Goal: Task Accomplishment & Management: Manage account settings

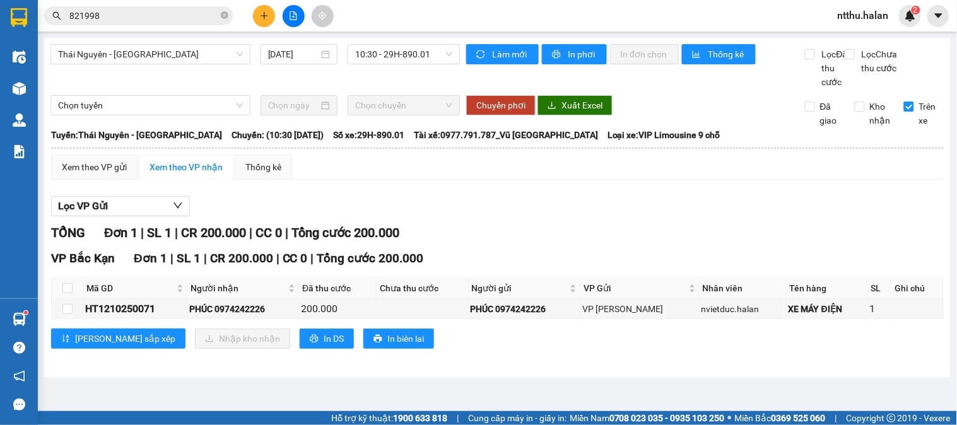
click at [165, 19] on input "821998" at bounding box center [143, 16] width 149 height 14
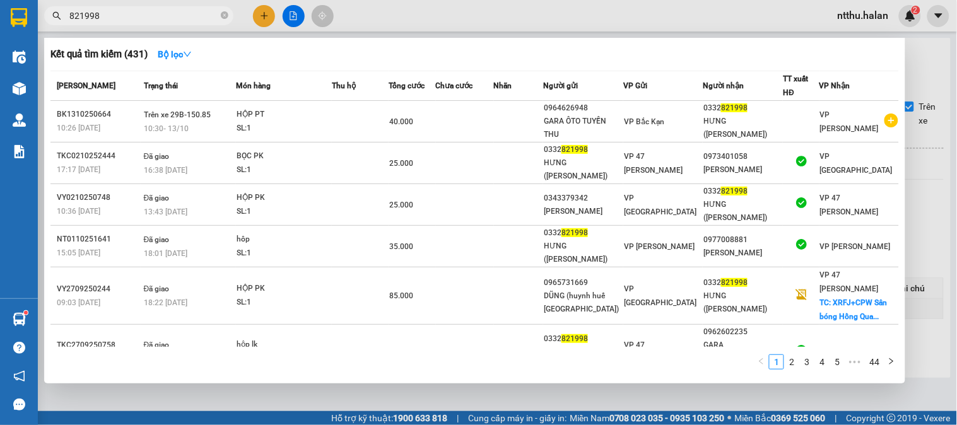
click at [165, 19] on input "821998" at bounding box center [143, 16] width 149 height 14
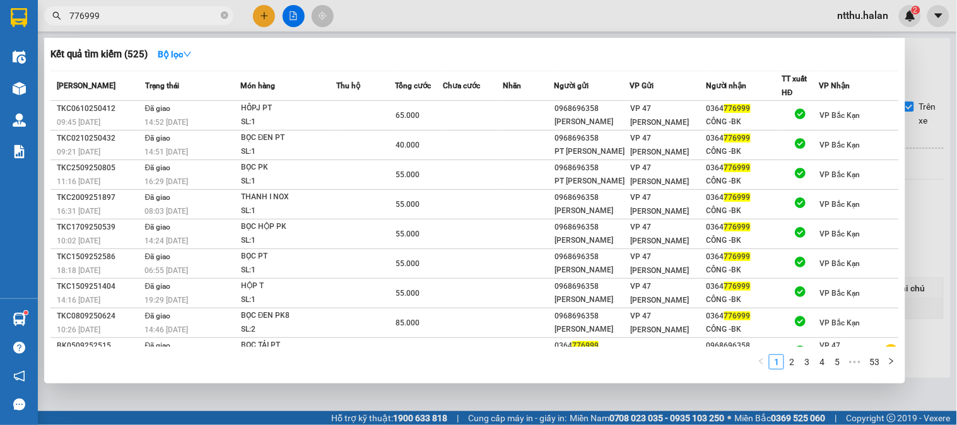
type input "776999"
click at [262, 20] on div at bounding box center [478, 212] width 957 height 425
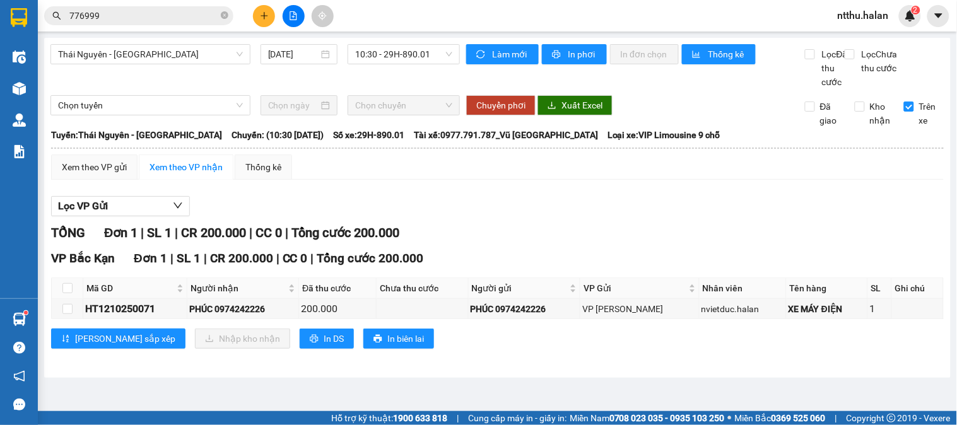
click at [262, 20] on button at bounding box center [264, 16] width 22 height 22
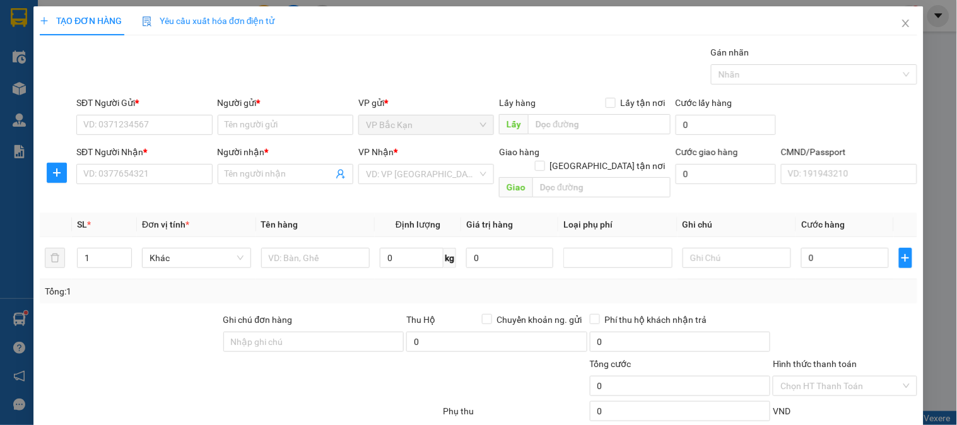
click at [269, 20] on span "Yêu cầu xuất hóa đơn điện tử" at bounding box center [208, 21] width 133 height 10
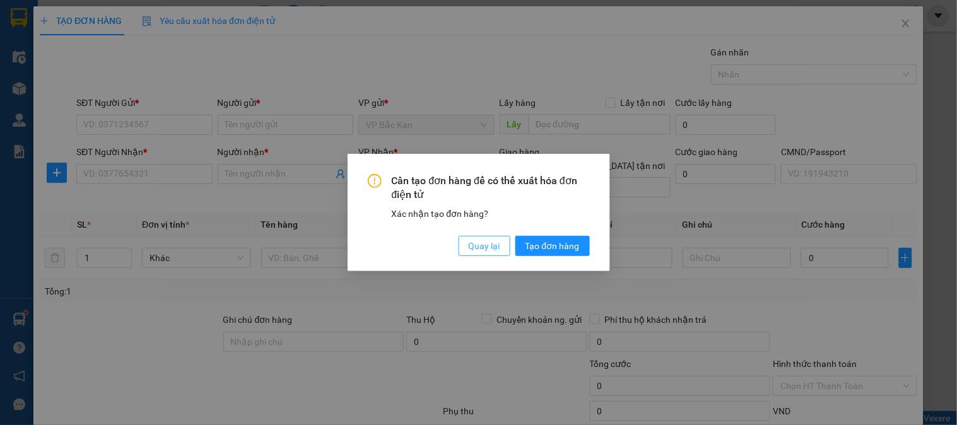
click at [470, 252] on span "Quay lại" at bounding box center [485, 246] width 32 height 14
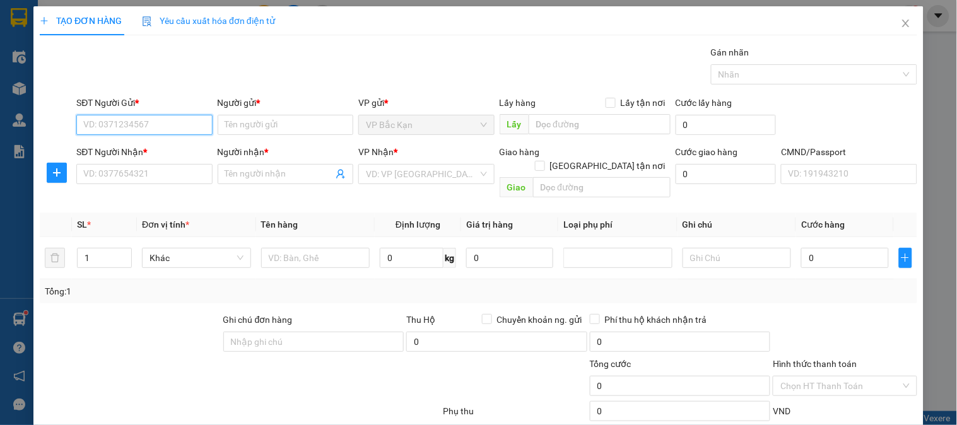
click at [127, 129] on input "SĐT Người Gửi *" at bounding box center [144, 125] width 136 height 20
type input "0364776999"
click at [136, 145] on div "0364776999 - CÔNG -BK" at bounding box center [142, 150] width 119 height 14
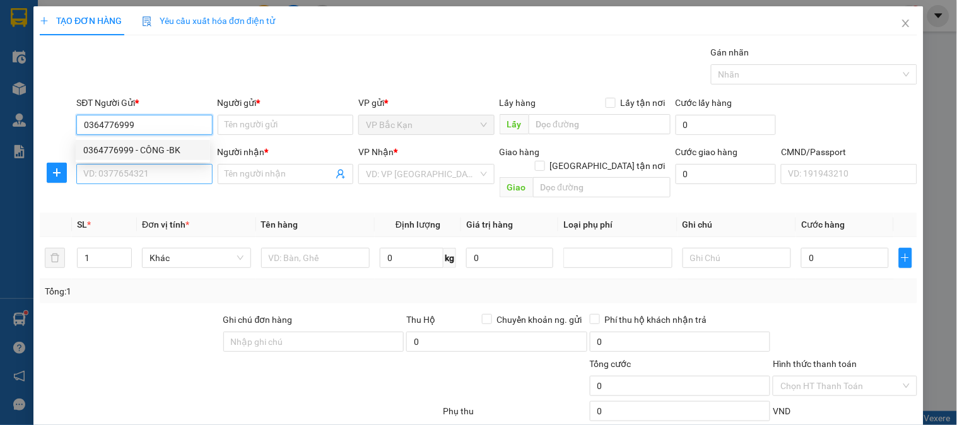
type input "CÔNG -BK"
type input "0364776999"
click at [146, 170] on input "SĐT Người Nhận *" at bounding box center [144, 174] width 136 height 20
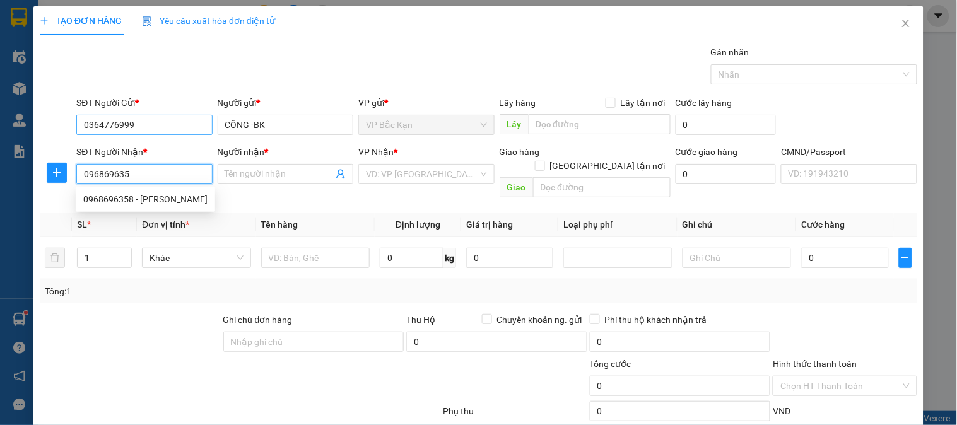
type input "0968696358"
click at [143, 198] on div "0968696358 - MINH TIẾN" at bounding box center [145, 200] width 124 height 14
type input "[PERSON_NAME]"
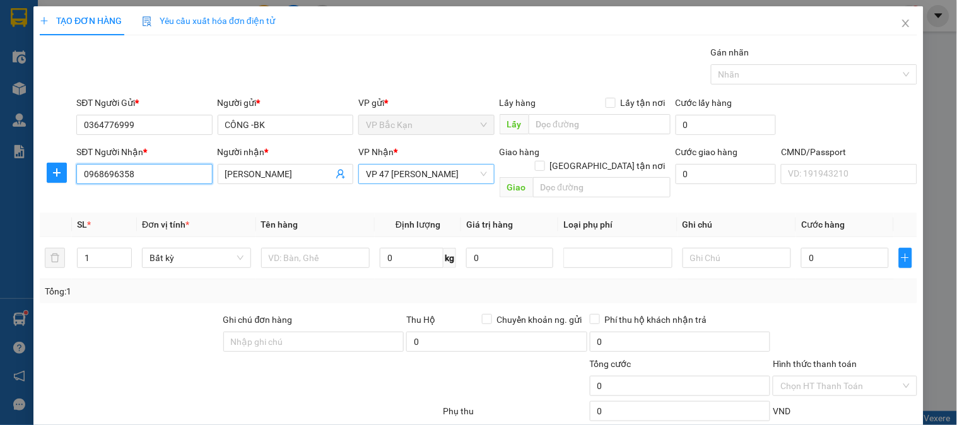
click at [432, 177] on span "VP 47 [PERSON_NAME] Khát [PERSON_NAME]" at bounding box center [426, 174] width 121 height 19
type input "0968696358"
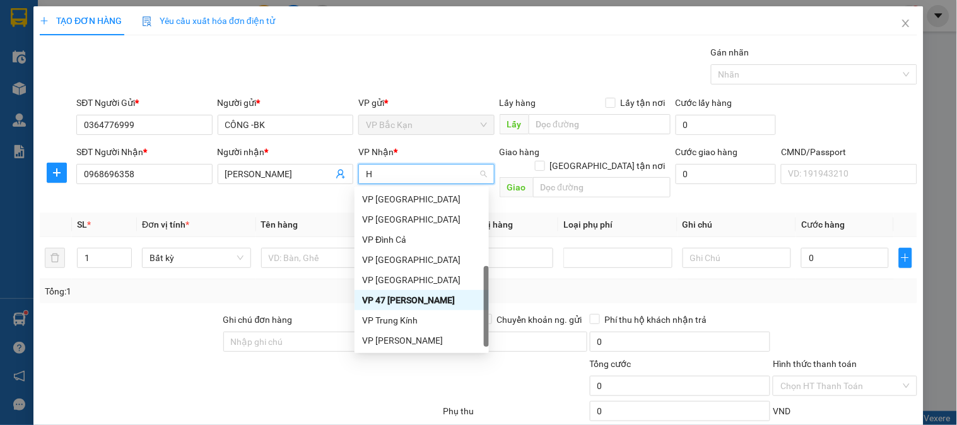
scroll to position [211, 0]
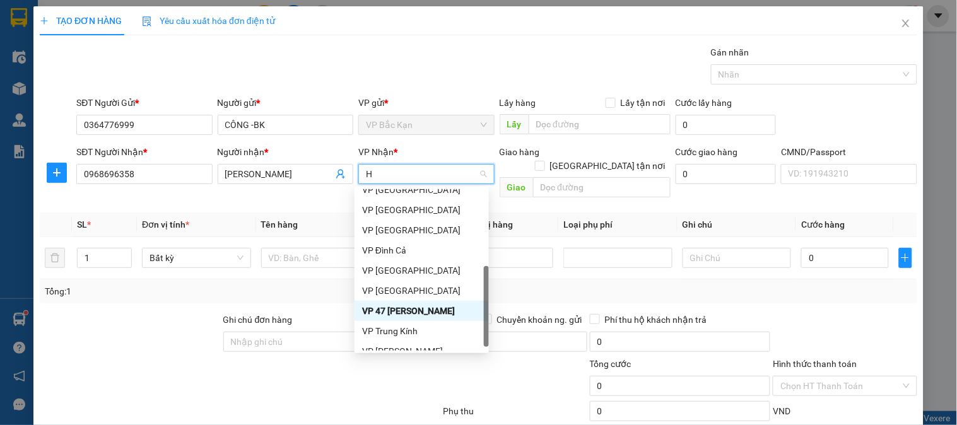
type input "HO"
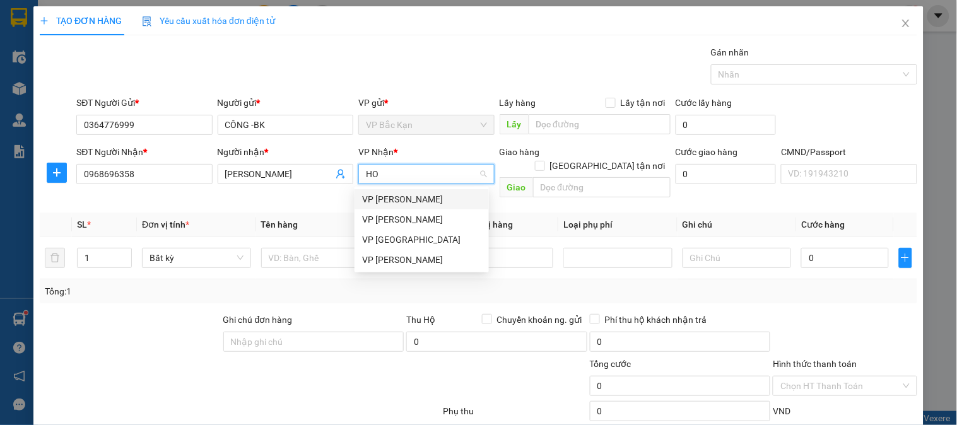
scroll to position [0, 0]
click at [406, 259] on div "[PERSON_NAME]" at bounding box center [421, 260] width 119 height 14
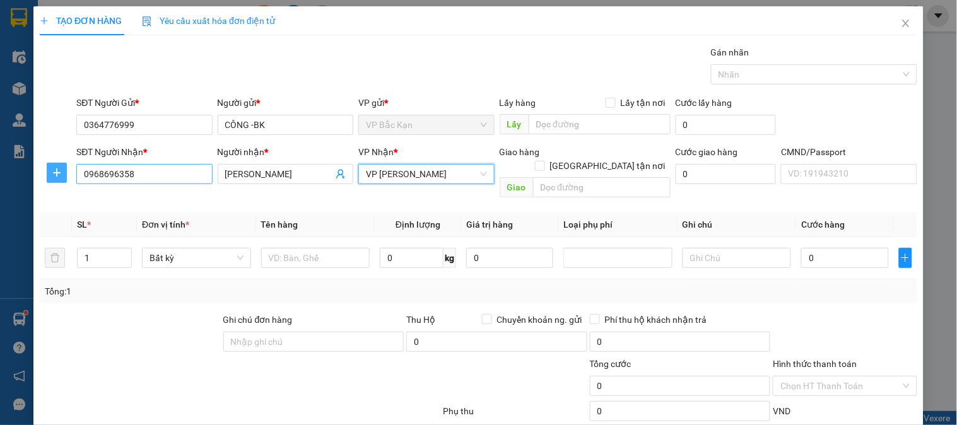
drag, startPoint x: 61, startPoint y: 173, endPoint x: 95, endPoint y: 181, distance: 34.9
click at [67, 175] on div at bounding box center [57, 173] width 34 height 20
click at [57, 171] on icon "plus" at bounding box center [57, 173] width 10 height 10
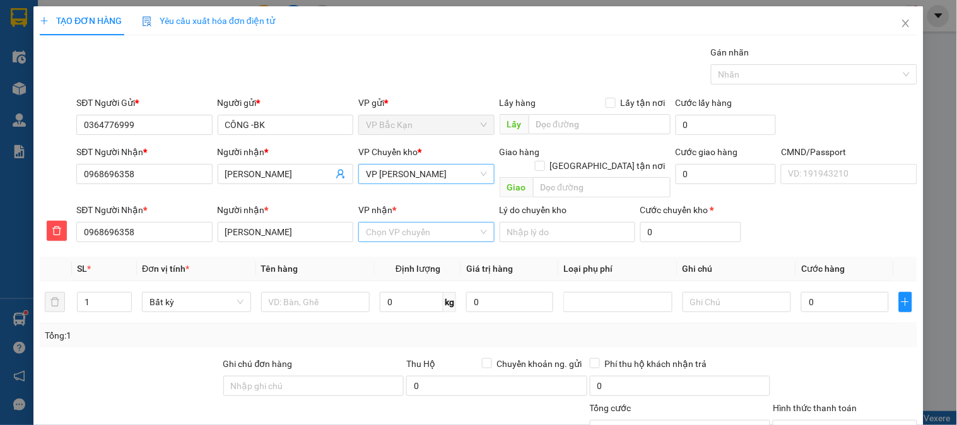
click at [359, 222] on div "Chọn VP chuyển" at bounding box center [427, 232] width 136 height 20
type input "47"
click at [392, 251] on div "VP 47 [PERSON_NAME] Khát [PERSON_NAME]" at bounding box center [422, 244] width 134 height 20
click at [331, 292] on input "text" at bounding box center [315, 302] width 109 height 20
type input "HỘPPT"
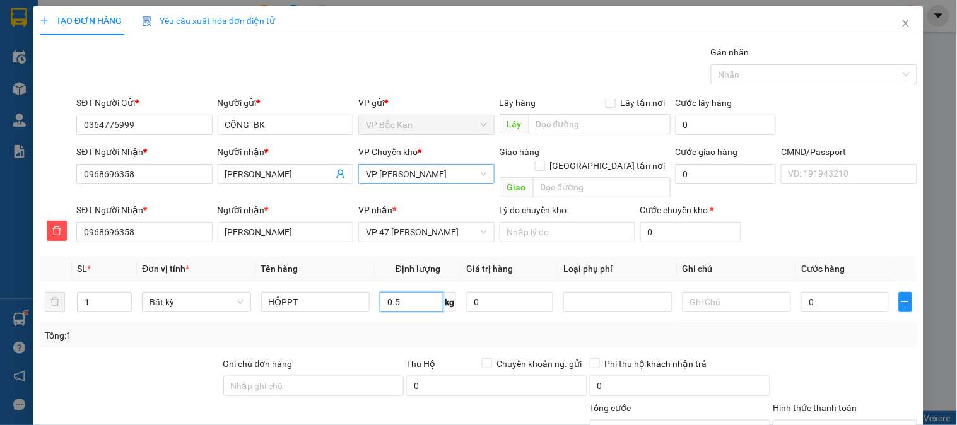
type input "0.5"
click at [324, 257] on th "Tên hàng" at bounding box center [315, 269] width 119 height 25
type input "40.000"
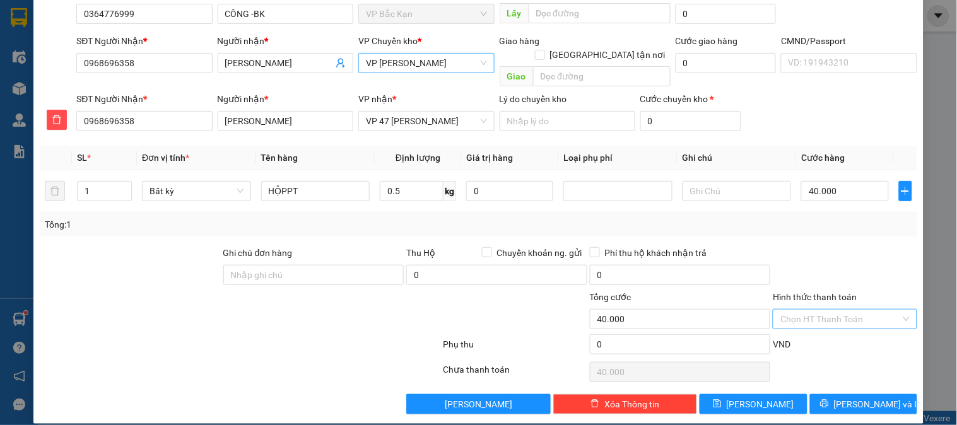
click at [791, 310] on input "Hình thức thanh toán" at bounding box center [841, 319] width 120 height 19
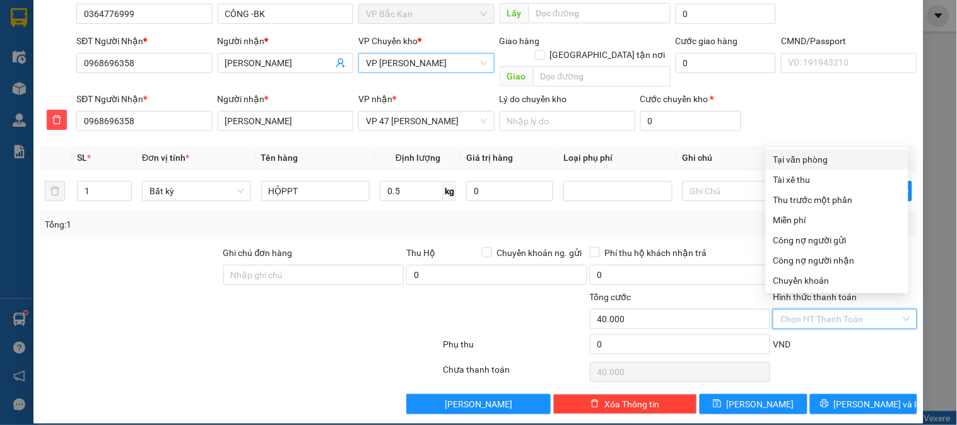
click at [795, 161] on div "Tại văn phòng" at bounding box center [837, 160] width 127 height 14
type input "0"
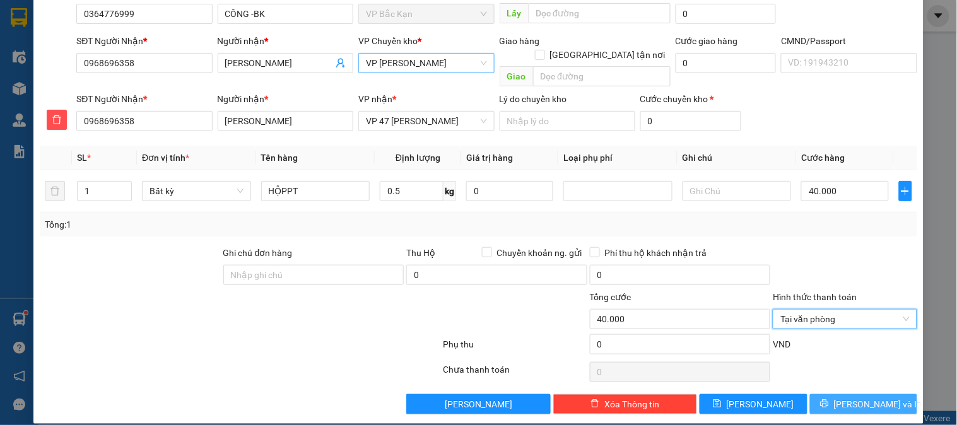
click at [860, 398] on span "[PERSON_NAME] và In" at bounding box center [878, 405] width 88 height 14
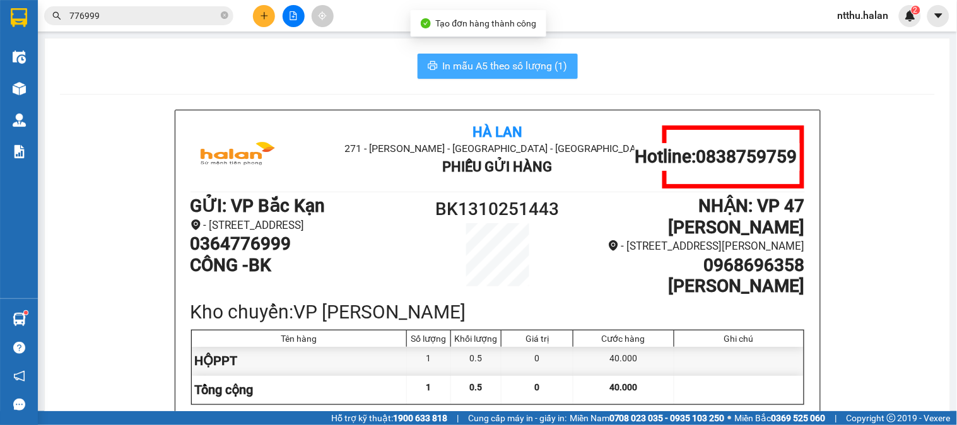
click at [471, 68] on span "In mẫu A5 theo số lượng (1)" at bounding box center [505, 66] width 125 height 16
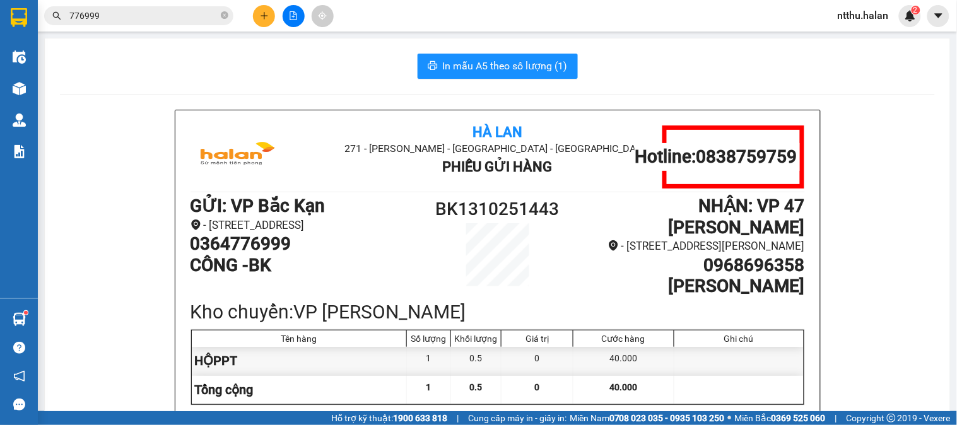
click at [337, 76] on div "In mẫu A5 theo số lượng (1)" at bounding box center [497, 66] width 875 height 25
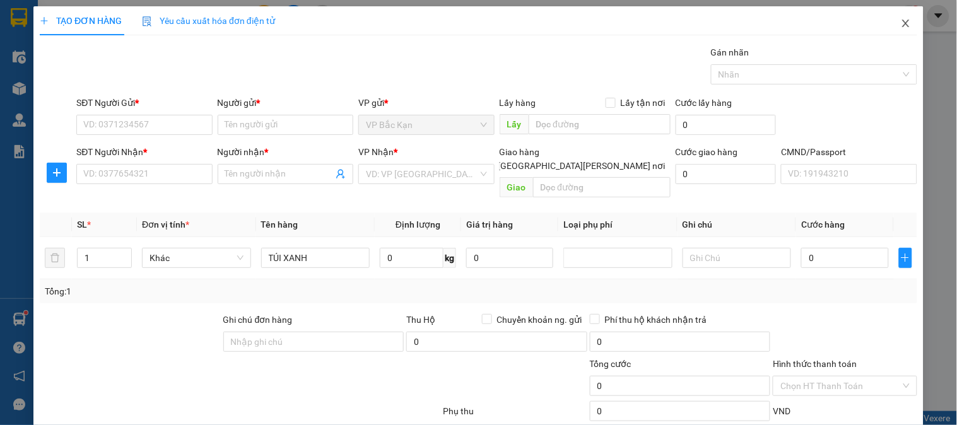
click at [903, 22] on span "Close" at bounding box center [906, 23] width 35 height 35
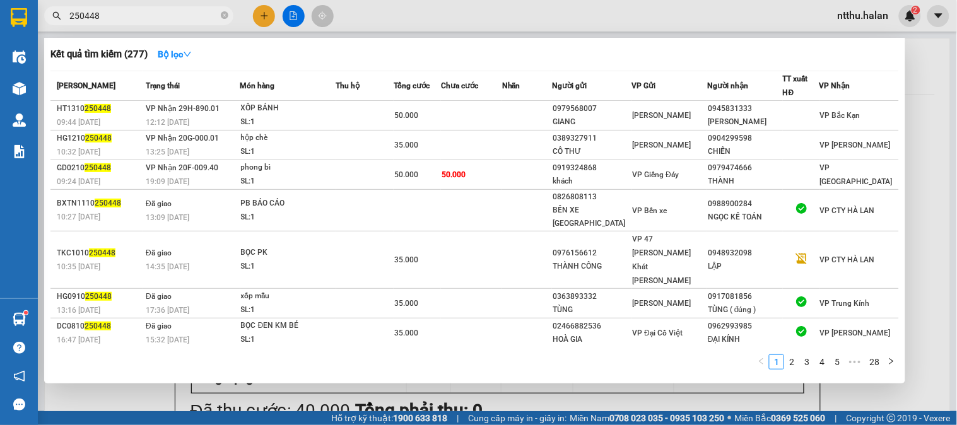
click at [158, 9] on input "250448" at bounding box center [143, 16] width 149 height 14
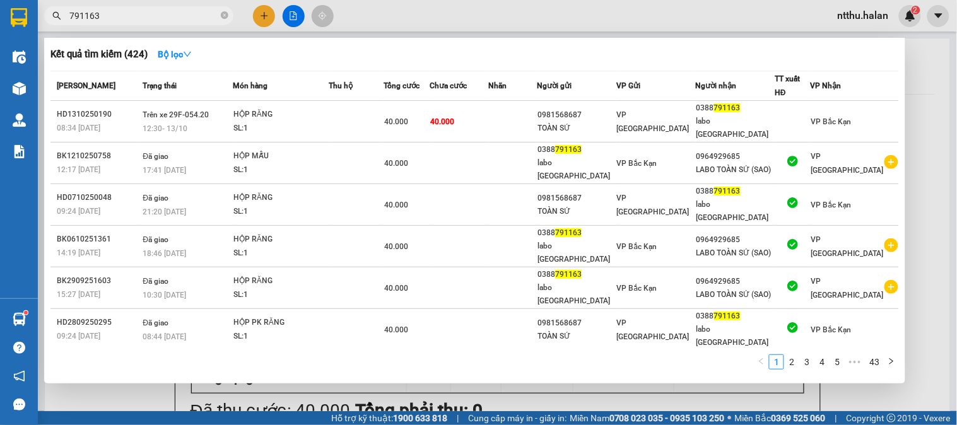
type input "791163"
click at [266, 18] on div at bounding box center [478, 212] width 957 height 425
click at [266, 19] on icon "plus" at bounding box center [264, 15] width 9 height 9
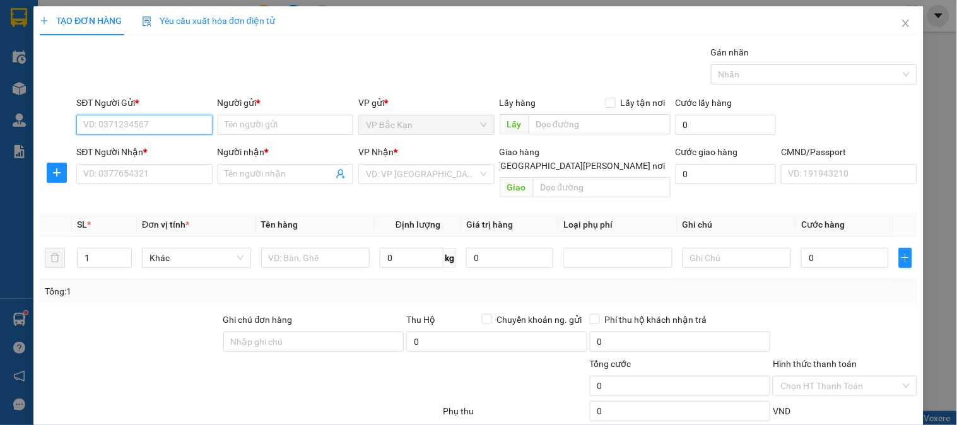
click at [169, 123] on input "SĐT Người Gửi *" at bounding box center [144, 125] width 136 height 20
click at [168, 122] on input "SĐT Người Gửi *" at bounding box center [144, 125] width 136 height 20
type input "0975805941"
click at [147, 147] on div "0975805941 - [PERSON_NAME]" at bounding box center [145, 150] width 124 height 14
type input "MINH"
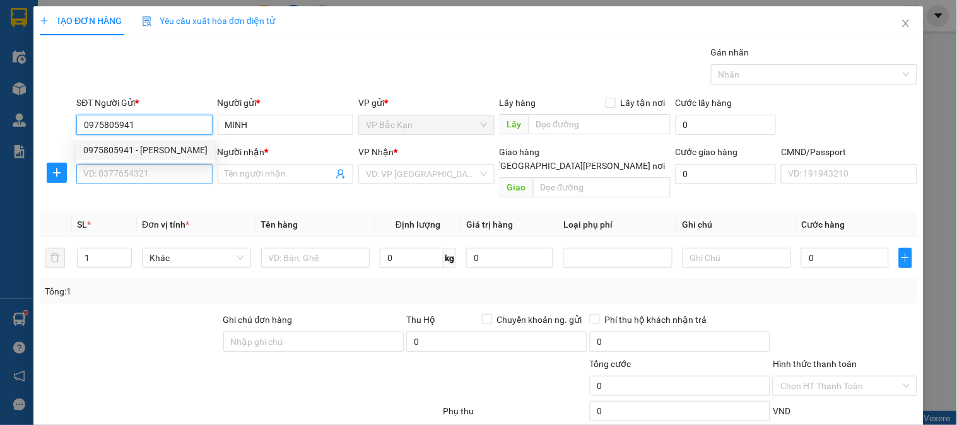
type input "0975805941"
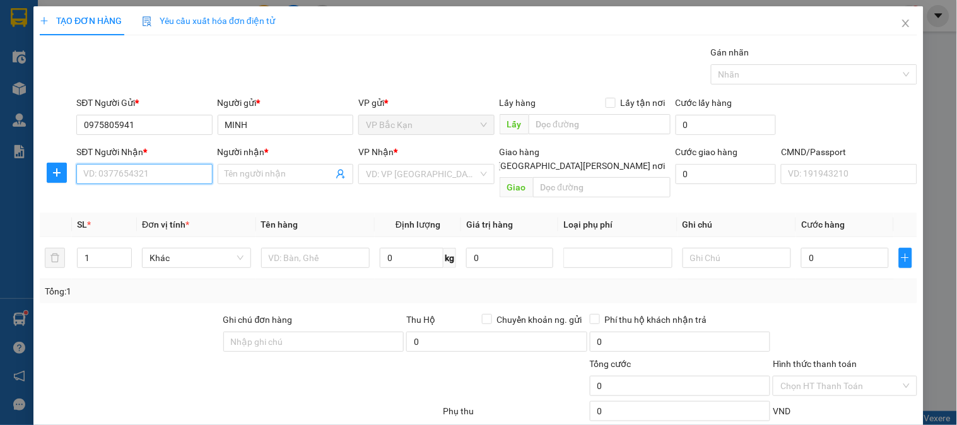
click at [141, 175] on input "SĐT Người Nhận *" at bounding box center [144, 174] width 136 height 20
type input "0858011368"
click at [129, 197] on div "0858011368 - [PERSON_NAME]" at bounding box center [145, 200] width 124 height 14
type input "GIANG"
click at [381, 175] on span "[PERSON_NAME]" at bounding box center [426, 174] width 121 height 19
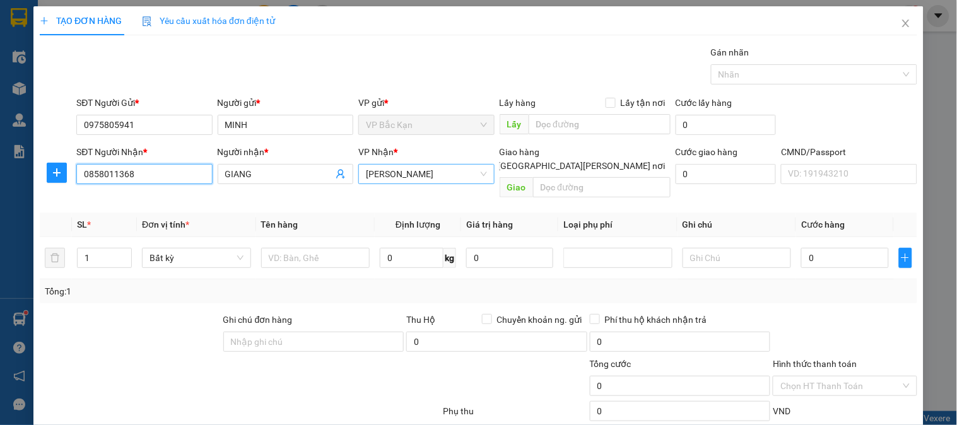
type input "0858011368"
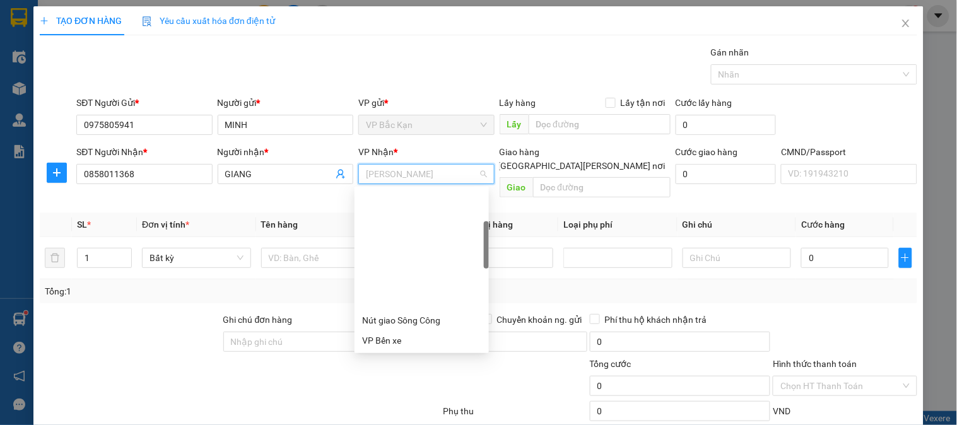
scroll to position [121, 0]
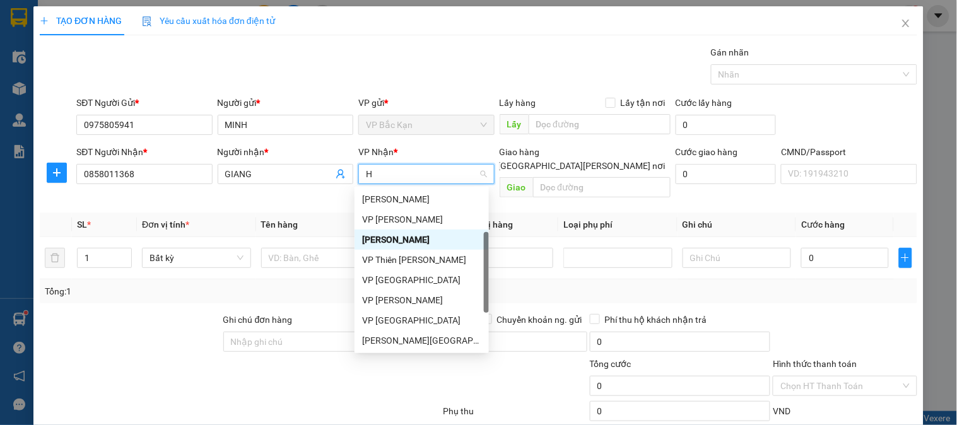
type input "HO"
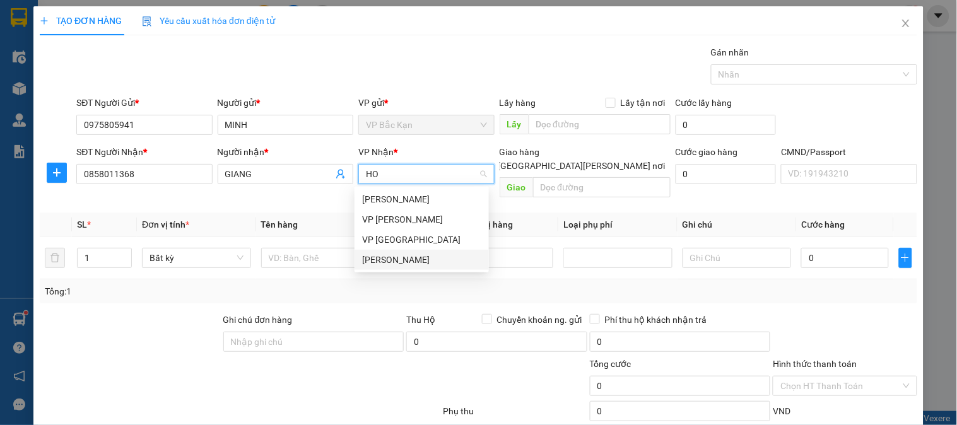
drag, startPoint x: 384, startPoint y: 261, endPoint x: 181, endPoint y: 212, distance: 209.1
click at [382, 261] on div "[PERSON_NAME]" at bounding box center [421, 260] width 119 height 14
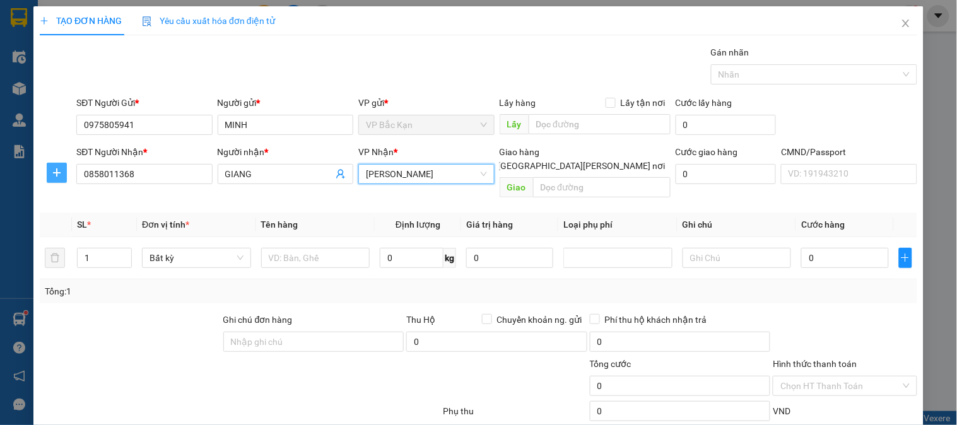
click at [54, 170] on icon "plus" at bounding box center [57, 173] width 10 height 10
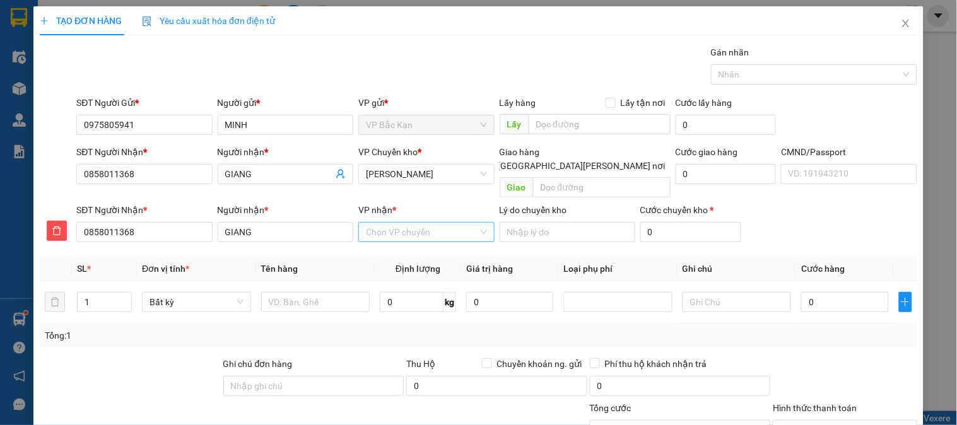
click at [441, 223] on input "VP nhận *" at bounding box center [422, 232] width 112 height 19
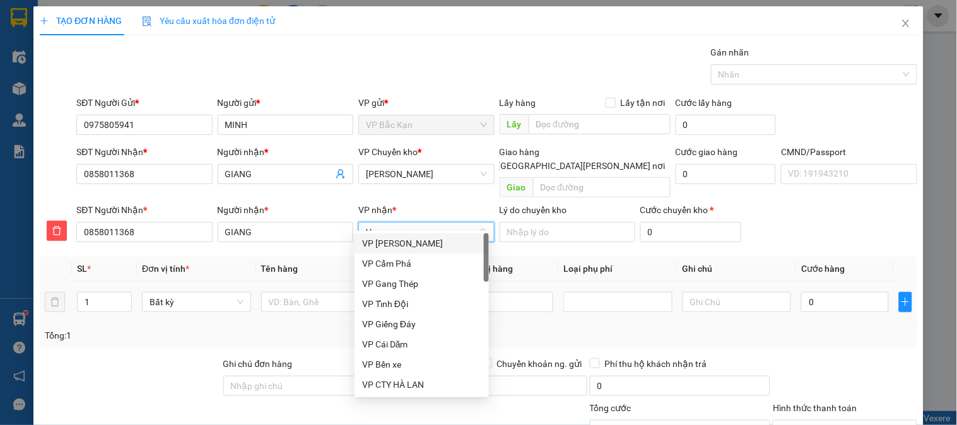
type input "VO"
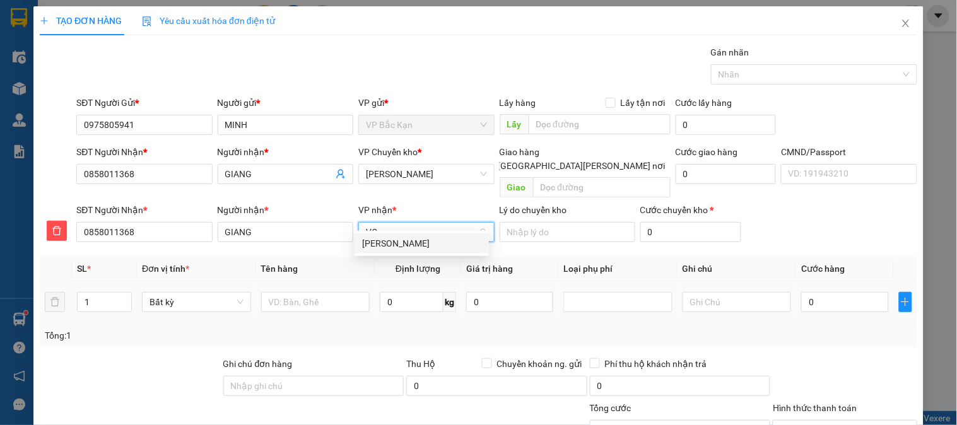
drag, startPoint x: 408, startPoint y: 238, endPoint x: 336, endPoint y: 275, distance: 81.0
click at [405, 242] on div "[PERSON_NAME]" at bounding box center [421, 244] width 119 height 14
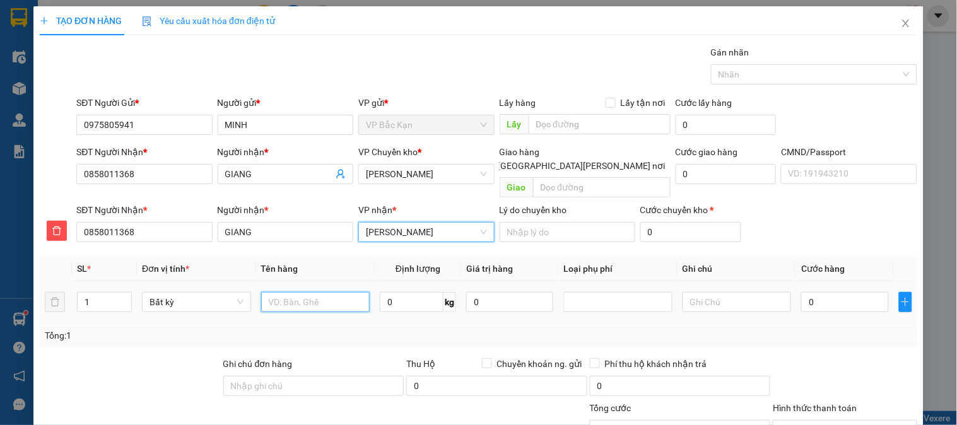
drag, startPoint x: 325, startPoint y: 290, endPoint x: 331, endPoint y: 280, distance: 12.1
click at [326, 292] on input "text" at bounding box center [315, 302] width 109 height 20
type input "TÚI CÚC"
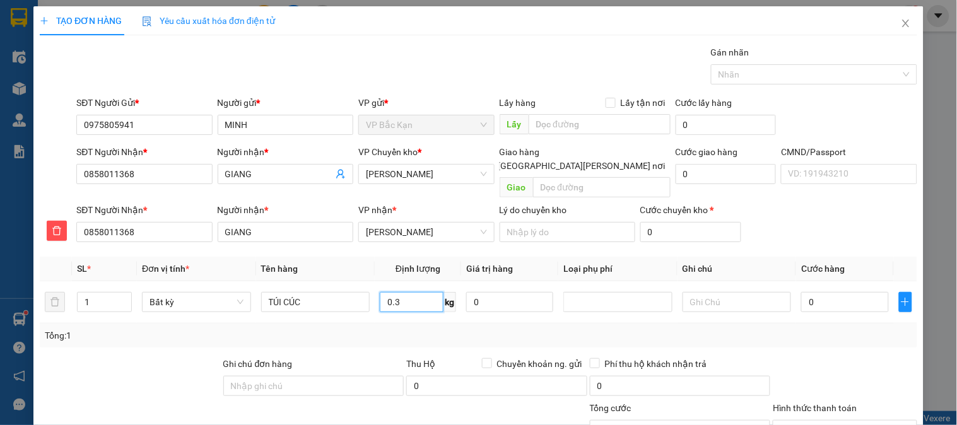
type input "0.3"
drag, startPoint x: 346, startPoint y: 251, endPoint x: 741, endPoint y: 242, distance: 395.2
click at [346, 257] on th "Tên hàng" at bounding box center [315, 269] width 119 height 25
type input "40.000"
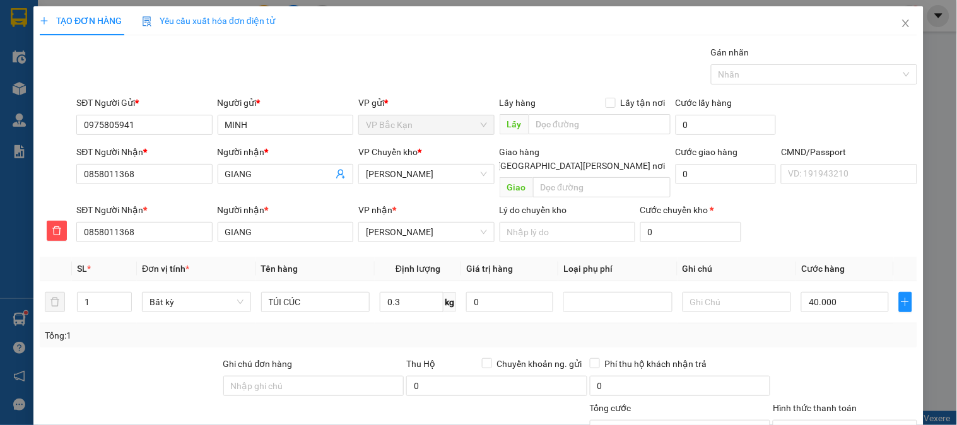
type input "40.000"
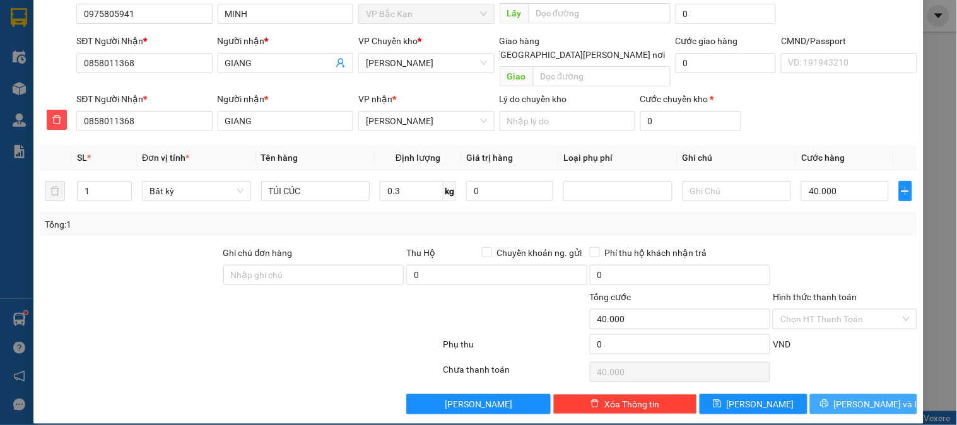
click at [861, 398] on span "[PERSON_NAME] và In" at bounding box center [878, 405] width 88 height 14
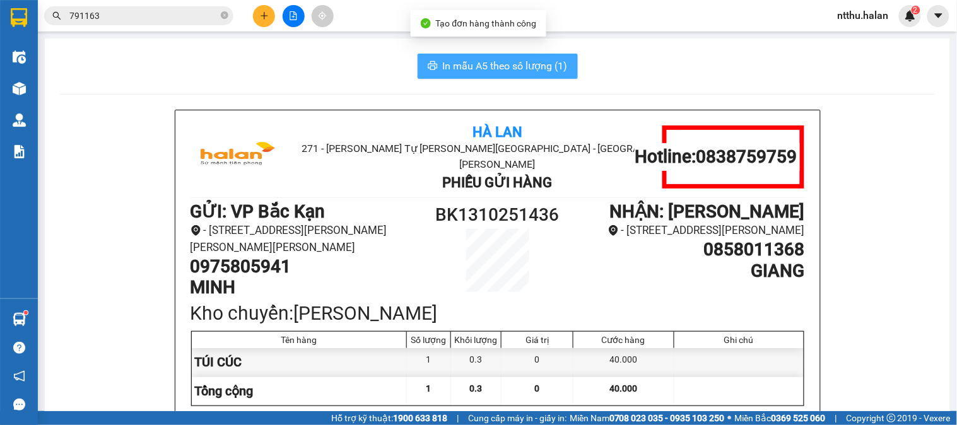
click at [463, 66] on span "In mẫu A5 theo số lượng (1)" at bounding box center [505, 66] width 125 height 16
click at [247, 76] on div "In mẫu A5 theo số lượng (1)" at bounding box center [497, 66] width 875 height 25
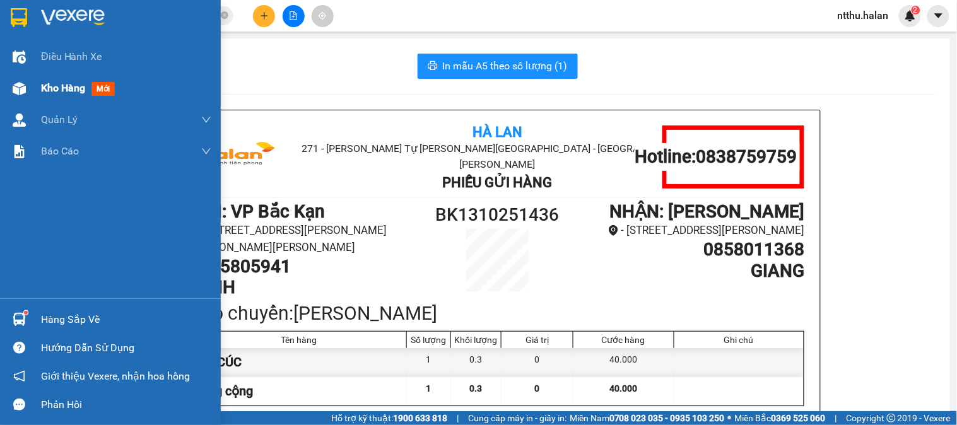
click at [54, 85] on span "Kho hàng" at bounding box center [63, 88] width 44 height 12
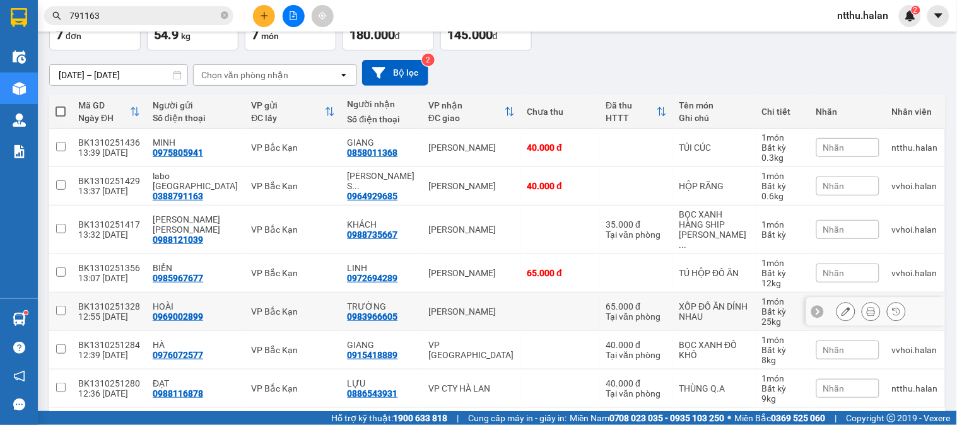
scroll to position [122, 0]
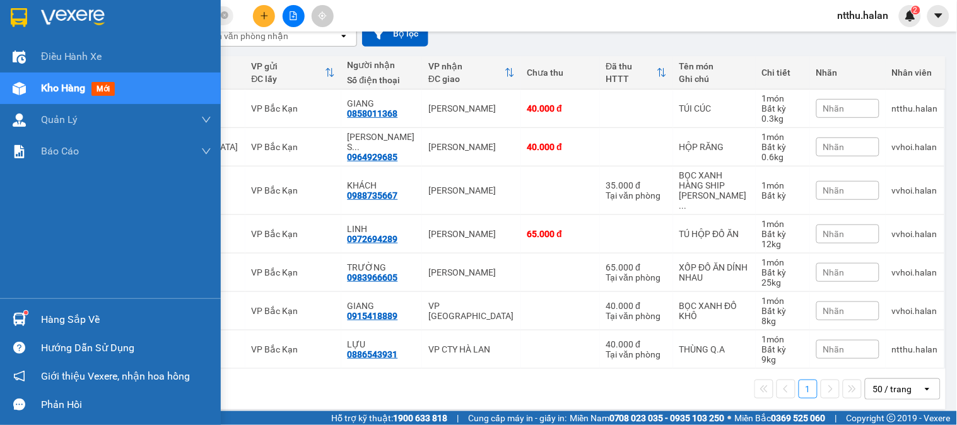
click at [97, 324] on div "Hàng sắp về" at bounding box center [126, 320] width 170 height 19
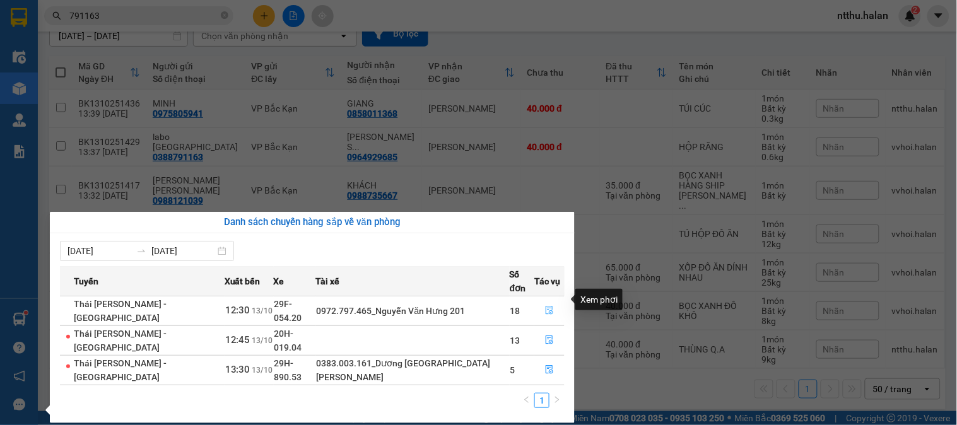
click at [545, 306] on icon "file-done" at bounding box center [549, 310] width 9 height 9
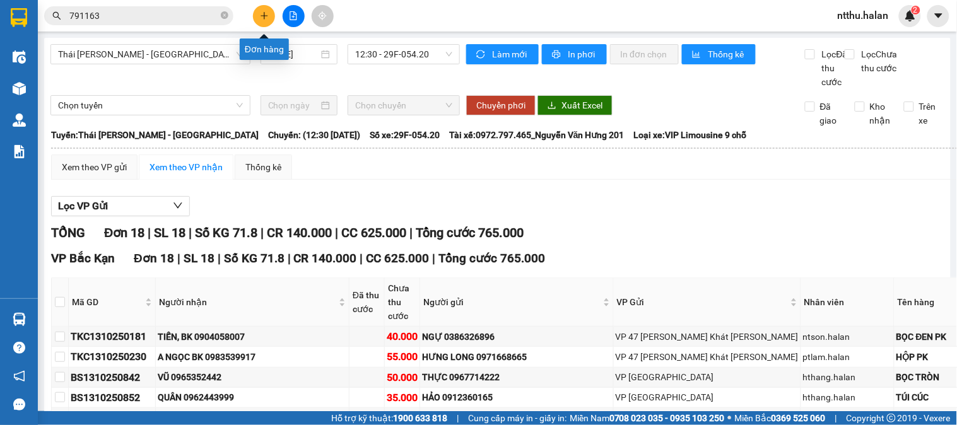
click at [263, 15] on icon "plus" at bounding box center [264, 15] width 7 height 1
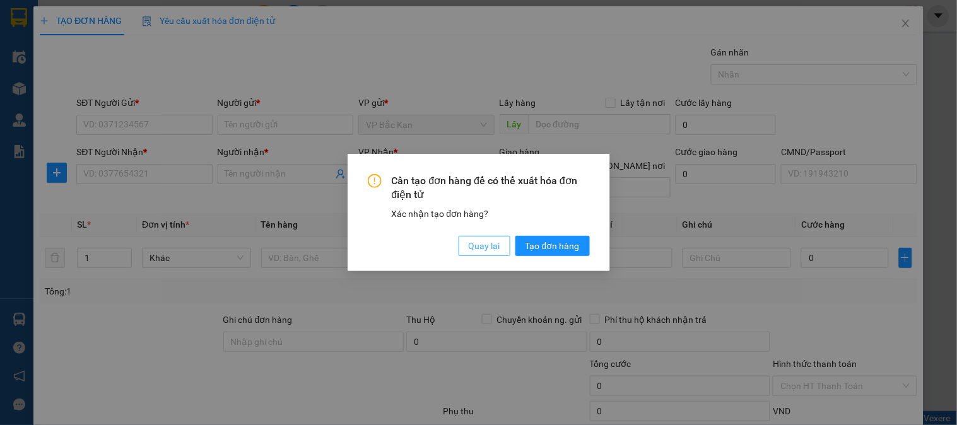
click at [485, 248] on span "Quay lại" at bounding box center [485, 246] width 32 height 14
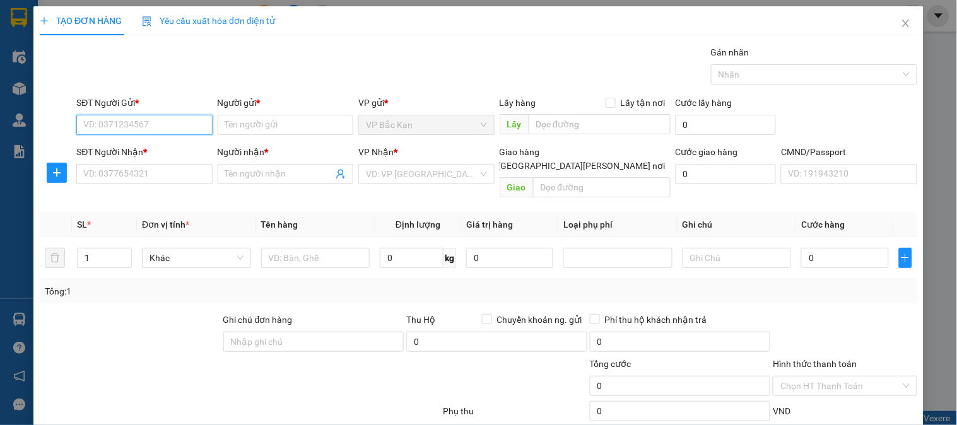
click at [168, 121] on input "SĐT Người Gửi *" at bounding box center [144, 125] width 136 height 20
type input "0398456994"
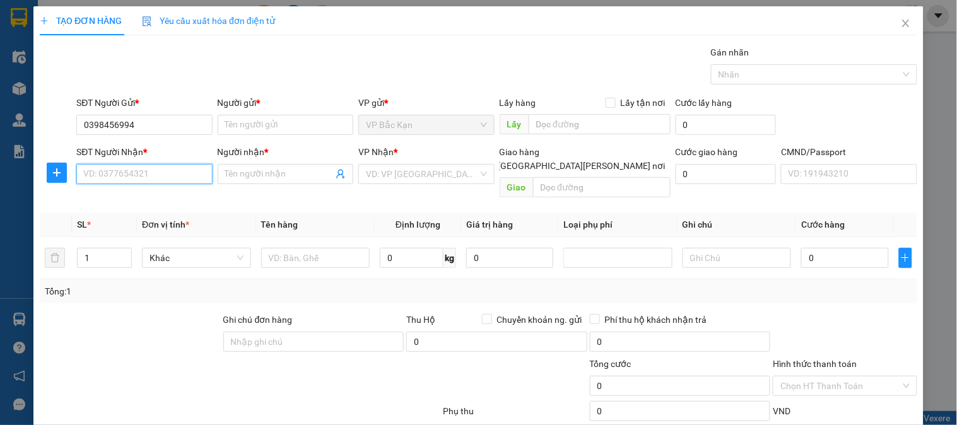
click at [137, 177] on input "SĐT Người Nhận *" at bounding box center [144, 174] width 136 height 20
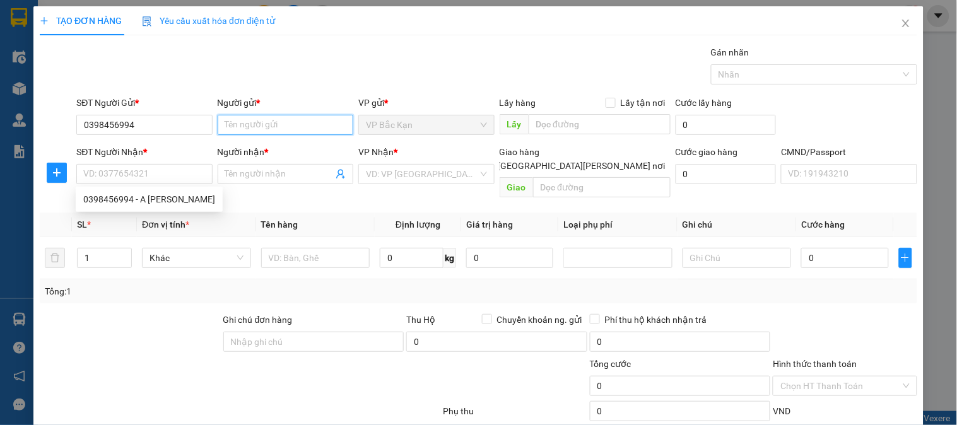
click at [261, 125] on input "Người gửi *" at bounding box center [286, 125] width 136 height 20
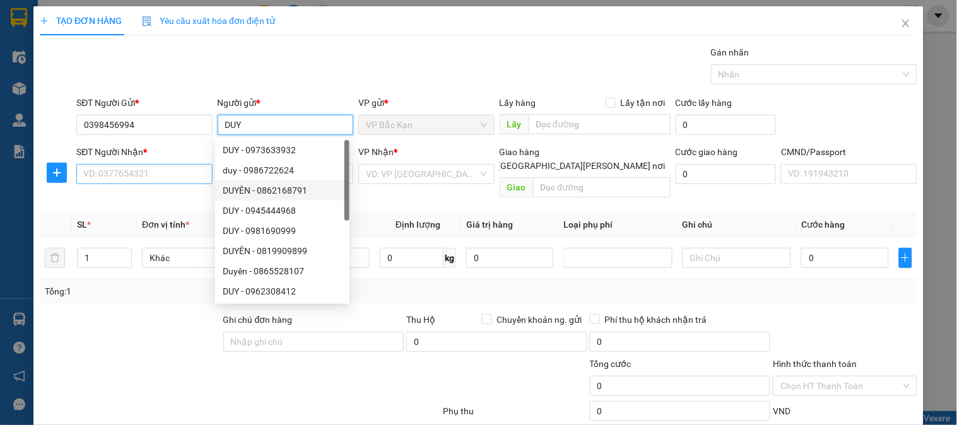
type input "DUY"
click at [142, 173] on input "SĐT Người Nhận *" at bounding box center [144, 174] width 136 height 20
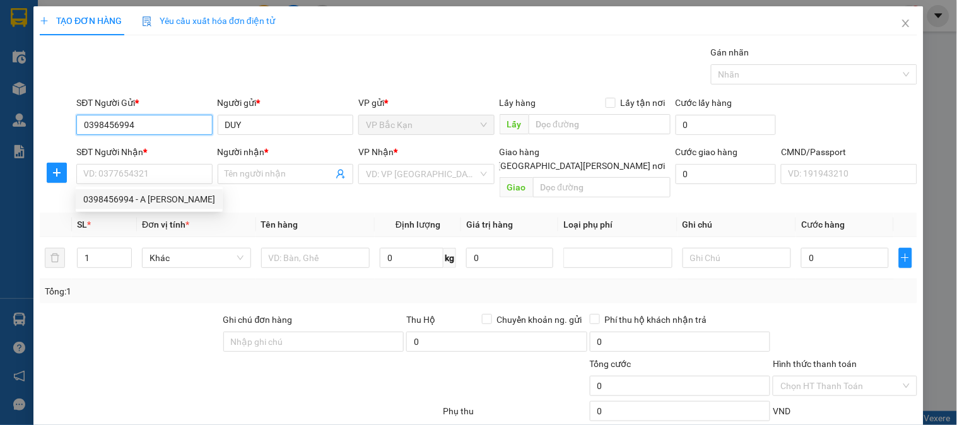
click at [136, 130] on input "0398456994" at bounding box center [144, 125] width 136 height 20
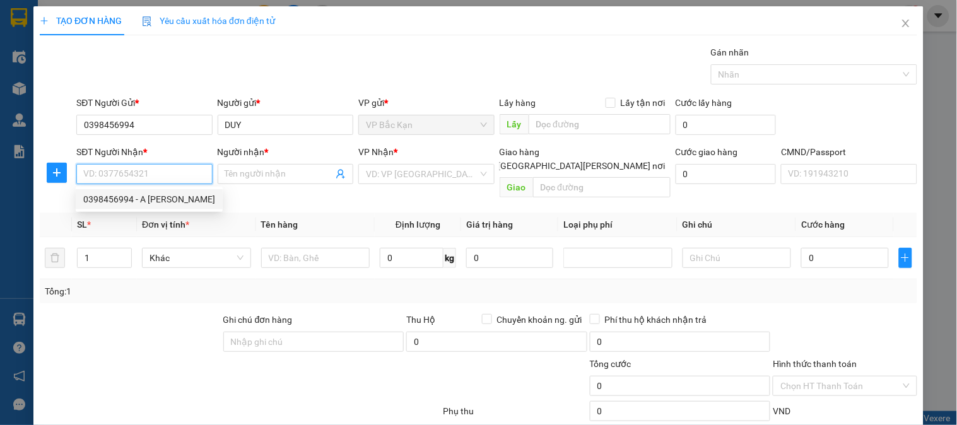
paste input "0398456994"
click at [130, 197] on div "0398456994 - A [PERSON_NAME]" at bounding box center [149, 200] width 132 height 14
type input "0398456994"
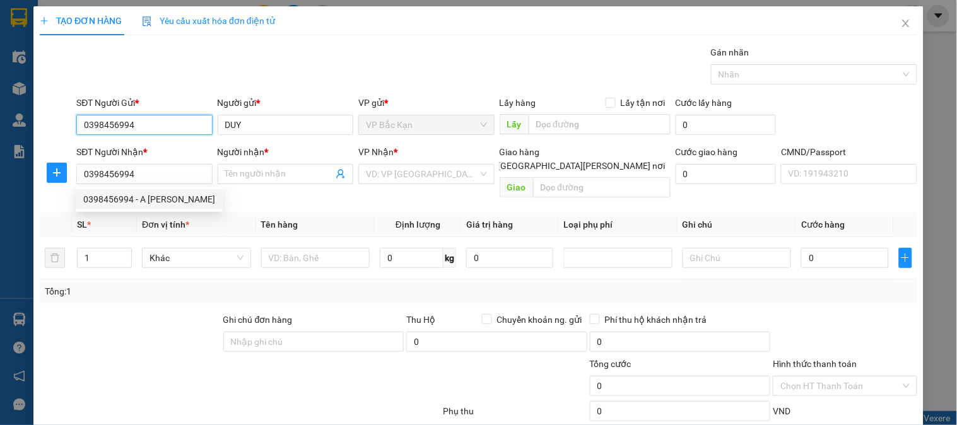
click at [135, 121] on input "0398456994" at bounding box center [144, 125] width 136 height 20
type input "A DUY"
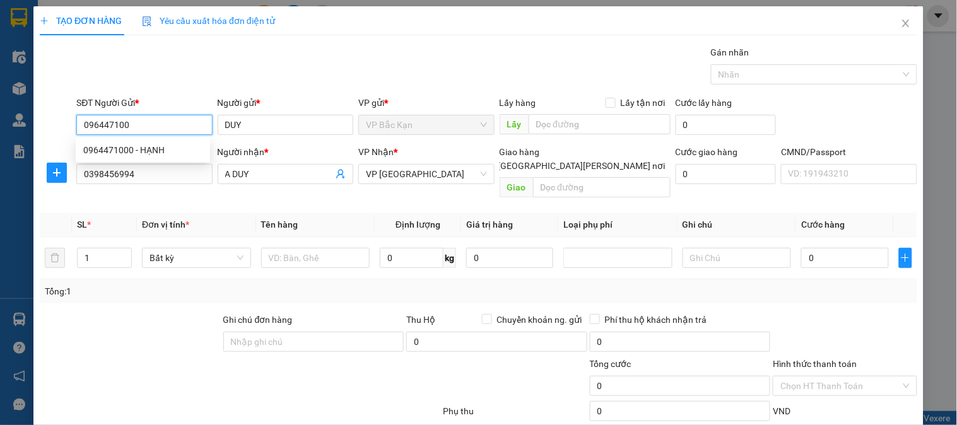
type input "0964471000"
click at [135, 151] on div "0964471000 - HẠNH" at bounding box center [142, 150] width 119 height 14
type input "HẠNH"
type input "0964471000"
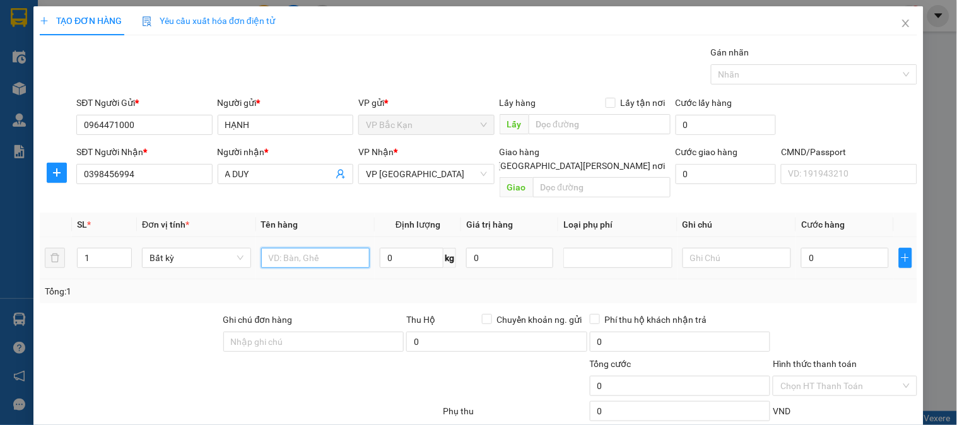
drag, startPoint x: 328, startPoint y: 241, endPoint x: 319, endPoint y: 238, distance: 9.4
click at [327, 248] on input "text" at bounding box center [315, 258] width 109 height 20
type input "TÚIO XANH ĐT"
type input "0.2"
click at [693, 251] on input "text" at bounding box center [737, 258] width 109 height 20
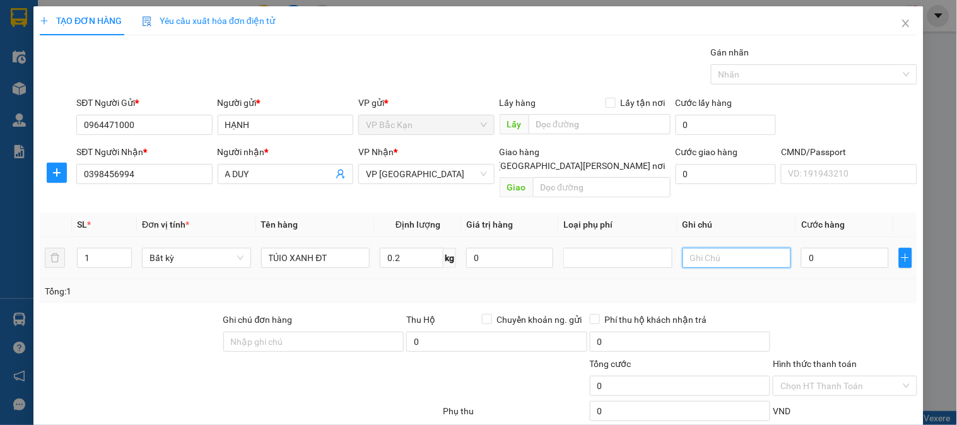
type input "35.000"
type input "D"
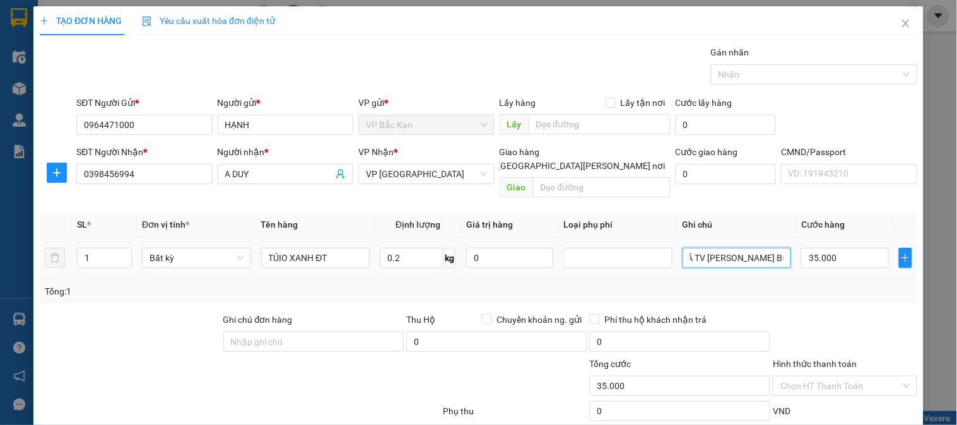
type input "ĐÃ TV KH KO BỌC HÀNG"
click at [736, 261] on td "ĐÃ TV KH KO BỌC HÀNG" at bounding box center [737, 258] width 119 height 42
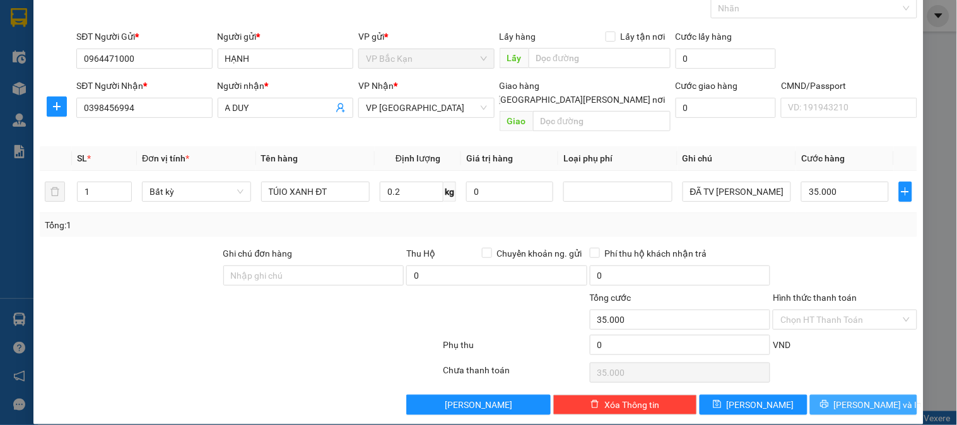
click at [848, 398] on button "Lưu và In" at bounding box center [863, 405] width 107 height 20
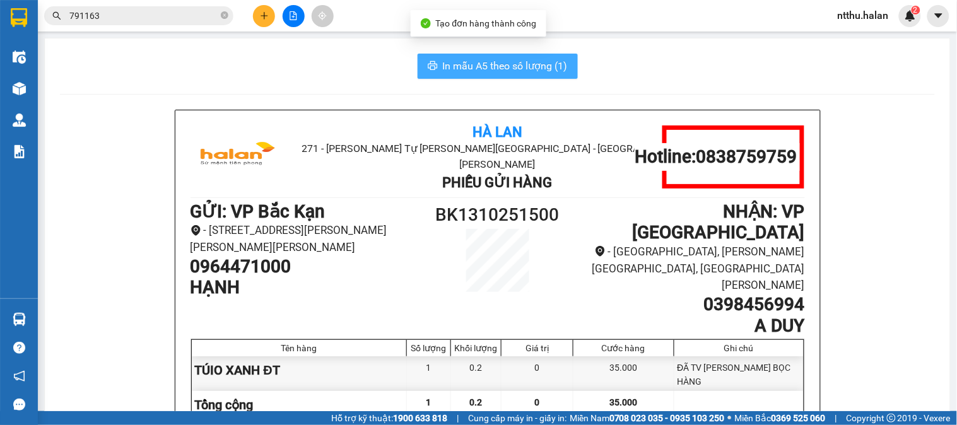
click at [506, 68] on span "In mẫu A5 theo số lượng (1)" at bounding box center [505, 66] width 125 height 16
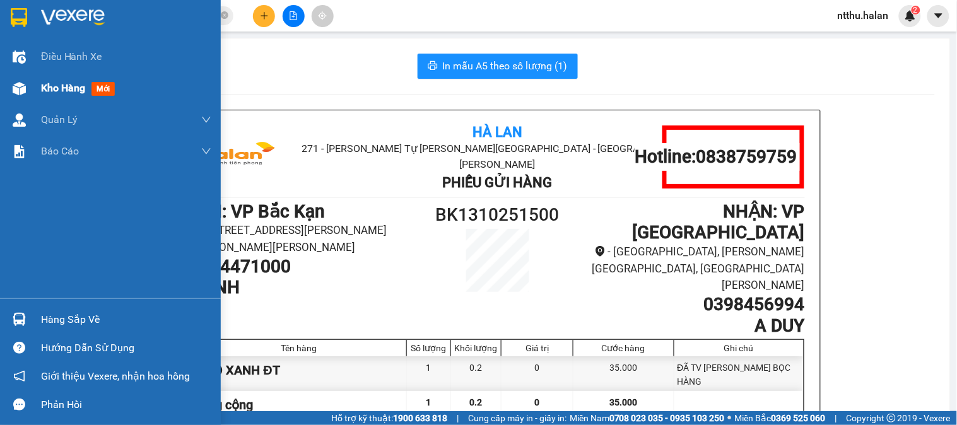
click at [49, 87] on span "Kho hàng" at bounding box center [63, 88] width 44 height 12
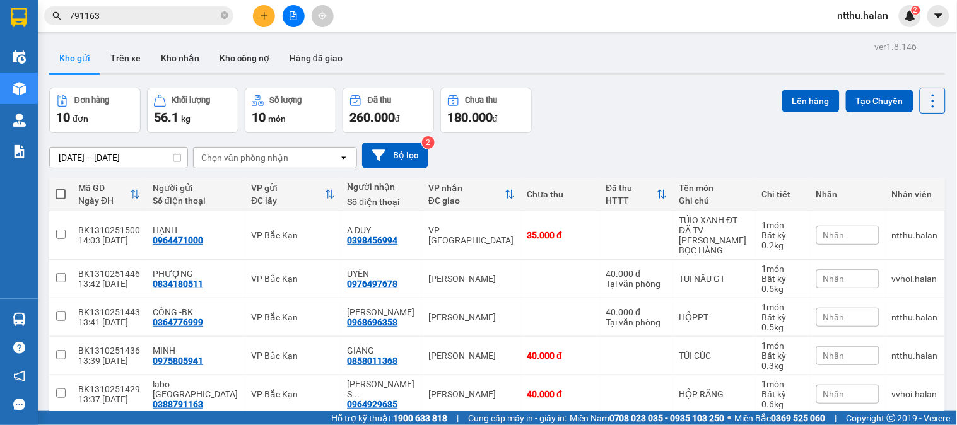
click at [163, 15] on input "791163" at bounding box center [143, 16] width 149 height 14
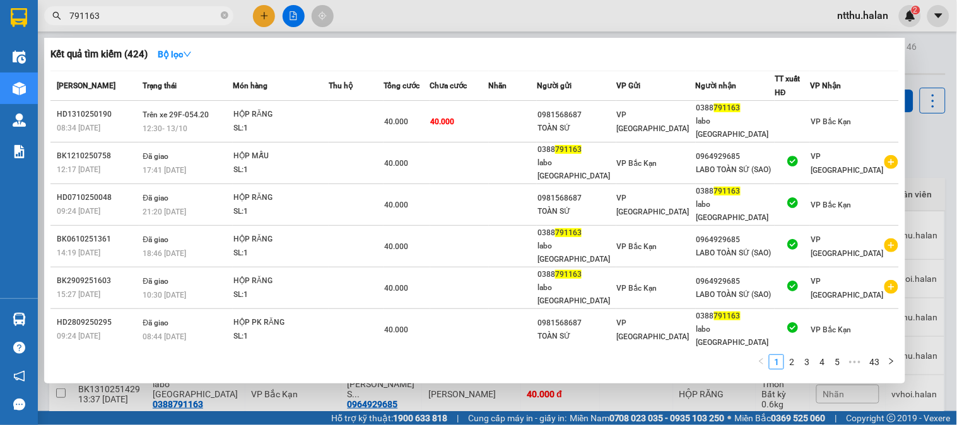
click at [162, 15] on input "791163" at bounding box center [143, 16] width 149 height 14
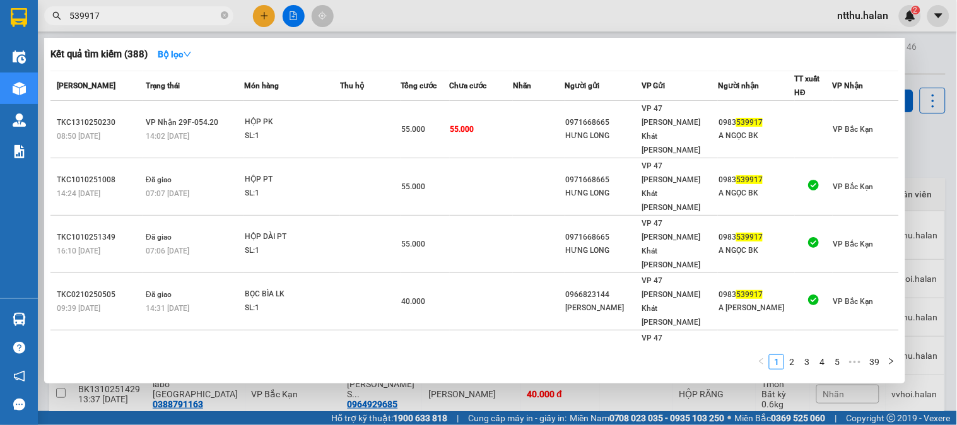
type input "539917"
click at [256, 20] on div at bounding box center [478, 212] width 957 height 425
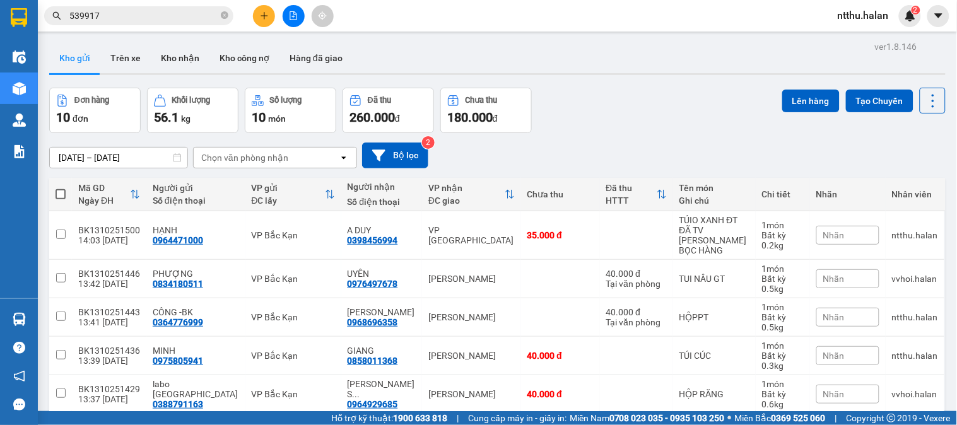
click at [256, 20] on button at bounding box center [264, 16] width 22 height 22
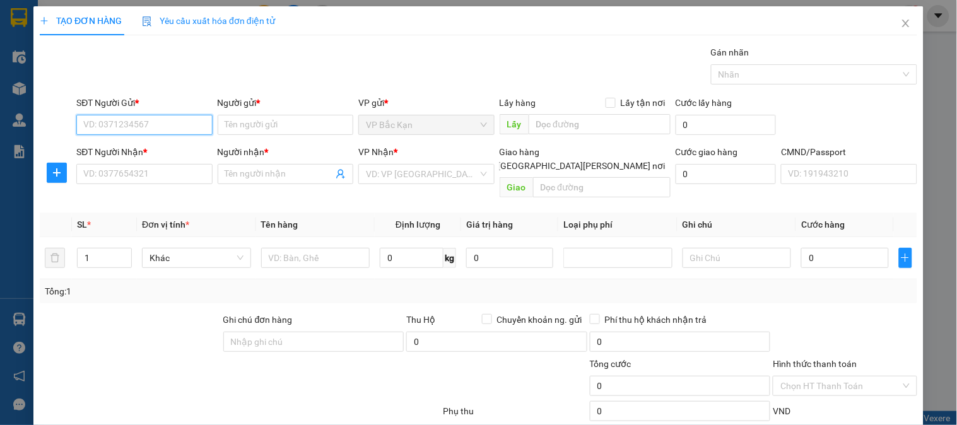
click at [170, 124] on input "SĐT Người Gửi *" at bounding box center [144, 125] width 136 height 20
click at [170, 125] on input "SĐT Người Gửi *" at bounding box center [144, 125] width 136 height 20
type input "0988119116"
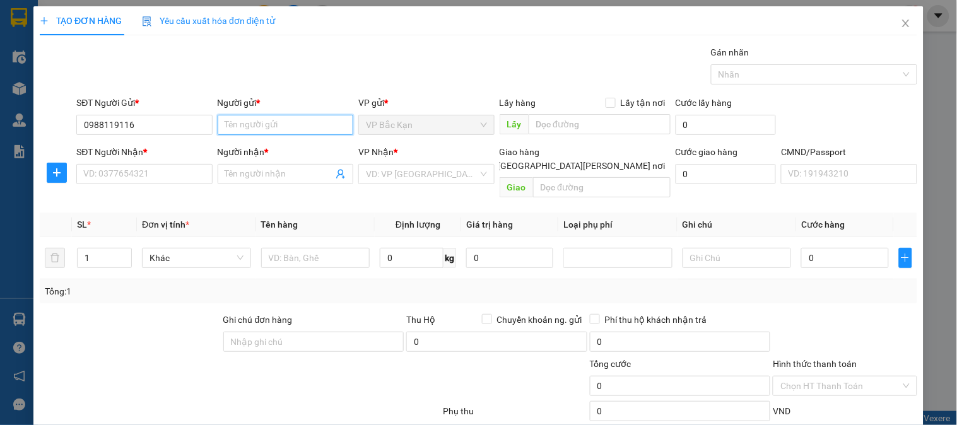
click at [235, 123] on input "Người gửi *" at bounding box center [286, 125] width 136 height 20
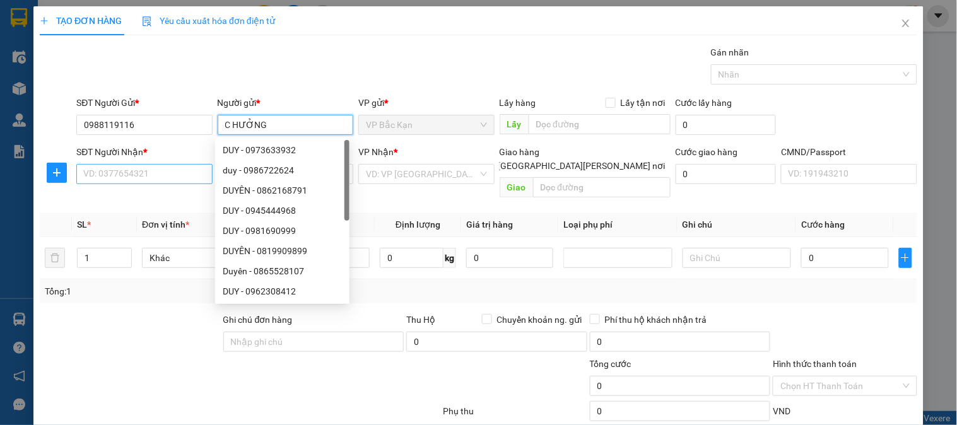
type input "C HƯỞNG"
click at [158, 181] on input "SĐT Người Nhận *" at bounding box center [144, 174] width 136 height 20
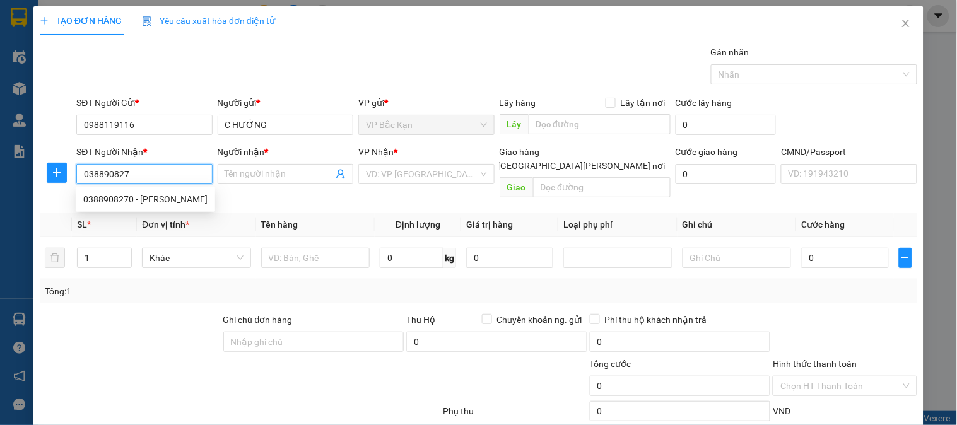
type input "0388908270"
click at [148, 202] on div "0388908270 - THỤC" at bounding box center [145, 200] width 124 height 14
type input "THỤC"
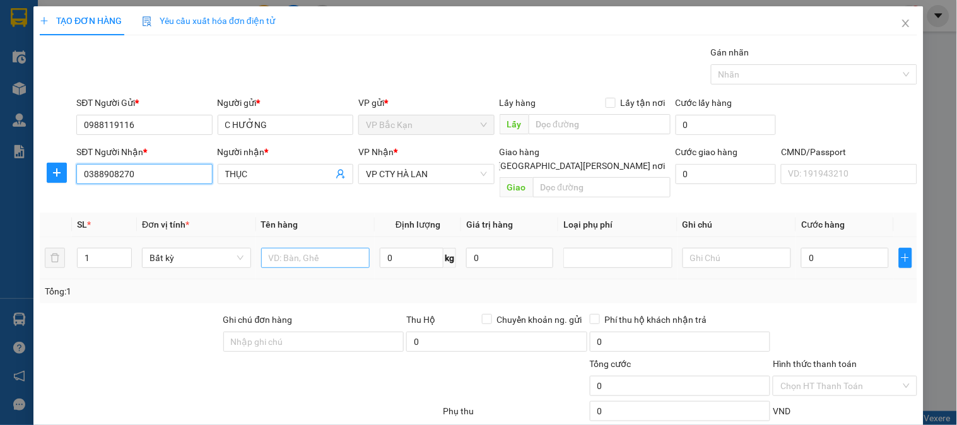
type input "0388908270"
click at [317, 248] on input "text" at bounding box center [315, 258] width 109 height 20
type input "TÚI CÚC"
type input "0.1"
click at [362, 213] on th "Tên hàng" at bounding box center [315, 225] width 119 height 25
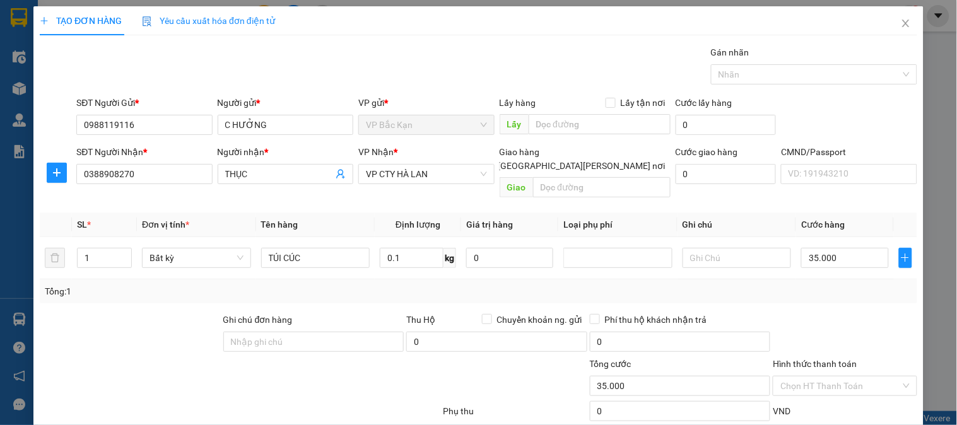
type input "35.000"
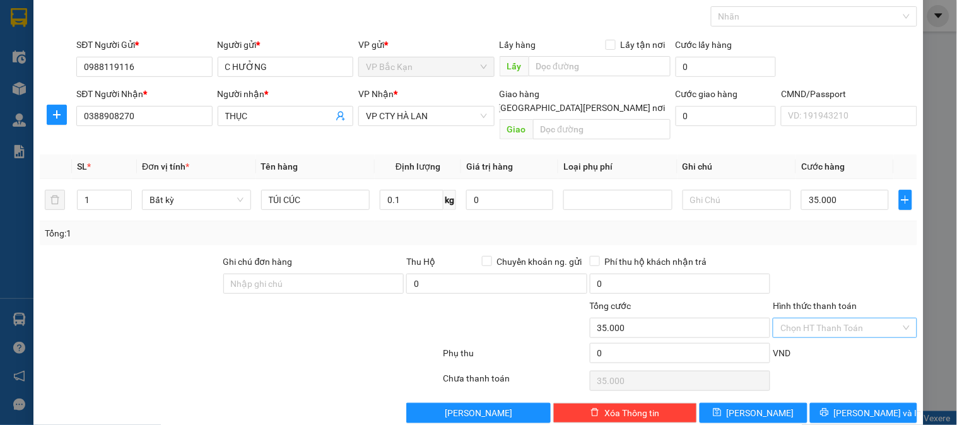
scroll to position [66, 0]
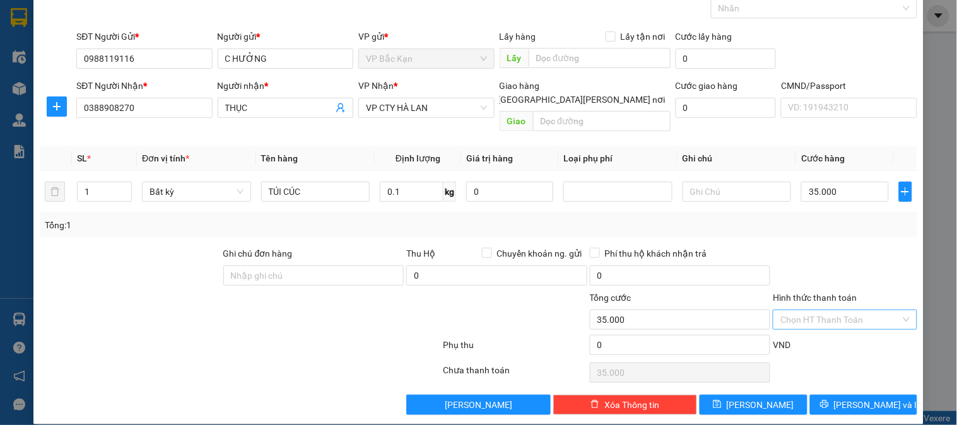
click at [794, 311] on input "Hình thức thanh toán" at bounding box center [841, 320] width 120 height 19
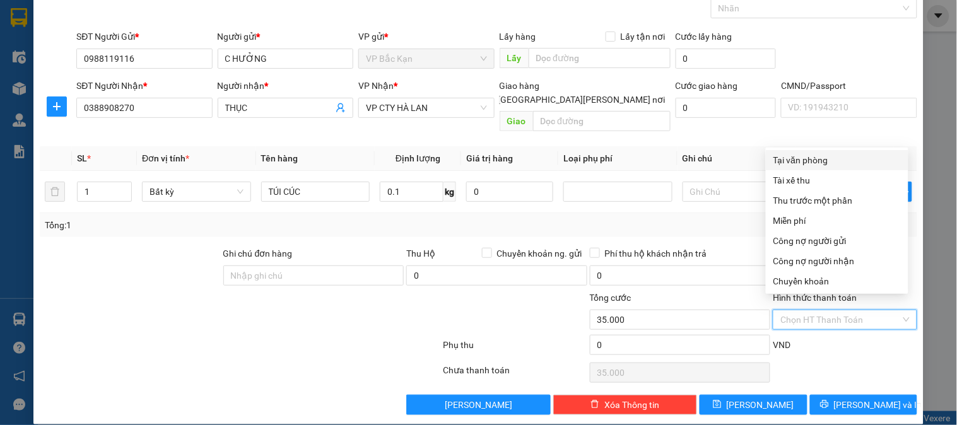
click at [788, 155] on div "Tại văn phòng" at bounding box center [837, 160] width 127 height 14
type input "0"
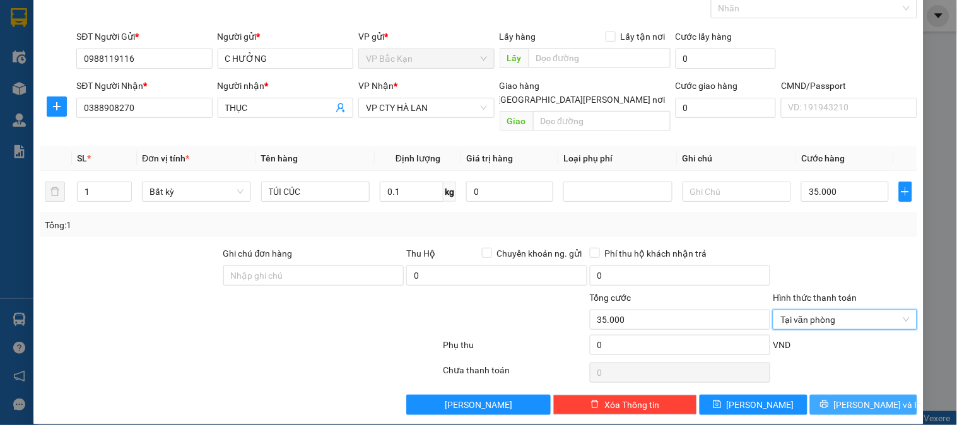
click at [839, 395] on button "Lưu và In" at bounding box center [863, 405] width 107 height 20
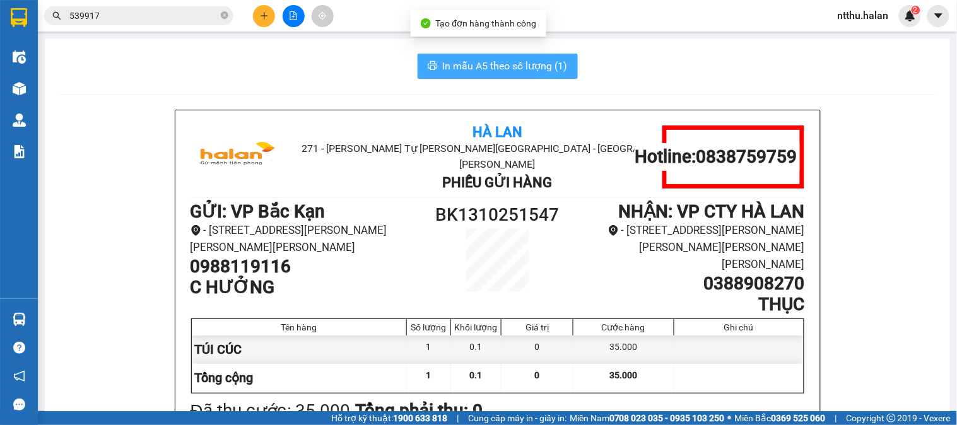
click at [497, 59] on span "In mẫu A5 theo số lượng (1)" at bounding box center [505, 66] width 125 height 16
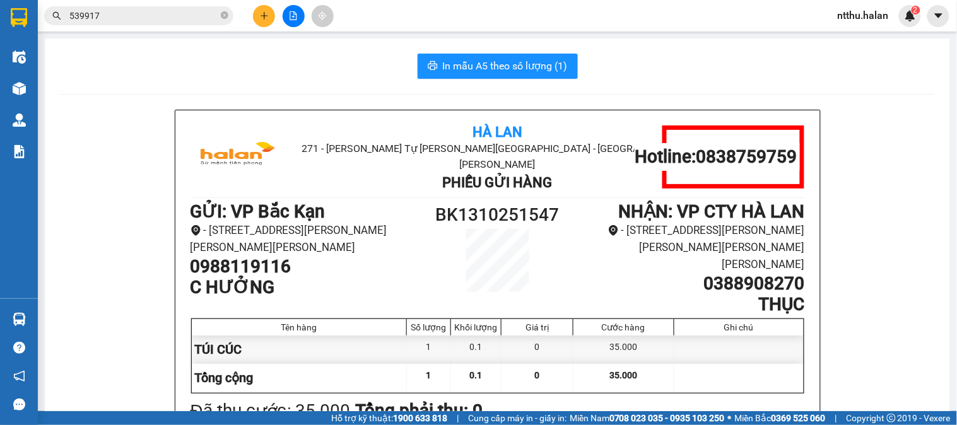
click at [311, 76] on div "In mẫu A5 theo số lượng (1)" at bounding box center [497, 66] width 875 height 25
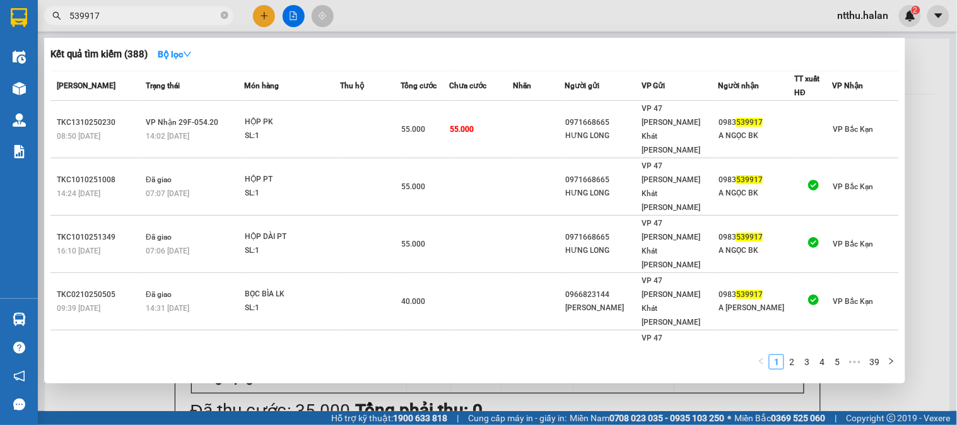
click at [148, 13] on input "539917" at bounding box center [143, 16] width 149 height 14
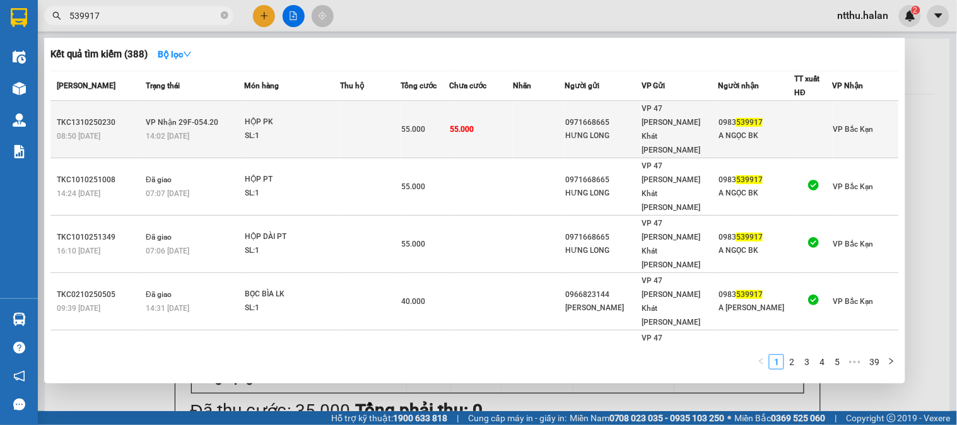
click at [205, 118] on span "VP Nhận 29F-054.20" at bounding box center [182, 122] width 73 height 9
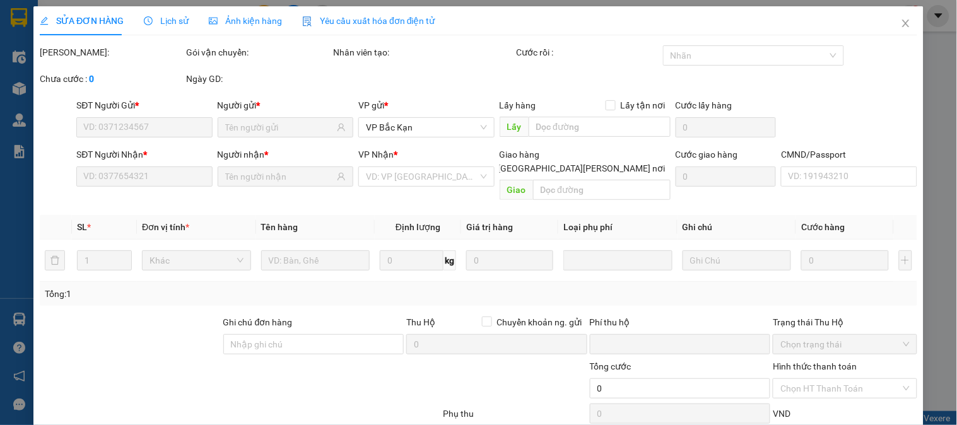
type input "0971668665"
type input "HƯNG LONG"
type input "0983539917"
type input "A NGỌC BK"
type input "0"
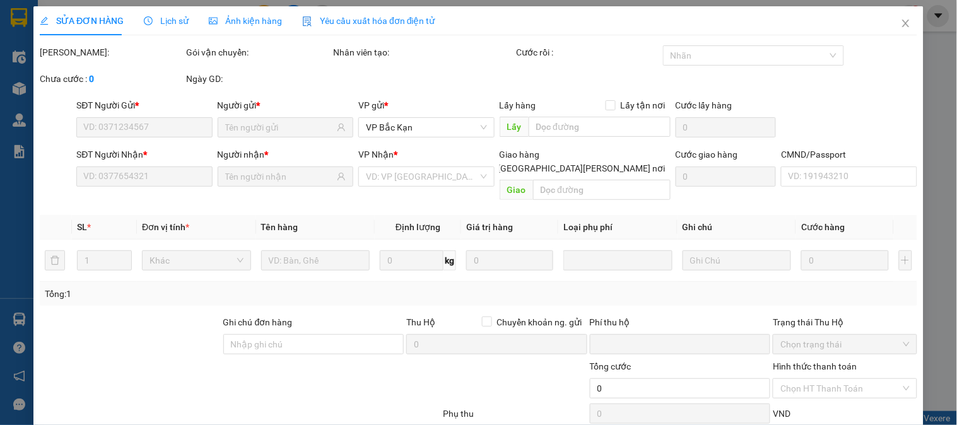
type input "55.000"
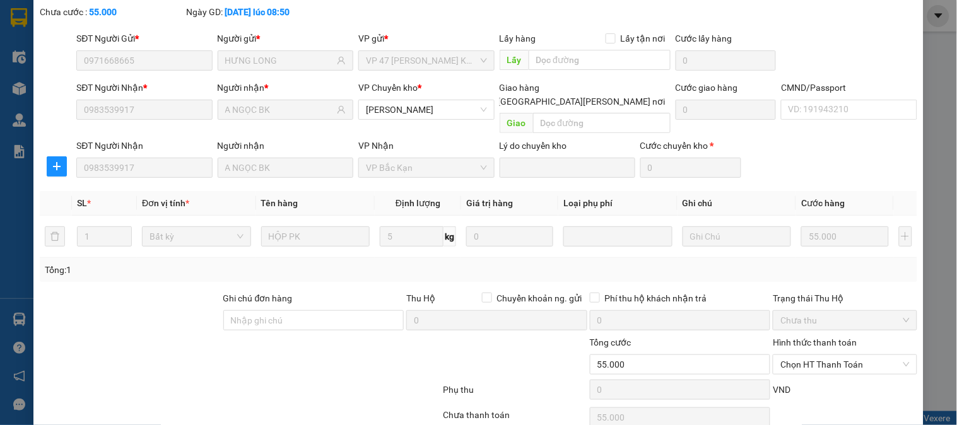
scroll to position [112, 0]
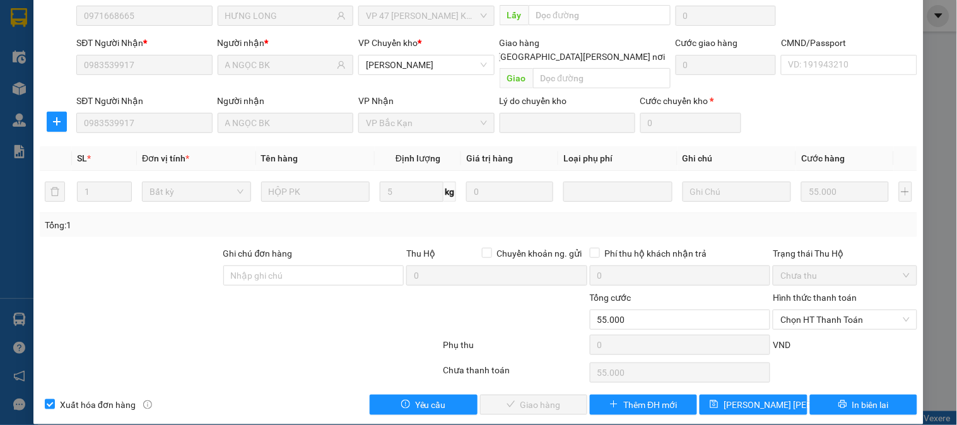
click at [785, 316] on div "Hình thức thanh toán Chọn HT Thanh Toán" at bounding box center [845, 313] width 144 height 44
click at [788, 311] on span "Chọn HT Thanh Toán" at bounding box center [845, 320] width 129 height 19
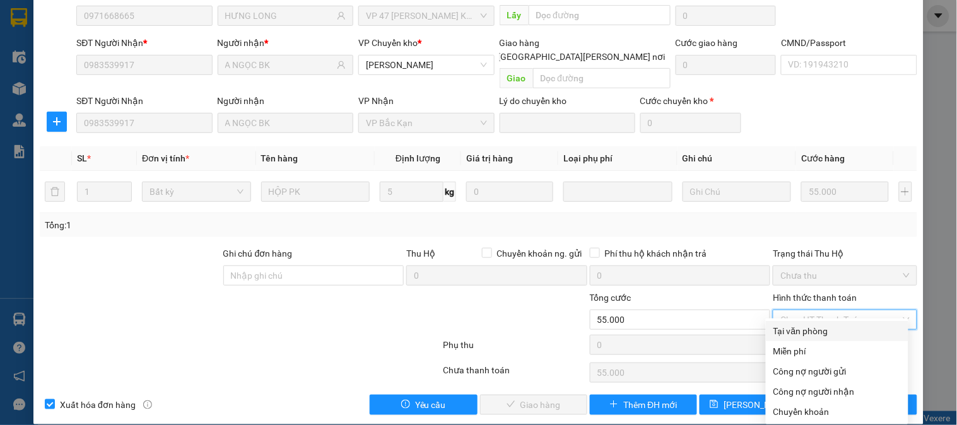
click at [790, 329] on div "Tại văn phòng" at bounding box center [837, 331] width 127 height 14
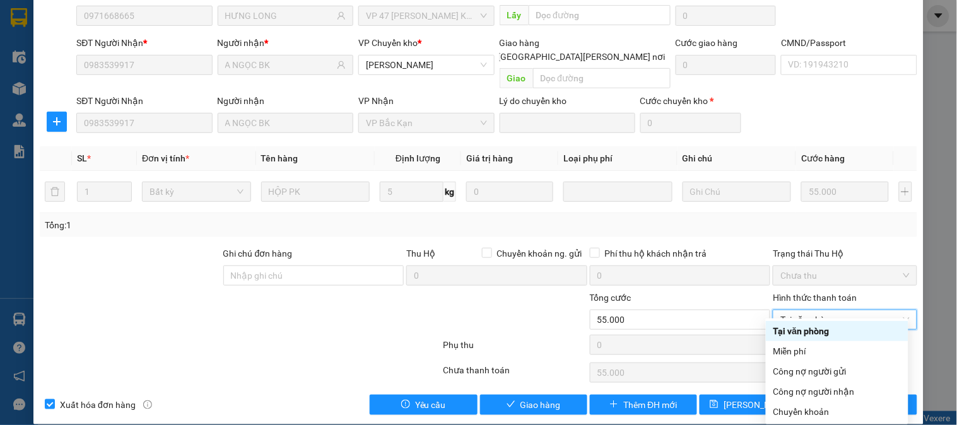
type input "0"
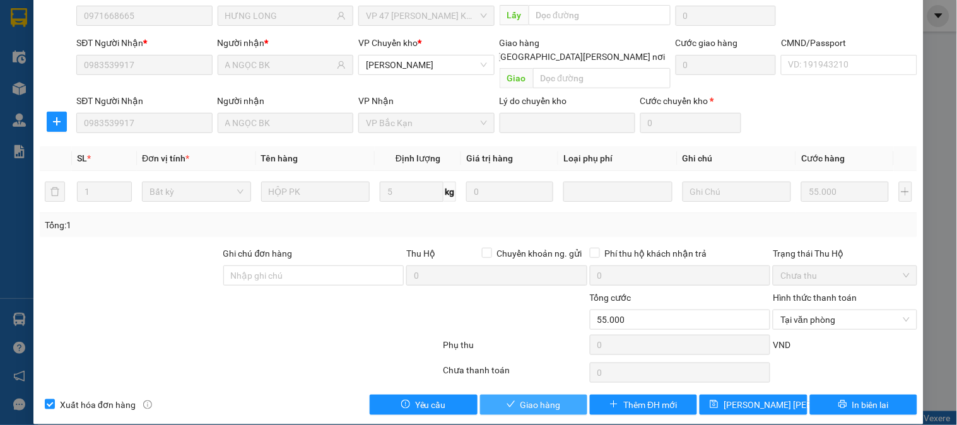
click at [526, 398] on span "Giao hàng" at bounding box center [541, 405] width 40 height 14
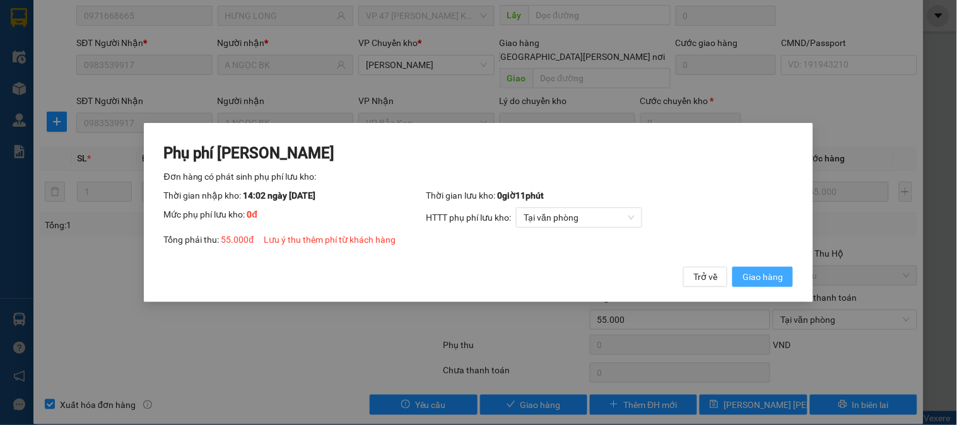
click at [759, 276] on span "Giao hàng" at bounding box center [763, 277] width 40 height 14
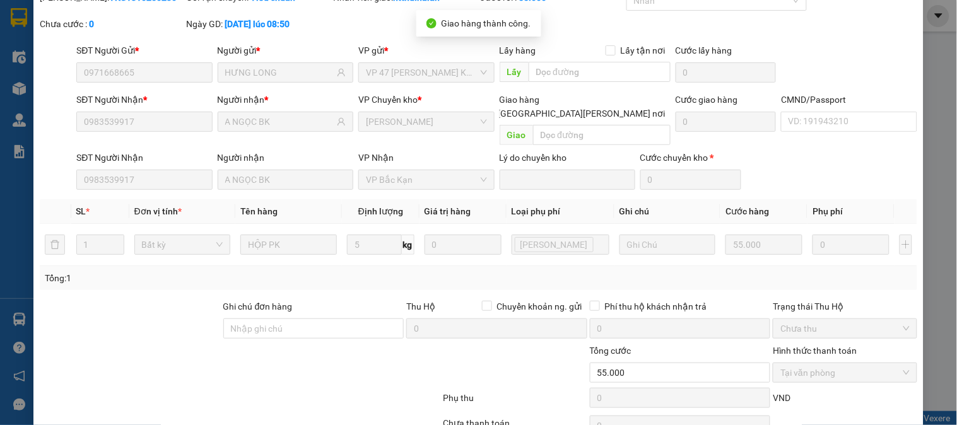
scroll to position [0, 0]
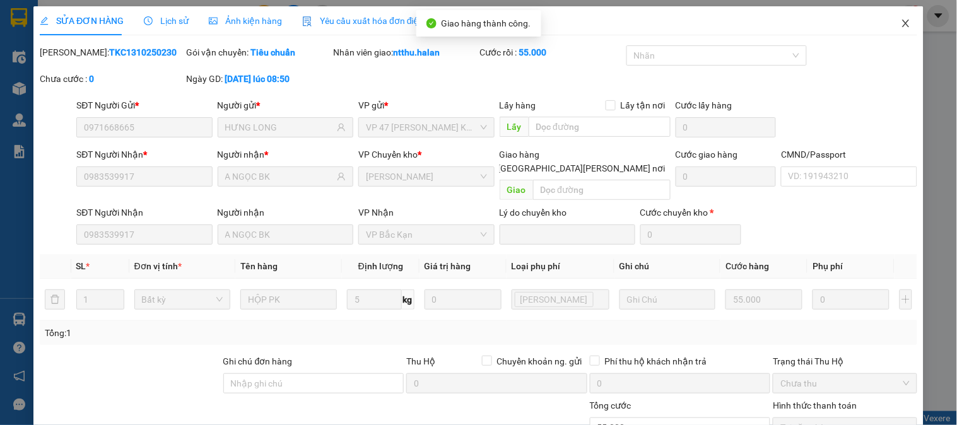
click at [890, 18] on span "Close" at bounding box center [906, 23] width 35 height 35
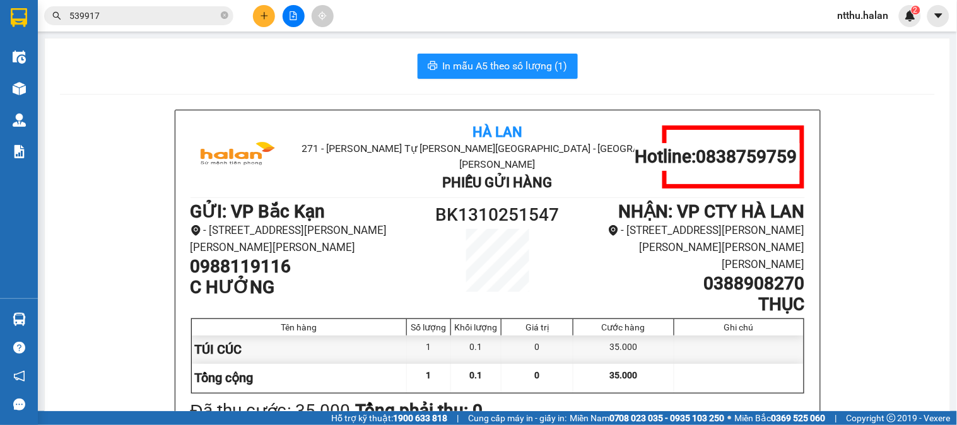
click at [232, 71] on div "In mẫu A5 theo số lượng (1)" at bounding box center [497, 66] width 875 height 25
click at [343, 74] on div "In mẫu A5 theo số lượng (1)" at bounding box center [497, 66] width 875 height 25
click at [198, 66] on div "In mẫu A5 theo số lượng (1)" at bounding box center [497, 66] width 875 height 25
click at [198, 15] on input "539917" at bounding box center [143, 16] width 149 height 14
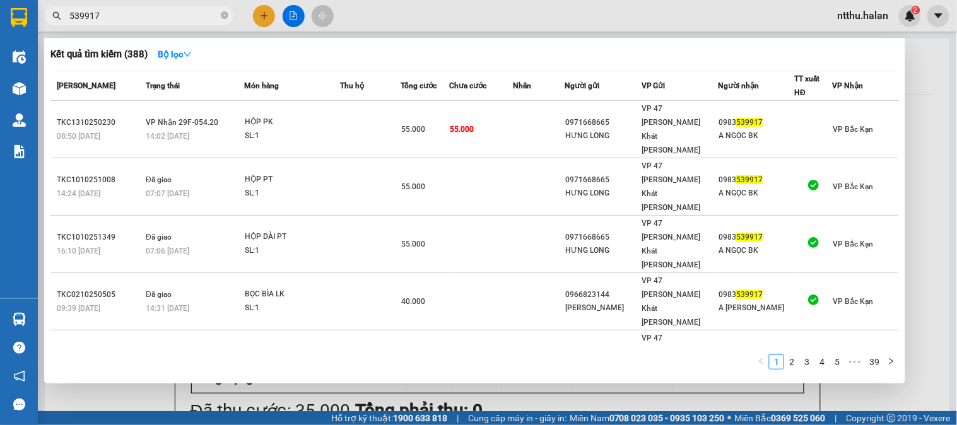
click at [198, 15] on input "539917" at bounding box center [143, 16] width 149 height 14
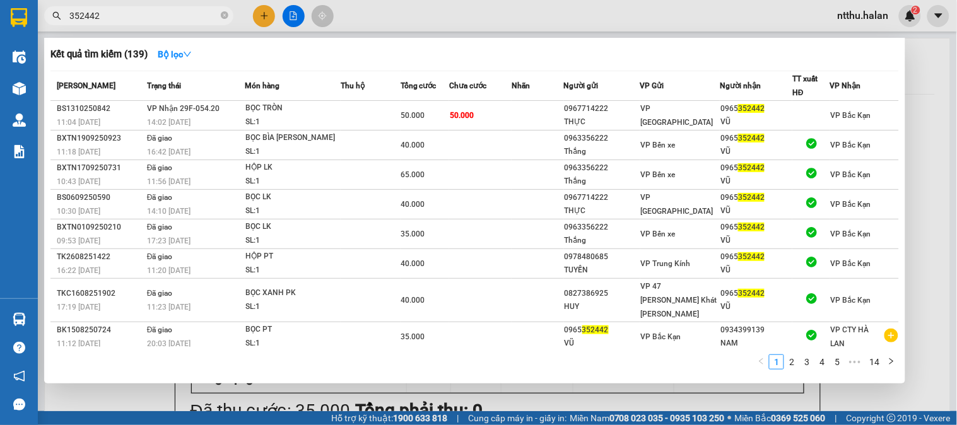
type input "352442"
click at [182, 120] on span "14:02 - 13/10" at bounding box center [169, 122] width 44 height 9
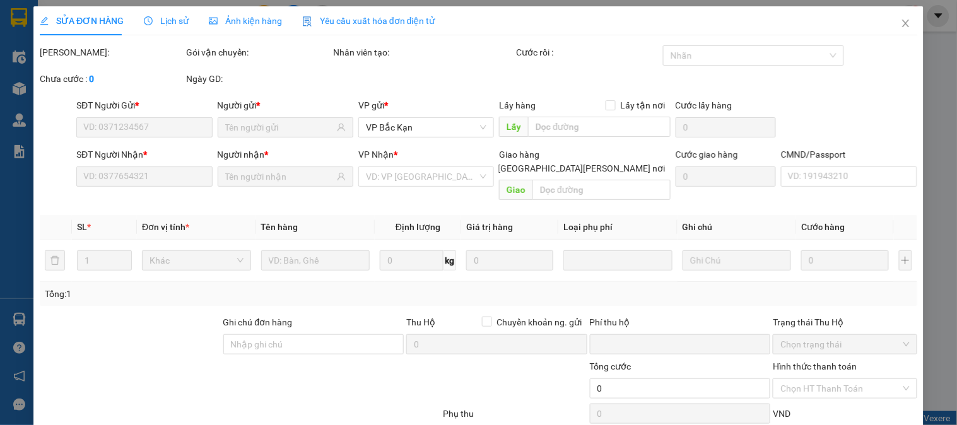
type input "0967714222"
type input "THỰC"
type input "0965352442"
type input "VŨ"
type input "0"
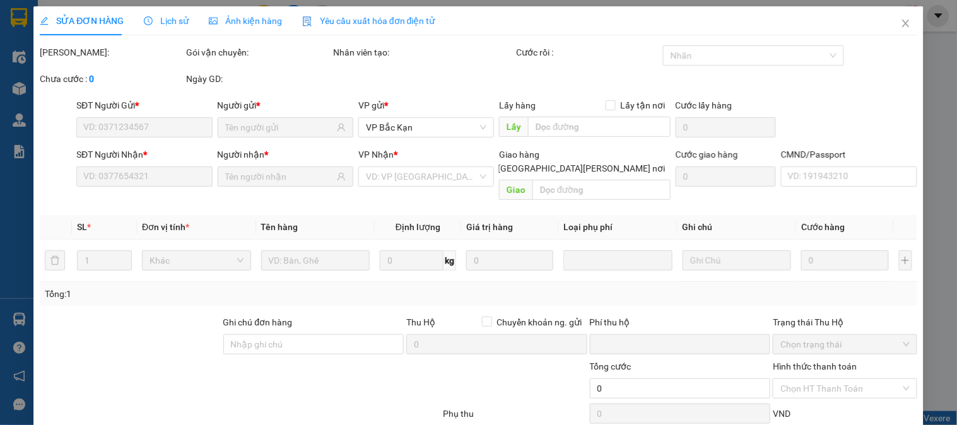
type input "50.000"
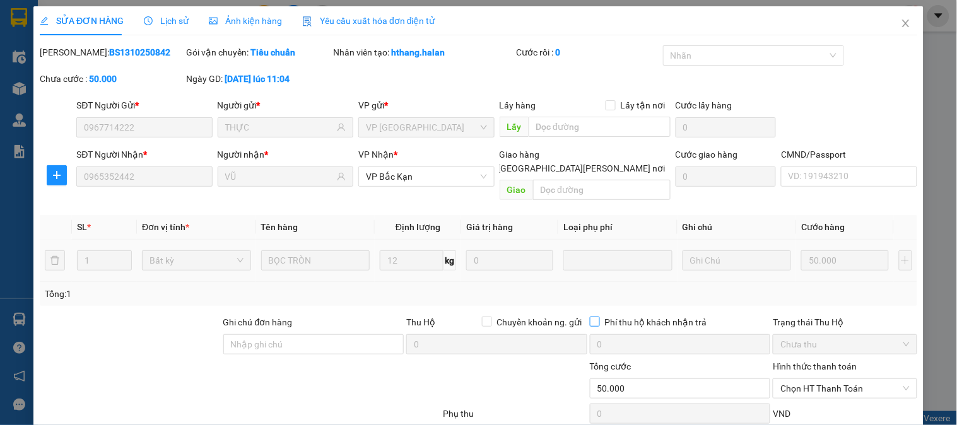
scroll to position [69, 0]
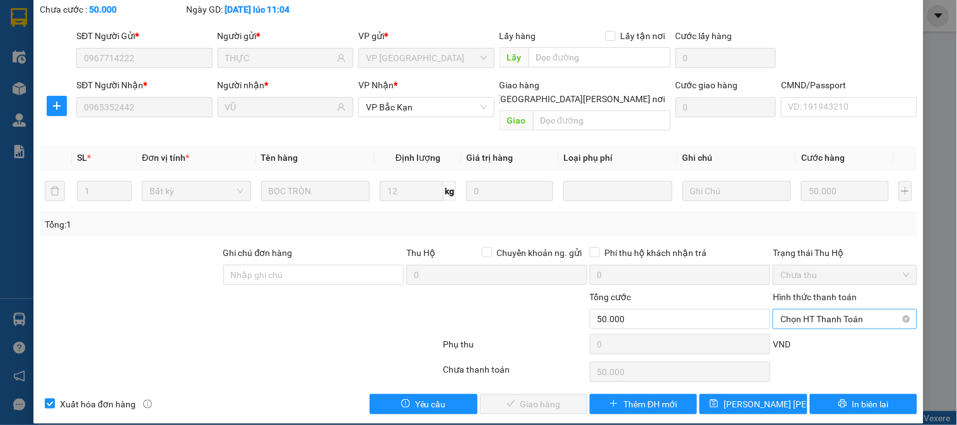
click at [835, 310] on span "Chọn HT Thanh Toán" at bounding box center [845, 319] width 129 height 19
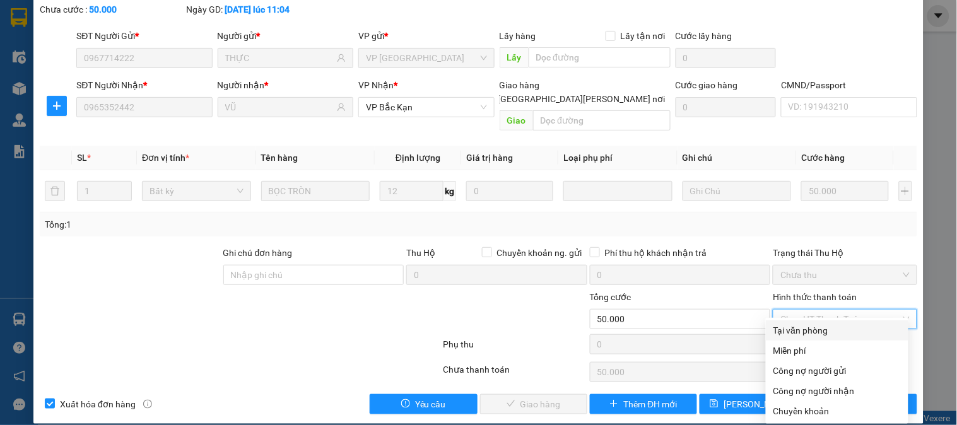
drag, startPoint x: 824, startPoint y: 327, endPoint x: 703, endPoint y: 377, distance: 131.3
click at [822, 329] on div "Tại văn phòng" at bounding box center [837, 331] width 127 height 14
type input "0"
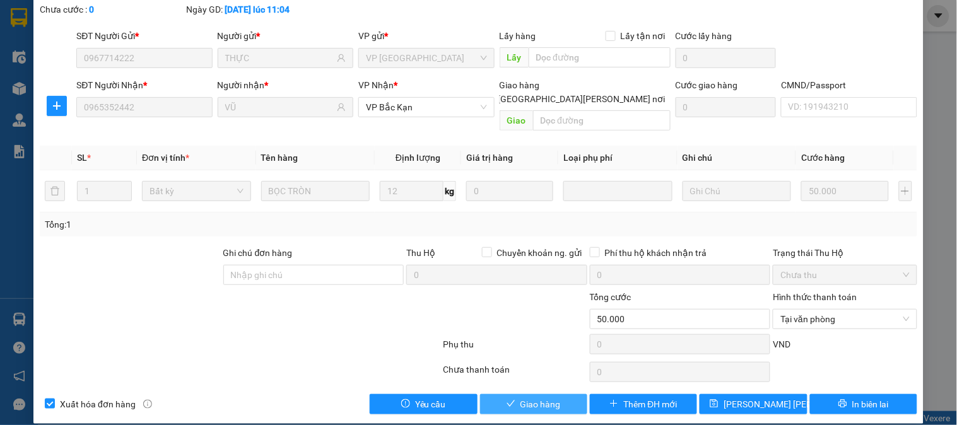
click at [537, 398] on button "Giao hàng" at bounding box center [533, 404] width 107 height 20
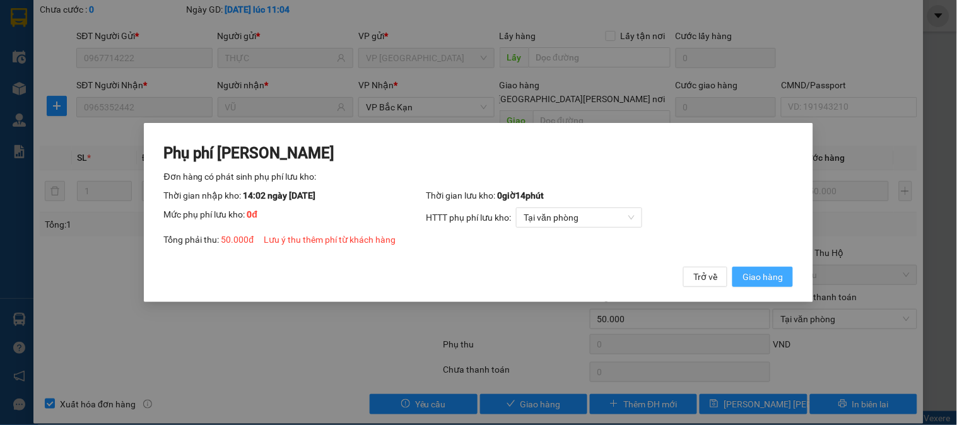
click at [768, 276] on span "Giao hàng" at bounding box center [763, 277] width 40 height 14
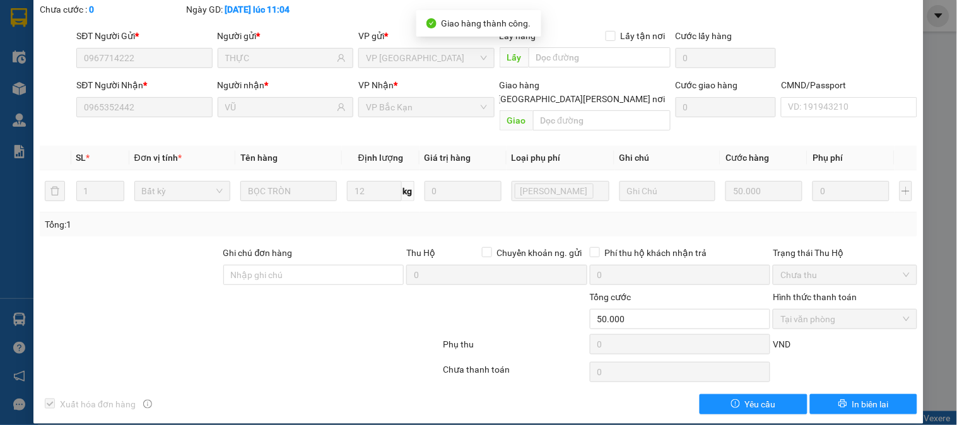
scroll to position [0, 0]
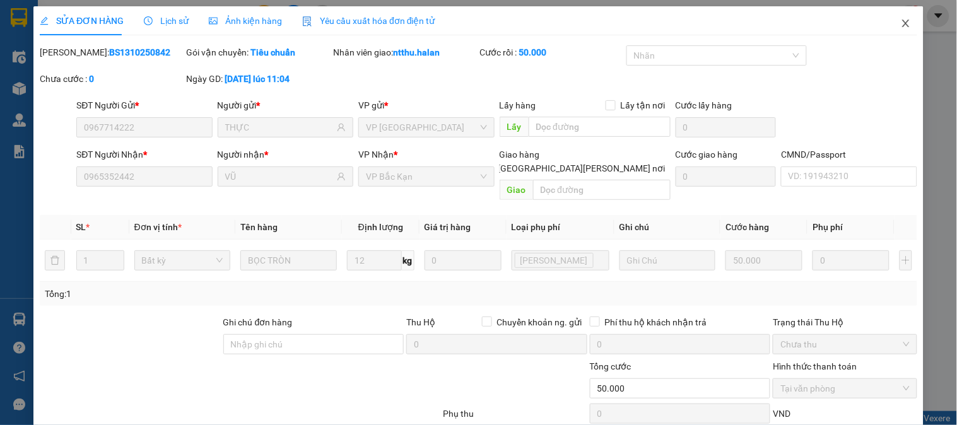
click at [901, 18] on span "Close" at bounding box center [906, 23] width 35 height 35
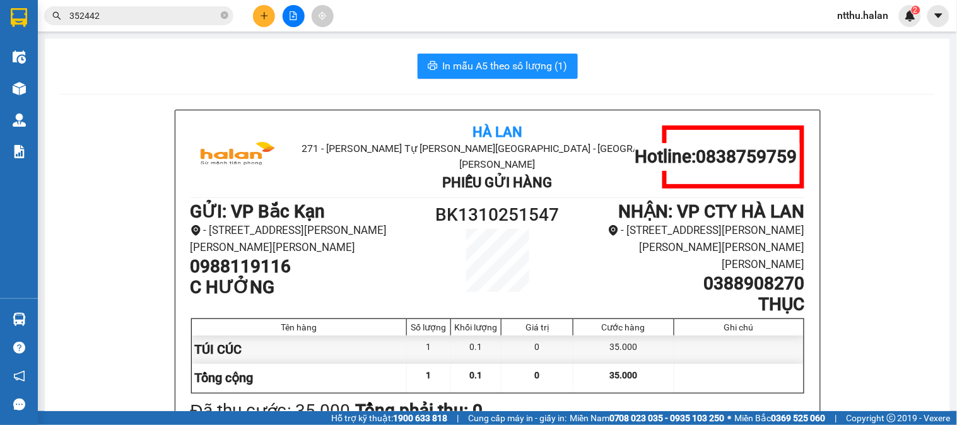
click at [151, 17] on input "352442" at bounding box center [143, 16] width 149 height 14
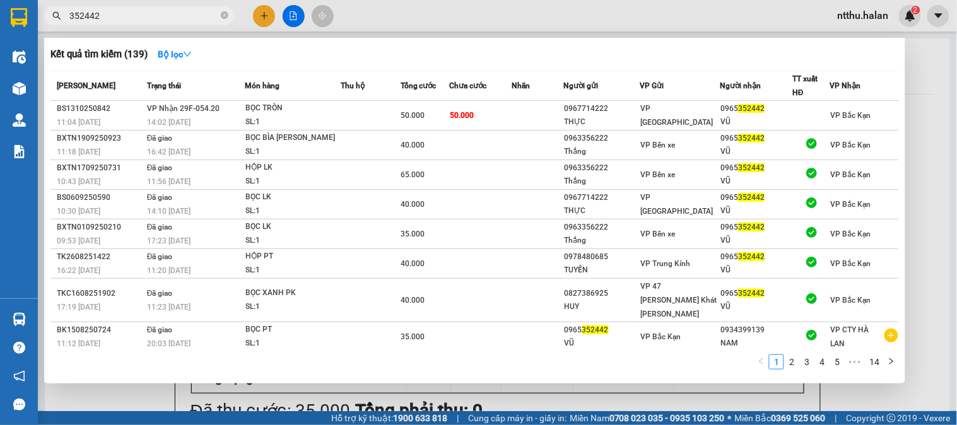
click at [150, 13] on input "352442" at bounding box center [143, 16] width 149 height 14
click at [260, 11] on div at bounding box center [478, 212] width 957 height 425
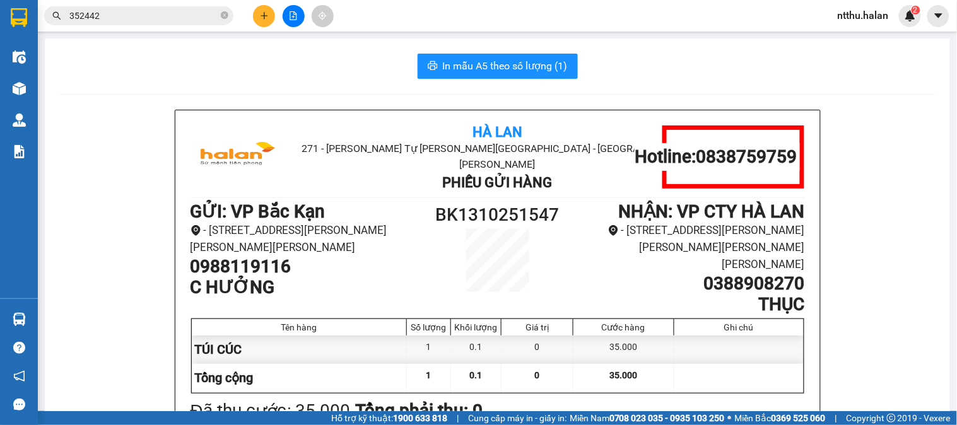
click at [260, 11] on icon "plus" at bounding box center [264, 15] width 9 height 9
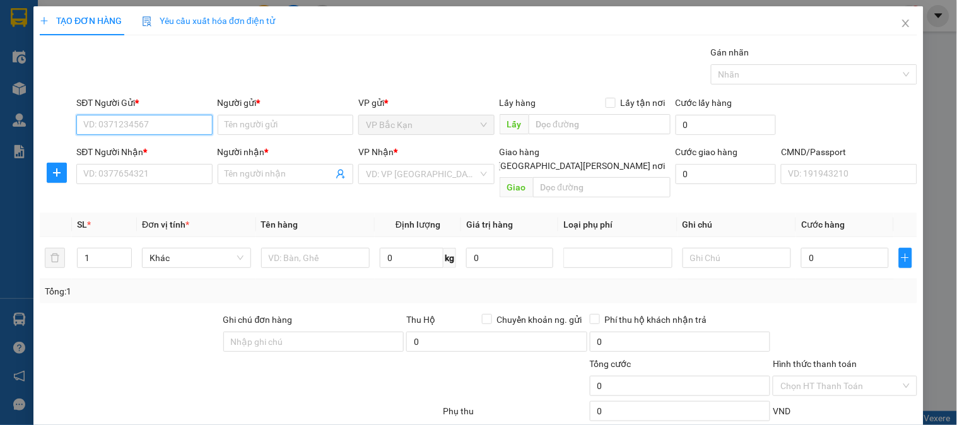
click at [107, 123] on input "SĐT Người Gửi *" at bounding box center [144, 125] width 136 height 20
type input "0373833833"
click at [156, 150] on div "0373833833 - VIỆT ANH BK" at bounding box center [162, 150] width 158 height 14
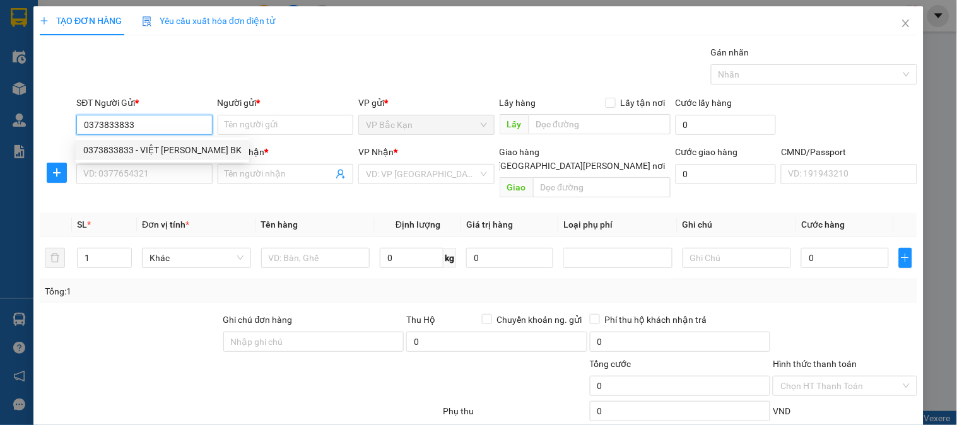
type input "VIỆT ANH BK"
type input "0373833833"
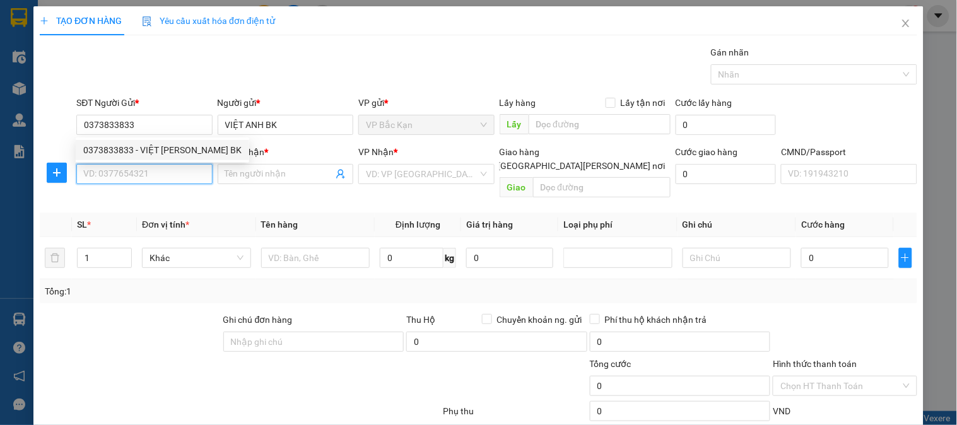
click at [161, 177] on input "SĐT Người Nhận *" at bounding box center [144, 174] width 136 height 20
type input "0988353380"
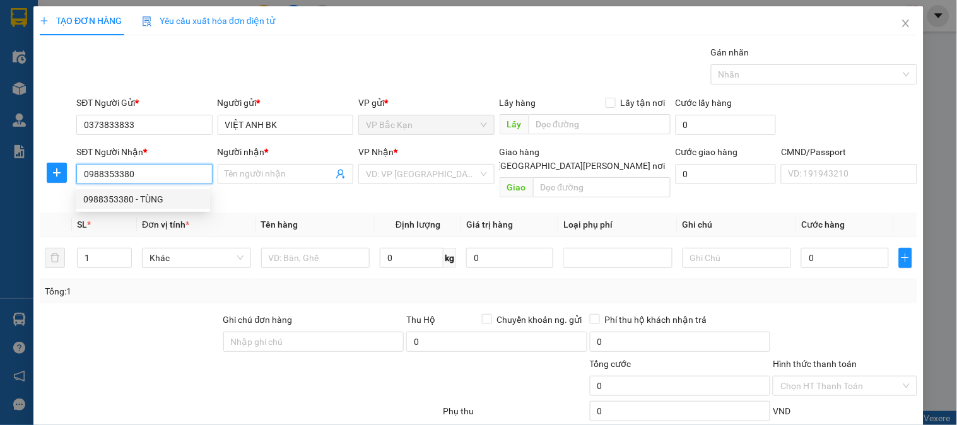
click at [157, 201] on div "0988353380 - TÙNG" at bounding box center [142, 200] width 119 height 14
type input "TÙNG"
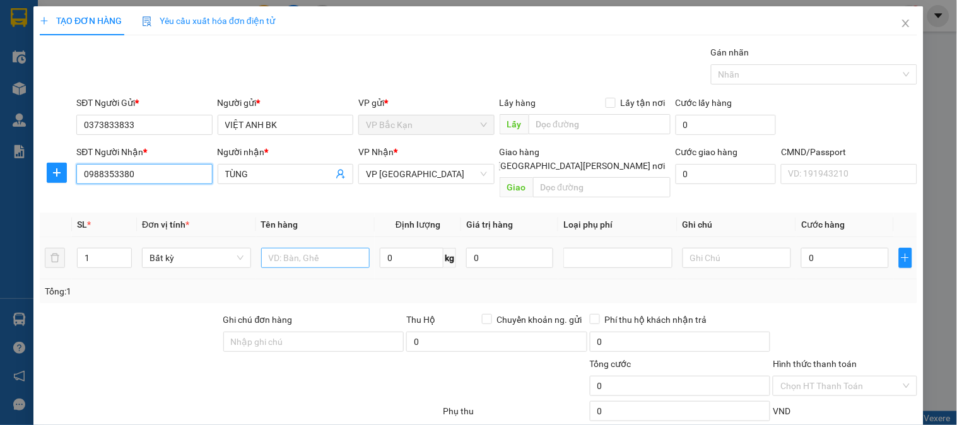
type input "0988353380"
click at [305, 248] on input "text" at bounding box center [315, 258] width 109 height 20
type input "HỘP ĐT"
type input "0.4"
drag, startPoint x: 349, startPoint y: 213, endPoint x: 531, endPoint y: 232, distance: 182.8
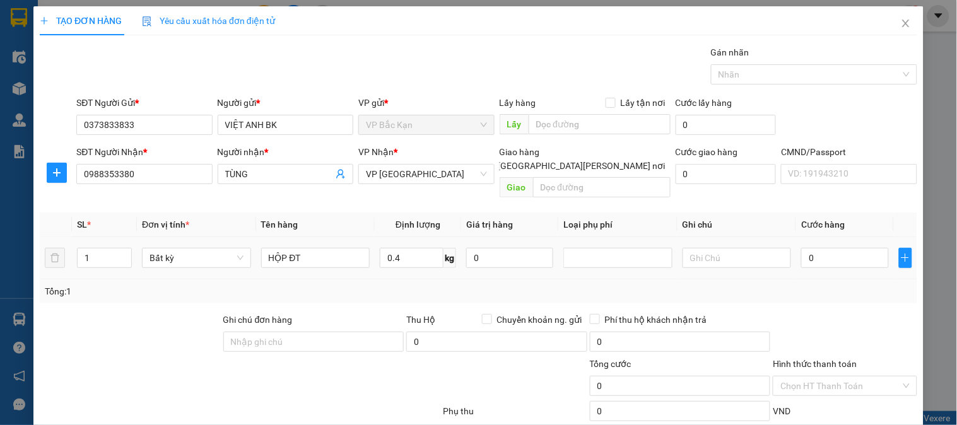
click at [350, 213] on th "Tên hàng" at bounding box center [315, 225] width 119 height 25
type input "35.000"
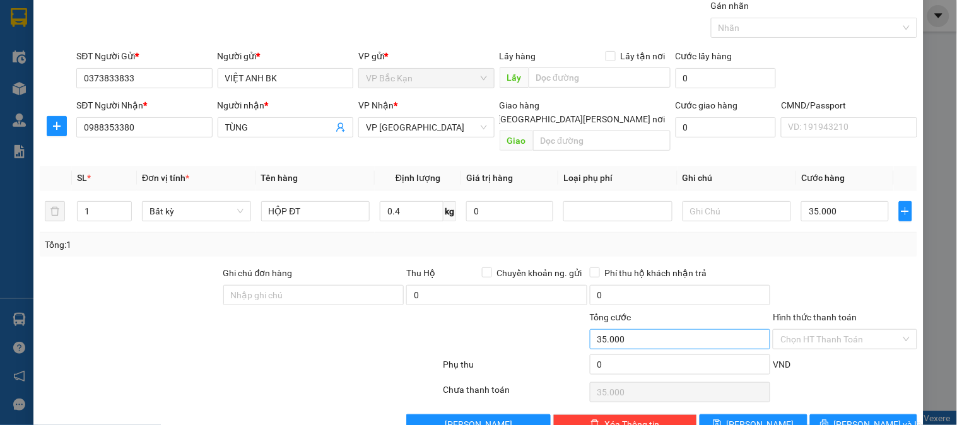
scroll to position [66, 0]
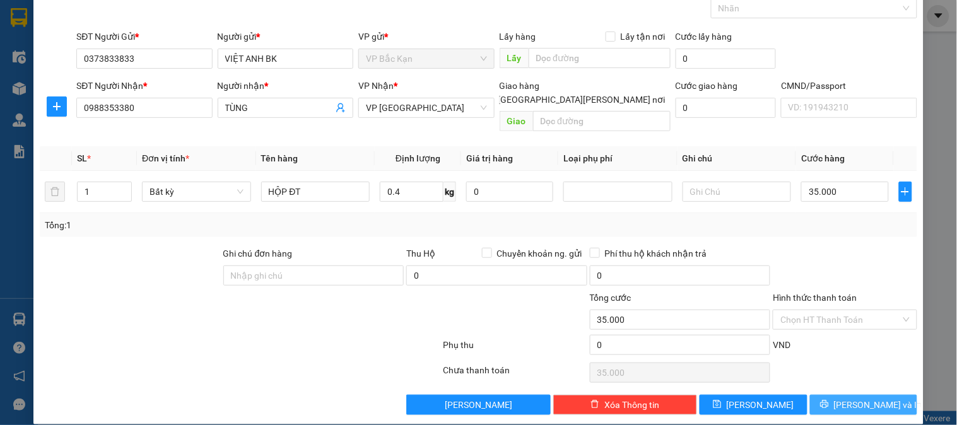
click at [818, 395] on button "Lưu và In" at bounding box center [863, 405] width 107 height 20
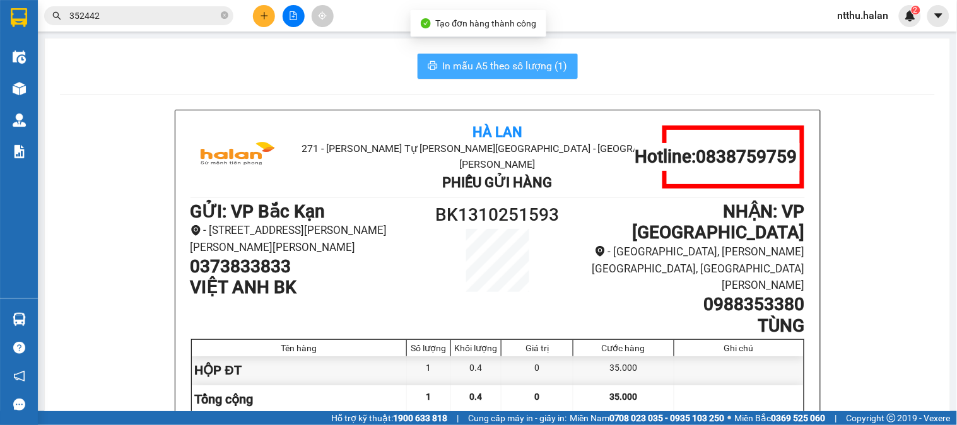
click at [507, 62] on span "In mẫu A5 theo số lượng (1)" at bounding box center [505, 66] width 125 height 16
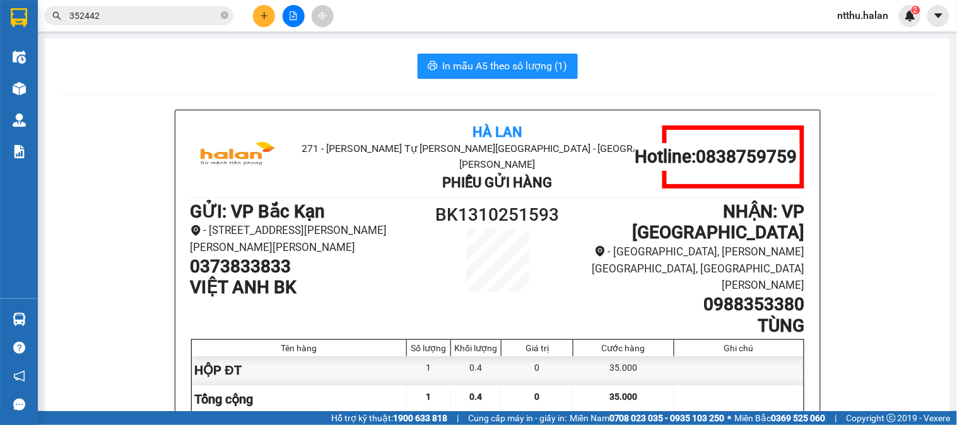
drag, startPoint x: 267, startPoint y: 79, endPoint x: 289, endPoint y: 72, distance: 23.2
click at [280, 76] on div "In mẫu A5 theo số lượng (1)" at bounding box center [497, 66] width 875 height 25
click at [437, 64] on button "In mẫu A5 theo số lượng (1)" at bounding box center [498, 66] width 160 height 25
click at [259, 15] on button at bounding box center [264, 16] width 22 height 22
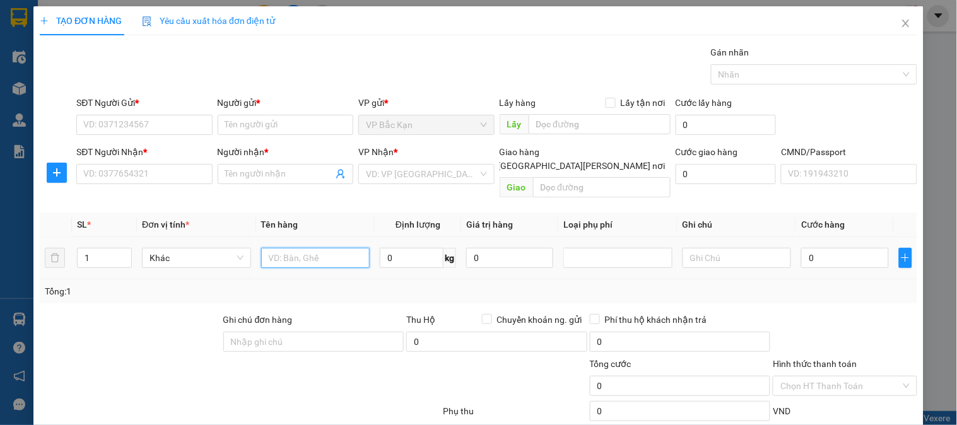
click at [308, 250] on input "text" at bounding box center [315, 258] width 109 height 20
type input "HỘP LAPTOP"
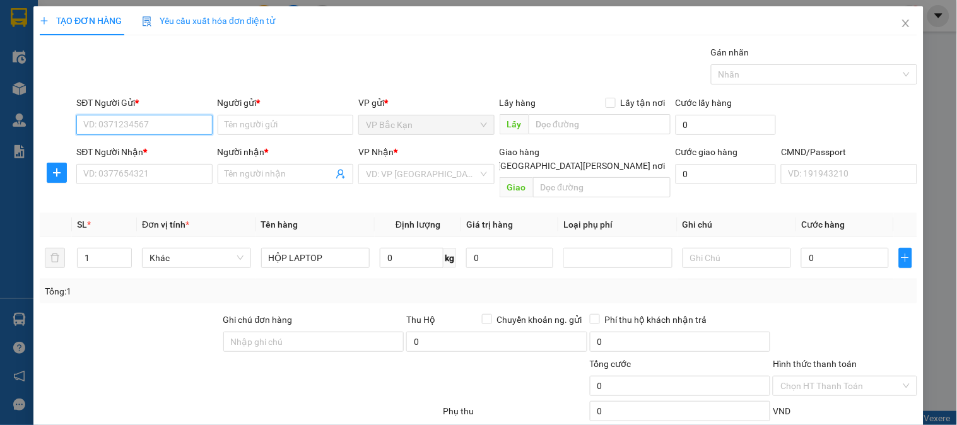
click at [137, 127] on input "SĐT Người Gửi *" at bounding box center [144, 125] width 136 height 20
type input "0981140959"
click at [133, 146] on div "0981140959 - THUỶ" at bounding box center [145, 150] width 124 height 14
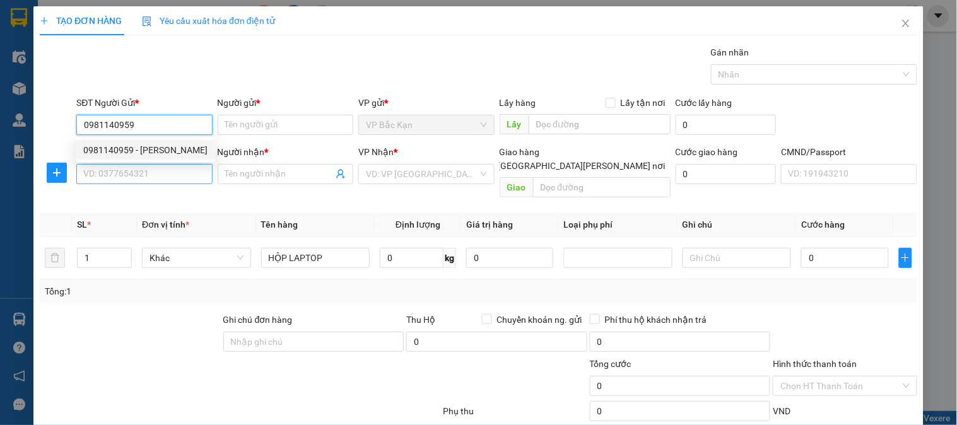
type input "THUỶ"
type input "0981140959"
click at [133, 174] on input "SĐT Người Nhận *" at bounding box center [144, 174] width 136 height 20
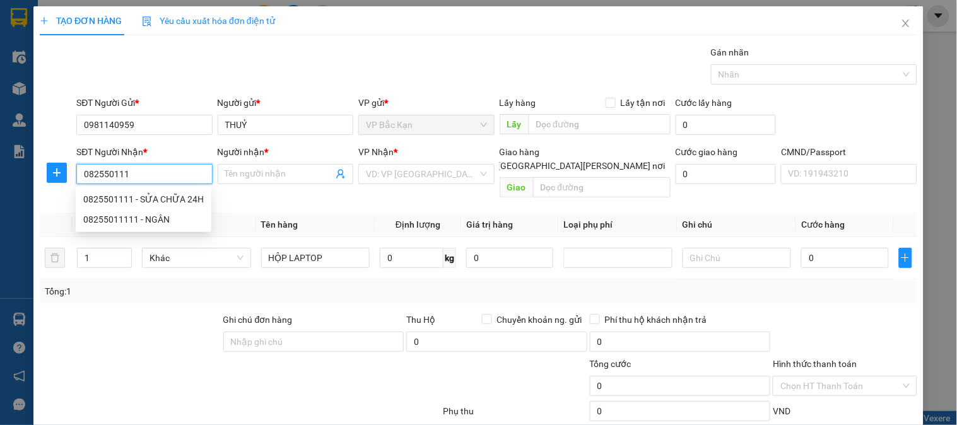
type input "0825501111"
click at [150, 197] on div "0825501111 - SỬA CHỮA 24H" at bounding box center [143, 200] width 121 height 14
type input "SỬA CHỮA 24H"
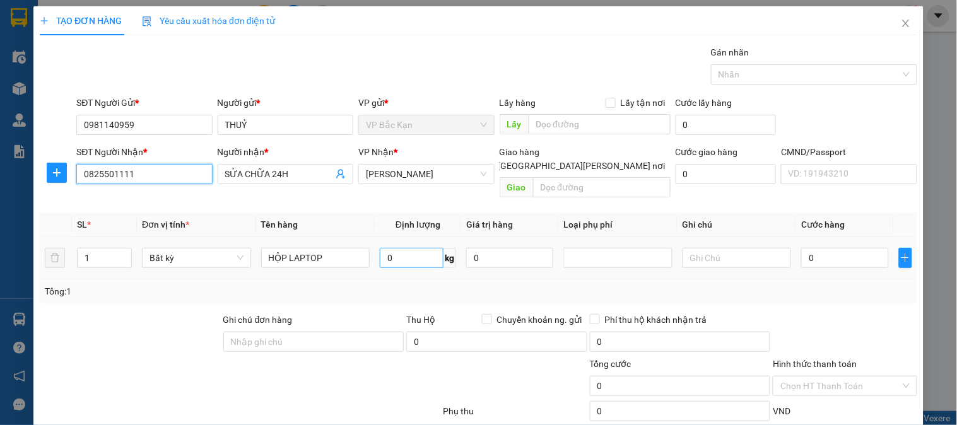
type input "0825501111"
type input "2.2"
click at [406, 64] on div "Gói vận chuyển * Tiêu chuẩn Gán nhãn Nhãn" at bounding box center [497, 67] width 846 height 44
type input "40.000"
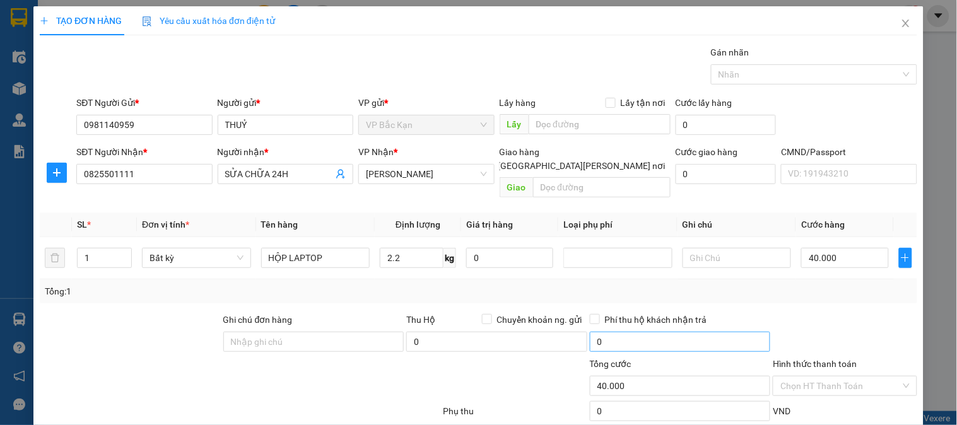
scroll to position [66, 0]
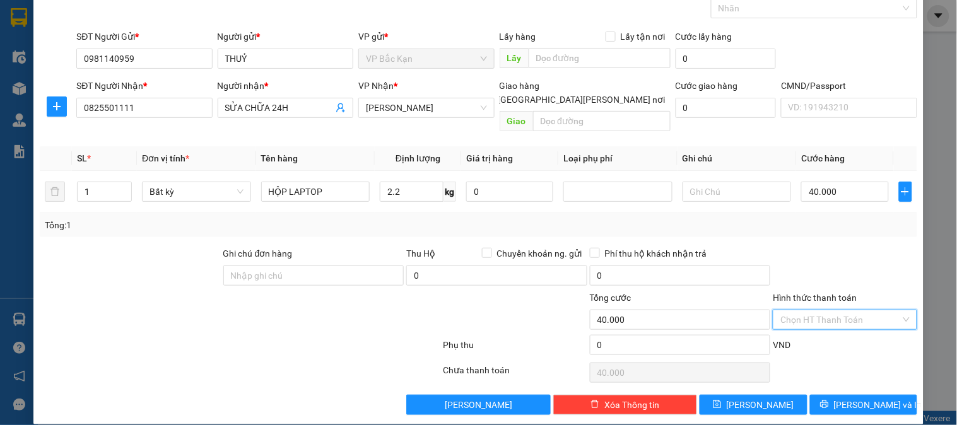
click at [808, 311] on input "Hình thức thanh toán" at bounding box center [841, 320] width 120 height 19
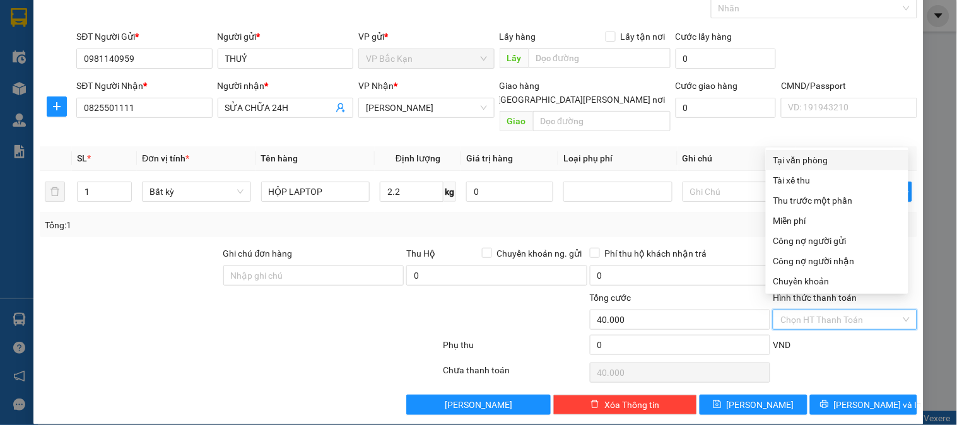
click at [791, 159] on div "Tại văn phòng" at bounding box center [837, 160] width 127 height 14
type input "0"
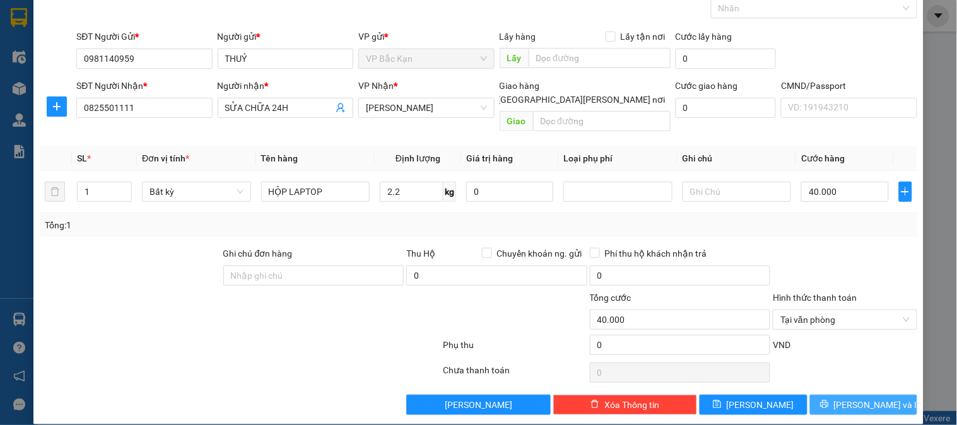
click at [853, 398] on span "Lưu và In" at bounding box center [878, 405] width 88 height 14
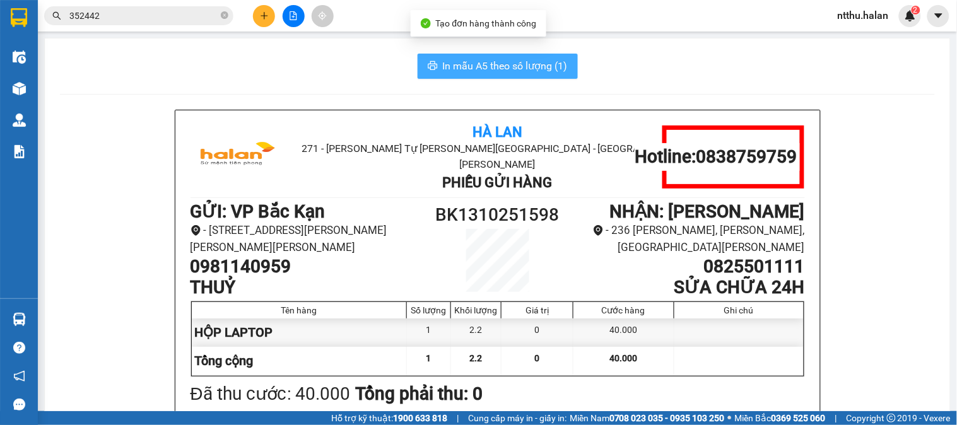
click at [475, 59] on span "In mẫu A5 theo số lượng (1)" at bounding box center [505, 66] width 125 height 16
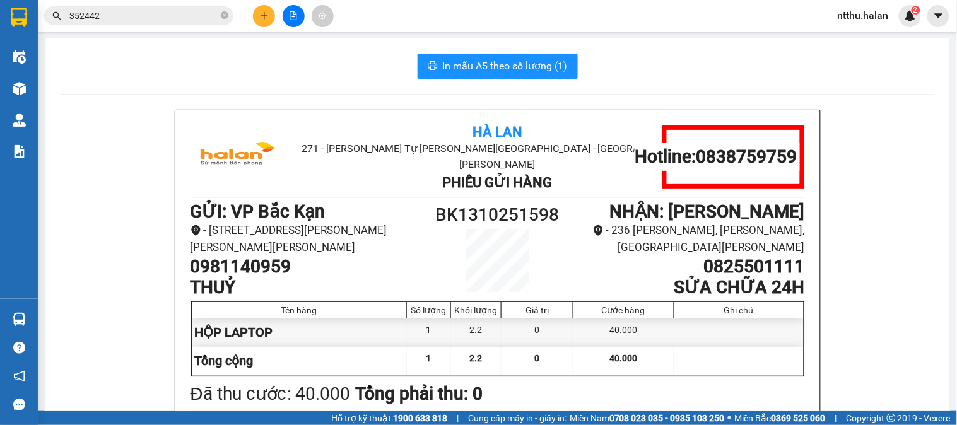
click at [136, 21] on input "352442" at bounding box center [143, 16] width 149 height 14
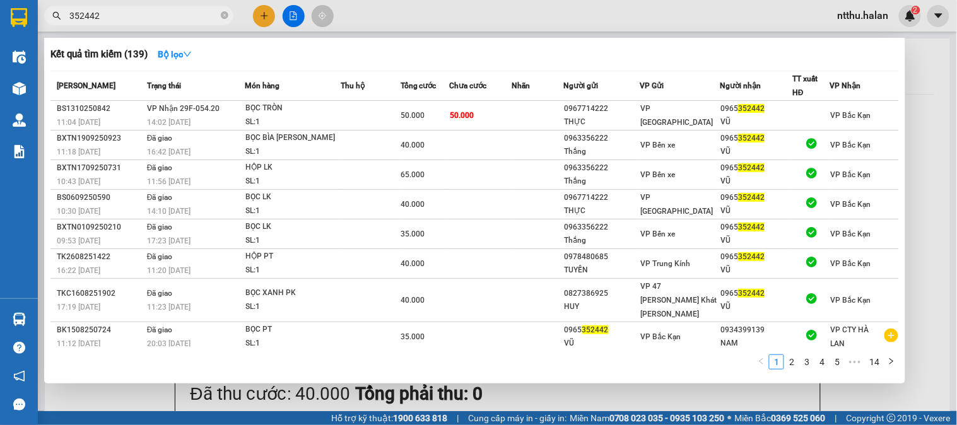
click at [136, 21] on input "352442" at bounding box center [143, 16] width 149 height 14
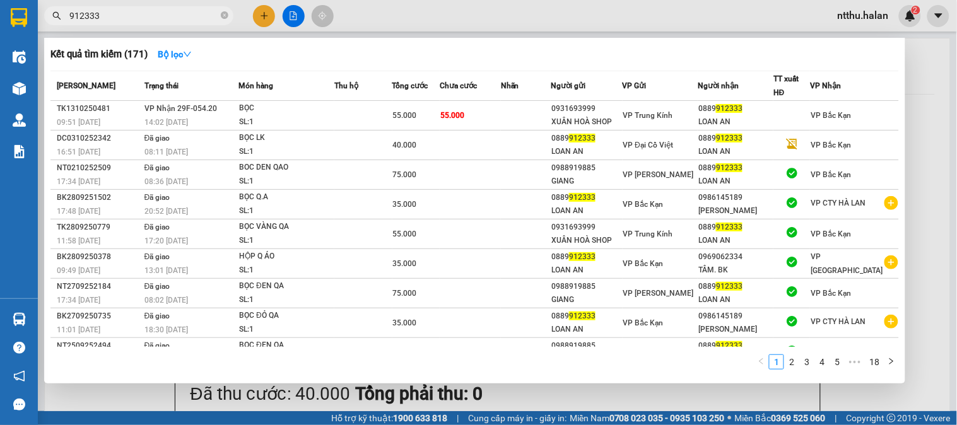
type input "912333"
click at [181, 112] on span "VP Nhận 29F-054.20" at bounding box center [181, 108] width 73 height 9
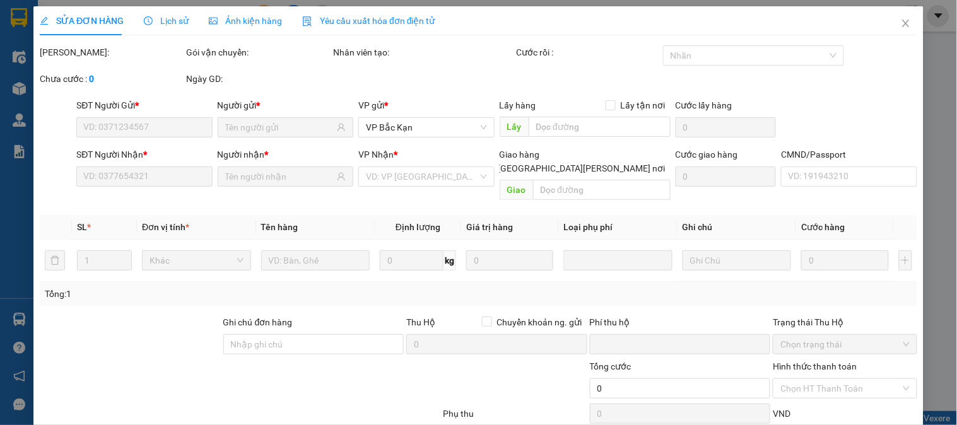
type input "0931693999"
type input "XUÂN HOÀ SHOP"
type input "0889912333"
type input "LOAN AN"
type input "0"
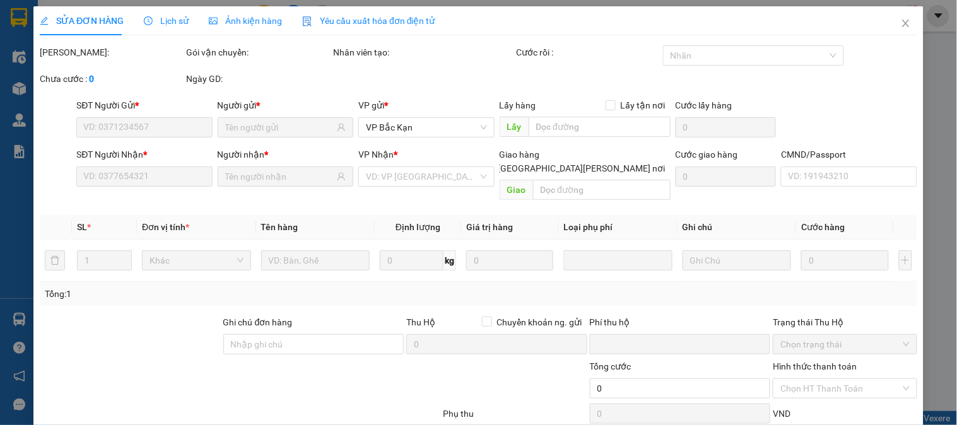
type input "55.000"
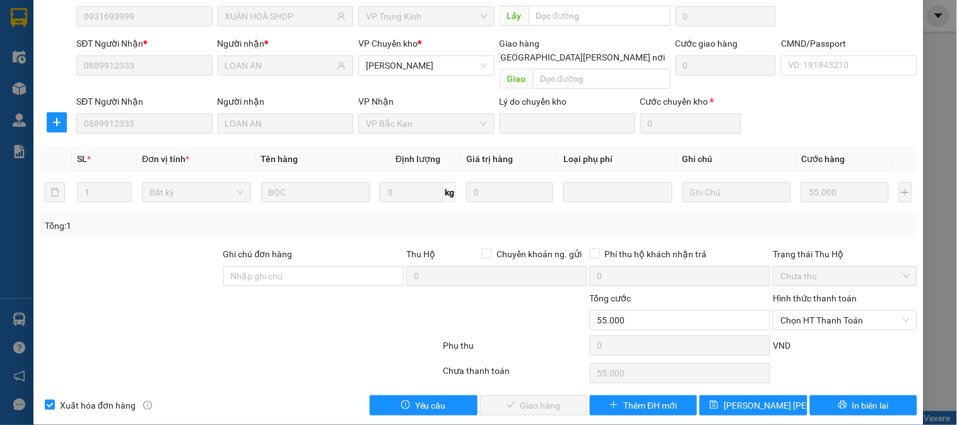
scroll to position [112, 0]
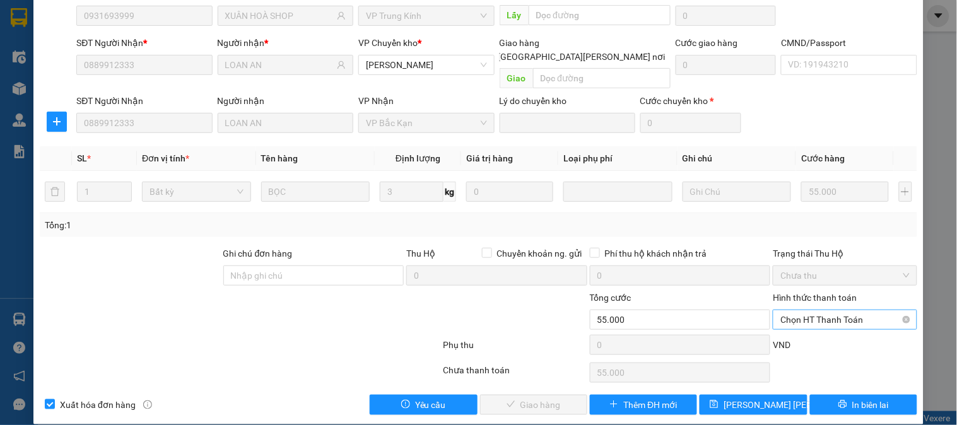
click at [800, 311] on span "Chọn HT Thanh Toán" at bounding box center [845, 320] width 129 height 19
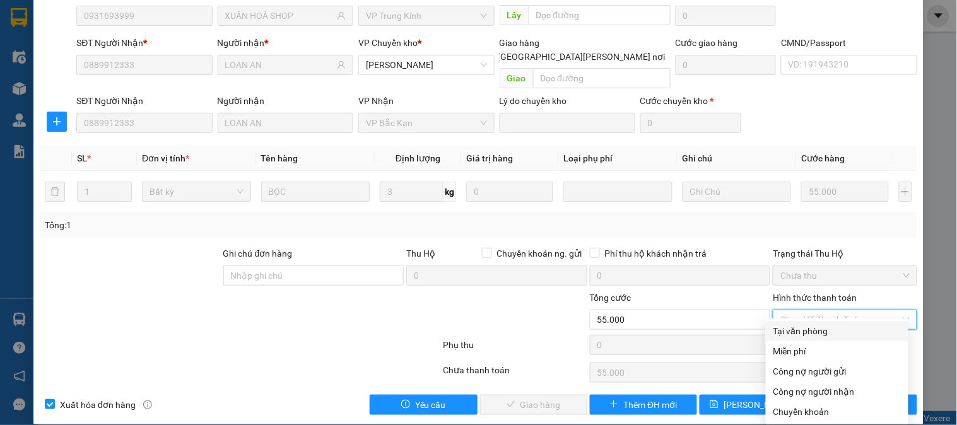
drag, startPoint x: 802, startPoint y: 326, endPoint x: 545, endPoint y: 392, distance: 265.3
click at [799, 327] on div "Tại văn phòng" at bounding box center [837, 331] width 127 height 14
type input "0"
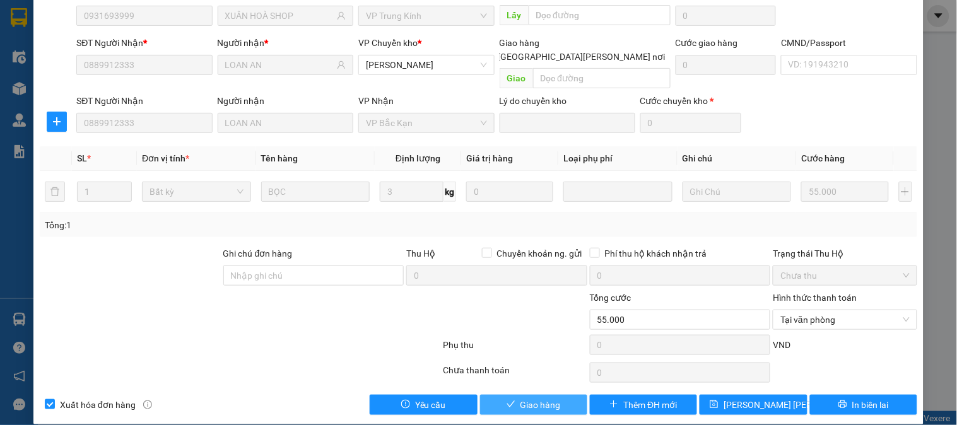
click at [526, 398] on button "Giao hàng" at bounding box center [533, 405] width 107 height 20
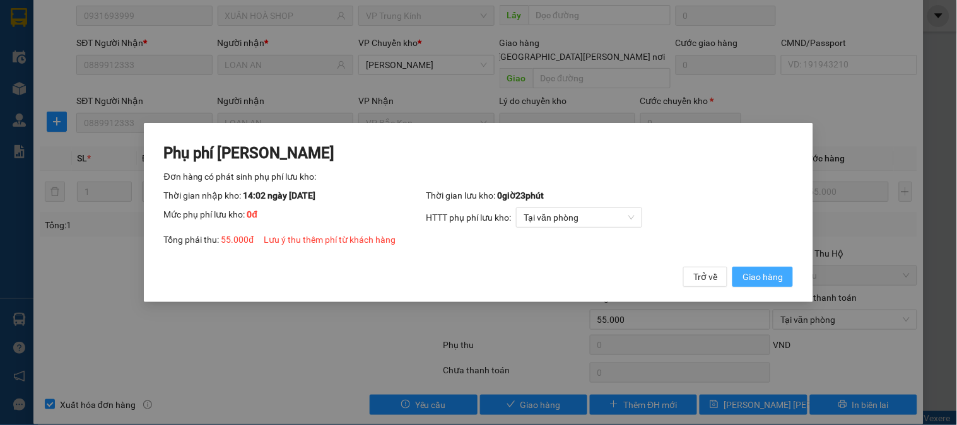
click at [752, 276] on span "Giao hàng" at bounding box center [763, 277] width 40 height 14
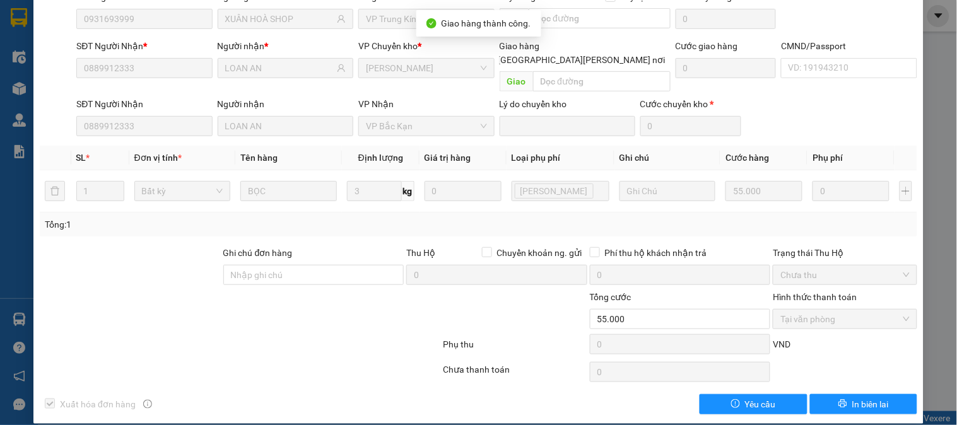
scroll to position [0, 0]
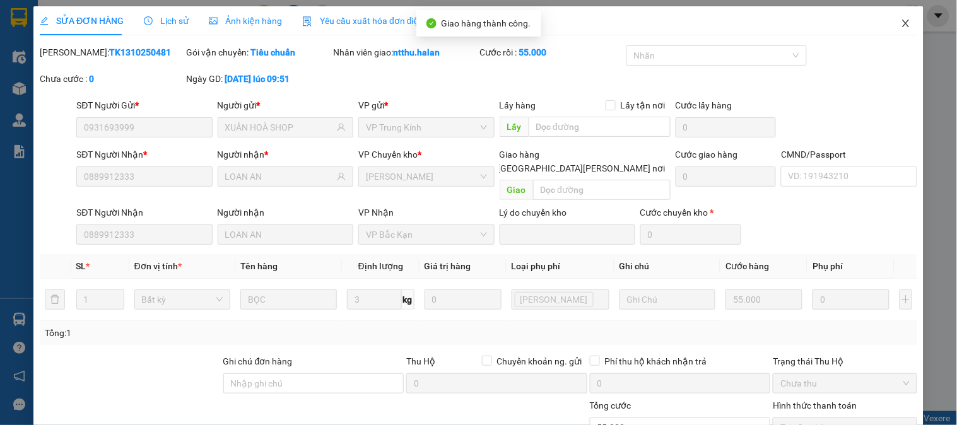
click at [901, 20] on icon "close" at bounding box center [906, 23] width 10 height 10
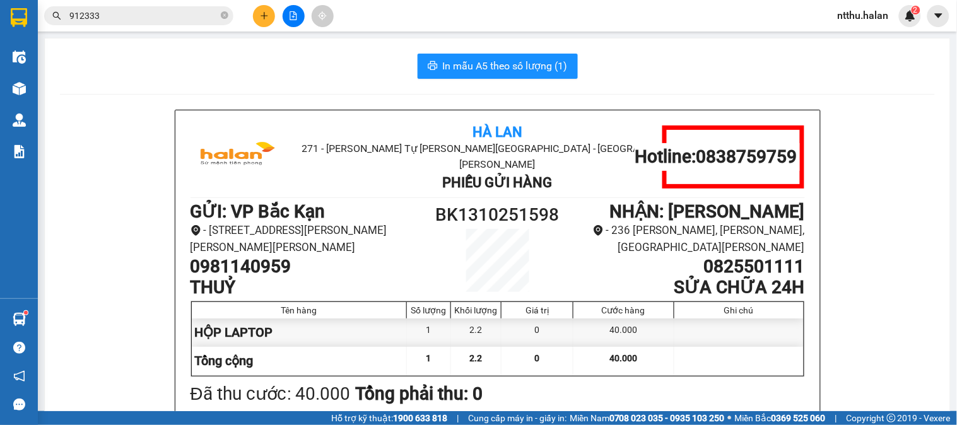
click at [263, 15] on icon "plus" at bounding box center [264, 15] width 9 height 9
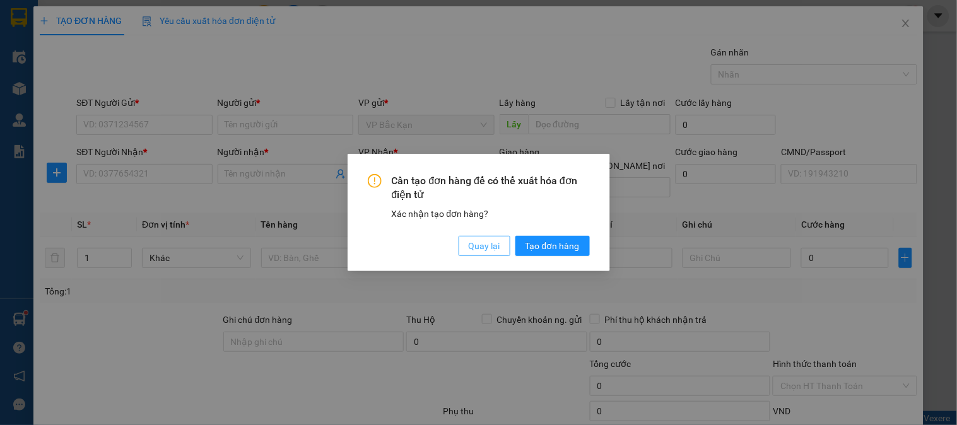
click at [481, 238] on button "Quay lại" at bounding box center [485, 246] width 52 height 20
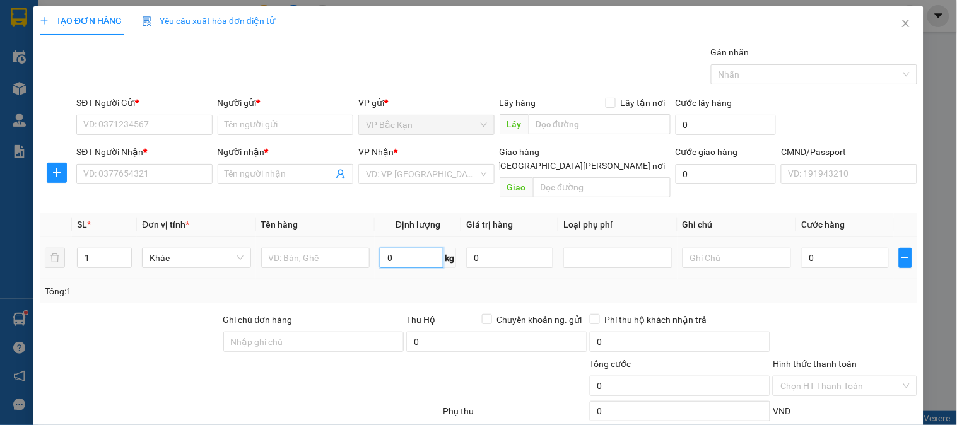
click at [422, 248] on input "0" at bounding box center [412, 258] width 64 height 20
type input "11"
click at [305, 256] on div at bounding box center [315, 258] width 109 height 25
click at [307, 248] on input "text" at bounding box center [315, 258] width 109 height 20
type input "THÙNG ĐỒ ĂN"
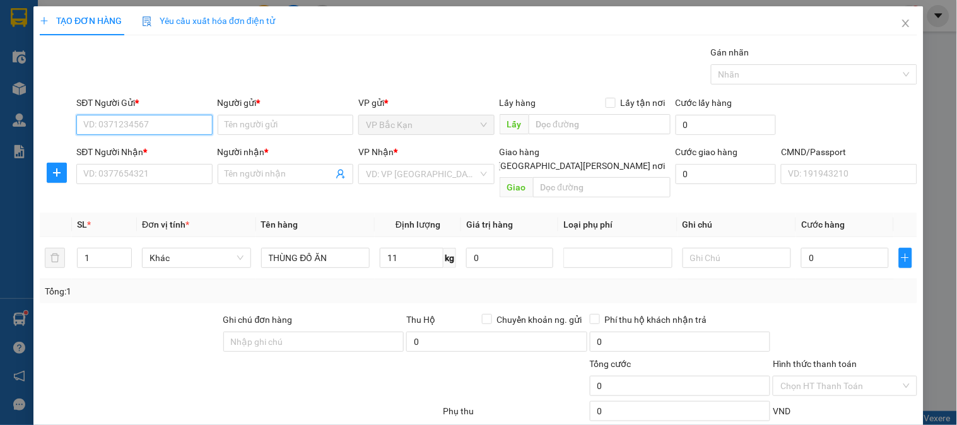
click at [99, 124] on input "SĐT Người Gửi *" at bounding box center [144, 125] width 136 height 20
type input "0974722469"
click at [121, 152] on div "0974722469 - THUỲ TRANG" at bounding box center [142, 150] width 119 height 14
type input "THUỲ TRANG"
type input "0974722469"
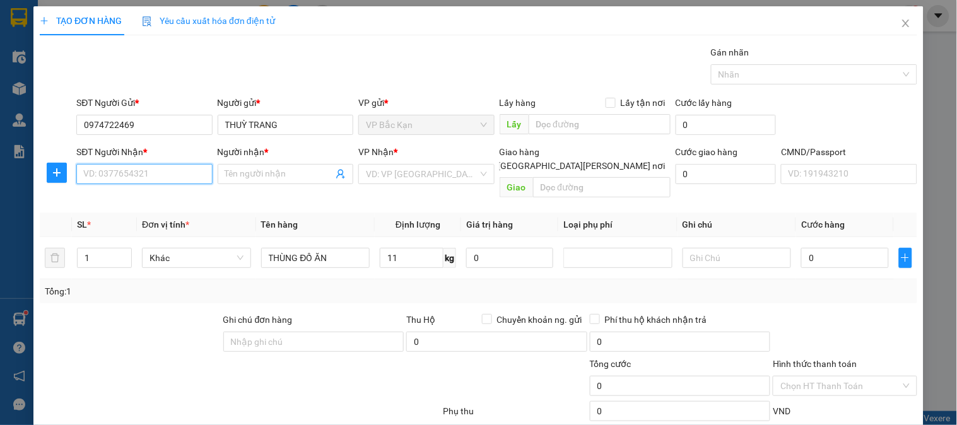
click at [129, 178] on input "SĐT Người Nhận *" at bounding box center [144, 174] width 136 height 20
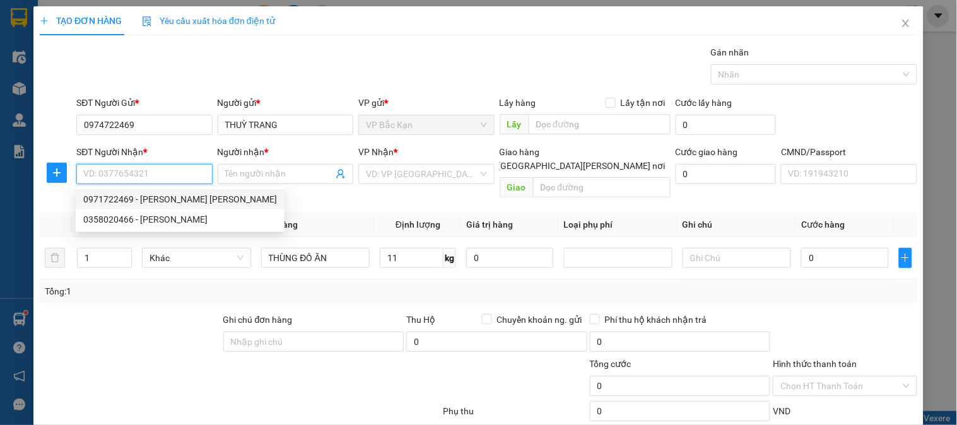
click at [155, 197] on div "0971722469 - NGUYỄN HỒNG ANH" at bounding box center [180, 200] width 194 height 14
type input "0971722469"
type input "NGUYỄN HỒNG ANH"
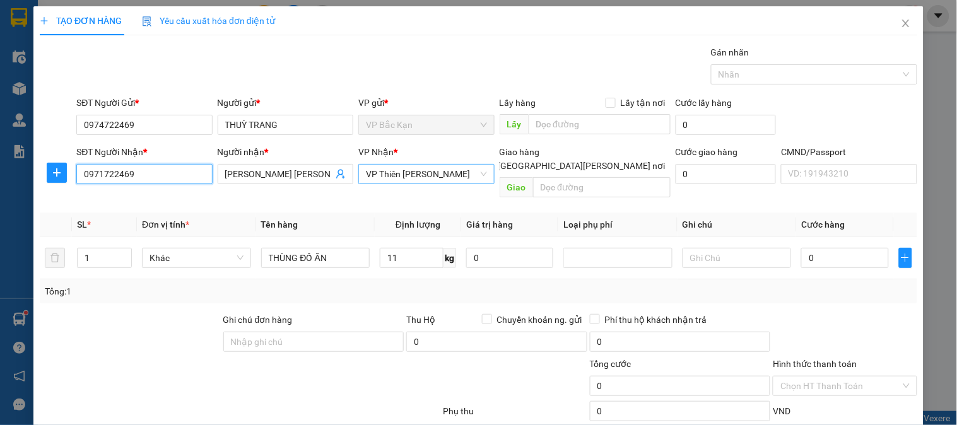
click at [418, 177] on span "VP Thiên [PERSON_NAME]" at bounding box center [426, 174] width 121 height 19
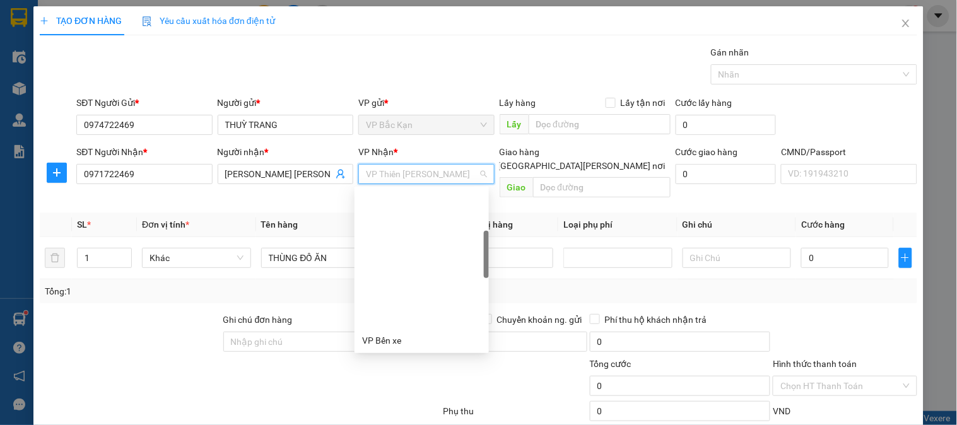
scroll to position [161, 0]
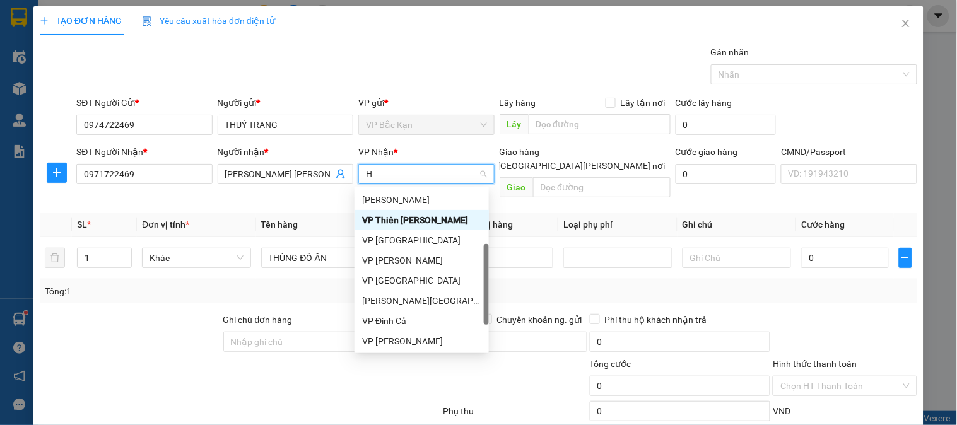
type input "HO"
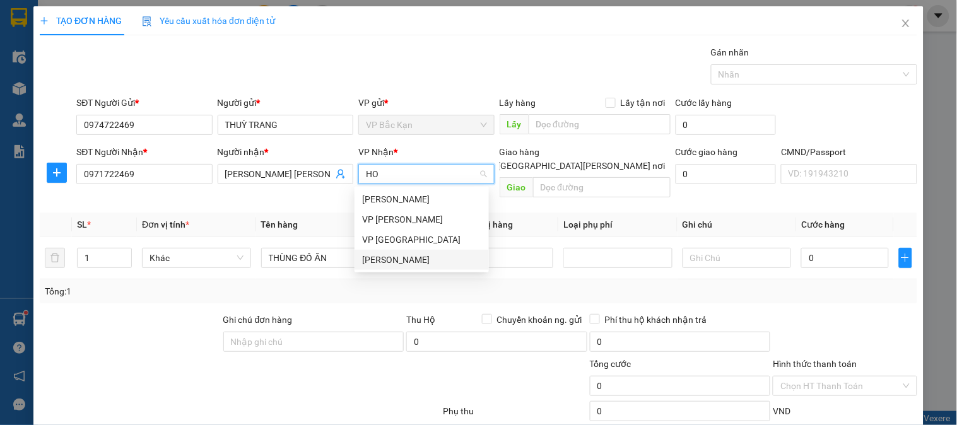
drag, startPoint x: 415, startPoint y: 255, endPoint x: 0, endPoint y: 205, distance: 418.4
click at [414, 255] on div "VP [PERSON_NAME]" at bounding box center [421, 260] width 119 height 14
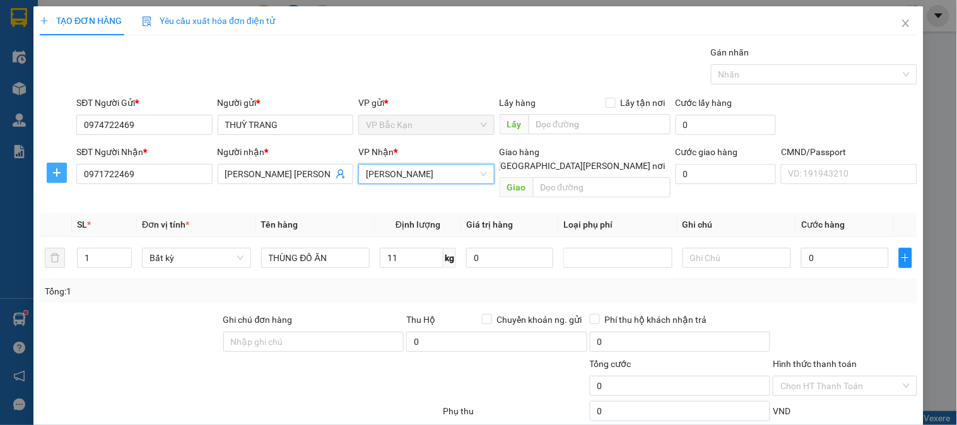
click at [49, 169] on span "plus" at bounding box center [56, 173] width 19 height 10
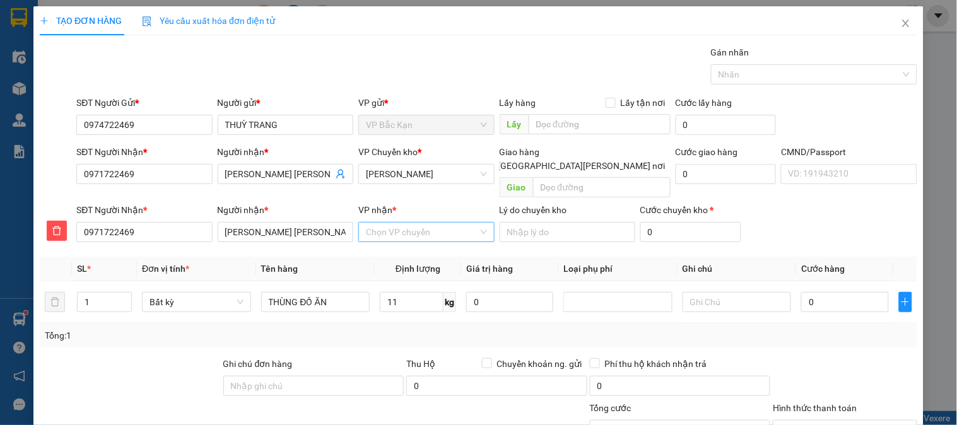
click at [367, 223] on input "VP nhận *" at bounding box center [422, 232] width 112 height 19
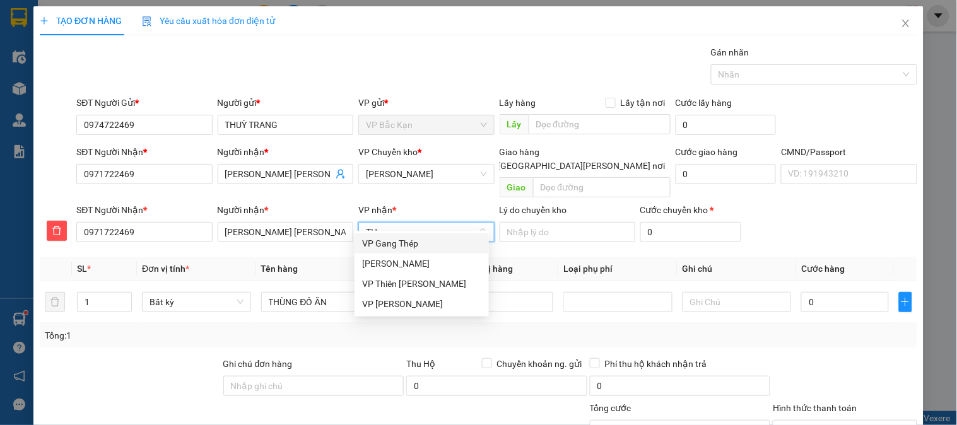
type input "THI"
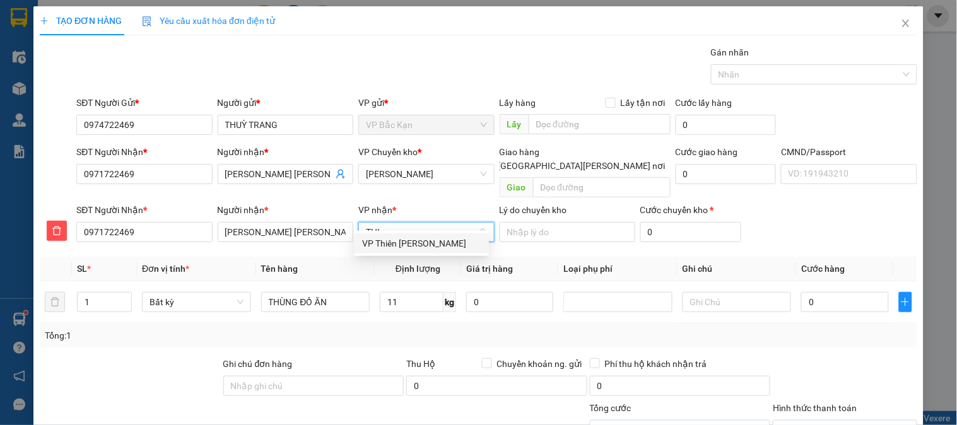
click at [388, 242] on div "VP Thiên [PERSON_NAME]" at bounding box center [421, 244] width 119 height 14
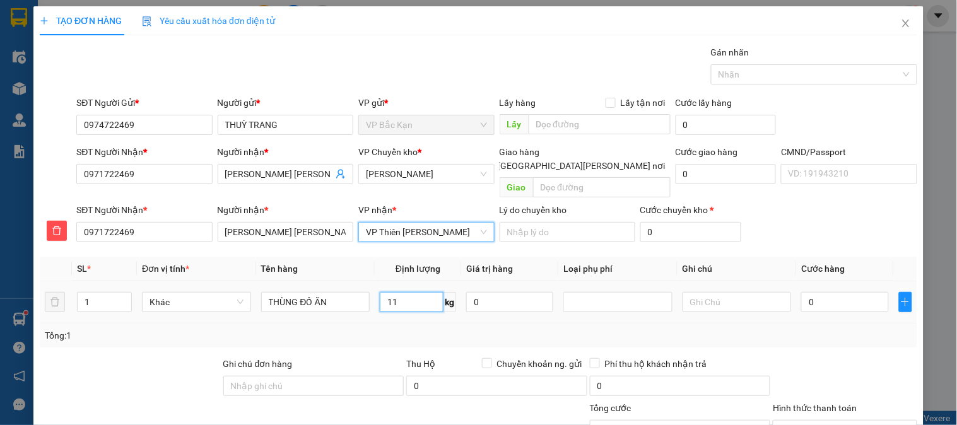
click at [399, 292] on input "11" at bounding box center [412, 302] width 64 height 20
click at [382, 329] on div "Tổng: 1" at bounding box center [479, 336] width 868 height 14
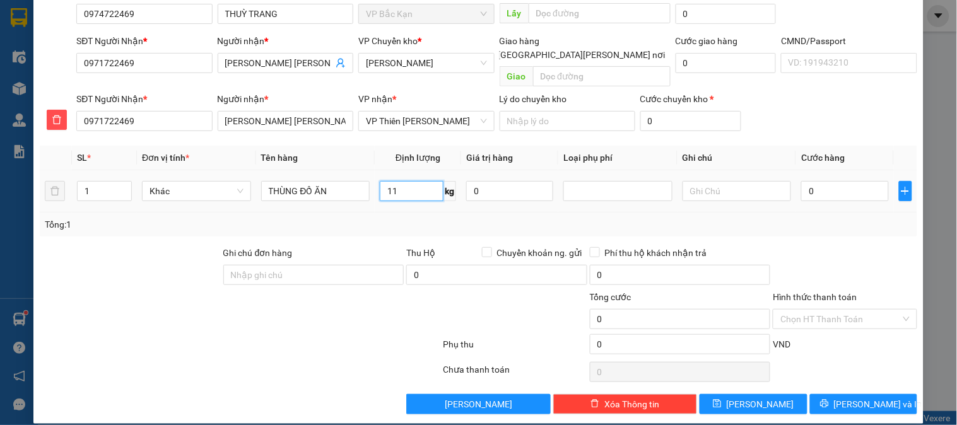
click at [418, 181] on input "11" at bounding box center [412, 191] width 64 height 20
drag, startPoint x: 412, startPoint y: 209, endPoint x: 323, endPoint y: 208, distance: 88.4
click at [410, 218] on div "Tổng: 1" at bounding box center [479, 225] width 868 height 14
click at [832, 181] on input "0" at bounding box center [845, 191] width 87 height 20
type input "6"
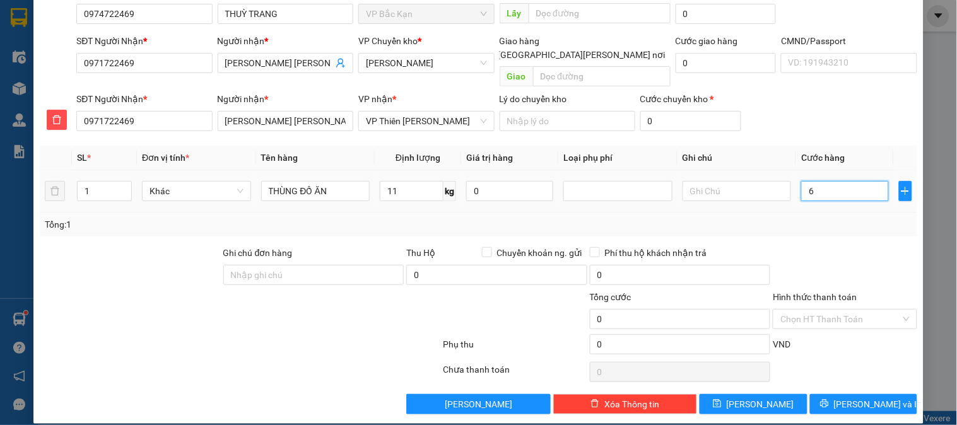
type input "6"
type input "65"
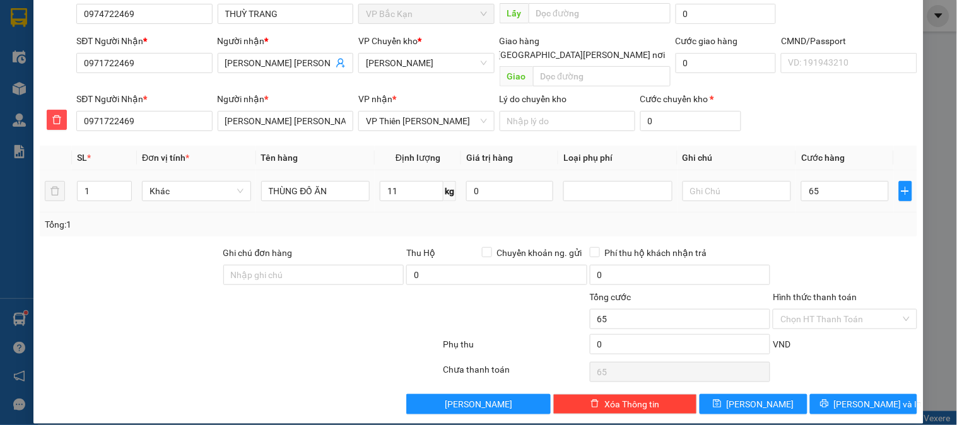
type input "65.000"
click at [834, 153] on span "Cước hàng" at bounding box center [824, 158] width 44 height 10
click at [872, 398] on span "Lưu và In" at bounding box center [878, 405] width 88 height 14
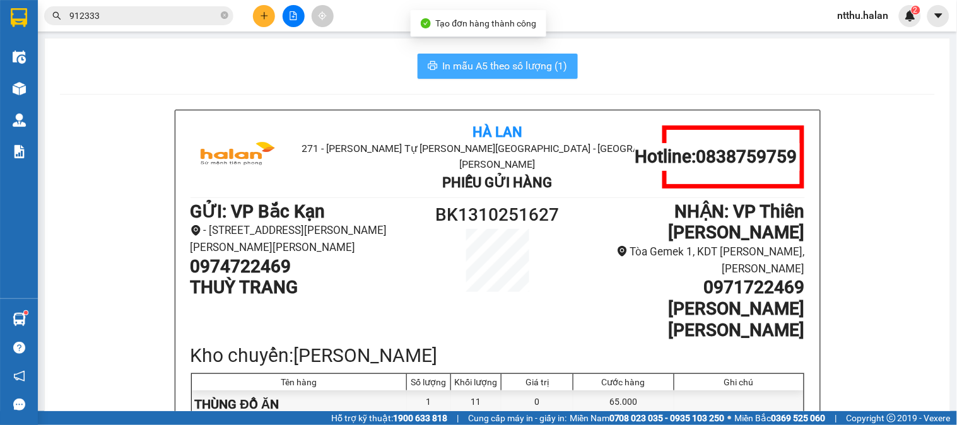
click at [506, 68] on span "In mẫu A5 theo số lượng (1)" at bounding box center [505, 66] width 125 height 16
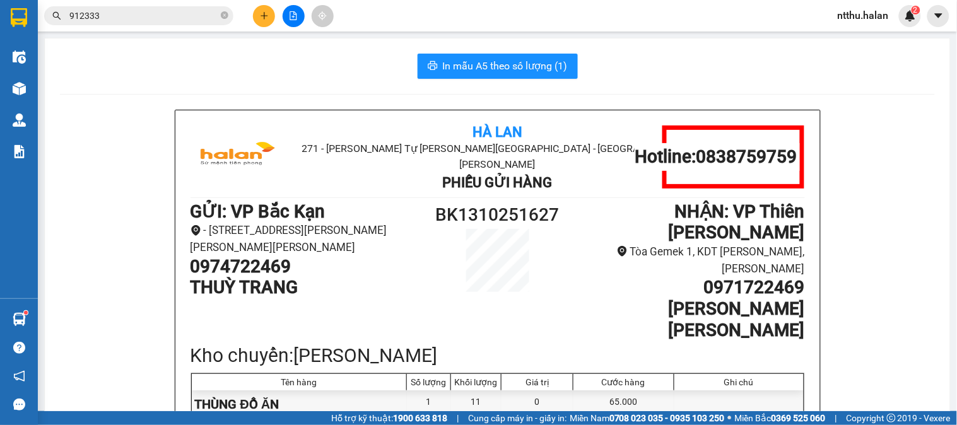
click at [125, 14] on input "912333" at bounding box center [143, 16] width 149 height 14
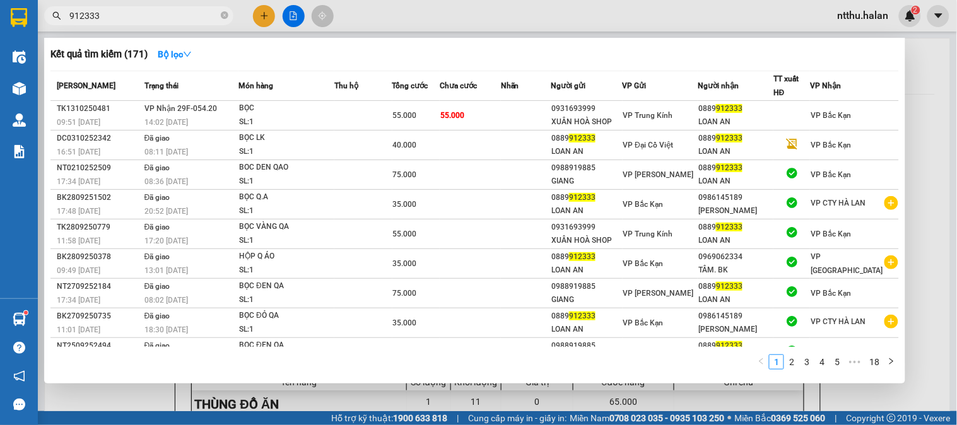
click at [125, 14] on input "912333" at bounding box center [143, 16] width 149 height 14
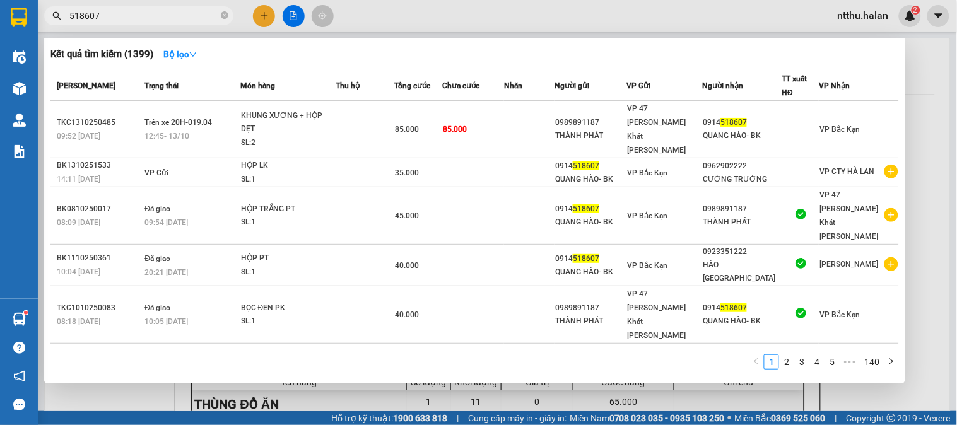
type input "518607"
click at [147, 396] on div at bounding box center [478, 212] width 957 height 425
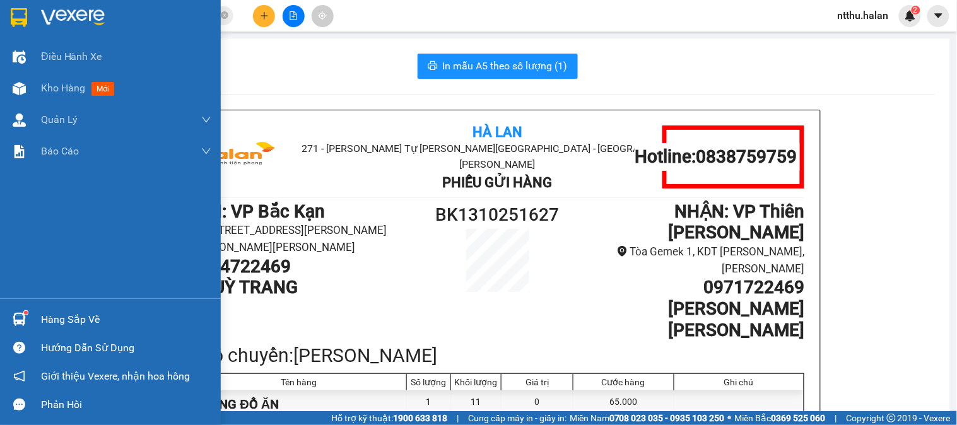
click at [71, 318] on div "Hàng sắp về" at bounding box center [126, 320] width 170 height 19
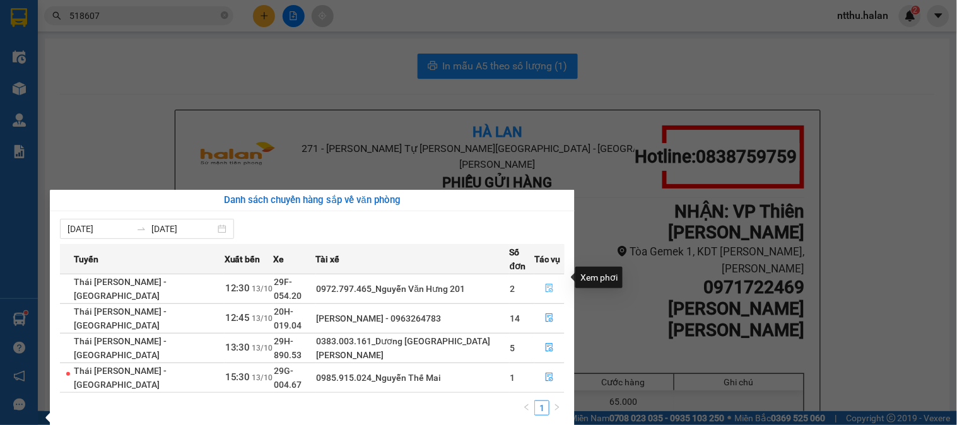
click at [545, 284] on icon "file-done" at bounding box center [549, 288] width 9 height 9
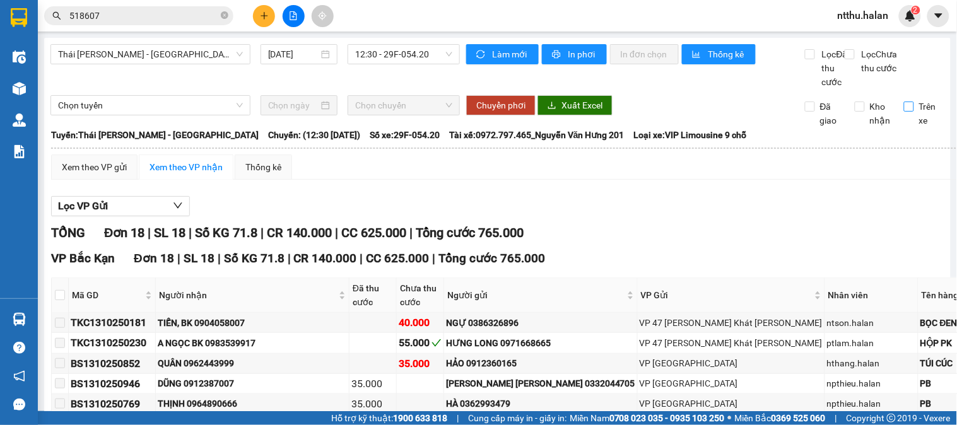
click at [904, 112] on input "Trên xe" at bounding box center [909, 107] width 10 height 10
checkbox input "true"
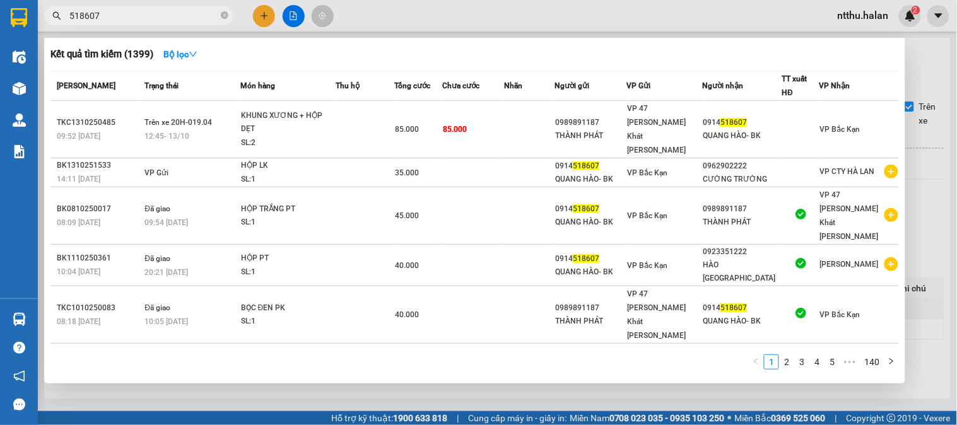
click at [153, 23] on span "518607" at bounding box center [138, 15] width 189 height 19
click at [153, 19] on input "518607" at bounding box center [143, 16] width 149 height 14
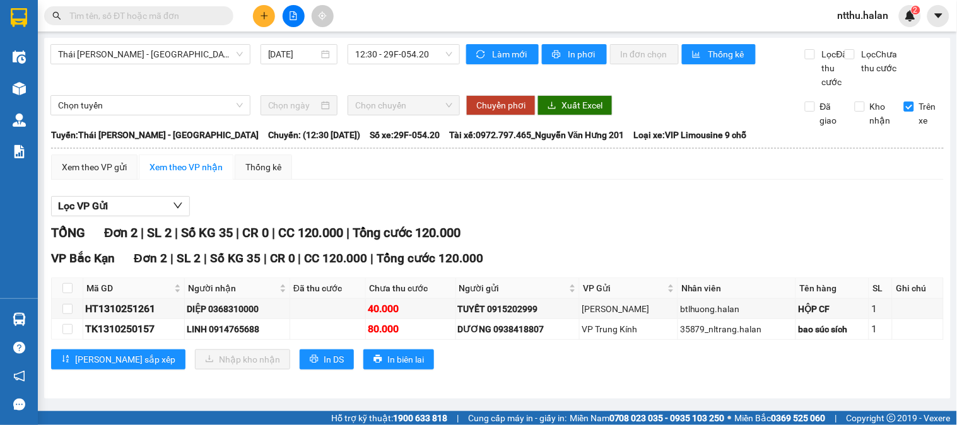
click at [219, 83] on div "Thái Nguyên - Bắc Kạn 13/10/2025 12:30 - 29F-054.20" at bounding box center [255, 66] width 410 height 45
click at [162, 14] on input "text" at bounding box center [143, 16] width 149 height 14
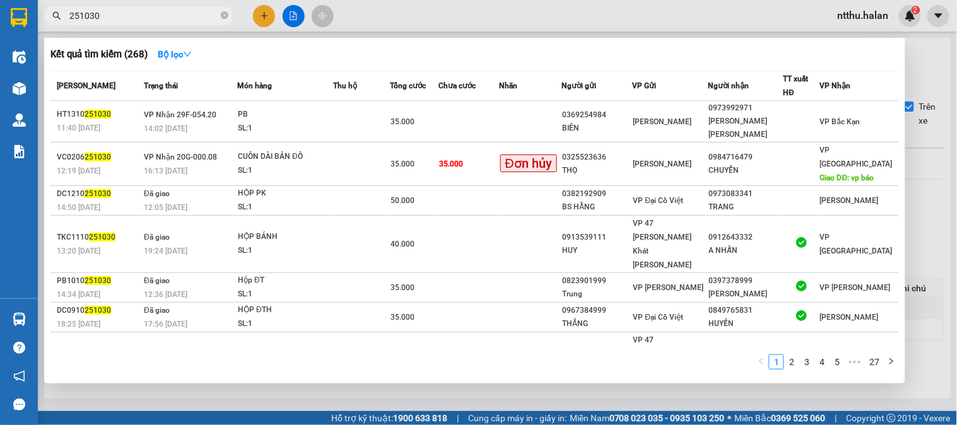
click at [121, 9] on input "251030" at bounding box center [143, 16] width 149 height 14
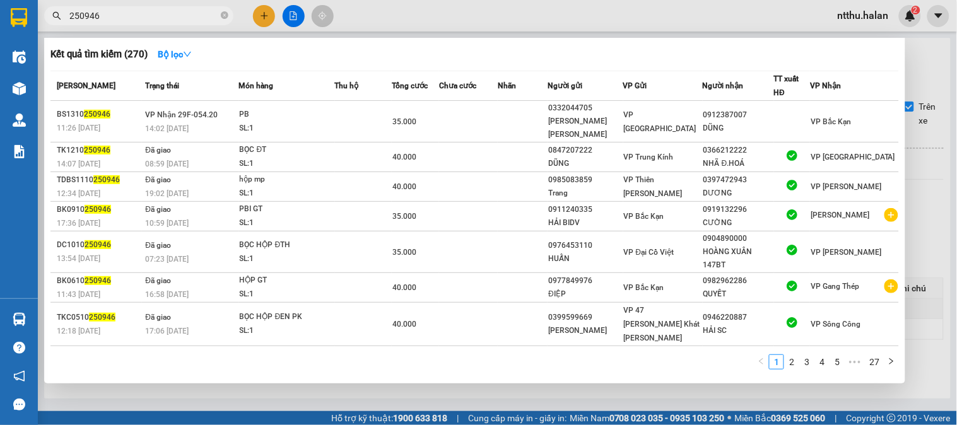
type input "250946"
click at [265, 10] on div at bounding box center [478, 212] width 957 height 425
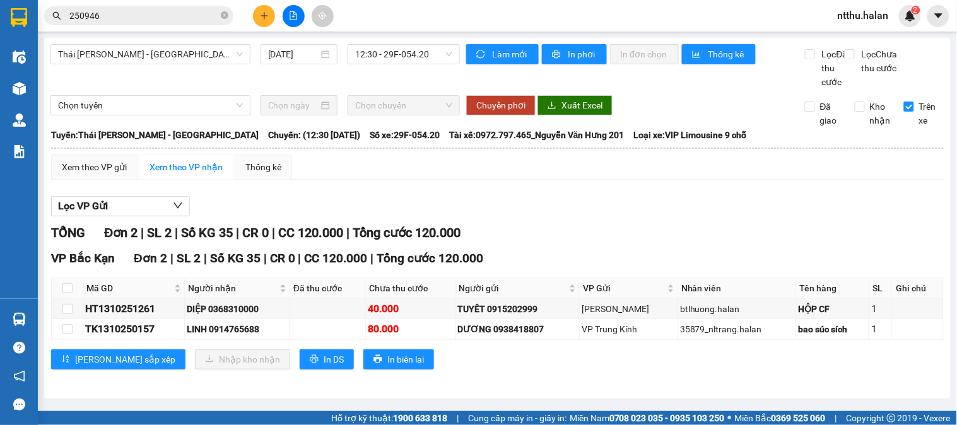
click at [265, 10] on button at bounding box center [264, 16] width 22 height 22
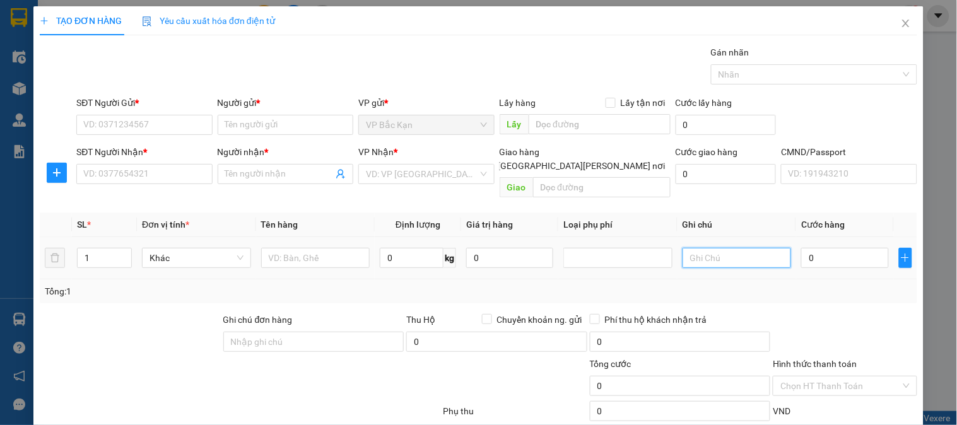
click at [687, 248] on input "text" at bounding box center [737, 258] width 109 height 20
type input "17+30+30+"
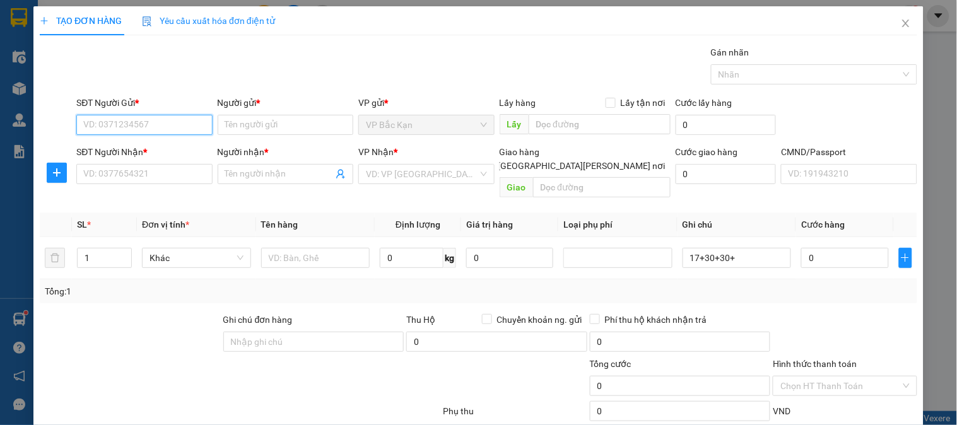
click at [108, 117] on input "SĐT Người Gửi *" at bounding box center [144, 125] width 136 height 20
drag, startPoint x: 751, startPoint y: 246, endPoint x: 313, endPoint y: 292, distance: 440.4
click at [313, 292] on div "Transit Pickup Surcharge Ids Transit Deliver Surcharge Ids Transit Deliver Surc…" at bounding box center [479, 263] width 878 height 436
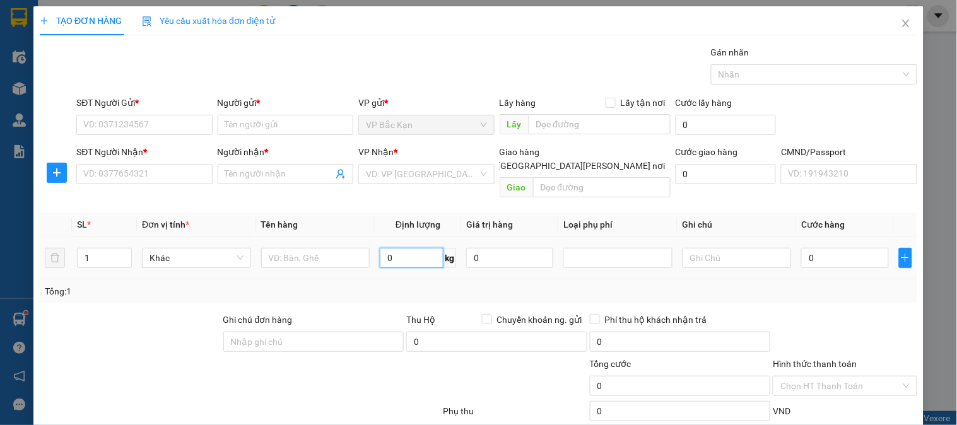
click at [421, 248] on input "0" at bounding box center [412, 258] width 64 height 20
type input "1"
click at [311, 248] on input "text" at bounding box center [315, 258] width 109 height 20
type input "HỘP RĂNG"
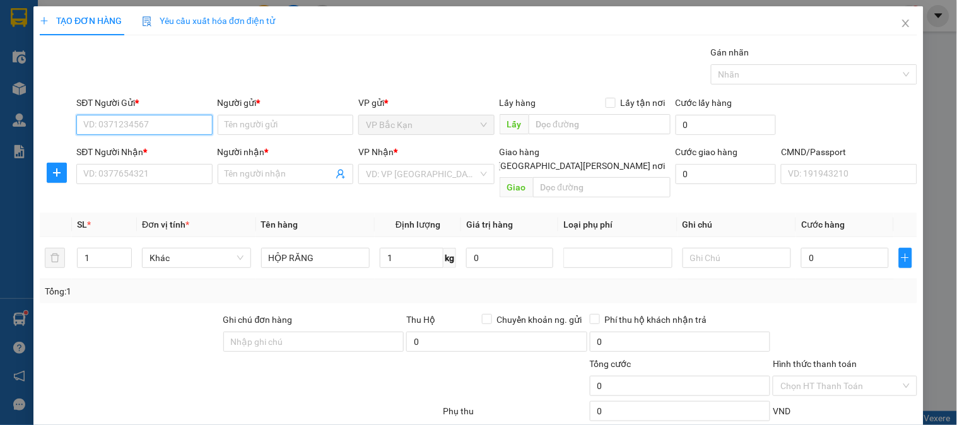
click at [139, 120] on input "SĐT Người Gửi *" at bounding box center [144, 125] width 136 height 20
type input "0912573568"
click at [143, 148] on div "0912573568 - A HẢI" at bounding box center [142, 150] width 119 height 14
type input "A HẢI"
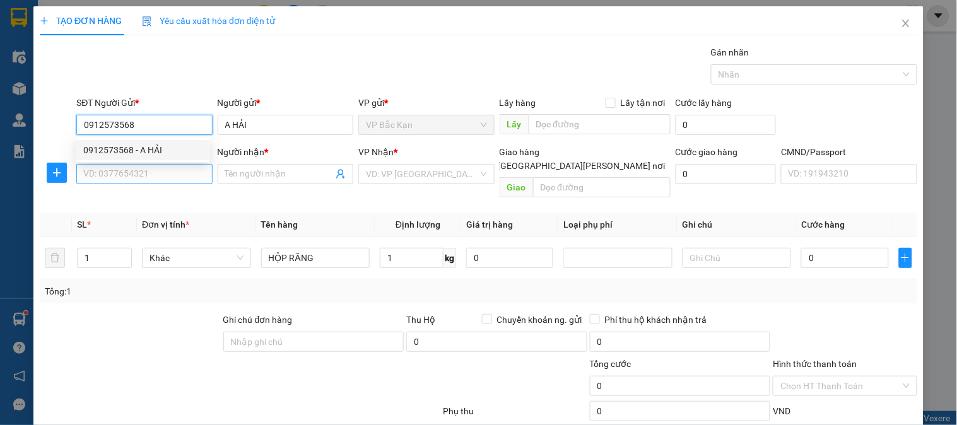
type input "0912573568"
click at [136, 177] on input "SĐT Người Nhận *" at bounding box center [144, 174] width 136 height 20
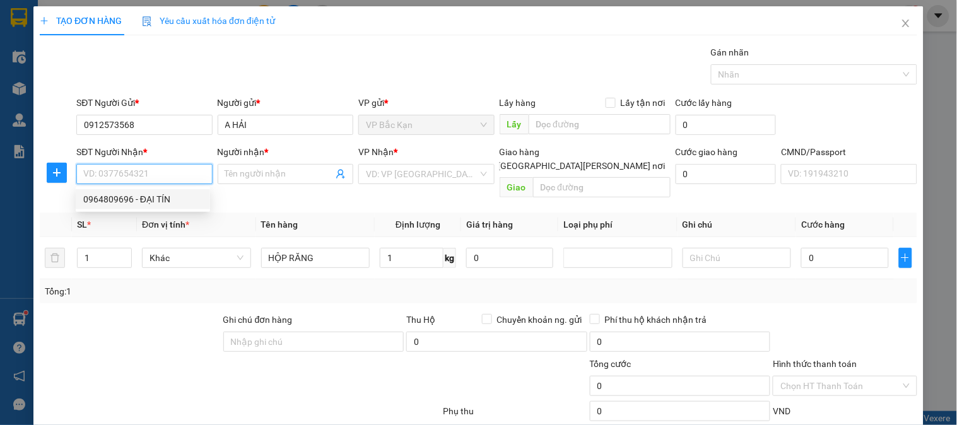
drag, startPoint x: 148, startPoint y: 197, endPoint x: 398, endPoint y: 167, distance: 251.1
click at [152, 193] on div "0964809696 - ĐẠI TÍN" at bounding box center [142, 200] width 119 height 14
type input "0964809696"
type input "ĐẠI TÍN"
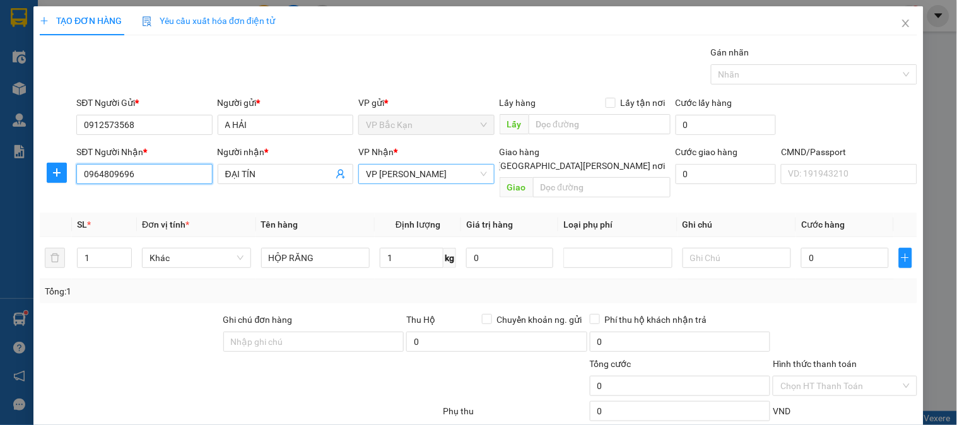
drag, startPoint x: 398, startPoint y: 169, endPoint x: 394, endPoint y: 184, distance: 15.0
click at [394, 175] on span "VP [PERSON_NAME]" at bounding box center [426, 174] width 121 height 19
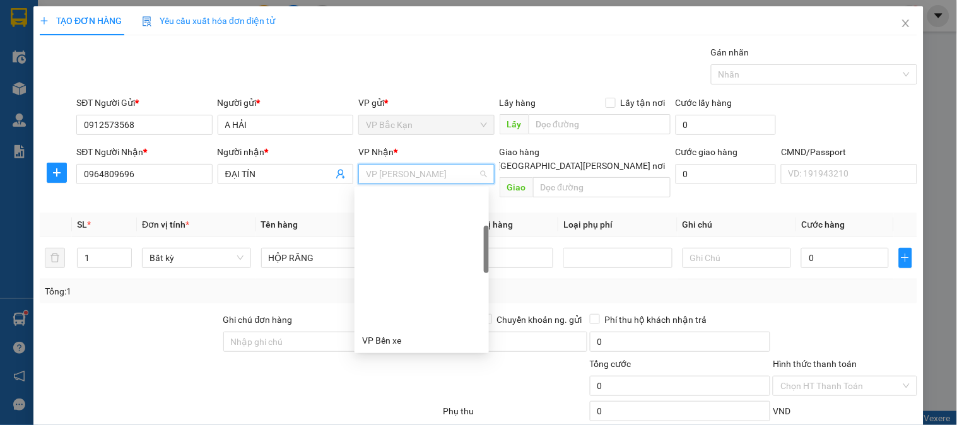
scroll to position [141, 0]
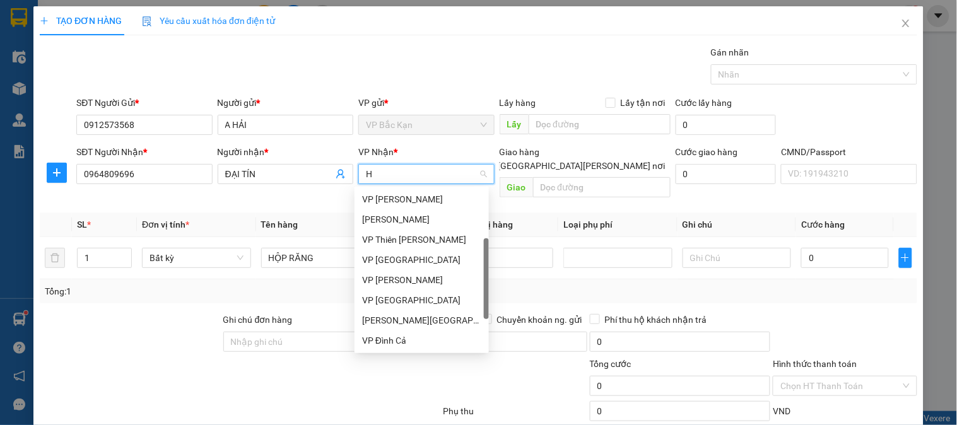
type input "HO"
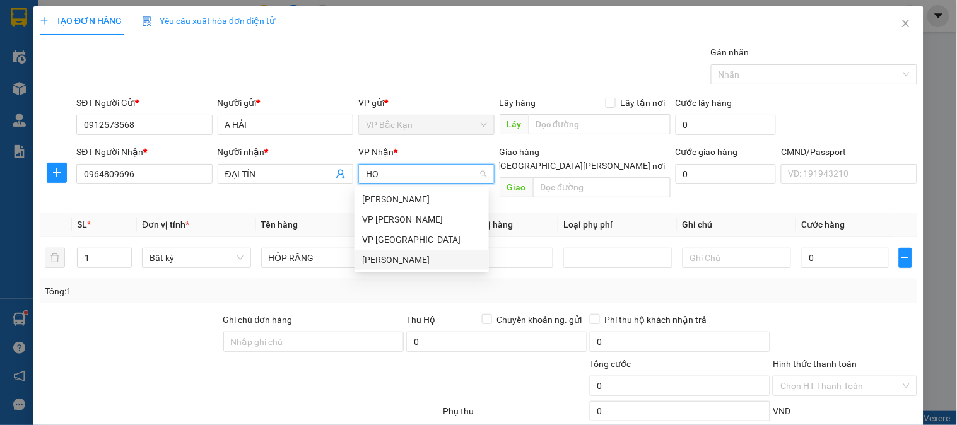
drag, startPoint x: 385, startPoint y: 261, endPoint x: 112, endPoint y: 205, distance: 278.4
click at [384, 261] on div "VP [PERSON_NAME]" at bounding box center [421, 260] width 119 height 14
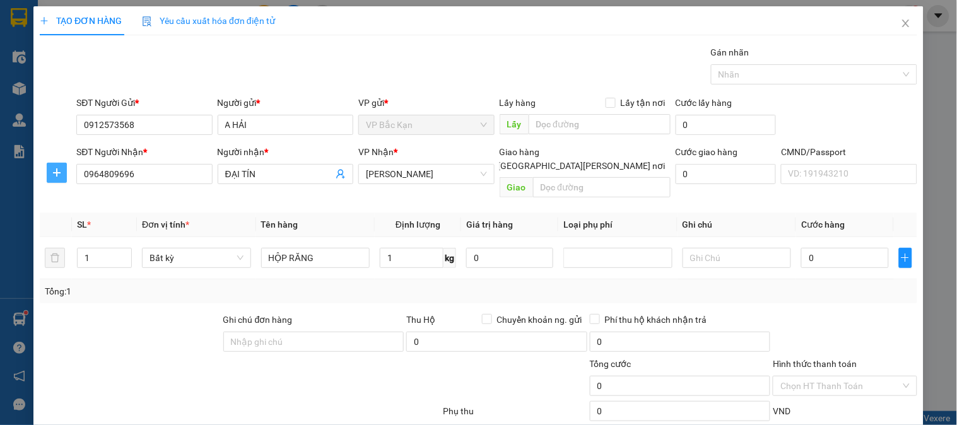
click at [64, 165] on button "button" at bounding box center [57, 173] width 20 height 20
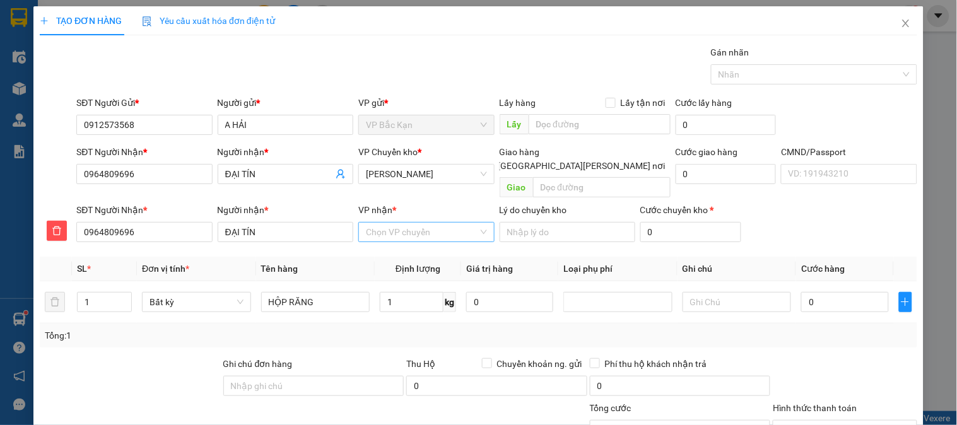
click at [388, 223] on input "VP nhận *" at bounding box center [422, 232] width 112 height 19
type input "NGUY"
click at [398, 239] on div "VP [PERSON_NAME]" at bounding box center [421, 244] width 119 height 14
click at [407, 292] on input "1" at bounding box center [412, 302] width 64 height 20
click at [402, 309] on td "1 kg" at bounding box center [418, 303] width 86 height 42
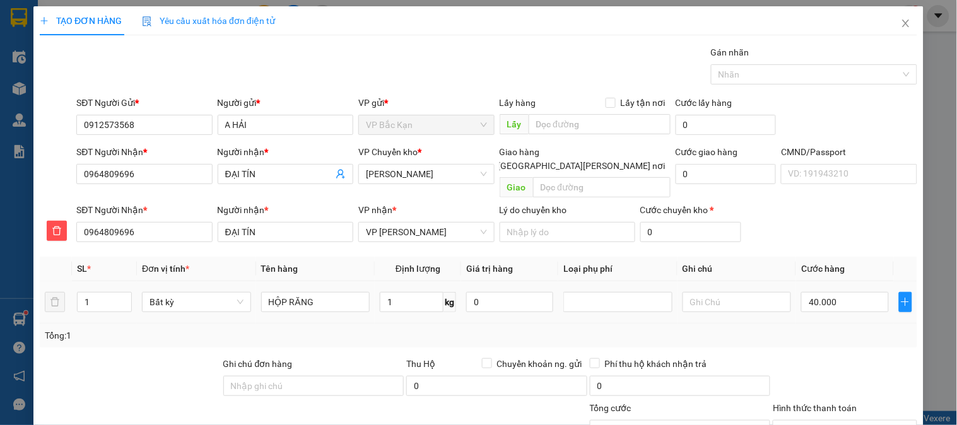
type input "40.000"
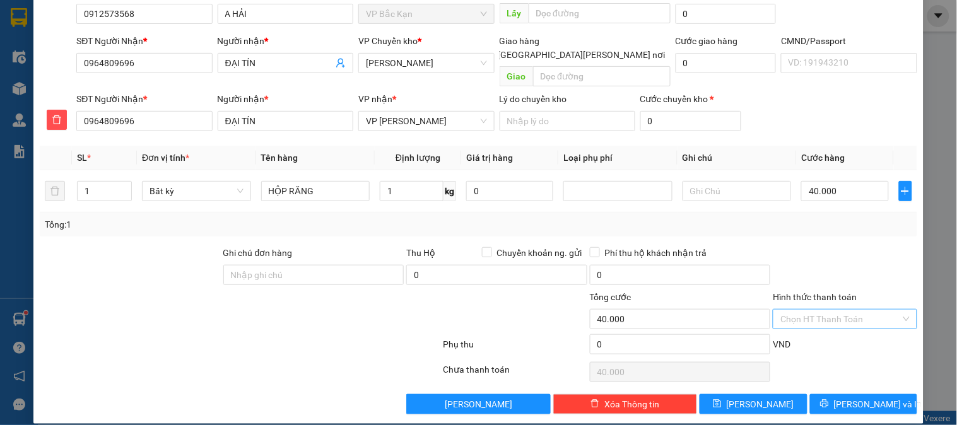
click at [831, 310] on input "Hình thức thanh toán" at bounding box center [841, 319] width 120 height 19
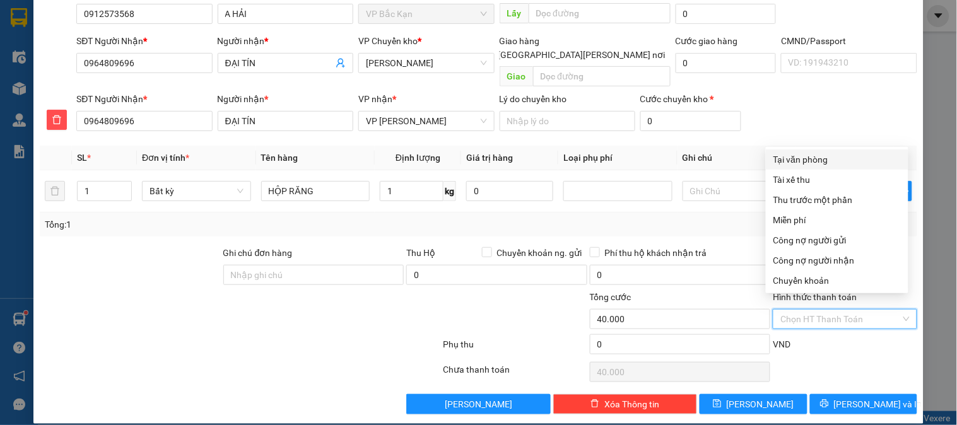
click at [817, 162] on div "Tại văn phòng" at bounding box center [837, 160] width 127 height 14
type input "0"
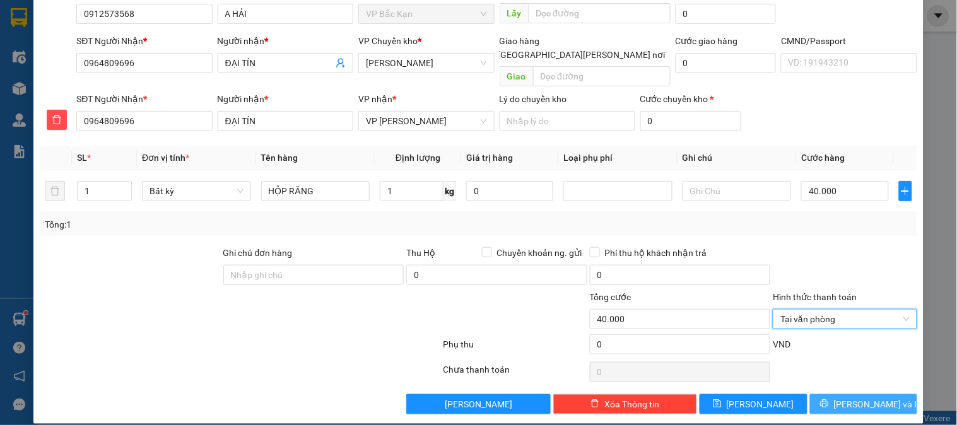
click at [829, 394] on button "Lưu và In" at bounding box center [863, 404] width 107 height 20
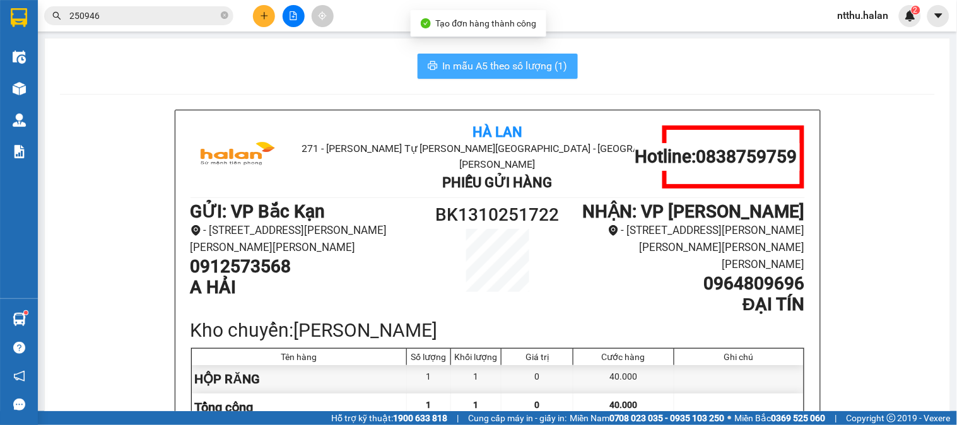
click at [458, 69] on span "In mẫu A5 theo số lượng (1)" at bounding box center [505, 66] width 125 height 16
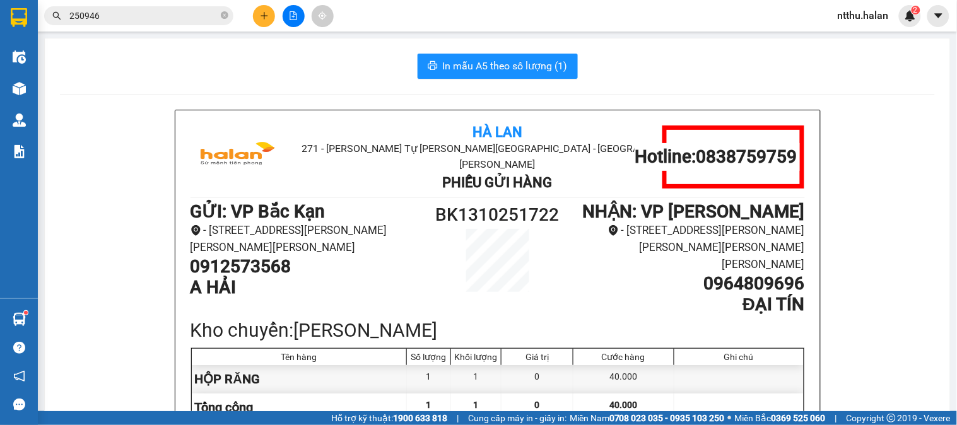
click at [170, 9] on input "250946" at bounding box center [143, 16] width 149 height 14
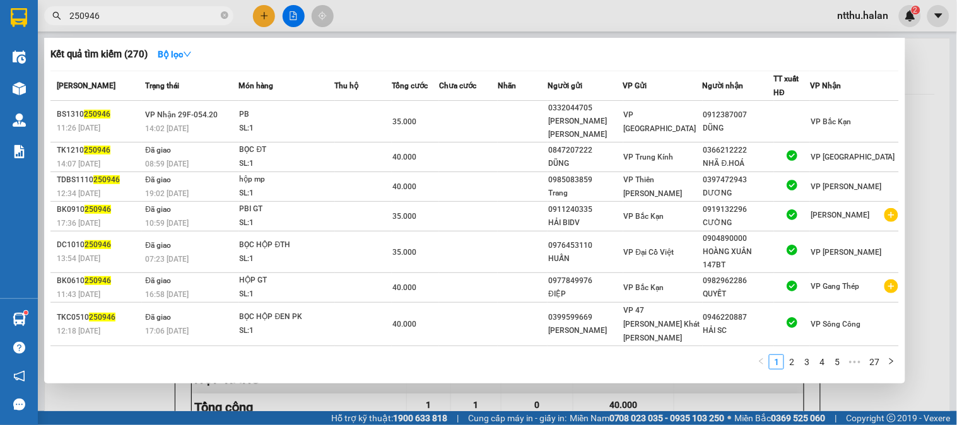
click at [171, 9] on input "250946" at bounding box center [143, 16] width 149 height 14
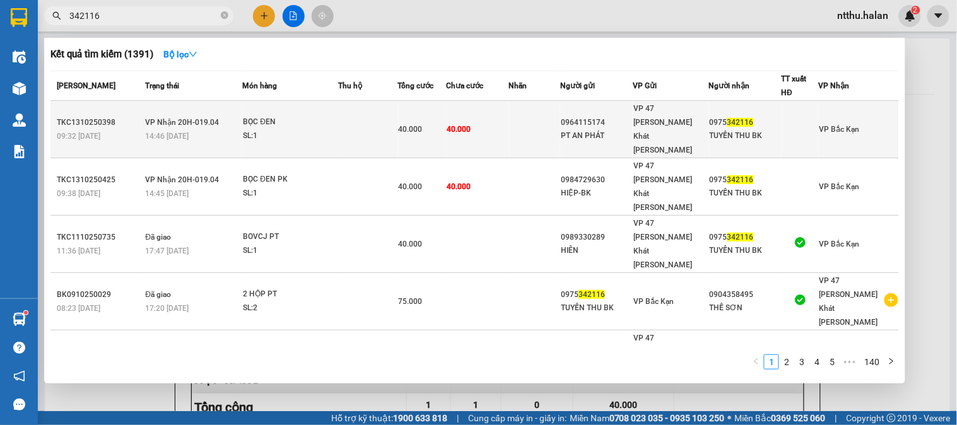
type input "342116"
click at [160, 118] on span "VP Nhận 20H-019.04" at bounding box center [182, 122] width 74 height 9
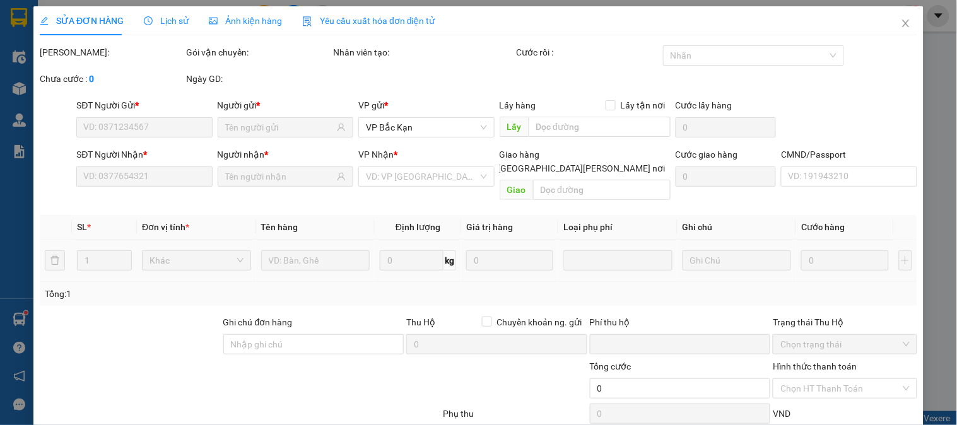
type input "0964115174"
type input "PT AN PHÁT"
type input "0975342116"
type input "TUYẾN THU BK"
type input "0"
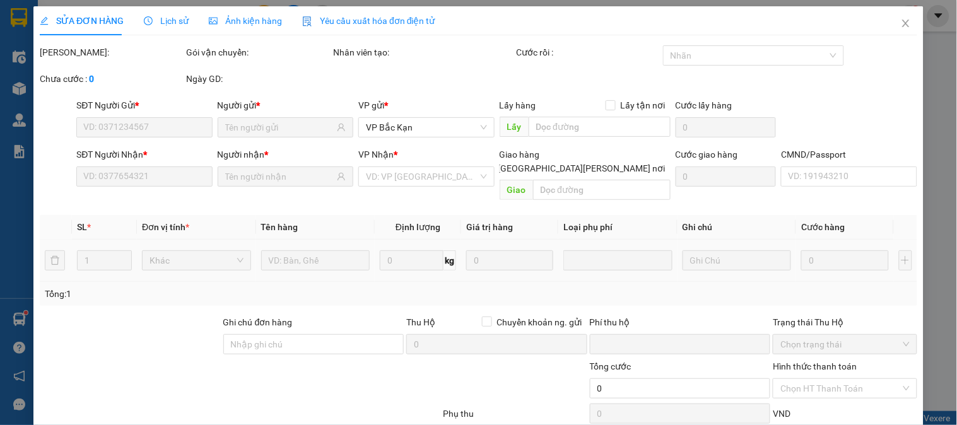
type input "40.000"
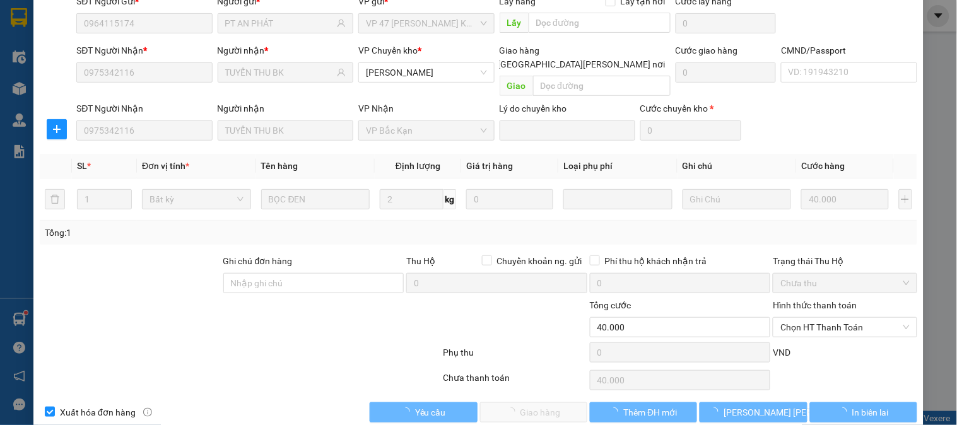
scroll to position [112, 0]
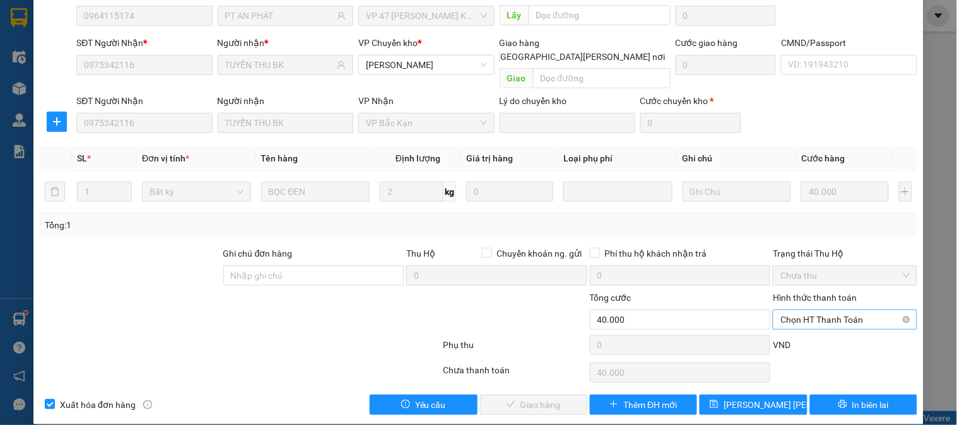
click at [806, 311] on span "Chọn HT Thanh Toán" at bounding box center [845, 320] width 129 height 19
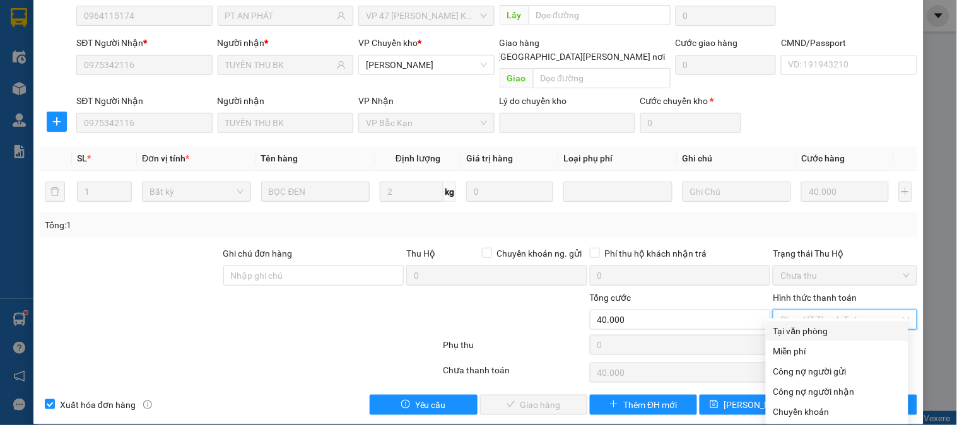
click at [811, 333] on div "Tại văn phòng" at bounding box center [837, 331] width 127 height 14
type input "0"
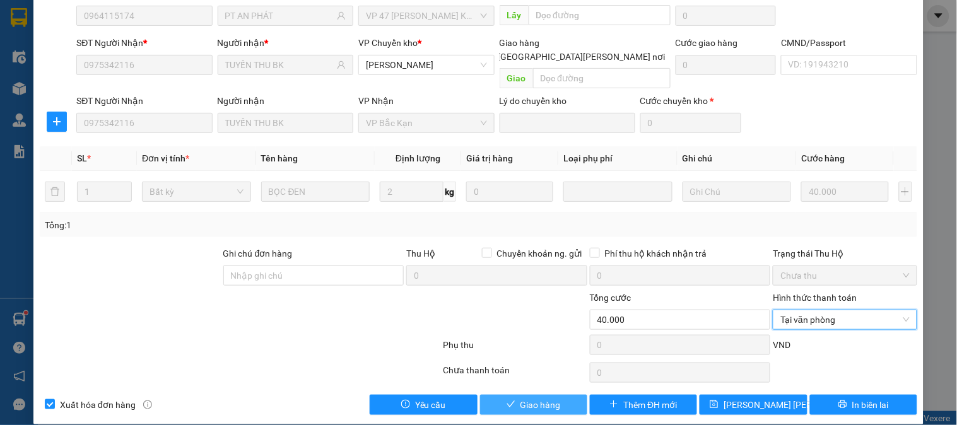
click at [526, 398] on span "Giao hàng" at bounding box center [541, 405] width 40 height 14
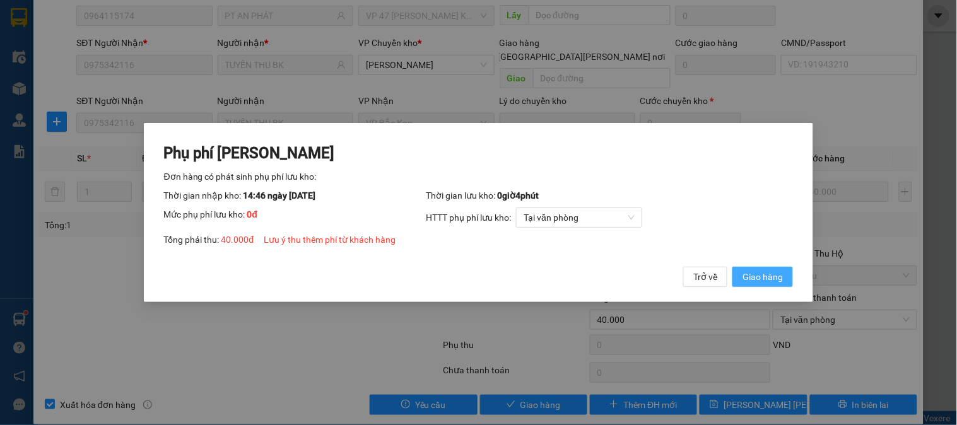
click at [762, 276] on span "Giao hàng" at bounding box center [763, 277] width 40 height 14
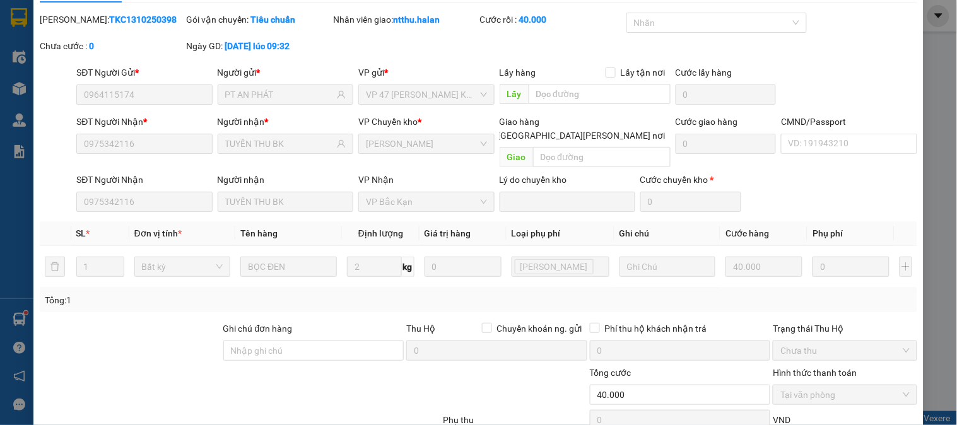
scroll to position [0, 0]
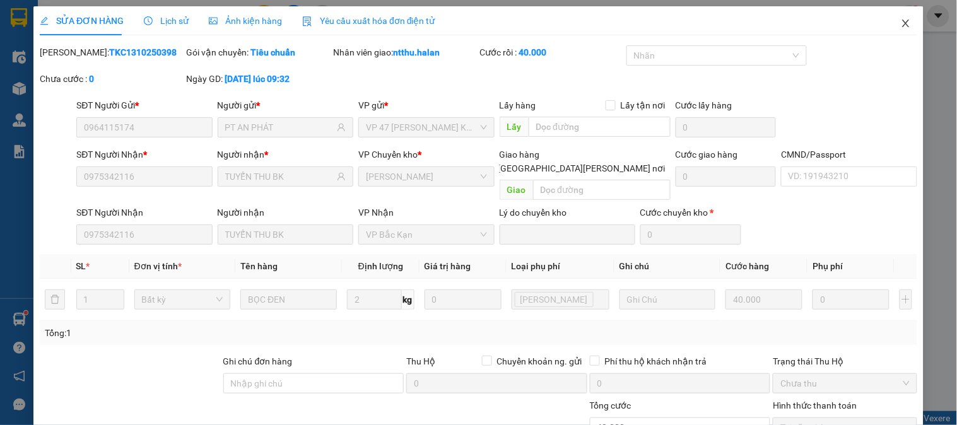
click at [891, 27] on span "Close" at bounding box center [906, 23] width 35 height 35
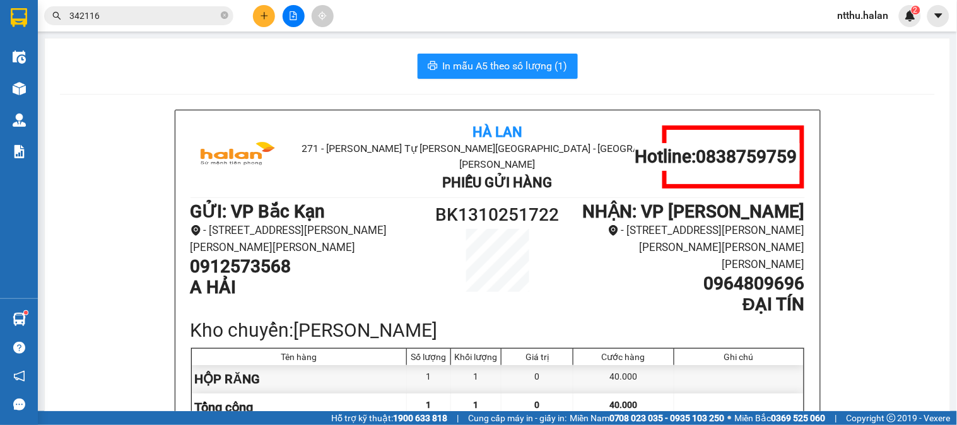
click at [160, 16] on input "342116" at bounding box center [143, 16] width 149 height 14
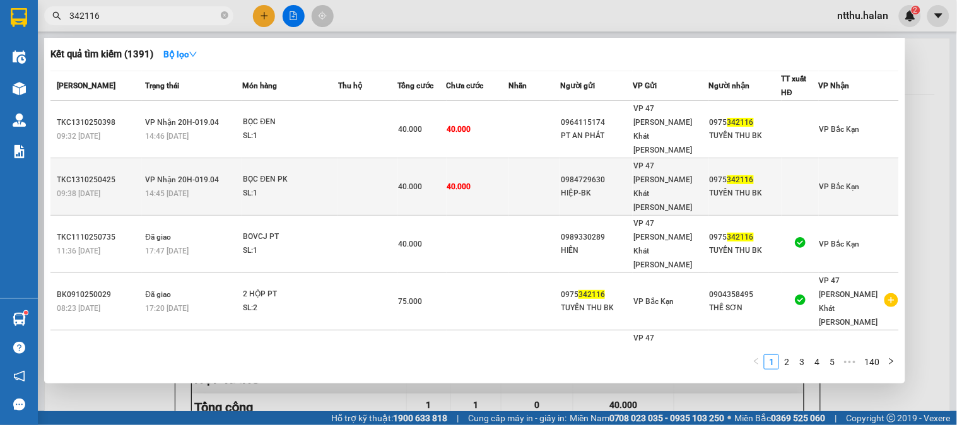
click at [165, 175] on span "VP Nhận 20H-019.04" at bounding box center [182, 179] width 74 height 9
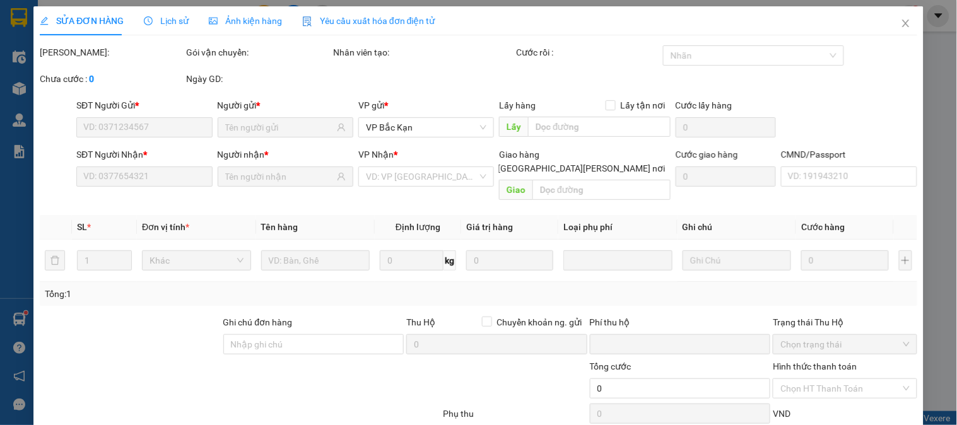
type input "0984729630"
type input "HIỆP-BK"
type input "0975342116"
type input "TUYẾN THU BK"
type input "0"
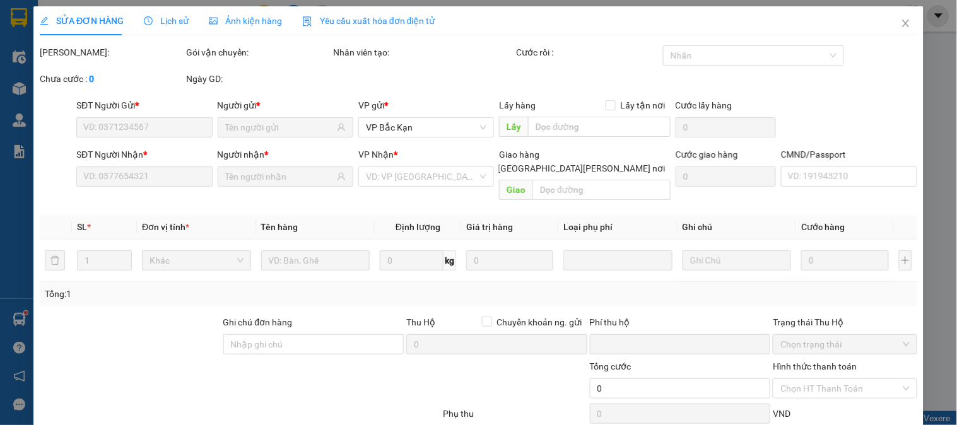
type input "40.000"
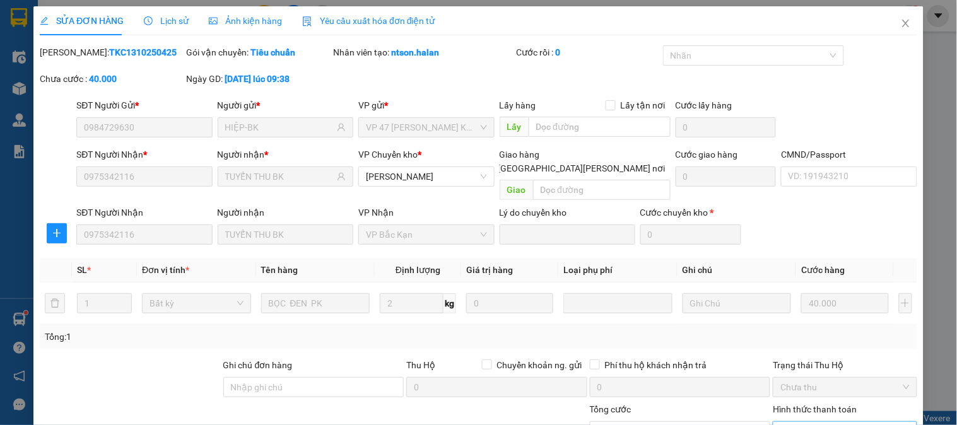
scroll to position [112, 0]
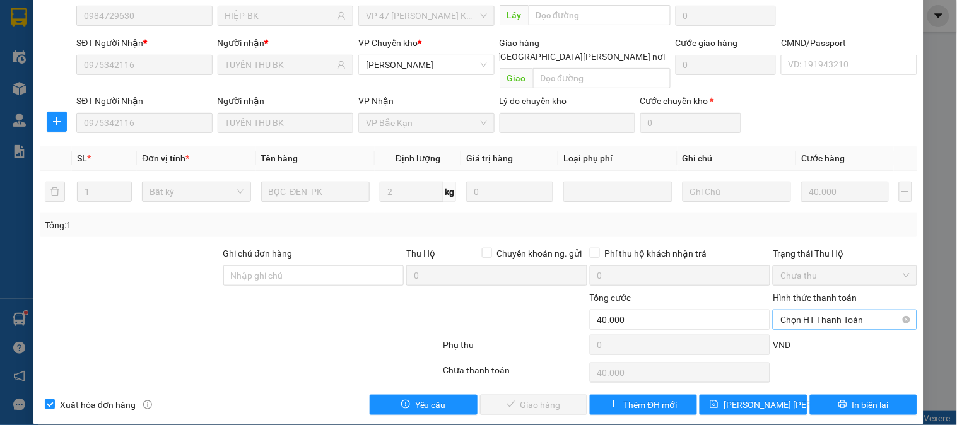
click at [810, 311] on span "Chọn HT Thanh Toán" at bounding box center [845, 320] width 129 height 19
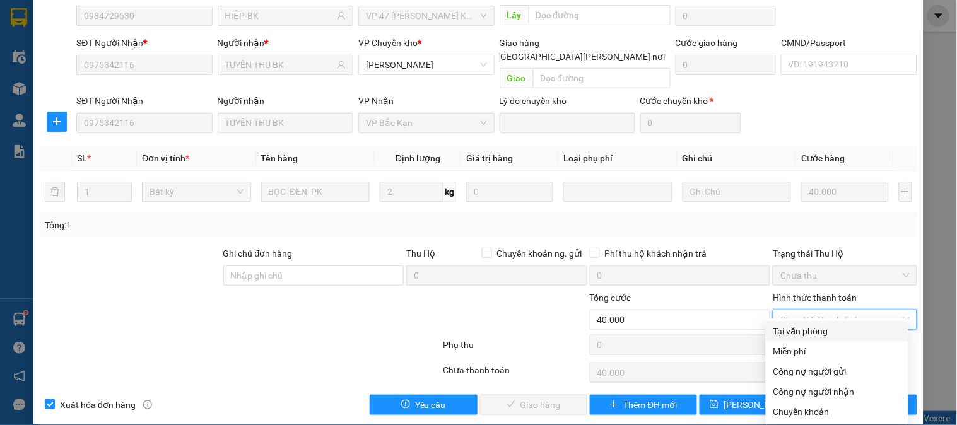
click at [812, 331] on div "Tại văn phòng" at bounding box center [837, 331] width 127 height 14
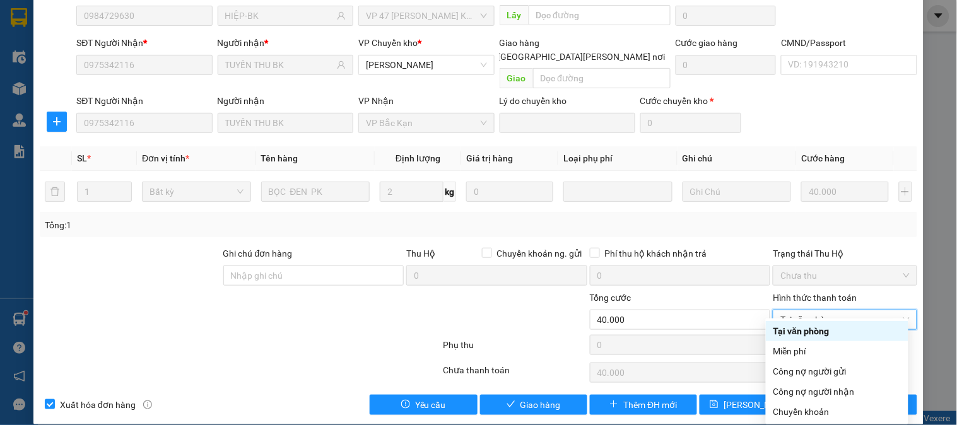
type input "0"
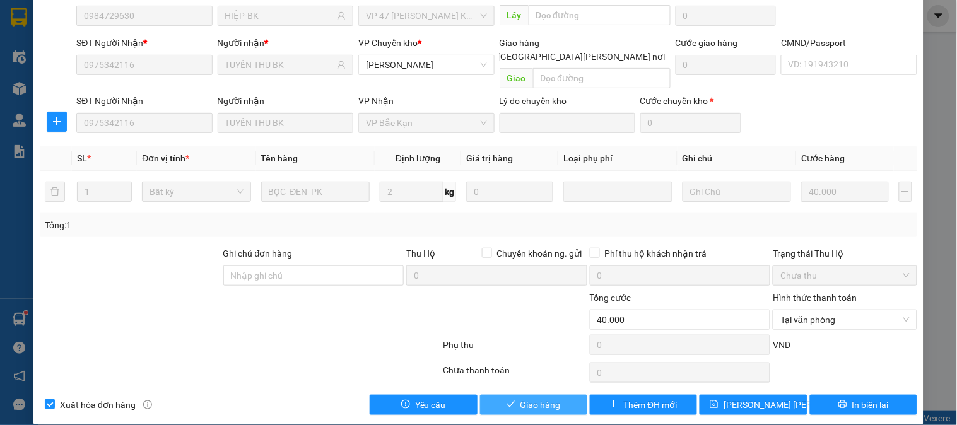
click at [521, 398] on span "Giao hàng" at bounding box center [541, 405] width 40 height 14
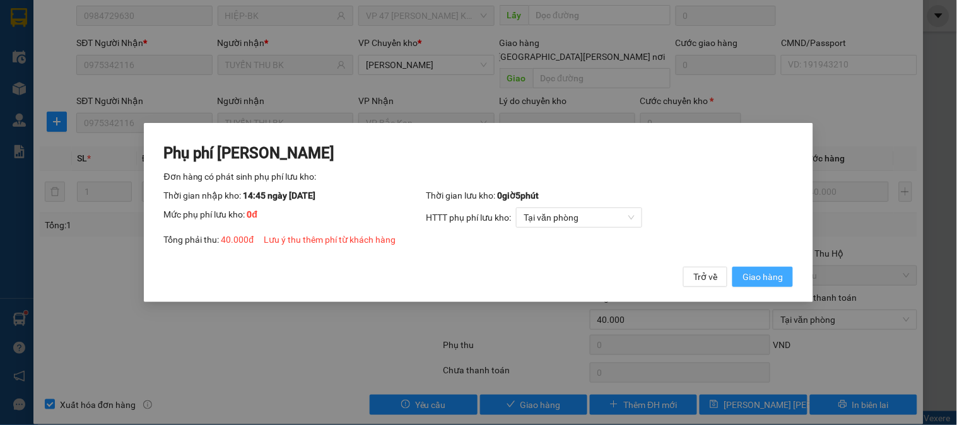
drag, startPoint x: 737, startPoint y: 276, endPoint x: 751, endPoint y: 227, distance: 51.2
click at [740, 276] on button "Giao hàng" at bounding box center [763, 277] width 61 height 20
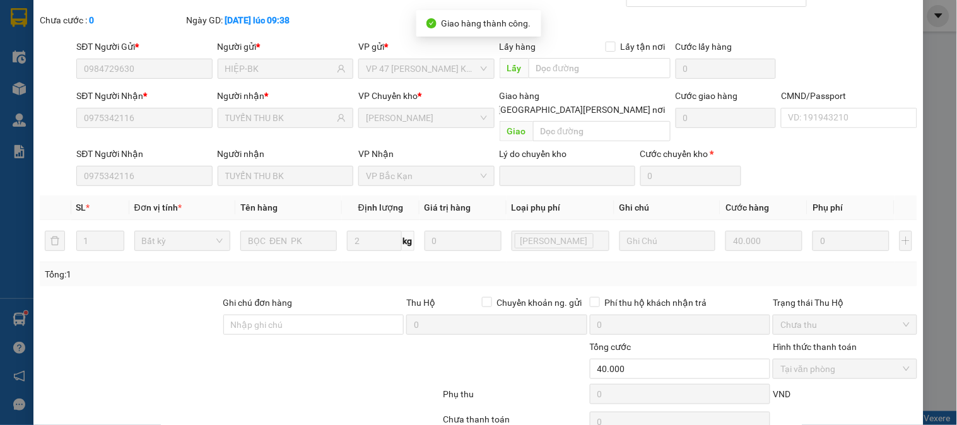
scroll to position [0, 0]
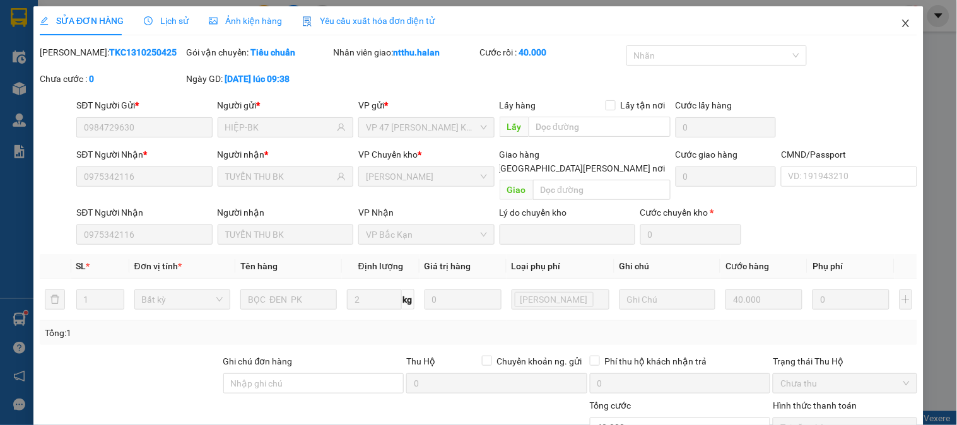
click at [901, 25] on icon "close" at bounding box center [906, 23] width 10 height 10
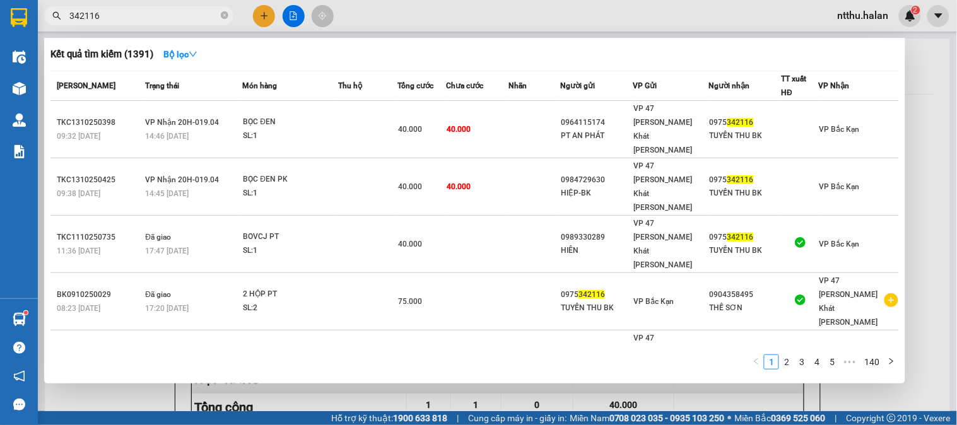
click at [122, 20] on input "342116" at bounding box center [143, 16] width 149 height 14
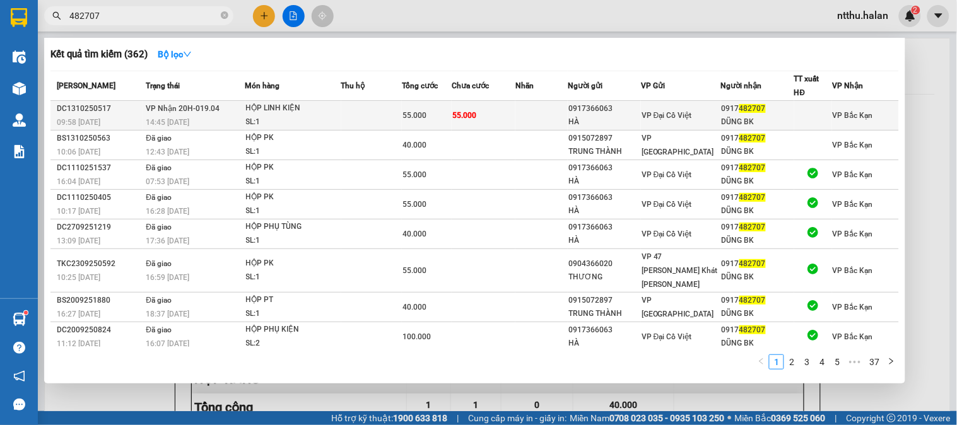
type input "482707"
click at [197, 106] on span "VP Nhận 20H-019.04" at bounding box center [183, 108] width 74 height 9
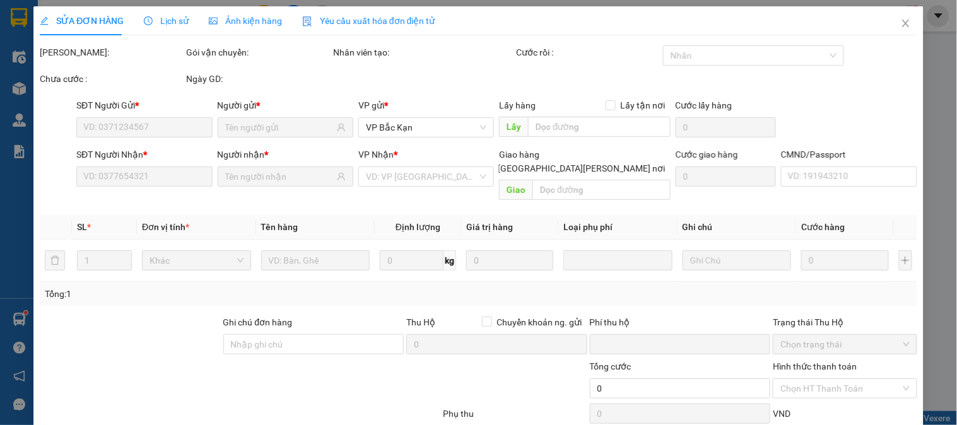
type input "0917366063"
type input "HÀ"
type input "0917482707"
type input "DŨNG BK"
type input "0"
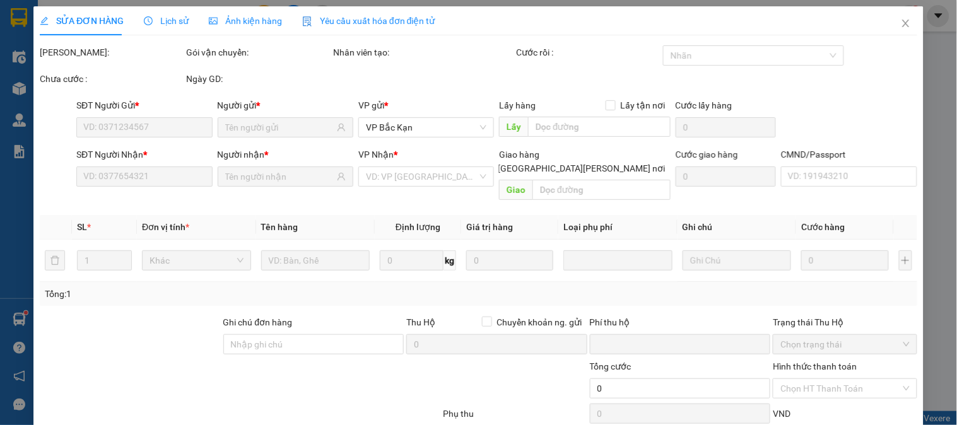
type input "55.000"
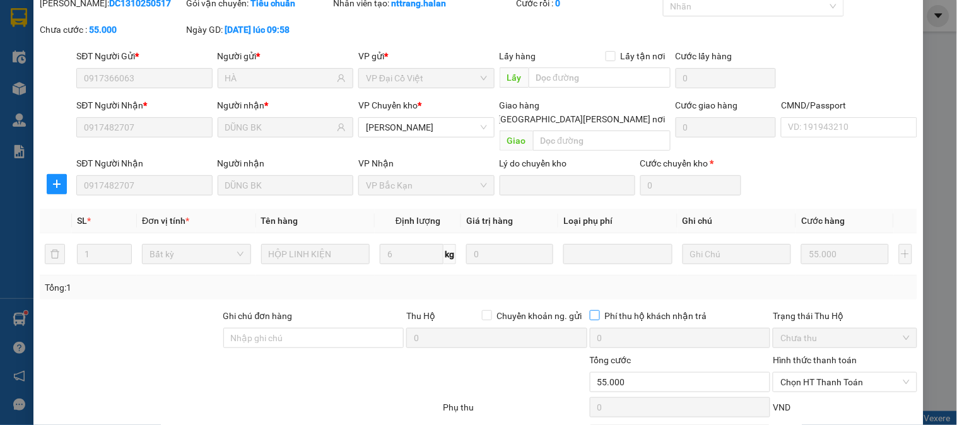
scroll to position [112, 0]
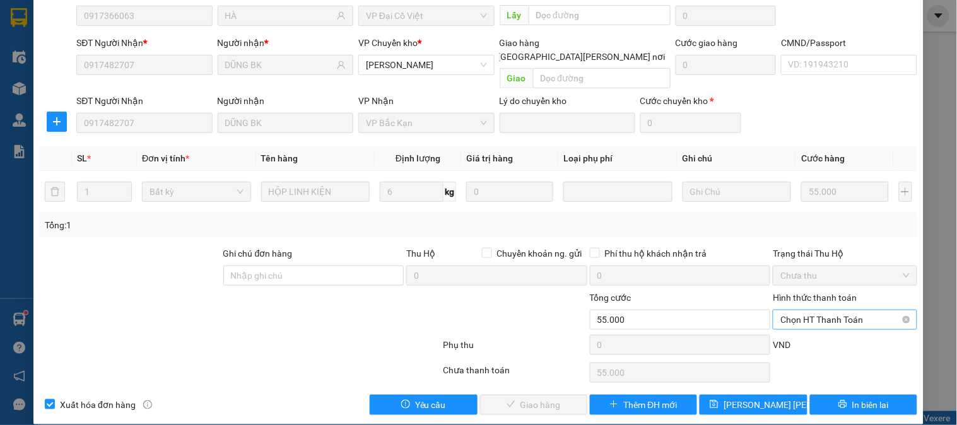
click at [827, 311] on span "Chọn HT Thanh Toán" at bounding box center [845, 320] width 129 height 19
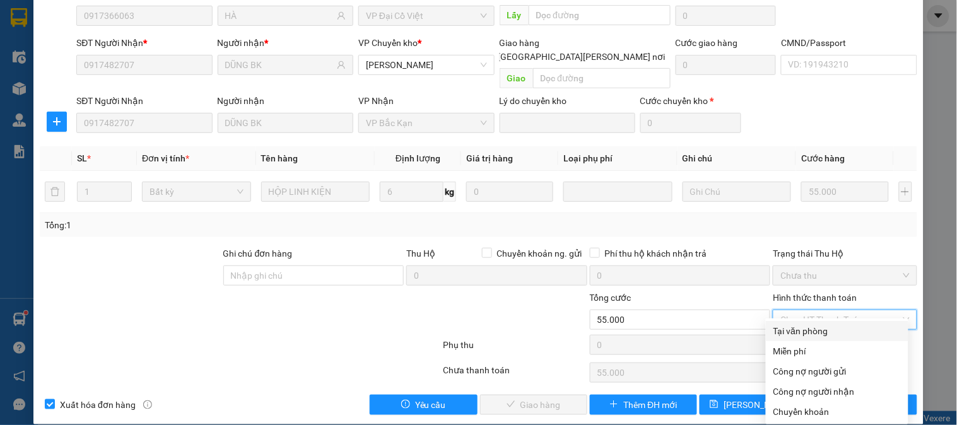
drag, startPoint x: 819, startPoint y: 333, endPoint x: 765, endPoint y: 339, distance: 54.6
click at [817, 333] on div "Tại văn phòng" at bounding box center [837, 331] width 127 height 14
type input "0"
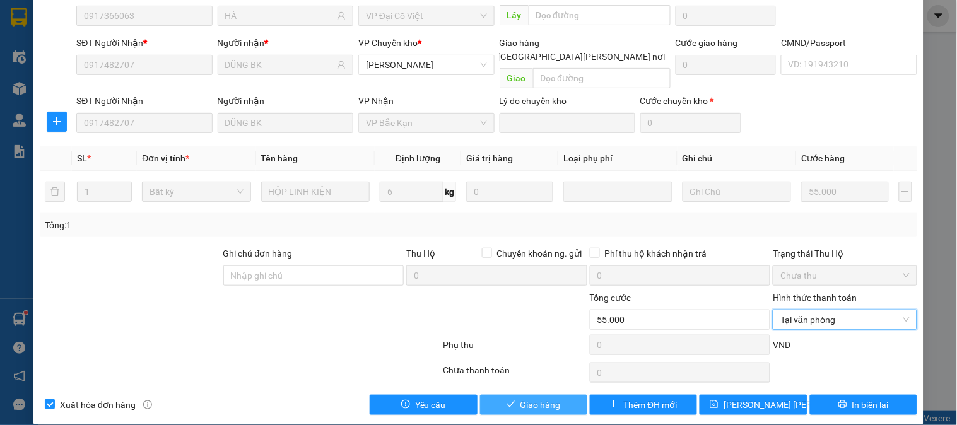
click at [551, 398] on span "Giao hàng" at bounding box center [541, 405] width 40 height 14
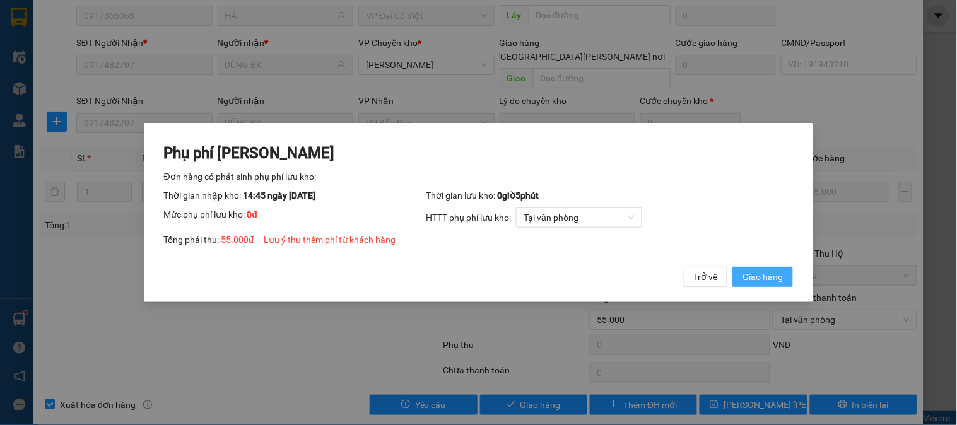
click at [768, 273] on span "Giao hàng" at bounding box center [763, 277] width 40 height 14
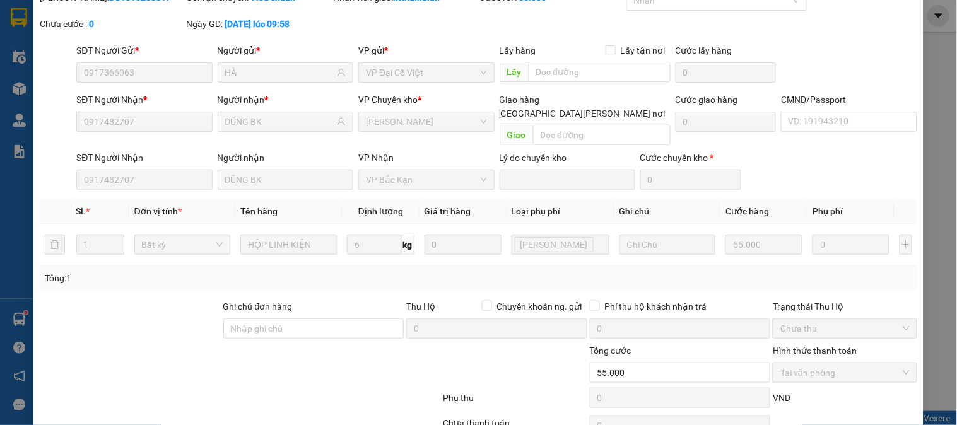
scroll to position [0, 0]
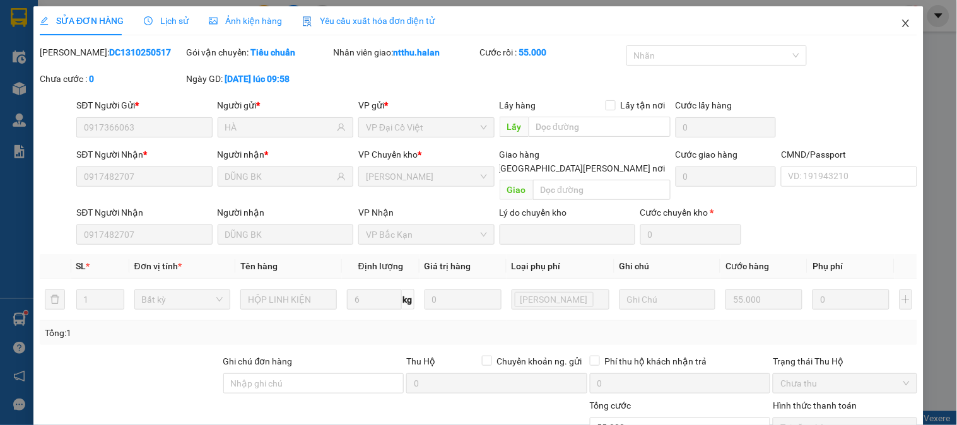
click at [901, 28] on icon "close" at bounding box center [906, 23] width 10 height 10
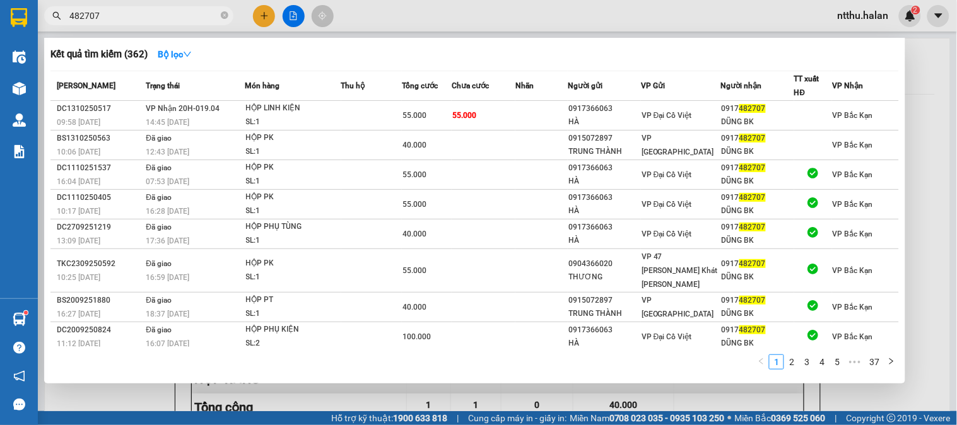
click at [152, 8] on span "482707" at bounding box center [138, 15] width 189 height 19
click at [152, 11] on input "482707" at bounding box center [143, 16] width 149 height 14
click at [153, 11] on input "482707" at bounding box center [143, 16] width 149 height 14
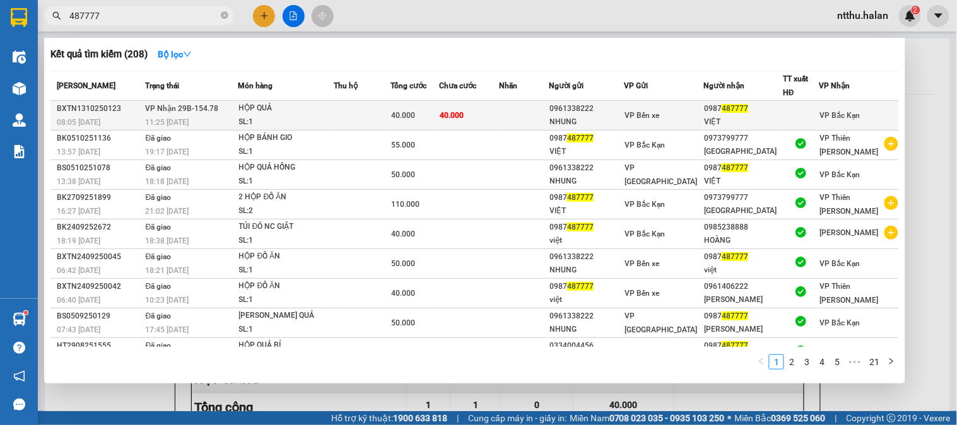
type input "487777"
click at [223, 110] on td "VP Nhận 29B-154.78 11:25 - 13/10" at bounding box center [191, 116] width 96 height 30
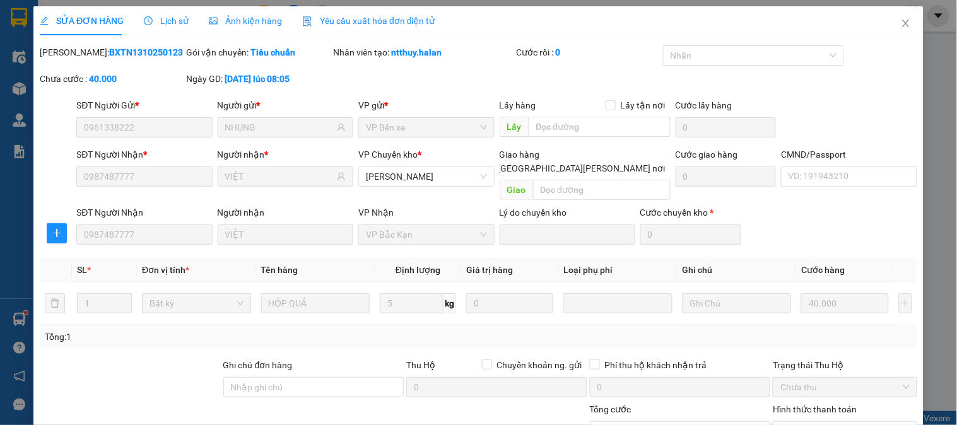
type input "0961338222"
type input "NHUNG"
type input "0987487777"
type input "VIỆT"
type input "0"
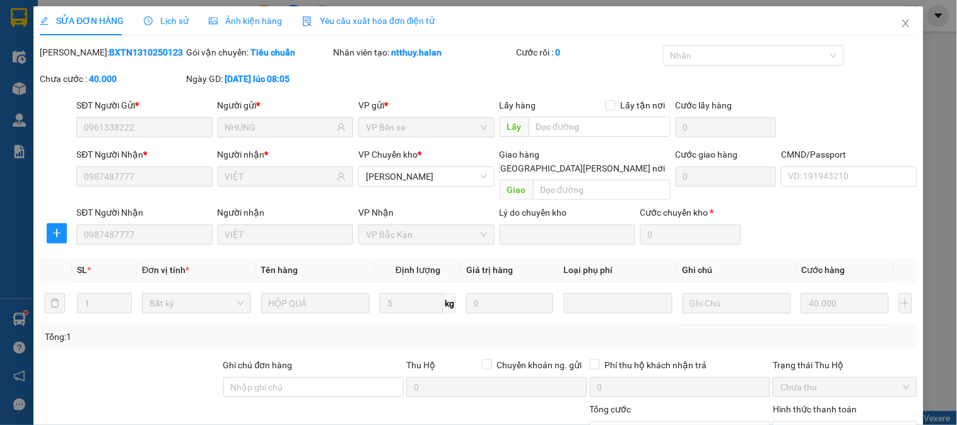
type input "40.000"
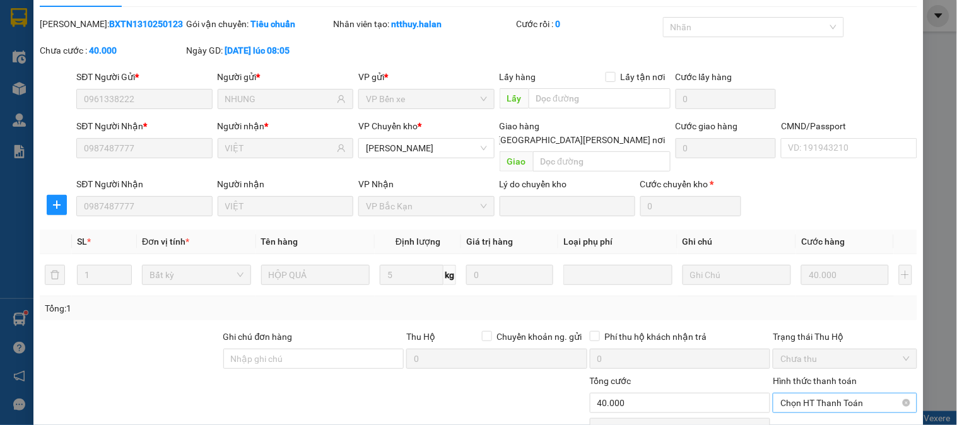
scroll to position [112, 0]
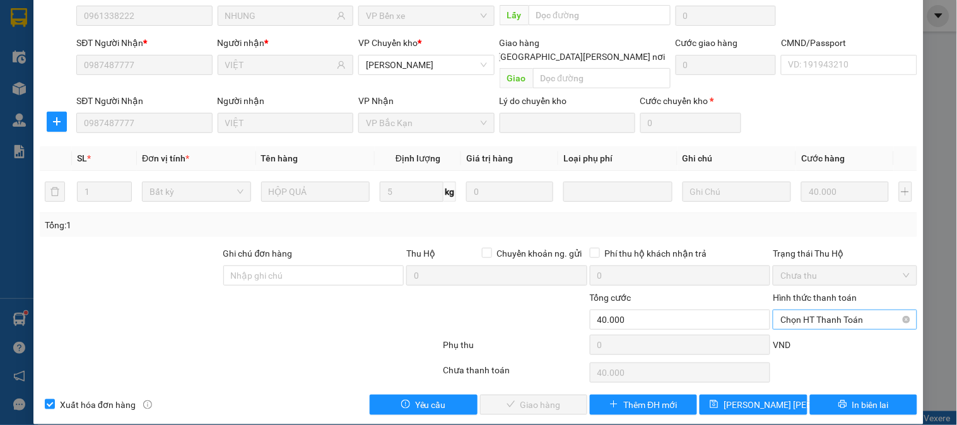
click at [819, 311] on span "Chọn HT Thanh Toán" at bounding box center [845, 320] width 129 height 19
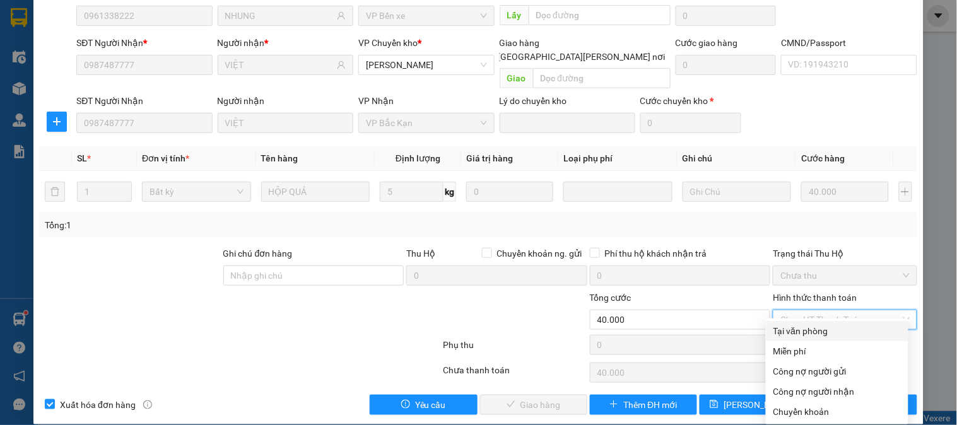
drag, startPoint x: 818, startPoint y: 328, endPoint x: 507, endPoint y: 396, distance: 318.5
click at [806, 332] on div "Tại văn phòng" at bounding box center [837, 331] width 127 height 14
type input "0"
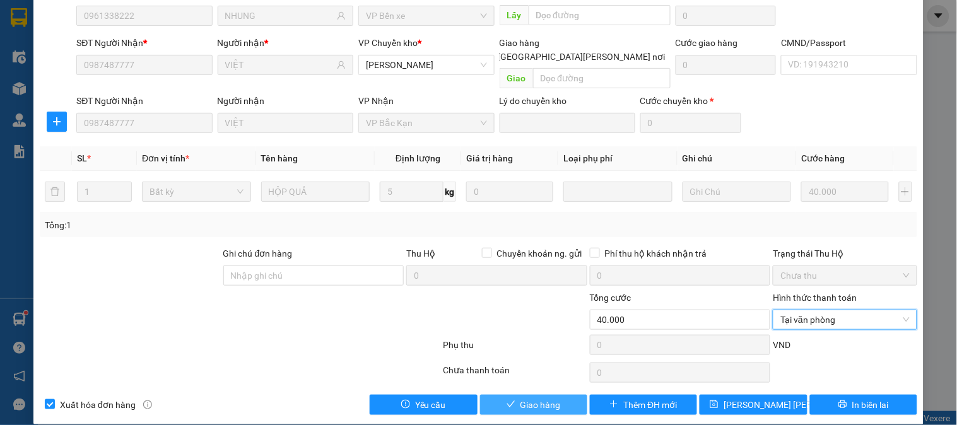
click at [521, 398] on span "Giao hàng" at bounding box center [541, 405] width 40 height 14
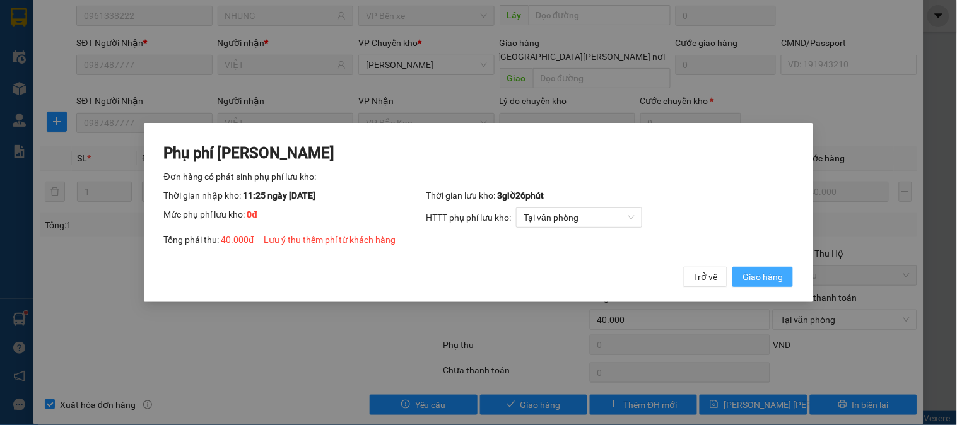
click at [772, 273] on span "Giao hàng" at bounding box center [763, 277] width 40 height 14
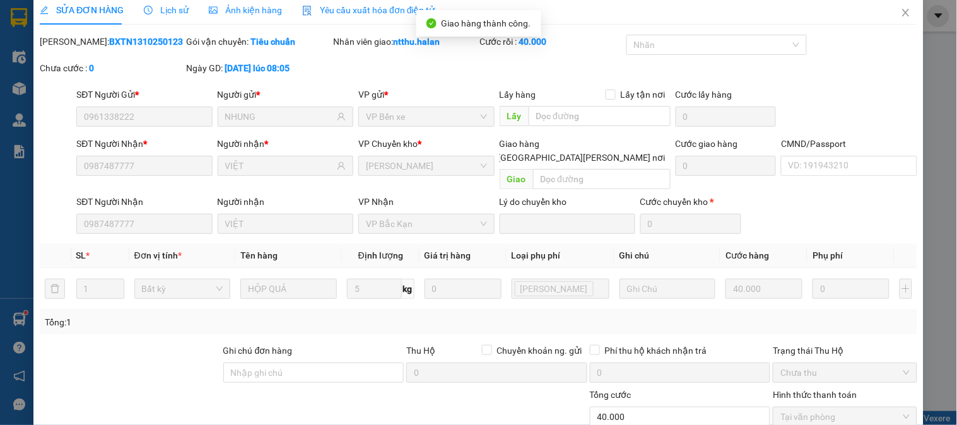
scroll to position [0, 0]
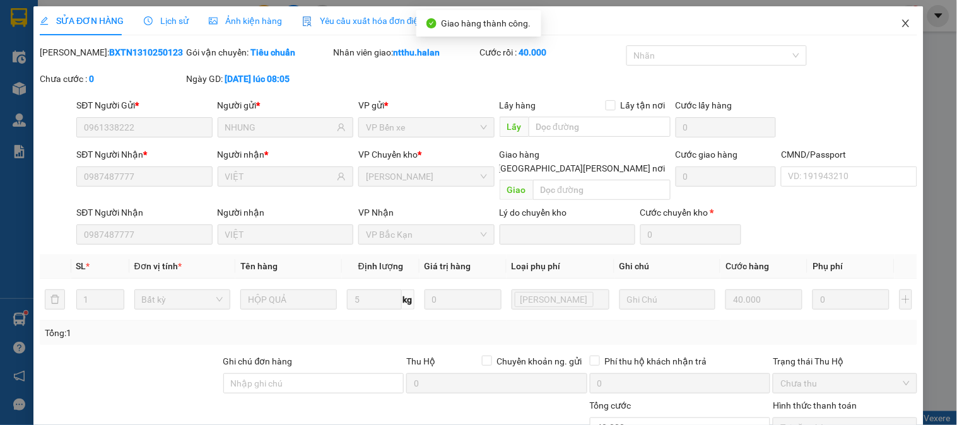
drag, startPoint x: 892, startPoint y: 13, endPoint x: 689, endPoint y: 15, distance: 203.9
click at [867, 13] on div "SỬA ĐƠN HÀNG Lịch sử Ảnh kiện hàng Yêu cầu xuất hóa đơn điện tử Total Paid Fee …" at bounding box center [478, 269] width 891 height 526
click at [901, 24] on icon "close" at bounding box center [906, 23] width 10 height 10
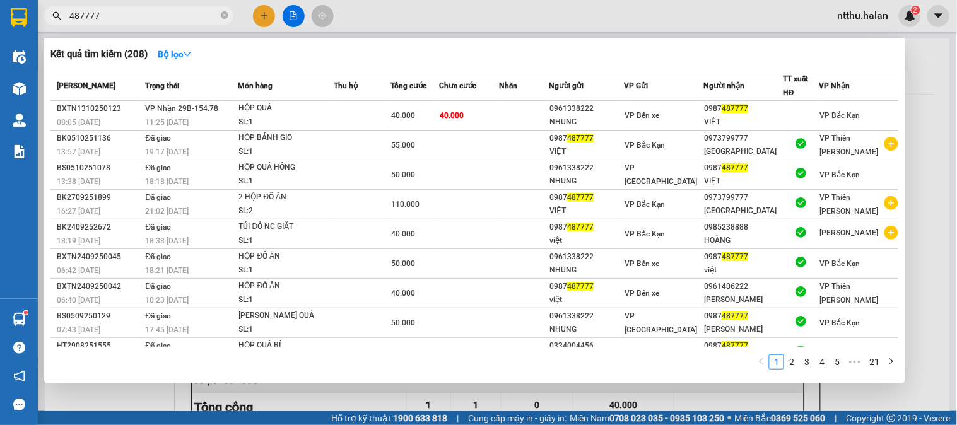
click at [128, 15] on input "487777" at bounding box center [143, 16] width 149 height 14
click at [129, 14] on input "487777" at bounding box center [143, 16] width 149 height 14
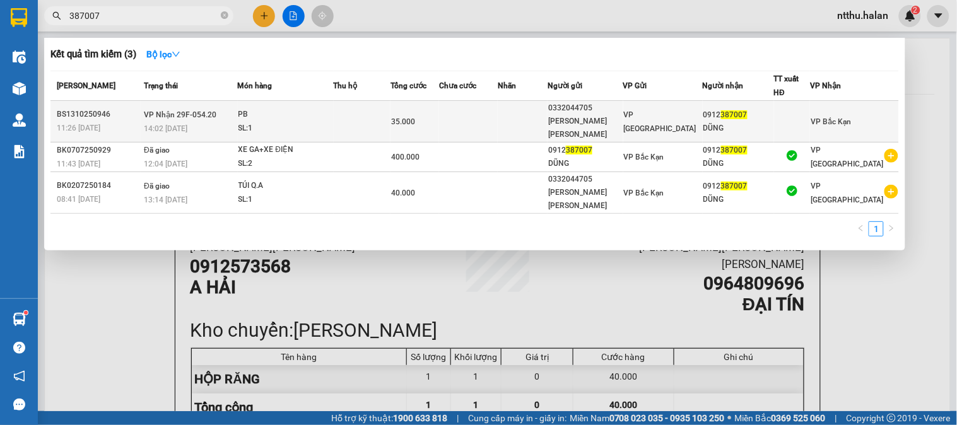
type input "387007"
click at [180, 109] on span "VP Nhận 29F-054.20" at bounding box center [180, 114] width 73 height 10
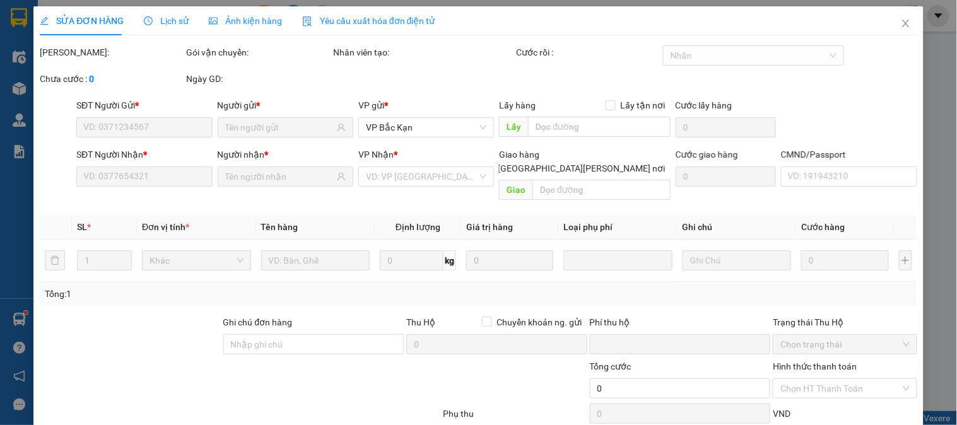
type input "0332044705"
type input "HOÀNG THỊ HƯƠNG"
type input "0912387007"
type input "DŨNG"
type input "0"
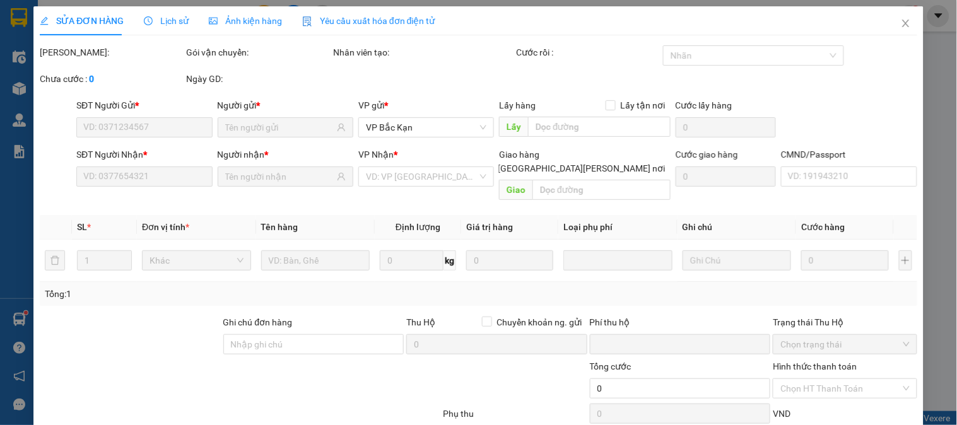
type input "35.000"
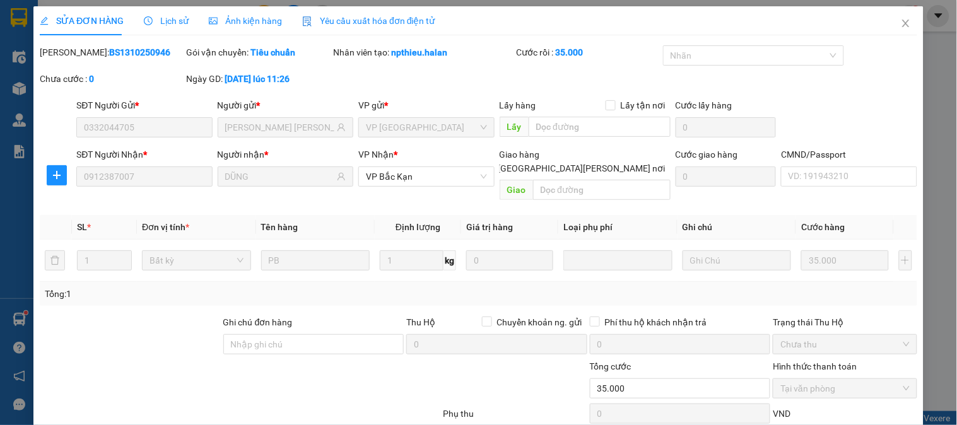
scroll to position [69, 0]
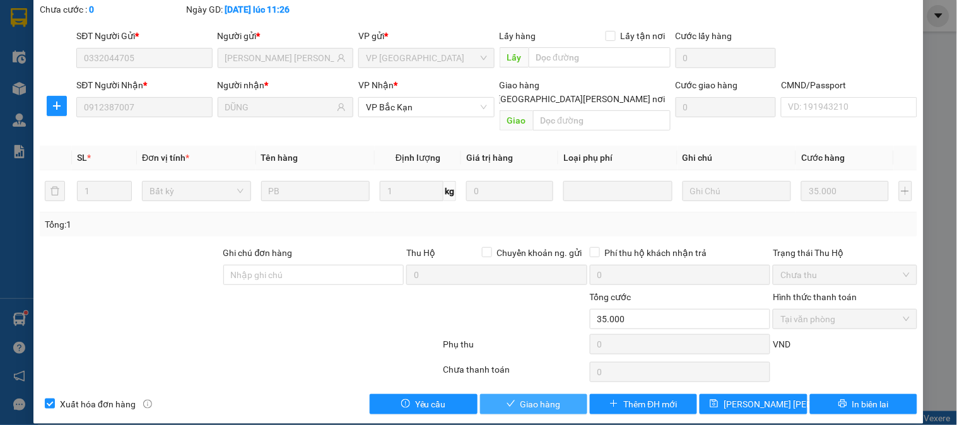
click at [526, 398] on span "Giao hàng" at bounding box center [541, 405] width 40 height 14
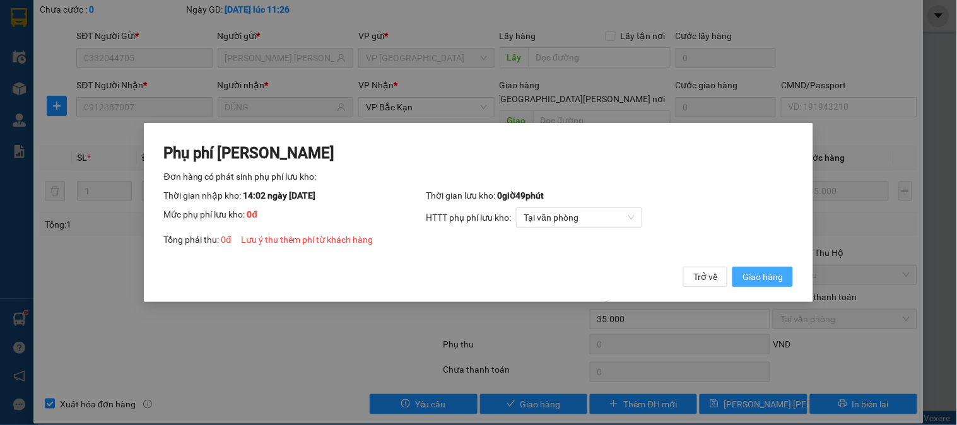
click at [766, 280] on span "Giao hàng" at bounding box center [763, 277] width 40 height 14
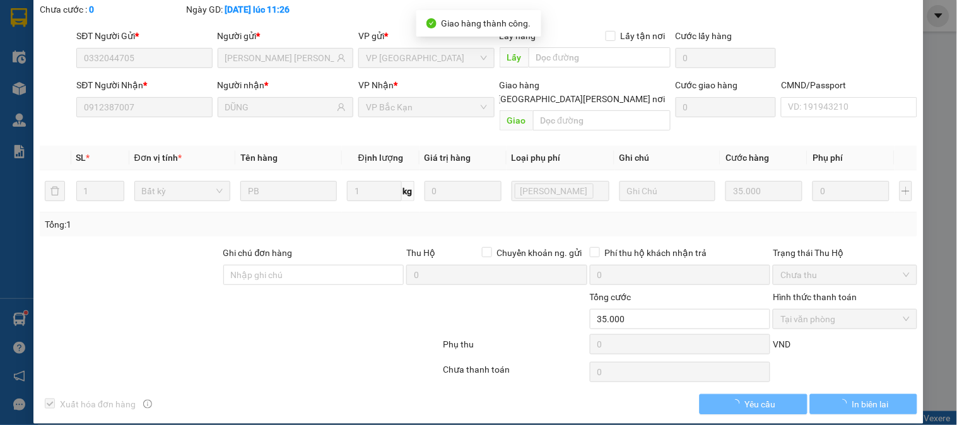
scroll to position [0, 0]
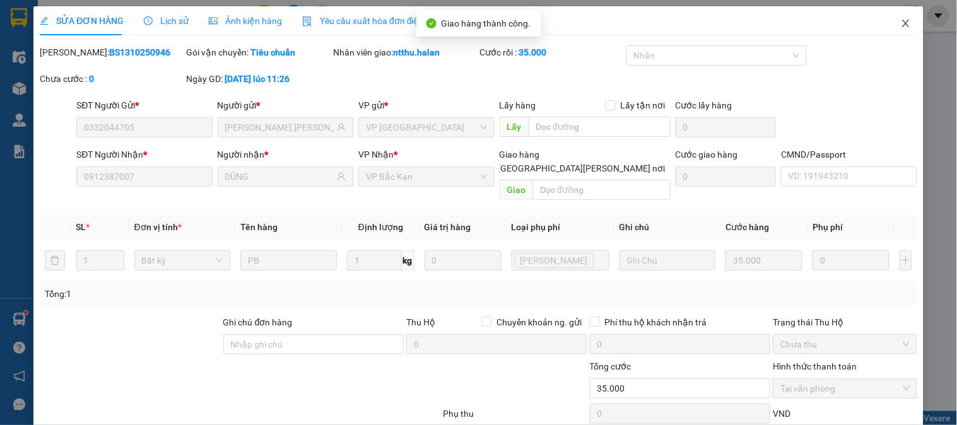
drag, startPoint x: 895, startPoint y: 23, endPoint x: 501, endPoint y: 35, distance: 394.7
click at [889, 23] on span "Close" at bounding box center [906, 23] width 35 height 35
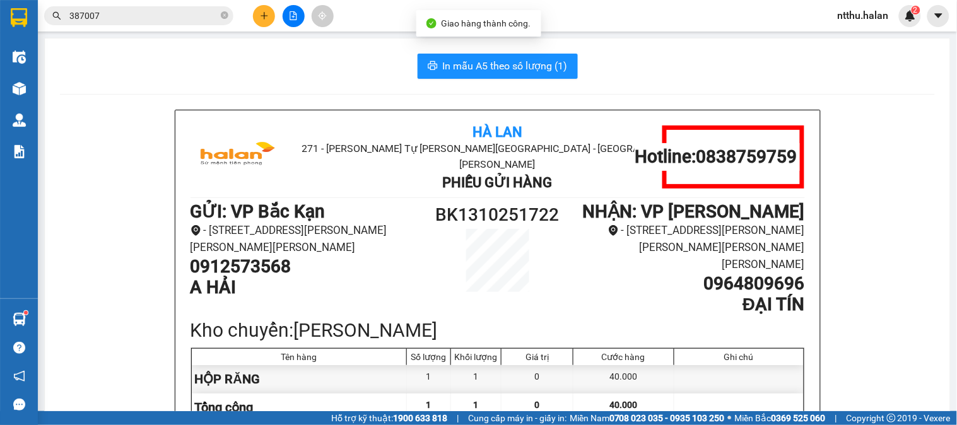
click at [199, 15] on input "387007" at bounding box center [143, 16] width 149 height 14
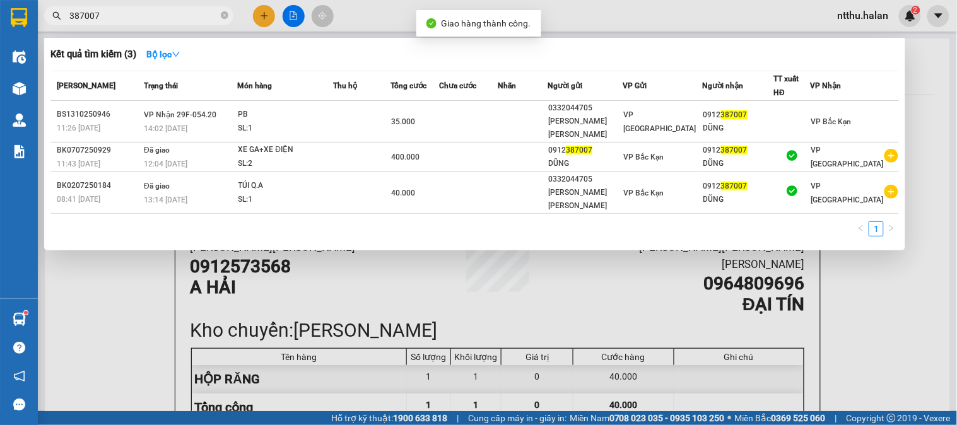
click at [199, 15] on input "387007" at bounding box center [143, 16] width 149 height 14
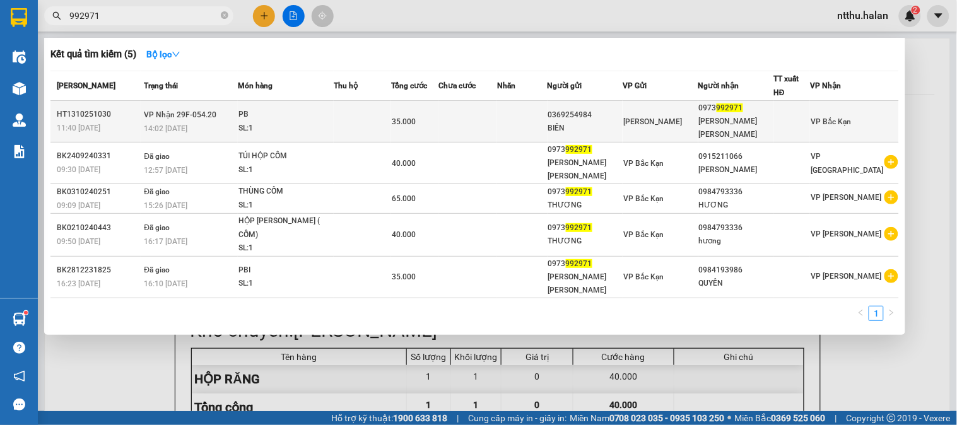
type input "992971"
click at [210, 110] on span "VP Nhận 29F-054.20" at bounding box center [180, 114] width 73 height 9
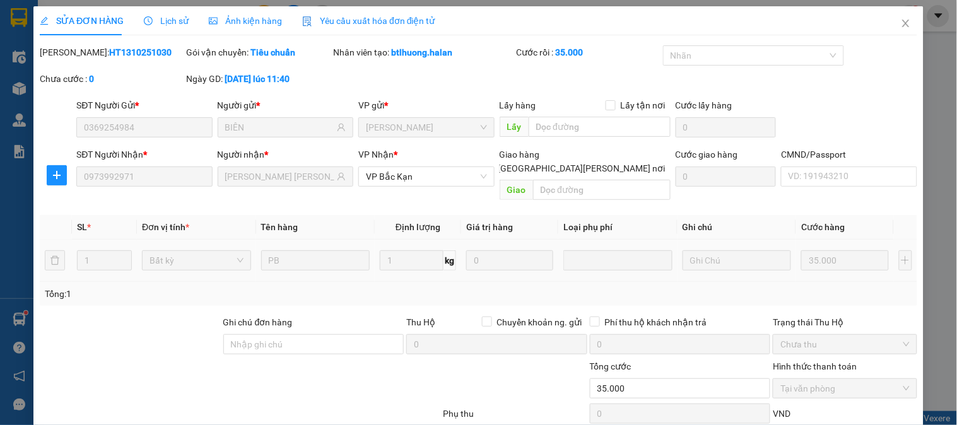
type input "0369254984"
type input "BIÊN"
type input "0973992971"
type input "VŨ THỊ THƯƠNG"
type input "0"
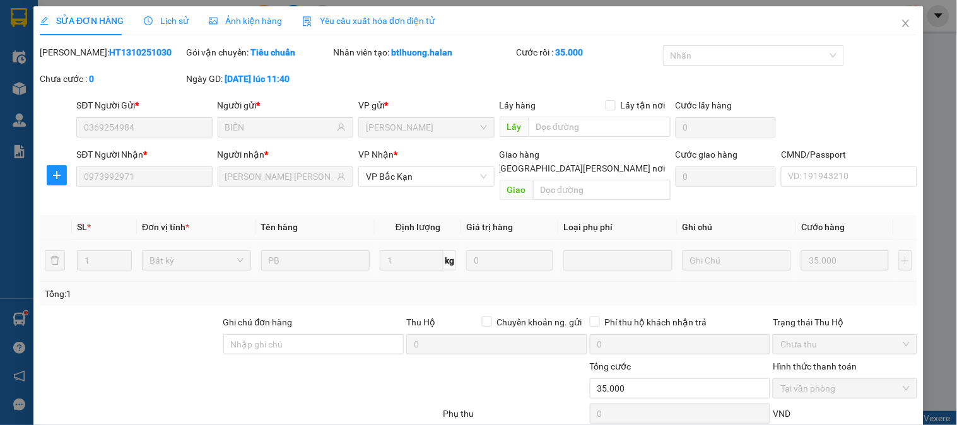
type input "35.000"
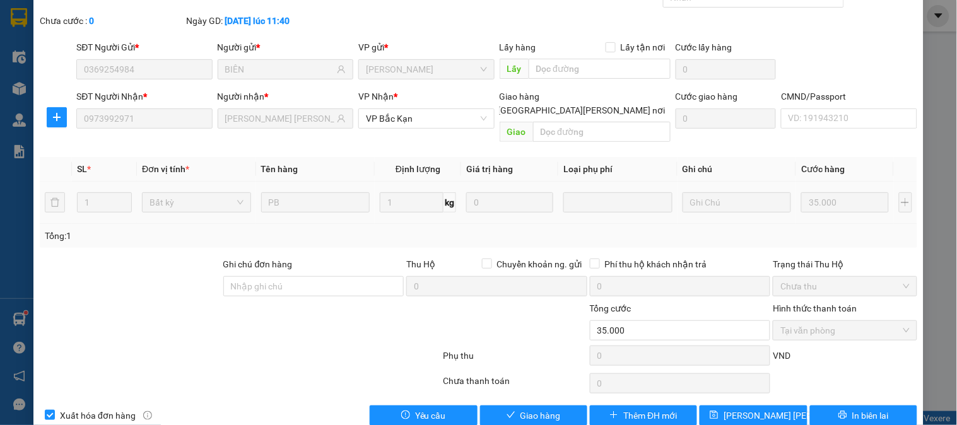
scroll to position [69, 0]
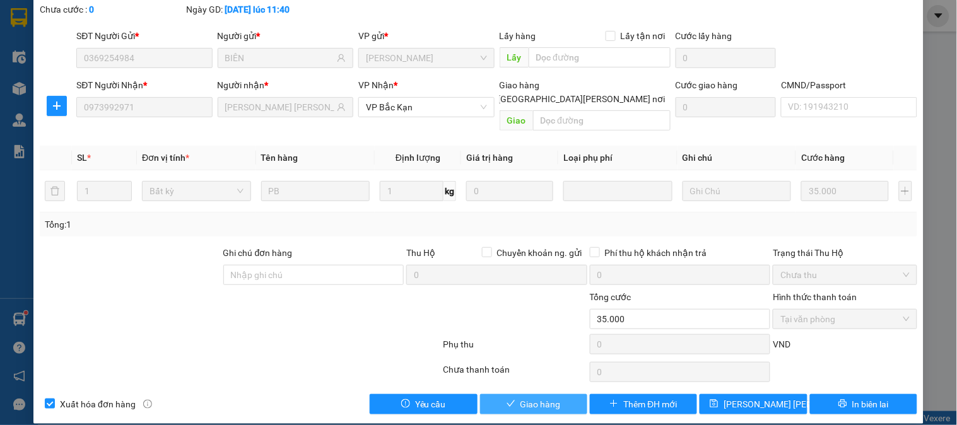
click at [521, 398] on span "Giao hàng" at bounding box center [541, 405] width 40 height 14
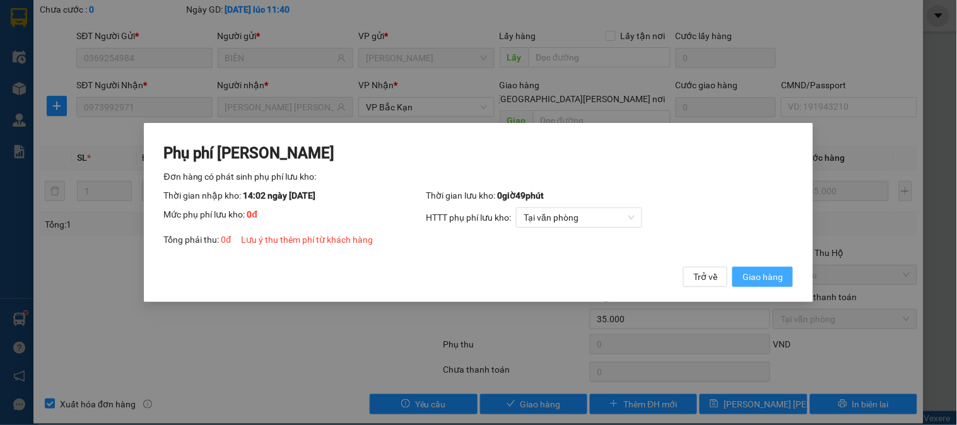
click at [773, 275] on span "Giao hàng" at bounding box center [763, 277] width 40 height 14
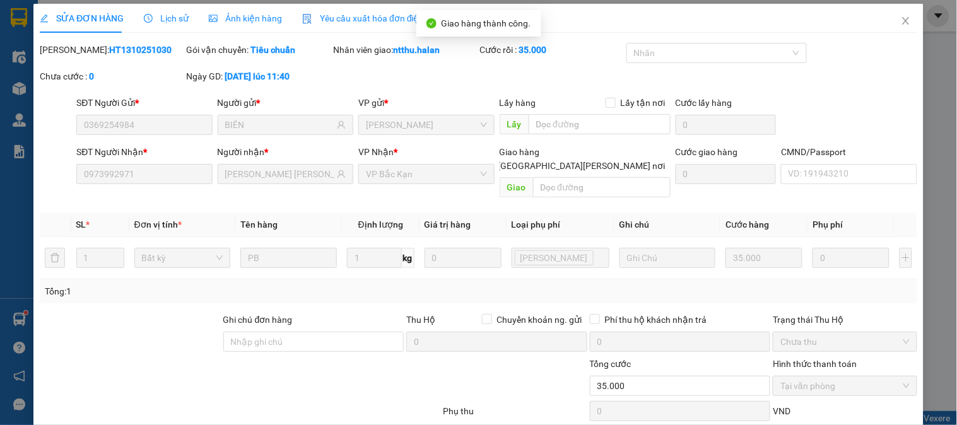
scroll to position [0, 0]
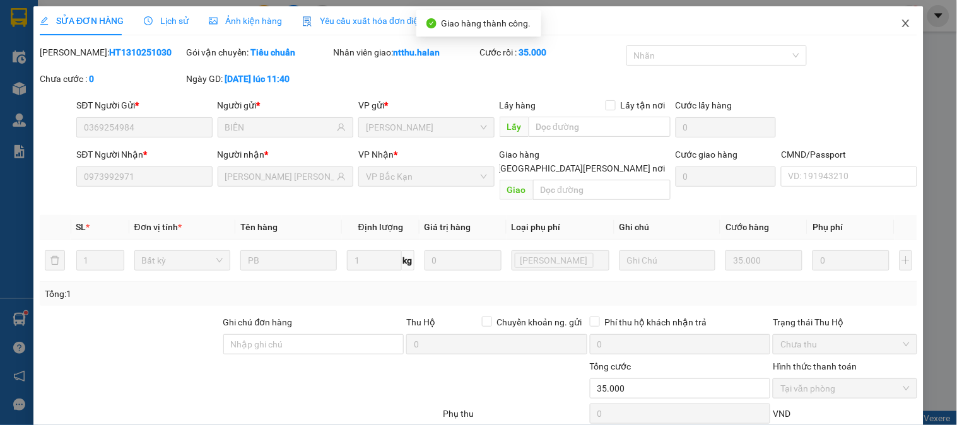
click at [889, 24] on span "Close" at bounding box center [906, 23] width 35 height 35
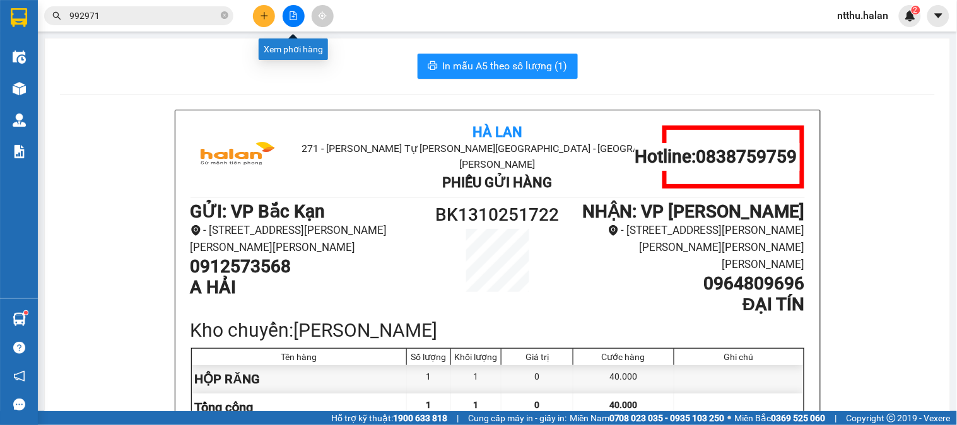
click at [270, 15] on button at bounding box center [264, 16] width 22 height 22
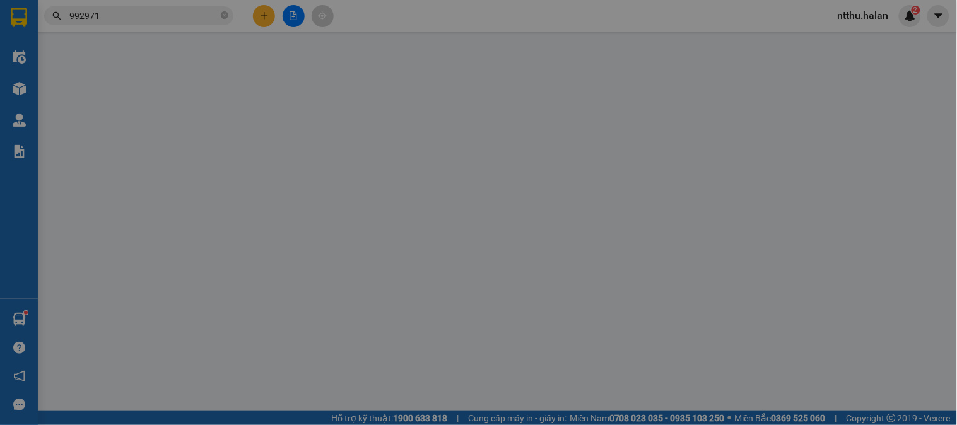
click at [270, 16] on span "Yêu cầu xuất hóa đơn điện tử" at bounding box center [208, 21] width 133 height 10
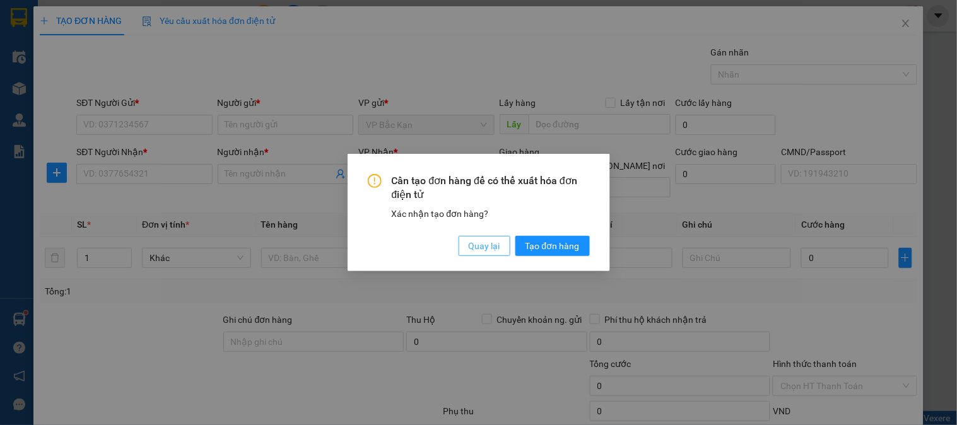
drag, startPoint x: 486, startPoint y: 247, endPoint x: 388, endPoint y: 253, distance: 98.0
click at [485, 246] on span "Quay lại" at bounding box center [485, 246] width 32 height 14
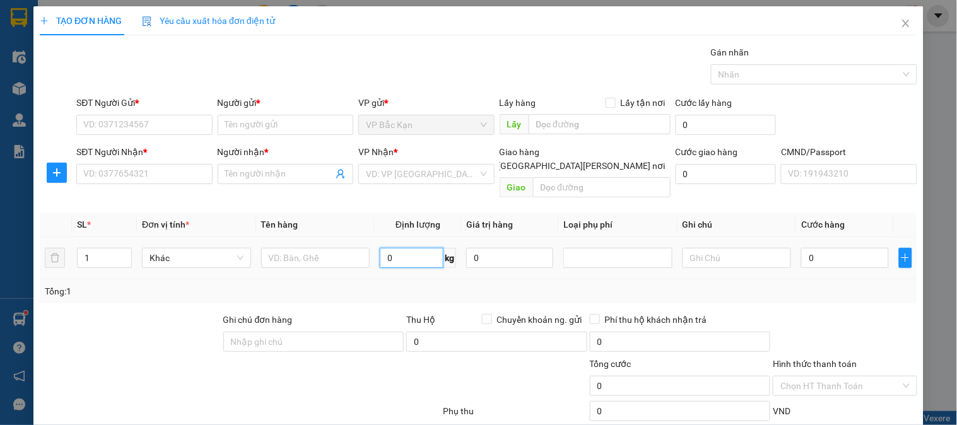
click at [408, 248] on input "0" at bounding box center [412, 258] width 64 height 20
type input "2.5"
click at [153, 122] on input "SĐT Người Gửi *" at bounding box center [144, 125] width 136 height 20
type input "0912536881"
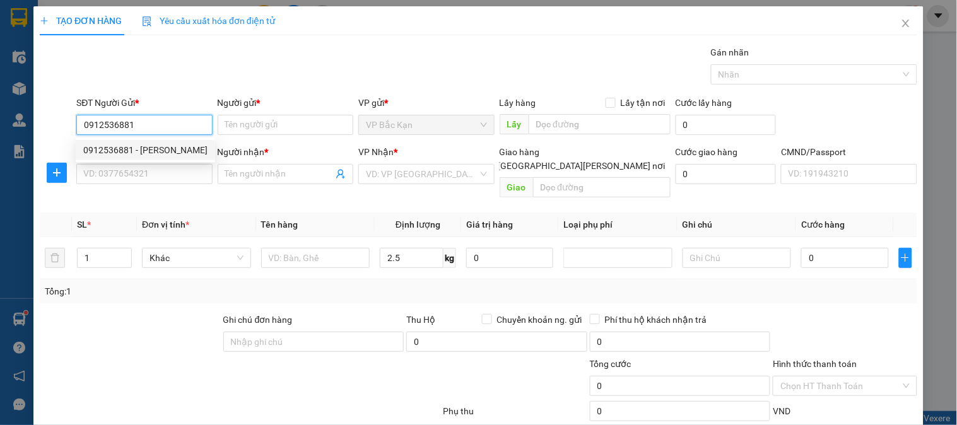
click at [140, 150] on div "0912536881 - VĨNH" at bounding box center [145, 150] width 124 height 14
type input "VĨNH"
type input "0912536881"
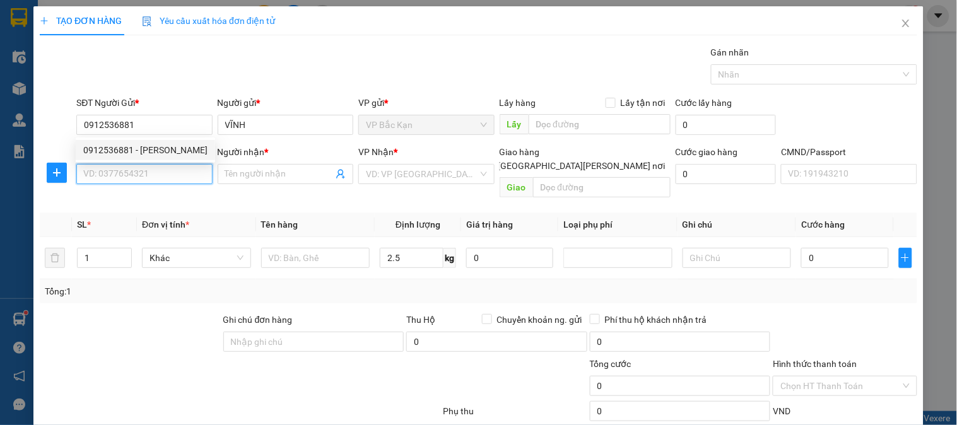
click at [148, 174] on input "SĐT Người Nhận *" at bounding box center [144, 174] width 136 height 20
type input "0982221239"
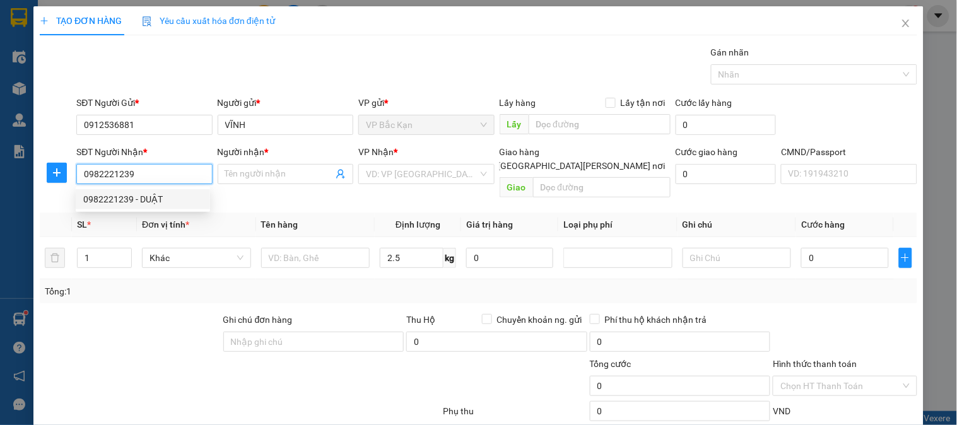
click at [148, 199] on div "0982221239 - DUẬT" at bounding box center [142, 200] width 119 height 14
type input "DUẬT"
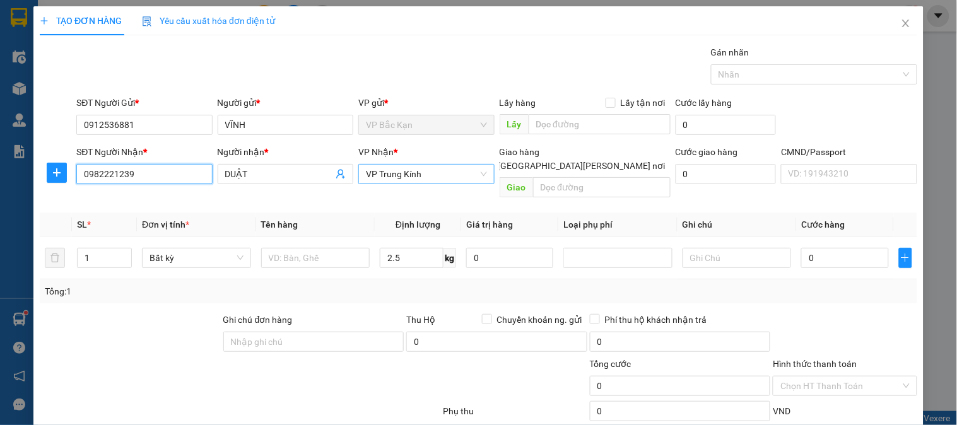
click at [412, 174] on span "VP Trung Kính" at bounding box center [426, 174] width 121 height 19
type input "0982221239"
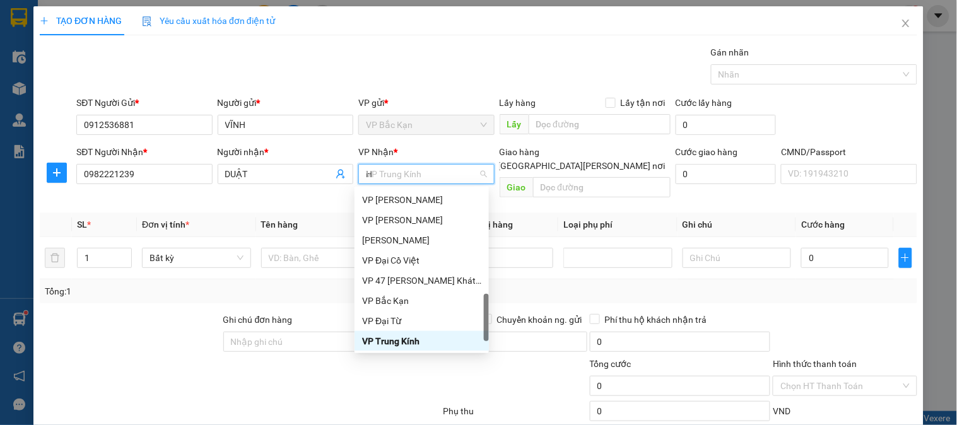
scroll to position [211, 0]
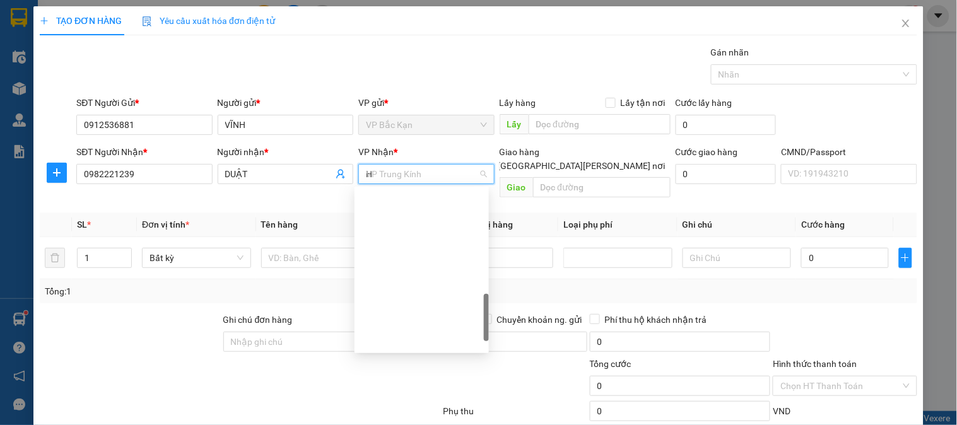
type input "HO"
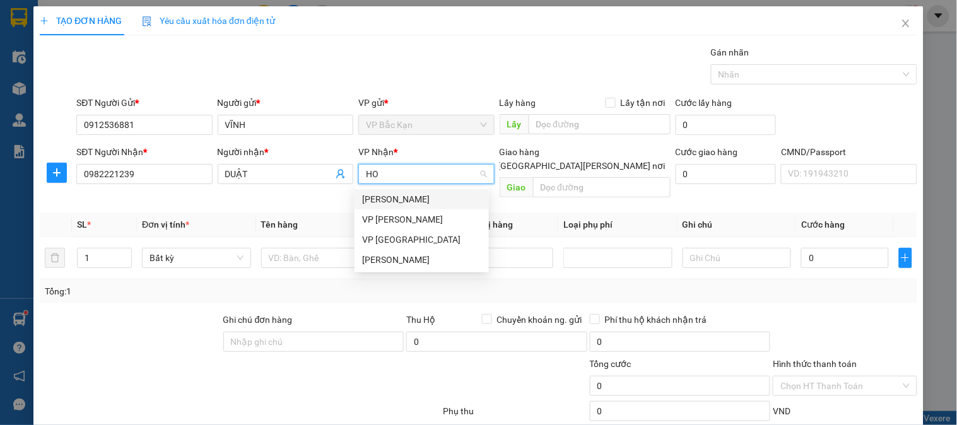
scroll to position [0, 0]
drag, startPoint x: 402, startPoint y: 258, endPoint x: 21, endPoint y: 184, distance: 387.6
click at [401, 258] on div "VP [PERSON_NAME]" at bounding box center [421, 260] width 119 height 14
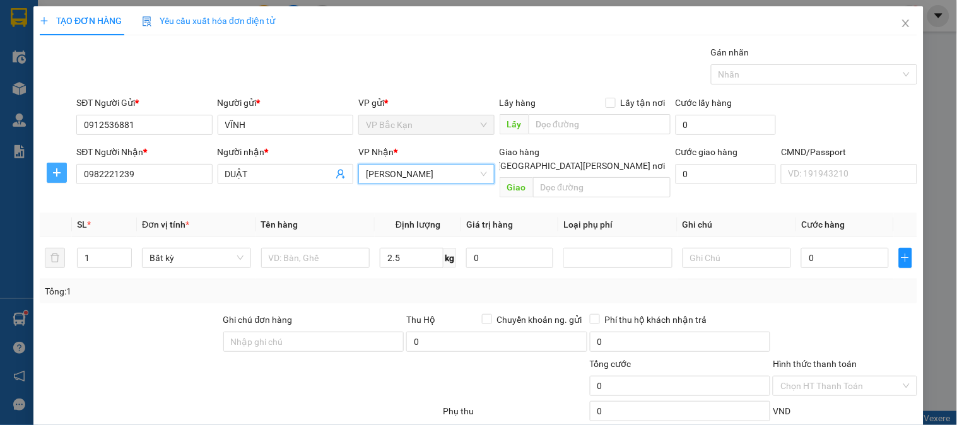
drag, startPoint x: 59, startPoint y: 169, endPoint x: 148, endPoint y: 177, distance: 89.3
click at [60, 169] on icon "plus" at bounding box center [57, 173] width 10 height 10
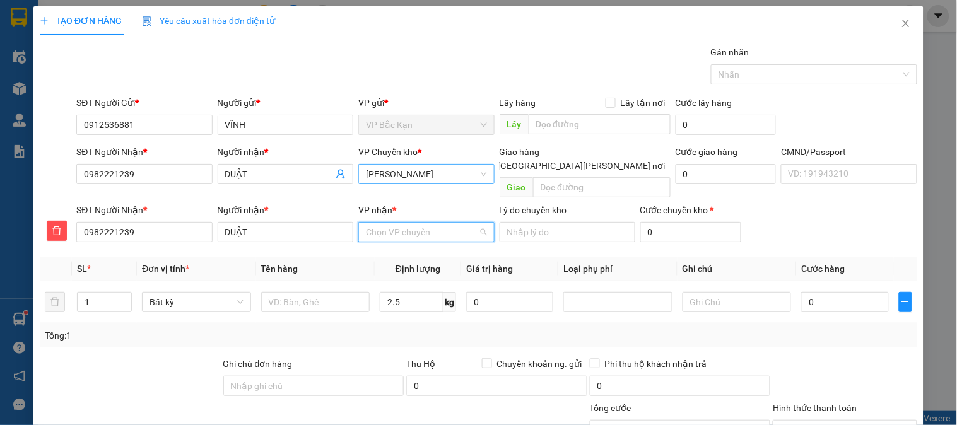
click at [430, 223] on input "VP nhận *" at bounding box center [422, 232] width 112 height 19
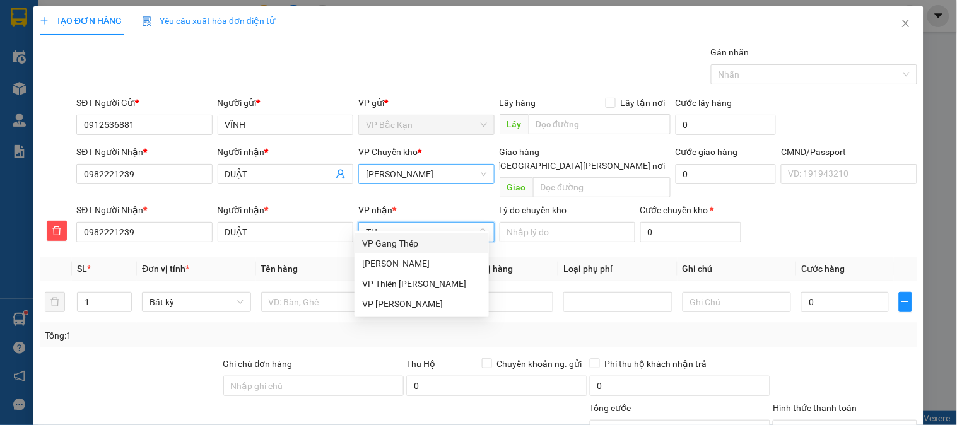
type input "THI"
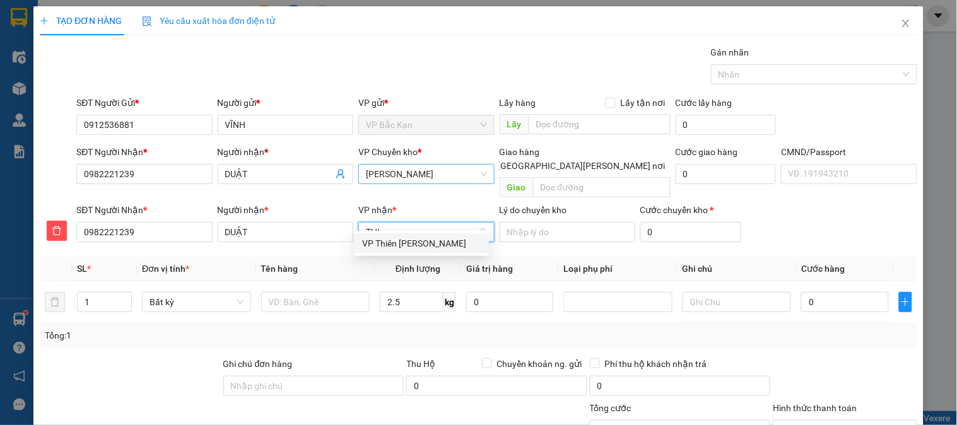
click at [428, 240] on div "VP Thiên [PERSON_NAME]" at bounding box center [421, 244] width 119 height 14
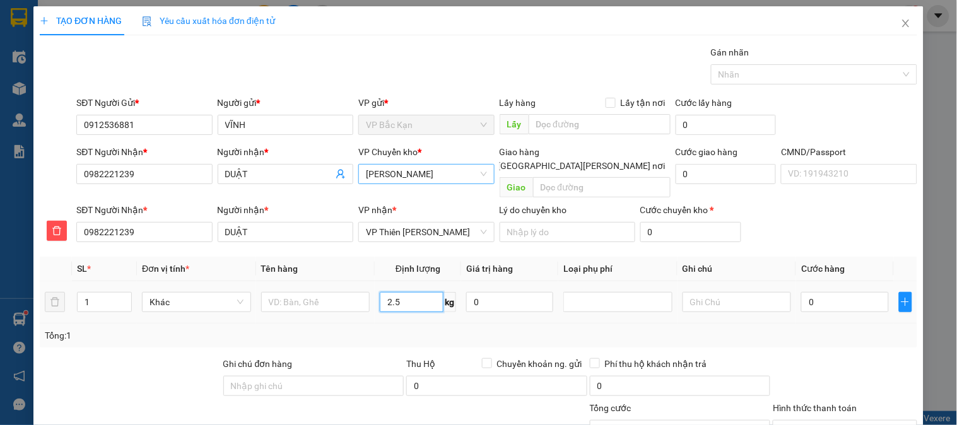
click at [408, 293] on input "2.5" at bounding box center [412, 302] width 64 height 20
click at [409, 305] on td "2.5 kg" at bounding box center [418, 303] width 86 height 42
click at [408, 292] on input "2.5" at bounding box center [412, 302] width 64 height 20
click at [399, 306] on div "SL * Đơn vị tính * Tên hàng Định lượng Giá trị hàng Loại phụ phí Ghi chú Cước h…" at bounding box center [479, 302] width 878 height 91
click at [298, 292] on input "text" at bounding box center [315, 302] width 109 height 20
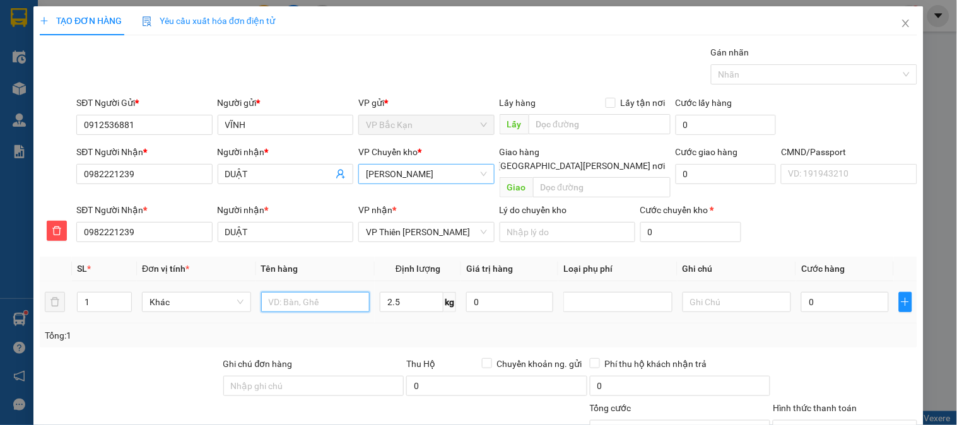
click at [298, 292] on input "text" at bounding box center [315, 302] width 109 height 20
type input "HỘP LAPTOP"
click at [413, 294] on input "2.5" at bounding box center [412, 302] width 64 height 20
click at [406, 324] on div "Tổng: 1" at bounding box center [479, 336] width 878 height 24
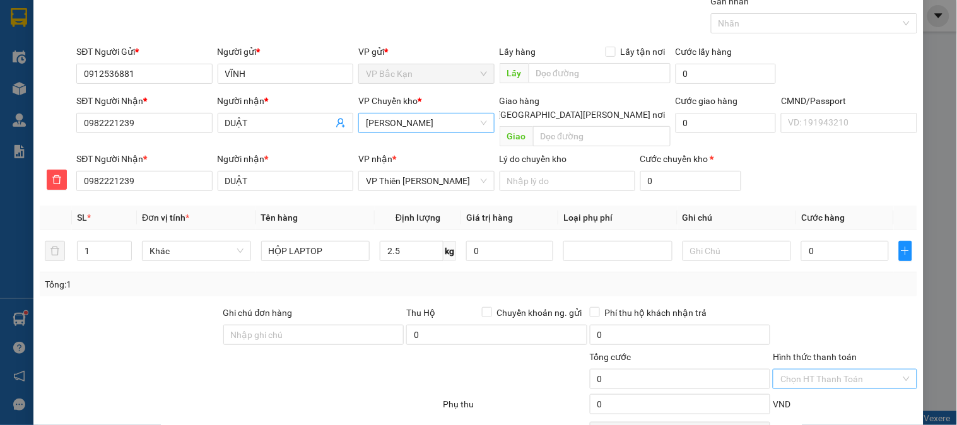
scroll to position [111, 0]
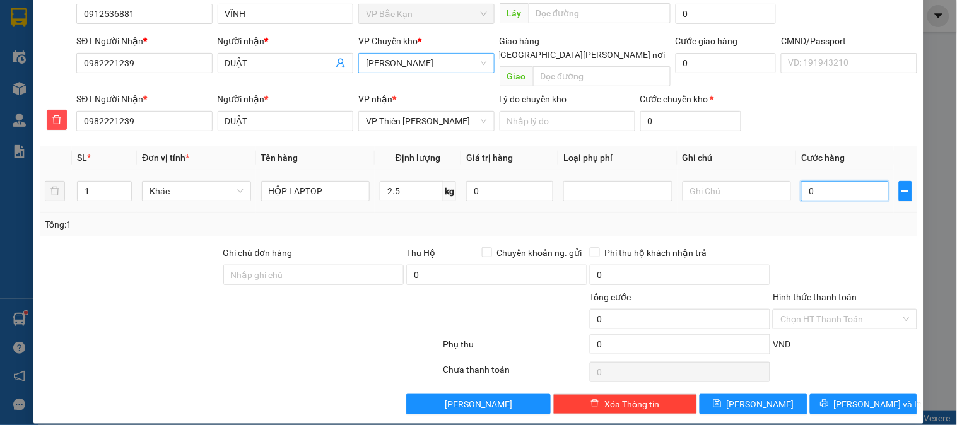
click at [827, 181] on input "0" at bounding box center [845, 191] width 87 height 20
type input "5"
type input "55"
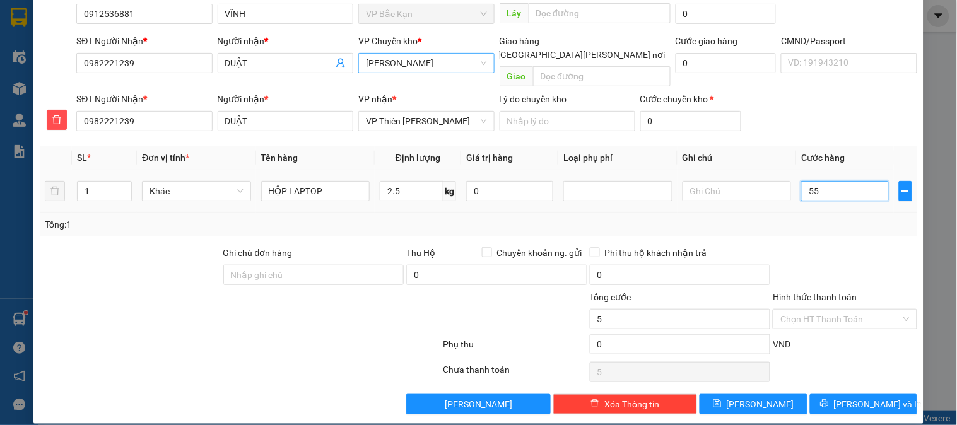
type input "55"
type input "55.000"
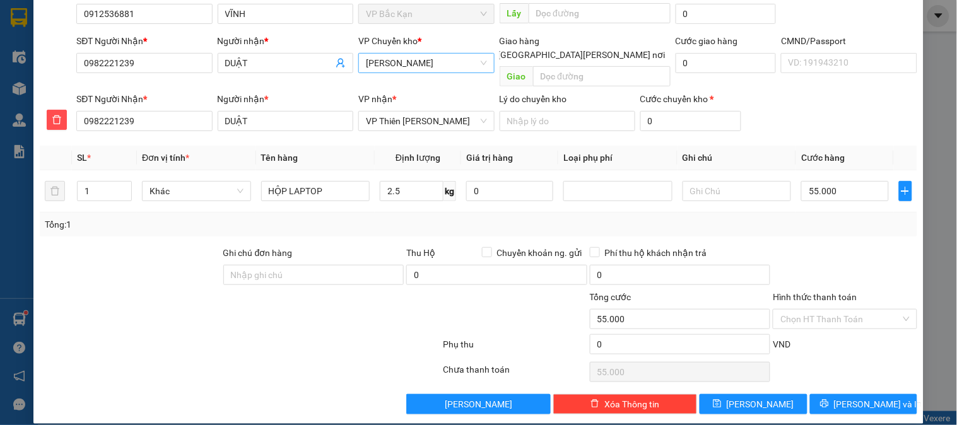
click at [785, 146] on th "Ghi chú" at bounding box center [737, 158] width 119 height 25
click at [854, 398] on span "Lưu và In" at bounding box center [878, 405] width 88 height 14
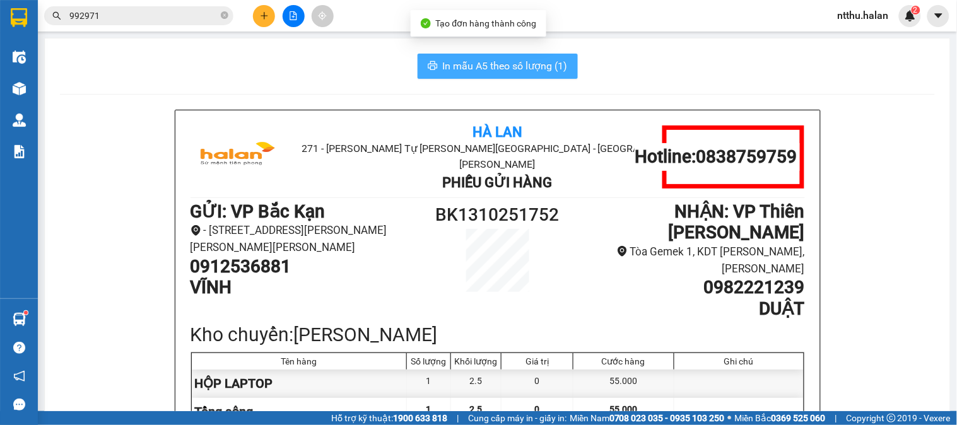
click at [494, 76] on button "In mẫu A5 theo số lượng (1)" at bounding box center [498, 66] width 160 height 25
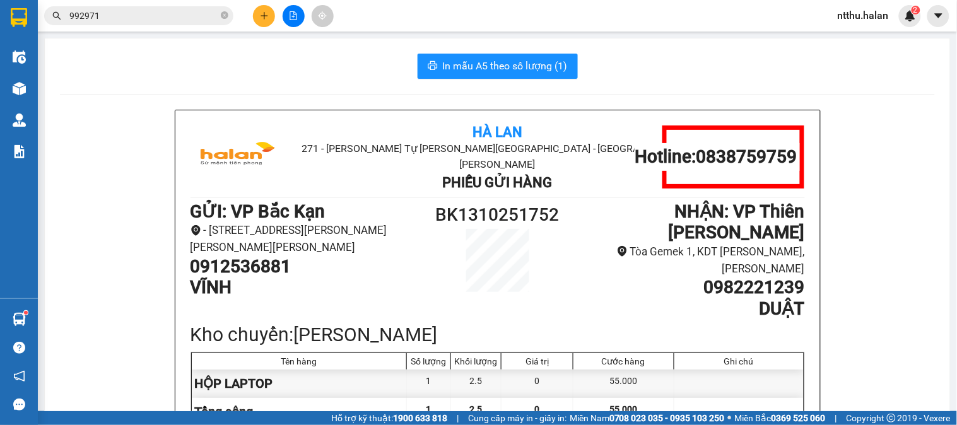
click at [258, 11] on button at bounding box center [264, 16] width 22 height 22
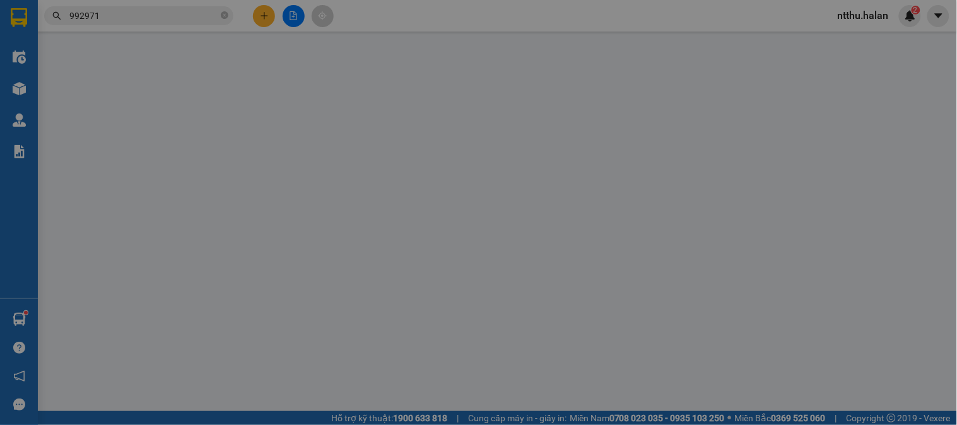
click at [258, 11] on div "Yêu cầu xuất hóa đơn điện tử" at bounding box center [208, 20] width 133 height 29
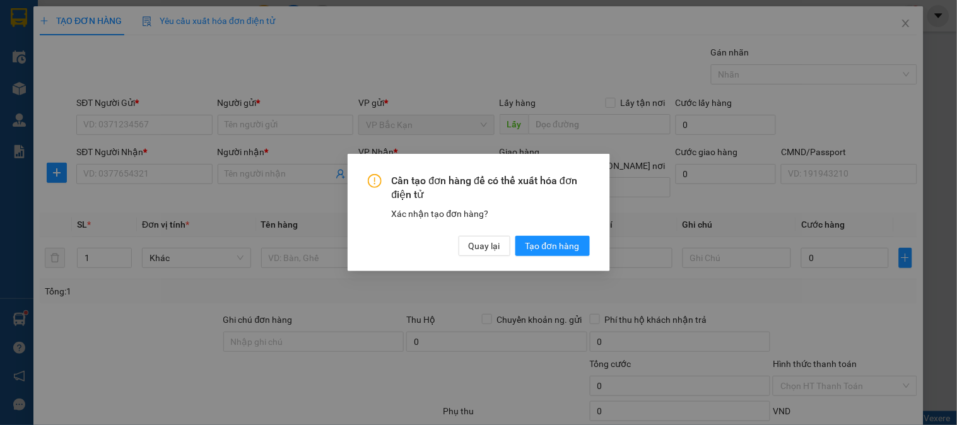
click at [177, 119] on div "Cần tạo đơn hàng để có thể xuất hóa đơn điện tử Xác nhận tạo đơn hàng? Quay lại…" at bounding box center [478, 212] width 957 height 425
drag, startPoint x: 489, startPoint y: 252, endPoint x: 462, endPoint y: 240, distance: 29.7
click at [489, 253] on span "Quay lại" at bounding box center [485, 246] width 32 height 14
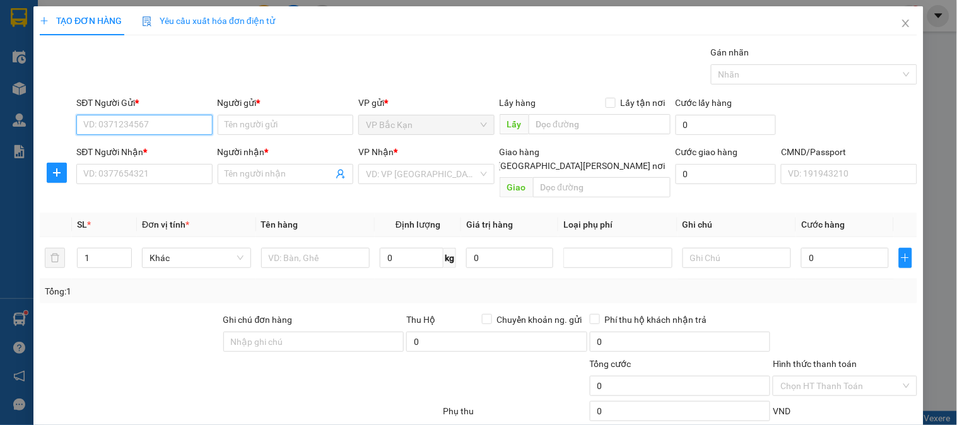
click at [142, 120] on input "SĐT Người Gửi *" at bounding box center [144, 125] width 136 height 20
drag, startPoint x: 142, startPoint y: 120, endPoint x: 141, endPoint y: 112, distance: 8.2
click at [141, 117] on input "SĐT Người Gửi *" at bounding box center [144, 125] width 136 height 20
type input "09"
click at [901, 20] on icon "close" at bounding box center [906, 23] width 10 height 10
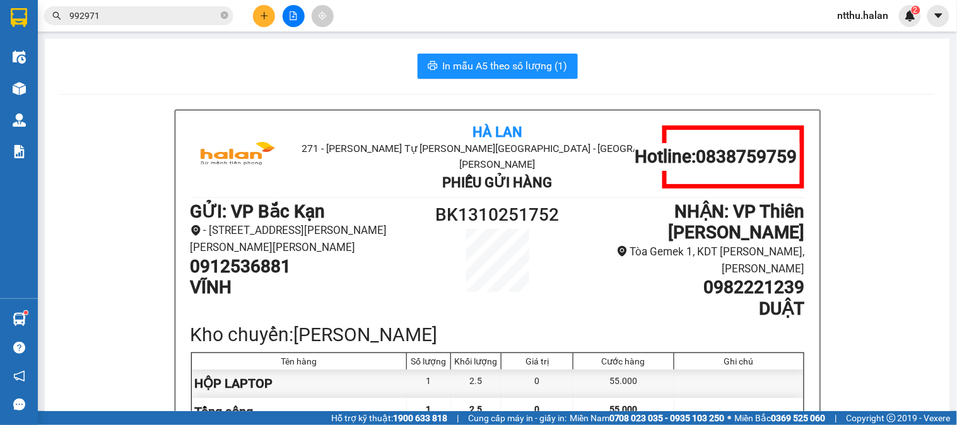
click at [263, 17] on icon "plus" at bounding box center [264, 15] width 9 height 9
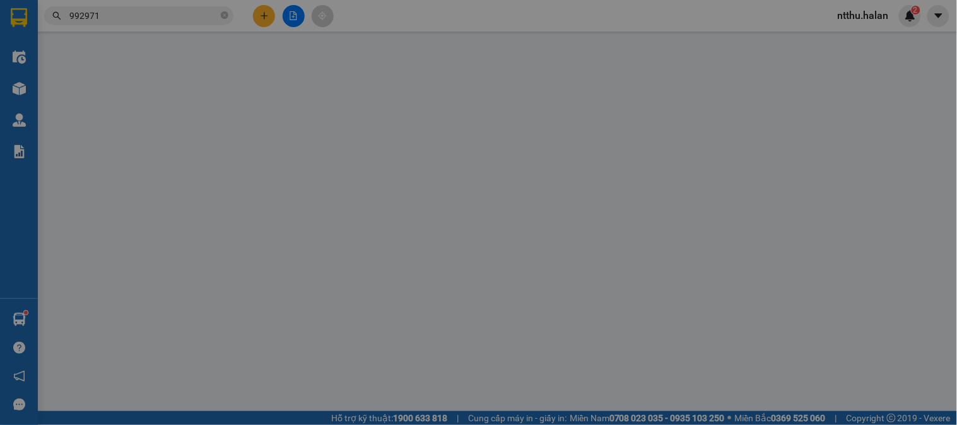
click at [263, 17] on span "Yêu cầu xuất hóa đơn điện tử" at bounding box center [208, 21] width 133 height 10
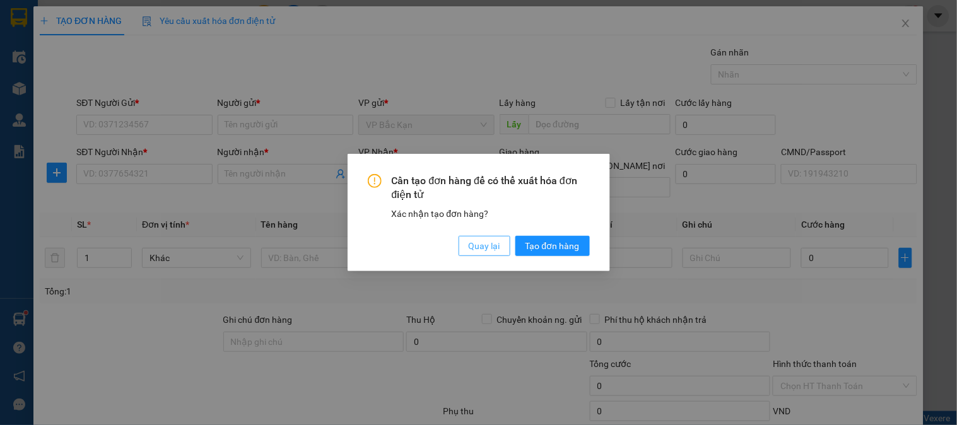
click at [502, 244] on button "Quay lại" at bounding box center [485, 246] width 52 height 20
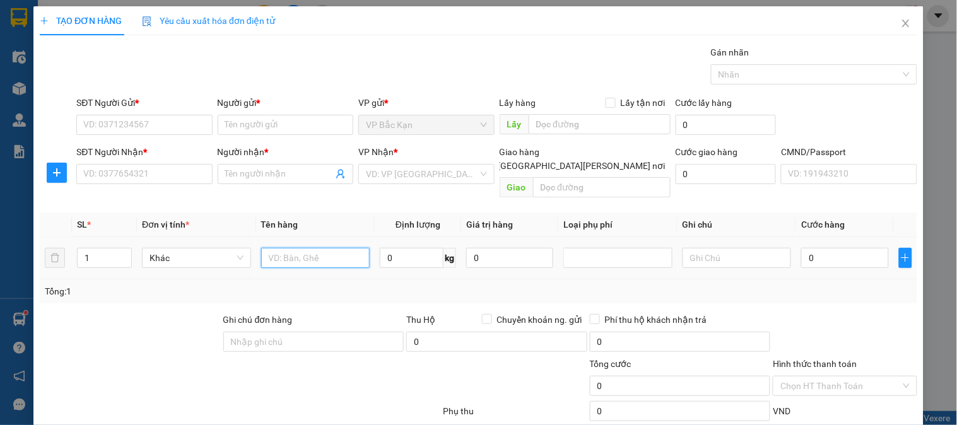
click at [289, 253] on input "text" at bounding box center [315, 258] width 109 height 20
type input "TÚI HỘP"
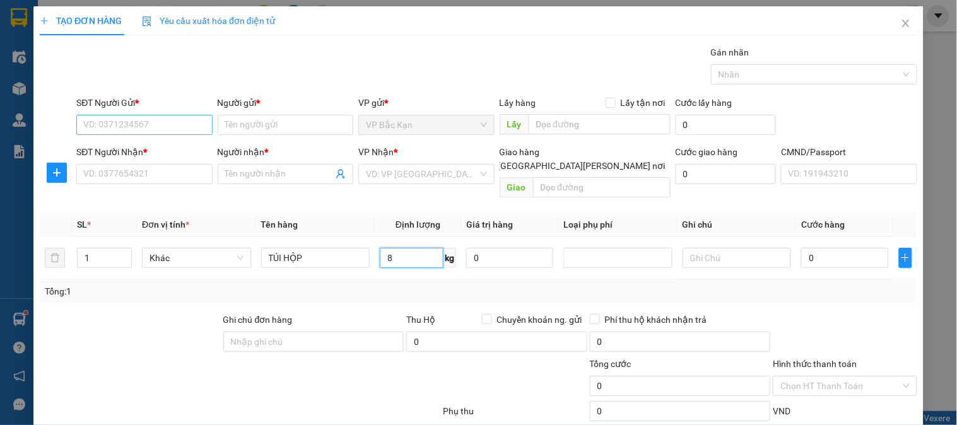
type input "8"
click at [120, 119] on input "SĐT Người Gửi *" at bounding box center [144, 125] width 136 height 20
type input "0868065959"
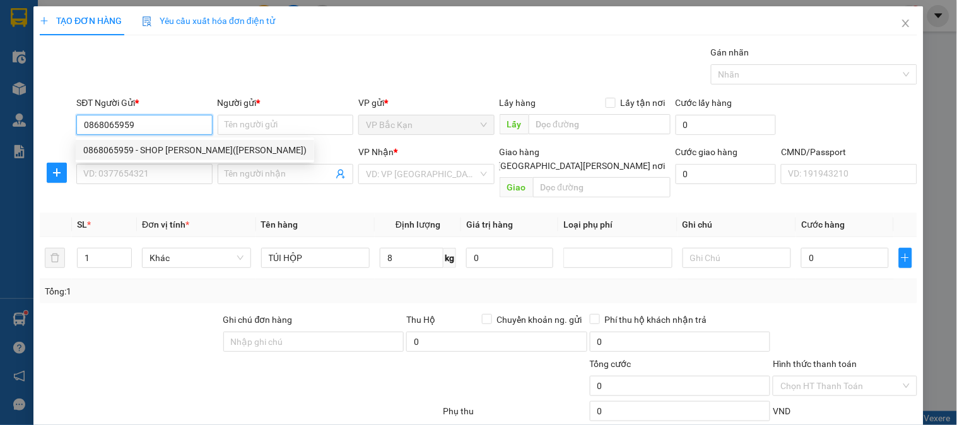
click at [148, 153] on div "0868065959 - SHOP HOA MAI(KHUYÊN VŨ)" at bounding box center [194, 150] width 223 height 14
type input "SHOP HOA MAI(KHUYÊN VŨ)"
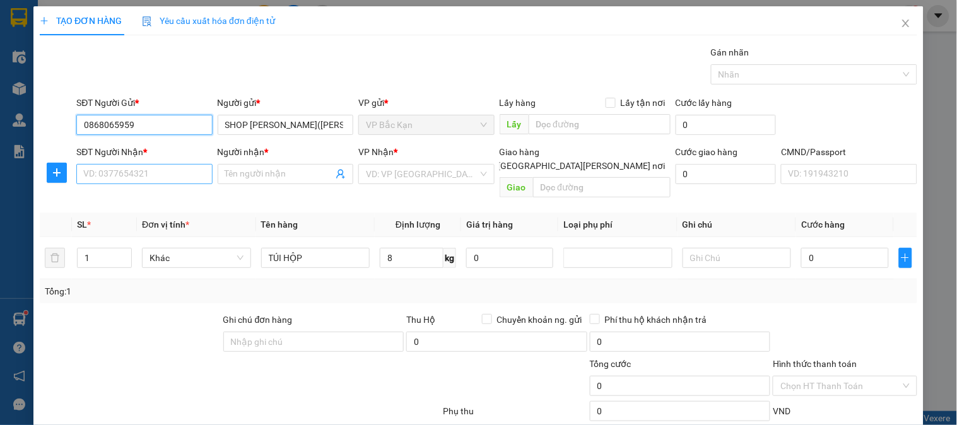
type input "0868065959"
click at [145, 170] on input "SĐT Người Nhận *" at bounding box center [144, 174] width 136 height 20
type input "0944076969"
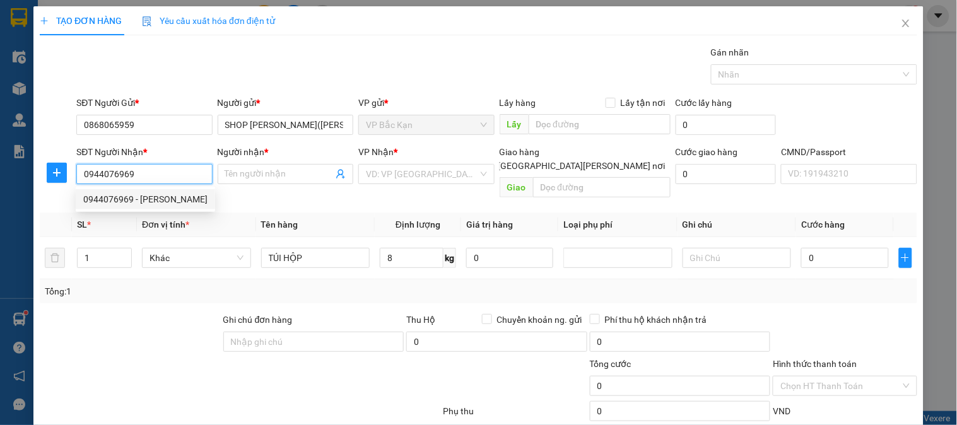
click at [146, 193] on div "0944076969 - THỦY" at bounding box center [145, 200] width 124 height 14
type input "THỦY"
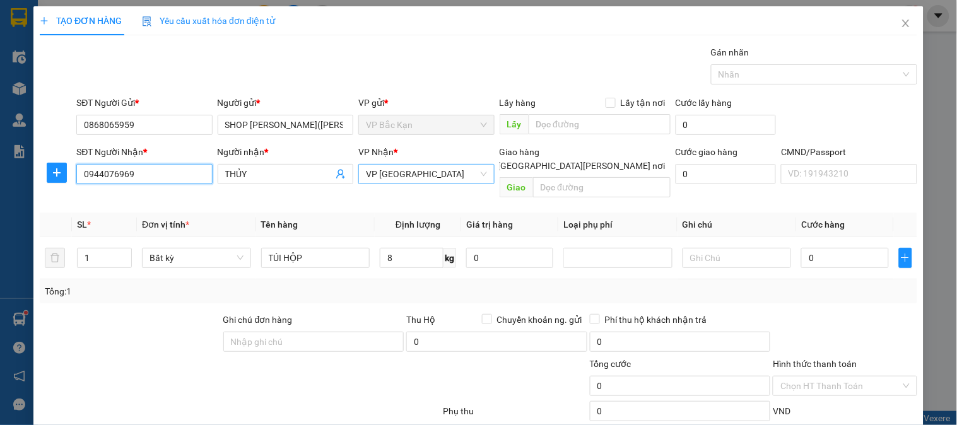
click at [389, 168] on span "VP [GEOGRAPHIC_DATA]" at bounding box center [426, 174] width 121 height 19
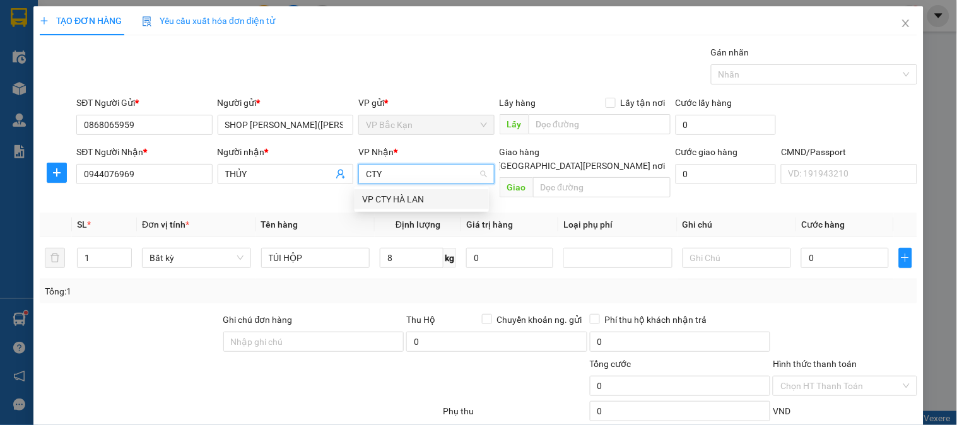
click at [406, 201] on div "VP CTY HÀ LAN" at bounding box center [421, 200] width 119 height 14
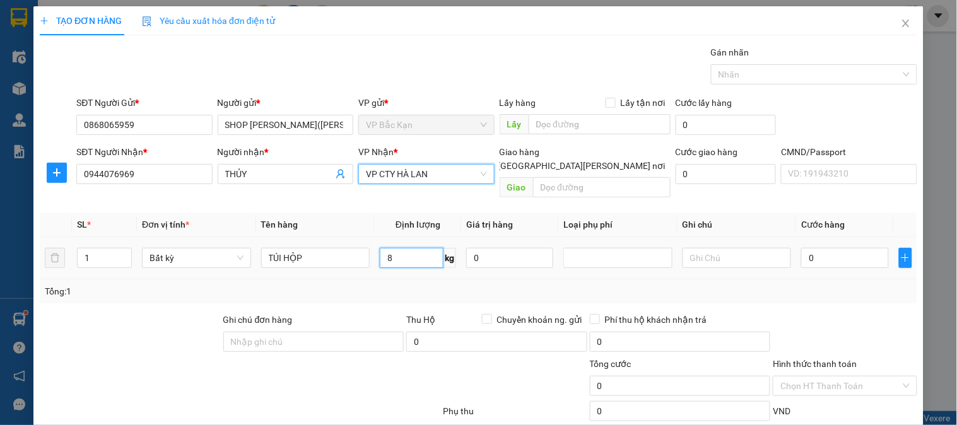
click at [418, 248] on input "8" at bounding box center [412, 258] width 64 height 20
click at [331, 248] on input "TÚI HỘP" at bounding box center [315, 258] width 109 height 20
click at [395, 248] on input "8" at bounding box center [412, 258] width 64 height 20
click at [396, 285] on div "Tổng: 1" at bounding box center [479, 292] width 868 height 14
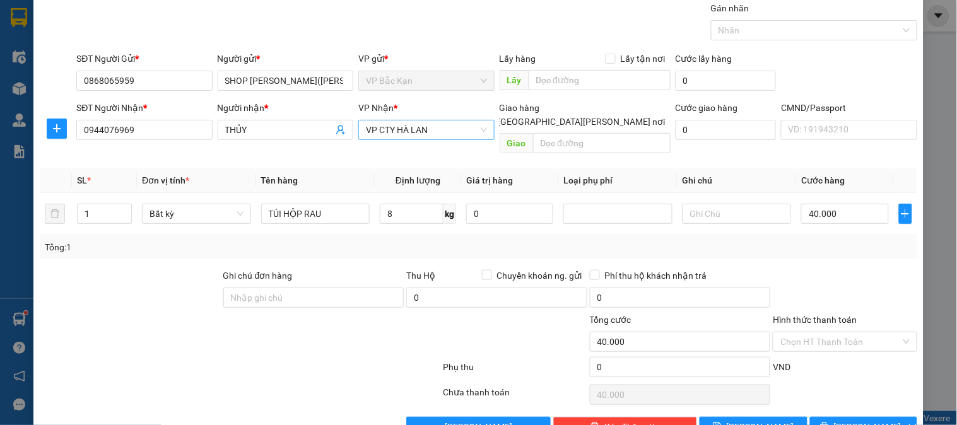
scroll to position [66, 0]
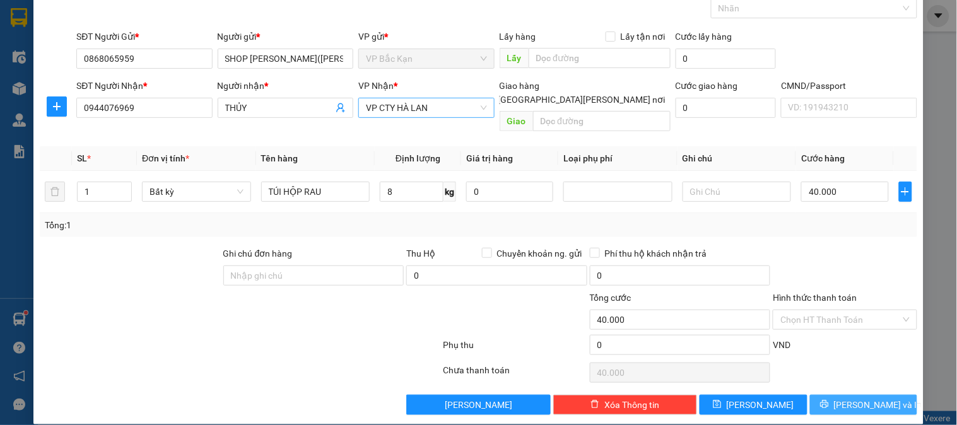
click at [846, 398] on span "Lưu và In" at bounding box center [878, 405] width 88 height 14
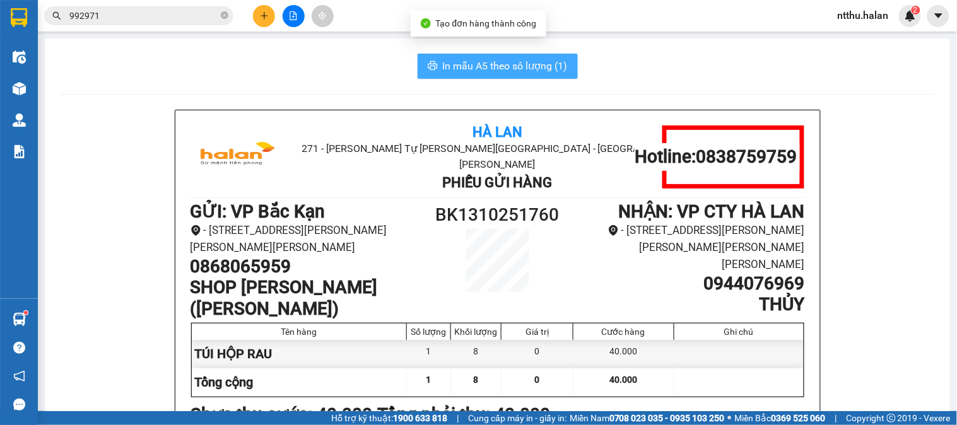
click at [524, 63] on span "In mẫu A5 theo số lượng (1)" at bounding box center [505, 66] width 125 height 16
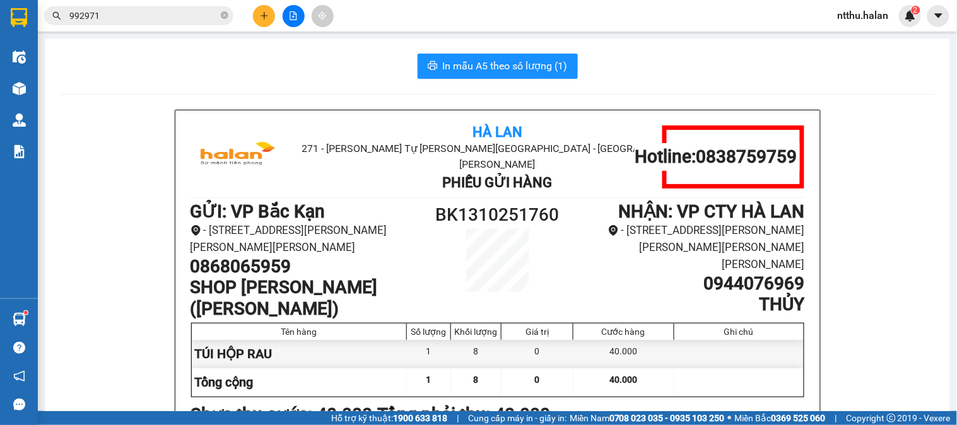
click at [182, 14] on input "992971" at bounding box center [143, 16] width 149 height 14
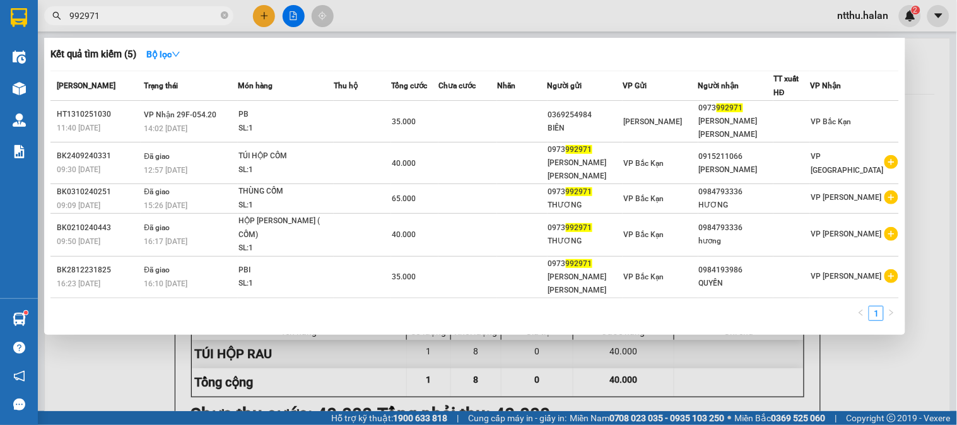
click at [182, 14] on input "992971" at bounding box center [143, 16] width 149 height 14
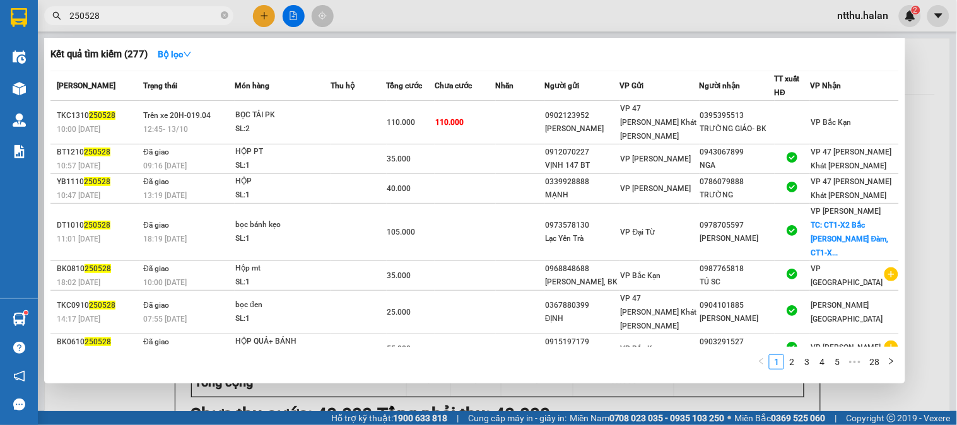
click at [131, 10] on input "250528" at bounding box center [143, 16] width 149 height 14
click at [131, 9] on input "250528" at bounding box center [143, 16] width 149 height 14
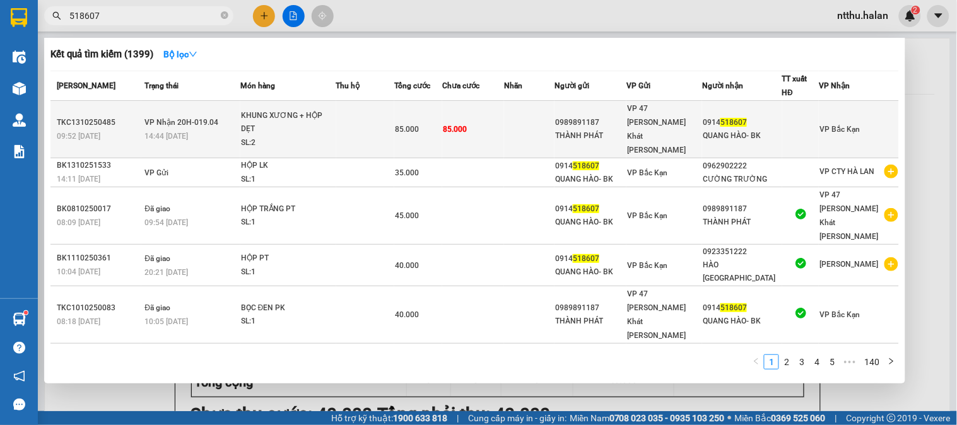
click at [203, 118] on span "VP Nhận 20H-019.04" at bounding box center [182, 122] width 74 height 9
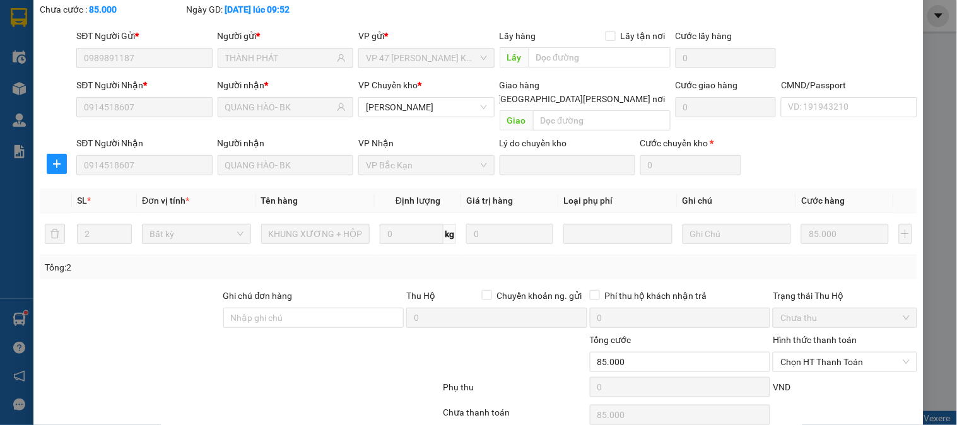
scroll to position [112, 0]
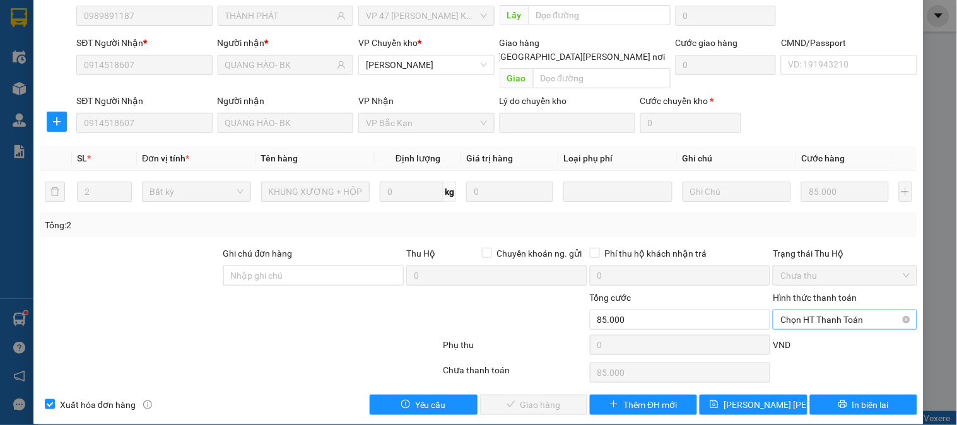
click at [795, 311] on span "Chọn HT Thanh Toán" at bounding box center [845, 320] width 129 height 19
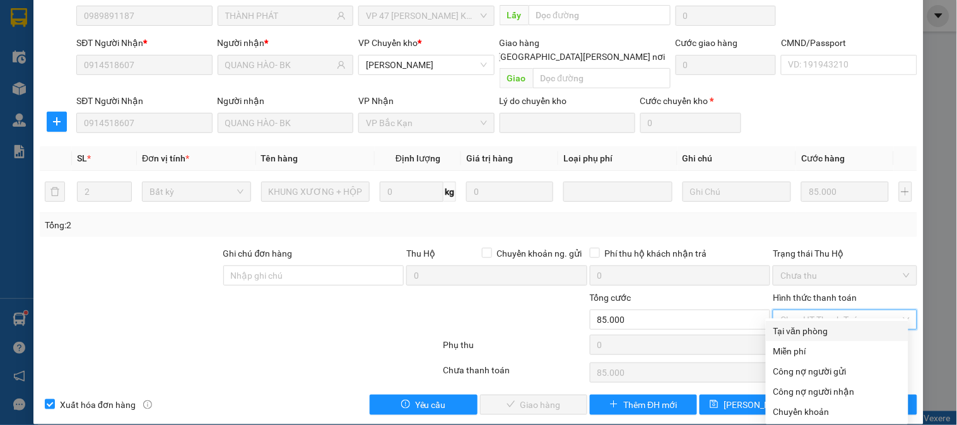
click at [802, 331] on div "Tại văn phòng" at bounding box center [837, 331] width 127 height 14
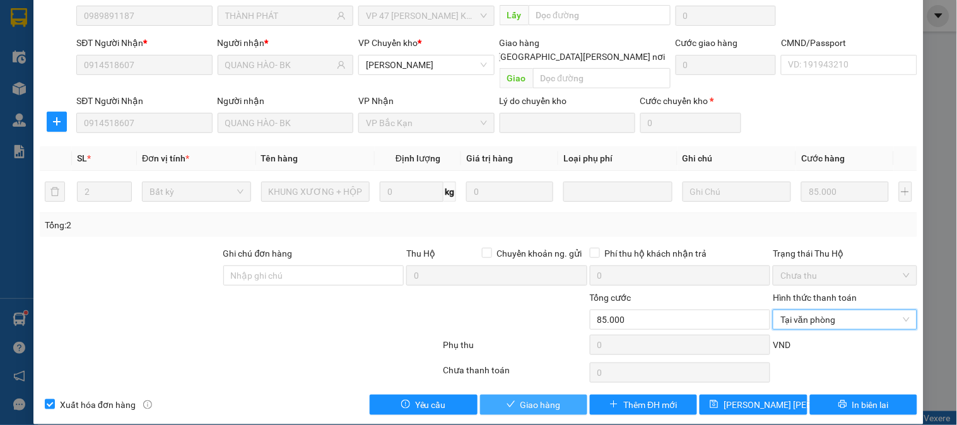
click at [567, 395] on button "Giao hàng" at bounding box center [533, 405] width 107 height 20
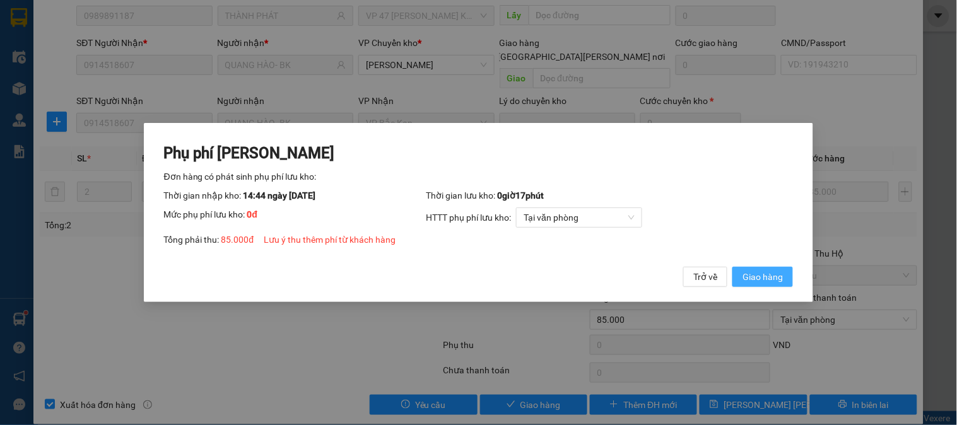
click at [759, 282] on span "Giao hàng" at bounding box center [763, 277] width 40 height 14
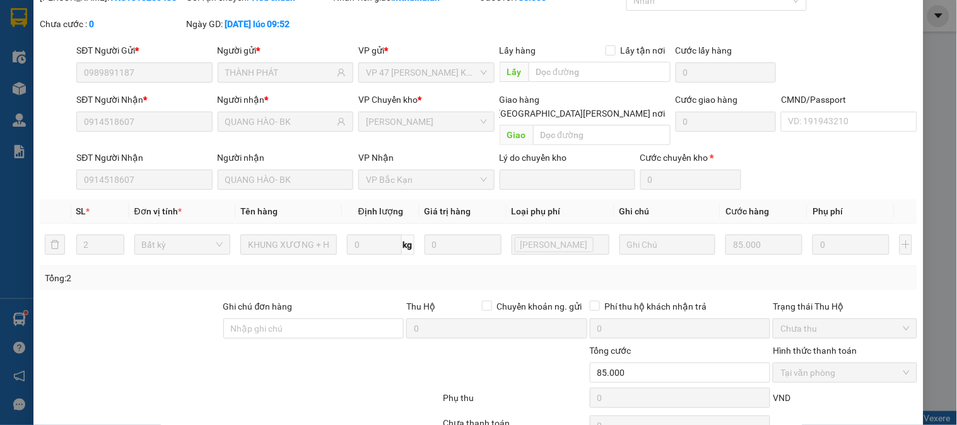
scroll to position [0, 0]
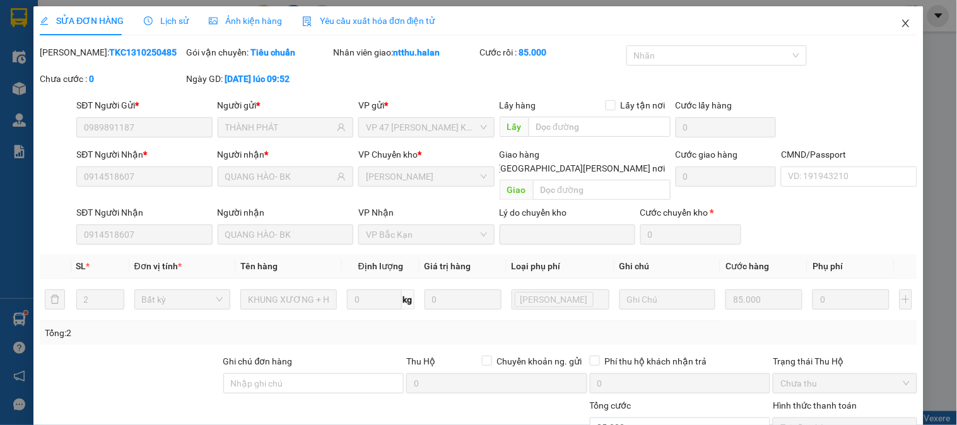
click at [901, 21] on icon "close" at bounding box center [906, 23] width 10 height 10
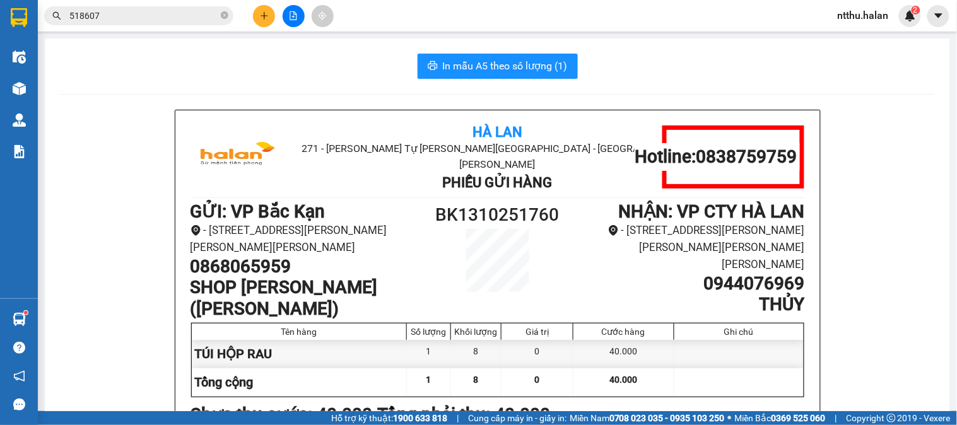
click at [247, 61] on div "In mẫu A5 theo số lượng (1)" at bounding box center [497, 66] width 875 height 25
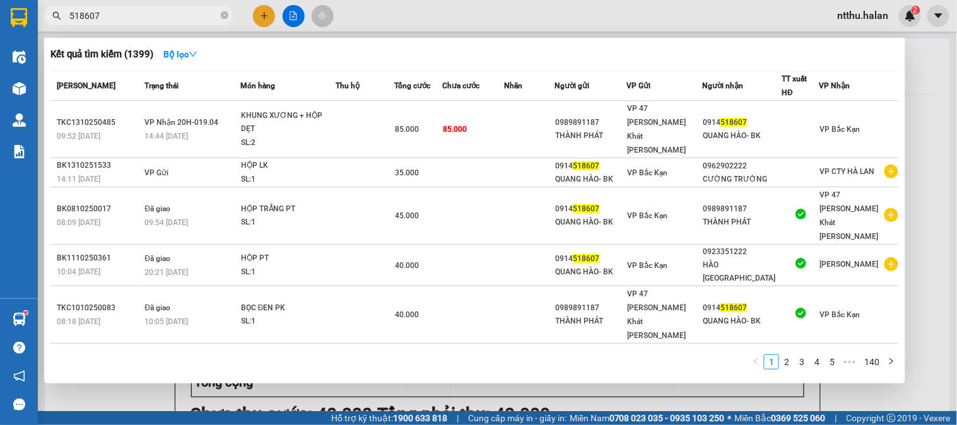
click at [163, 9] on input "518607" at bounding box center [143, 16] width 149 height 14
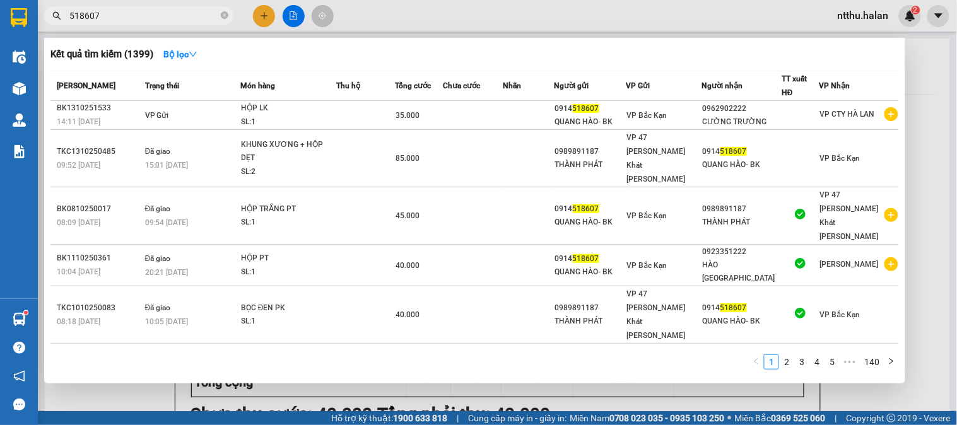
click at [91, 389] on div at bounding box center [478, 212] width 957 height 425
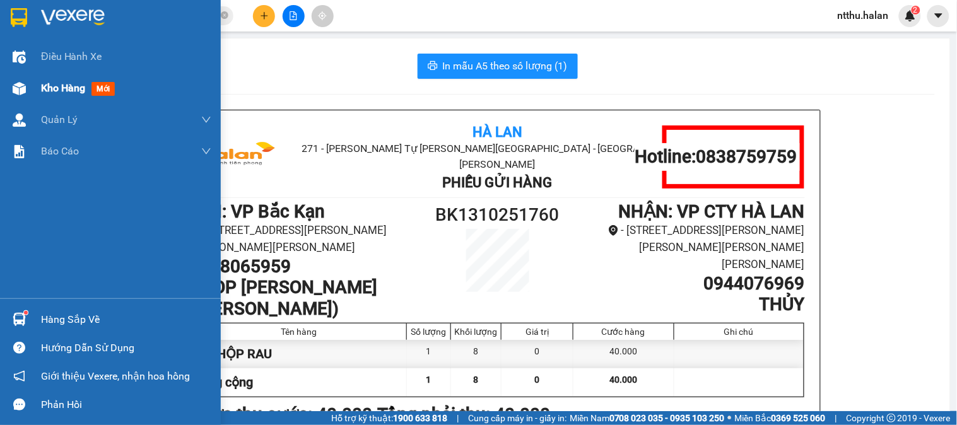
click at [45, 92] on span "Kho hàng" at bounding box center [63, 88] width 44 height 12
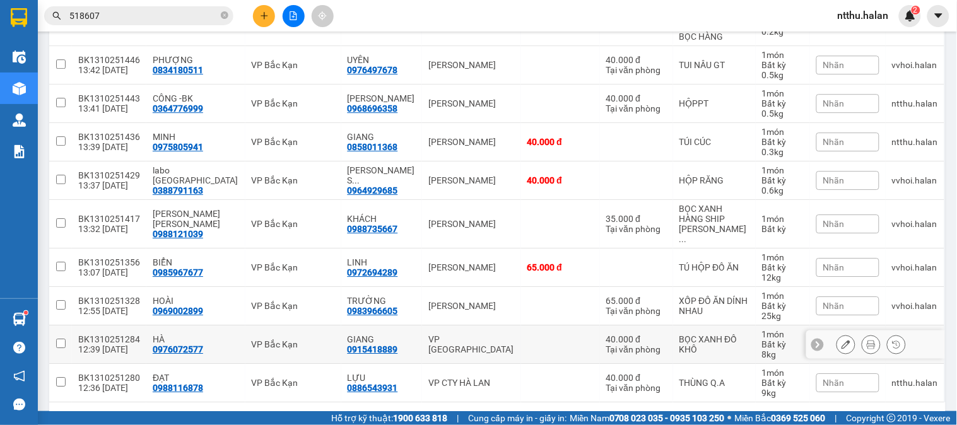
scroll to position [893, 0]
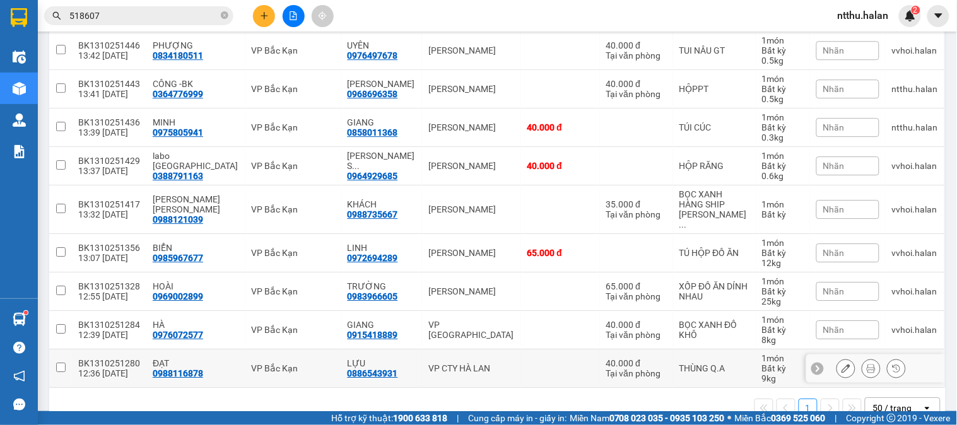
click at [59, 363] on input "checkbox" at bounding box center [60, 367] width 9 height 9
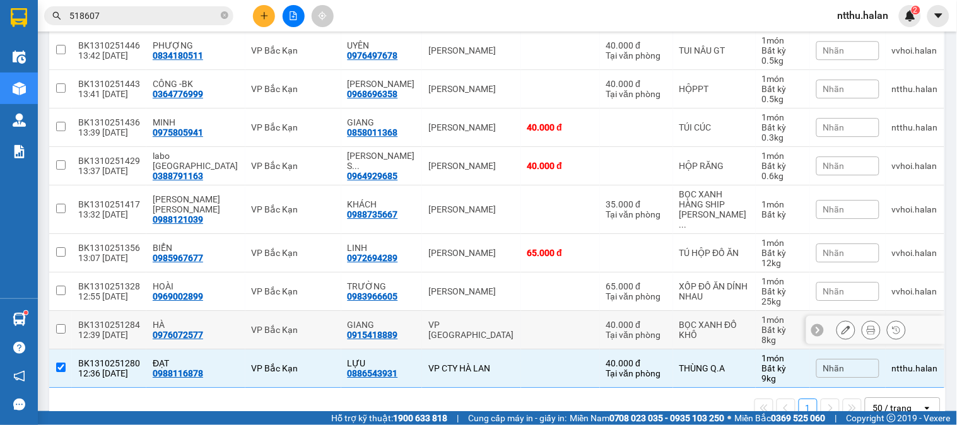
click at [62, 324] on input "checkbox" at bounding box center [60, 328] width 9 height 9
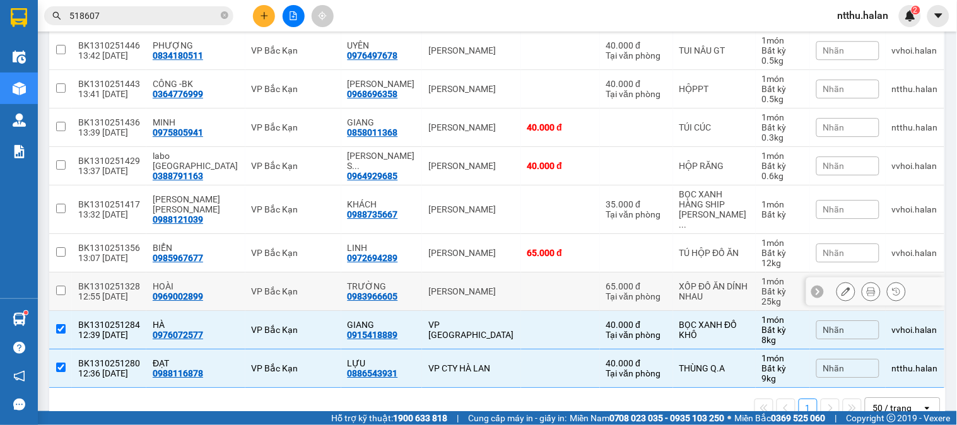
click at [57, 286] on input "checkbox" at bounding box center [60, 290] width 9 height 9
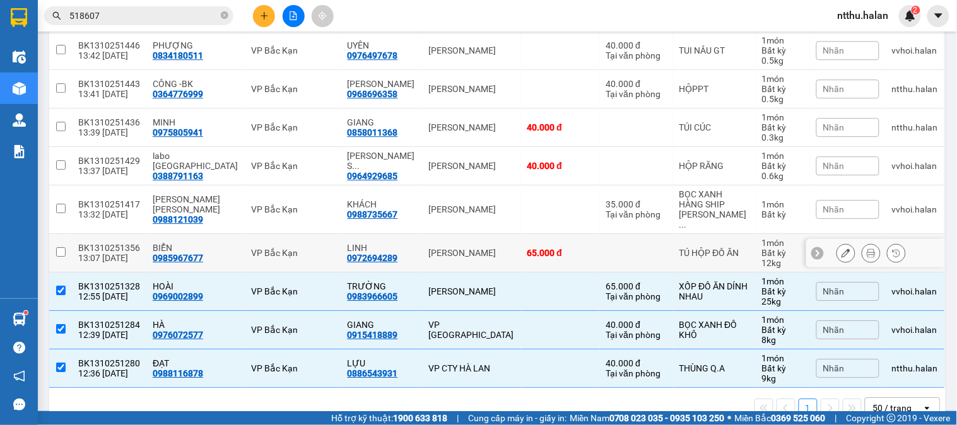
click at [57, 247] on input "checkbox" at bounding box center [60, 251] width 9 height 9
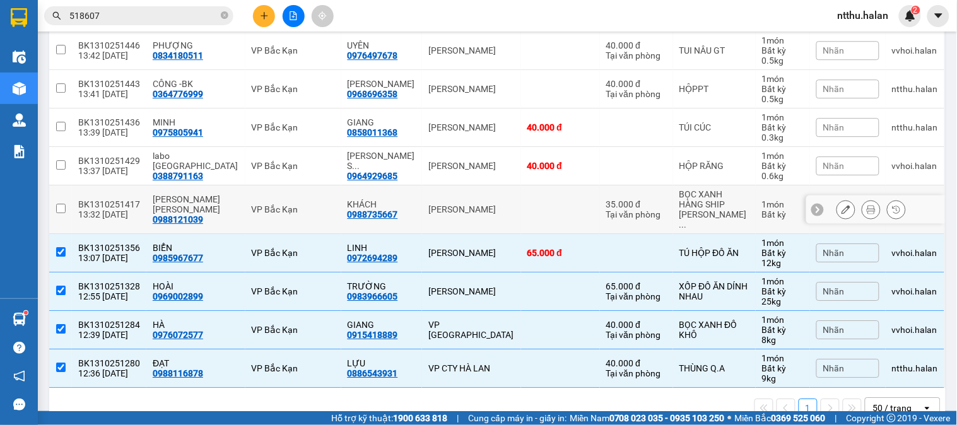
click at [61, 204] on input "checkbox" at bounding box center [60, 208] width 9 height 9
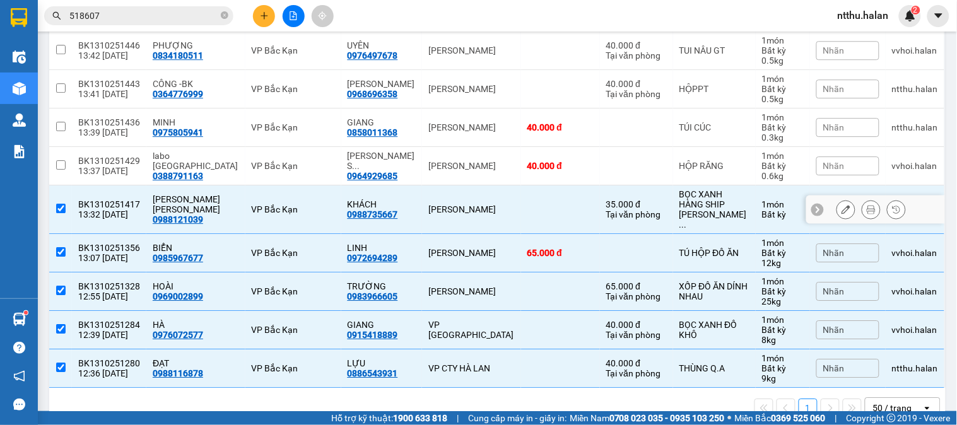
click at [60, 204] on input "checkbox" at bounding box center [60, 208] width 9 height 9
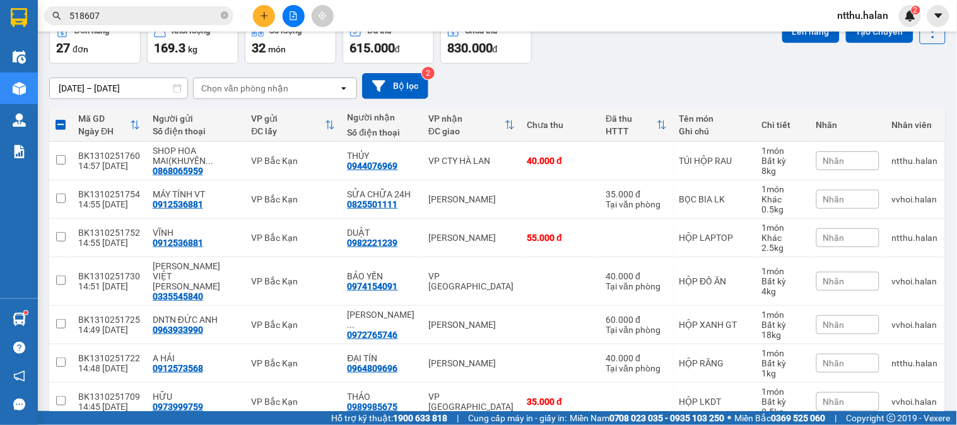
scroll to position [0, 0]
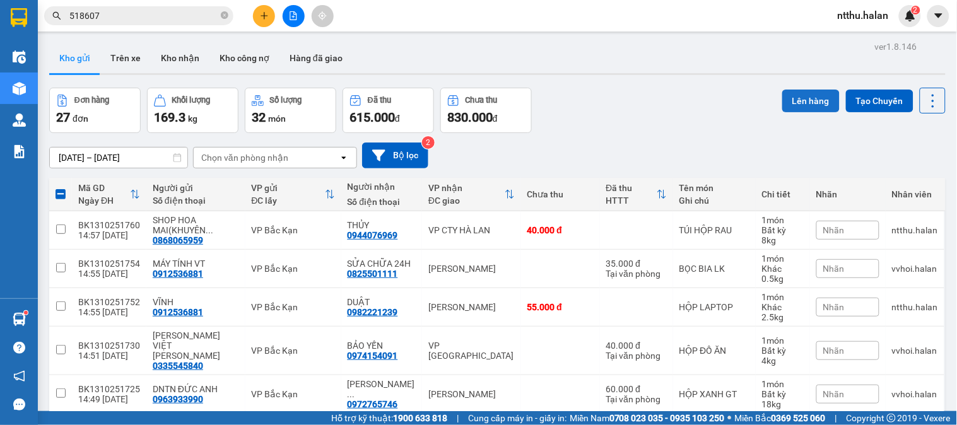
click at [789, 97] on button "Lên hàng" at bounding box center [811, 101] width 57 height 23
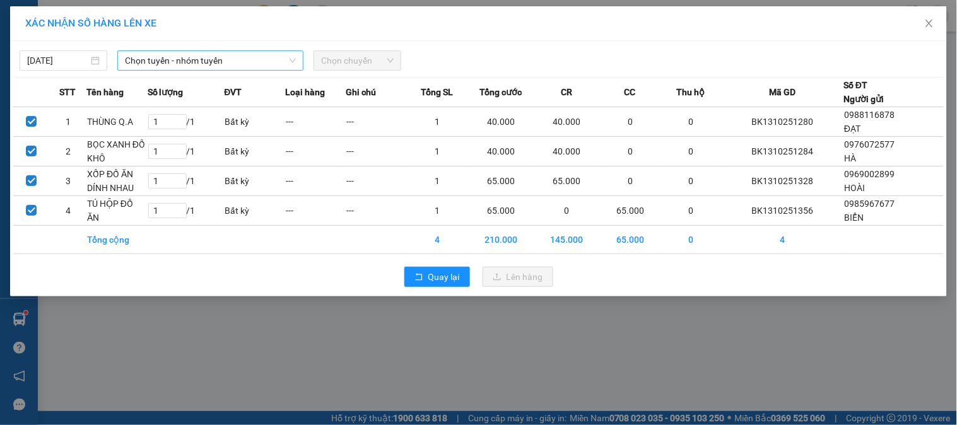
click at [138, 59] on span "Chọn tuyến - nhóm tuyến" at bounding box center [210, 60] width 171 height 19
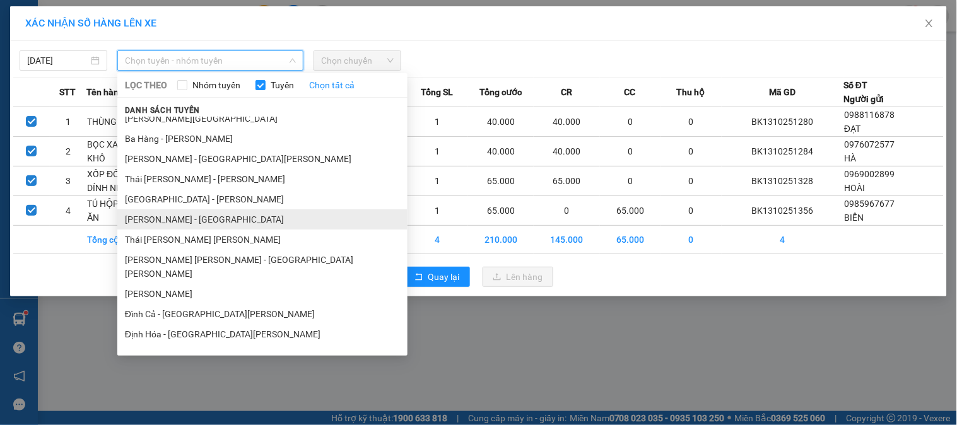
scroll to position [280, 0]
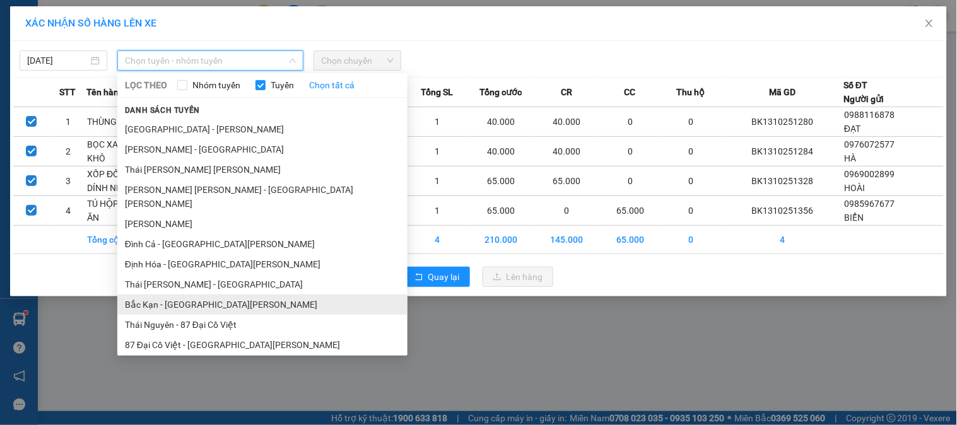
click at [187, 295] on li "Bắc Kạn - Thái Nguyên" at bounding box center [262, 305] width 290 height 20
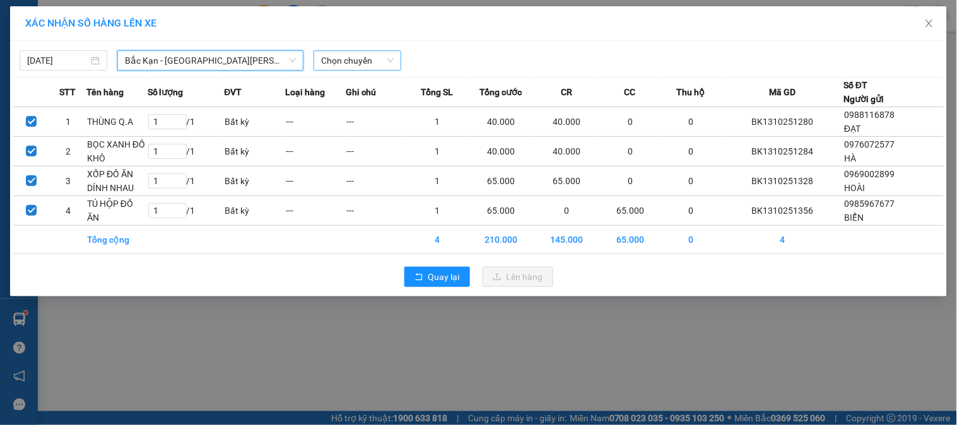
click at [339, 56] on span "Chọn chuyến" at bounding box center [357, 60] width 73 height 19
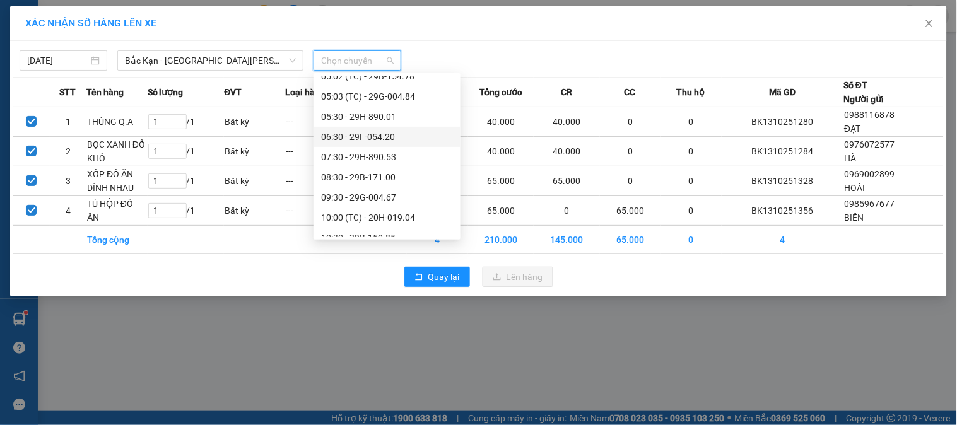
scroll to position [210, 0]
click at [384, 198] on div "13:30 - 29G-004.84" at bounding box center [387, 199] width 132 height 14
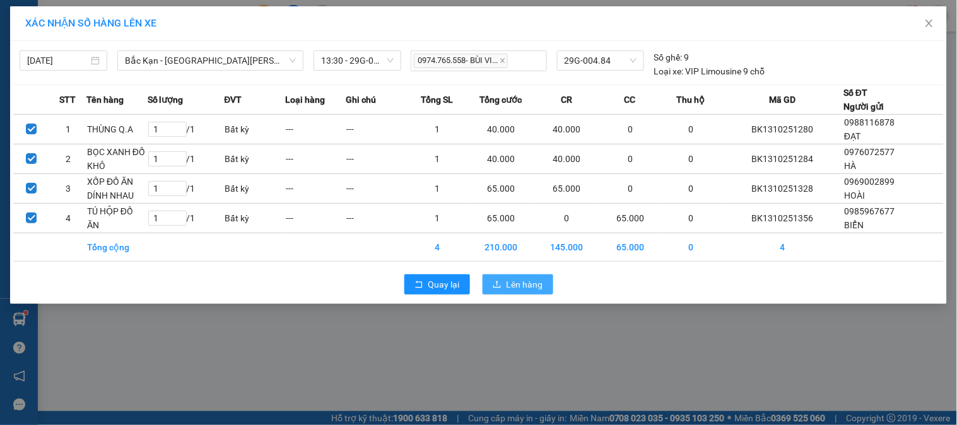
click at [525, 276] on button "Lên hàng" at bounding box center [518, 285] width 71 height 20
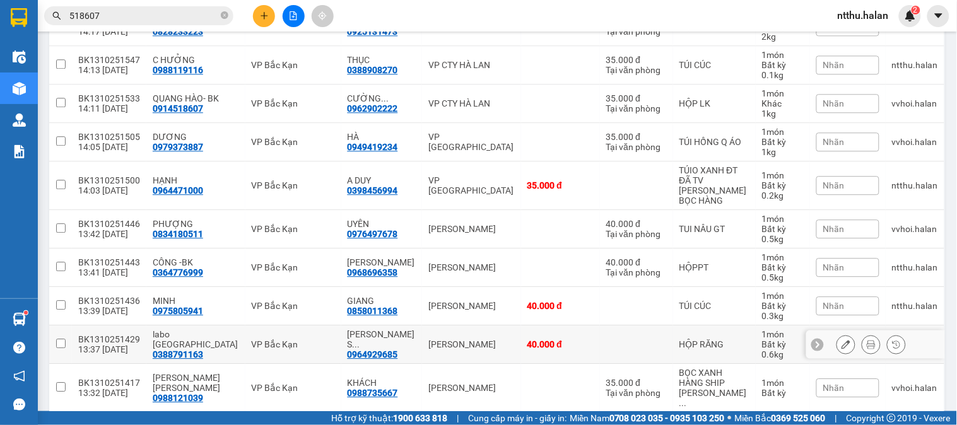
scroll to position [778, 0]
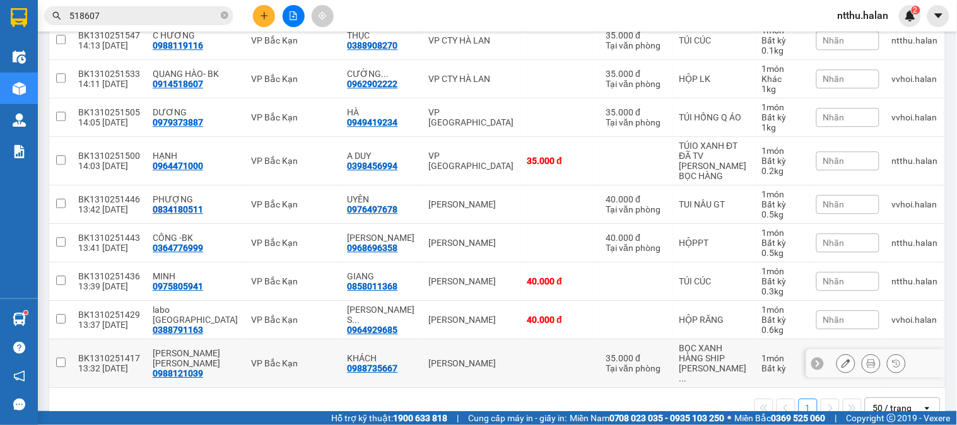
click at [867, 359] on icon at bounding box center [871, 363] width 9 height 9
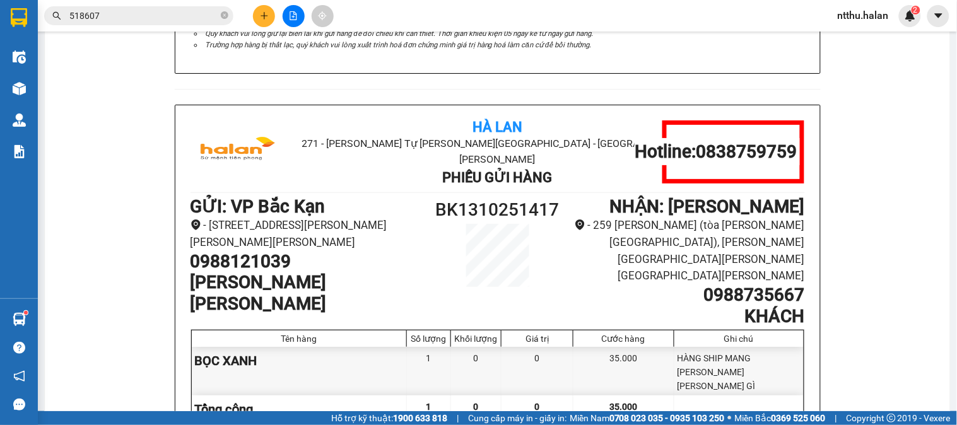
scroll to position [458, 0]
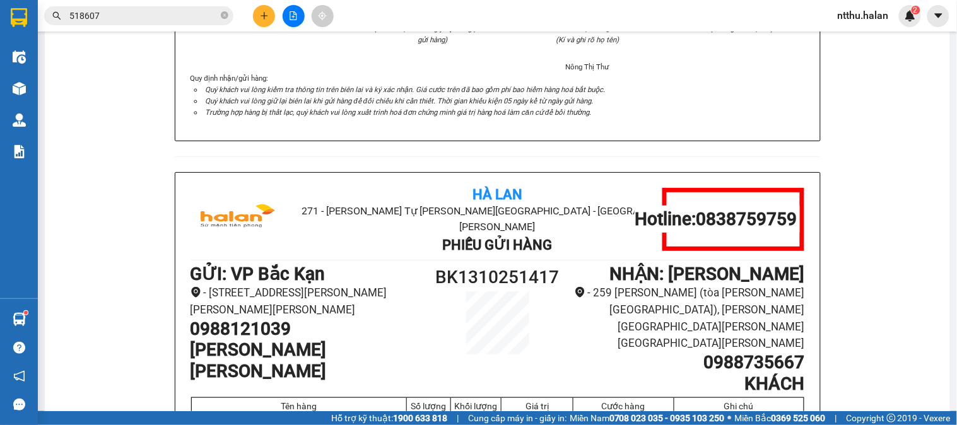
click at [120, 14] on input "518607" at bounding box center [143, 16] width 149 height 14
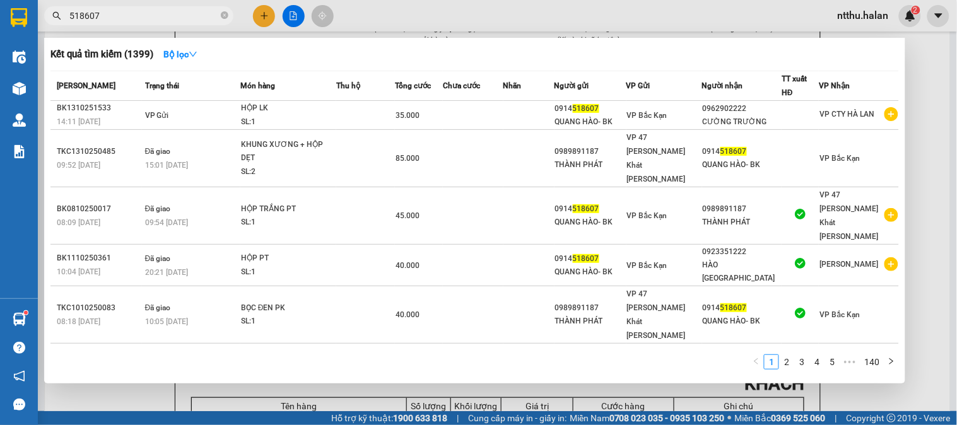
click at [120, 14] on input "518607" at bounding box center [143, 16] width 149 height 14
click at [121, 13] on input "518607" at bounding box center [143, 16] width 149 height 14
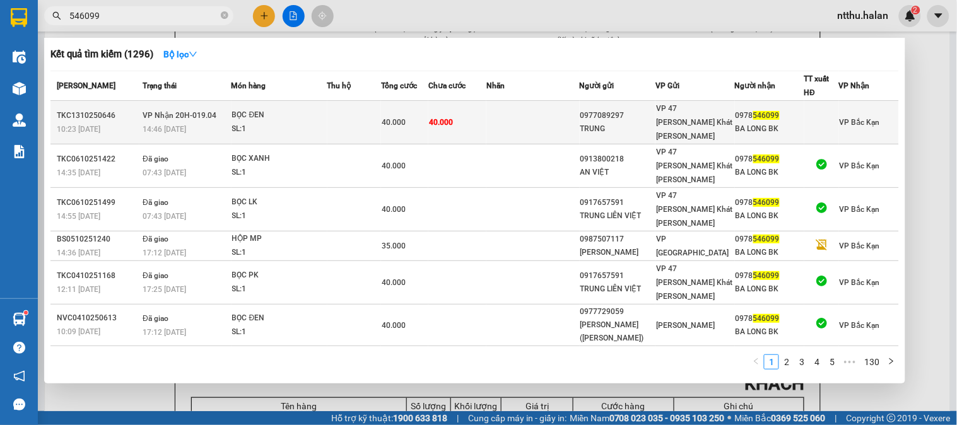
click at [262, 112] on div "BỌC ĐEN" at bounding box center [279, 116] width 95 height 14
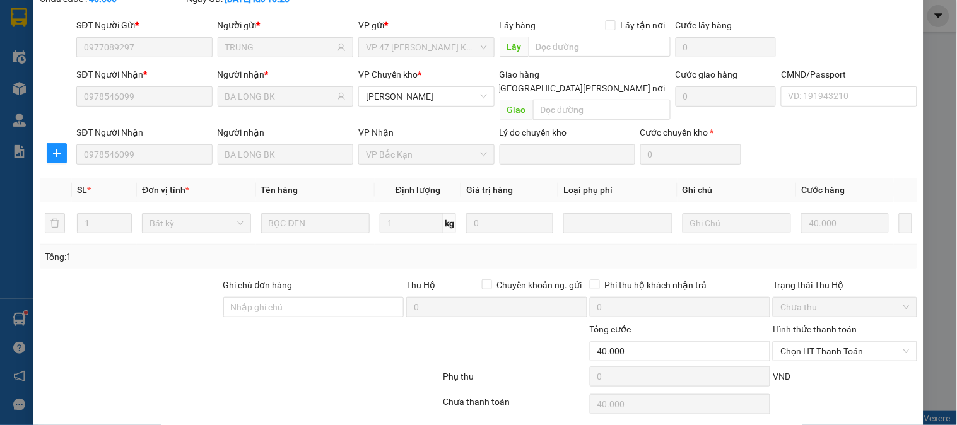
scroll to position [112, 0]
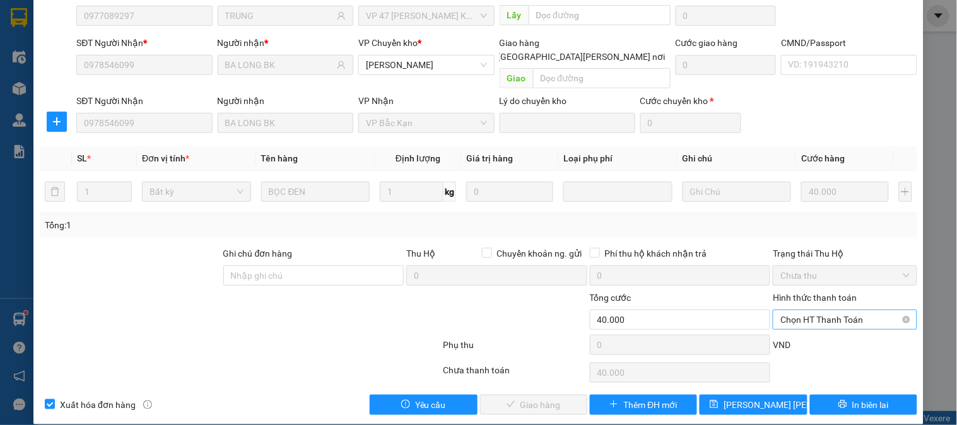
click at [791, 311] on span "Chọn HT Thanh Toán" at bounding box center [845, 320] width 129 height 19
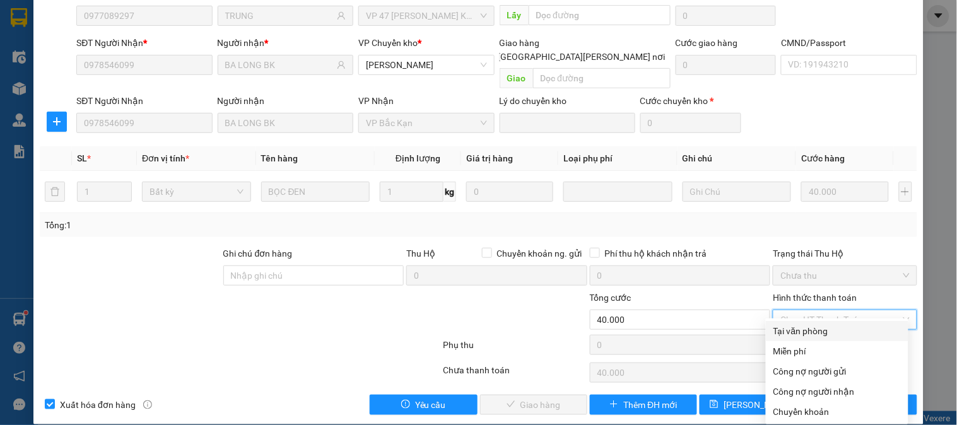
click at [791, 329] on div "Tại văn phòng" at bounding box center [837, 331] width 127 height 14
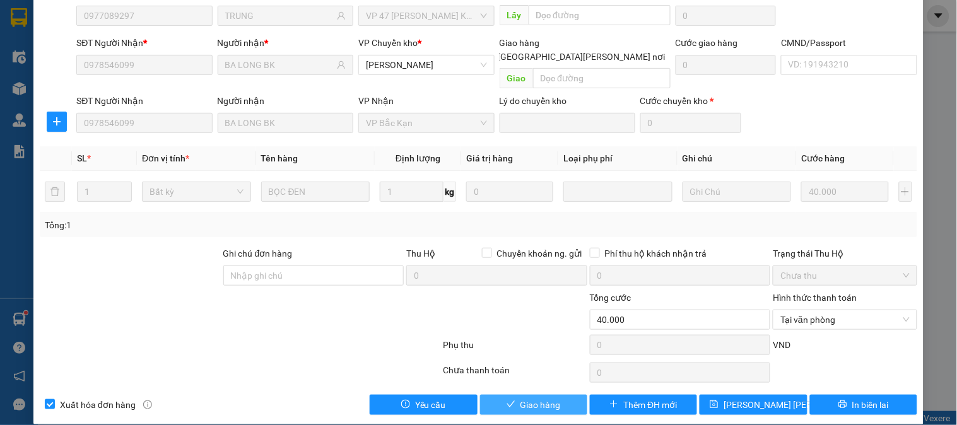
click at [555, 395] on button "Giao hàng" at bounding box center [533, 405] width 107 height 20
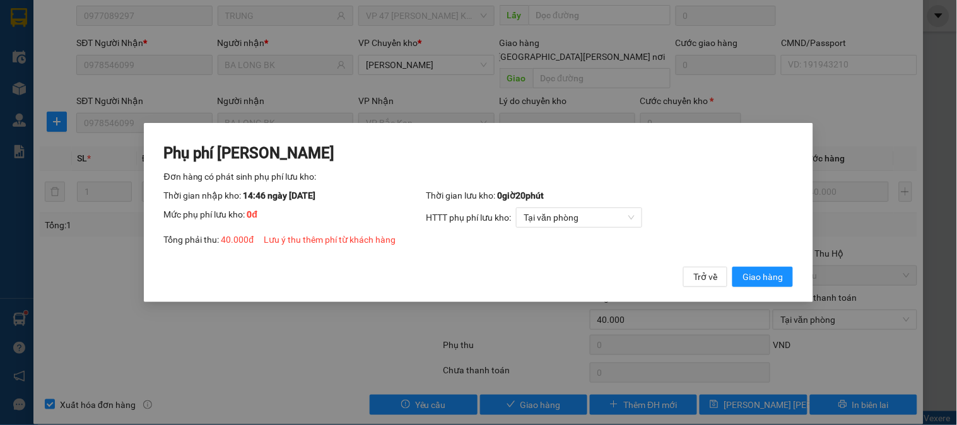
click at [778, 260] on div "Phụ phí Lưu kho Đơn hàng có phát sinh phụ phí lưu kho: Thời gian nhập kho: 14:4…" at bounding box center [479, 215] width 630 height 144
click at [776, 268] on button "Giao hàng" at bounding box center [763, 277] width 61 height 20
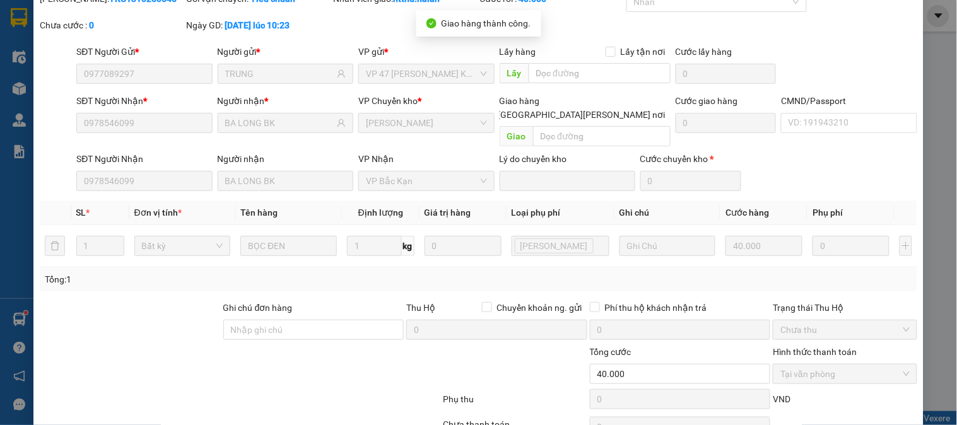
scroll to position [0, 0]
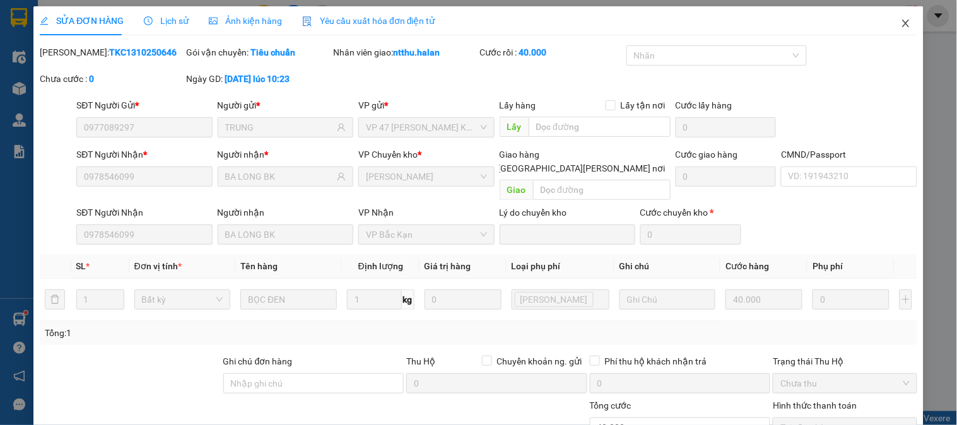
click at [891, 22] on span "Close" at bounding box center [906, 23] width 35 height 35
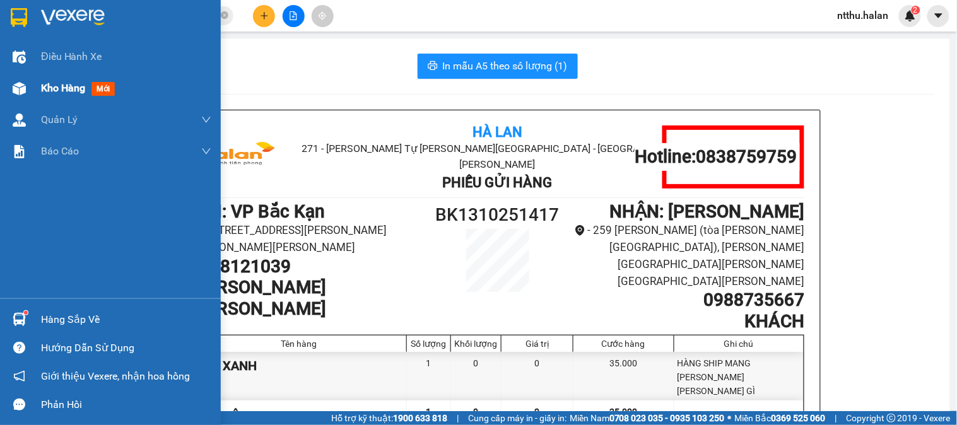
click at [48, 85] on span "Kho hàng" at bounding box center [63, 88] width 44 height 12
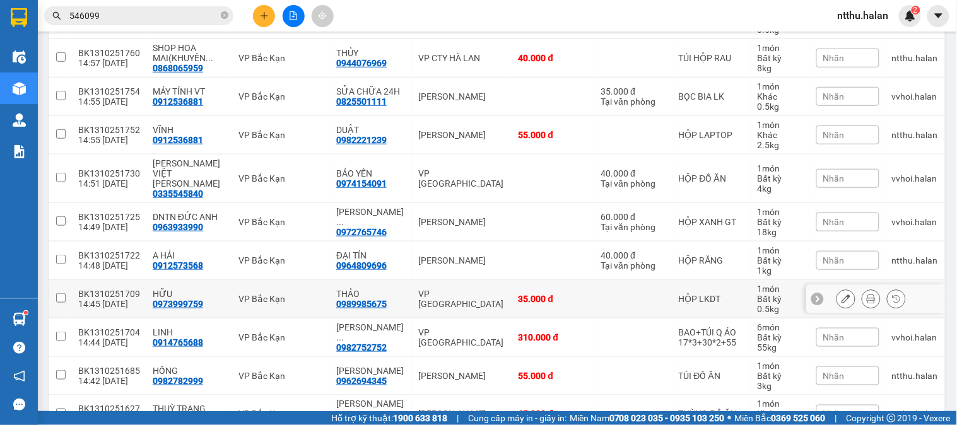
scroll to position [276, 0]
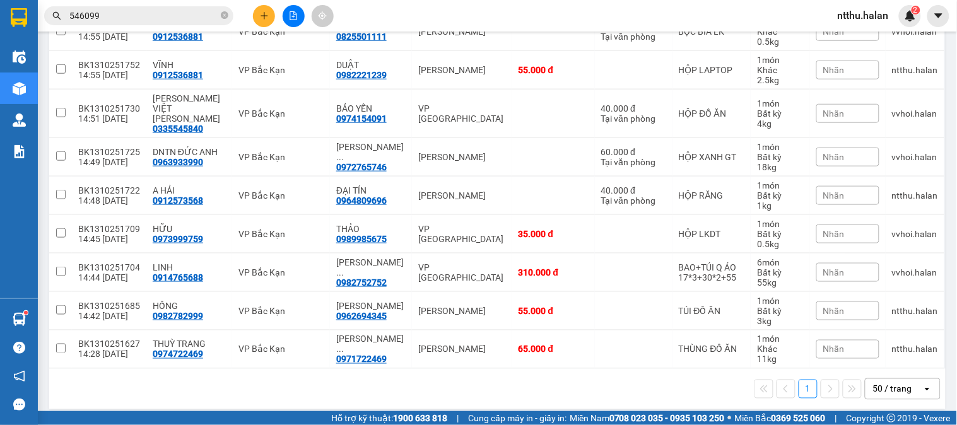
click at [128, 20] on input "546099" at bounding box center [143, 16] width 149 height 14
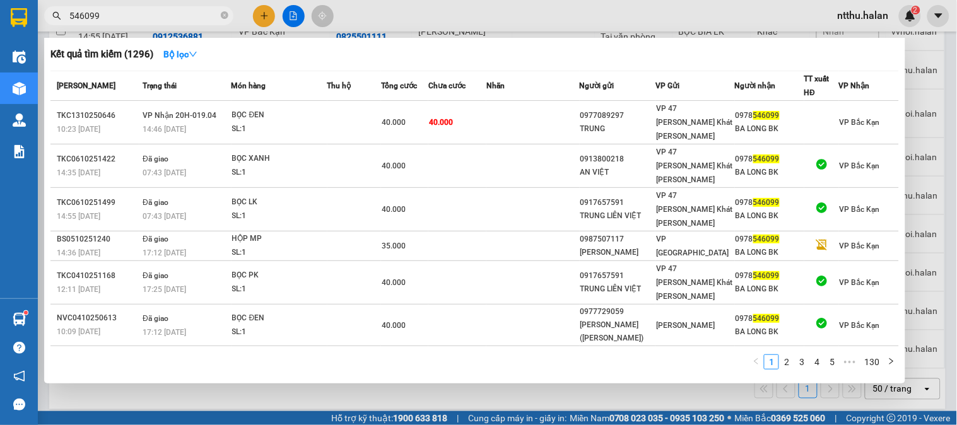
click at [128, 20] on input "546099" at bounding box center [143, 16] width 149 height 14
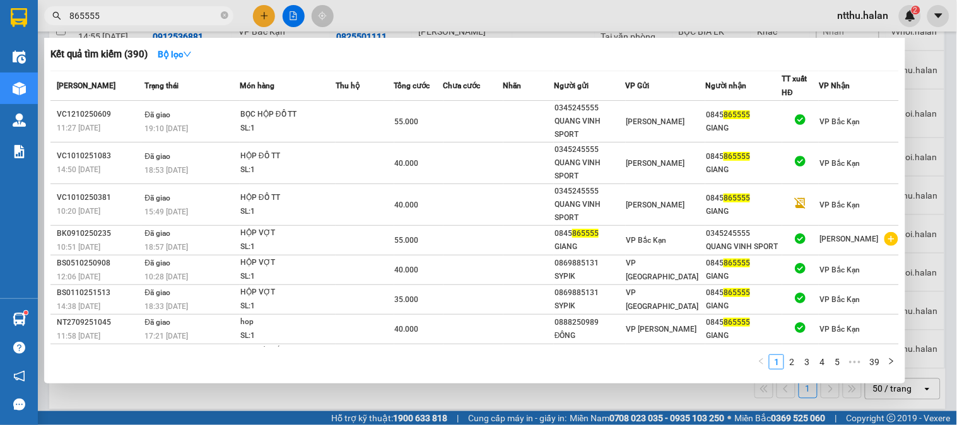
click at [164, 19] on input "865555" at bounding box center [143, 16] width 149 height 14
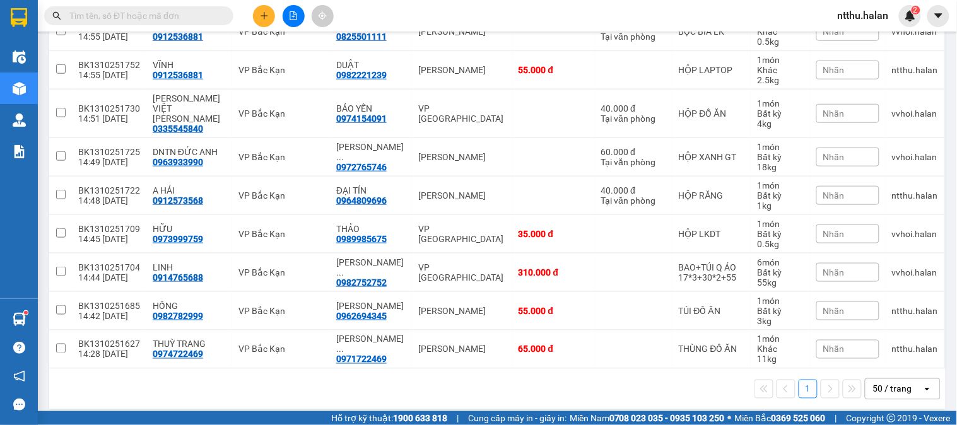
click at [478, 381] on div "1 50 / trang open" at bounding box center [497, 389] width 887 height 21
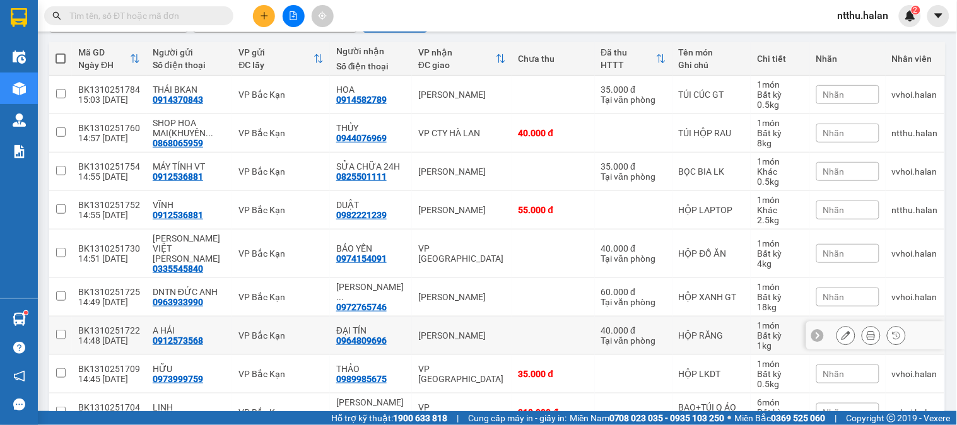
scroll to position [66, 0]
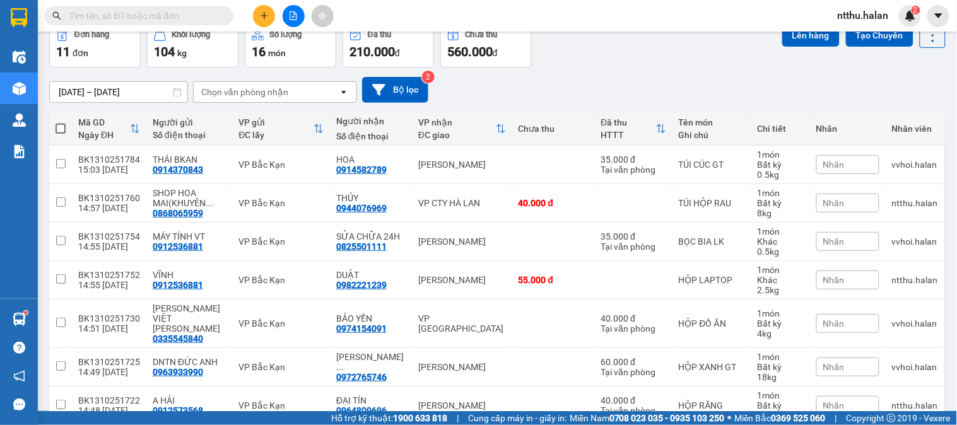
click at [617, 69] on div "30/08/2025 – 13/10/2025 Press the down arrow key to interact with the calendar …" at bounding box center [497, 90] width 897 height 45
click at [173, 10] on input "text" at bounding box center [143, 16] width 149 height 14
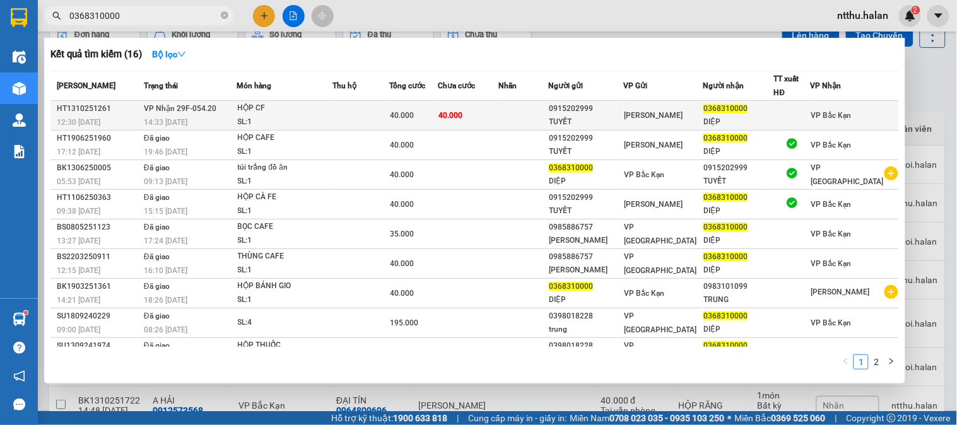
click at [304, 110] on div "HỘP CF" at bounding box center [285, 109] width 95 height 14
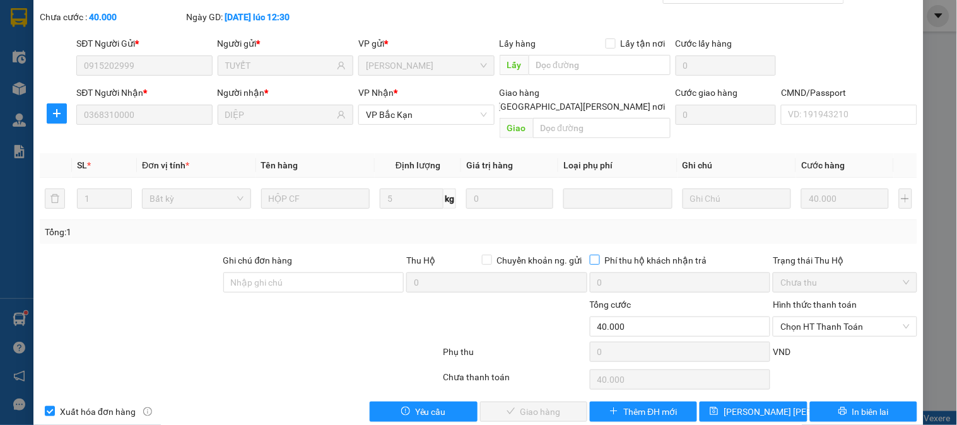
scroll to position [69, 0]
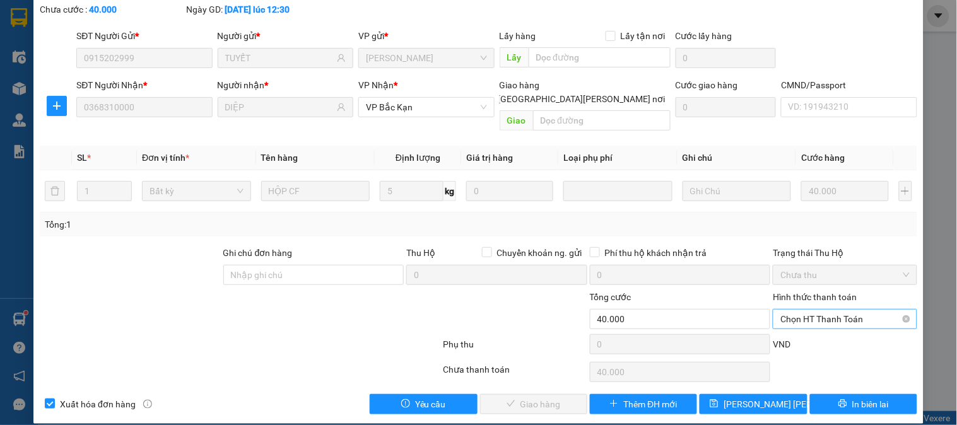
click at [805, 310] on span "Chọn HT Thanh Toán" at bounding box center [845, 319] width 129 height 19
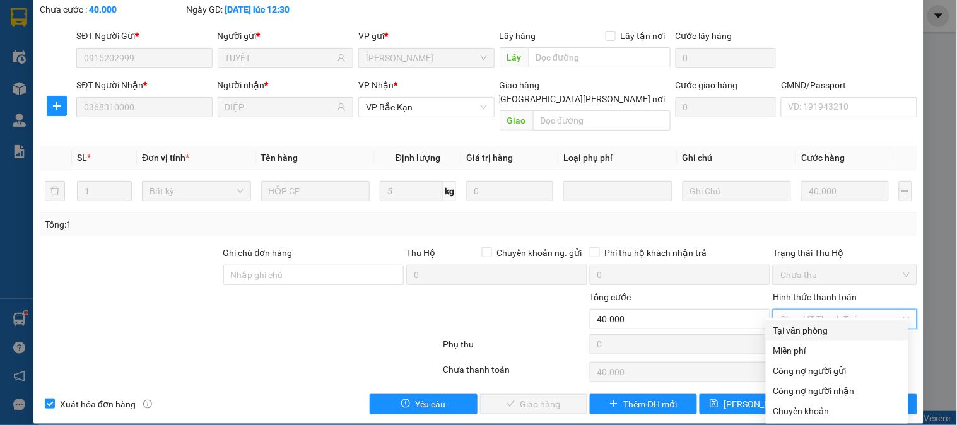
click at [822, 329] on div "Tại văn phòng" at bounding box center [837, 331] width 127 height 14
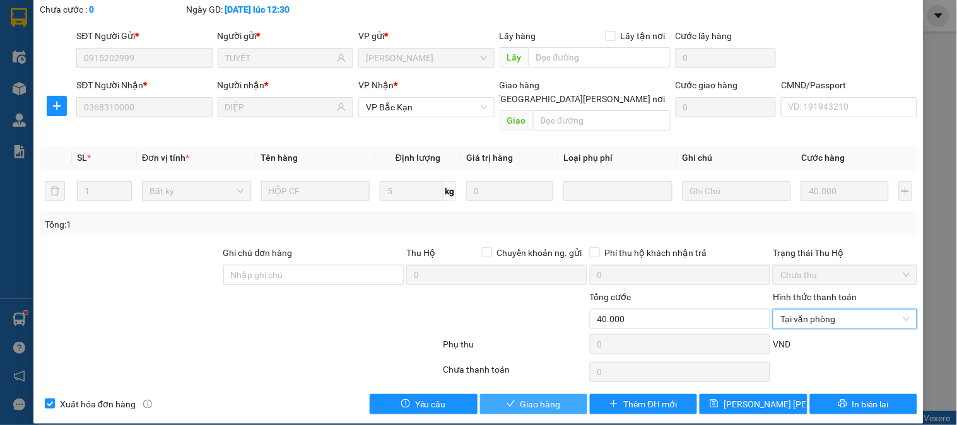
drag, startPoint x: 551, startPoint y: 394, endPoint x: 566, endPoint y: 355, distance: 42.0
click at [553, 398] on span "Giao hàng" at bounding box center [541, 405] width 40 height 14
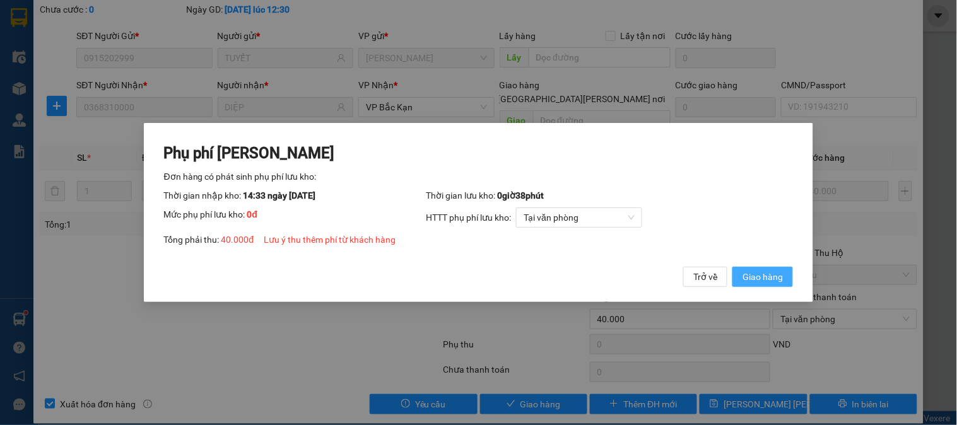
click at [771, 278] on span "Giao hàng" at bounding box center [763, 277] width 40 height 14
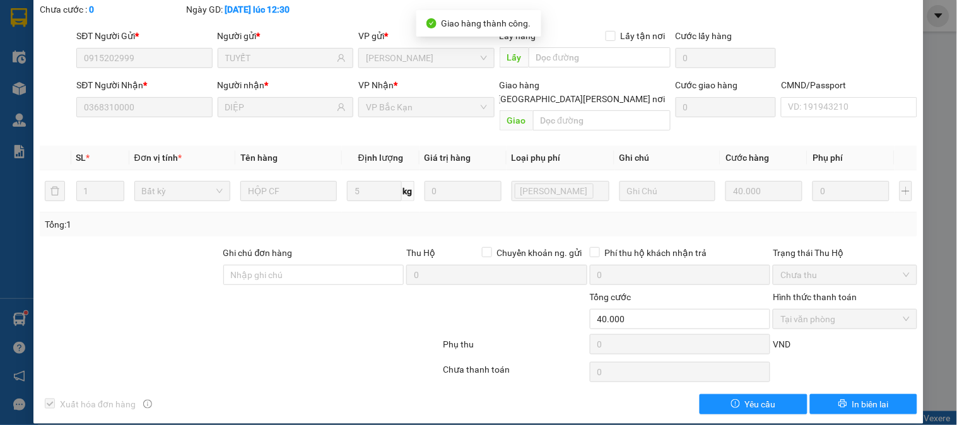
scroll to position [0, 0]
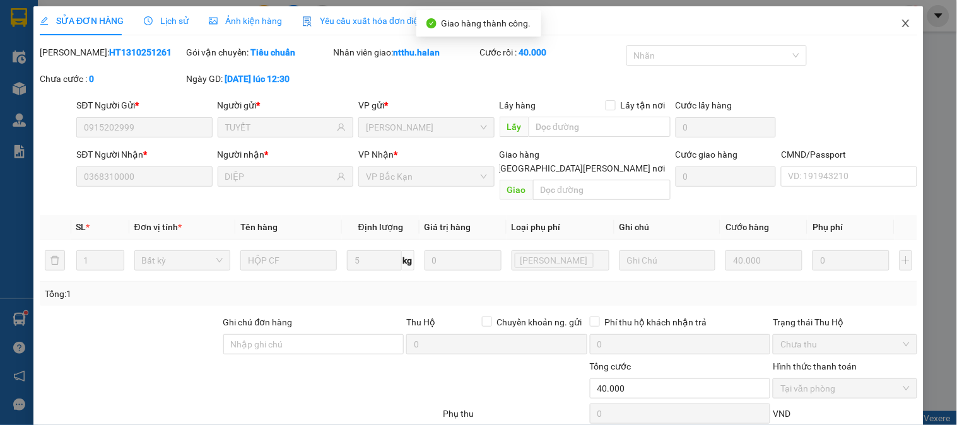
click at [903, 21] on icon "close" at bounding box center [906, 24] width 7 height 8
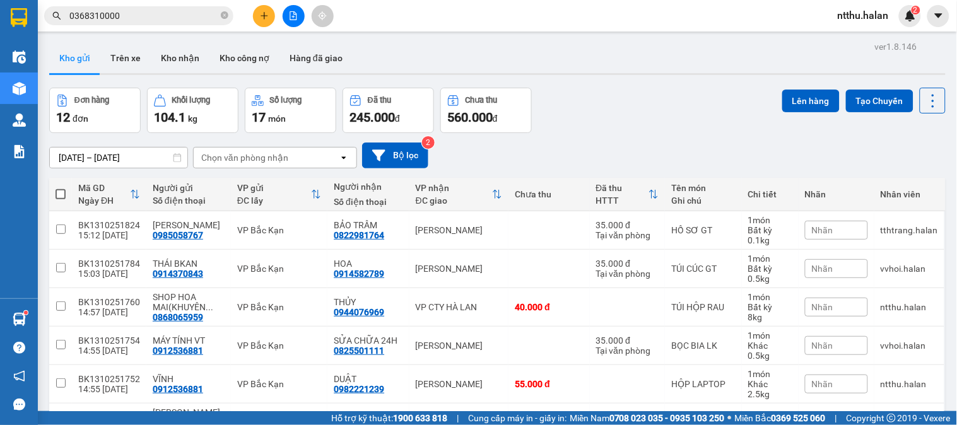
click at [259, 21] on button at bounding box center [264, 16] width 22 height 22
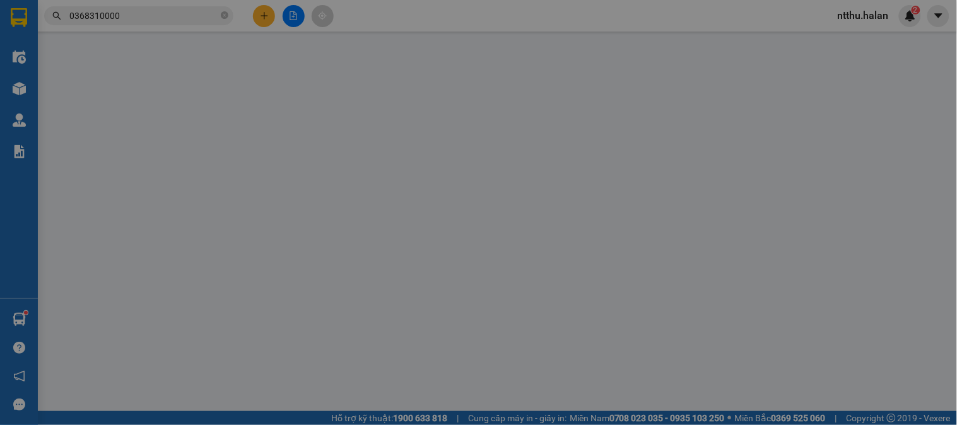
click at [259, 21] on span "Yêu cầu xuất hóa đơn điện tử" at bounding box center [208, 21] width 133 height 10
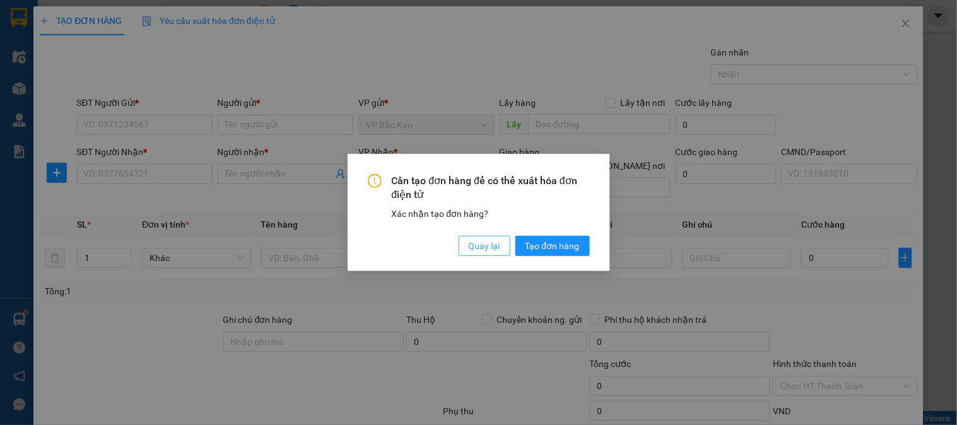
click at [495, 247] on span "Quay lại" at bounding box center [485, 246] width 32 height 14
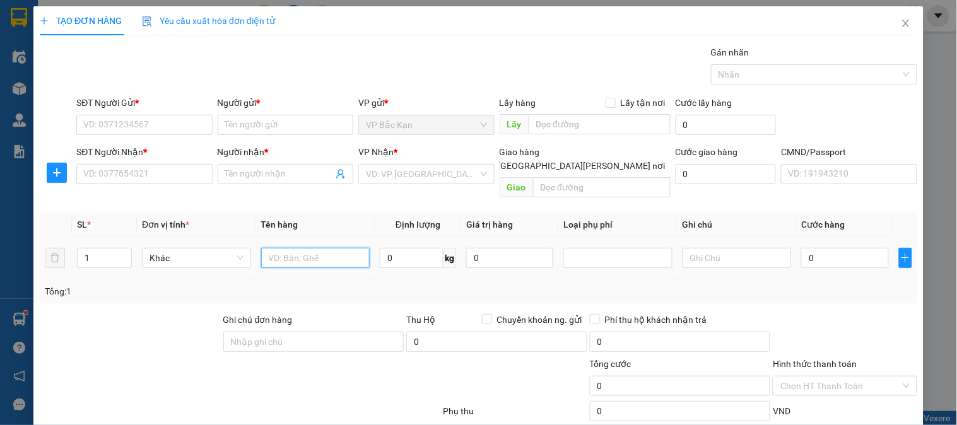
click at [316, 249] on input "text" at bounding box center [315, 258] width 109 height 20
click at [317, 248] on input "HỘP DÀI" at bounding box center [315, 258] width 109 height 20
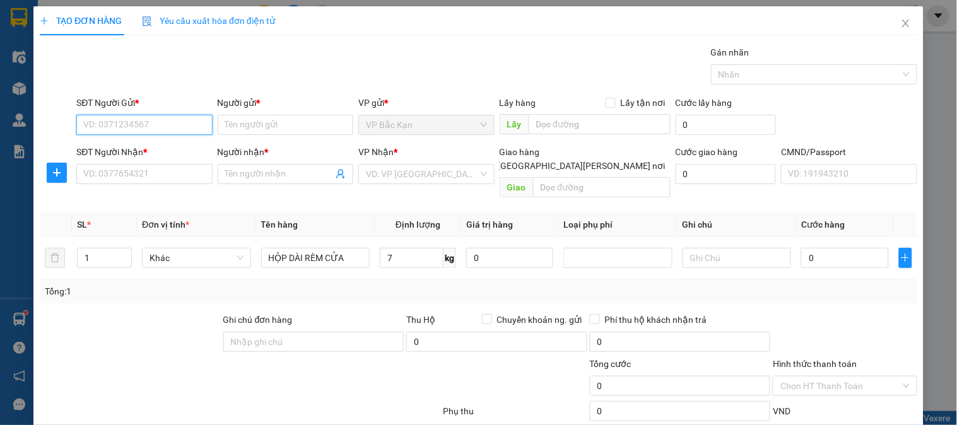
click at [91, 127] on input "SĐT Người Gửi *" at bounding box center [144, 125] width 136 height 20
click at [140, 148] on div "0983845519 - THUỶ" at bounding box center [145, 150] width 124 height 14
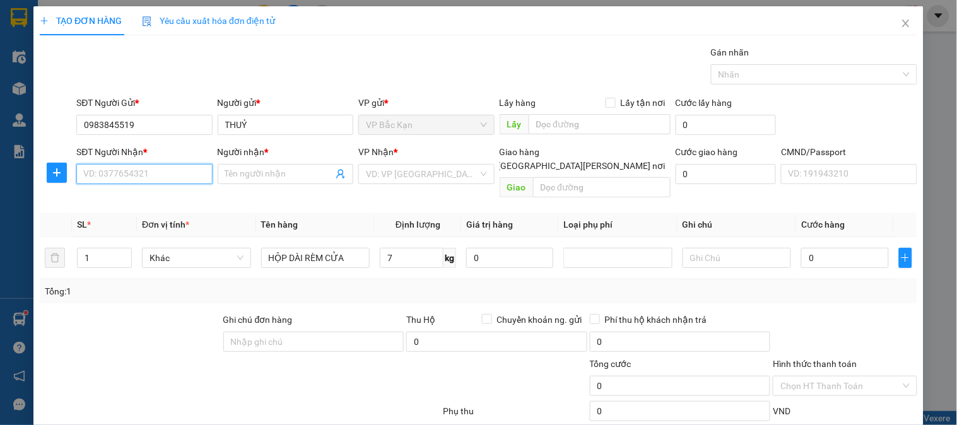
click at [133, 179] on input "SĐT Người Nhận *" at bounding box center [144, 174] width 136 height 20
click at [150, 200] on div "0972755066 - NGỌC" at bounding box center [145, 200] width 124 height 14
click at [423, 174] on span "VP Trung Kính" at bounding box center [426, 174] width 121 height 19
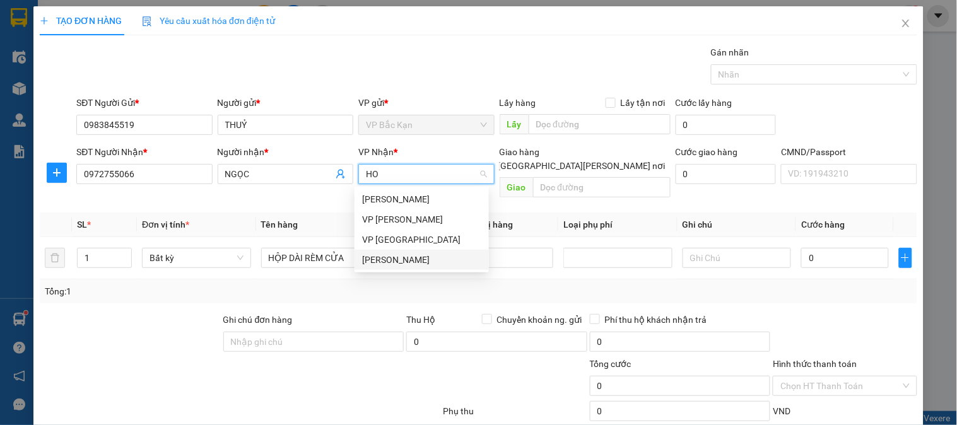
click at [393, 254] on div "VP [PERSON_NAME]" at bounding box center [421, 260] width 119 height 14
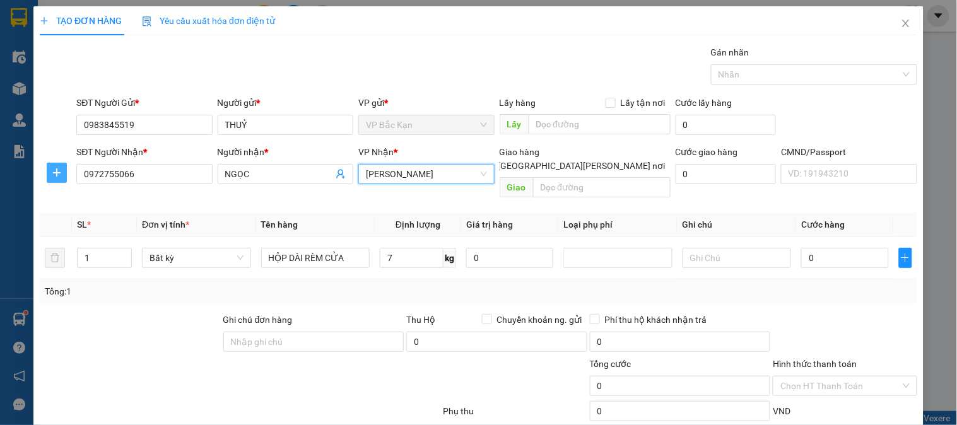
click at [55, 169] on icon "plus" at bounding box center [57, 173] width 10 height 10
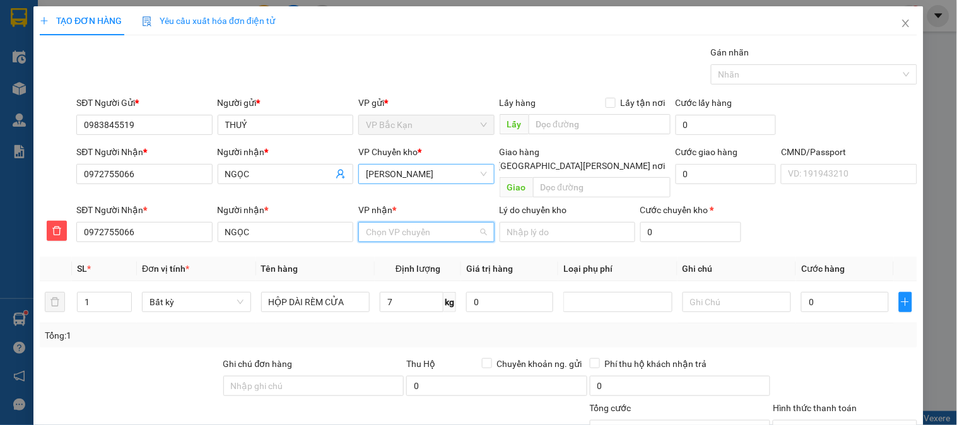
click at [419, 223] on input "VP nhận *" at bounding box center [422, 232] width 112 height 19
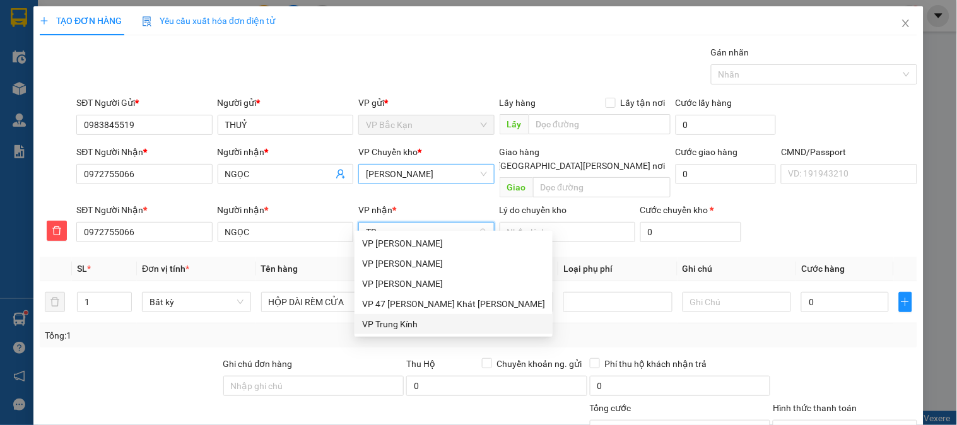
click at [389, 324] on div "VP Trung Kính" at bounding box center [453, 324] width 183 height 14
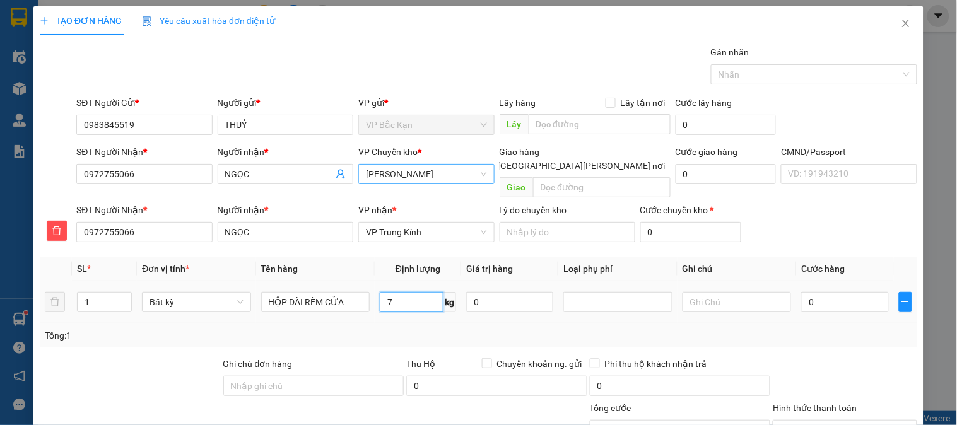
click at [391, 292] on input "7" at bounding box center [412, 302] width 64 height 20
click at [390, 329] on div "Tổng: 1" at bounding box center [479, 336] width 868 height 14
click at [382, 292] on input "7" at bounding box center [412, 302] width 64 height 20
drag, startPoint x: 393, startPoint y: 307, endPoint x: 868, endPoint y: 309, distance: 474.6
click at [394, 309] on td "7 kg" at bounding box center [418, 303] width 86 height 42
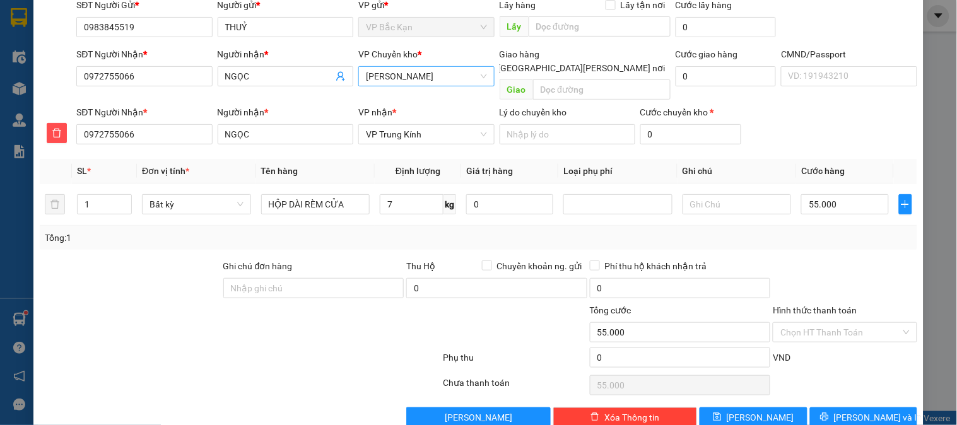
scroll to position [111, 0]
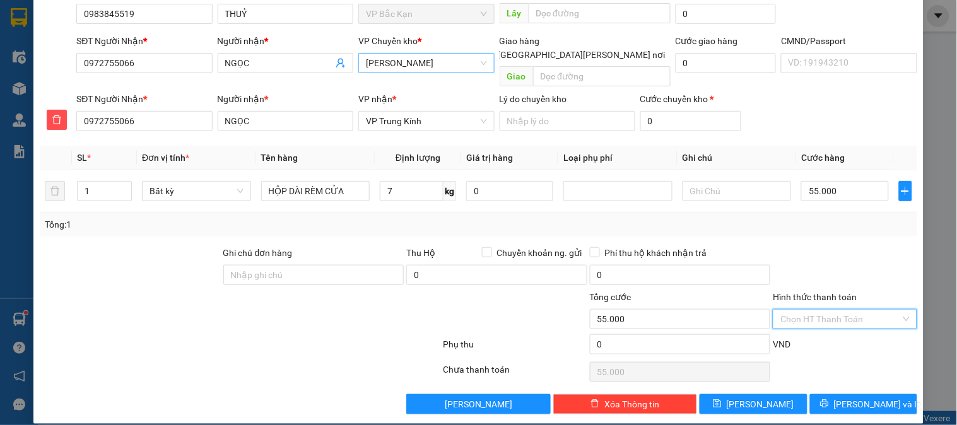
click at [809, 310] on input "Hình thức thanh toán" at bounding box center [841, 319] width 120 height 19
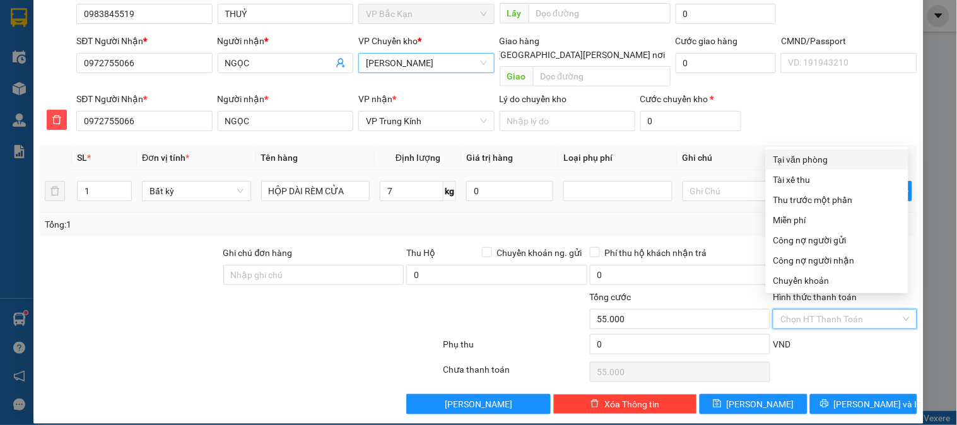
drag, startPoint x: 795, startPoint y: 155, endPoint x: 817, endPoint y: 191, distance: 41.7
click at [796, 155] on div "Tại văn phòng" at bounding box center [837, 160] width 127 height 14
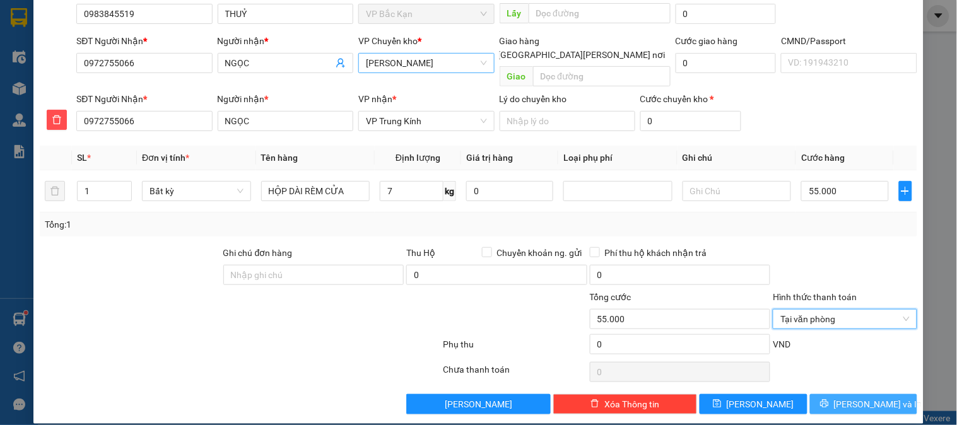
click at [859, 398] on span "Lưu và In" at bounding box center [878, 405] width 88 height 14
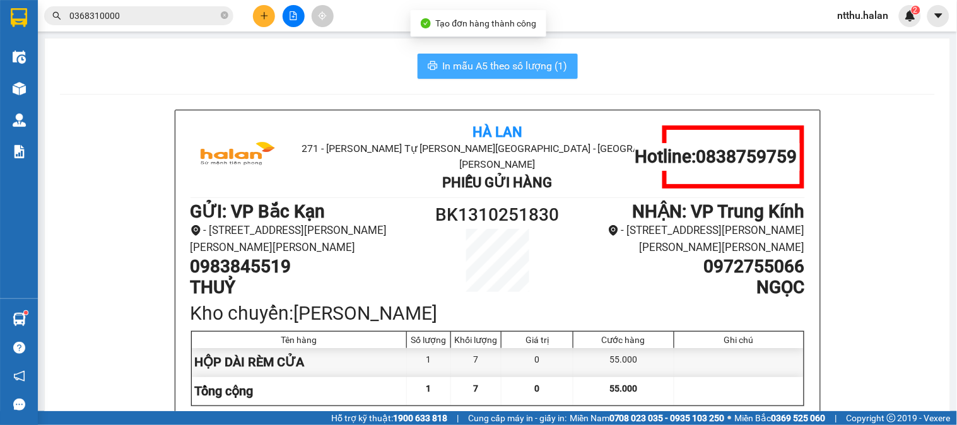
click at [474, 64] on span "In mẫu A5 theo số lượng (1)" at bounding box center [505, 66] width 125 height 16
click at [232, 78] on div "In mẫu A5 theo số lượng (1)" at bounding box center [497, 66] width 875 height 25
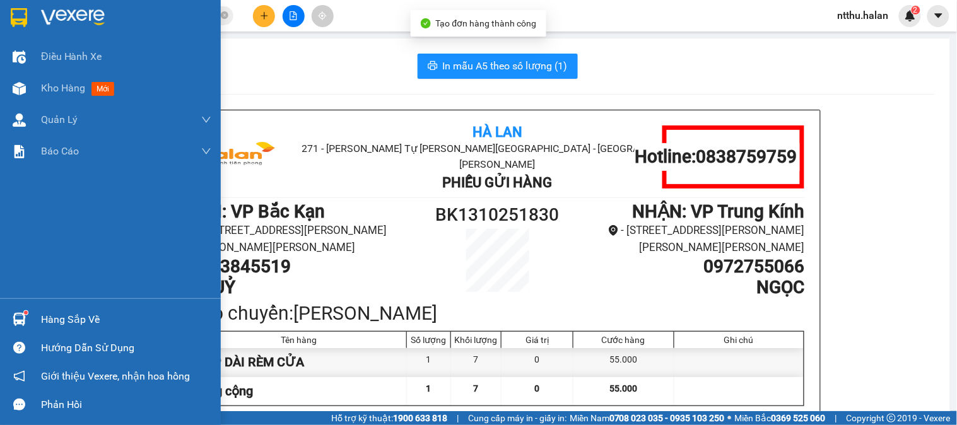
click at [61, 319] on div "Hàng sắp về" at bounding box center [126, 320] width 170 height 19
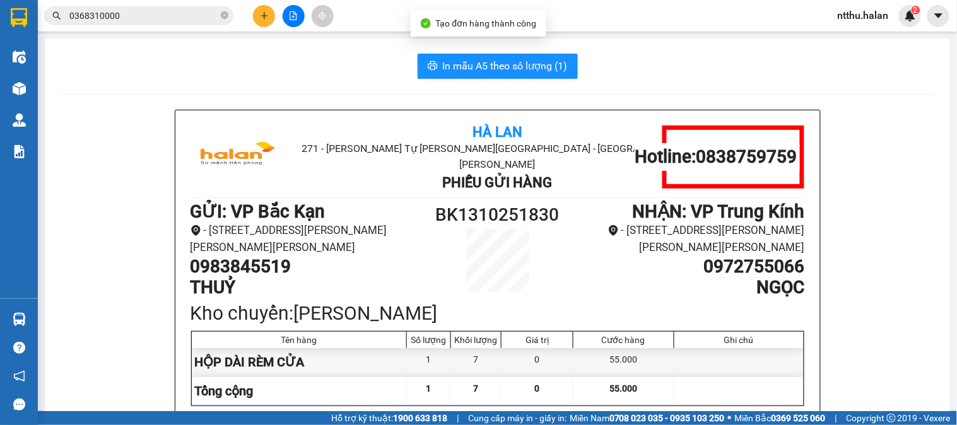
click at [218, 40] on section "Kết quả tìm kiếm ( 16 ) Bộ lọc Mã ĐH Trạng thái Món hàng Thu hộ Tổng cước Chưa …" at bounding box center [478, 212] width 957 height 425
click at [134, 11] on input "0368310000" at bounding box center [143, 16] width 149 height 14
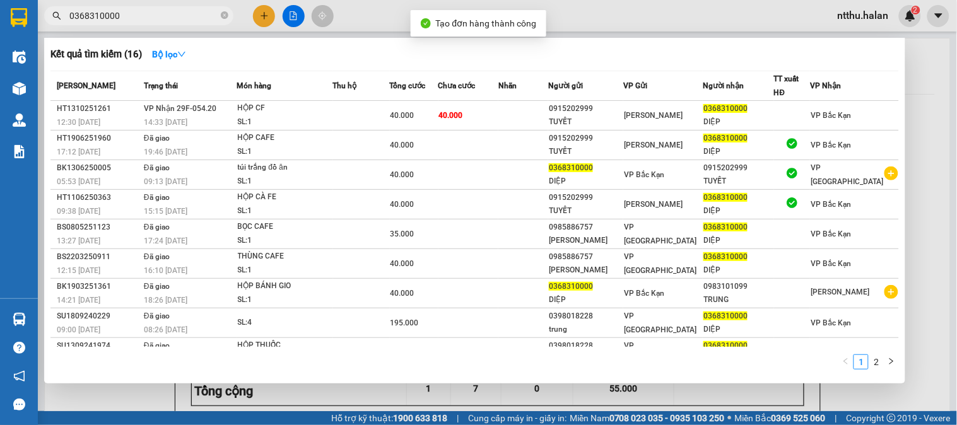
click at [134, 11] on input "0368310000" at bounding box center [143, 16] width 149 height 14
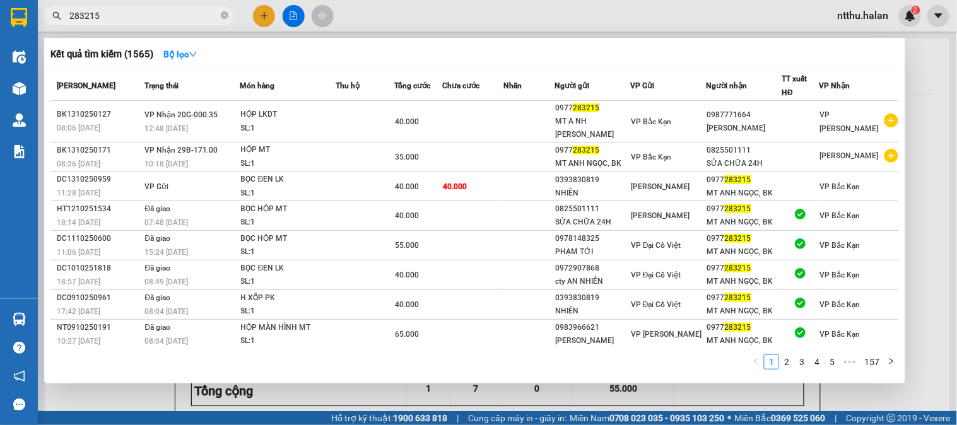
click at [919, 205] on div at bounding box center [478, 212] width 957 height 425
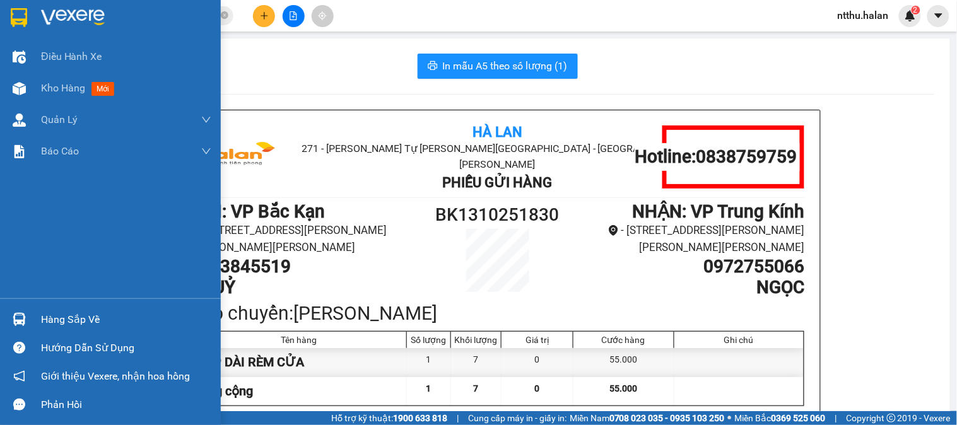
click at [79, 311] on div "Hàng sắp về" at bounding box center [126, 320] width 170 height 19
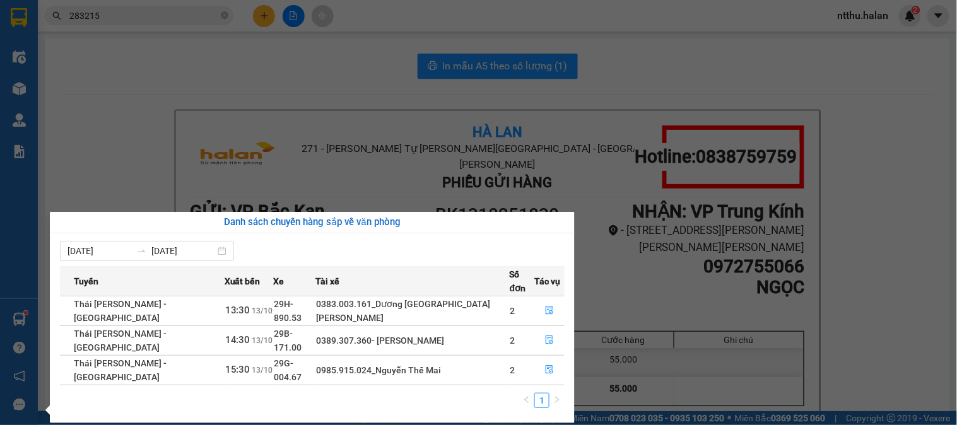
click at [244, 60] on section "Kết quả tìm kiếm ( 1565 ) Bộ lọc Mã ĐH Trạng thái Món hàng Thu hộ Tổng cước Chư…" at bounding box center [478, 212] width 957 height 425
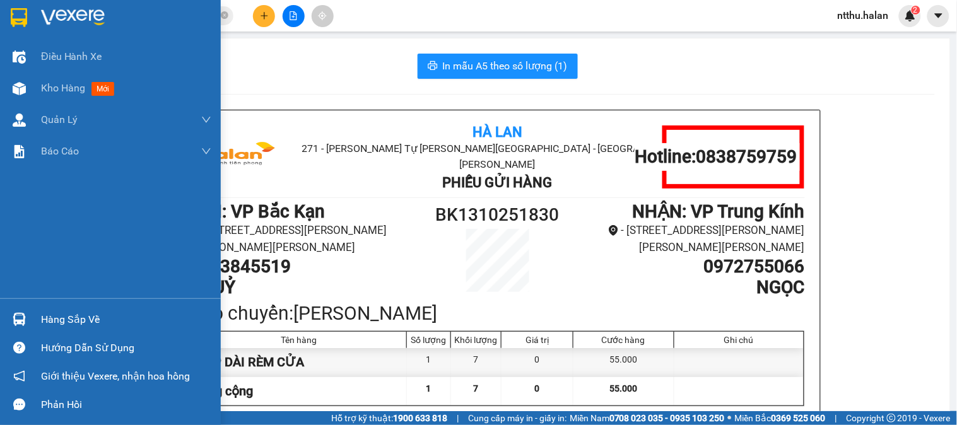
click at [57, 312] on div "Hàng sắp về" at bounding box center [126, 320] width 170 height 19
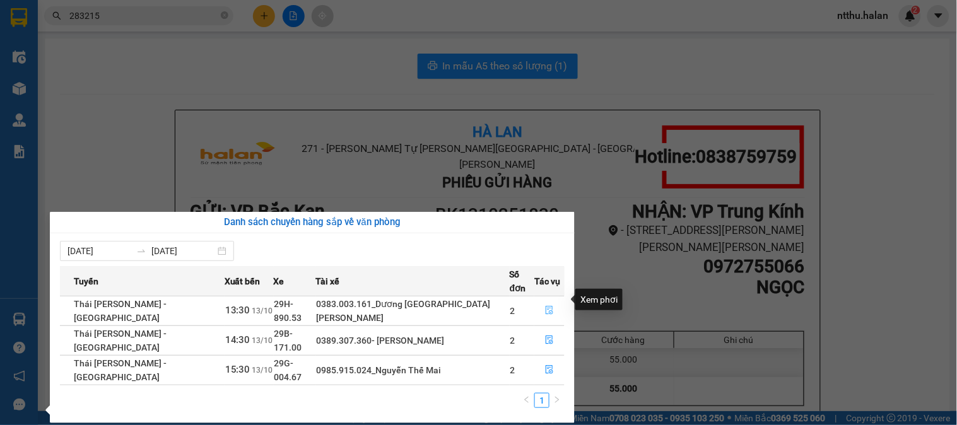
click at [545, 306] on icon "file-done" at bounding box center [549, 310] width 9 height 9
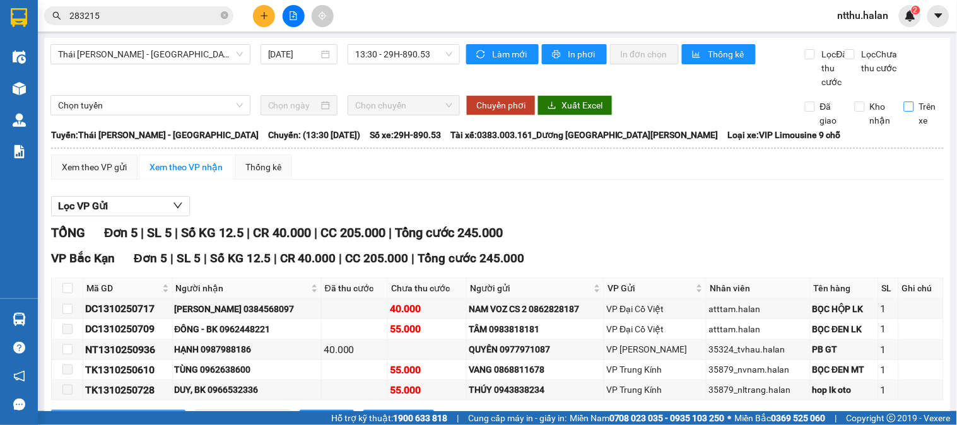
click at [904, 112] on input "Trên xe" at bounding box center [909, 107] width 10 height 10
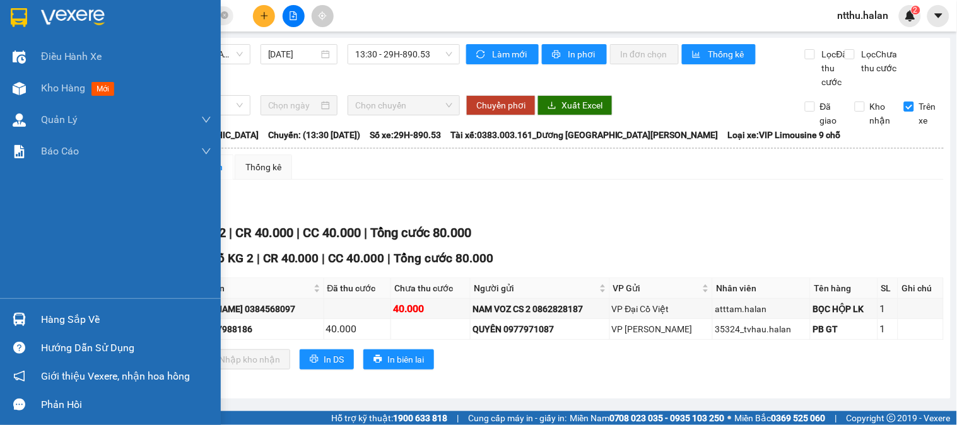
click at [53, 316] on div "Hàng sắp về" at bounding box center [126, 320] width 170 height 19
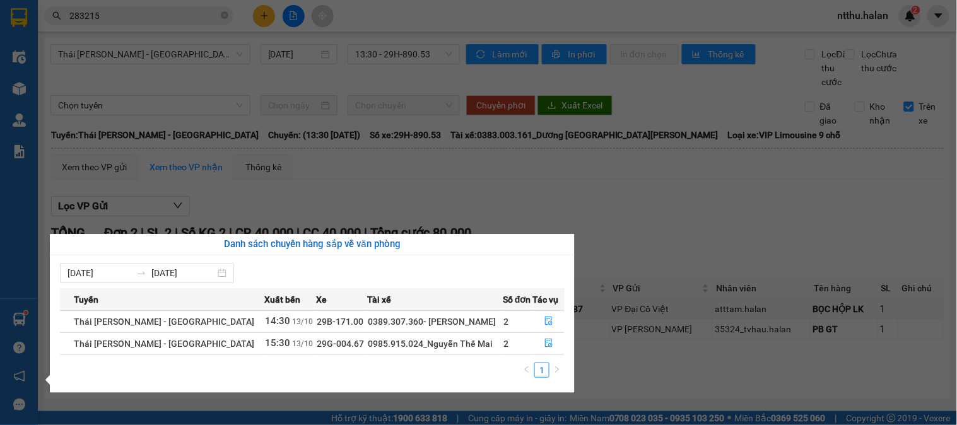
click at [490, 203] on section "Kết quả tìm kiếm ( 1565 ) Bộ lọc Mã ĐH Trạng thái Món hàng Thu hộ Tổng cước Chư…" at bounding box center [478, 212] width 957 height 425
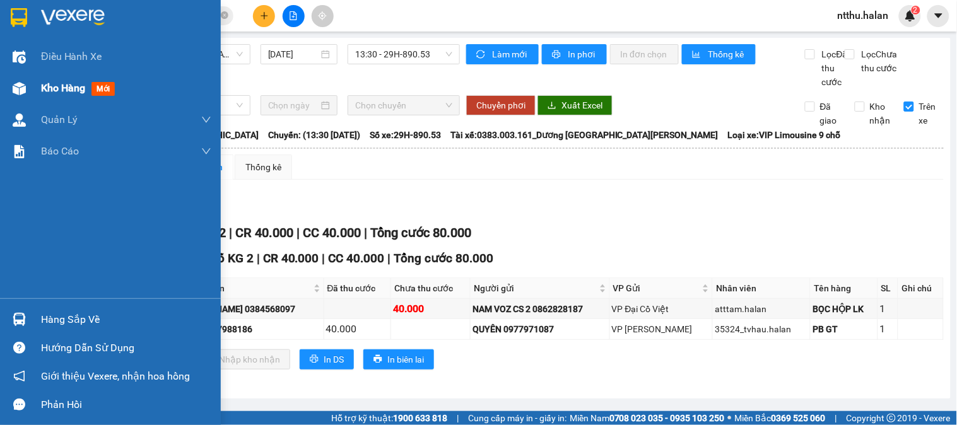
click at [40, 85] on div "Kho hàng mới" at bounding box center [110, 89] width 221 height 32
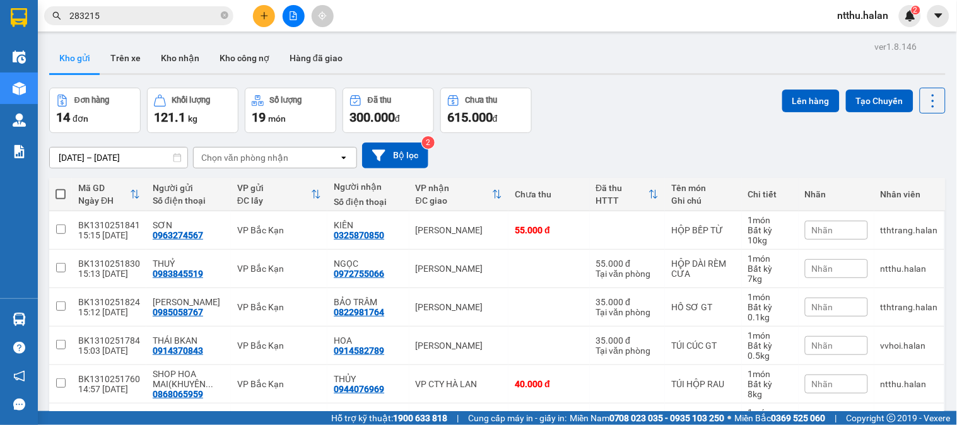
click at [157, 11] on input "283215" at bounding box center [143, 16] width 149 height 14
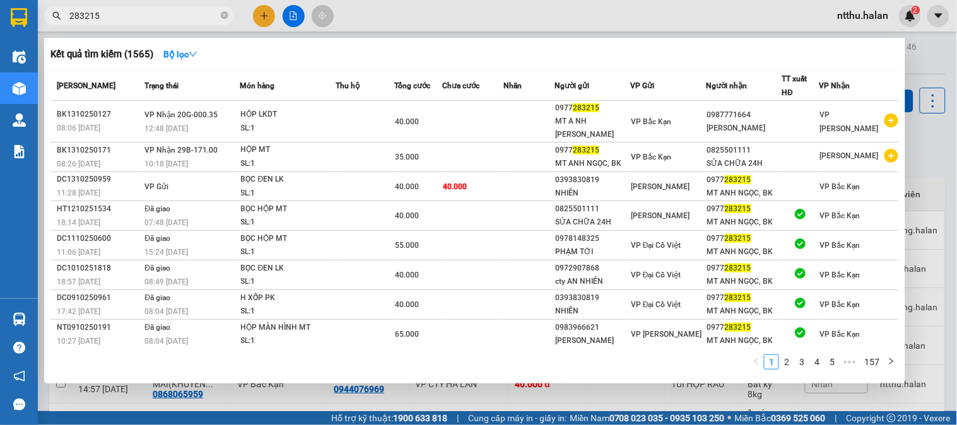
click at [157, 11] on input "283215" at bounding box center [143, 16] width 149 height 14
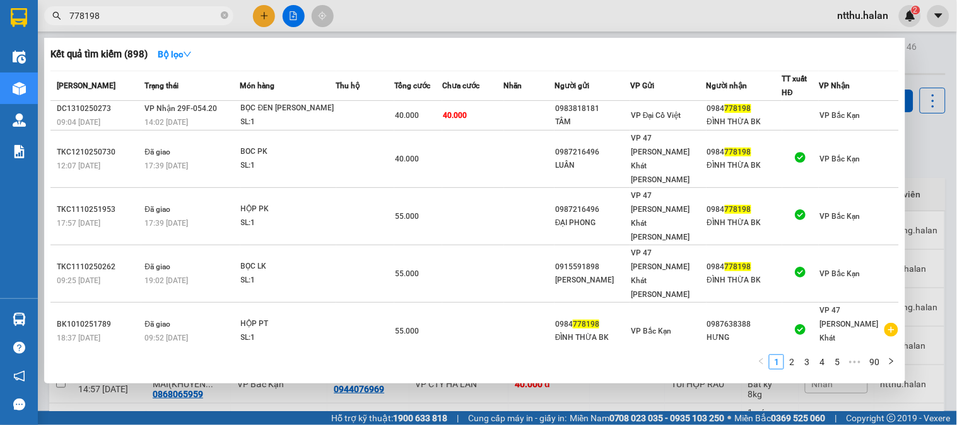
click at [140, 16] on input "778198" at bounding box center [143, 16] width 149 height 14
drag, startPoint x: 140, startPoint y: 16, endPoint x: 153, endPoint y: 1, distance: 19.7
click at [143, 14] on input "778198" at bounding box center [143, 16] width 149 height 14
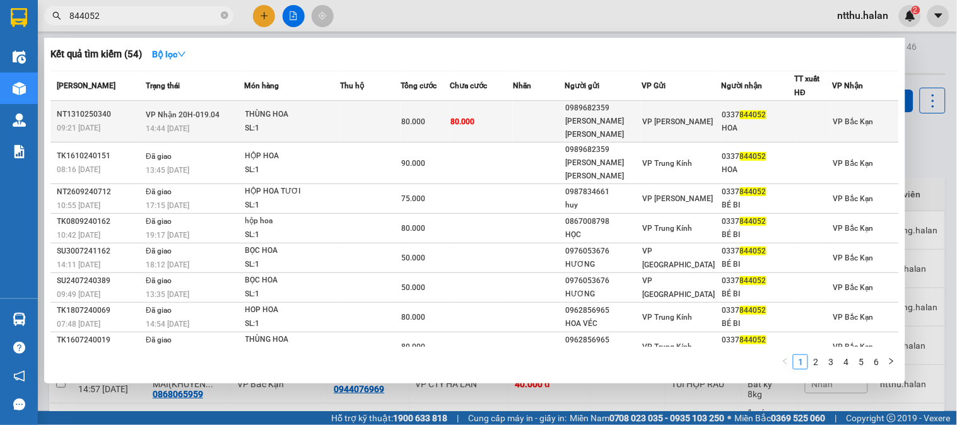
click at [313, 114] on div "THÙNG HOA" at bounding box center [293, 115] width 95 height 14
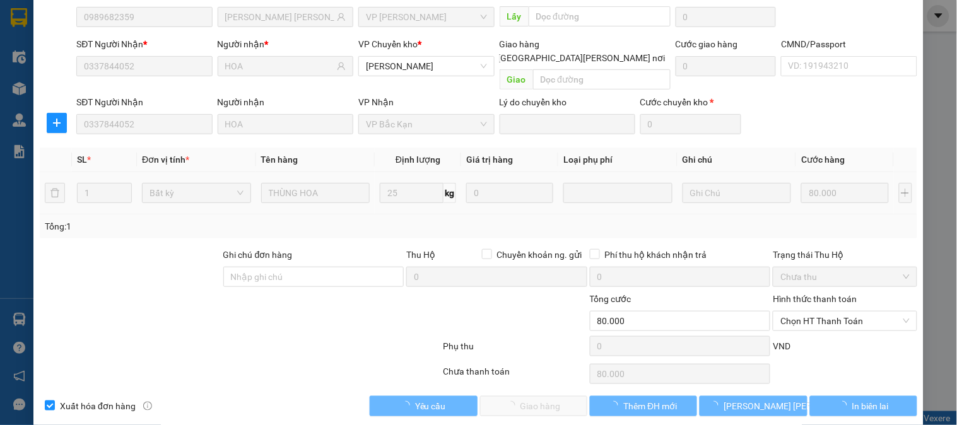
scroll to position [112, 0]
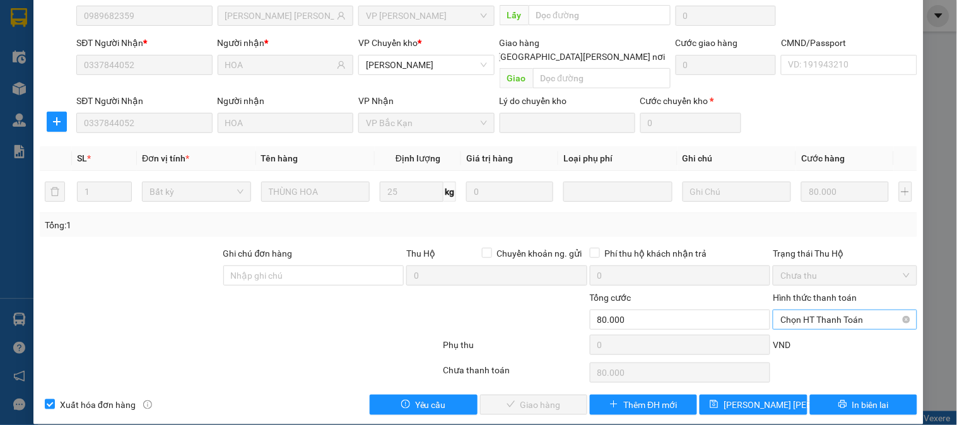
click at [836, 311] on span "Chọn HT Thanh Toán" at bounding box center [845, 320] width 129 height 19
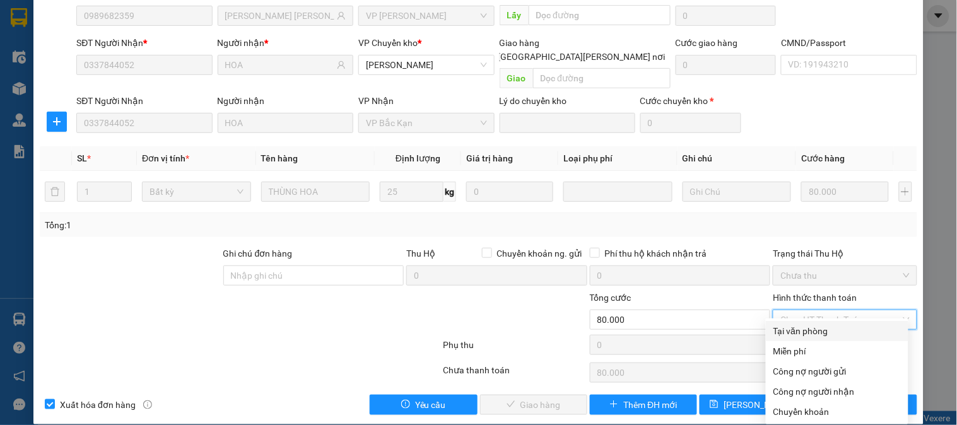
click at [814, 329] on div "Tại văn phòng" at bounding box center [837, 331] width 127 height 14
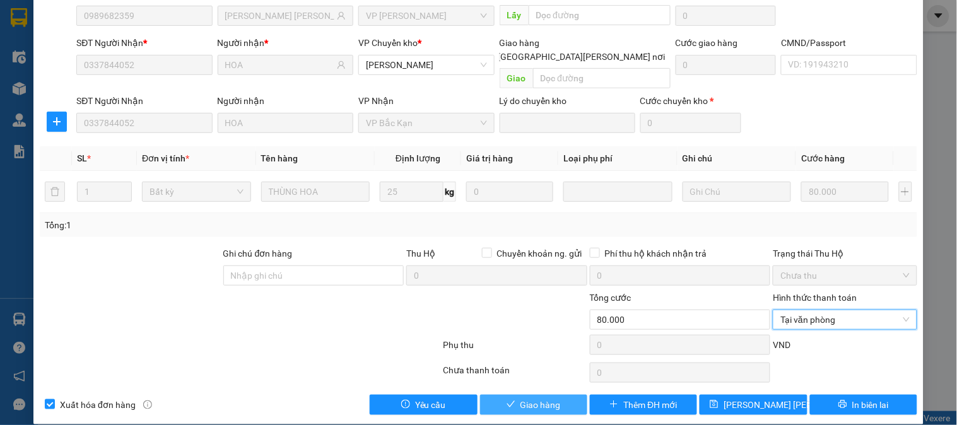
click at [542, 398] on span "Giao hàng" at bounding box center [541, 405] width 40 height 14
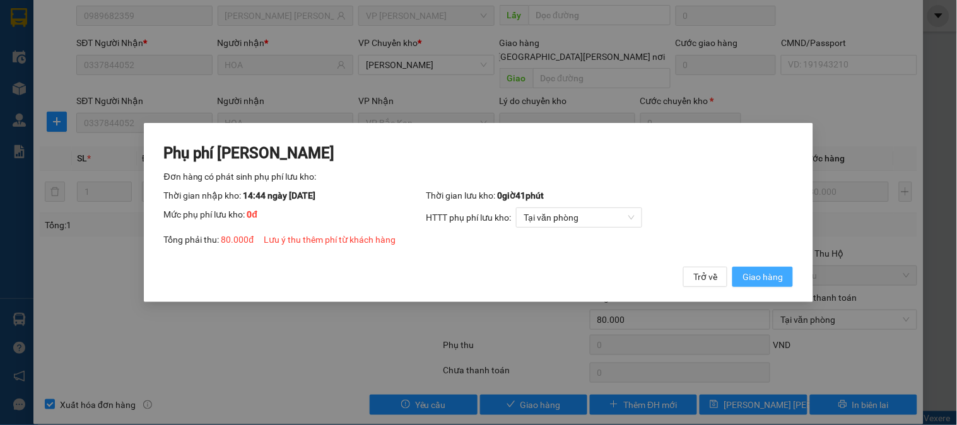
click at [759, 273] on span "Giao hàng" at bounding box center [763, 277] width 40 height 14
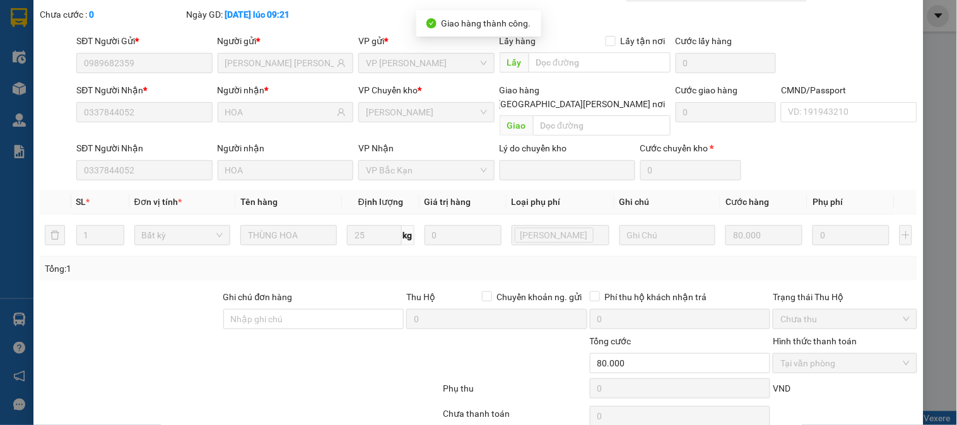
scroll to position [0, 0]
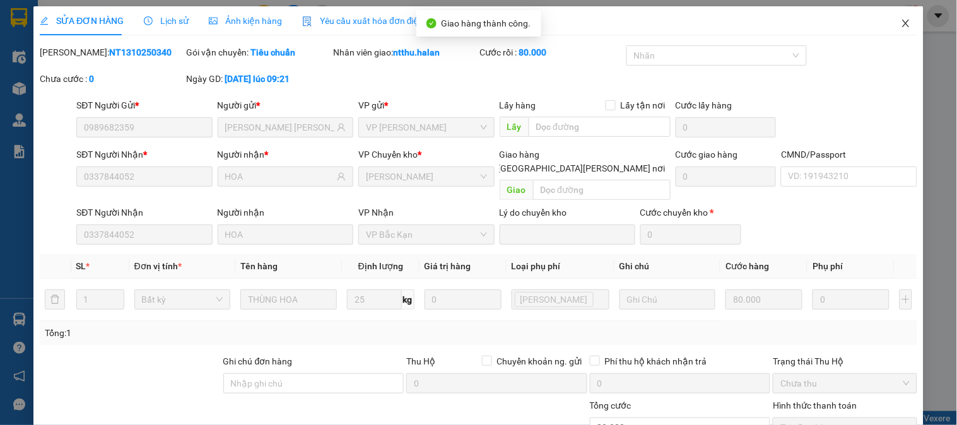
click at [903, 22] on icon "close" at bounding box center [906, 24] width 7 height 8
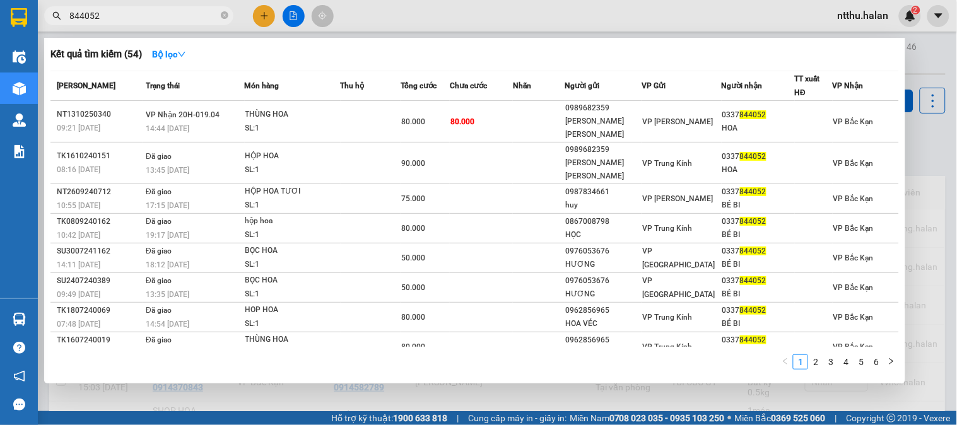
click at [122, 19] on input "844052" at bounding box center [143, 16] width 149 height 14
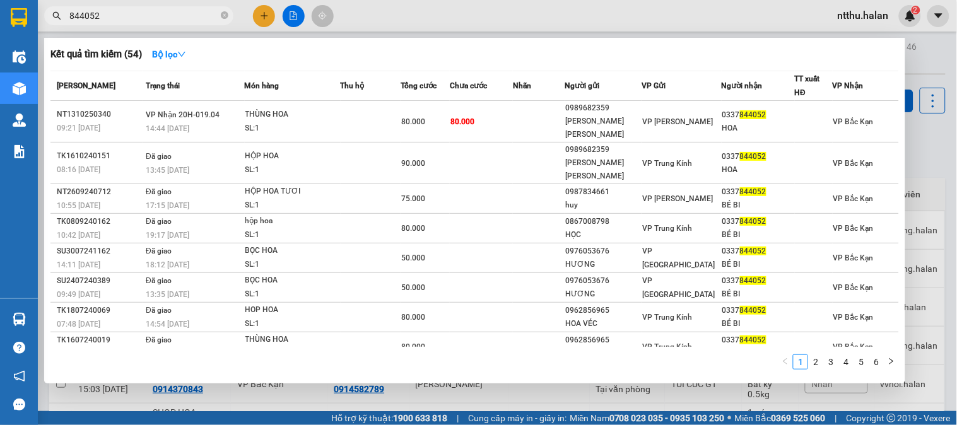
click at [122, 19] on input "844052" at bounding box center [143, 16] width 149 height 14
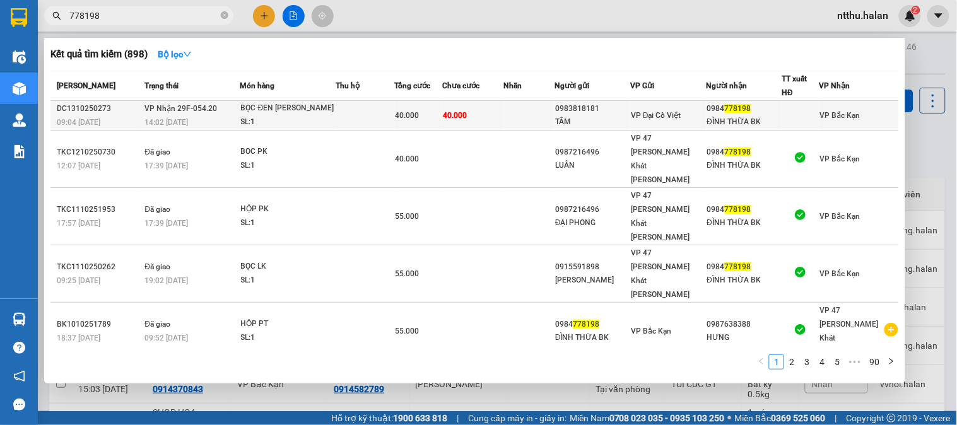
click at [270, 112] on div "BỌC ĐEN LIN HKIEENJ" at bounding box center [288, 109] width 95 height 14
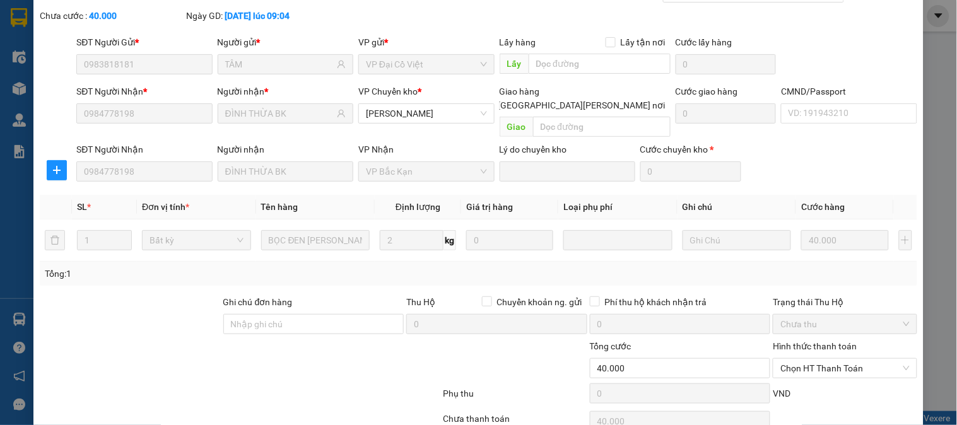
scroll to position [112, 0]
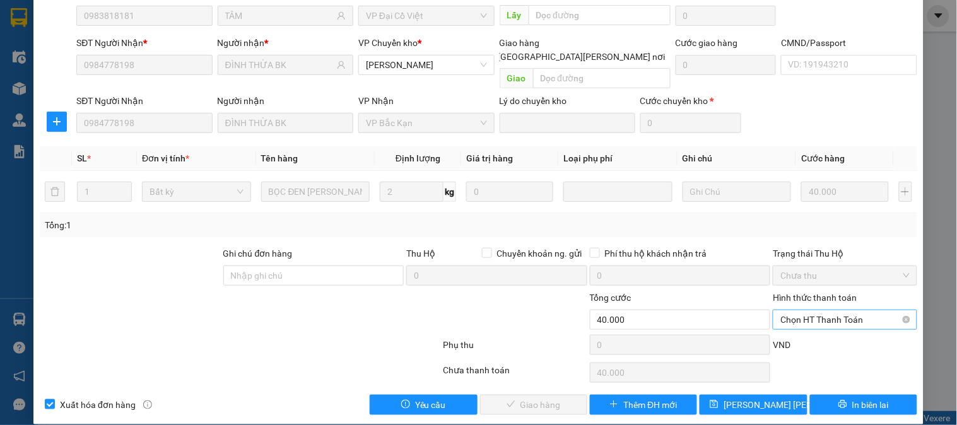
click at [793, 311] on span "Chọn HT Thanh Toán" at bounding box center [845, 320] width 129 height 19
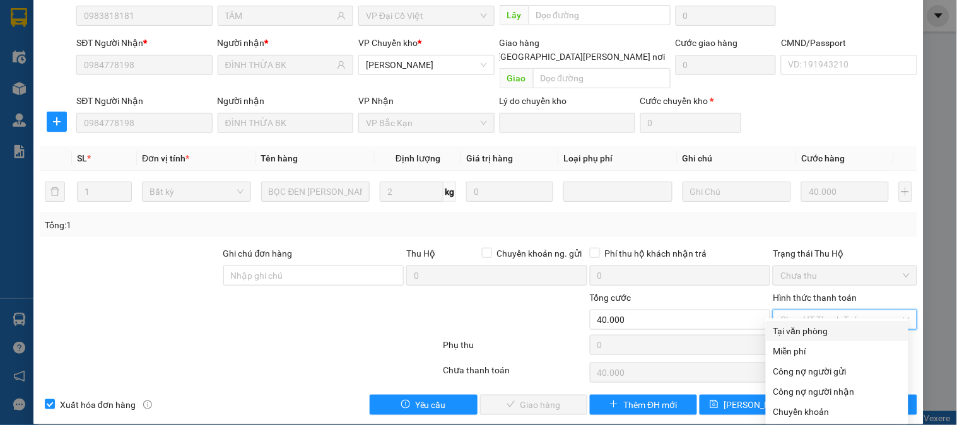
drag, startPoint x: 810, startPoint y: 329, endPoint x: 748, endPoint y: 344, distance: 64.2
click at [805, 330] on div "Tại văn phòng" at bounding box center [837, 331] width 127 height 14
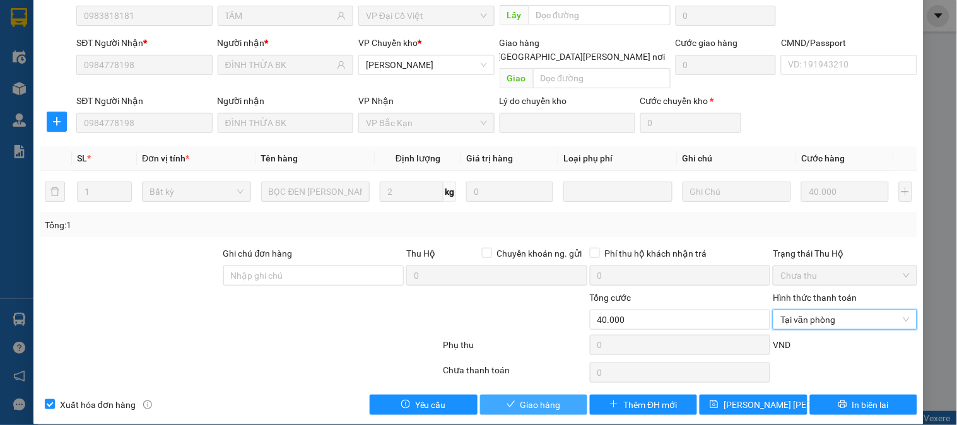
click at [543, 395] on button "Giao hàng" at bounding box center [533, 405] width 107 height 20
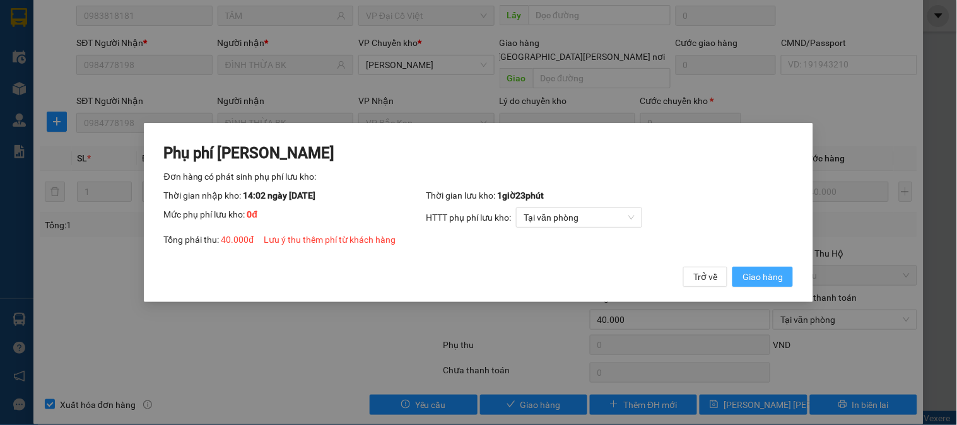
click at [756, 281] on span "Giao hàng" at bounding box center [763, 277] width 40 height 14
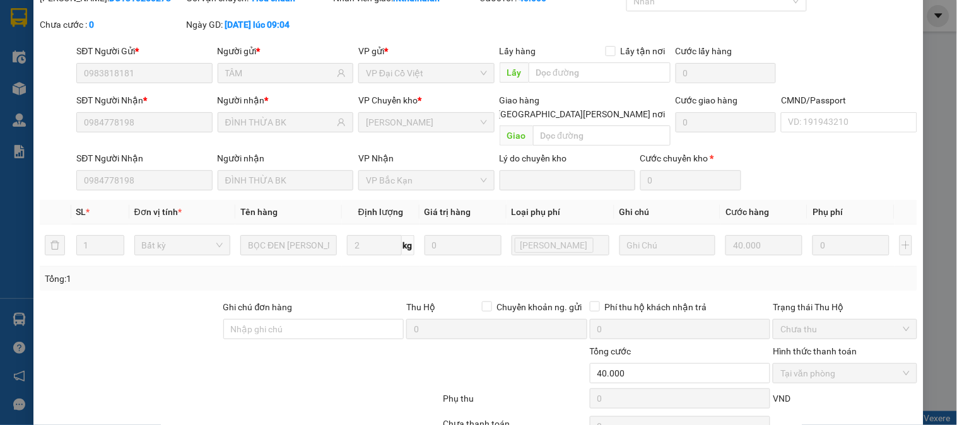
scroll to position [0, 0]
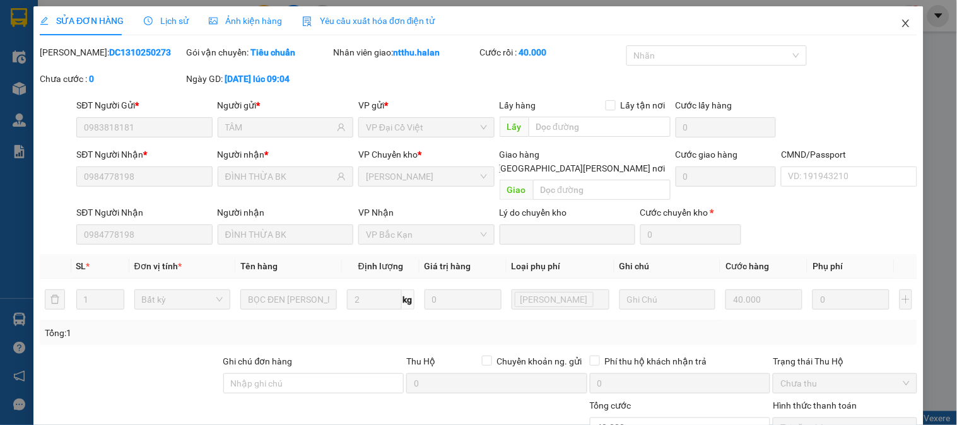
click at [901, 22] on icon "close" at bounding box center [906, 23] width 10 height 10
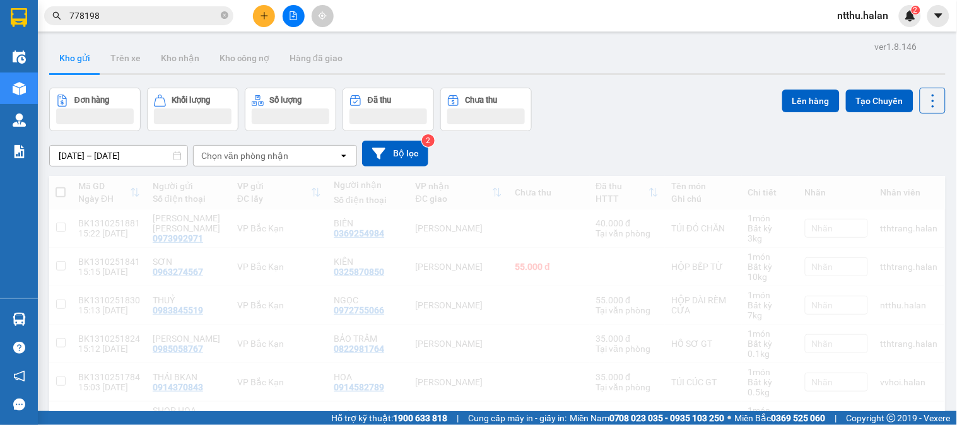
click at [641, 102] on div "Đơn hàng Khối lượng Số lượng Đã thu Chưa thu Lên hàng Tạo Chuyến" at bounding box center [497, 110] width 897 height 44
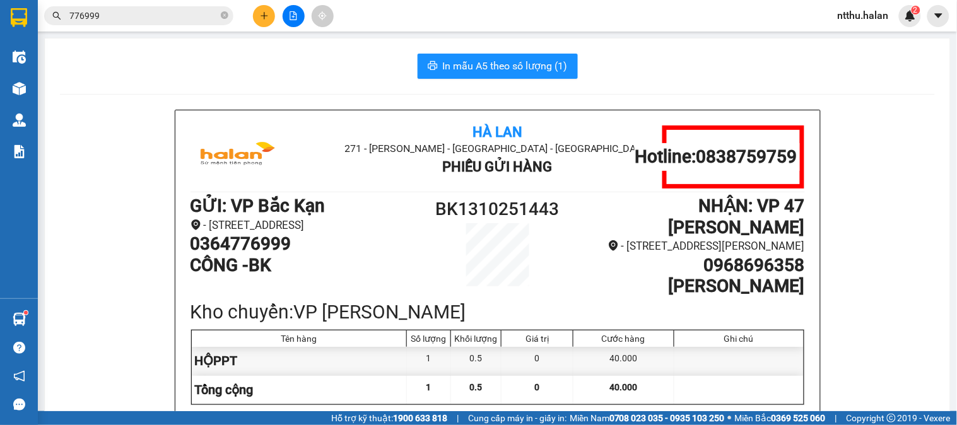
click at [261, 14] on icon "plus" at bounding box center [264, 15] width 9 height 9
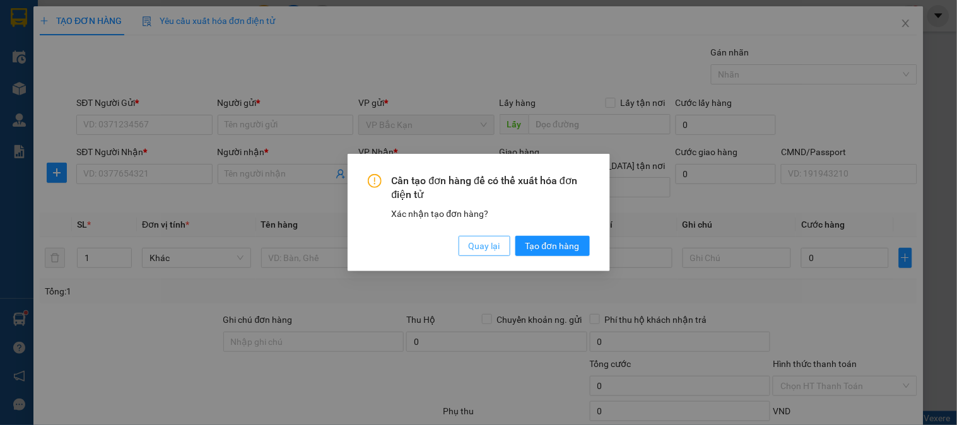
click at [476, 242] on span "Quay lại" at bounding box center [485, 246] width 32 height 14
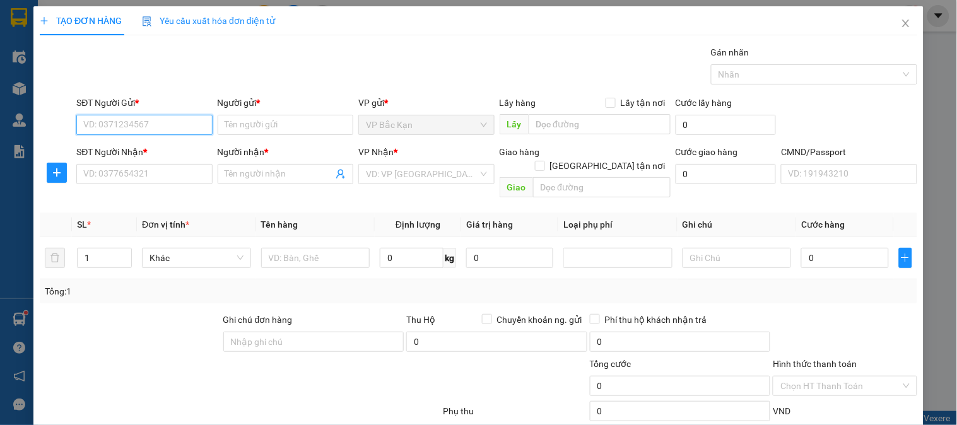
click at [165, 134] on input "SĐT Người Gửi *" at bounding box center [144, 125] width 136 height 20
click at [165, 133] on input "SĐT Người Gửi *" at bounding box center [144, 125] width 136 height 20
click at [165, 129] on input "SĐT Người Gửi *" at bounding box center [144, 125] width 136 height 20
type input "0982782999"
click at [158, 148] on div "0982782999 - HỒNG" at bounding box center [142, 150] width 119 height 14
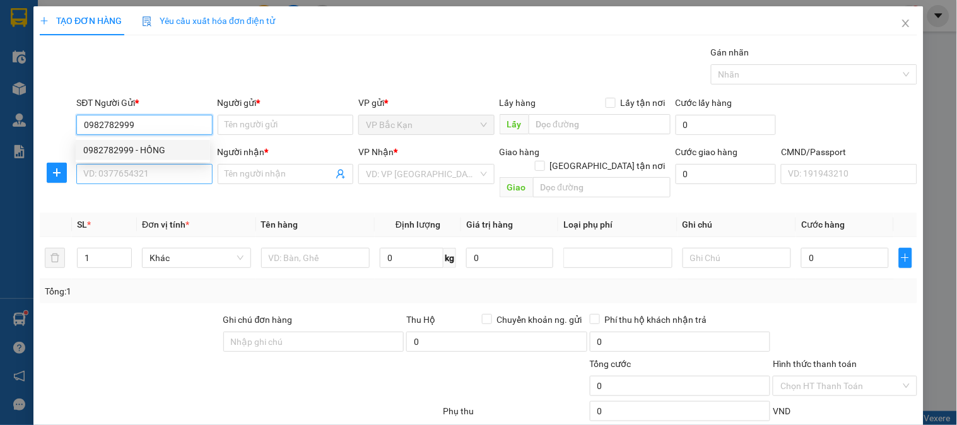
type input "HỒNG"
type input "0982782999"
click at [152, 177] on input "SĐT Người Nhận *" at bounding box center [144, 174] width 136 height 20
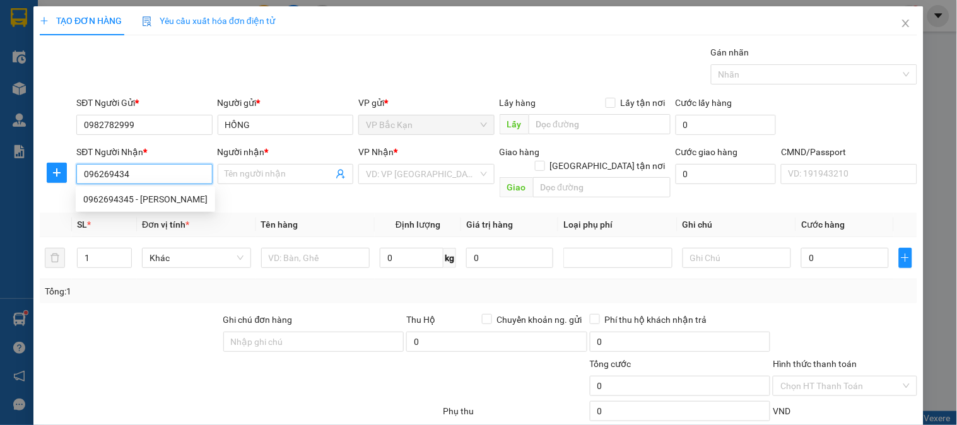
type input "0962694345"
click at [136, 194] on div "0962694345 - TUỆ MINH" at bounding box center [145, 200] width 124 height 14
type input "[PERSON_NAME]"
checkbox input "true"
type input "14 nghách 14 Ngõ 106 Hoàng Quốc Việt, Nghĩa Đô, Cầu Giấy, Hà Nội 10000, Việt Nam"
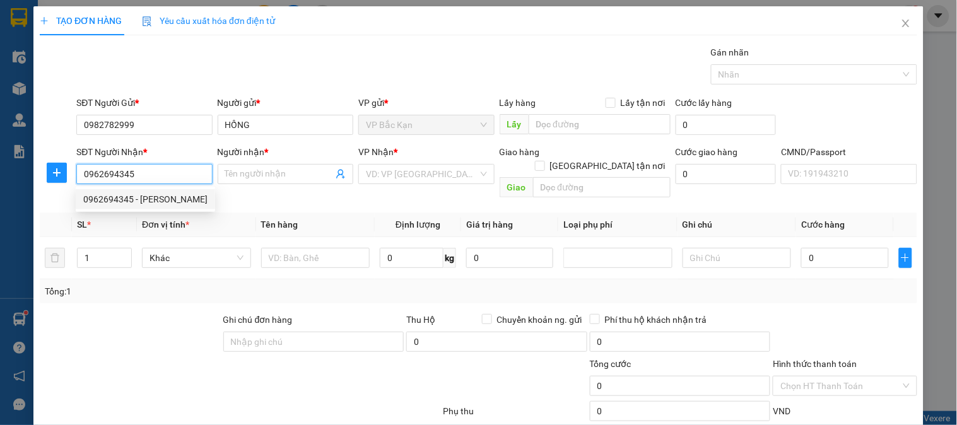
type input "45.000"
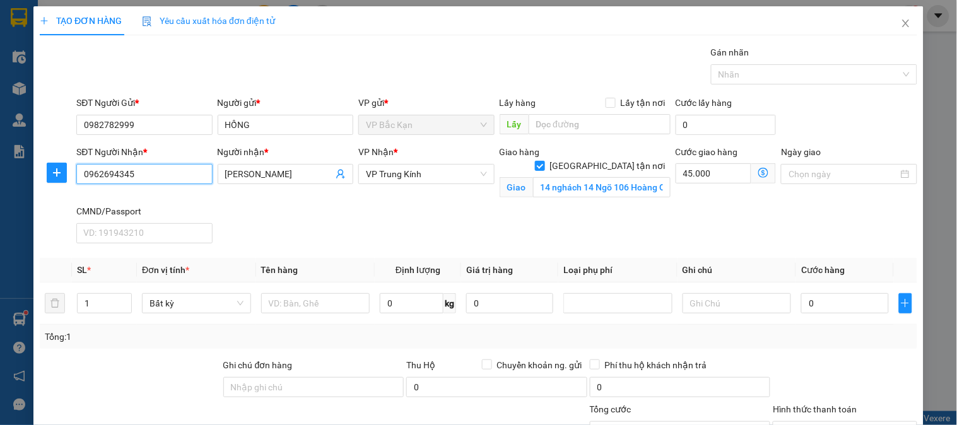
type input "0962694345"
click at [412, 168] on span "VP Trung Kính" at bounding box center [426, 174] width 121 height 19
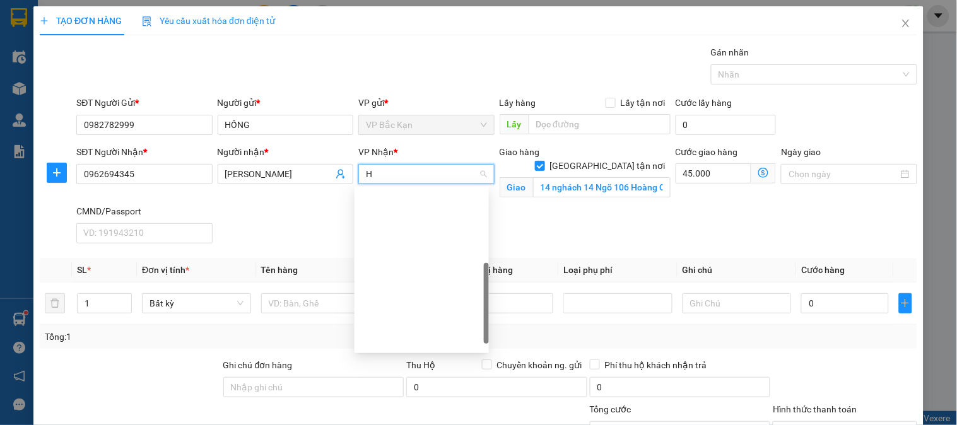
scroll to position [222, 0]
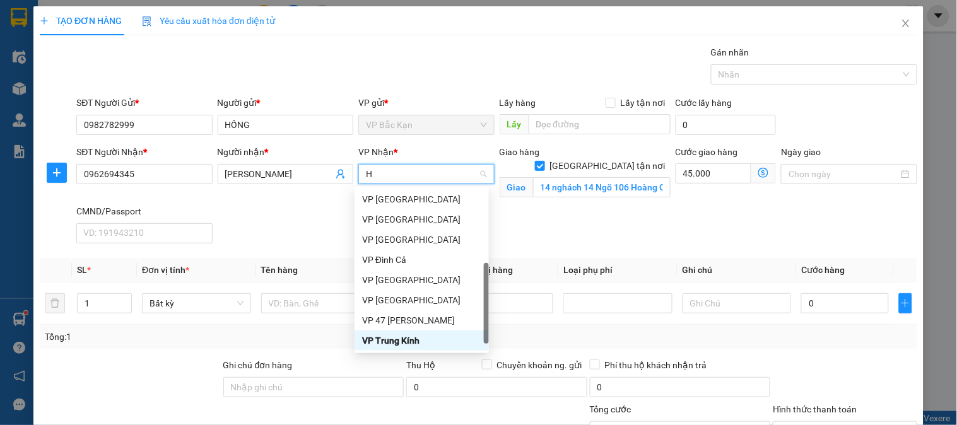
type input "HO"
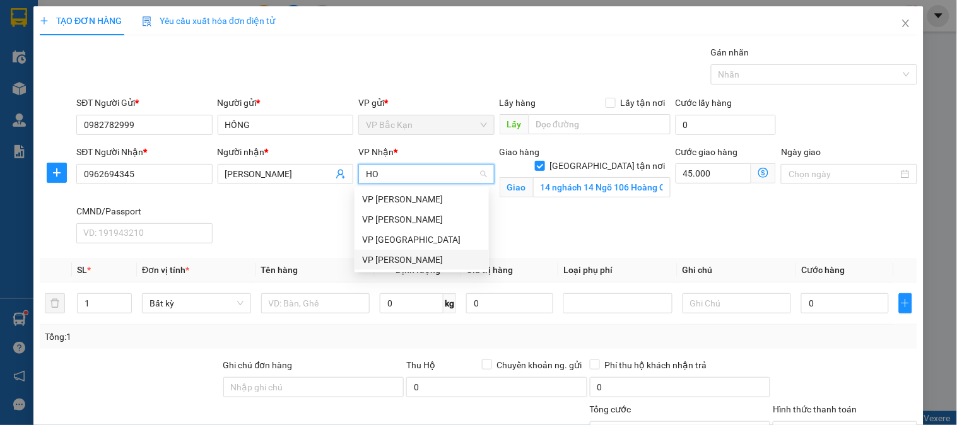
click at [408, 259] on div "[PERSON_NAME]" at bounding box center [421, 260] width 119 height 14
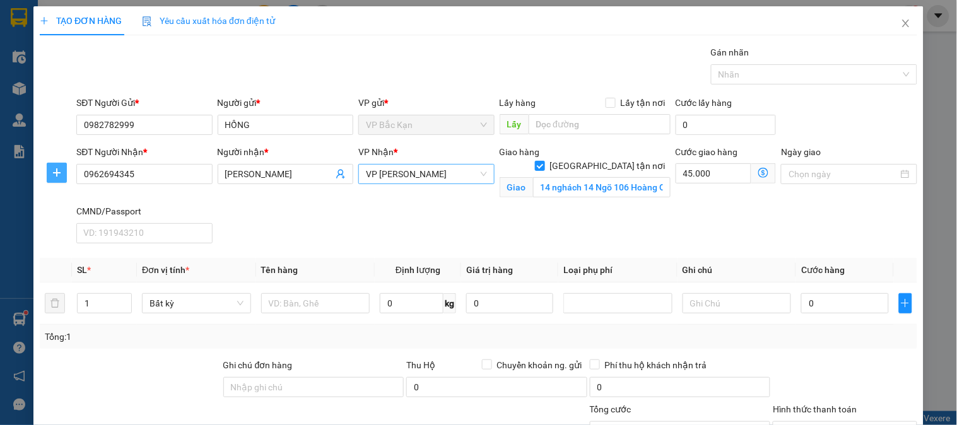
drag, startPoint x: 56, startPoint y: 177, endPoint x: 292, endPoint y: 216, distance: 239.4
click at [59, 177] on icon "plus" at bounding box center [57, 173] width 10 height 10
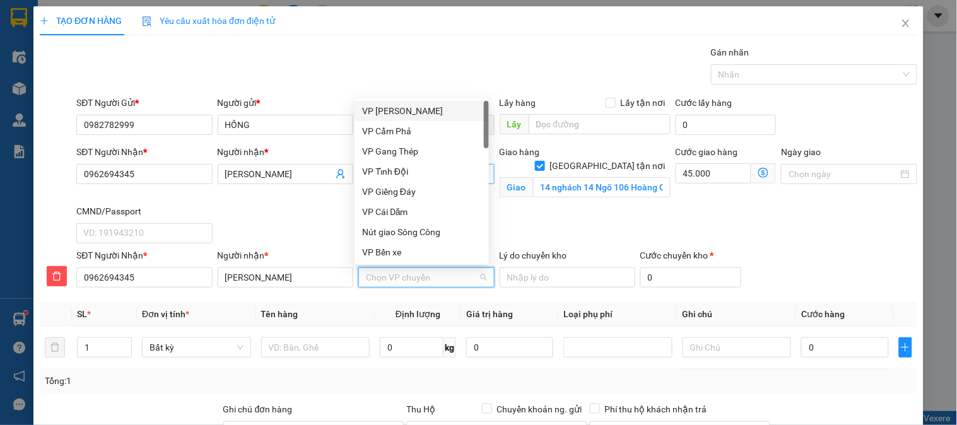
click at [398, 280] on input "VP nhận *" at bounding box center [422, 277] width 112 height 19
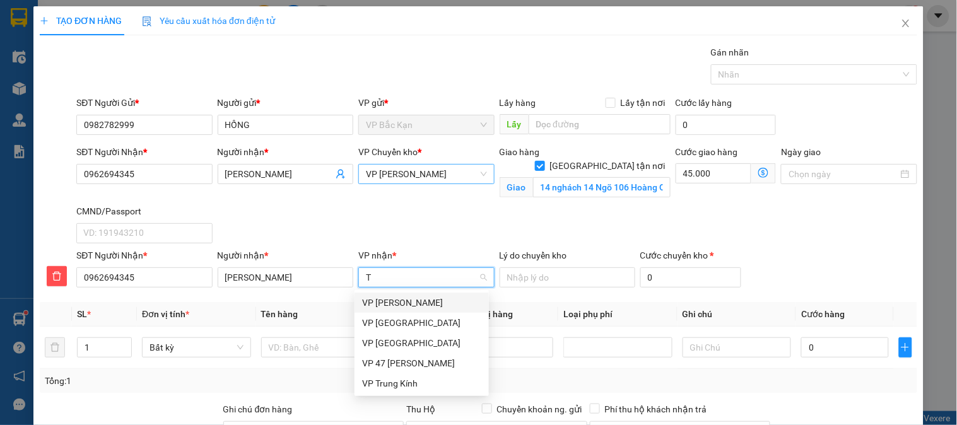
type input "TR"
click at [406, 382] on div "VP Trung Kính" at bounding box center [421, 384] width 119 height 14
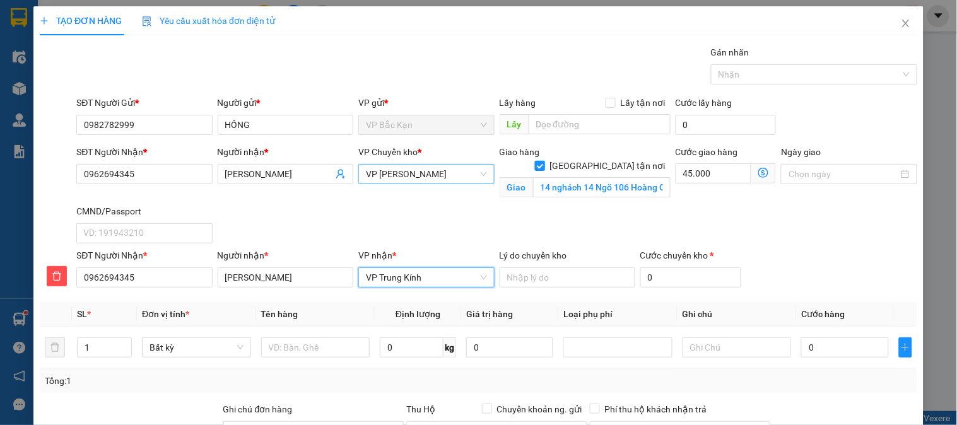
click at [545, 161] on span at bounding box center [540, 166] width 10 height 10
click at [544, 161] on input "[GEOGRAPHIC_DATA][PERSON_NAME] nơi" at bounding box center [539, 165] width 9 height 9
checkbox input "false"
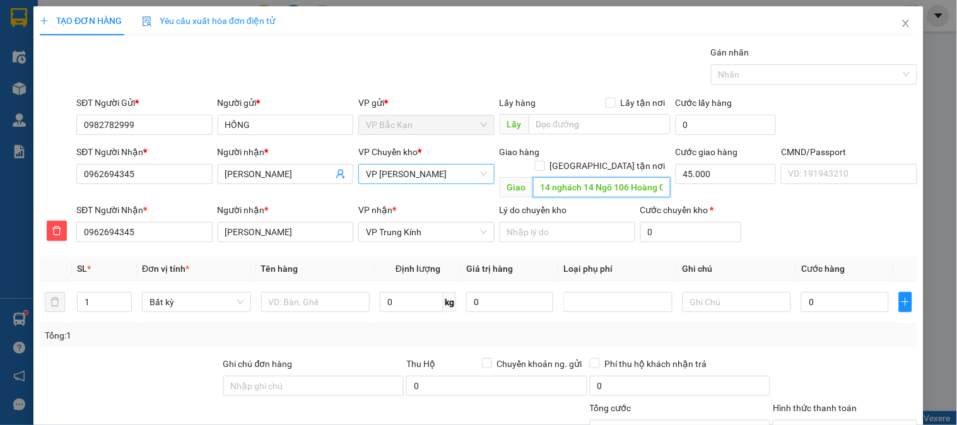
click at [595, 179] on input "14 nghách 14 Ngõ 106 Hoàng Quốc Việt, Nghĩa Đô, Cầu Giấy, Hà Nội 10000, Việt Nam" at bounding box center [602, 187] width 138 height 20
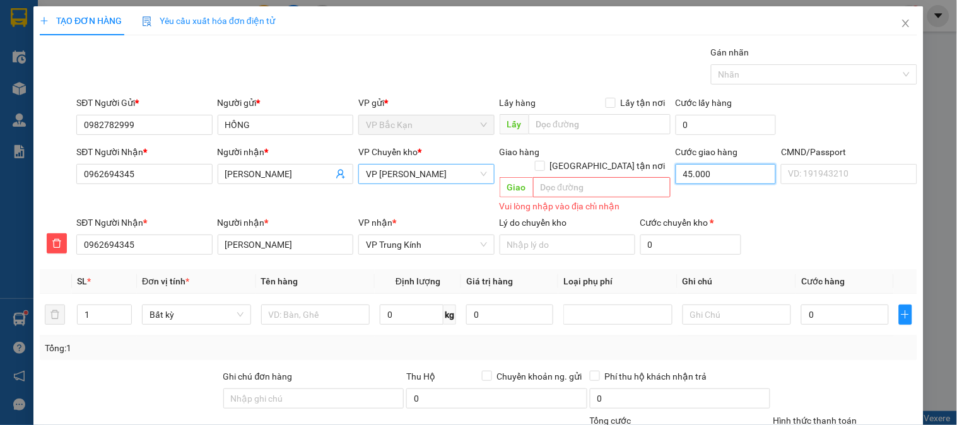
click at [717, 166] on input "45.000" at bounding box center [726, 174] width 101 height 20
type input "0"
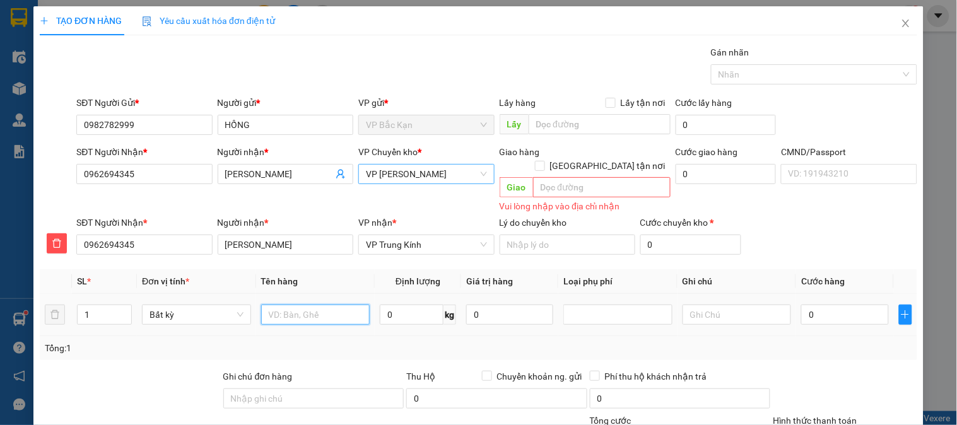
click at [295, 305] on input "text" at bounding box center [315, 315] width 109 height 20
type input "TÚI ĐỒ ĂN"
type input "3"
click at [318, 273] on th "Tên hàng" at bounding box center [315, 282] width 119 height 25
type input "55.000"
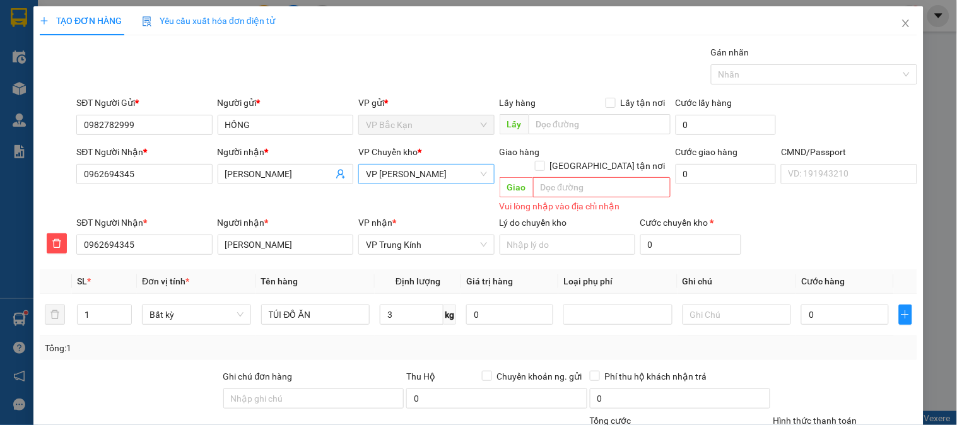
type input "55.000"
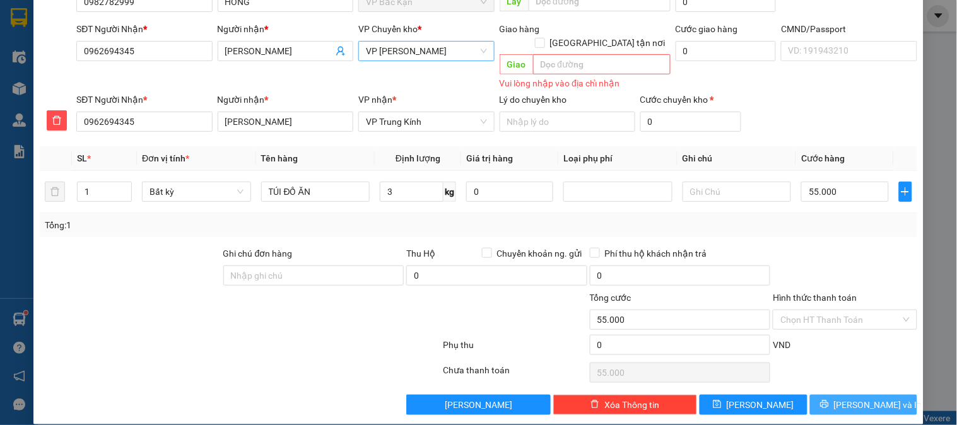
click at [847, 398] on button "[PERSON_NAME] và In" at bounding box center [863, 405] width 107 height 20
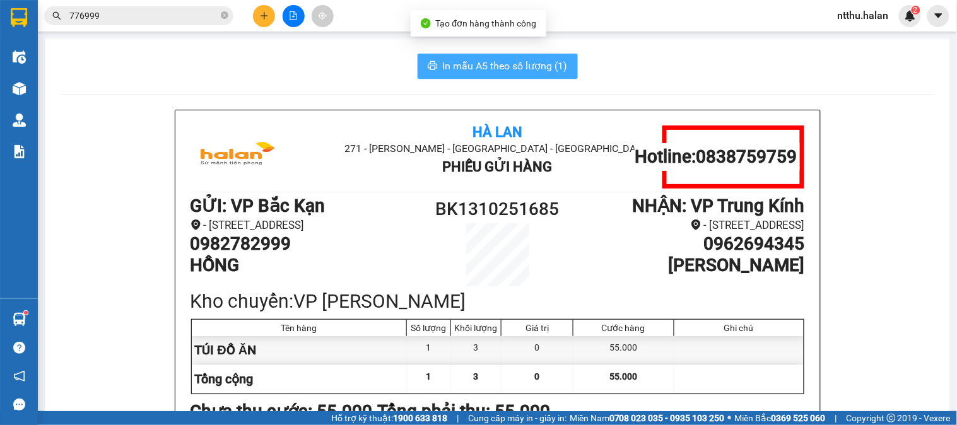
click at [473, 61] on span "In mẫu A5 theo số lượng (1)" at bounding box center [505, 66] width 125 height 16
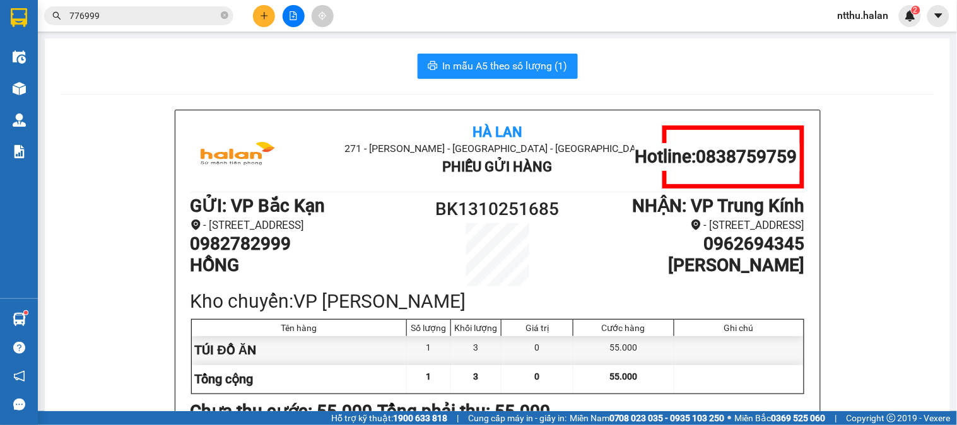
click at [149, 14] on input "776999" at bounding box center [143, 16] width 149 height 14
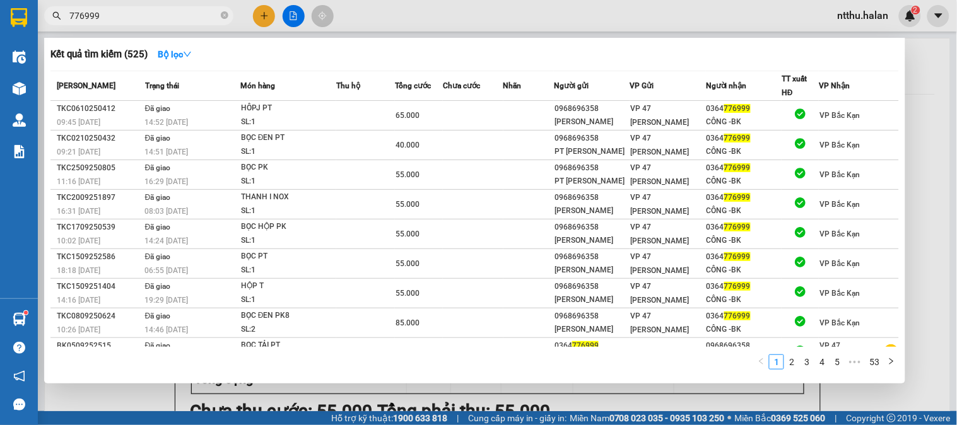
click at [148, 11] on input "776999" at bounding box center [143, 16] width 149 height 14
click at [148, 9] on input "776999" at bounding box center [143, 16] width 149 height 14
type input "7"
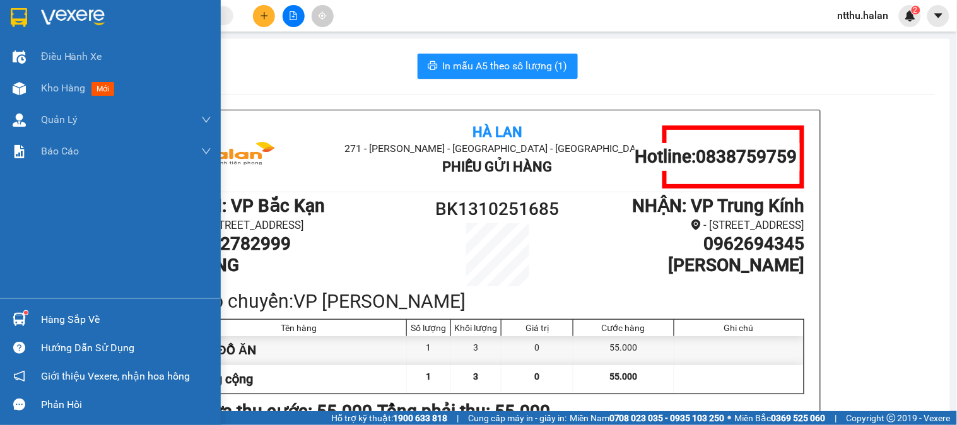
click at [83, 314] on div "Hàng sắp về" at bounding box center [126, 320] width 170 height 19
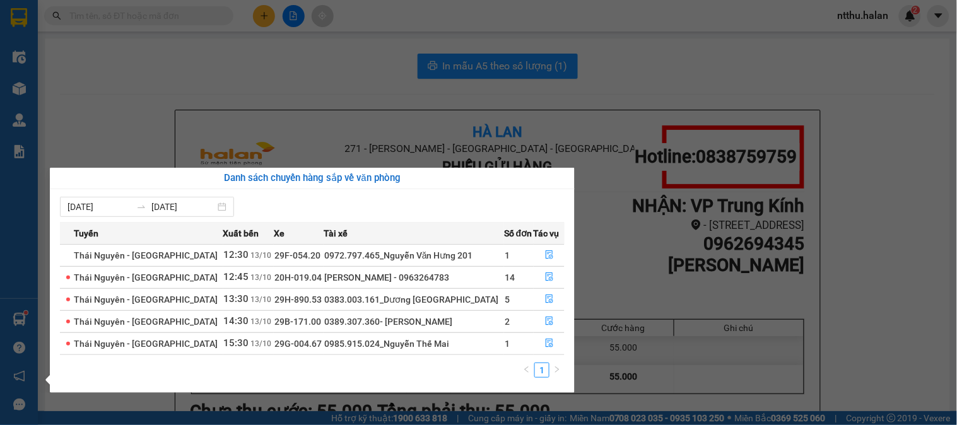
click at [117, 32] on section "Kết quả tìm kiếm ( 525 ) Bộ lọc Mã ĐH Trạng thái Món hàng Thu hộ Tổng cước Chưa…" at bounding box center [478, 212] width 957 height 425
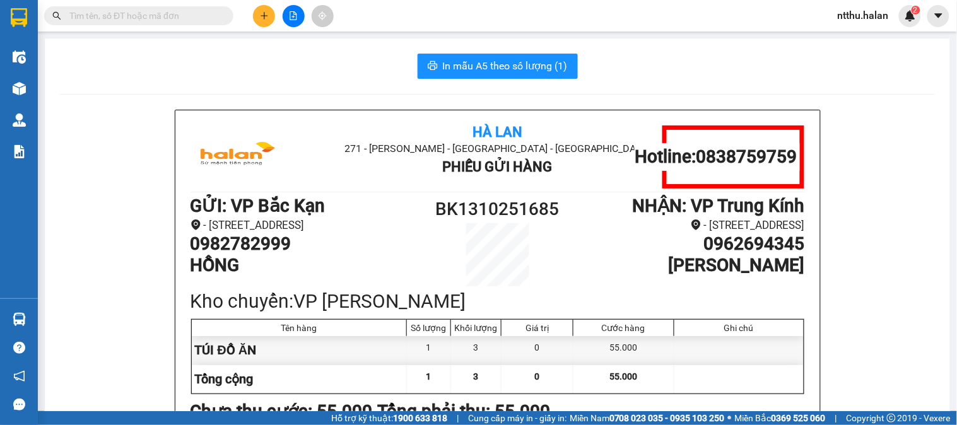
click at [117, 16] on input "text" at bounding box center [143, 16] width 149 height 14
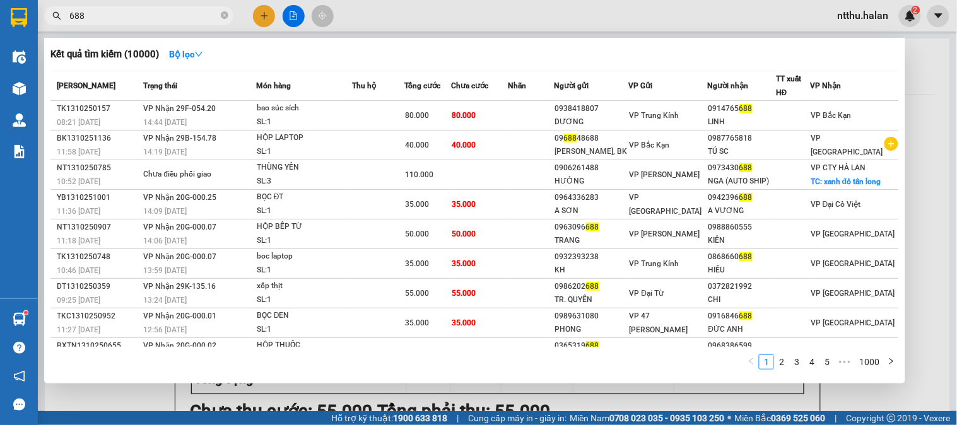
click at [163, 9] on input "688" at bounding box center [143, 16] width 149 height 14
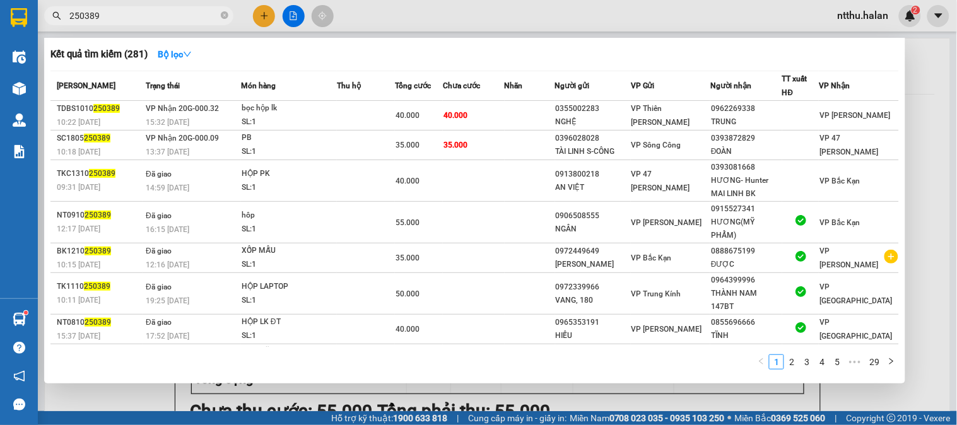
type input "250389"
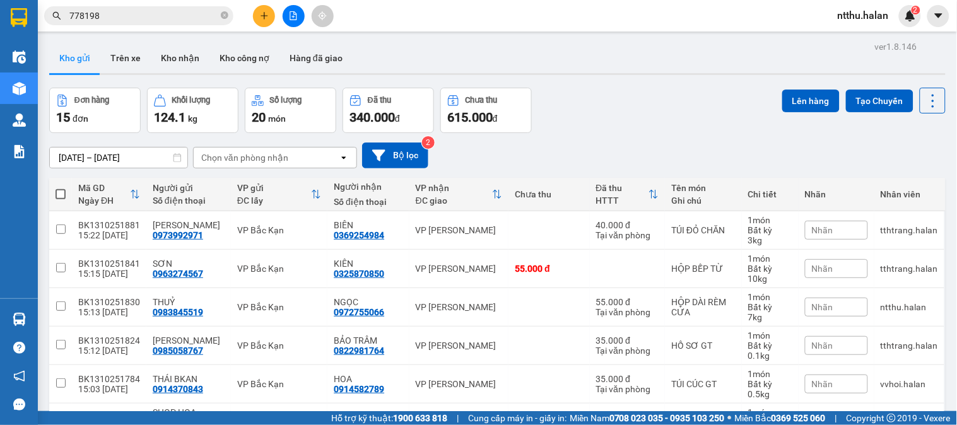
click at [116, 16] on input "778198" at bounding box center [143, 16] width 149 height 14
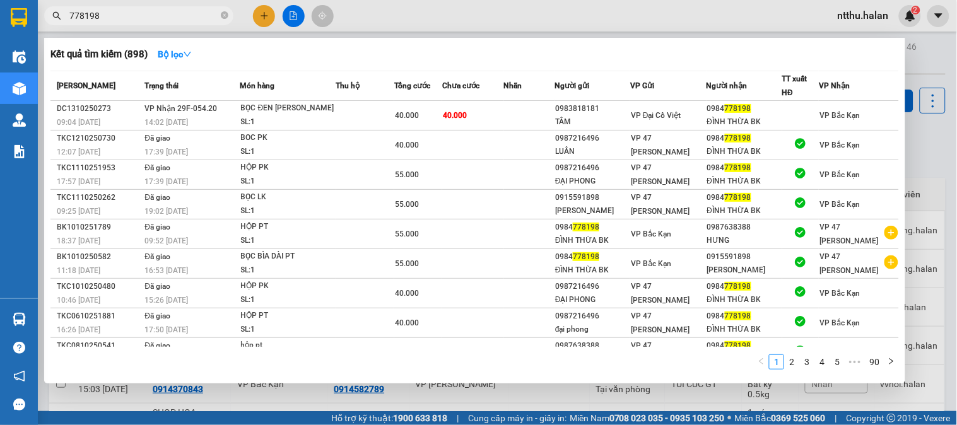
click at [117, 13] on input "778198" at bounding box center [143, 16] width 149 height 14
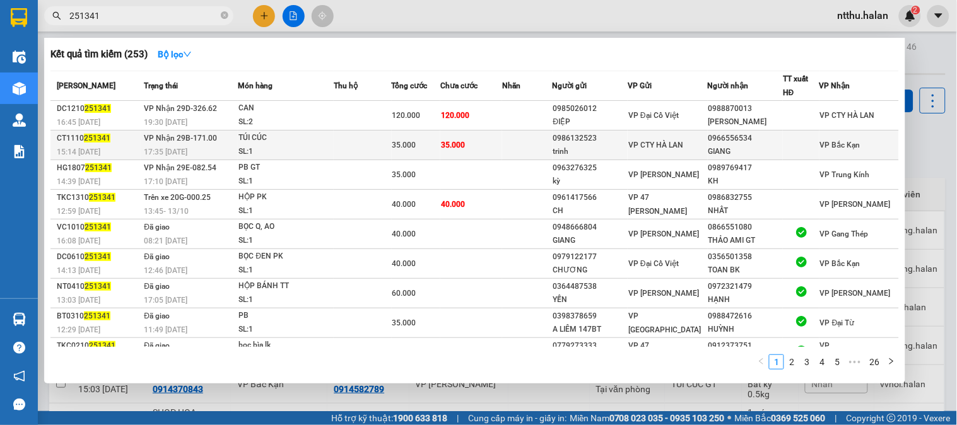
type input "251341"
click at [311, 138] on div "TÚI CÚC" at bounding box center [286, 138] width 95 height 14
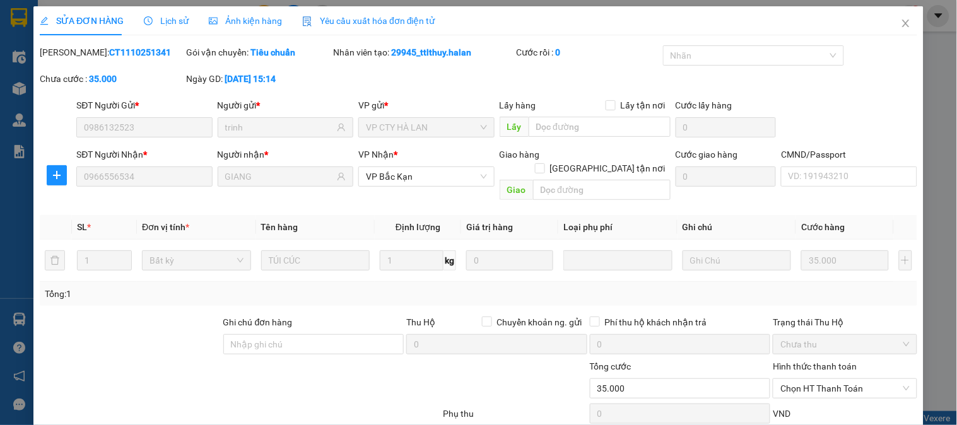
type input "0986132523"
type input "trinh"
type input "0966556534"
type input "GIANG"
type input "0"
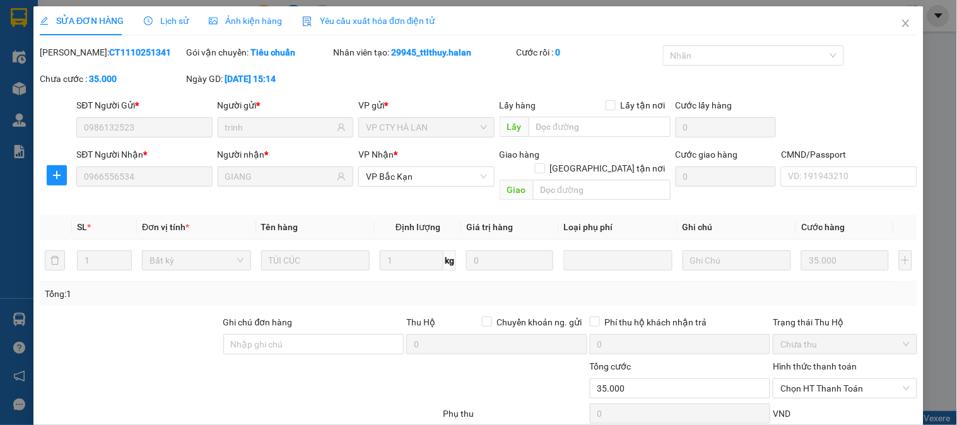
type input "35.000"
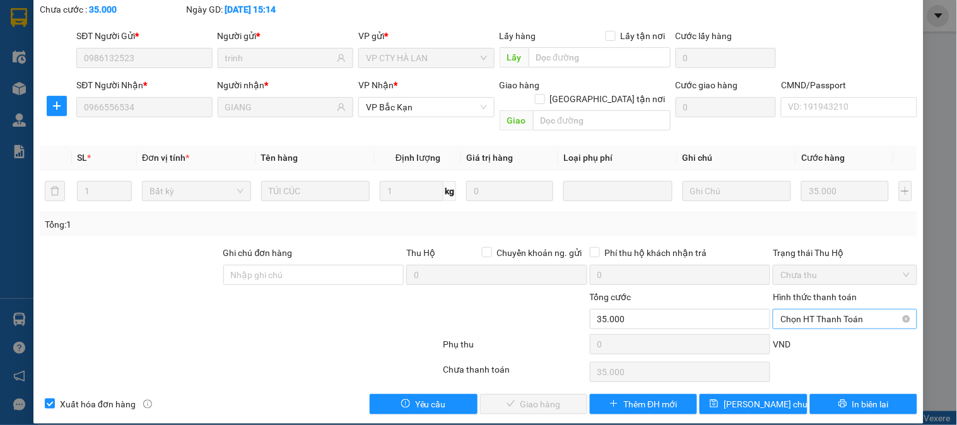
click at [831, 310] on span "Chọn HT Thanh Toán" at bounding box center [845, 319] width 129 height 19
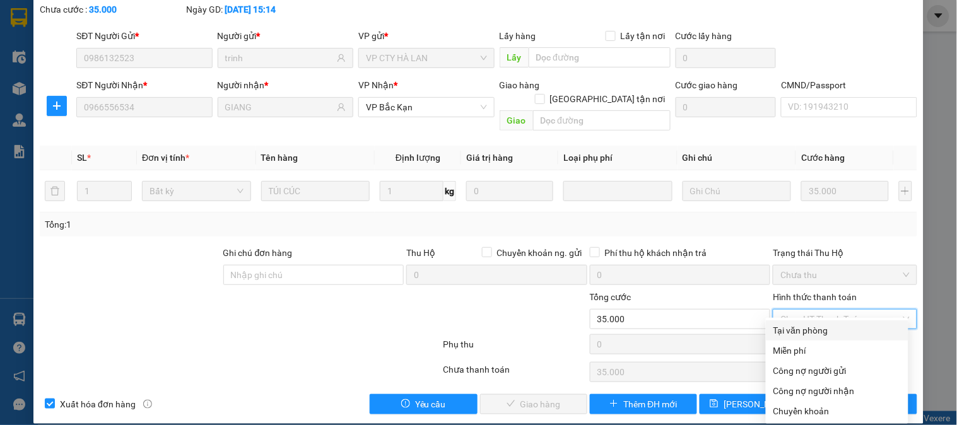
click at [813, 329] on div "Tại văn phòng" at bounding box center [837, 331] width 127 height 14
type input "0"
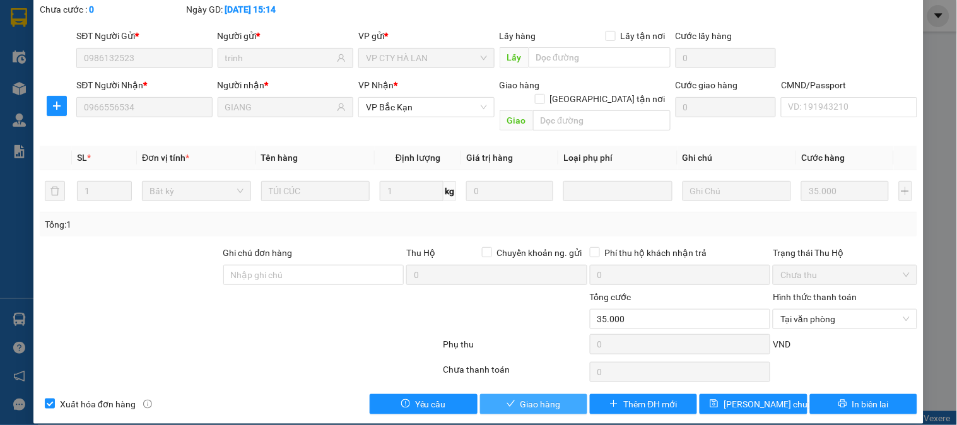
click at [554, 398] on span "Giao hàng" at bounding box center [541, 405] width 40 height 14
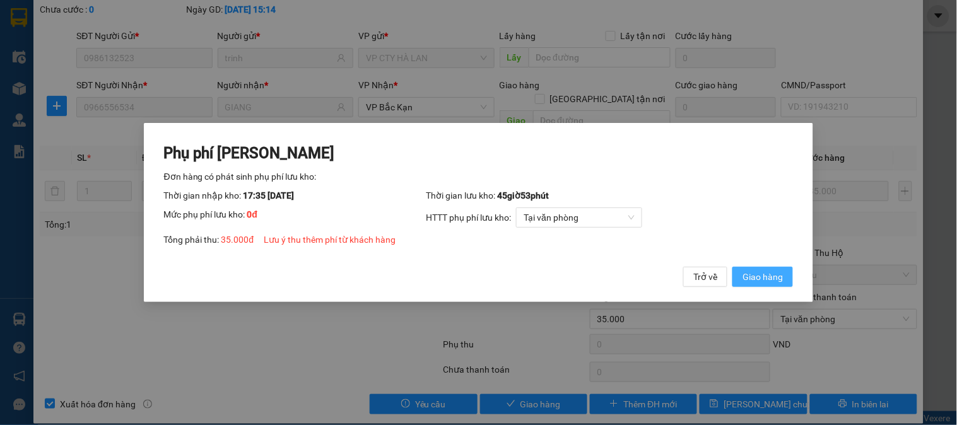
click at [759, 270] on span "Giao hàng" at bounding box center [763, 277] width 40 height 14
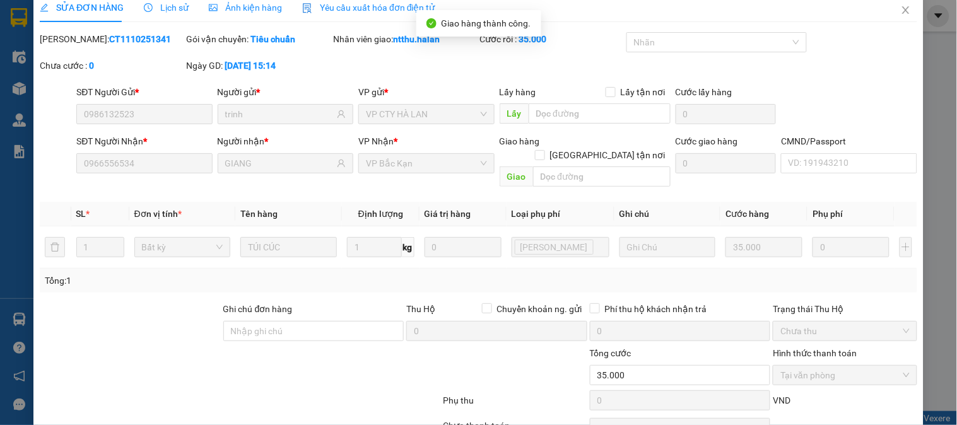
scroll to position [0, 0]
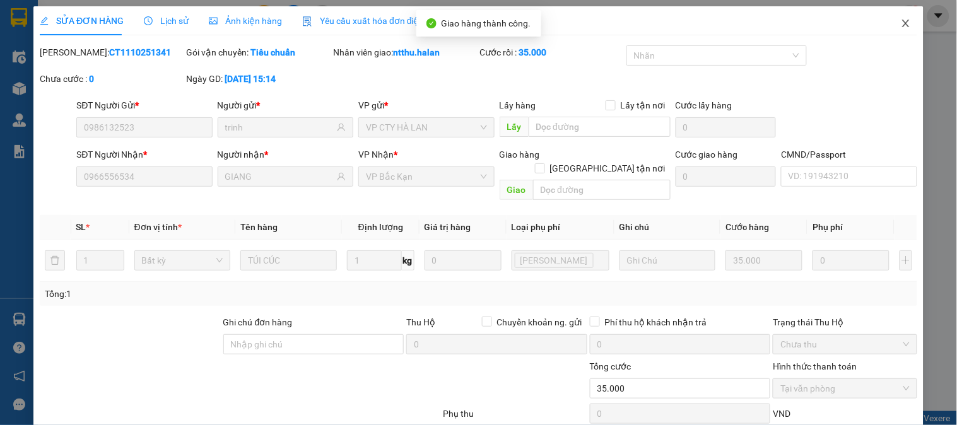
click at [903, 21] on icon "close" at bounding box center [906, 24] width 7 height 8
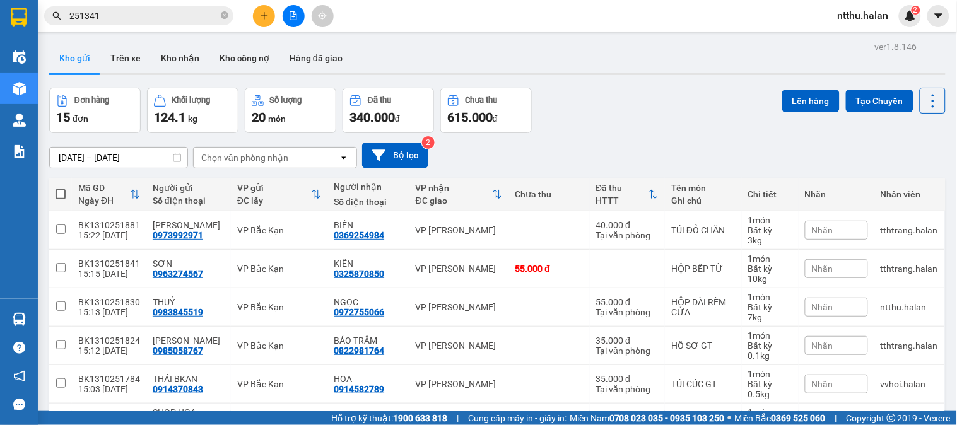
click at [138, 20] on input "251341" at bounding box center [143, 16] width 149 height 14
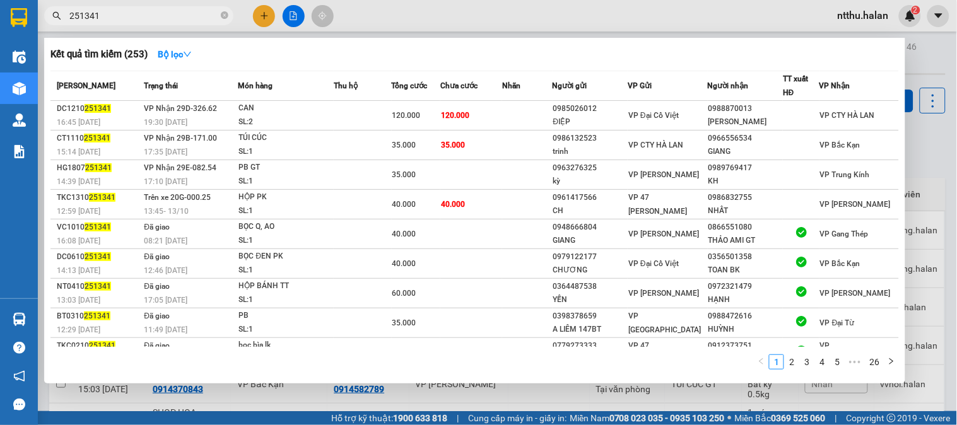
click at [138, 20] on input "251341" at bounding box center [143, 16] width 149 height 14
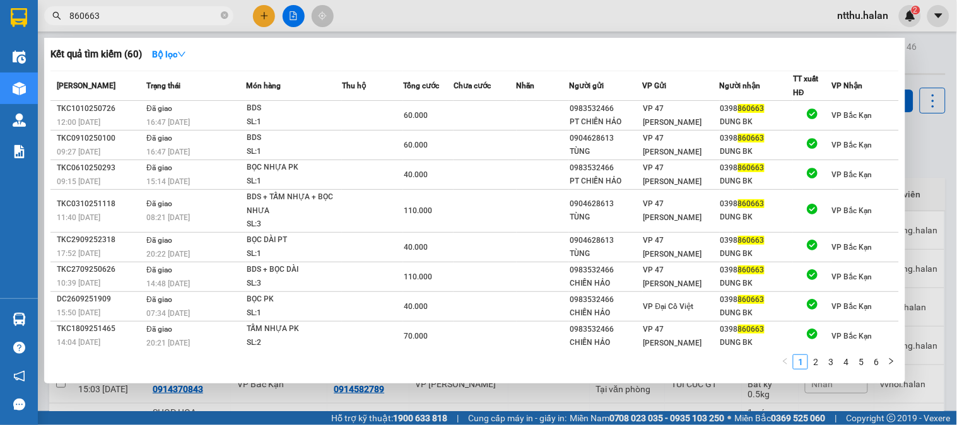
click at [148, 16] on input "860663" at bounding box center [143, 16] width 149 height 14
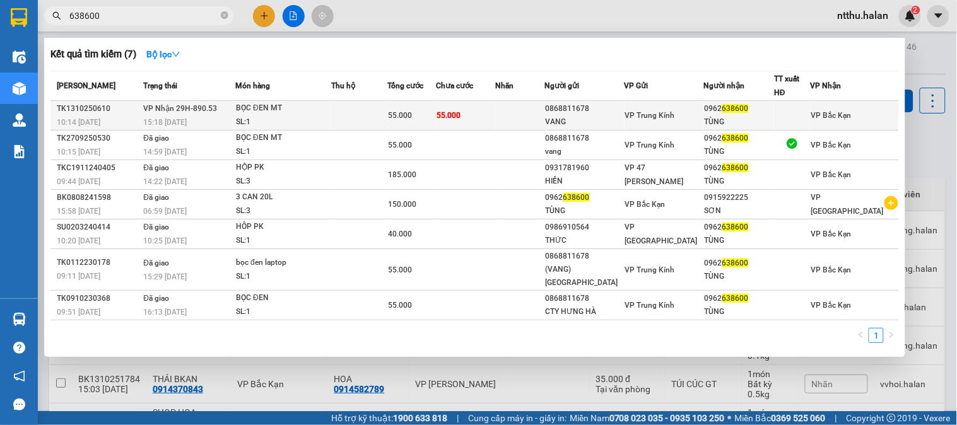
type input "638600"
click at [206, 109] on span "VP Nhận 29H-890.53" at bounding box center [180, 108] width 74 height 9
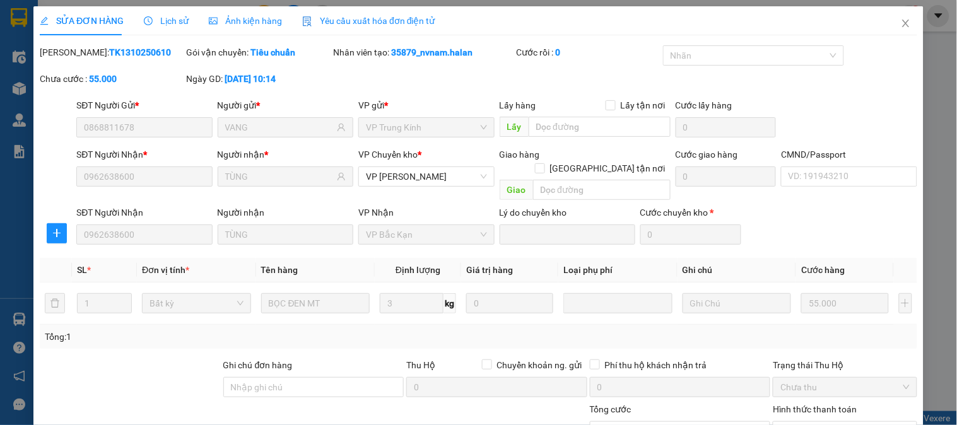
type input "0868811678"
type input "VANG"
type input "0962638600"
type input "TÙNG"
type input "0"
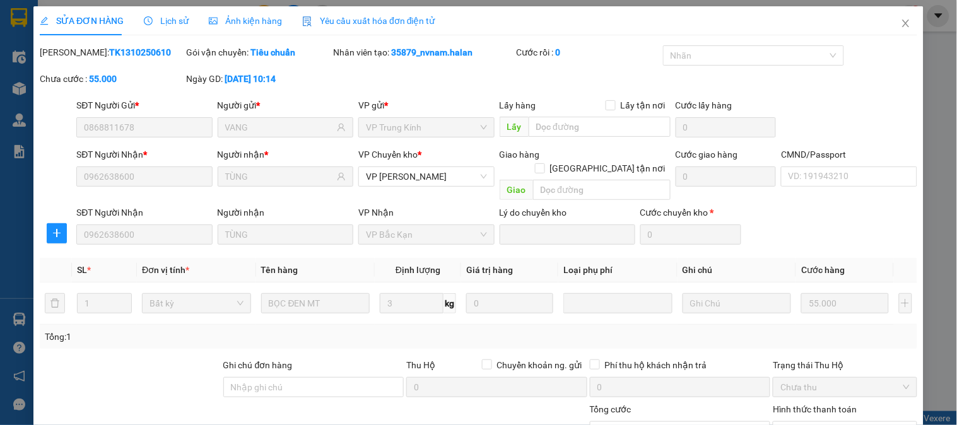
type input "55.000"
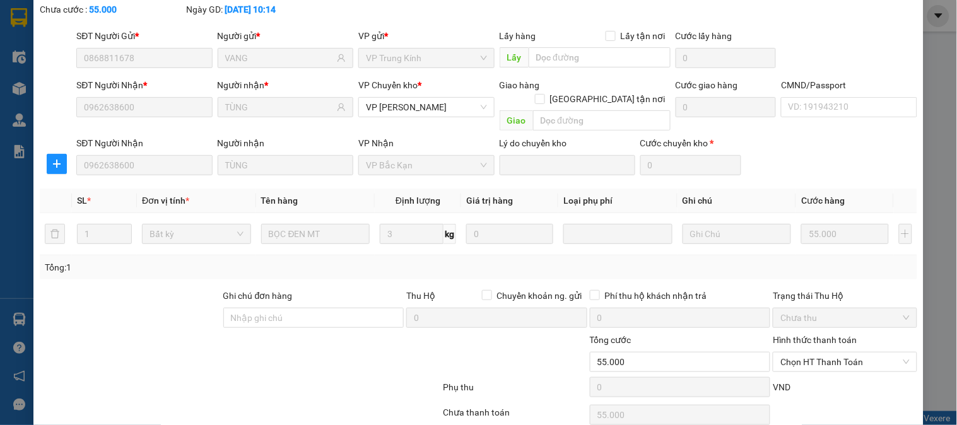
scroll to position [112, 0]
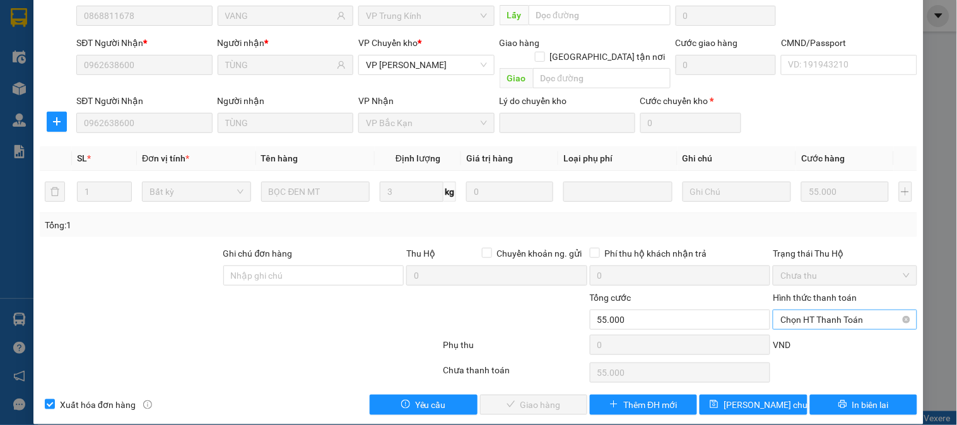
click at [826, 311] on span "Chọn HT Thanh Toán" at bounding box center [845, 320] width 129 height 19
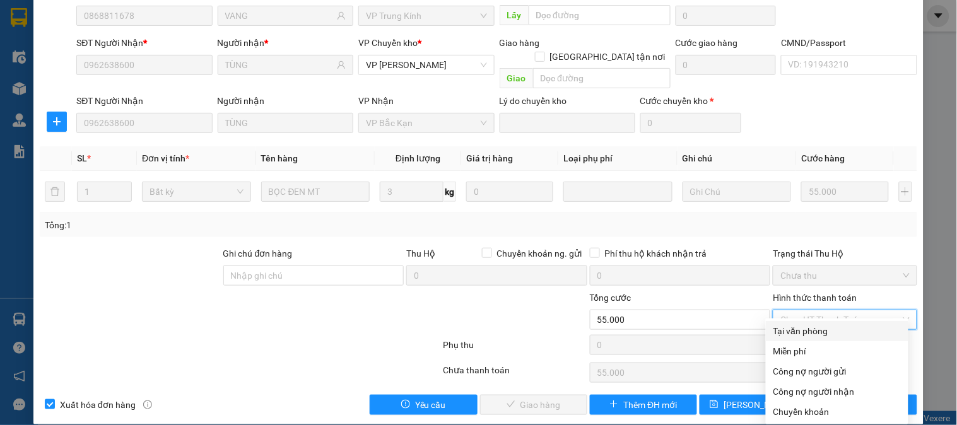
click at [819, 333] on div "Tại văn phòng" at bounding box center [837, 331] width 127 height 14
type input "0"
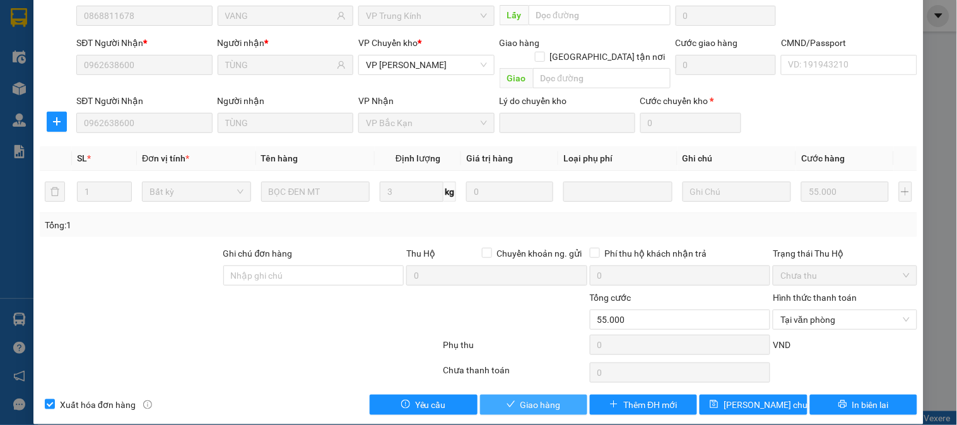
click at [535, 398] on span "Giao hàng" at bounding box center [541, 405] width 40 height 14
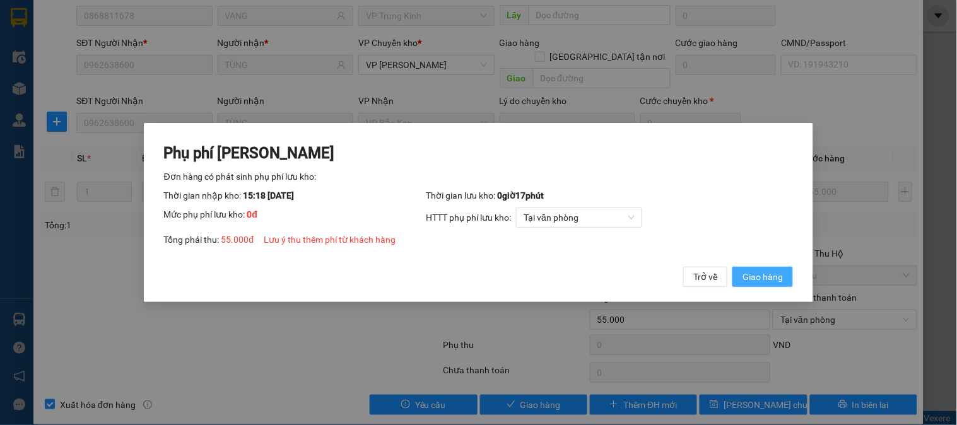
click at [771, 271] on span "Giao hàng" at bounding box center [763, 277] width 40 height 14
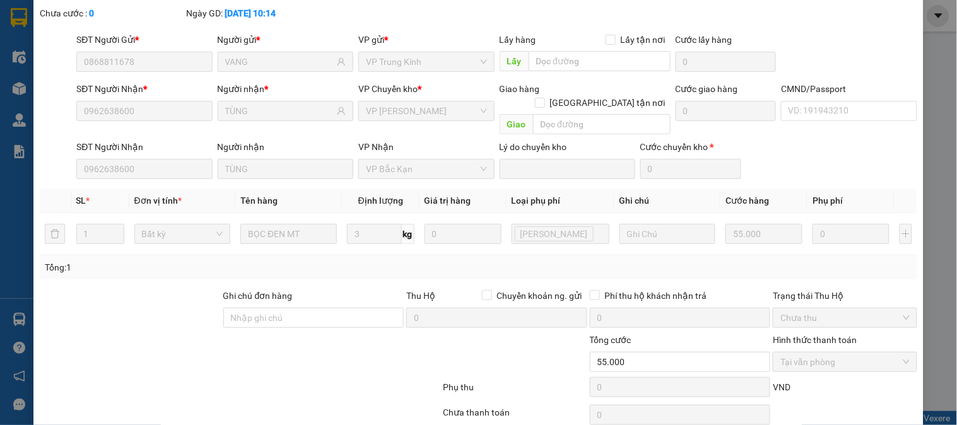
scroll to position [0, 0]
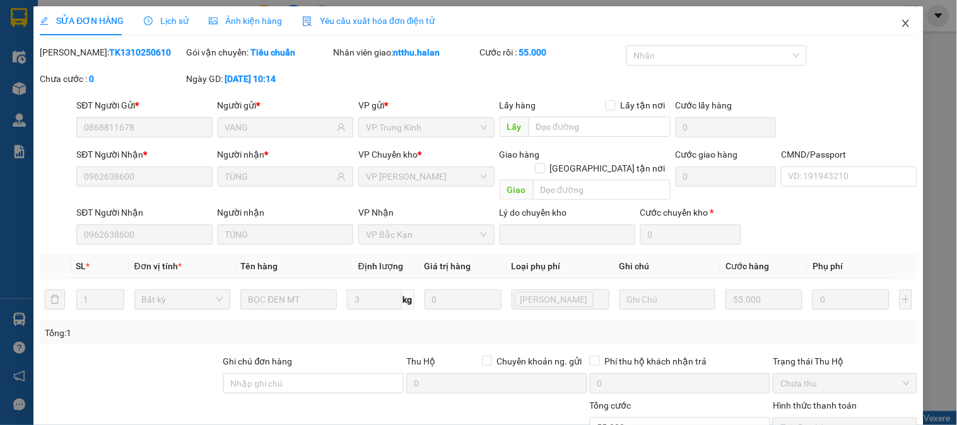
click at [901, 21] on icon "close" at bounding box center [906, 23] width 10 height 10
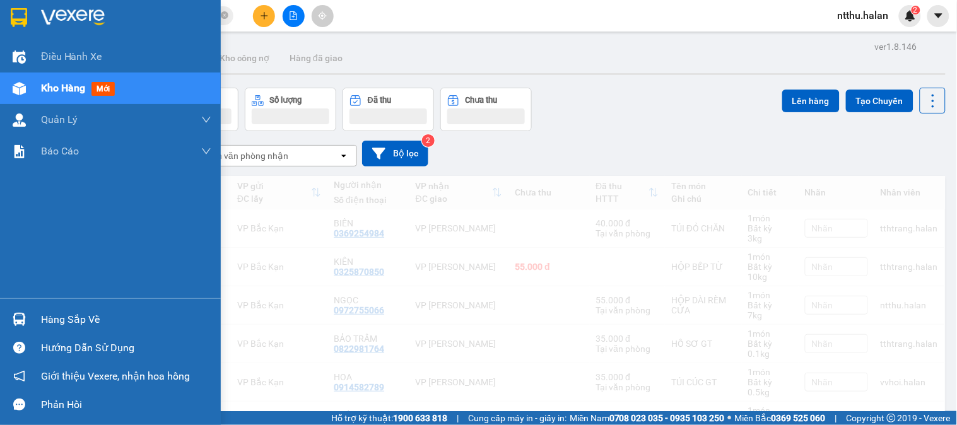
click at [47, 320] on div "Hàng sắp về" at bounding box center [126, 320] width 170 height 19
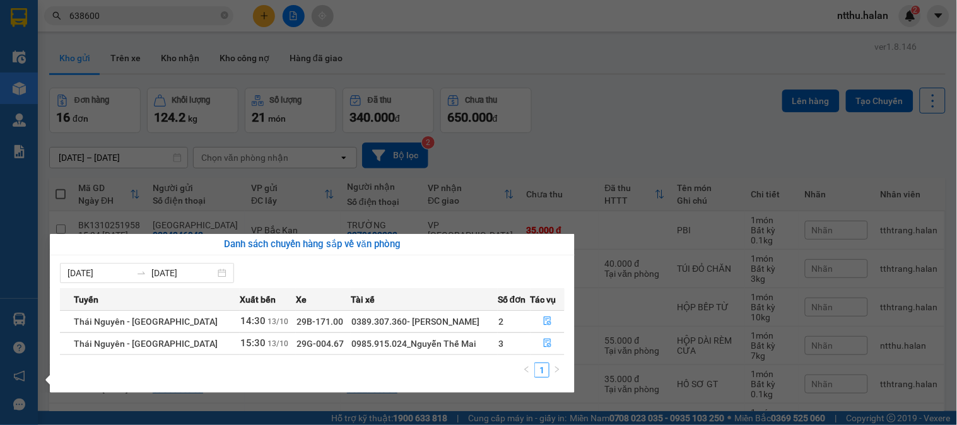
click at [668, 126] on section "Kết quả tìm kiếm ( 7 ) Bộ lọc Mã ĐH Trạng thái Món hàng Thu hộ Tổng cước Chưa c…" at bounding box center [478, 212] width 957 height 425
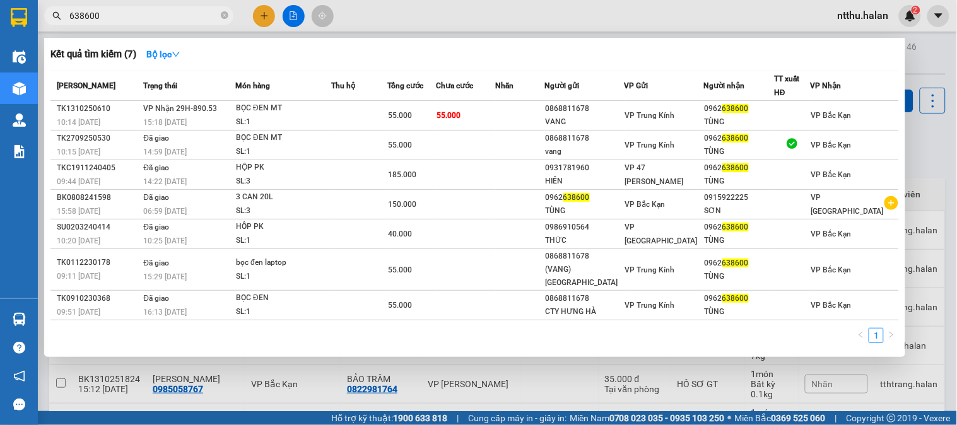
click at [189, 11] on input "638600" at bounding box center [143, 16] width 149 height 14
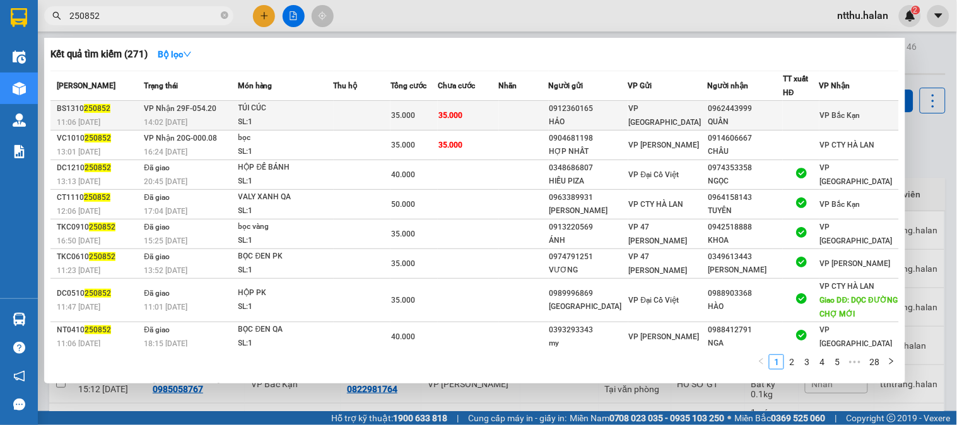
type input "250852"
click at [292, 121] on div "SL: 1" at bounding box center [286, 123] width 95 height 14
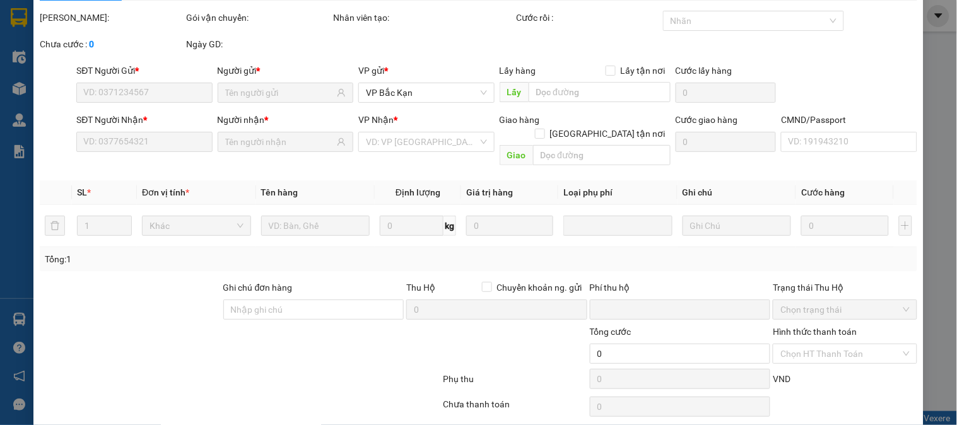
scroll to position [69, 0]
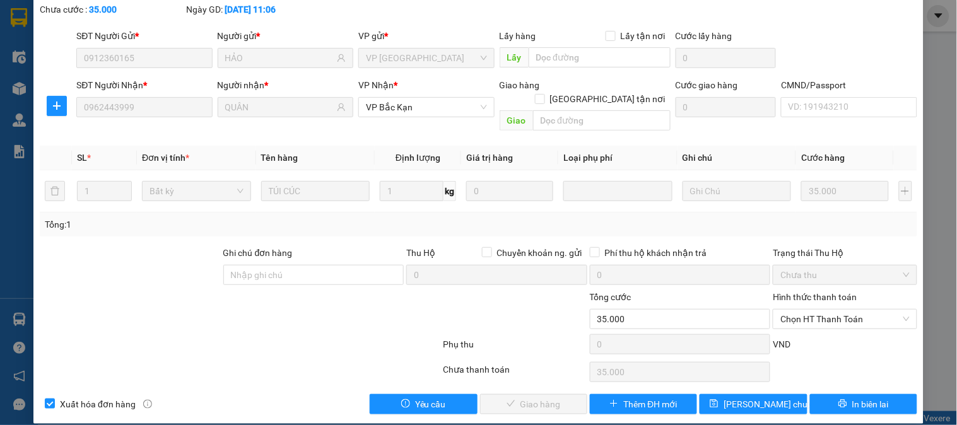
type input "0912360165"
type input "HẢO"
type input "0962443999"
type input "QUÂN"
type input "0"
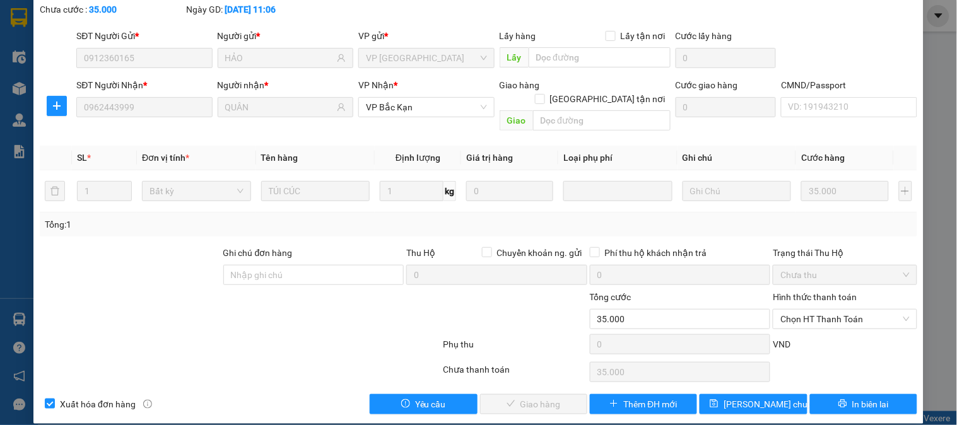
type input "35.000"
drag, startPoint x: 851, startPoint y: 308, endPoint x: 827, endPoint y: 316, distance: 24.8
click at [850, 310] on span "Chọn HT Thanh Toán" at bounding box center [845, 319] width 129 height 19
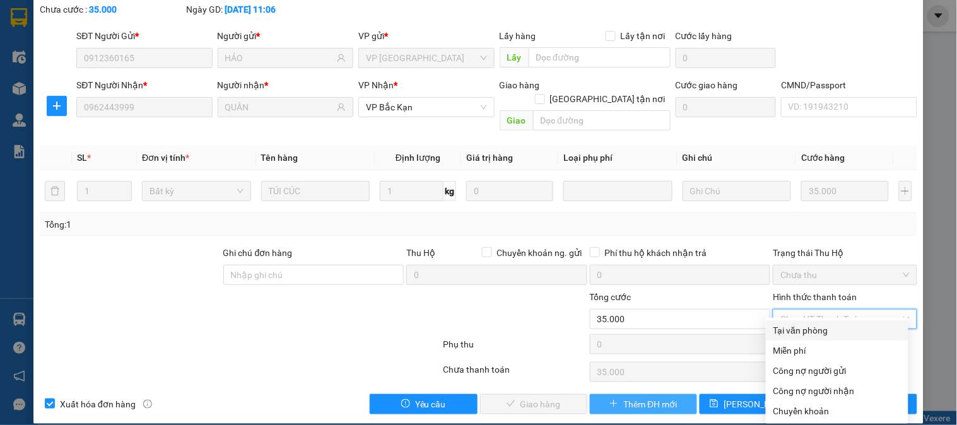
drag, startPoint x: 803, startPoint y: 329, endPoint x: 592, endPoint y: 394, distance: 221.2
click at [803, 330] on div "Tại văn phòng" at bounding box center [837, 331] width 127 height 14
type input "0"
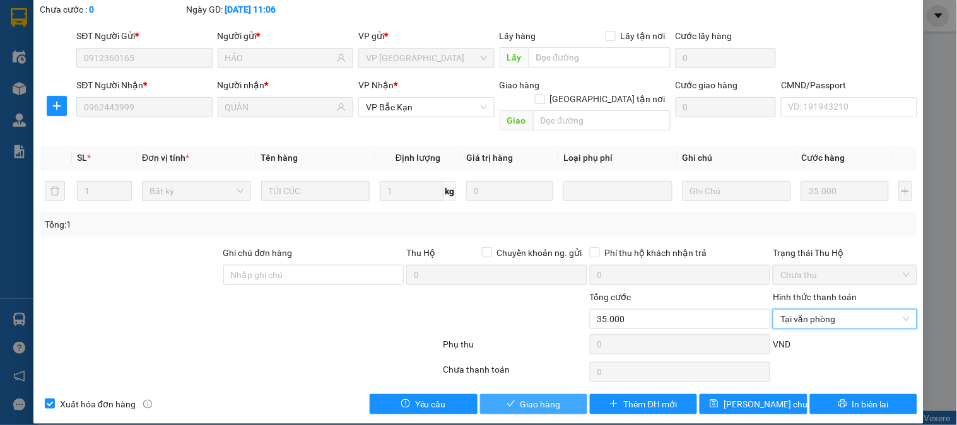
click at [533, 398] on span "Giao hàng" at bounding box center [541, 405] width 40 height 14
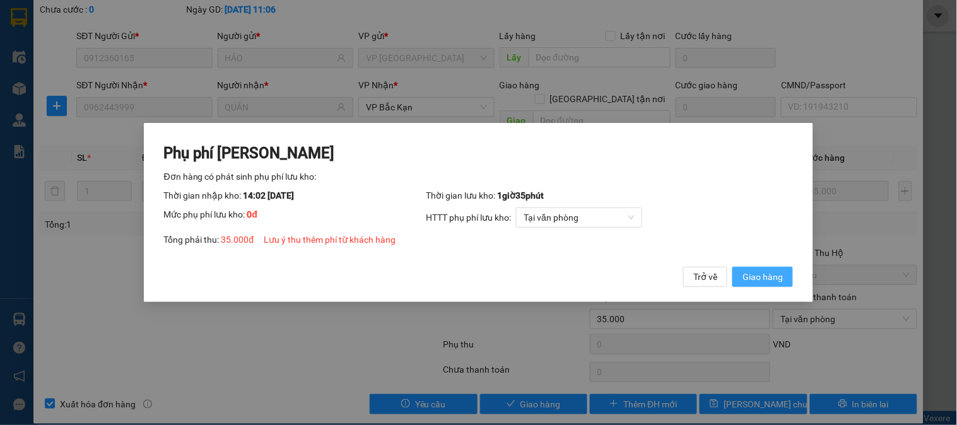
click at [757, 275] on span "Giao hàng" at bounding box center [763, 277] width 40 height 14
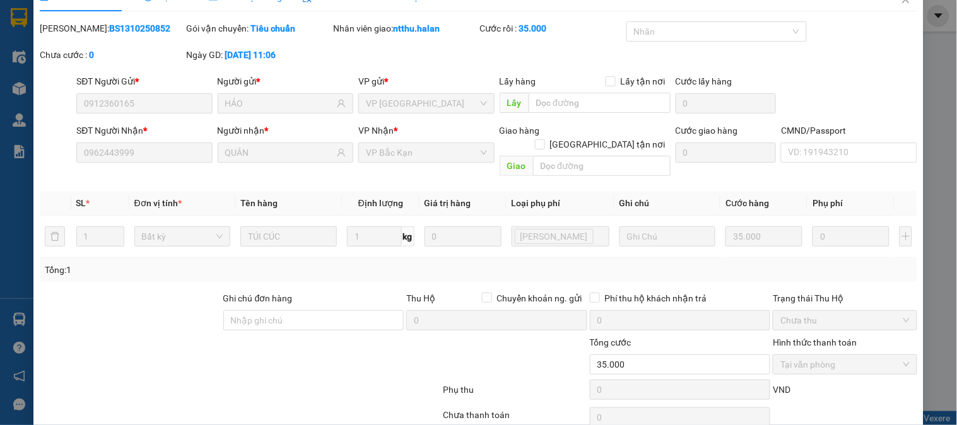
scroll to position [0, 0]
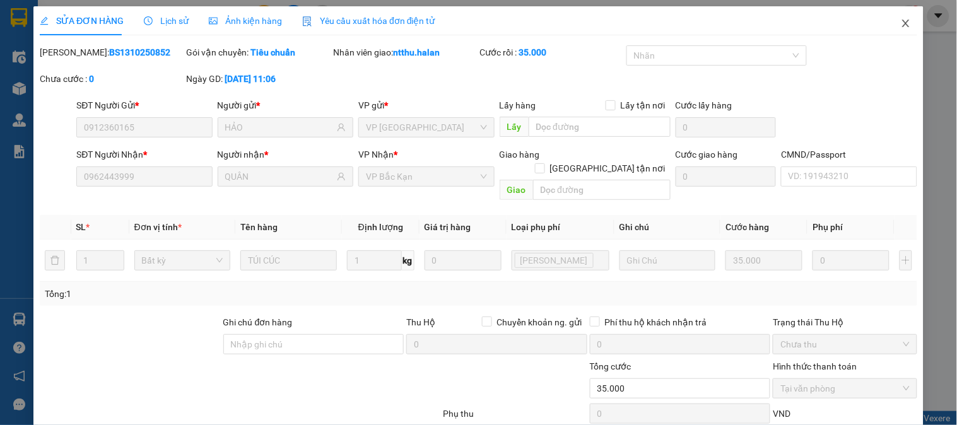
click at [901, 27] on icon "close" at bounding box center [906, 23] width 10 height 10
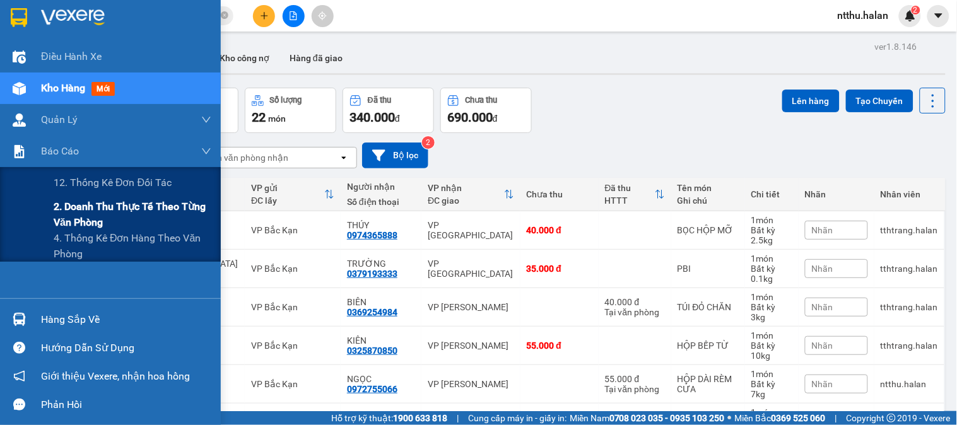
click at [104, 208] on span "2. Doanh thu thực tế theo từng văn phòng" at bounding box center [133, 215] width 158 height 32
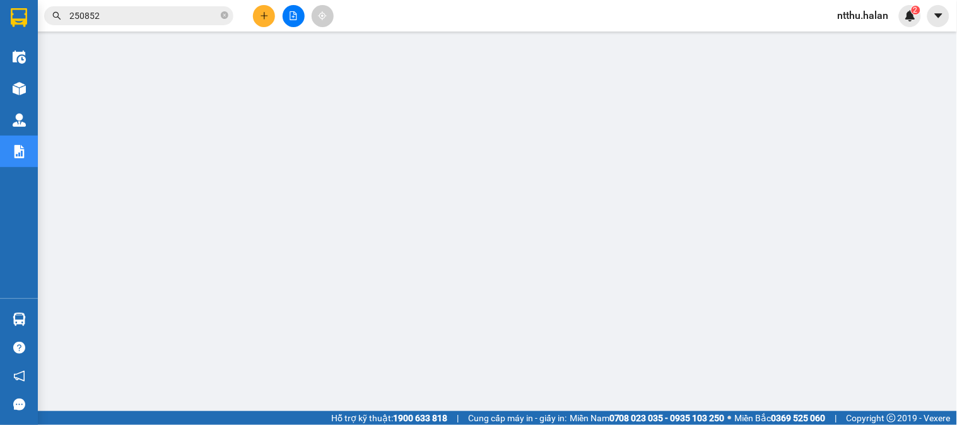
click at [160, 16] on input "250852" at bounding box center [143, 16] width 149 height 14
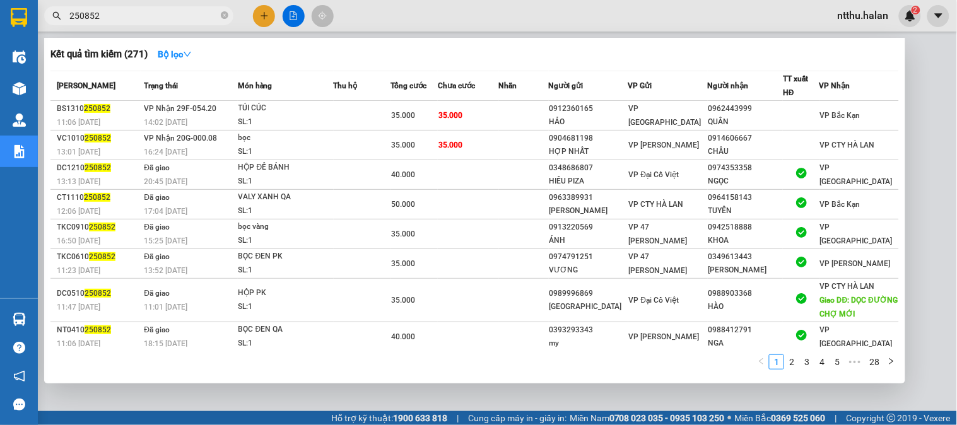
click at [160, 16] on input "250852" at bounding box center [143, 16] width 149 height 14
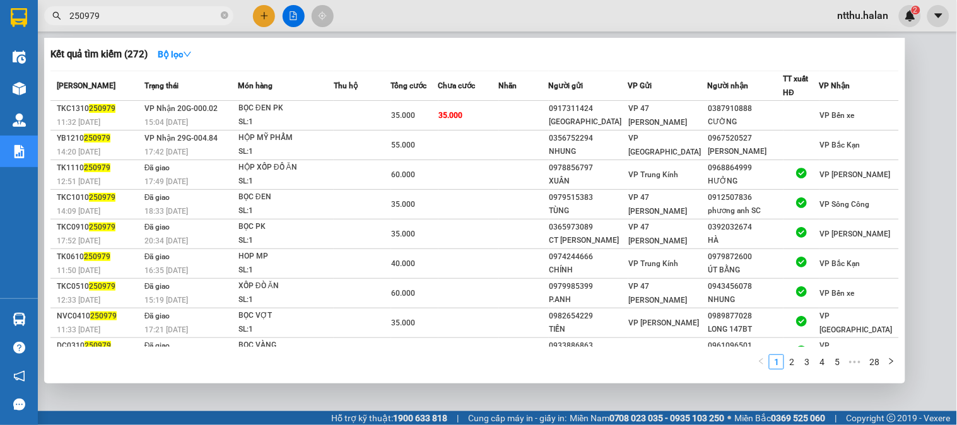
type input "250979"
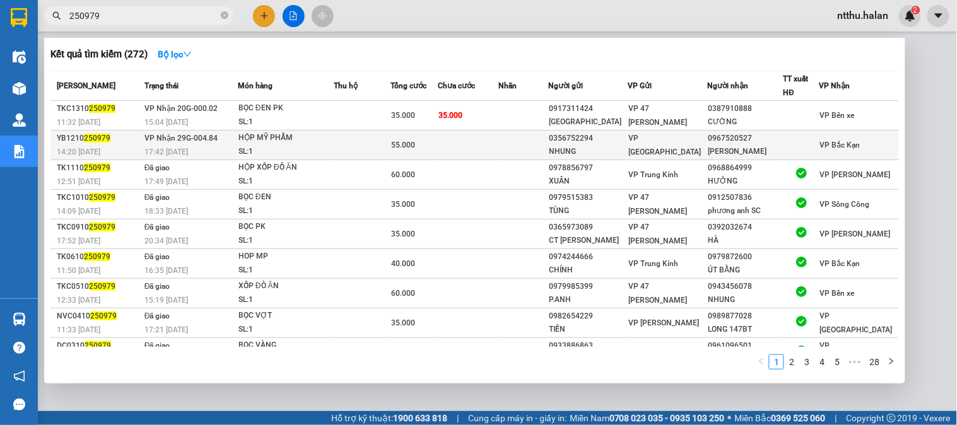
click at [268, 145] on div "HỘP MỸ PHẨM" at bounding box center [286, 138] width 95 height 14
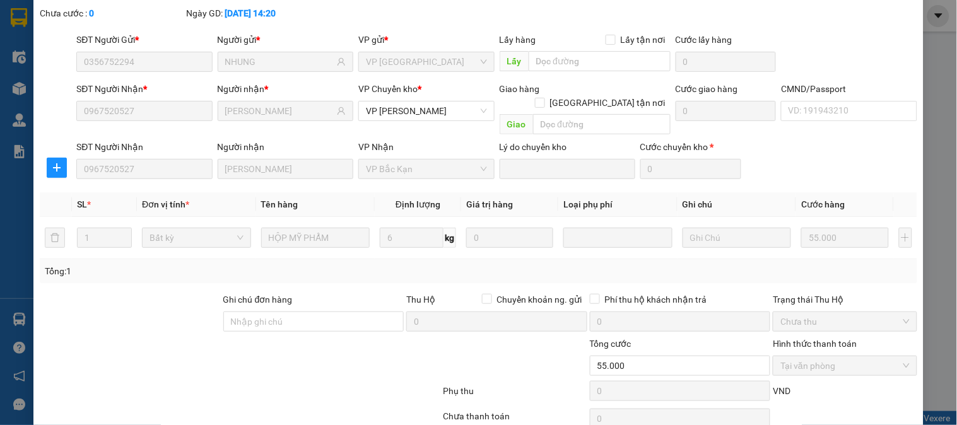
type input "0356752294"
type input "NHUNG"
type input "0967520527"
type input "HOÀNG THỊ THANH THỦY"
type input "0"
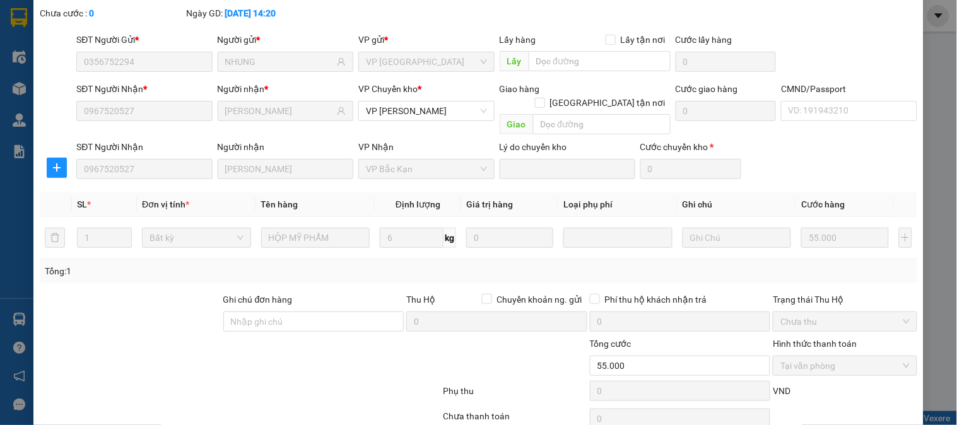
type input "55.000"
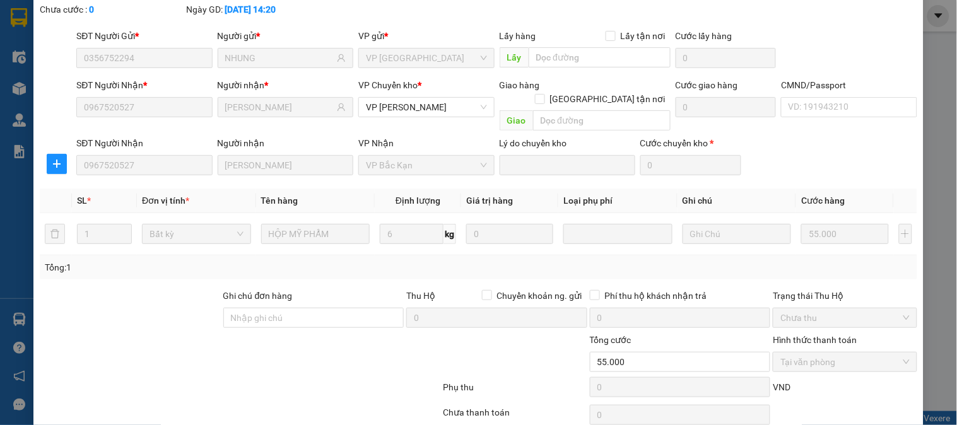
scroll to position [112, 0]
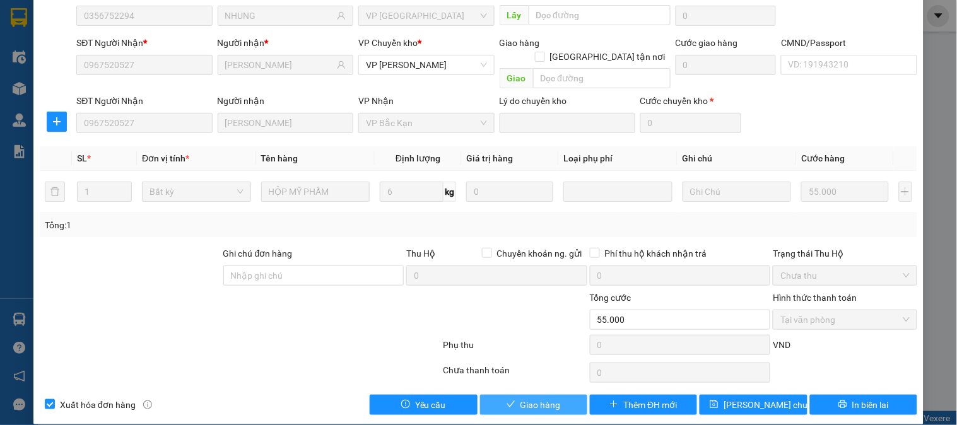
click at [537, 395] on button "Giao hàng" at bounding box center [533, 405] width 107 height 20
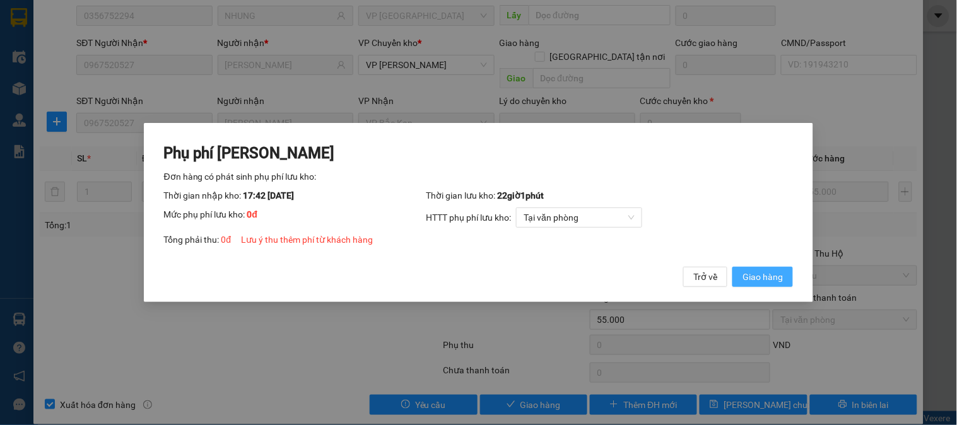
click at [774, 274] on span "Giao hàng" at bounding box center [763, 277] width 40 height 14
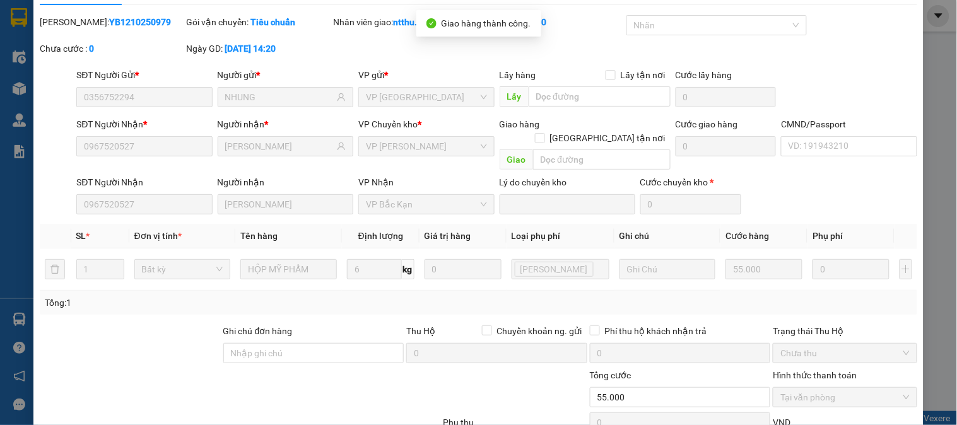
scroll to position [0, 0]
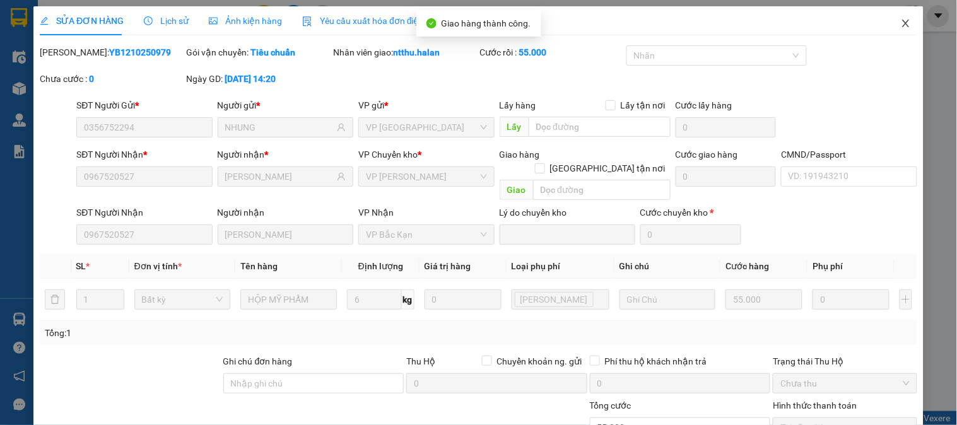
click at [891, 24] on span "Close" at bounding box center [906, 23] width 35 height 35
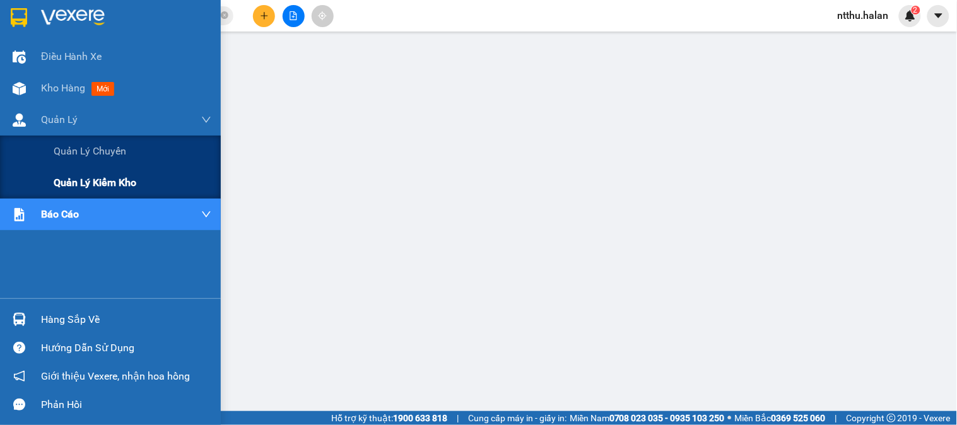
click at [97, 179] on span "Quản lý kiểm kho" at bounding box center [95, 183] width 83 height 16
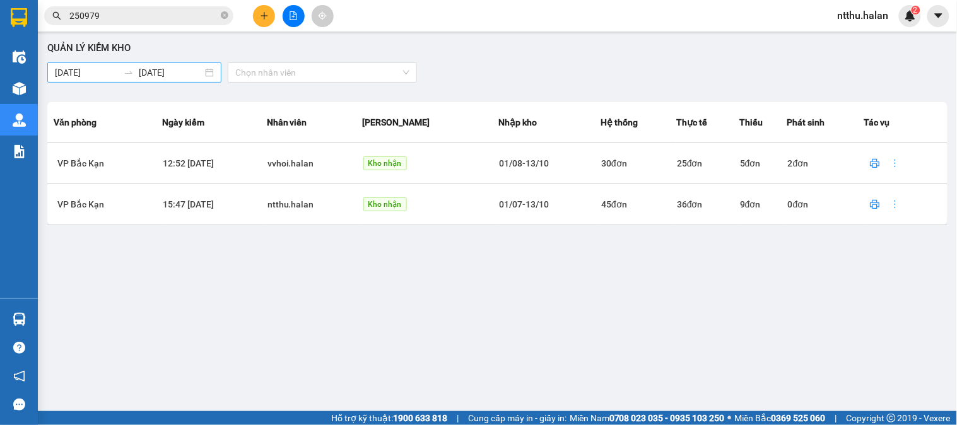
click at [50, 71] on div "13/10/2025 13/10/2025" at bounding box center [134, 72] width 174 height 20
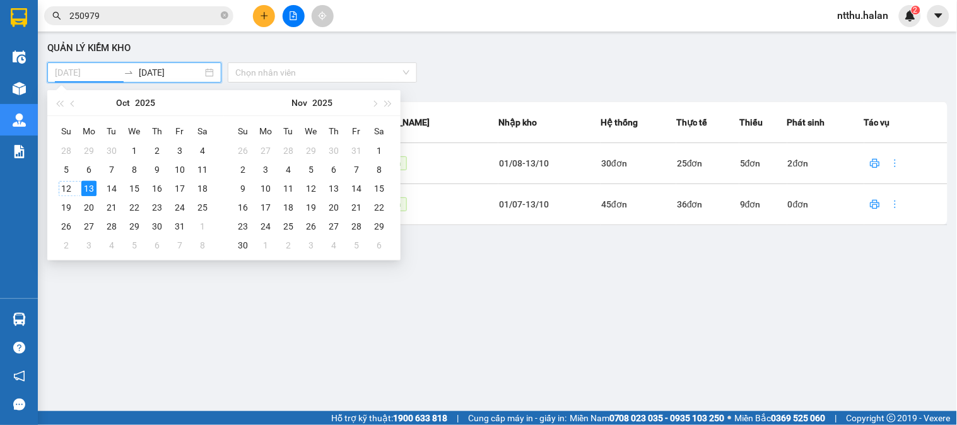
type input "[DATE]"
click at [261, 301] on div "Quản lý kiểm kho 13/10/2025 13/10/2025 Chọn nhân viên Văn phòng Ngày kiểm Nhân …" at bounding box center [497, 223] width 907 height 370
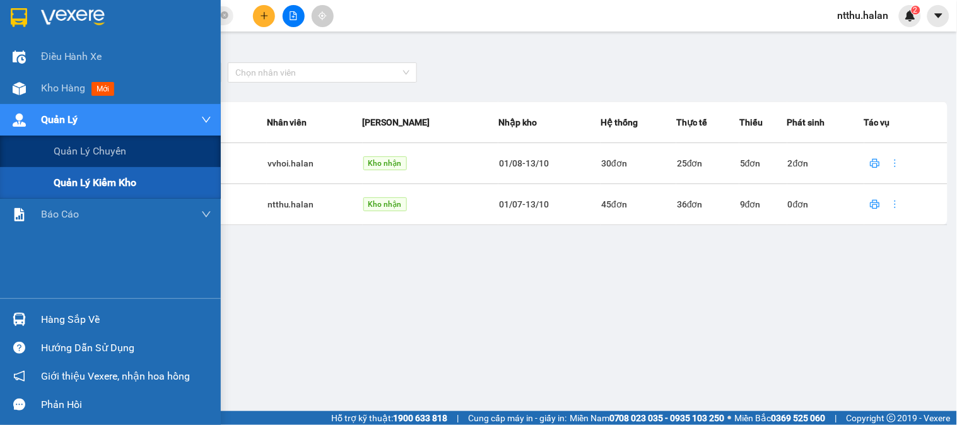
click at [102, 184] on span "Quản lý kiểm kho" at bounding box center [95, 183] width 83 height 16
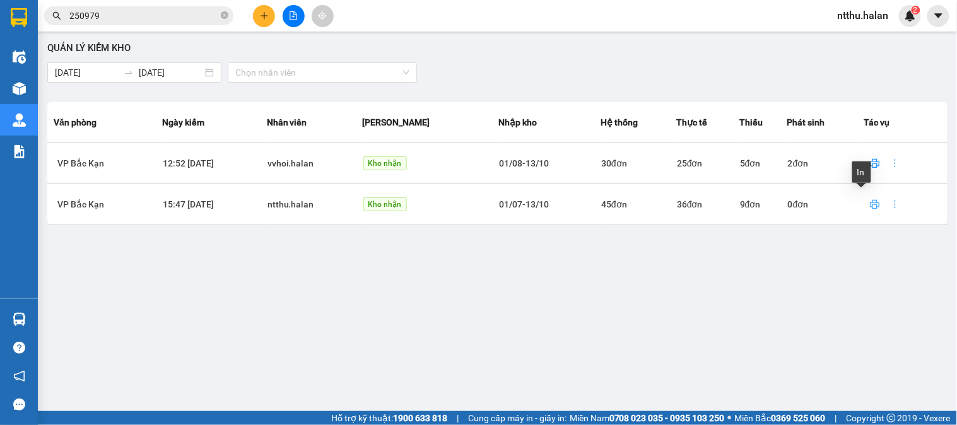
click at [870, 204] on icon "printer" at bounding box center [875, 204] width 10 height 10
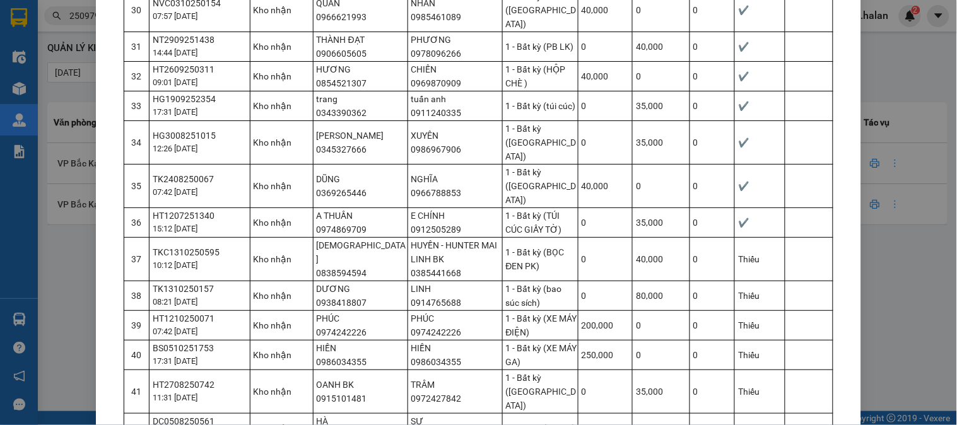
scroll to position [1172, 0]
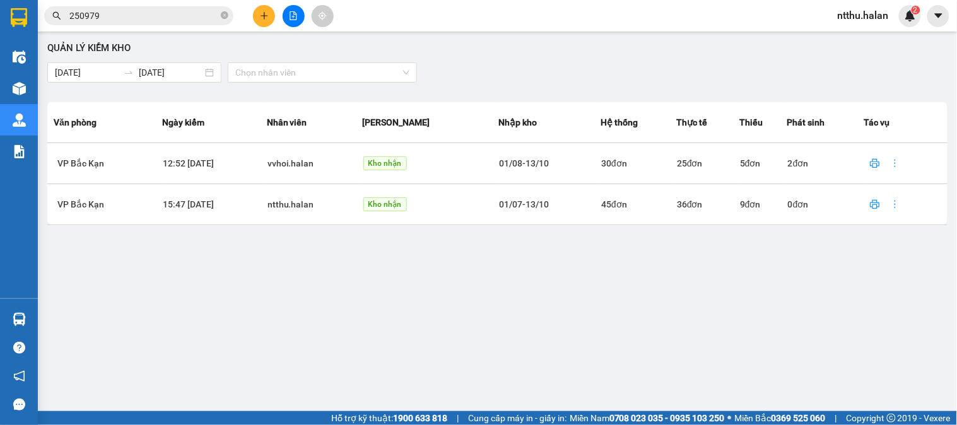
click at [620, 55] on div "Quản lý kiểm kho" at bounding box center [497, 48] width 901 height 15
click at [261, 20] on button at bounding box center [264, 16] width 22 height 22
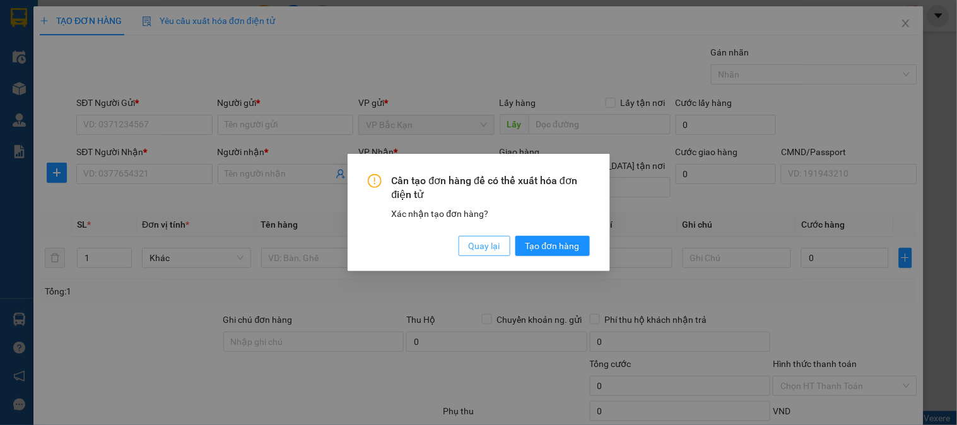
click at [473, 251] on span "Quay lại" at bounding box center [485, 246] width 32 height 14
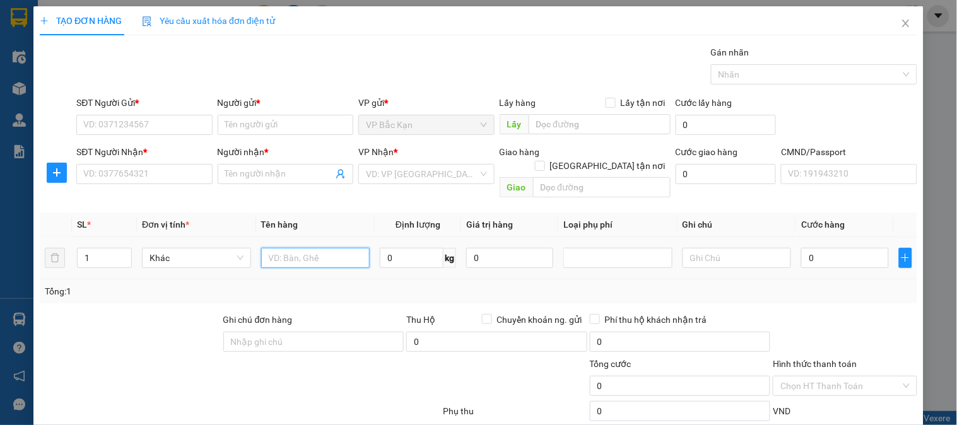
click at [306, 248] on input "text" at bounding box center [315, 258] width 109 height 20
type input "TÚI HỘP BÁNH"
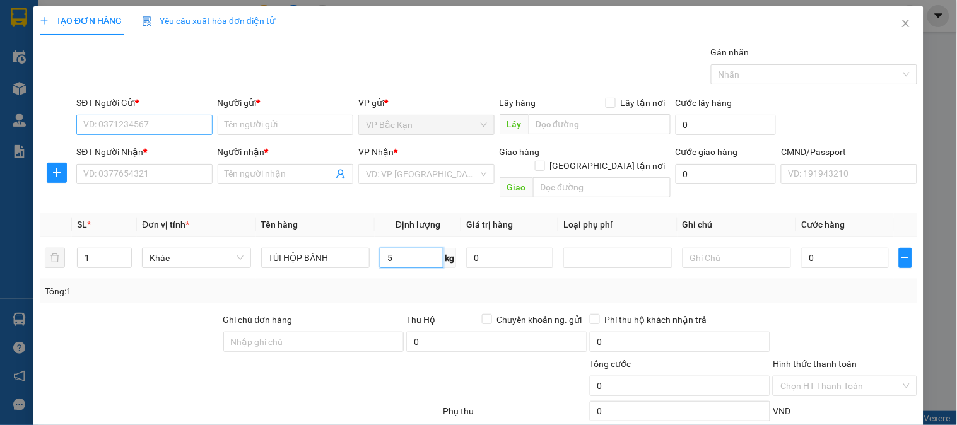
type input "5"
click at [155, 119] on input "SĐT Người Gửi *" at bounding box center [144, 125] width 136 height 20
type input "0837714668"
click at [108, 143] on div "0837714668 - THIỂM" at bounding box center [142, 150] width 119 height 14
type input "THIỂM"
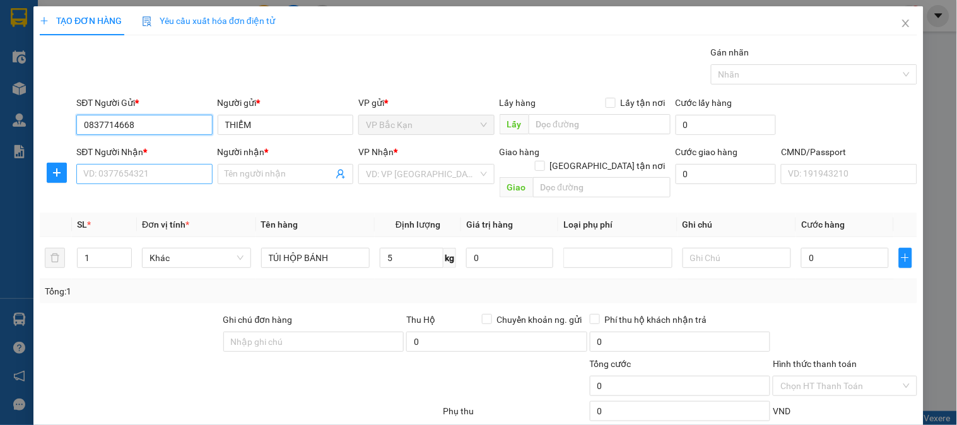
type input "0837714668"
click at [122, 181] on input "SĐT Người Nhận *" at bounding box center [144, 174] width 136 height 20
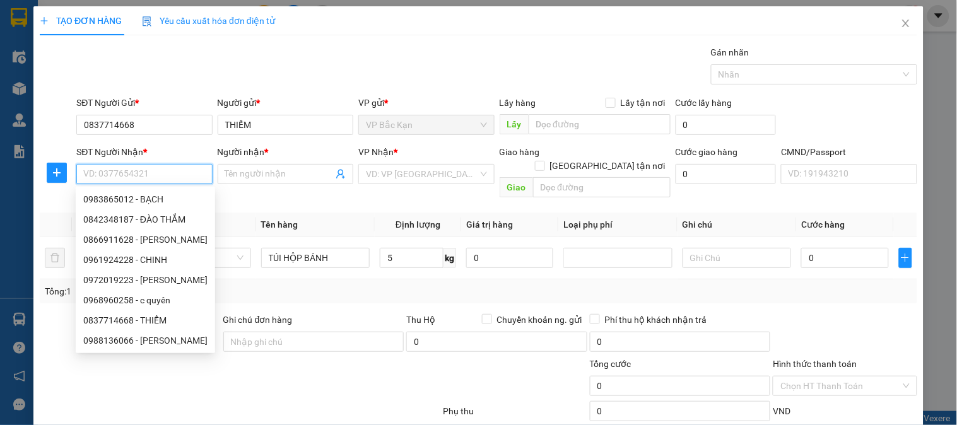
click at [121, 175] on input "SĐT Người Nhận *" at bounding box center [144, 174] width 136 height 20
click at [193, 58] on div "Gói vận chuyển * Tiêu chuẩn Gán nhãn Nhãn" at bounding box center [497, 67] width 846 height 44
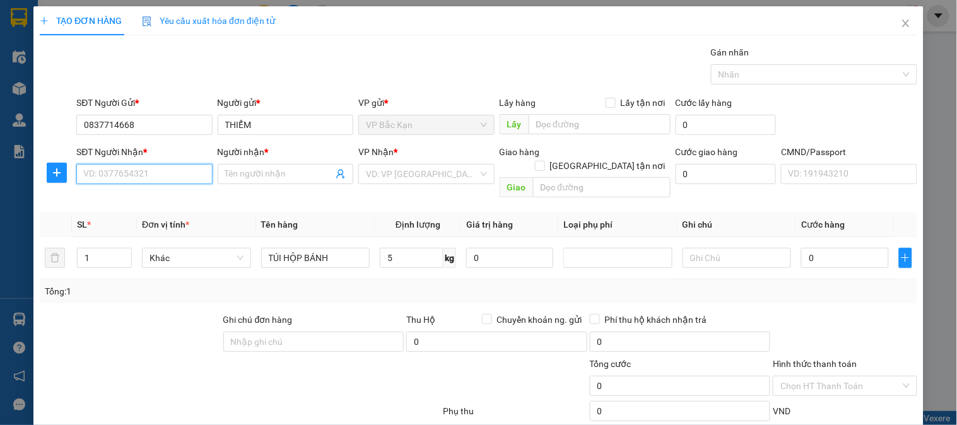
click at [117, 175] on input "SĐT Người Nhận *" at bounding box center [144, 174] width 136 height 20
type input "0363584627"
click at [243, 172] on input "Người nhận *" at bounding box center [279, 174] width 108 height 14
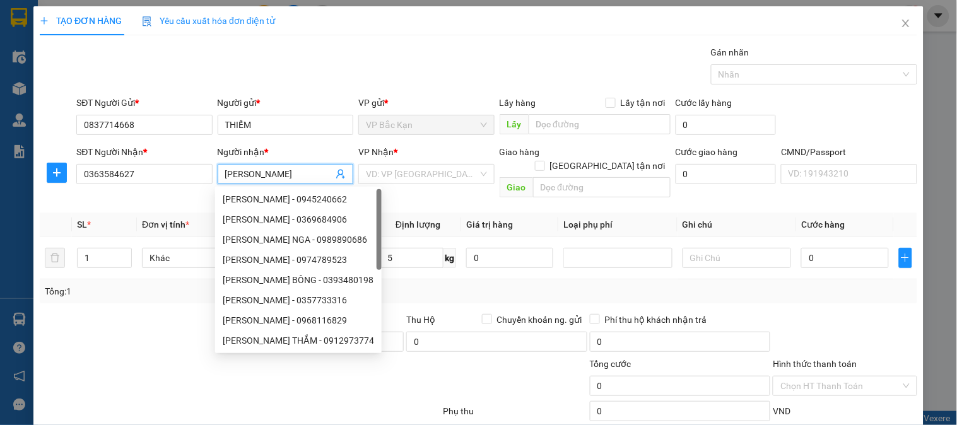
type input "HOÀNG THỊ HÀ TRANG"
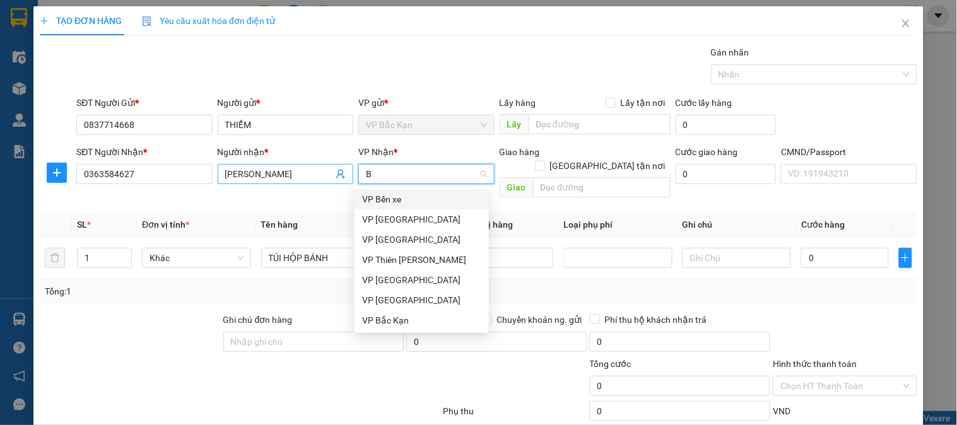
type input "BA"
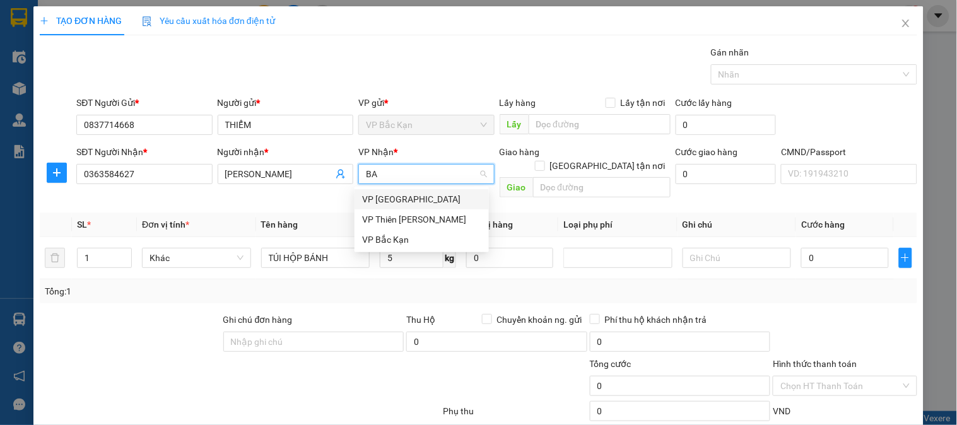
click at [381, 200] on div "VP [GEOGRAPHIC_DATA]" at bounding box center [421, 200] width 119 height 14
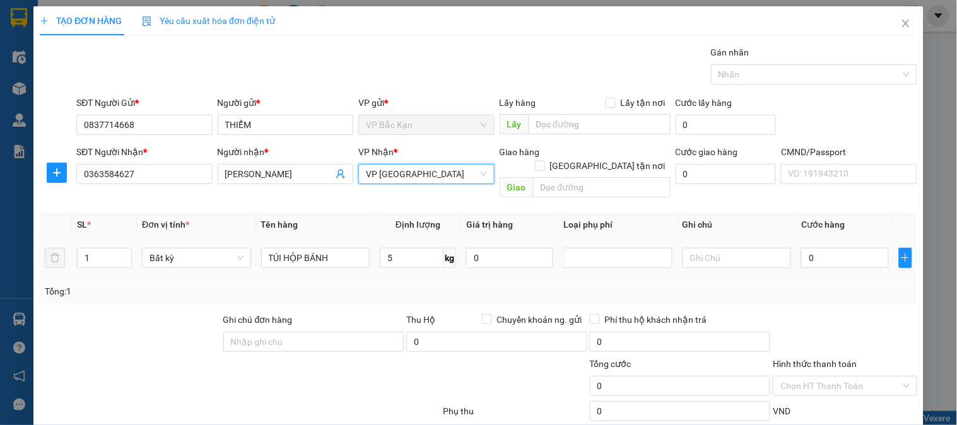
drag, startPoint x: 363, startPoint y: 261, endPoint x: 377, endPoint y: 256, distance: 15.4
click at [363, 260] on td "TÚI HỘP BÁNH" at bounding box center [315, 258] width 119 height 42
click at [403, 248] on input "5" at bounding box center [412, 258] width 64 height 20
click at [406, 280] on div "Tổng: 1" at bounding box center [479, 292] width 878 height 24
type input "40.000"
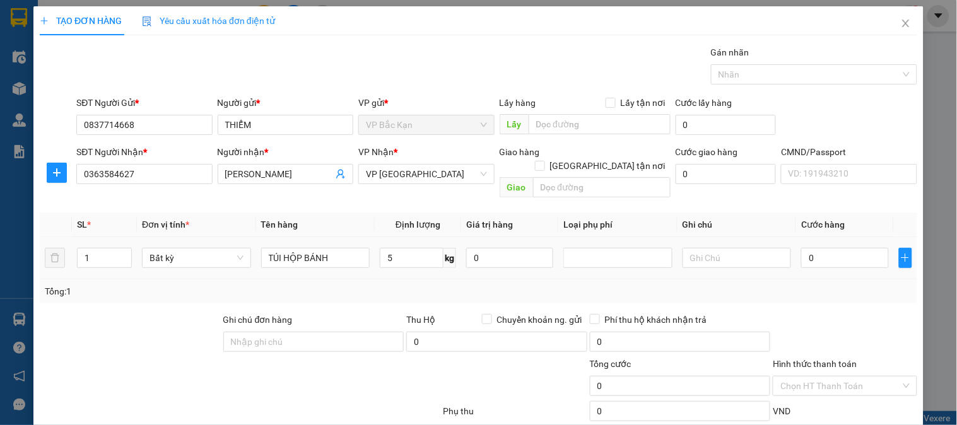
type input "40.000"
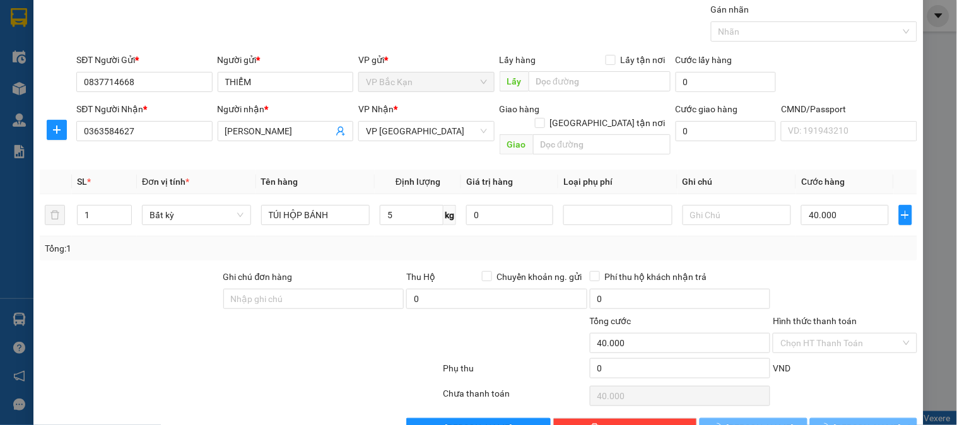
scroll to position [66, 0]
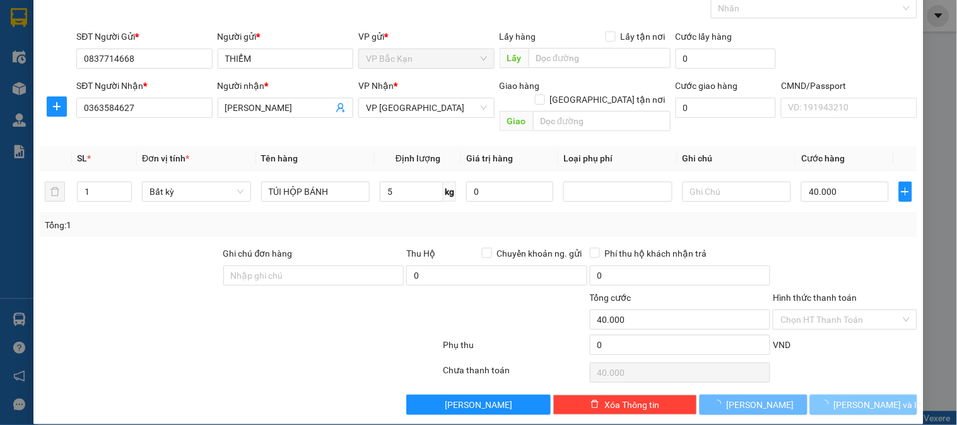
click at [873, 398] on span "[PERSON_NAME] và In" at bounding box center [878, 405] width 88 height 14
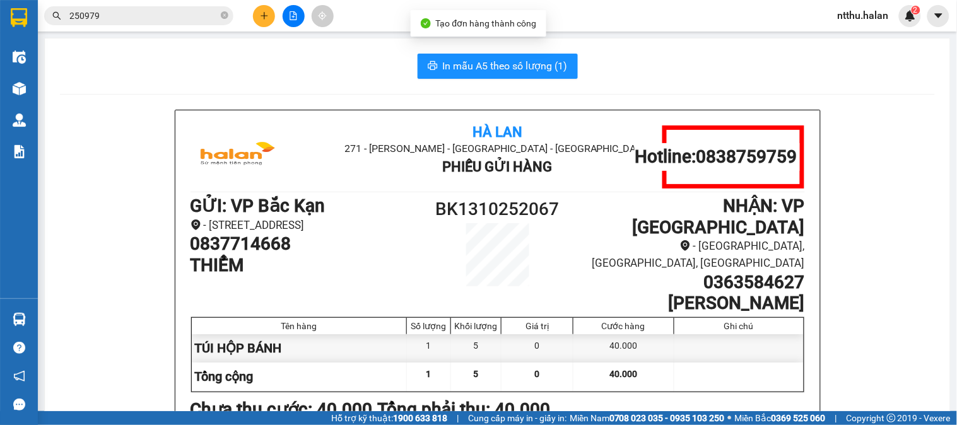
click at [535, 59] on span "In mẫu A5 theo số lượng (1)" at bounding box center [505, 66] width 125 height 16
click at [283, 78] on div "In mẫu A5 theo số lượng (1)" at bounding box center [497, 66] width 875 height 25
click at [264, 18] on icon "plus" at bounding box center [264, 15] width 1 height 7
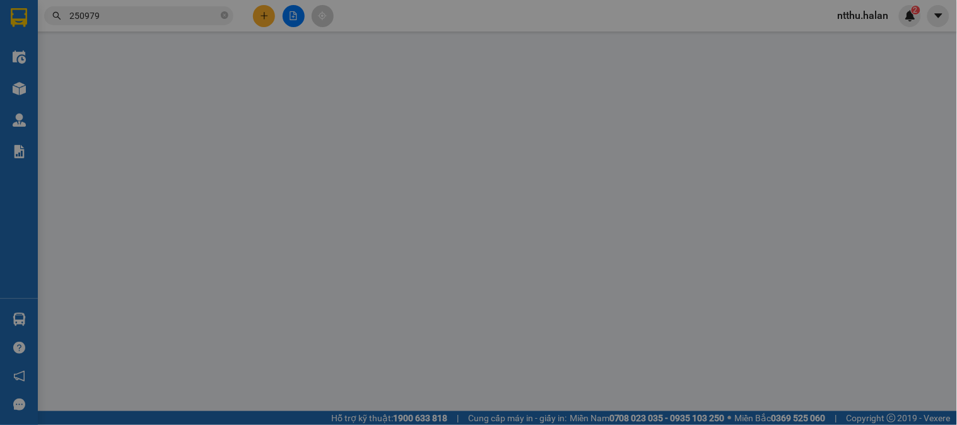
click at [264, 19] on span "Yêu cầu xuất hóa đơn điện tử" at bounding box center [208, 21] width 133 height 10
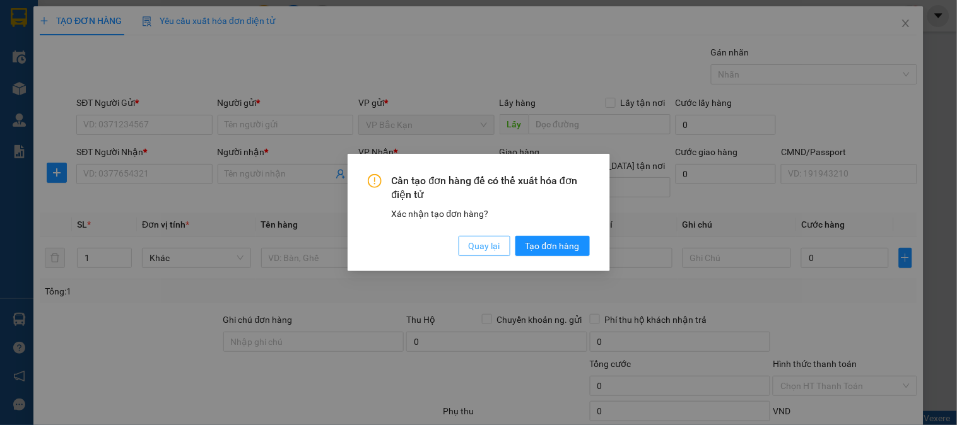
click at [480, 246] on span "Quay lại" at bounding box center [485, 246] width 32 height 14
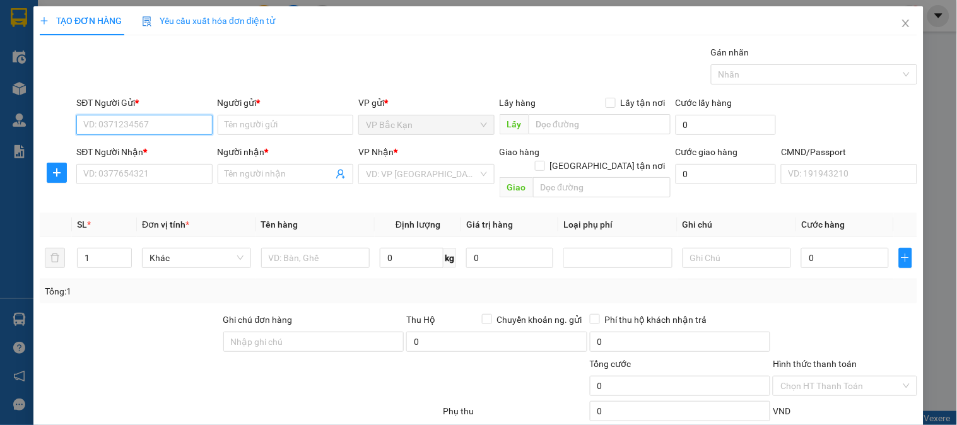
click at [172, 124] on input "SĐT Người Gửi *" at bounding box center [144, 125] width 136 height 20
click at [168, 124] on input "SĐT Người Gửi *" at bounding box center [144, 125] width 136 height 20
type input "0868002866"
click at [155, 150] on div "0868002866 - LÝ ĐỖ HÙNG, BK" at bounding box center [152, 150] width 139 height 14
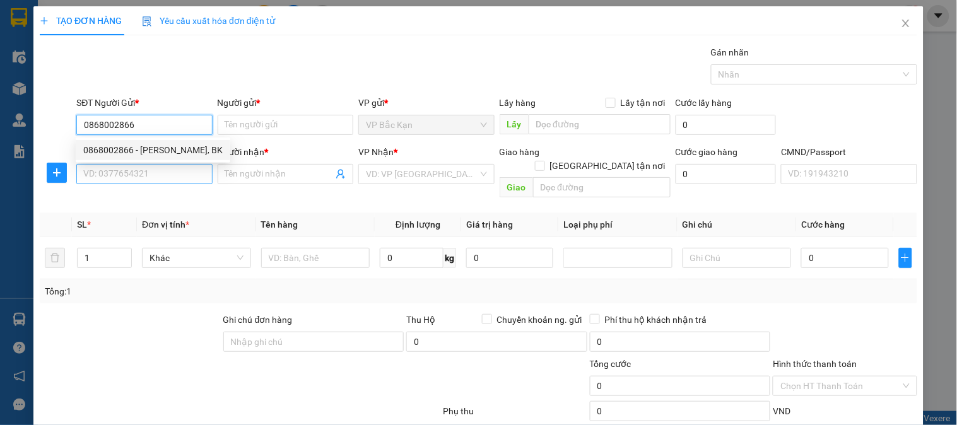
type input "[PERSON_NAME]"
type input "0868002866"
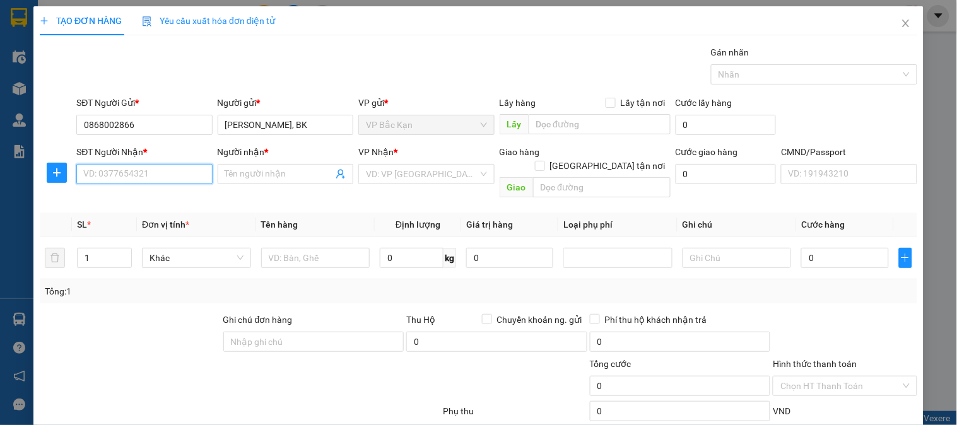
click at [149, 181] on input "SĐT Người Nhận *" at bounding box center [144, 174] width 136 height 20
type input "0971188336"
click at [160, 191] on div "0971188336 - NHẤT" at bounding box center [143, 199] width 134 height 20
type input "NHẤT"
checkbox input "true"
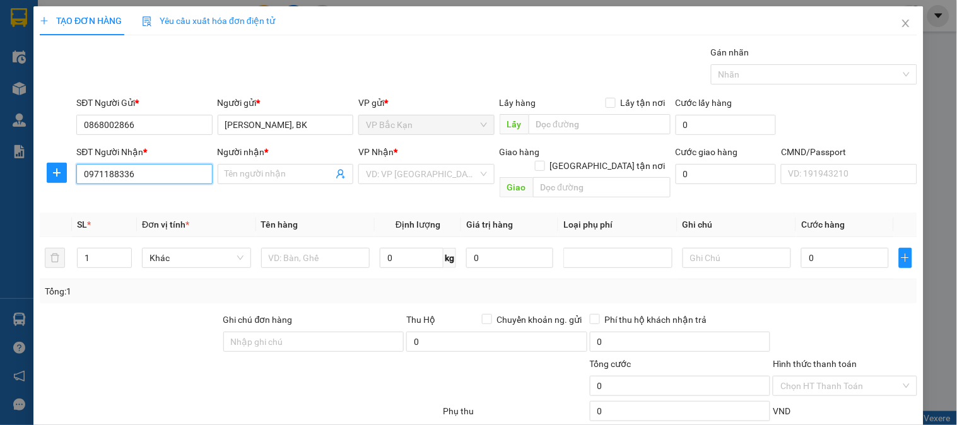
type input "24 ngõ 426 đường láng, phường láng hạ, quận đống đa, hà nội"
type input "30.000"
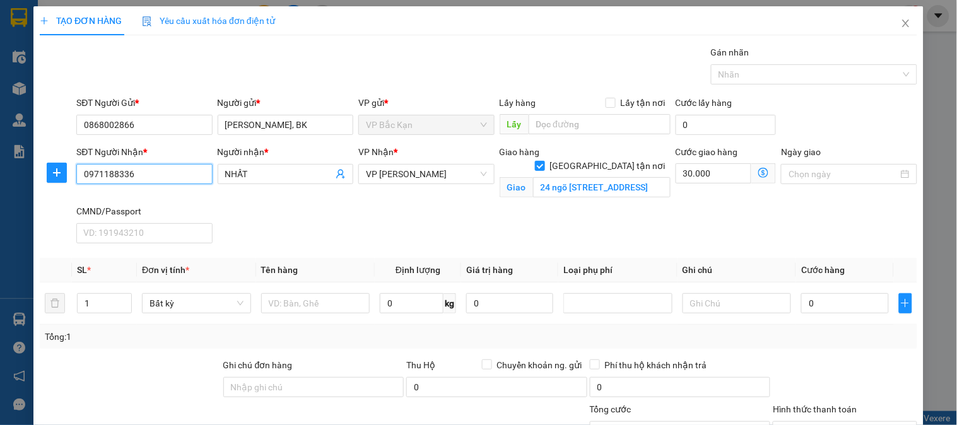
drag, startPoint x: 425, startPoint y: 174, endPoint x: 371, endPoint y: 134, distance: 66.4
click at [425, 172] on span "VP [PERSON_NAME]" at bounding box center [426, 174] width 121 height 19
type input "0971188336"
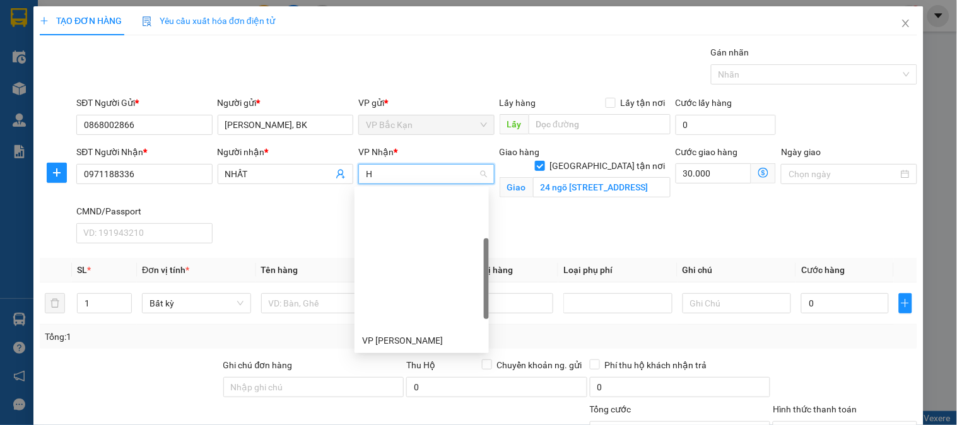
type input "HO"
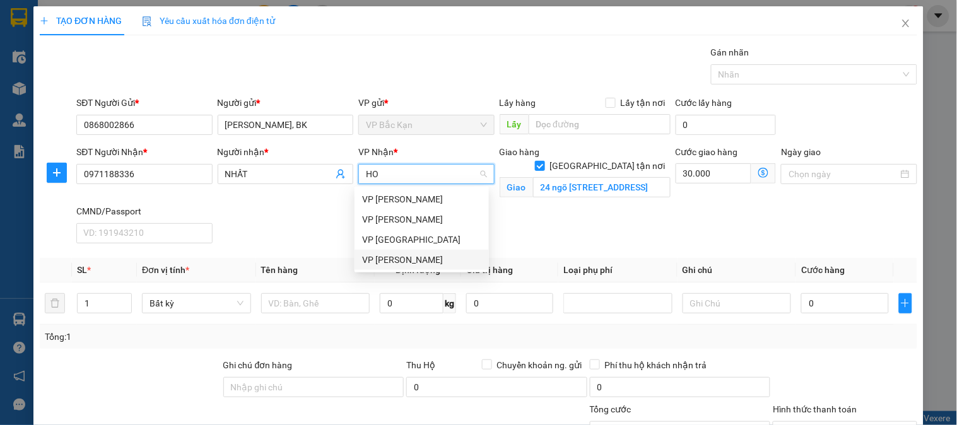
click at [396, 257] on div "[PERSON_NAME]" at bounding box center [421, 260] width 119 height 14
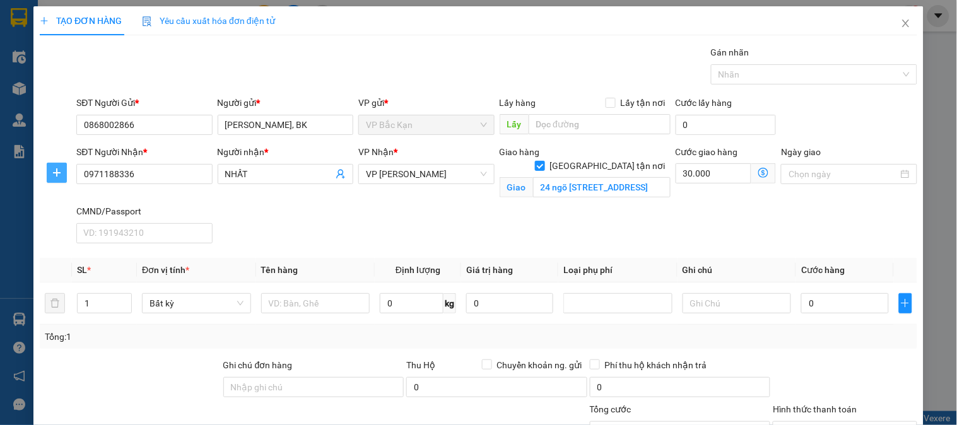
click at [54, 167] on button "button" at bounding box center [57, 173] width 20 height 20
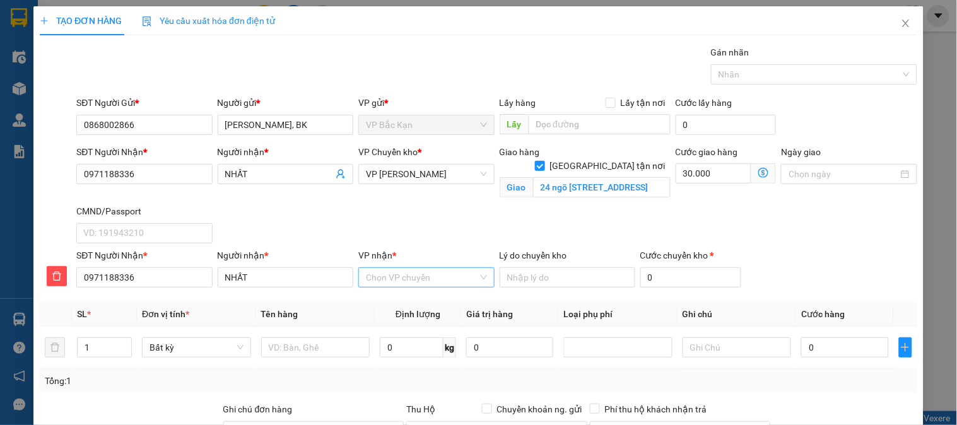
click at [398, 278] on input "VP nhận *" at bounding box center [422, 277] width 112 height 19
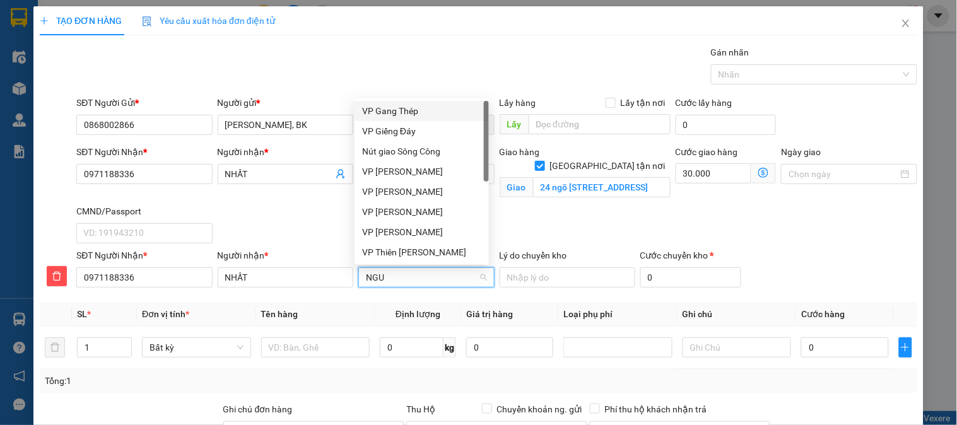
type input "NGUY"
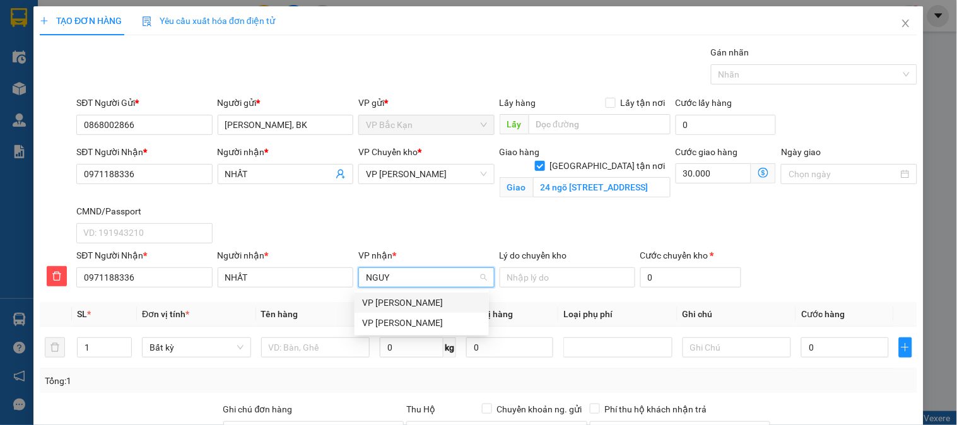
click at [432, 297] on div "VP [PERSON_NAME]" at bounding box center [421, 303] width 119 height 14
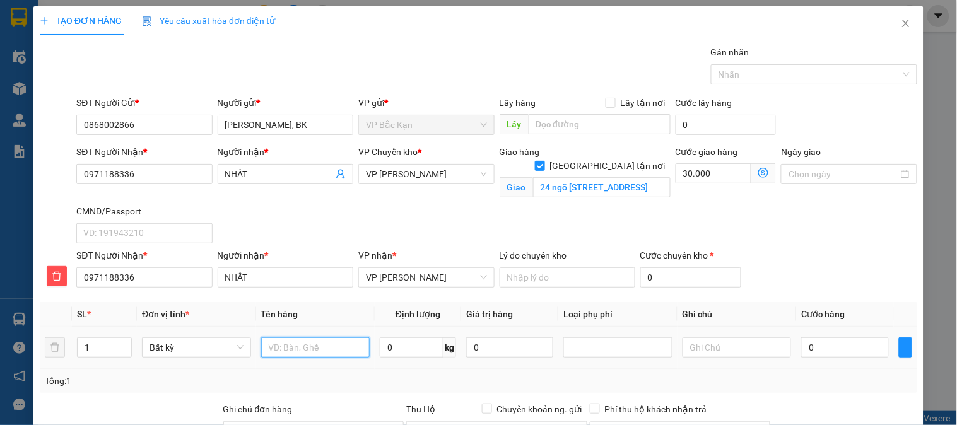
click at [293, 343] on input "text" at bounding box center [315, 348] width 109 height 20
type input "HỘP ĐT"
type input "0.8"
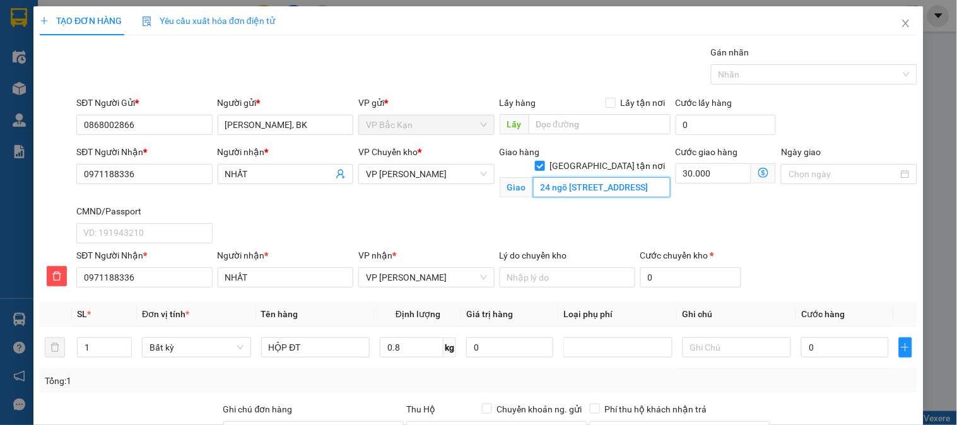
click at [603, 178] on input "24 ngõ 426 đường láng, phường láng hạ, quận đống đa, hà nội" at bounding box center [602, 187] width 138 height 20
type input "40.000"
type input "70.000"
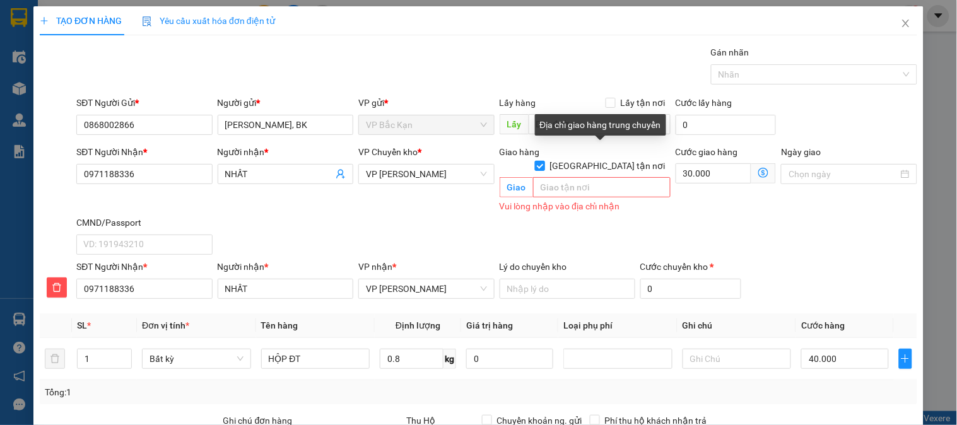
click at [544, 161] on input "[GEOGRAPHIC_DATA][PERSON_NAME] nơi" at bounding box center [539, 165] width 9 height 9
checkbox input "false"
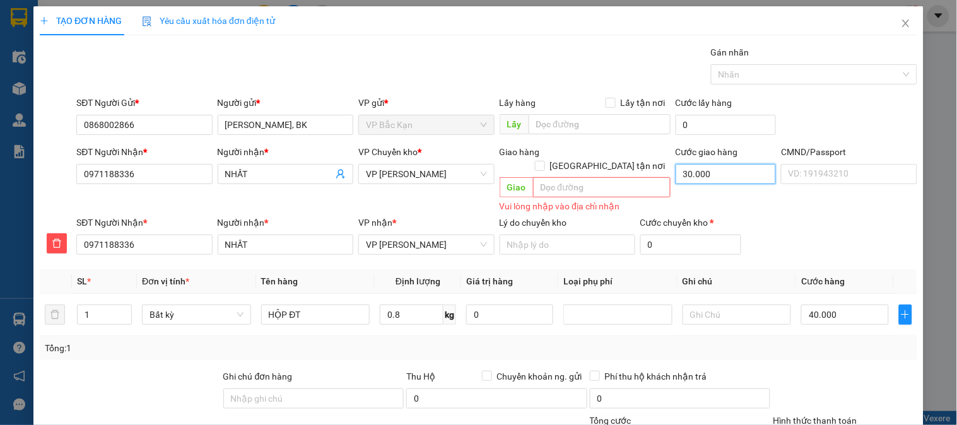
click at [721, 179] on input "30.000" at bounding box center [726, 174] width 101 height 20
type input "40.000"
type input "0"
click at [408, 305] on input "0.8" at bounding box center [412, 315] width 64 height 20
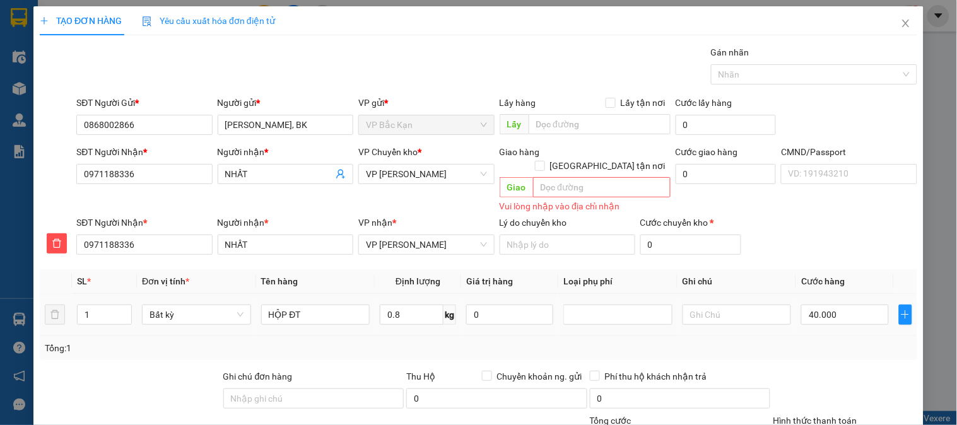
click at [415, 341] on div "Tổng: 1" at bounding box center [479, 348] width 868 height 14
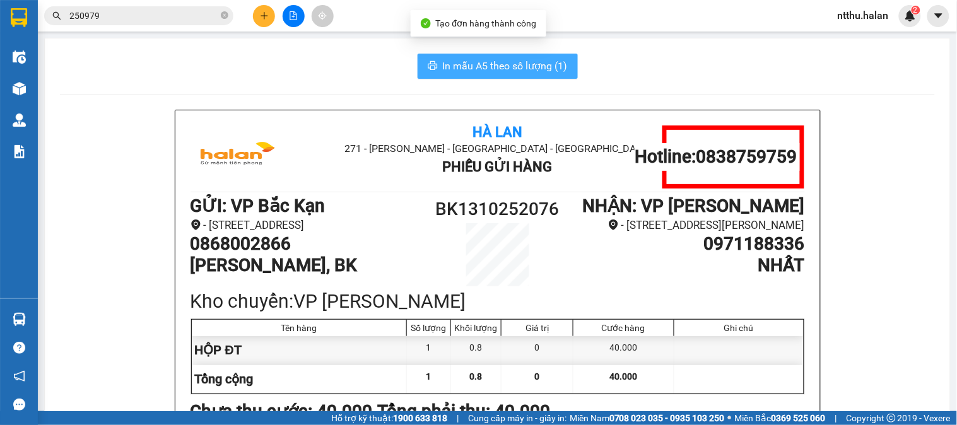
click at [499, 62] on span "In mẫu A5 theo số lượng (1)" at bounding box center [505, 66] width 125 height 16
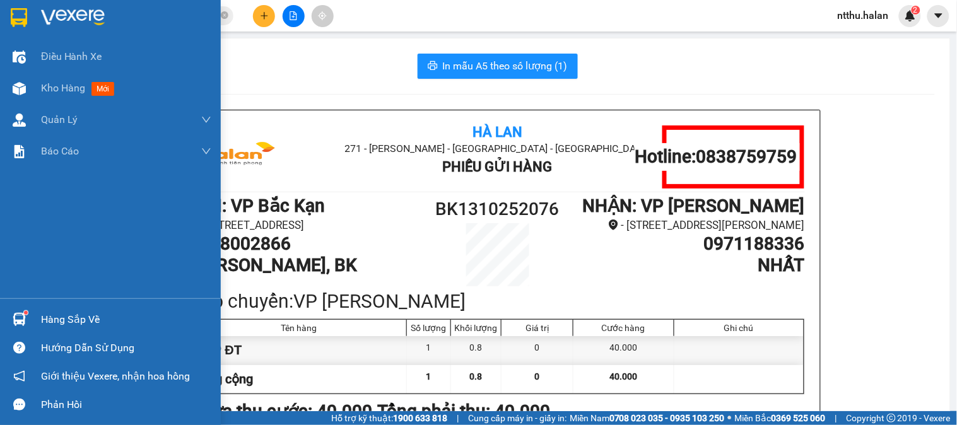
click at [59, 317] on div "Hàng sắp về" at bounding box center [126, 320] width 170 height 19
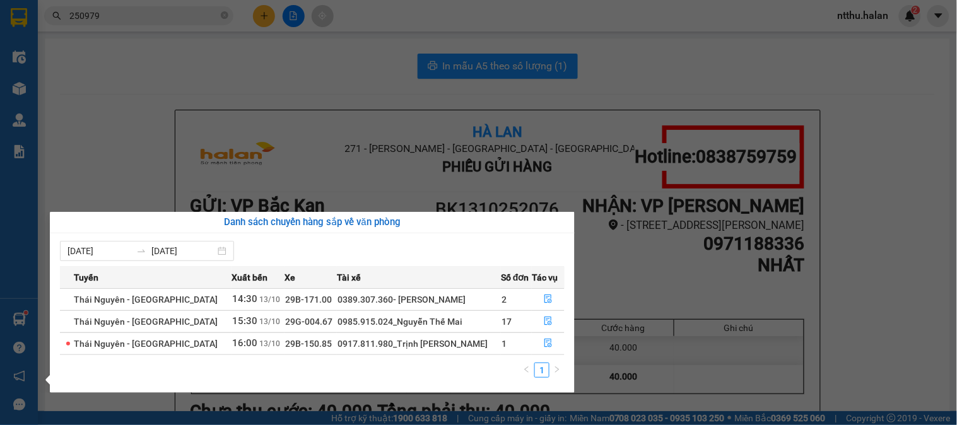
click at [194, 89] on section "Kết quả tìm kiếm ( 272 ) Bộ lọc Mã ĐH Trạng thái Món hàng Thu hộ Tổng cước Chưa…" at bounding box center [478, 212] width 957 height 425
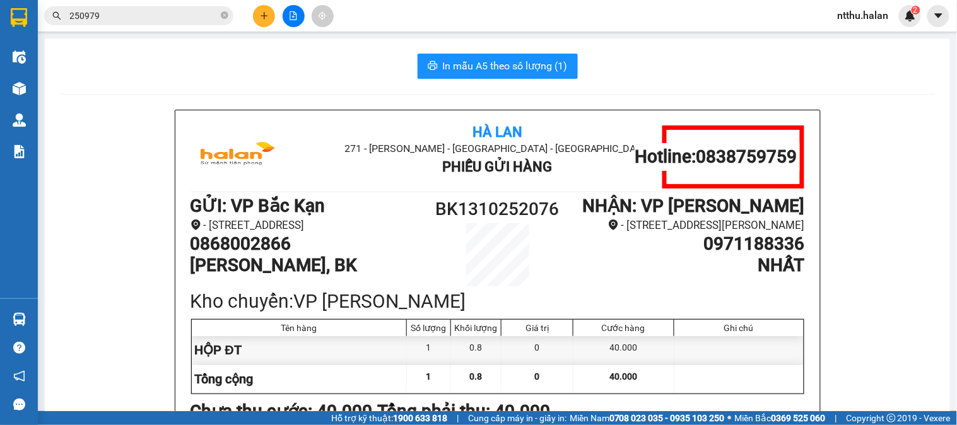
drag, startPoint x: 280, startPoint y: 72, endPoint x: 280, endPoint y: 95, distance: 22.7
click at [281, 74] on div "In mẫu A5 theo số lượng (1)" at bounding box center [497, 66] width 875 height 25
drag, startPoint x: 295, startPoint y: 72, endPoint x: 167, endPoint y: 241, distance: 211.8
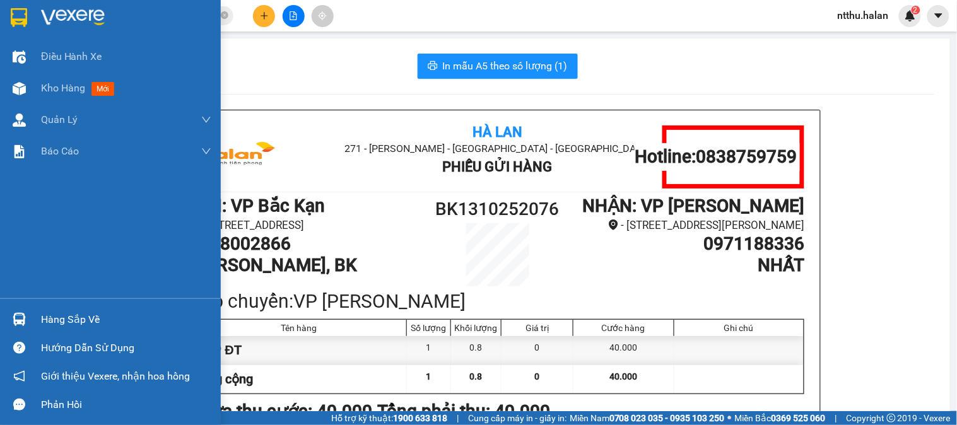
click at [101, 299] on div "Hàng sắp về Hướng dẫn sử dụng Giới thiệu Vexere, nhận hoa hồng Phản hồi" at bounding box center [110, 359] width 221 height 121
click at [87, 323] on div "Hàng sắp về" at bounding box center [126, 320] width 170 height 19
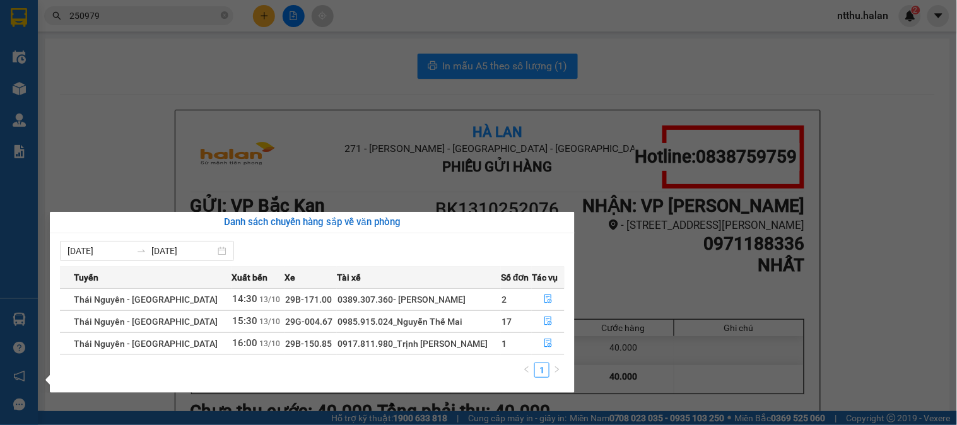
click at [279, 78] on section "Kết quả tìm kiếm ( 272 ) Bộ lọc Mã ĐH Trạng thái Món hàng Thu hộ Tổng cước Chưa…" at bounding box center [478, 212] width 957 height 425
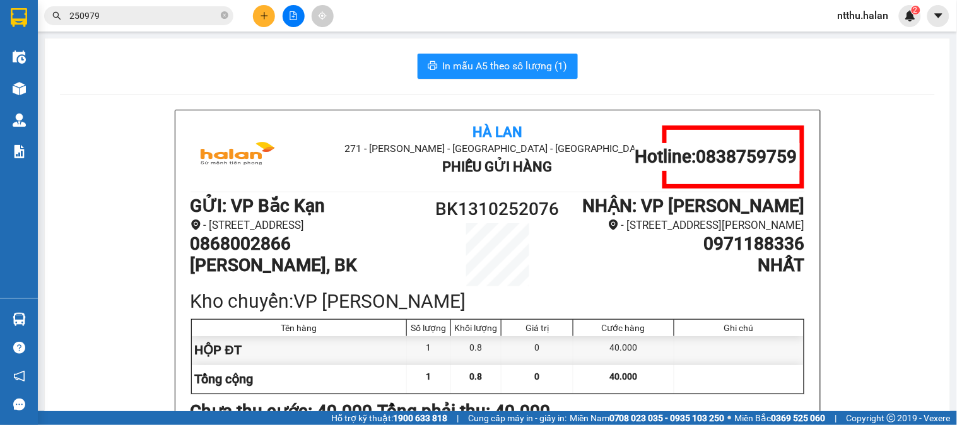
click at [112, 15] on input "250979" at bounding box center [143, 16] width 149 height 14
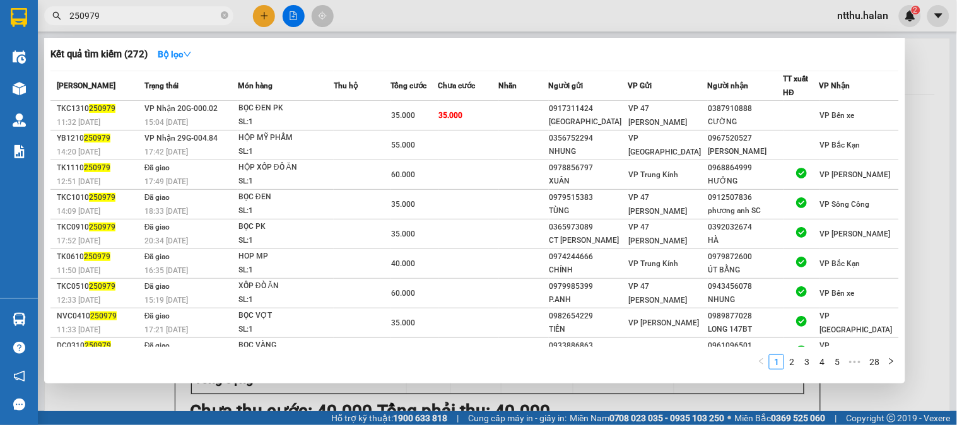
click at [112, 15] on input "250979" at bounding box center [143, 16] width 149 height 14
click at [114, 9] on input "250979" at bounding box center [143, 16] width 149 height 14
type input "2"
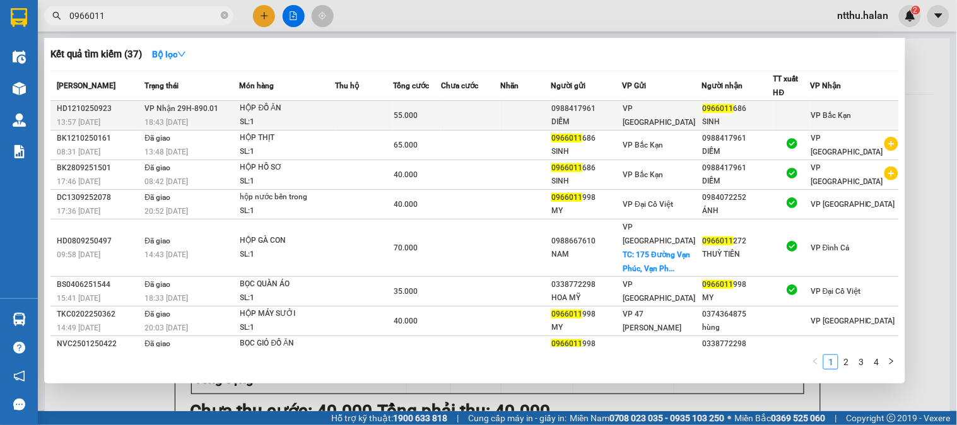
type input "0966011"
click at [190, 112] on span "VP Nhận 29H-890.01" at bounding box center [182, 108] width 74 height 9
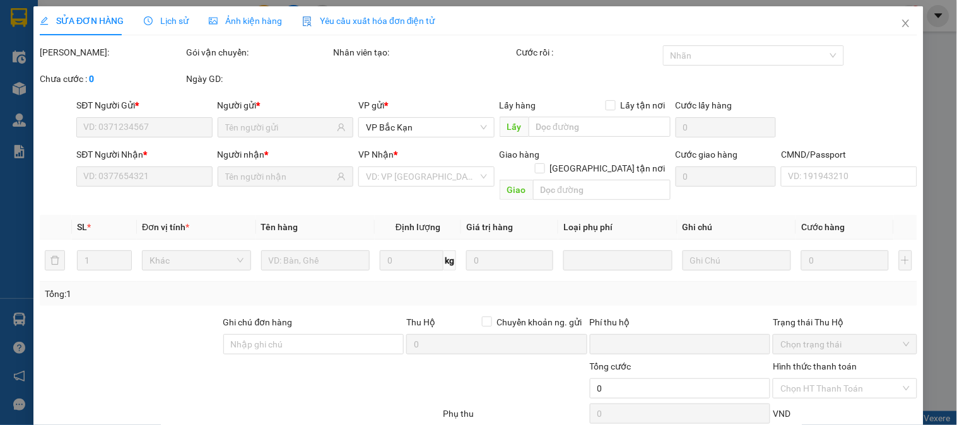
type input "0988417961"
type input "DIỄM"
type input "0966011686"
type input "SINH"
type input "0"
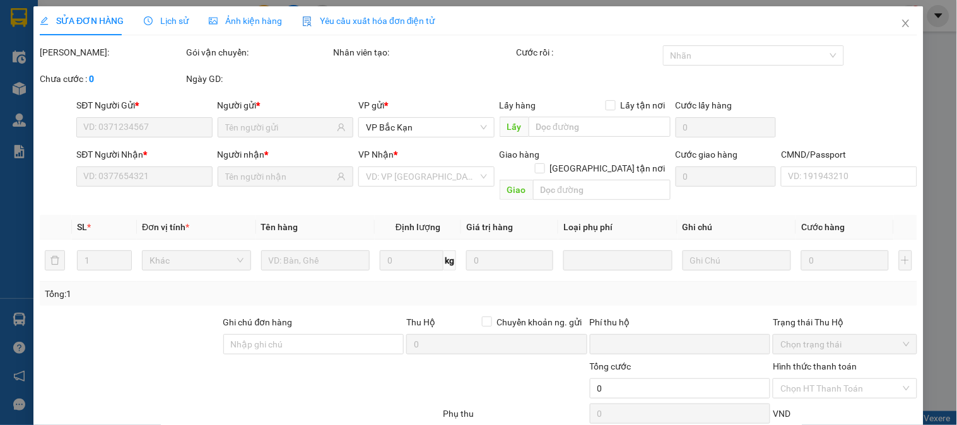
type input "55.000"
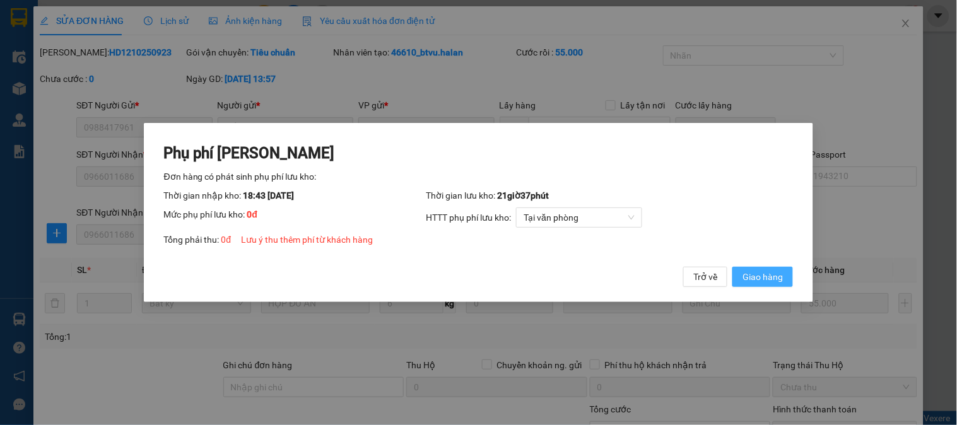
click at [762, 274] on span "Giao hàng" at bounding box center [763, 277] width 40 height 14
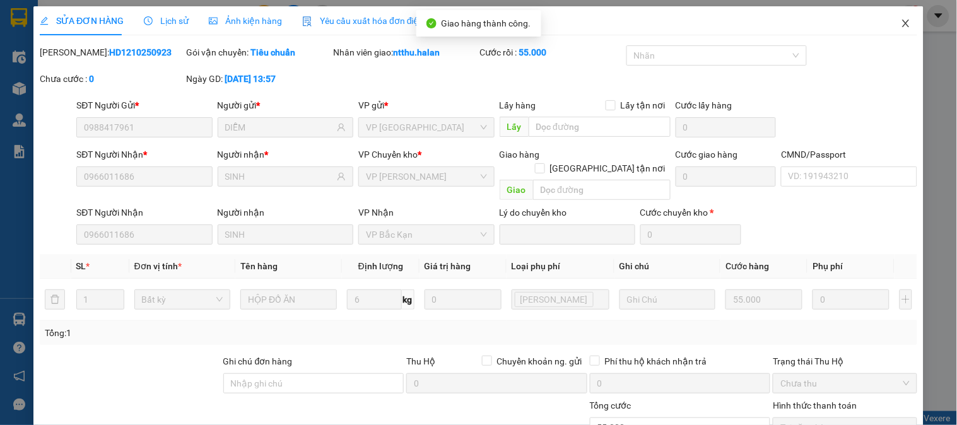
click at [901, 23] on icon "close" at bounding box center [906, 23] width 10 height 10
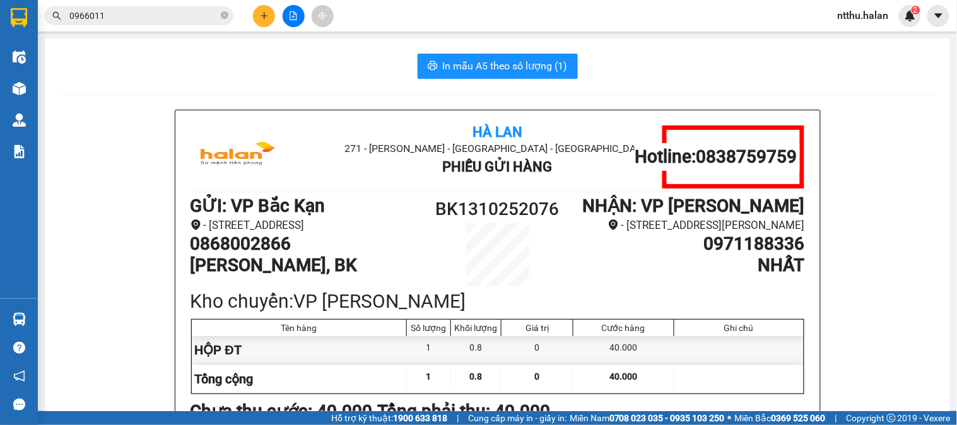
click at [285, 70] on div "In mẫu A5 theo số lượng (1)" at bounding box center [497, 66] width 875 height 25
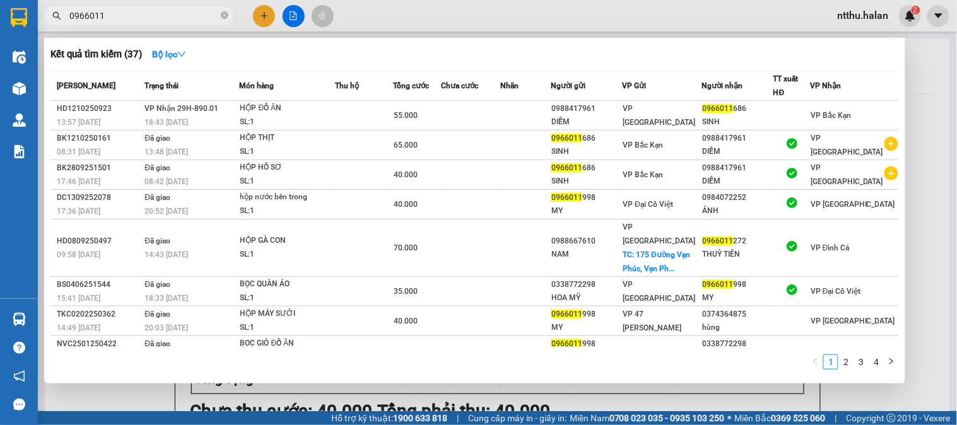
click at [153, 14] on input "0966011" at bounding box center [143, 16] width 149 height 14
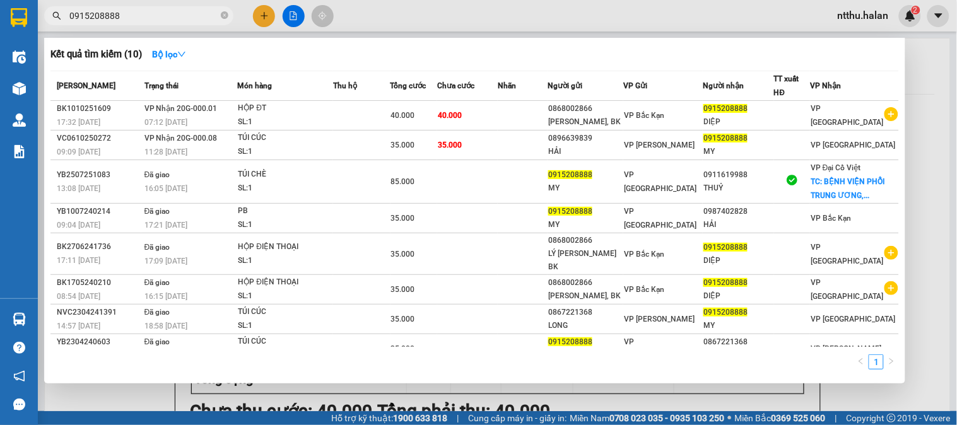
type input "0915208888"
click at [122, 15] on input "0915208888" at bounding box center [143, 16] width 149 height 14
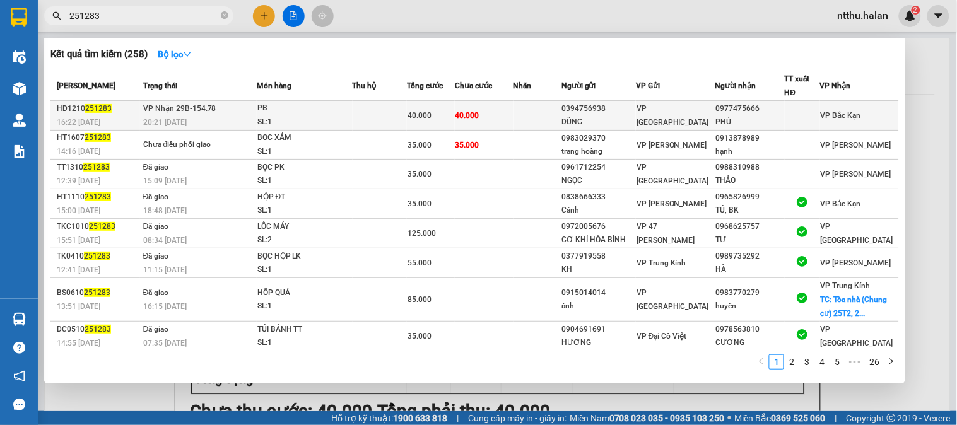
type input "251283"
click at [338, 112] on div "PB" at bounding box center [305, 109] width 95 height 14
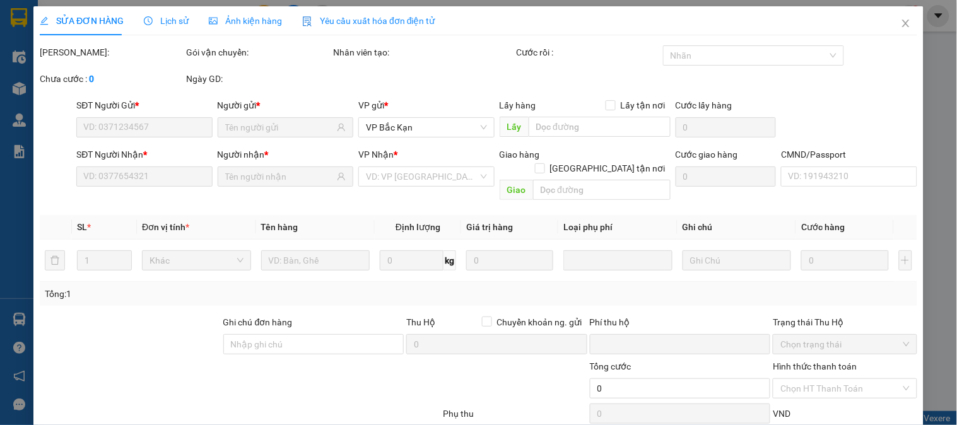
type input "0394756938"
type input "DŨNG"
type input "0977475666"
type input "PHÚ"
type input "0"
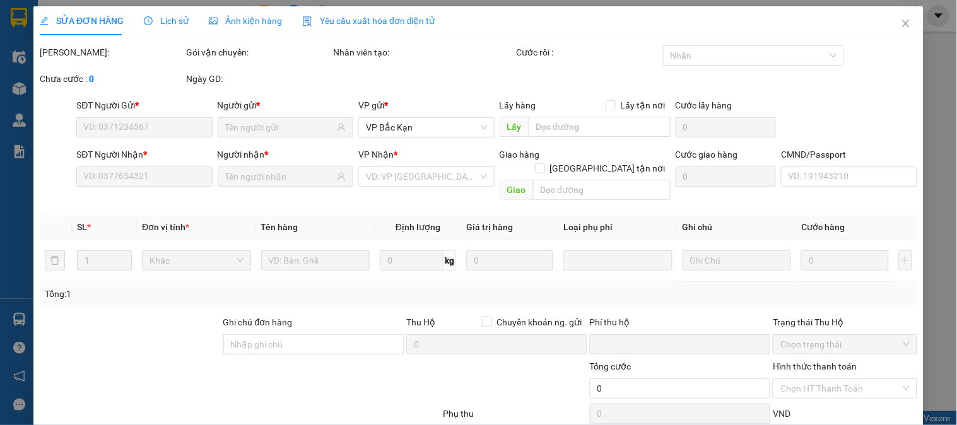
type input "40.000"
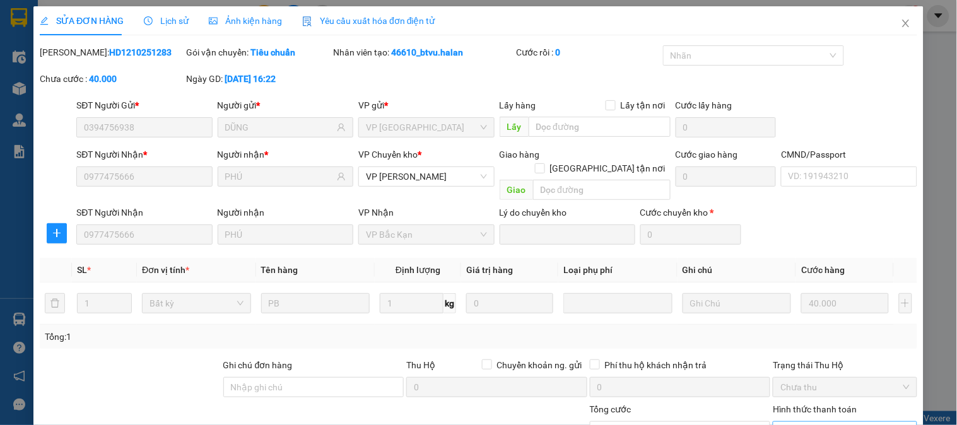
click at [783, 422] on span "Chọn HT Thanh Toán" at bounding box center [845, 431] width 129 height 19
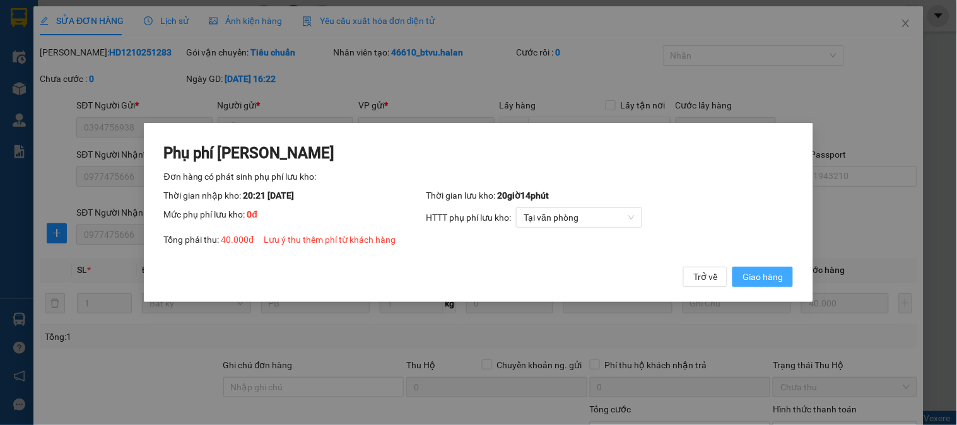
click at [779, 280] on span "Giao hàng" at bounding box center [763, 277] width 40 height 14
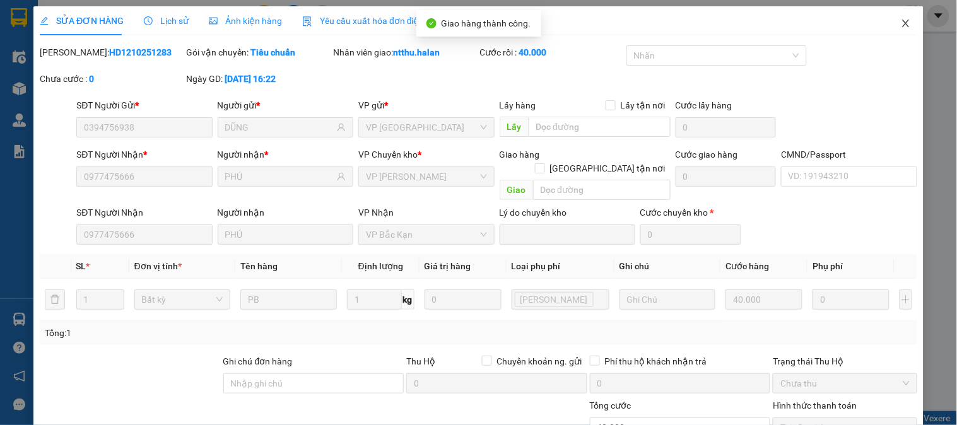
click at [901, 20] on icon "close" at bounding box center [906, 23] width 10 height 10
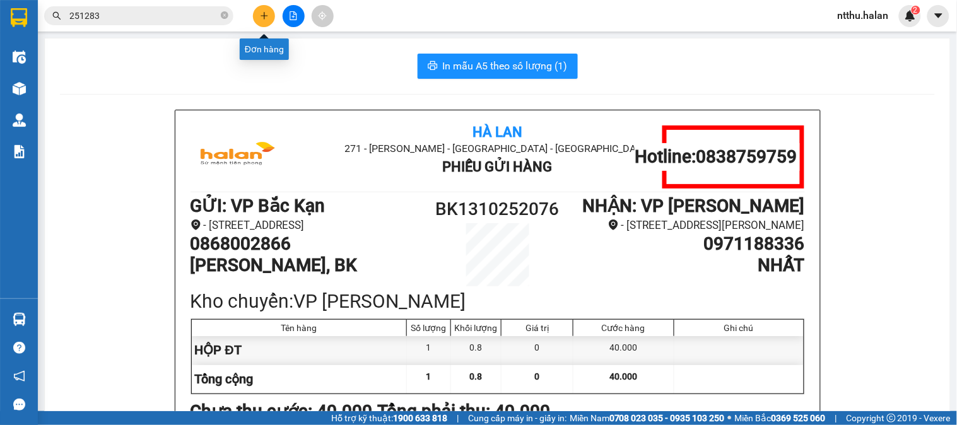
click at [263, 15] on icon "plus" at bounding box center [264, 15] width 9 height 9
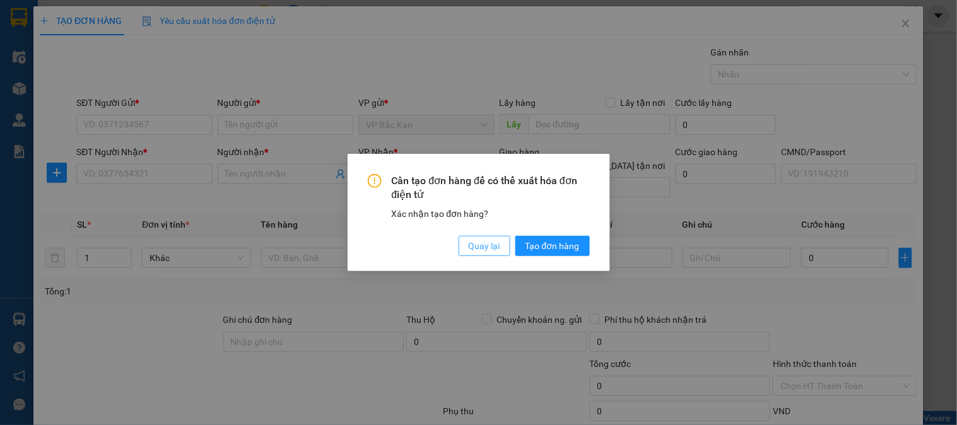
click at [478, 253] on span "Quay lại" at bounding box center [485, 246] width 32 height 14
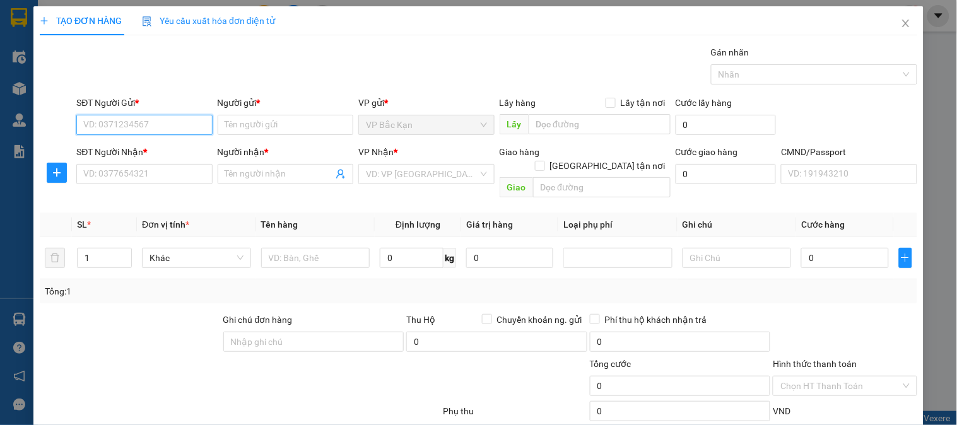
click at [134, 118] on input "SĐT Người Gửi *" at bounding box center [144, 125] width 136 height 20
click at [130, 131] on input "SĐT Người Gửi *" at bounding box center [144, 125] width 136 height 20
type input "0974448992"
click at [139, 154] on div "0974448992 - DOANH, BK" at bounding box center [142, 150] width 119 height 14
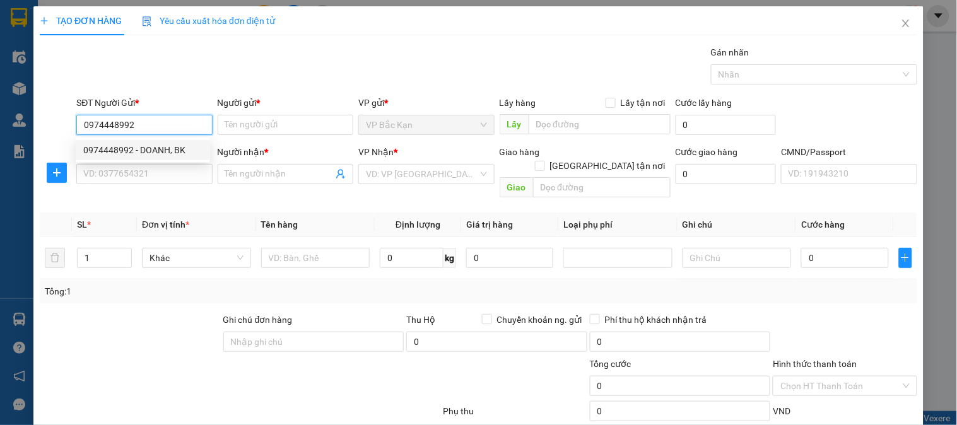
type input "DOANH, BK"
type input "0974448992"
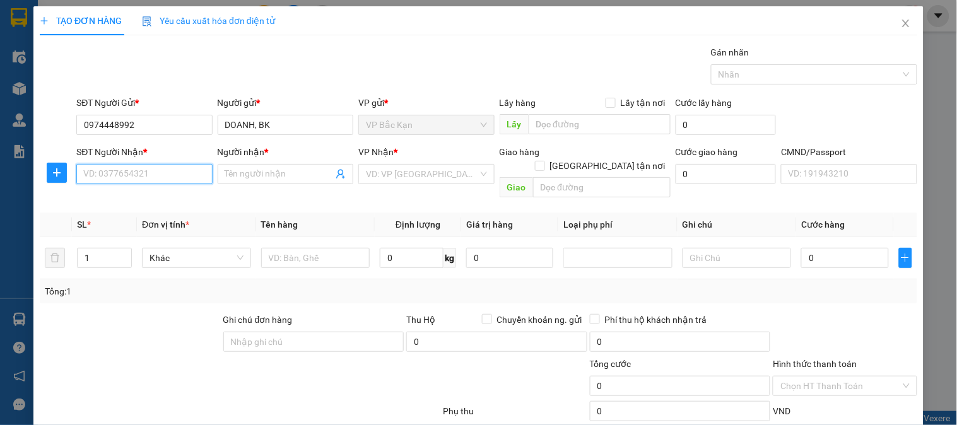
drag, startPoint x: 160, startPoint y: 174, endPoint x: 161, endPoint y: 161, distance: 13.3
click at [160, 171] on input "SĐT Người Nhận *" at bounding box center [144, 174] width 136 height 20
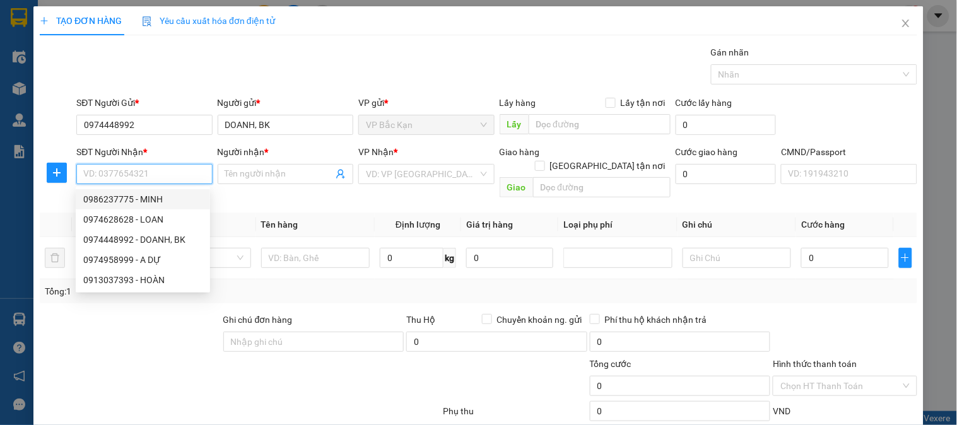
click at [123, 204] on div "0986237775 - MINH" at bounding box center [142, 200] width 119 height 14
type input "0986237775"
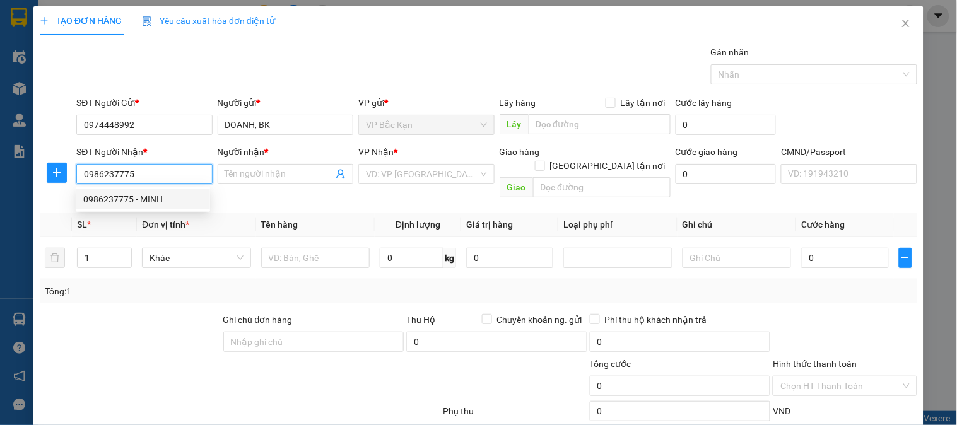
type input "MINH"
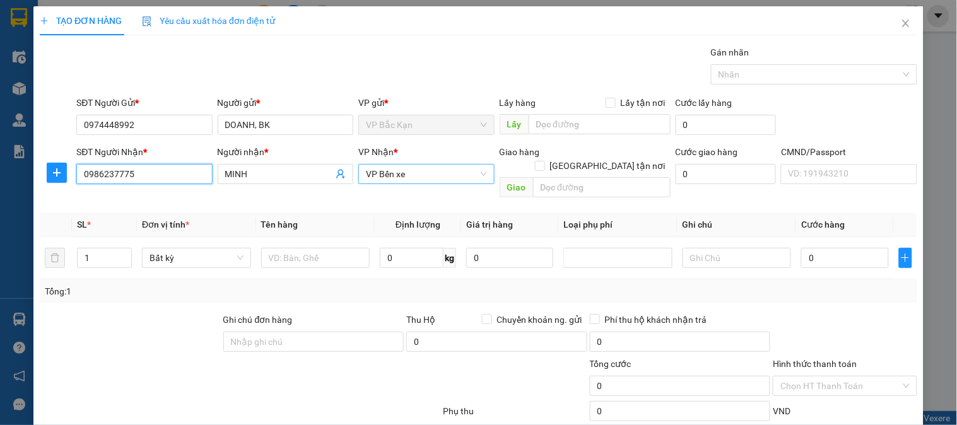
click at [407, 179] on span "VP Bến xe" at bounding box center [426, 174] width 121 height 19
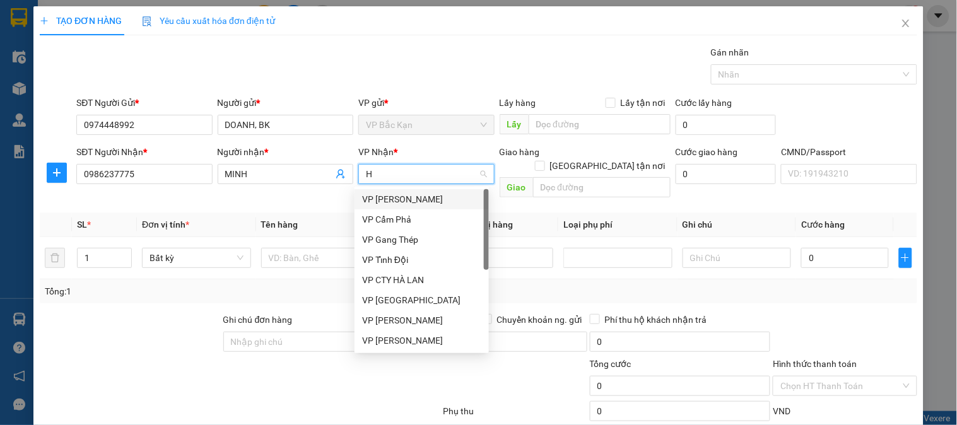
type input "HO"
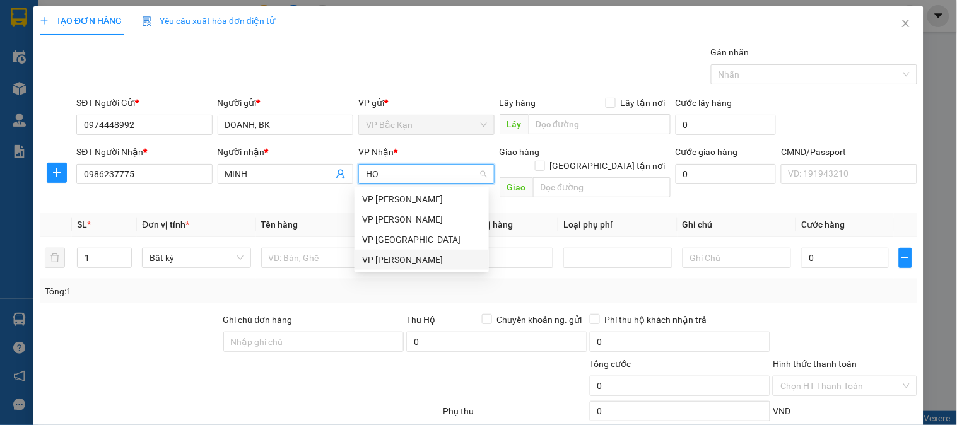
click at [401, 268] on div "VP [PERSON_NAME]" at bounding box center [422, 260] width 134 height 20
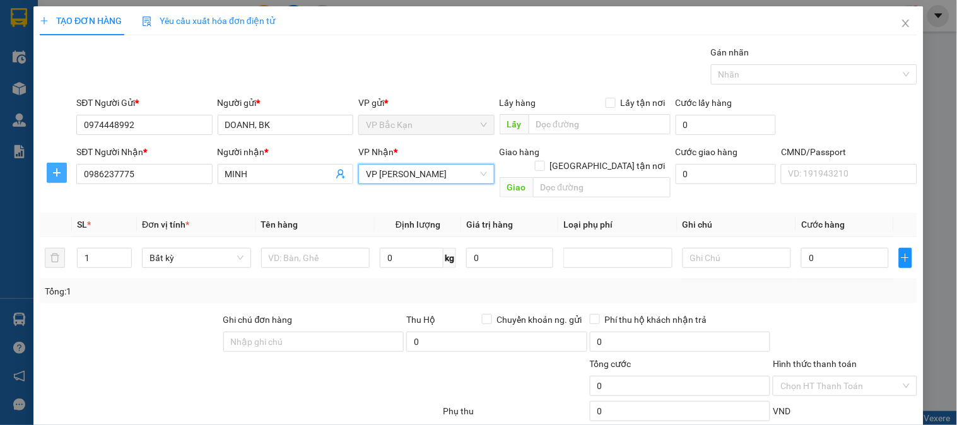
click at [61, 174] on span "plus" at bounding box center [56, 173] width 19 height 10
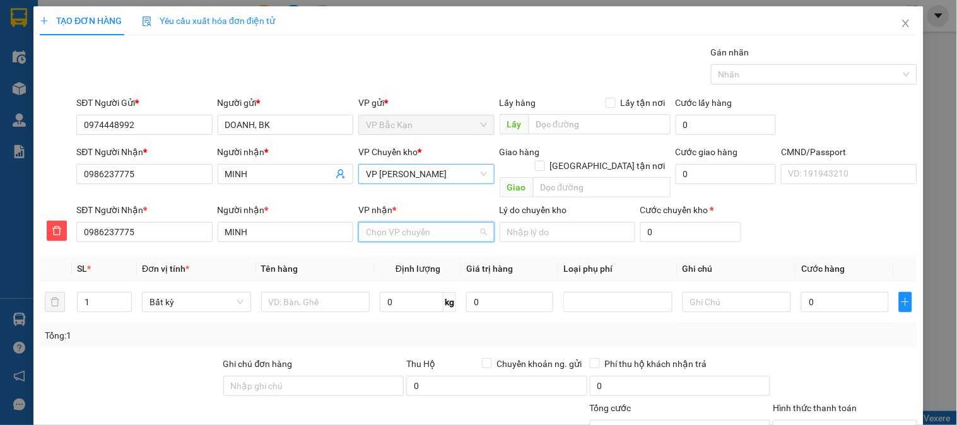
click at [388, 223] on input "VP nhận *" at bounding box center [422, 232] width 112 height 19
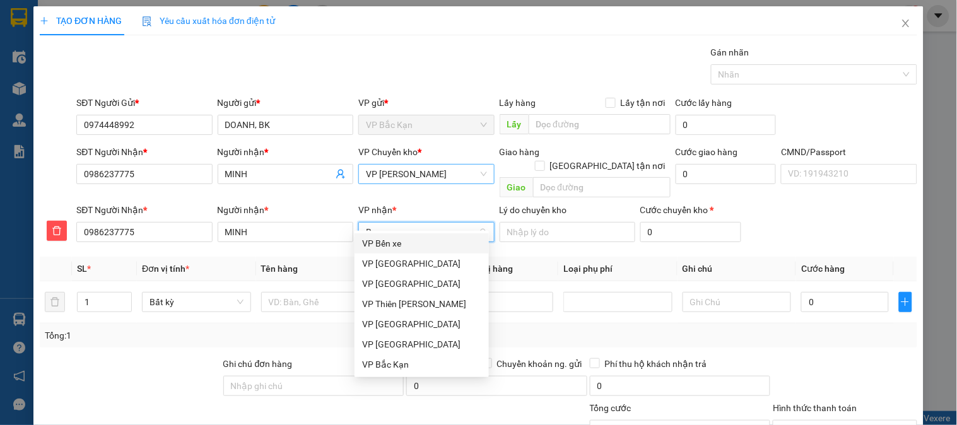
type input "BE"
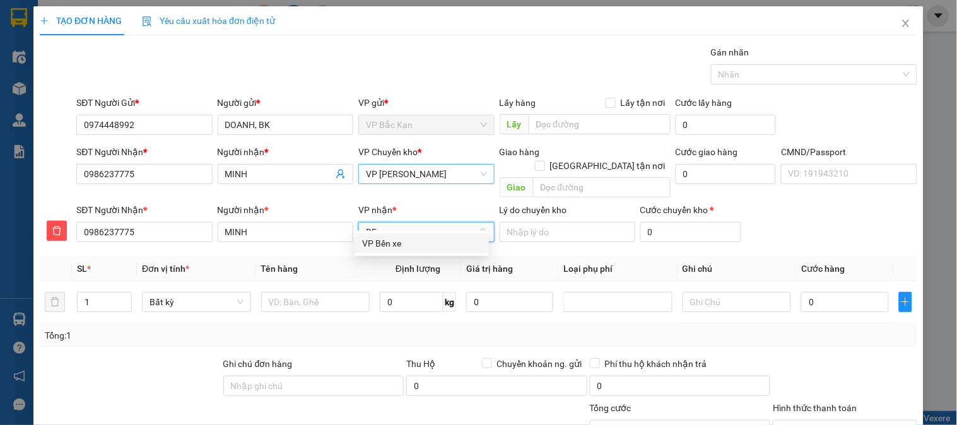
click at [384, 244] on div "VP Bến xe" at bounding box center [421, 244] width 119 height 14
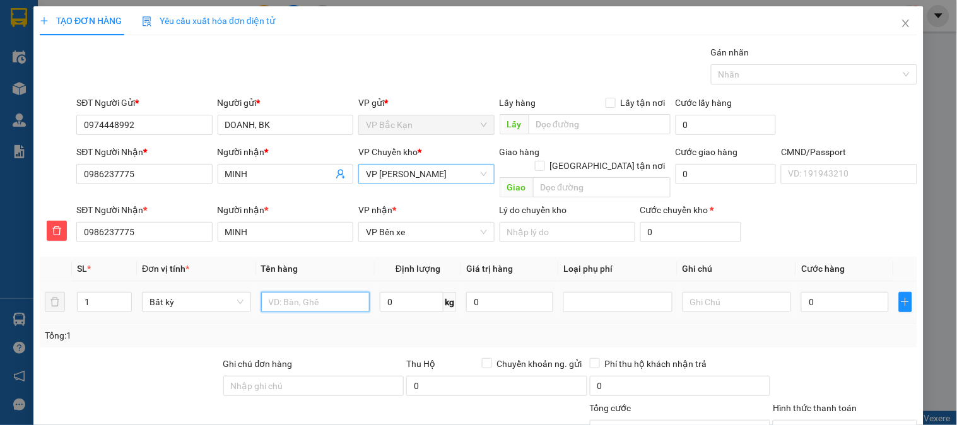
click at [321, 292] on input "text" at bounding box center [315, 302] width 109 height 20
type input "PBI"
type input "0.4"
click at [342, 261] on th "Tên hàng" at bounding box center [315, 269] width 119 height 25
type input "35.000"
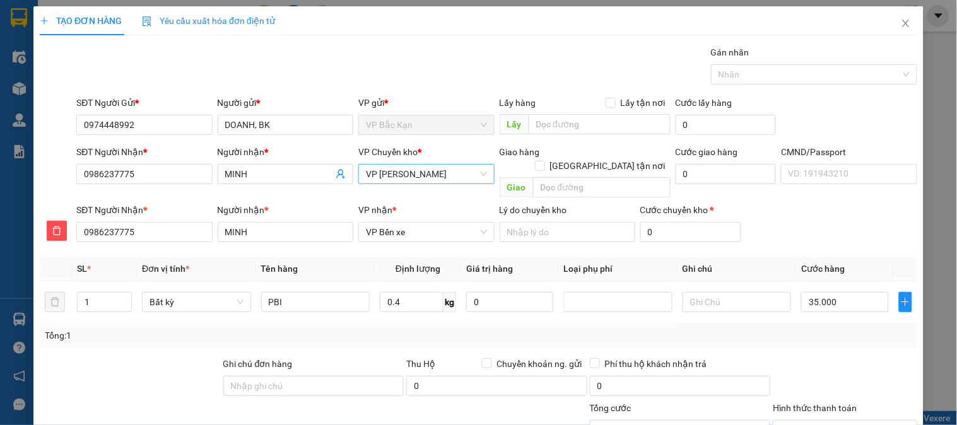
type input "35.000"
click at [846, 421] on input "Hình thức thanh toán" at bounding box center [841, 430] width 120 height 19
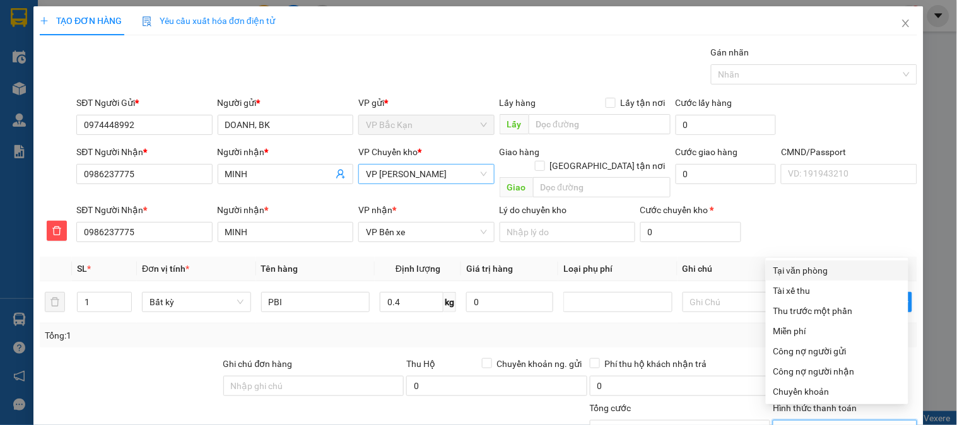
click at [800, 264] on div "Tại văn phòng" at bounding box center [837, 271] width 127 height 14
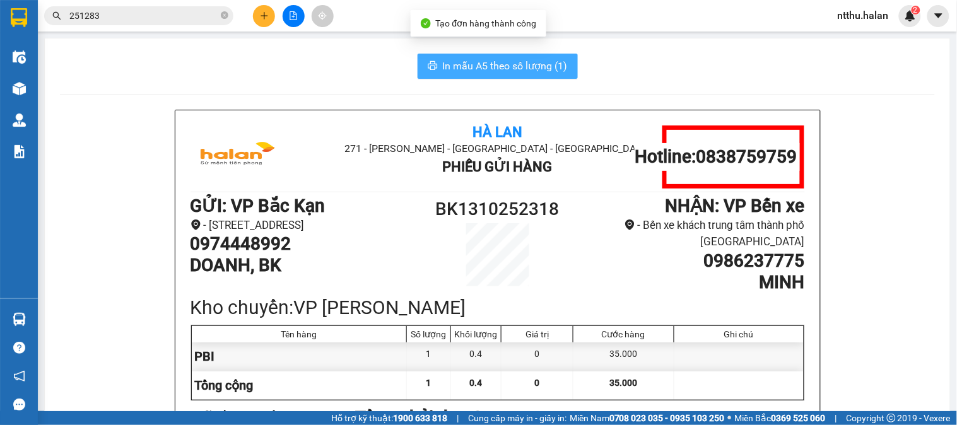
click at [459, 68] on span "In mẫu A5 theo số lượng (1)" at bounding box center [505, 66] width 125 height 16
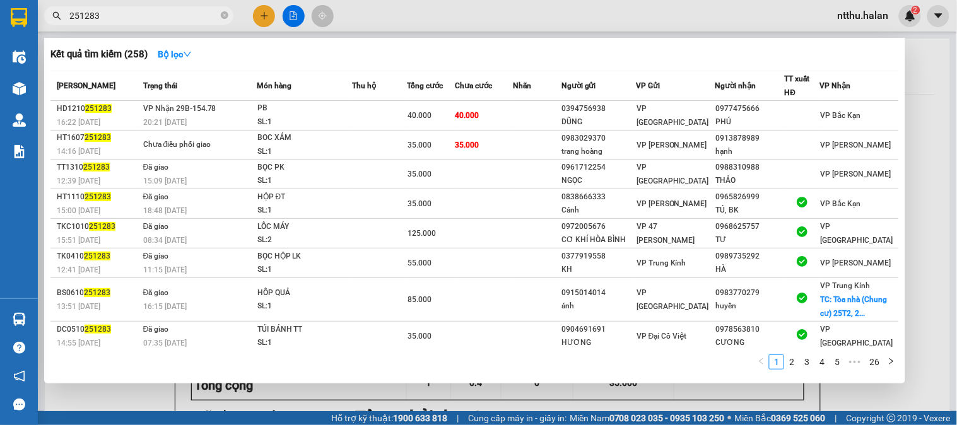
click at [122, 15] on input "251283" at bounding box center [143, 16] width 149 height 14
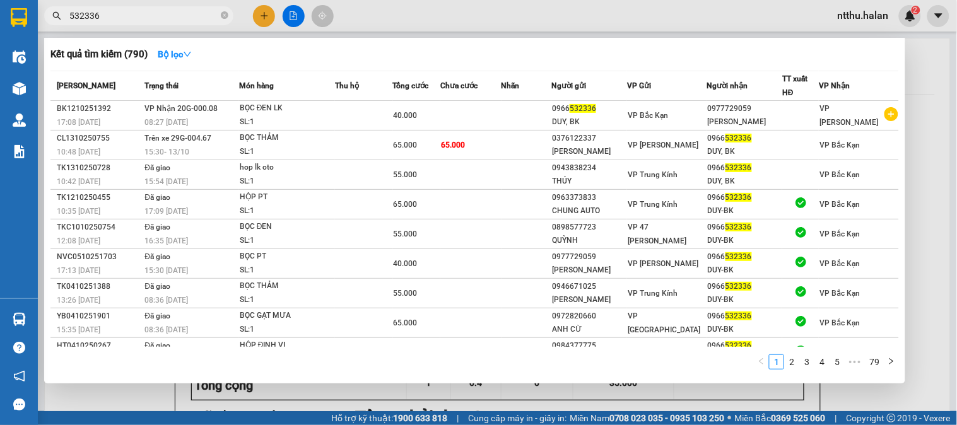
type input "532336"
click at [261, 16] on div at bounding box center [478, 212] width 957 height 425
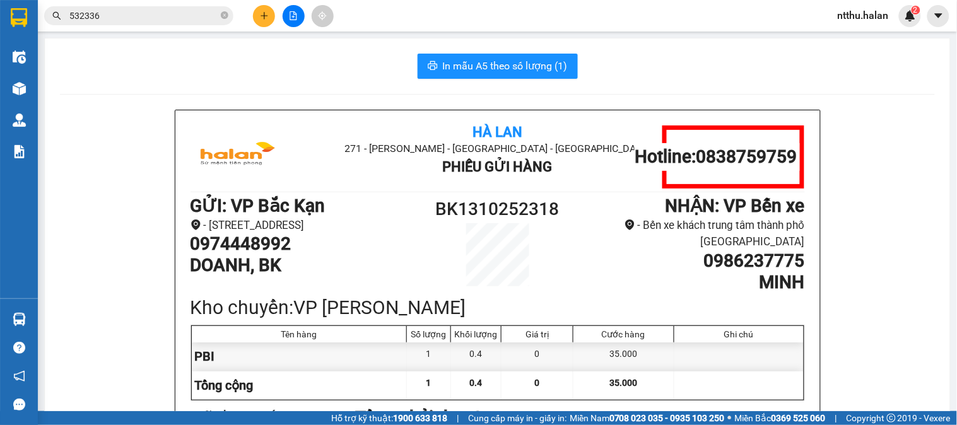
click at [261, 16] on icon "plus" at bounding box center [264, 15] width 7 height 1
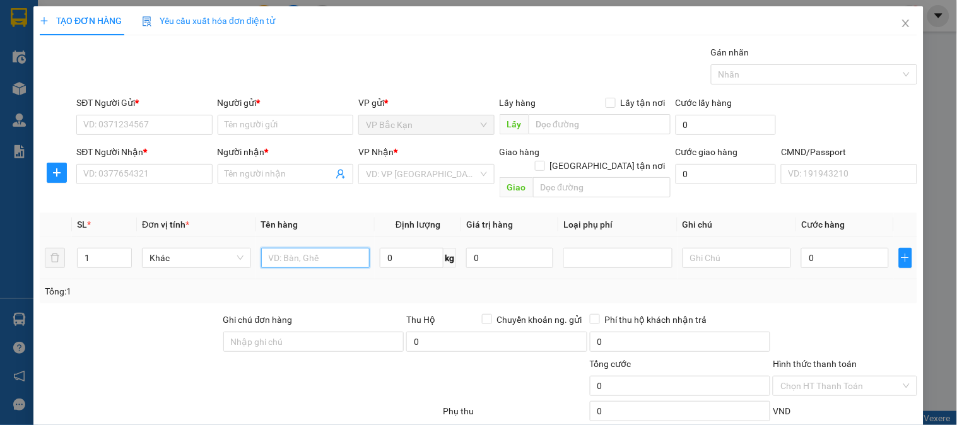
click at [317, 253] on input "text" at bounding box center [315, 258] width 109 height 20
type input "HỘP ĐỒ ĂN"
type input "2"
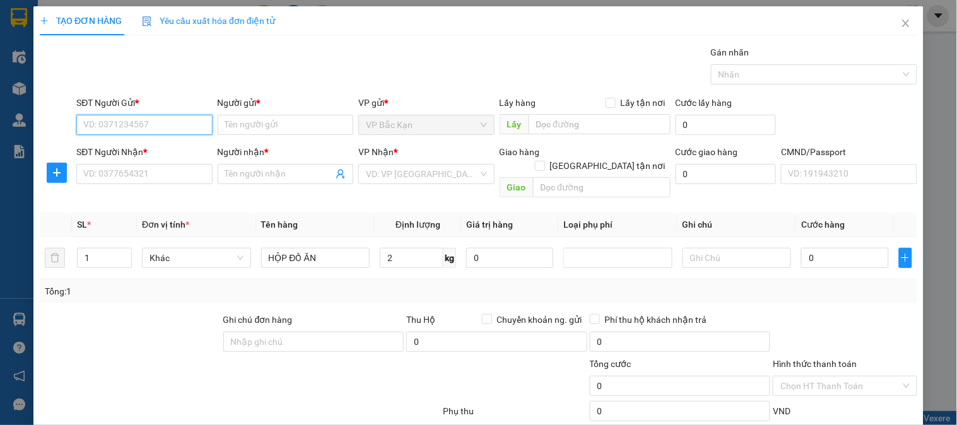
click at [160, 117] on input "SĐT Người Gửi *" at bounding box center [144, 125] width 136 height 20
type input "0848009922"
click at [139, 143] on div "0848009922 - THUẬN" at bounding box center [142, 150] width 119 height 14
type input "THUẬN"
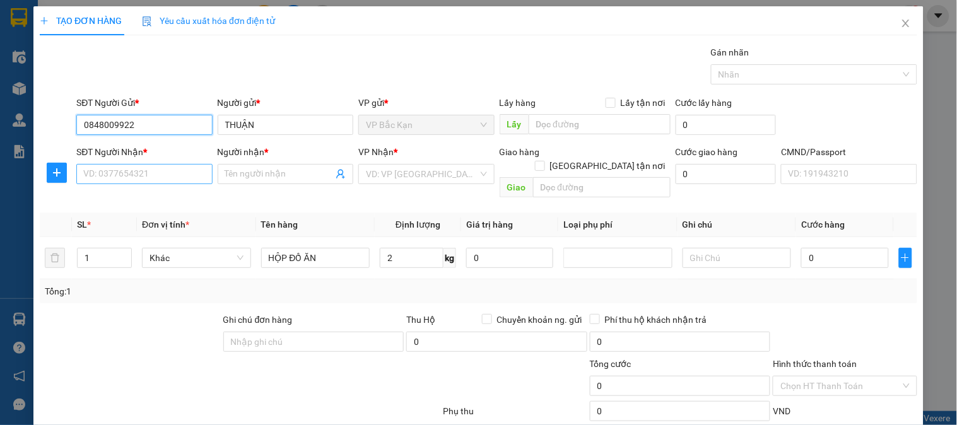
type input "0848009922"
click at [141, 178] on input "SĐT Người Nhận *" at bounding box center [144, 174] width 136 height 20
type input "0968651555"
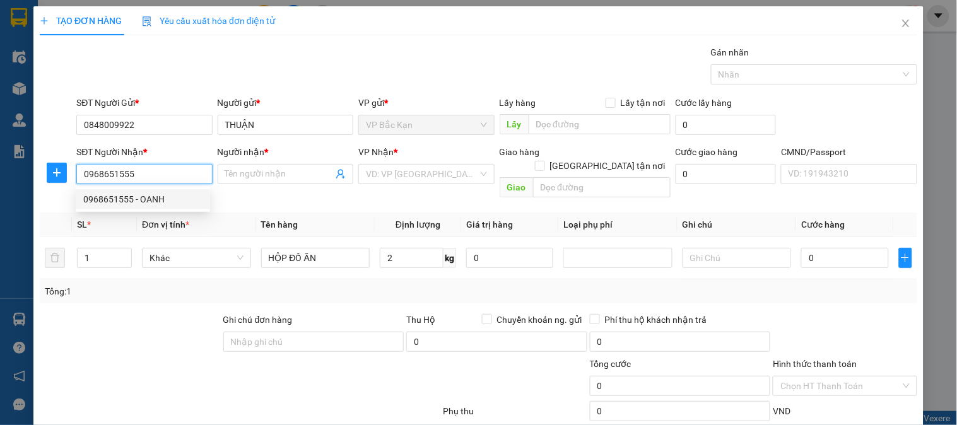
click at [125, 204] on div "0968651555 - OANH" at bounding box center [142, 200] width 119 height 14
type input "OANH"
click at [135, 182] on input "0968651555" at bounding box center [144, 174] width 136 height 20
type input "0968651555"
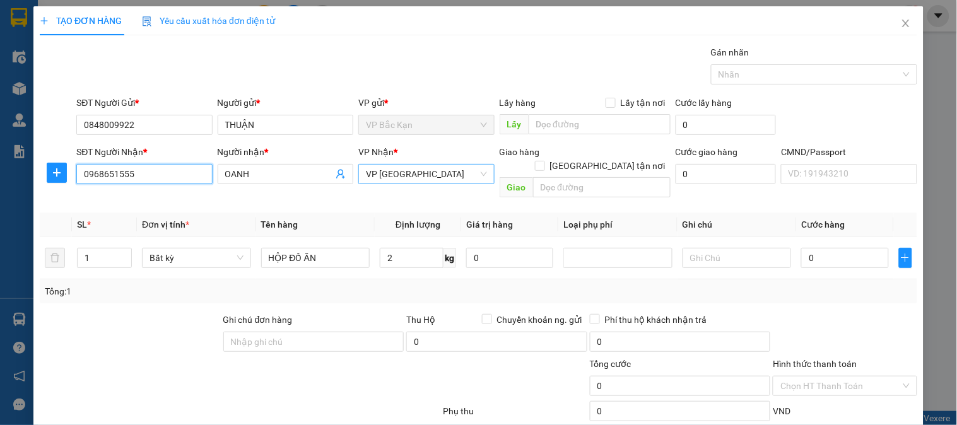
click at [405, 178] on span "VP [GEOGRAPHIC_DATA]" at bounding box center [426, 174] width 121 height 19
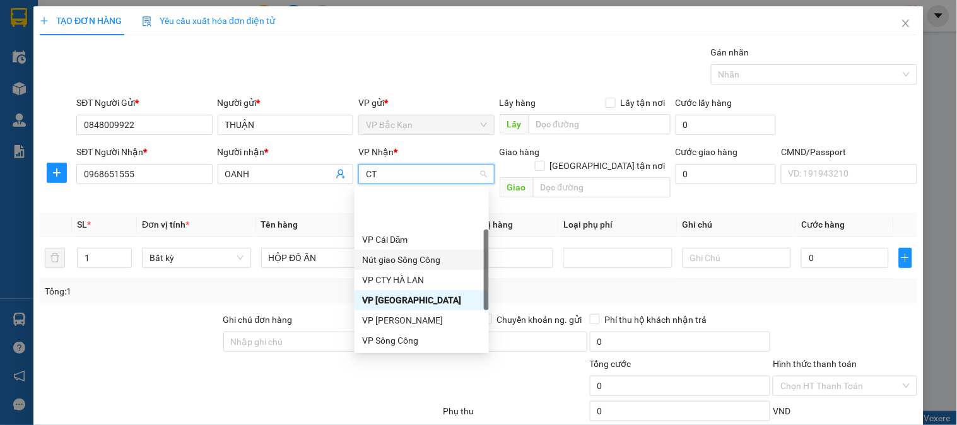
type input "CTY"
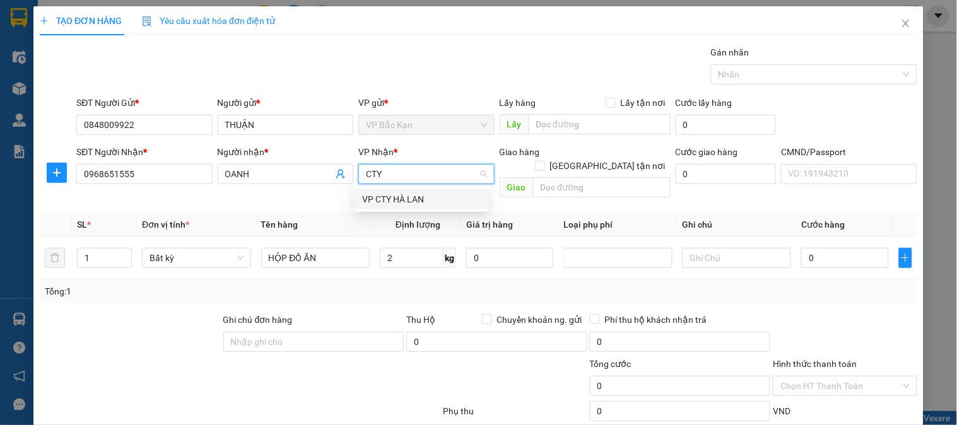
click at [391, 199] on div "VP CTY HÀ LAN" at bounding box center [421, 200] width 119 height 14
click at [400, 255] on div "2 kg" at bounding box center [418, 258] width 76 height 25
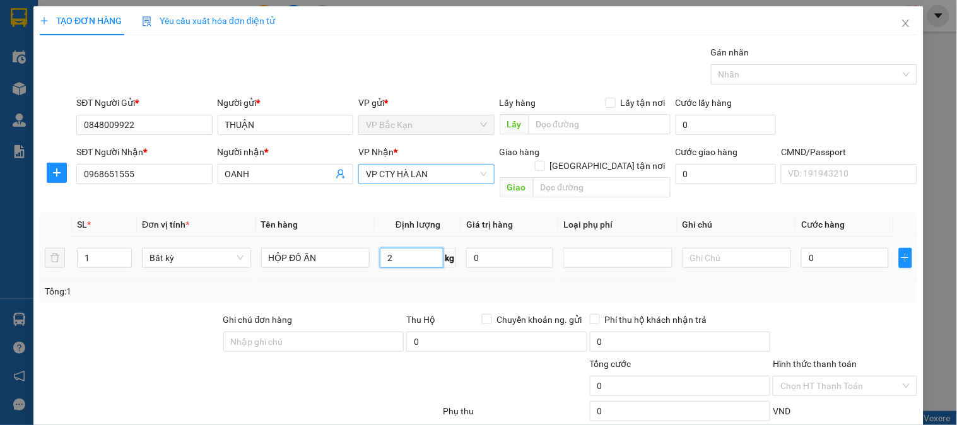
click at [400, 248] on input "2" at bounding box center [412, 258] width 64 height 20
click at [398, 280] on div "Tổng: 1" at bounding box center [479, 292] width 878 height 24
type input "35.000"
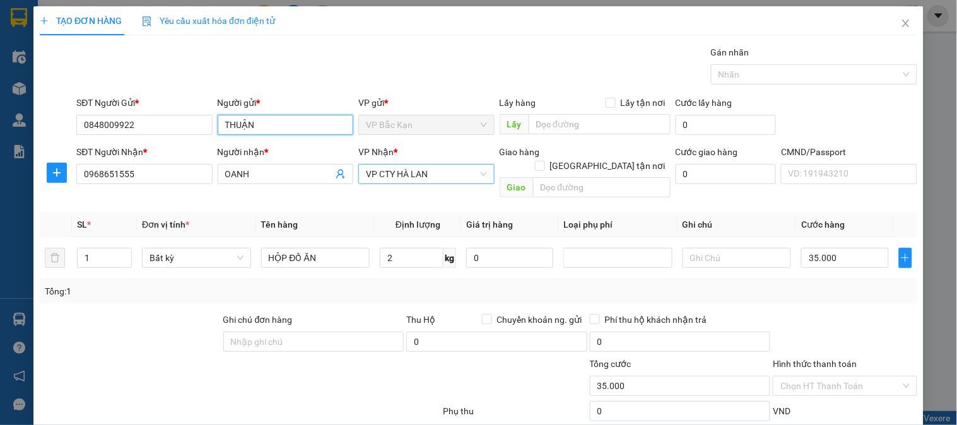
click at [262, 127] on input "THUẬN" at bounding box center [286, 125] width 136 height 20
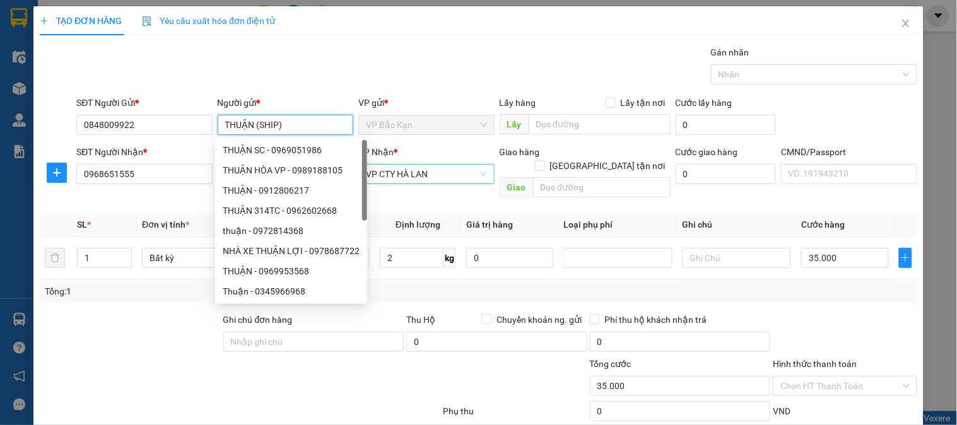
type input "THUẬN (SHIP)"
click at [265, 59] on div "Gói vận chuyển * Tiêu chuẩn Gán nhãn Nhãn" at bounding box center [497, 67] width 846 height 44
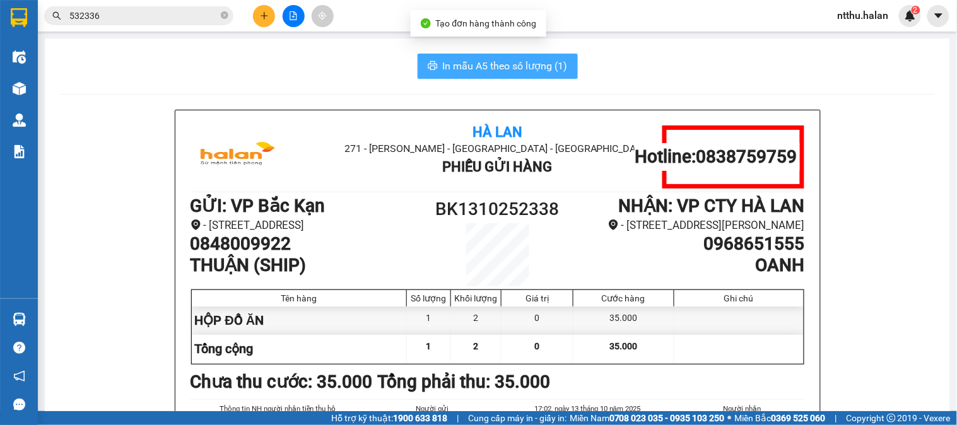
click at [518, 57] on button "In mẫu A5 theo số lượng (1)" at bounding box center [498, 66] width 160 height 25
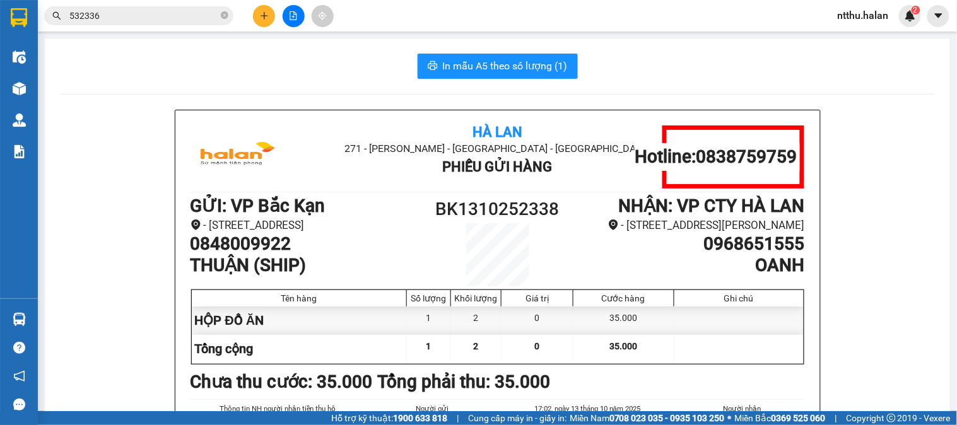
click at [259, 68] on div "In mẫu A5 theo số lượng (1)" at bounding box center [497, 66] width 875 height 25
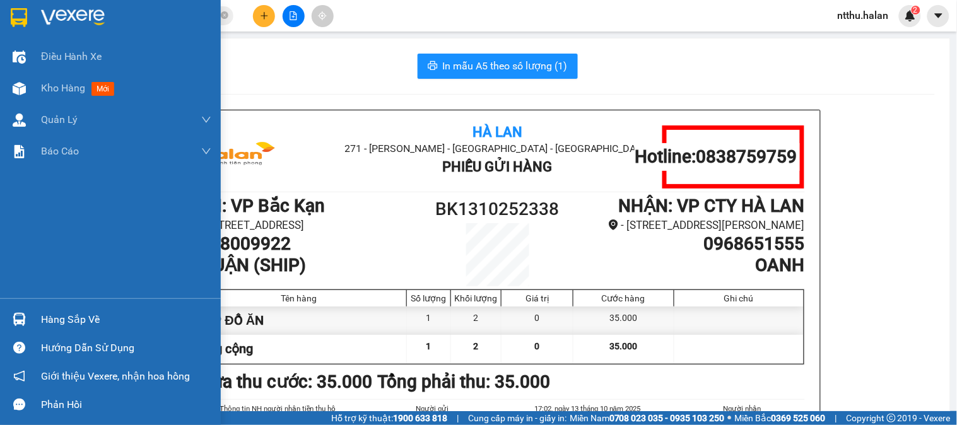
click at [53, 319] on div "Hàng sắp về" at bounding box center [126, 320] width 170 height 19
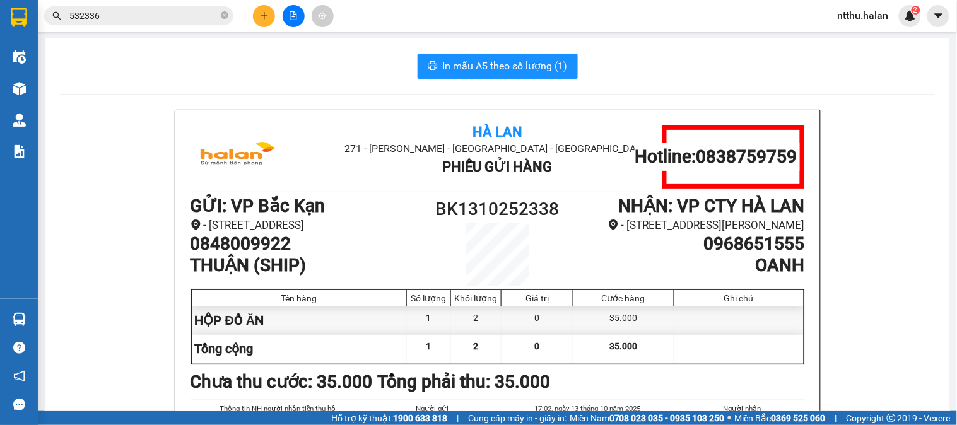
drag, startPoint x: 244, startPoint y: 59, endPoint x: 172, endPoint y: 4, distance: 90.5
click at [243, 58] on section "Kết quả tìm kiếm ( 790 ) Bộ lọc Mã ĐH Trạng thái Món hàng Thu hộ Tổng cước Chưa…" at bounding box center [478, 212] width 957 height 425
click at [266, 10] on button at bounding box center [264, 16] width 22 height 22
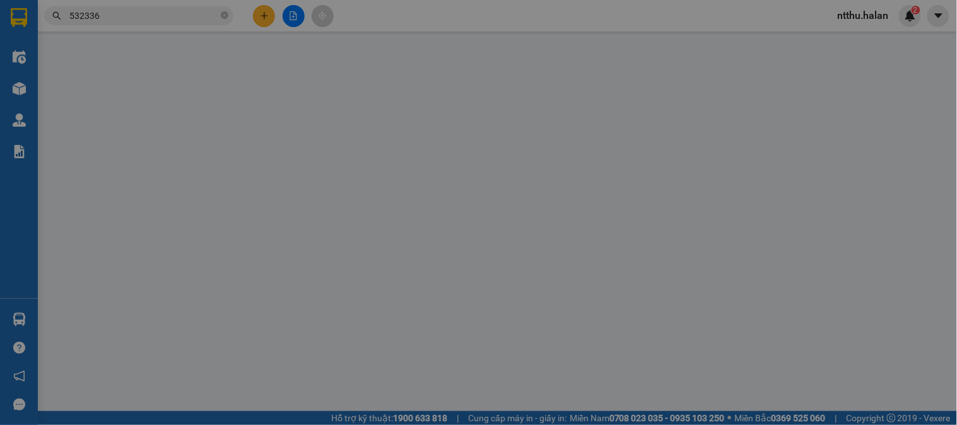
click at [266, 10] on div "Yêu cầu xuất hóa đơn điện tử" at bounding box center [208, 20] width 133 height 29
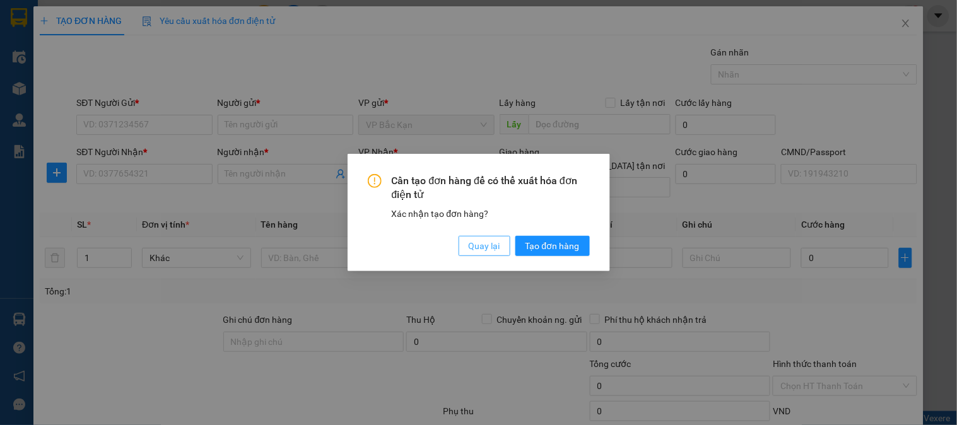
click at [475, 245] on span "Quay lại" at bounding box center [485, 246] width 32 height 14
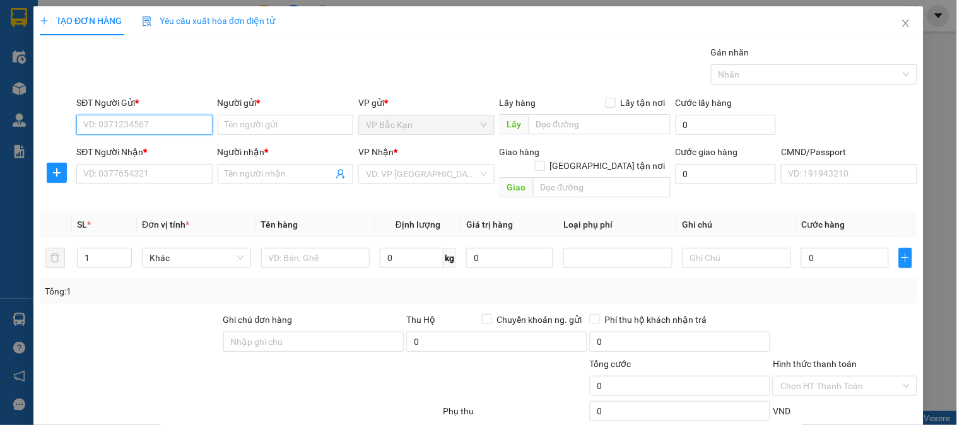
click at [158, 124] on input "SĐT Người Gửi *" at bounding box center [144, 125] width 136 height 20
click at [158, 123] on input "SĐT Người Gửi *" at bounding box center [144, 125] width 136 height 20
type input "0373566399"
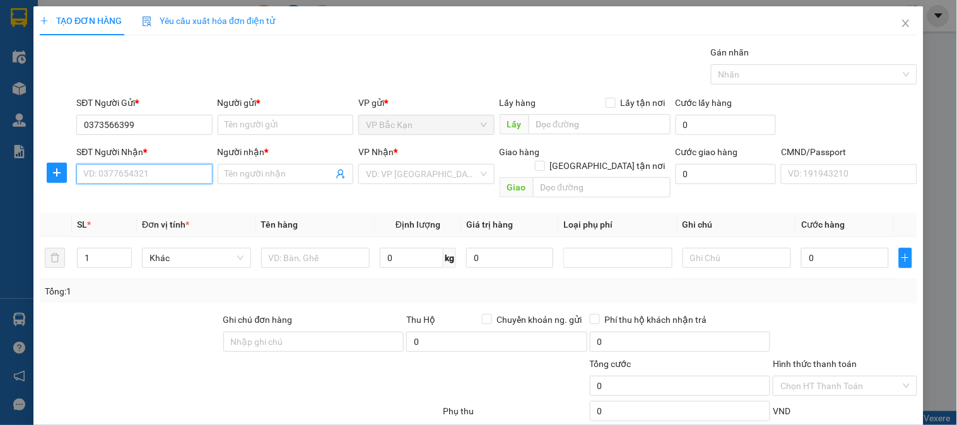
click at [169, 179] on input "SĐT Người Nhận *" at bounding box center [144, 174] width 136 height 20
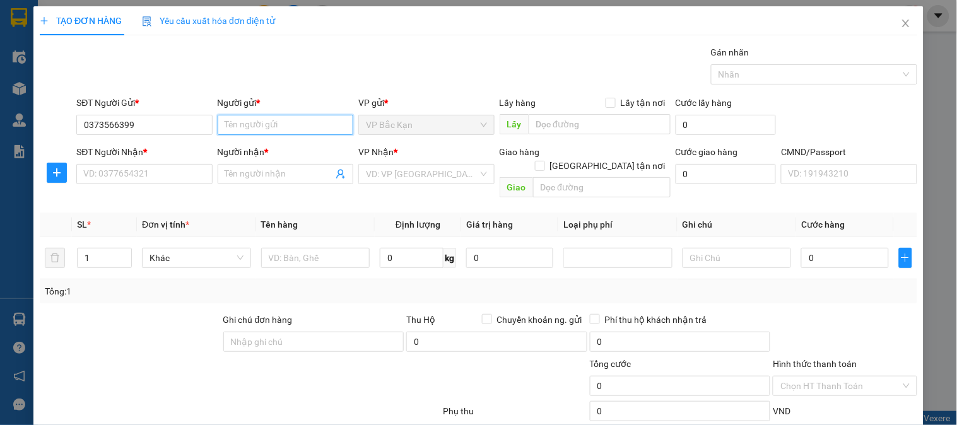
click at [248, 126] on input "Người gửi *" at bounding box center [286, 125] width 136 height 20
type input "D"
type input "ĐIỀM"
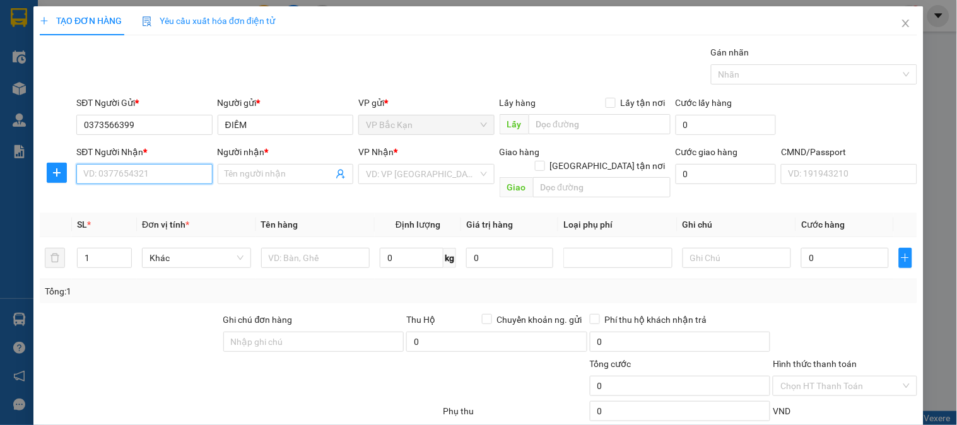
click at [110, 182] on input "SĐT Người Nhận *" at bounding box center [144, 174] width 136 height 20
type input "0986288853"
click at [146, 196] on div "0986288853 - VŨ PHƯƠNG" at bounding box center [145, 200] width 124 height 14
type input "VŨ PHƯƠNG"
type input "0986288853"
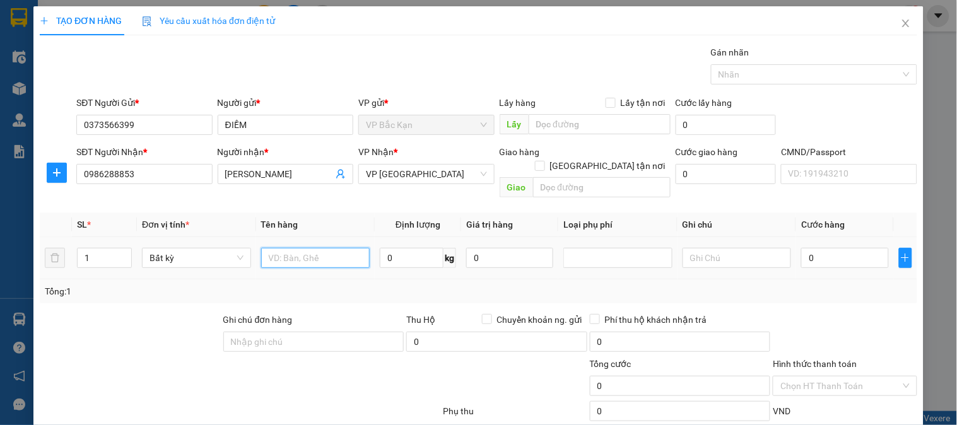
click at [295, 250] on input "text" at bounding box center [315, 258] width 109 height 20
type input "HỘP SẠC"
type input "0.3"
click at [354, 213] on th "Tên hàng" at bounding box center [315, 225] width 119 height 25
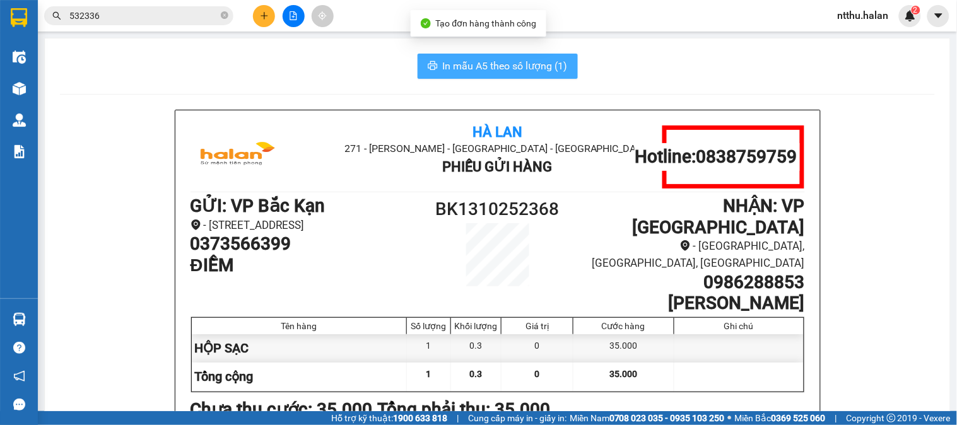
click at [490, 69] on span "In mẫu A5 theo số lượng (1)" at bounding box center [505, 66] width 125 height 16
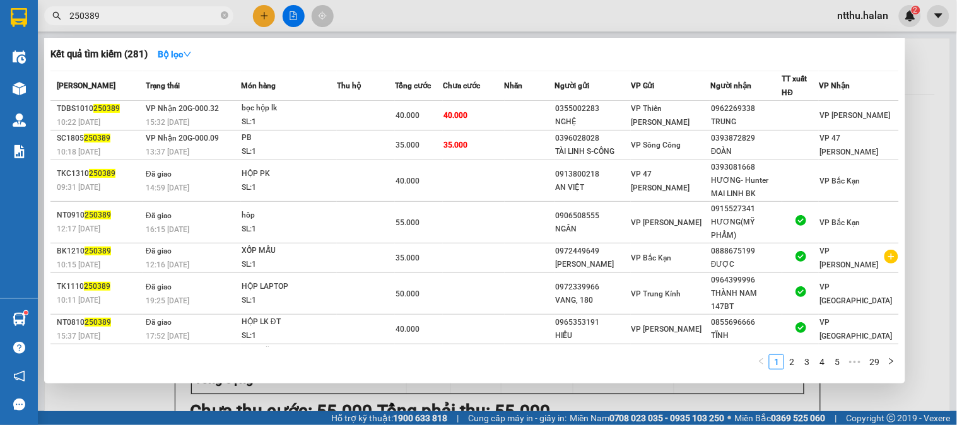
click at [131, 19] on input "250389" at bounding box center [143, 16] width 149 height 14
click at [131, 18] on input "250389" at bounding box center [143, 16] width 149 height 14
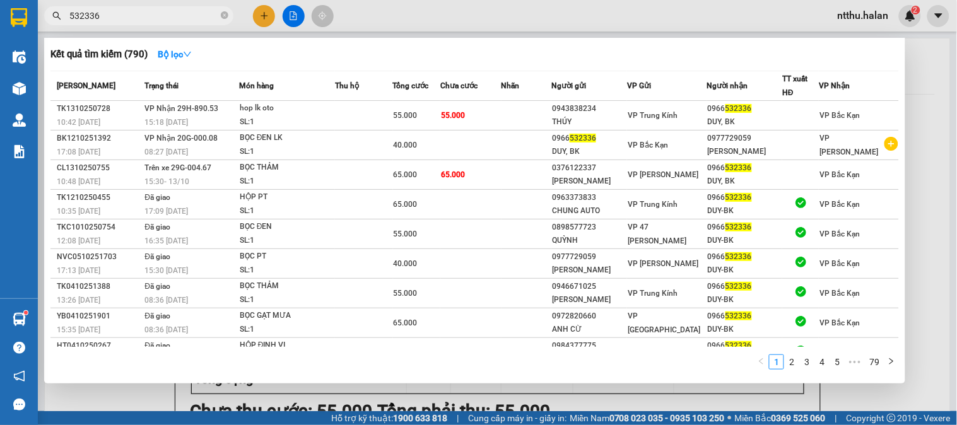
click at [143, 14] on input "532336" at bounding box center [143, 16] width 149 height 14
drag, startPoint x: 143, startPoint y: 14, endPoint x: 143, endPoint y: 4, distance: 9.5
click at [143, 10] on input "532336" at bounding box center [143, 16] width 149 height 14
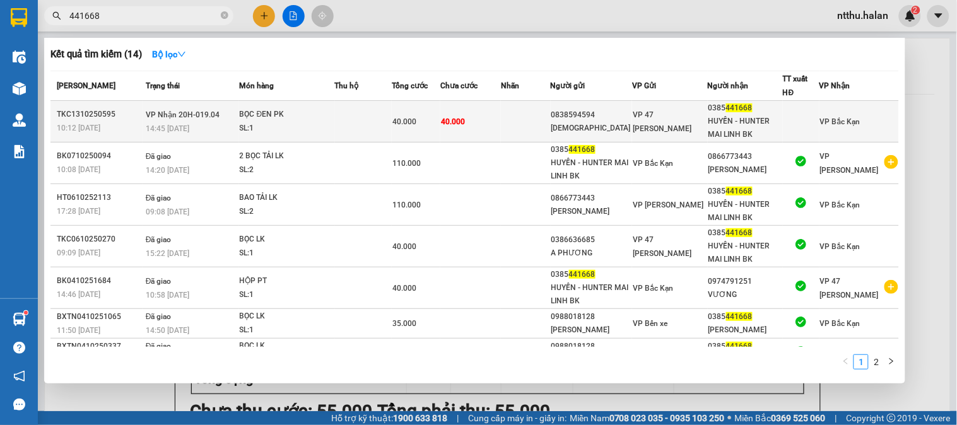
type input "441668"
click at [275, 117] on div "BỌC ĐEN PK" at bounding box center [287, 115] width 95 height 14
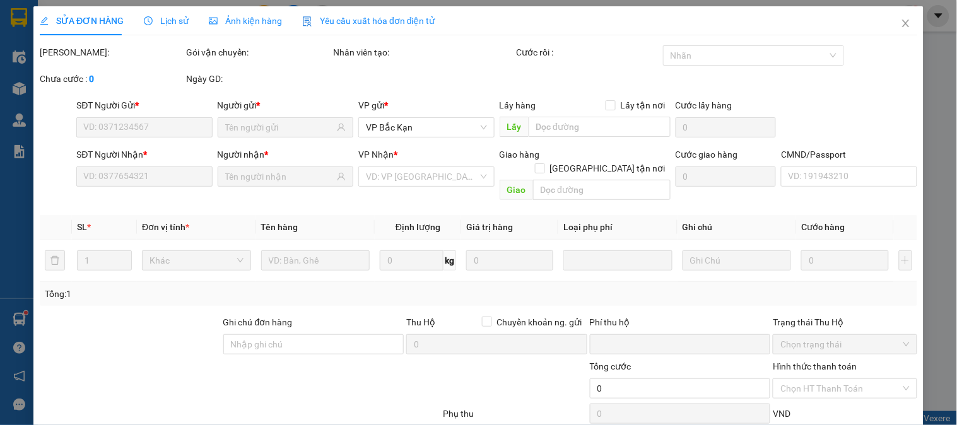
type input "0838594594"
type input "[DEMOGRAPHIC_DATA]"
type input "0385441668"
type input "HUYỀN - HUNTER MAI LINH BK"
type input "0"
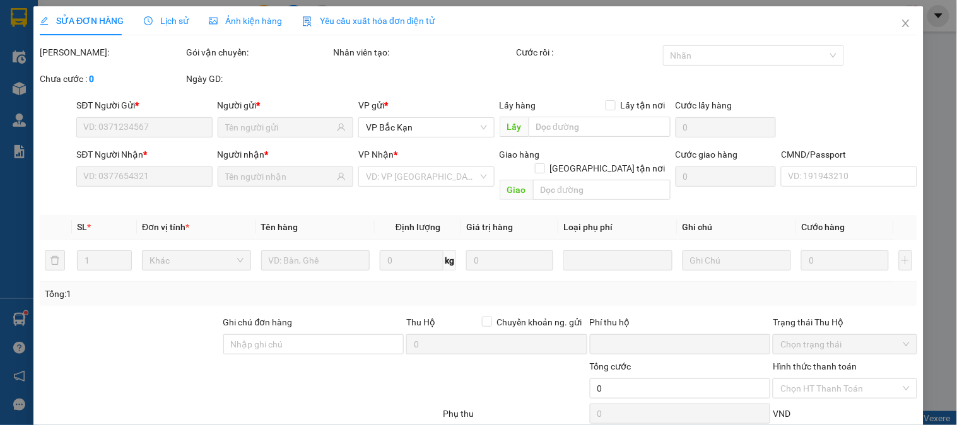
type input "40.000"
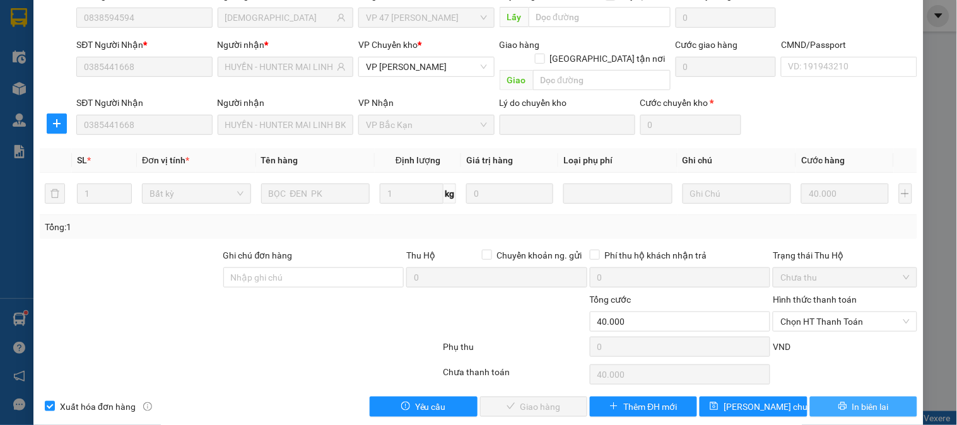
scroll to position [112, 0]
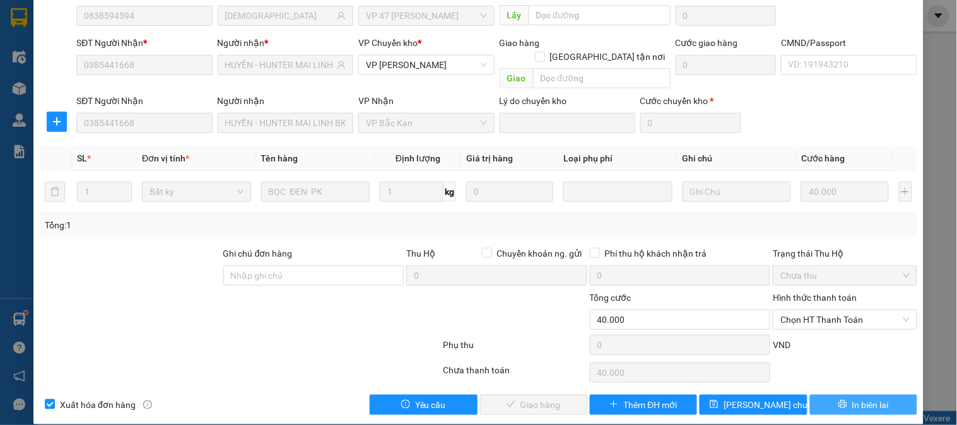
click at [823, 395] on button "In biên lai" at bounding box center [863, 405] width 107 height 20
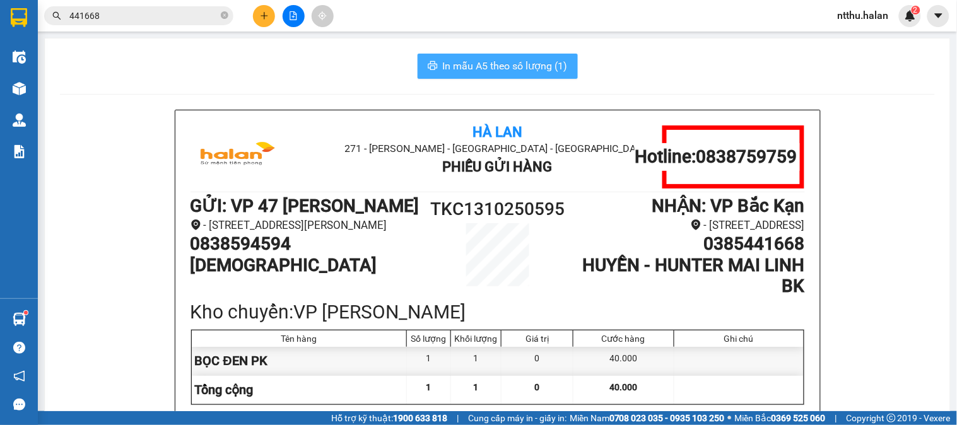
click at [459, 68] on span "In mẫu A5 theo số lượng (1)" at bounding box center [505, 66] width 125 height 16
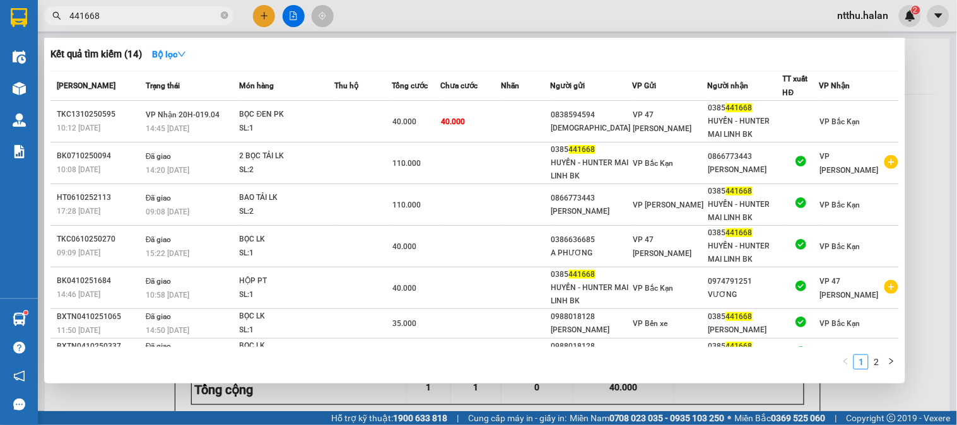
click at [155, 20] on input "441668" at bounding box center [143, 16] width 149 height 14
click at [154, 20] on input "441668" at bounding box center [143, 16] width 149 height 14
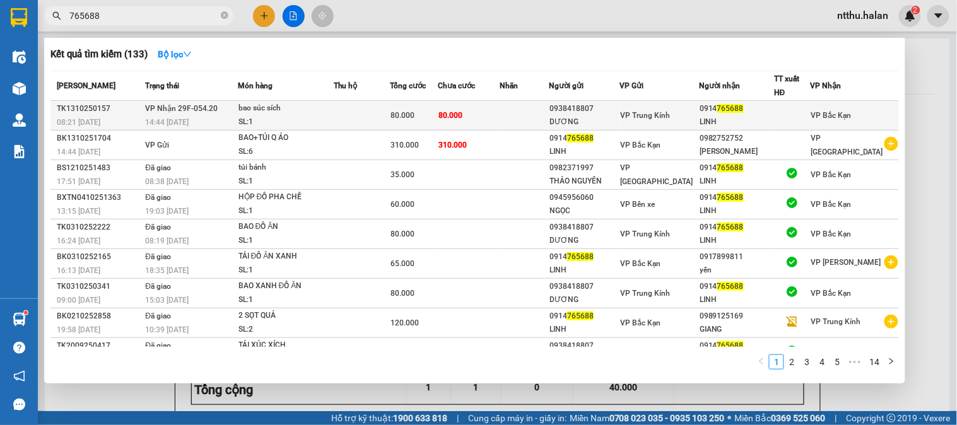
type input "765688"
click at [252, 110] on div "bao súc sích" at bounding box center [286, 109] width 95 height 14
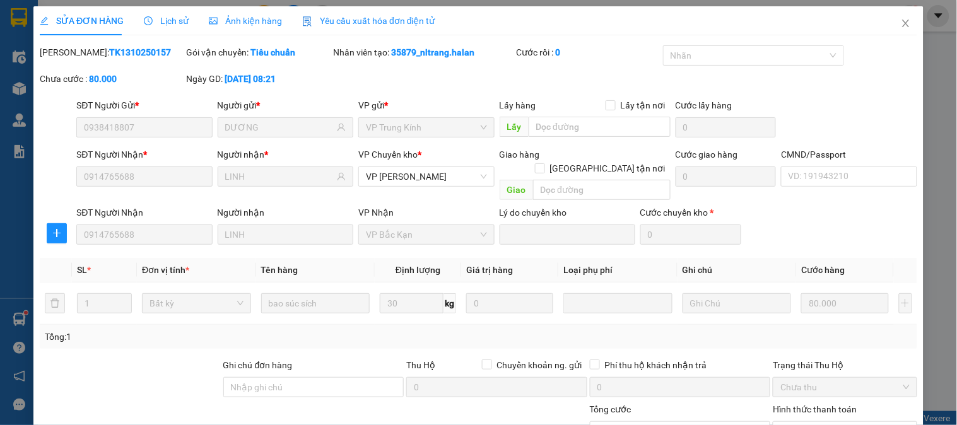
type input "0938418807"
type input "DƯƠNG"
type input "0914765688"
type input "LINH"
type input "0"
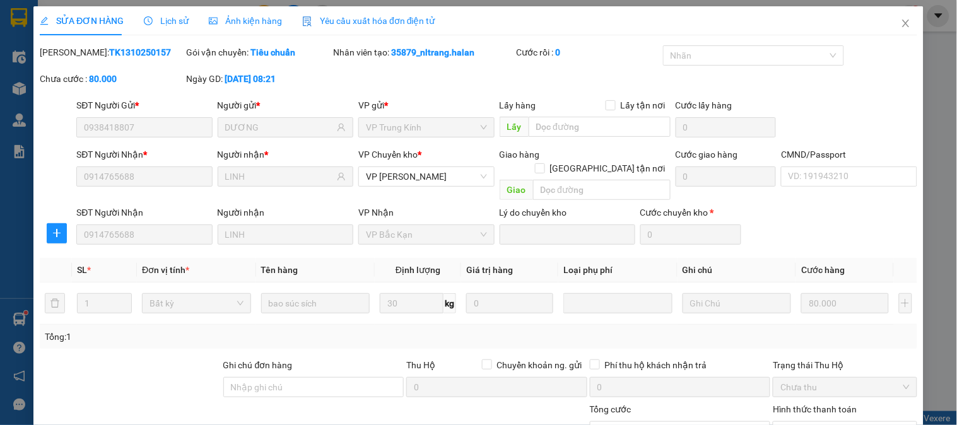
type input "80.000"
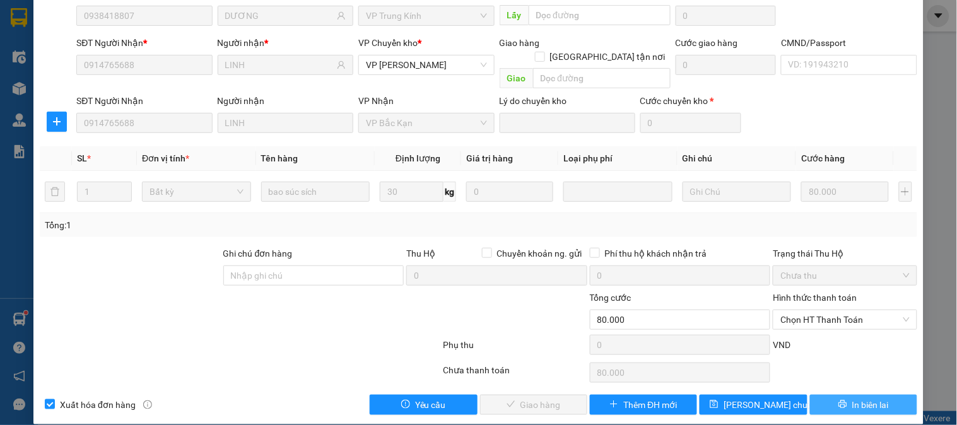
click at [828, 398] on button "In biên lai" at bounding box center [863, 405] width 107 height 20
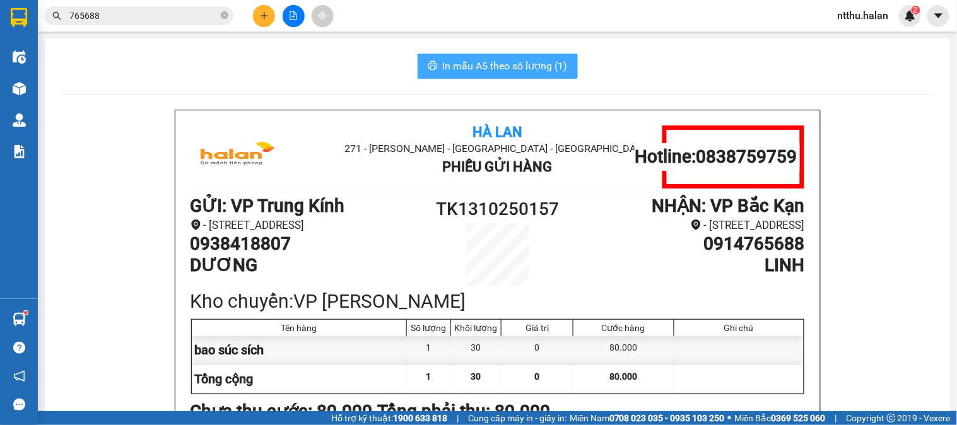
click at [531, 71] on span "In mẫu A5 theo số lượng (1)" at bounding box center [505, 66] width 125 height 16
drag, startPoint x: 146, startPoint y: 15, endPoint x: 147, endPoint y: 23, distance: 8.2
click at [146, 15] on input "765688" at bounding box center [143, 16] width 149 height 14
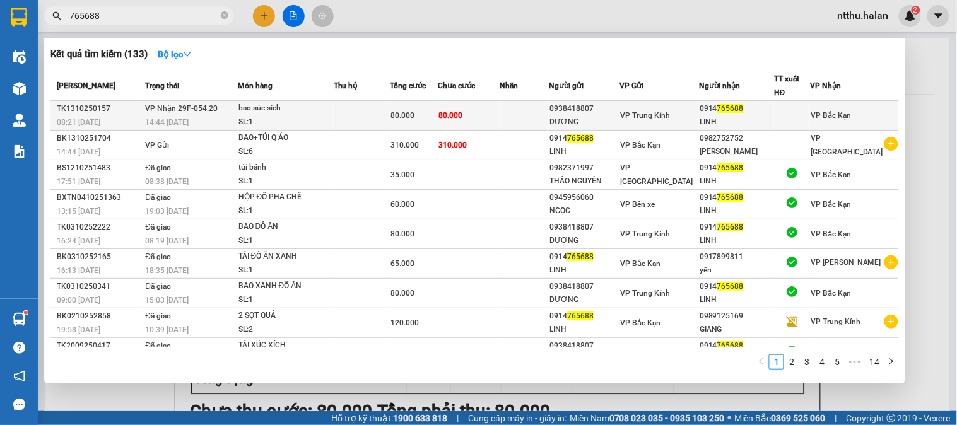
click at [271, 110] on div "bao súc sích" at bounding box center [286, 109] width 95 height 14
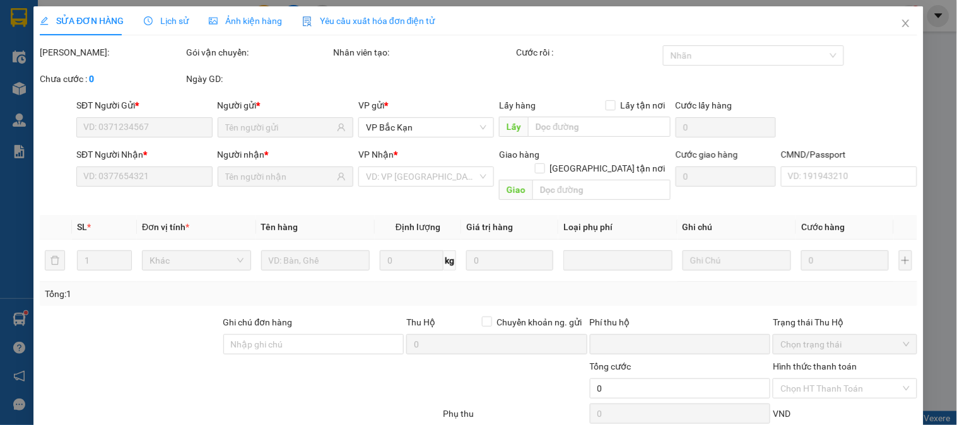
type input "0938418807"
type input "DƯƠNG"
type input "0914765688"
type input "LINH"
type input "0"
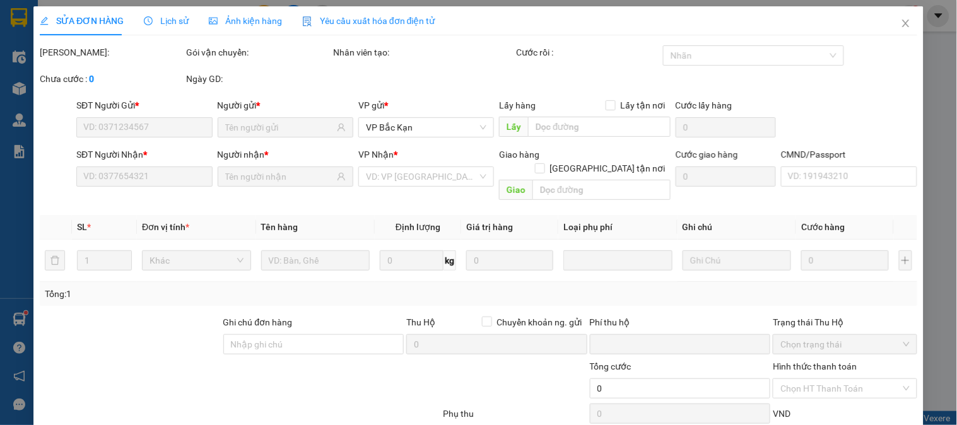
type input "80.000"
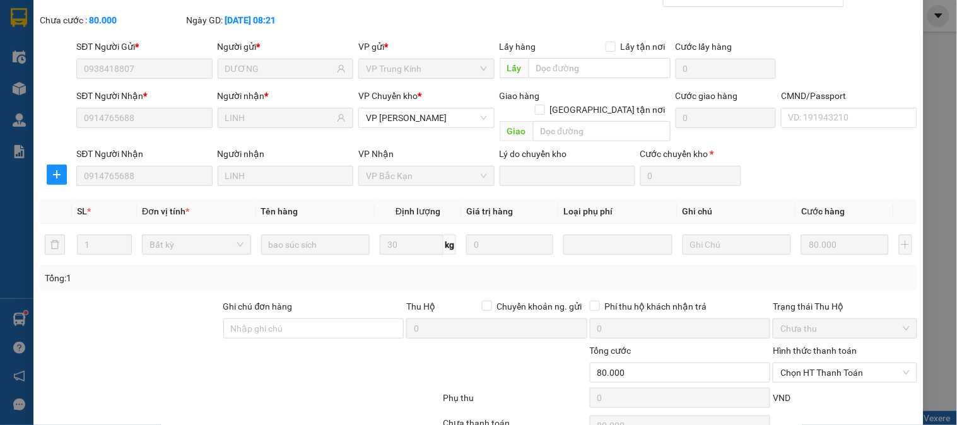
scroll to position [112, 0]
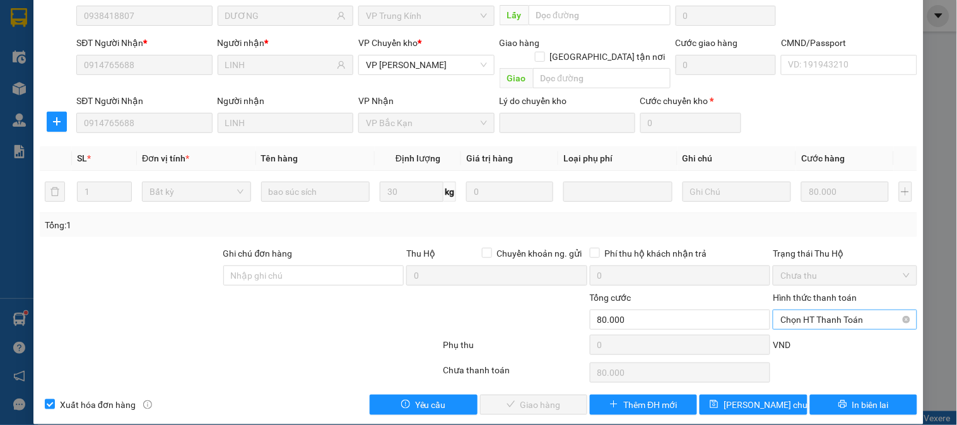
click at [789, 311] on span "Chọn HT Thanh Toán" at bounding box center [845, 320] width 129 height 19
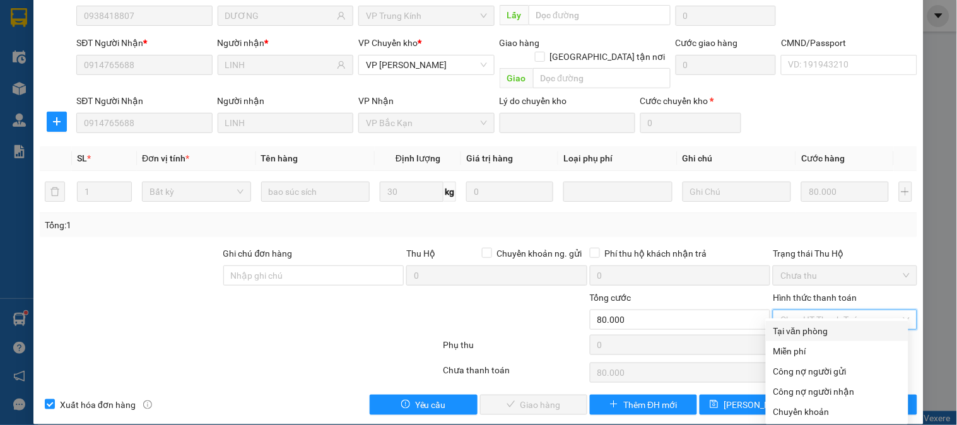
click at [786, 329] on div "Tại văn phòng" at bounding box center [837, 331] width 127 height 14
type input "0"
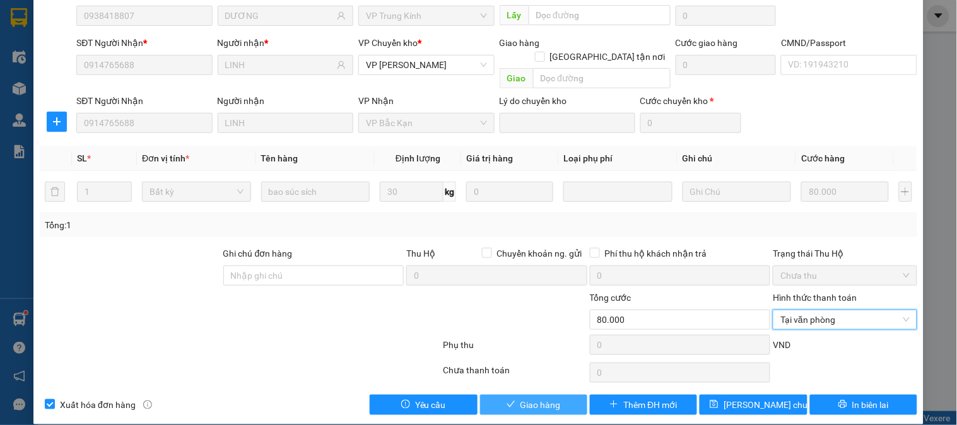
click at [552, 398] on span "Giao hàng" at bounding box center [541, 405] width 40 height 14
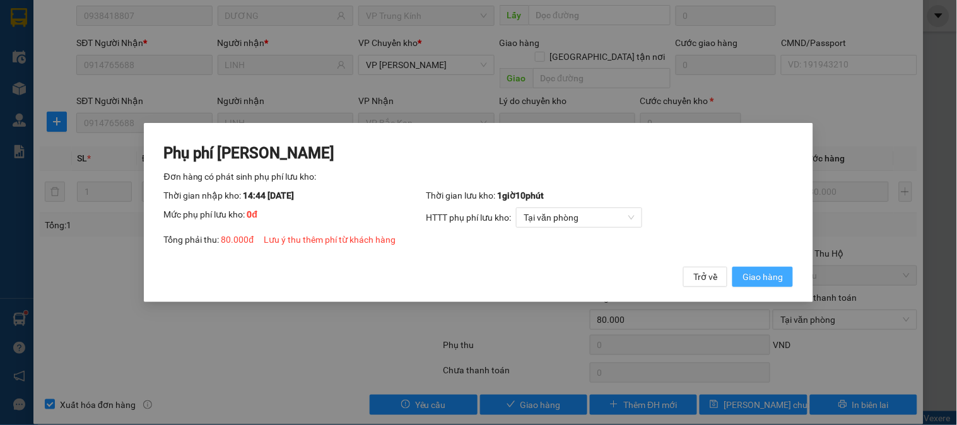
click at [774, 279] on span "Giao hàng" at bounding box center [763, 277] width 40 height 14
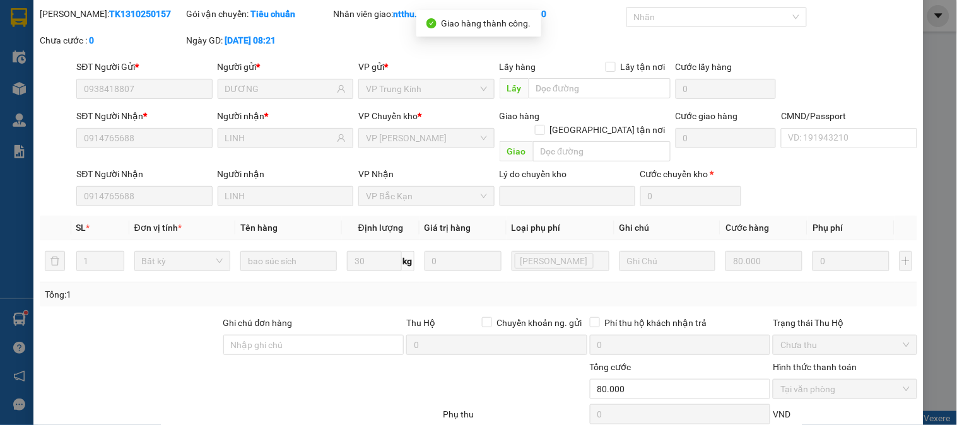
scroll to position [0, 0]
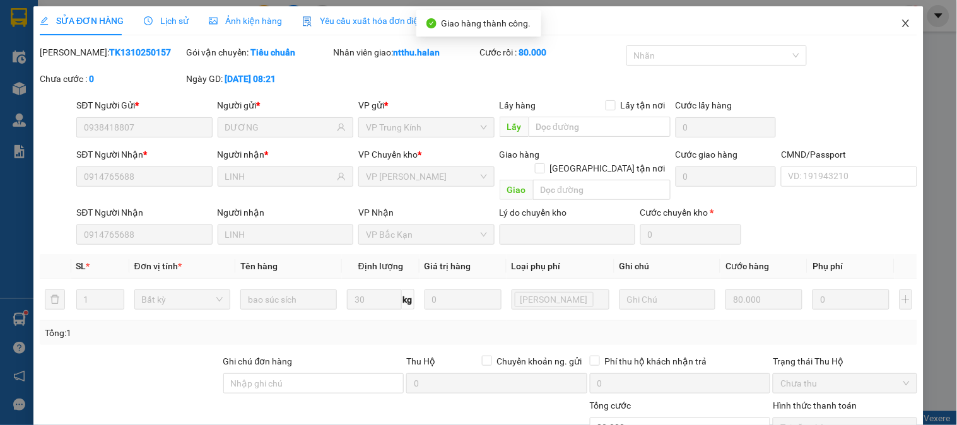
click at [896, 11] on span "Close" at bounding box center [906, 23] width 35 height 35
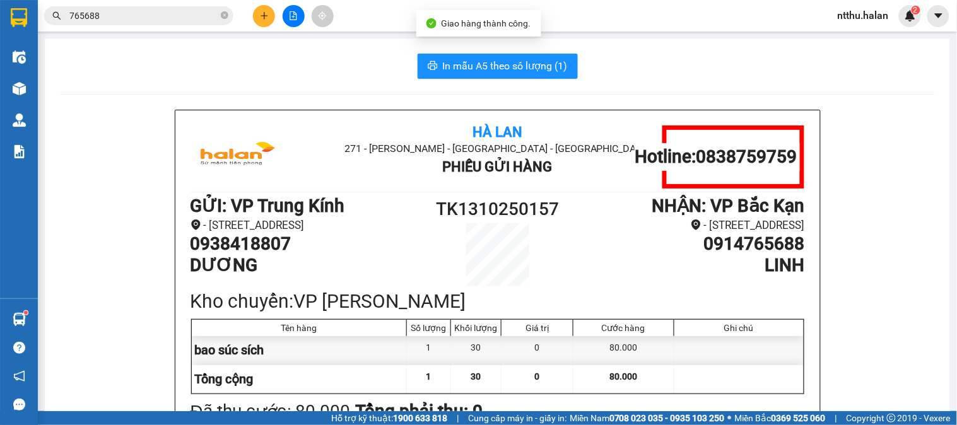
click at [167, 9] on input "765688" at bounding box center [143, 16] width 149 height 14
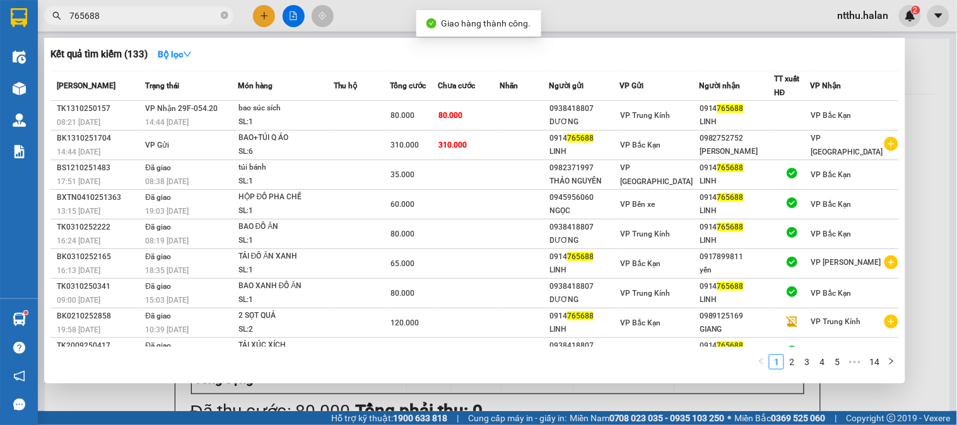
click at [167, 9] on input "765688" at bounding box center [143, 16] width 149 height 14
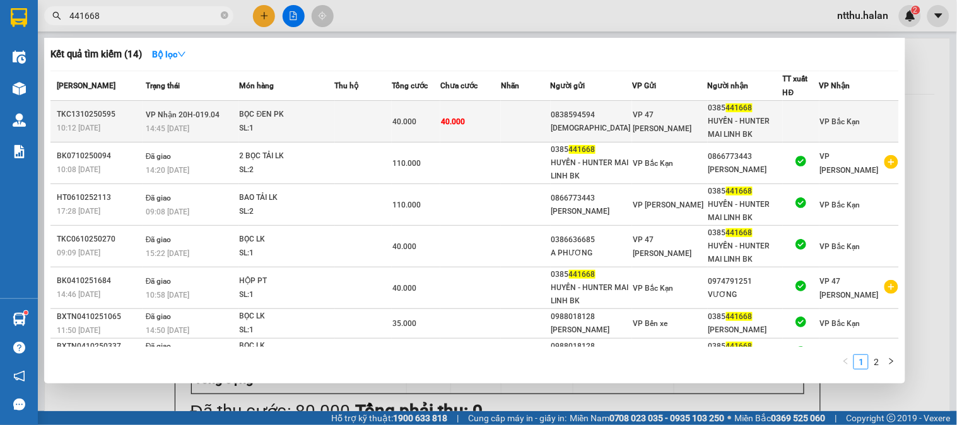
type input "441668"
click at [189, 112] on span "VP Nhận 20H-019.04" at bounding box center [183, 114] width 74 height 9
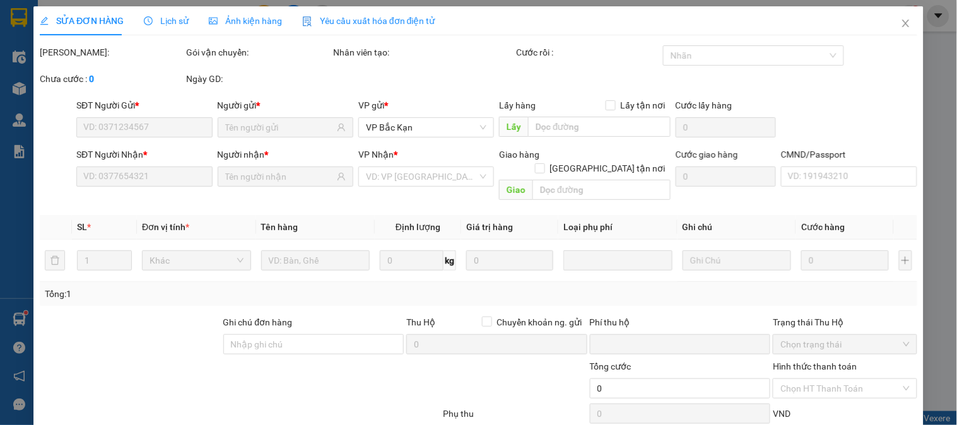
type input "0838594594"
type input "[DEMOGRAPHIC_DATA]"
type input "0385441668"
type input "HUYỀN - HUNTER MAI LINH BK"
type input "0"
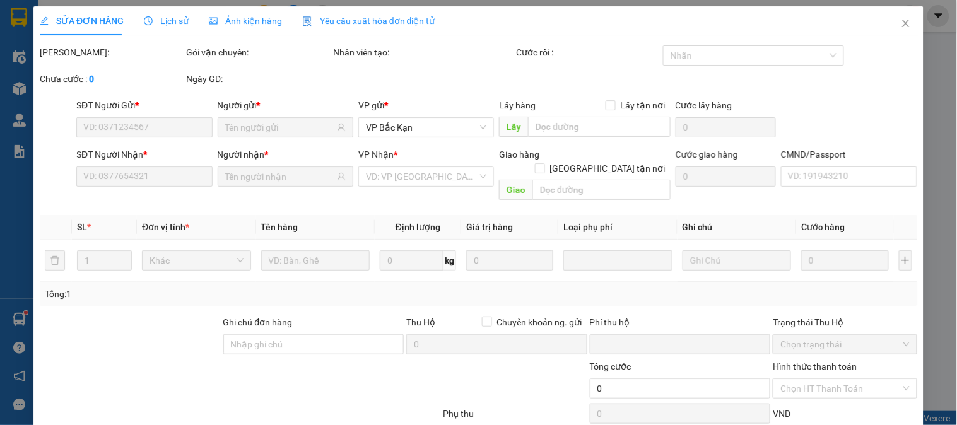
type input "40.000"
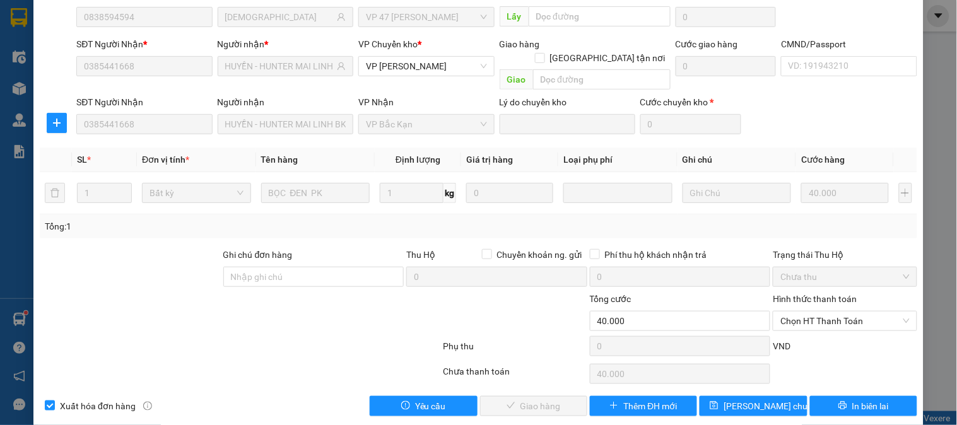
scroll to position [112, 0]
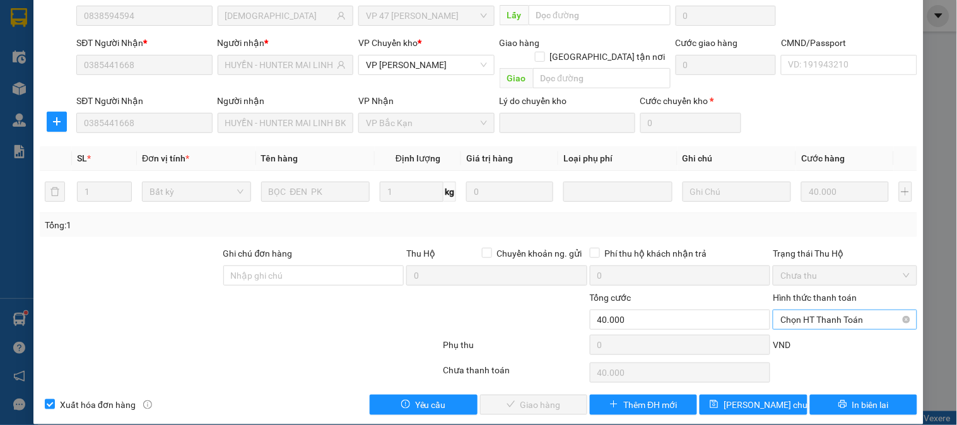
click at [824, 311] on span "Chọn HT Thanh Toán" at bounding box center [845, 320] width 129 height 19
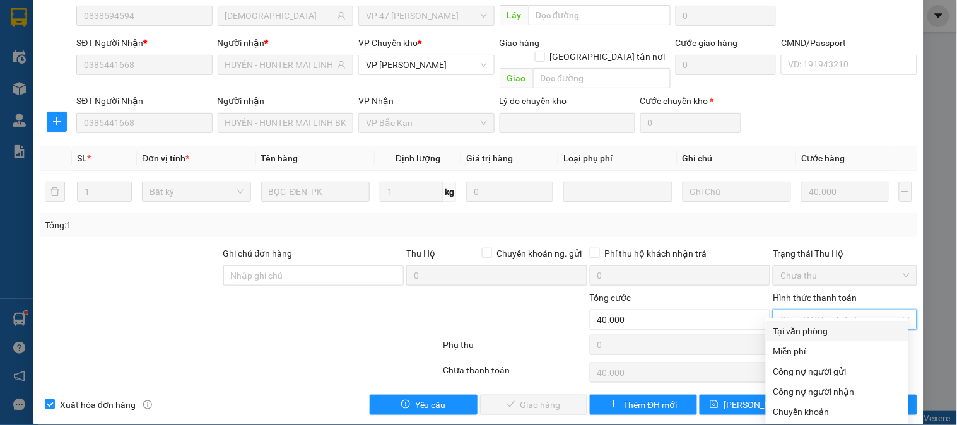
click at [815, 328] on div "Tại văn phòng" at bounding box center [837, 331] width 127 height 14
type input "0"
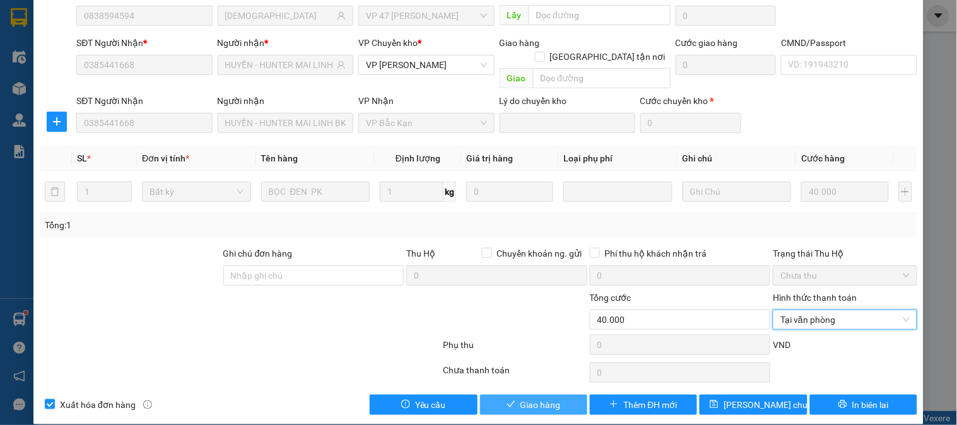
click at [571, 395] on button "Giao hàng" at bounding box center [533, 405] width 107 height 20
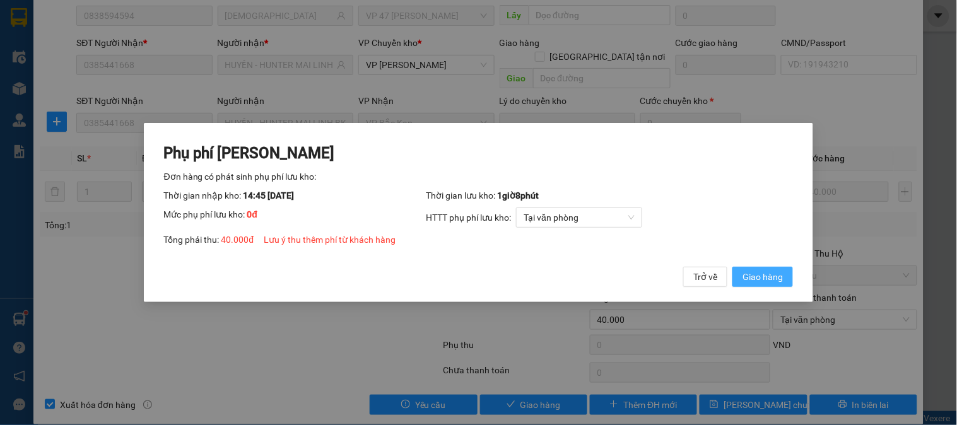
click at [748, 279] on span "Giao hàng" at bounding box center [763, 277] width 40 height 14
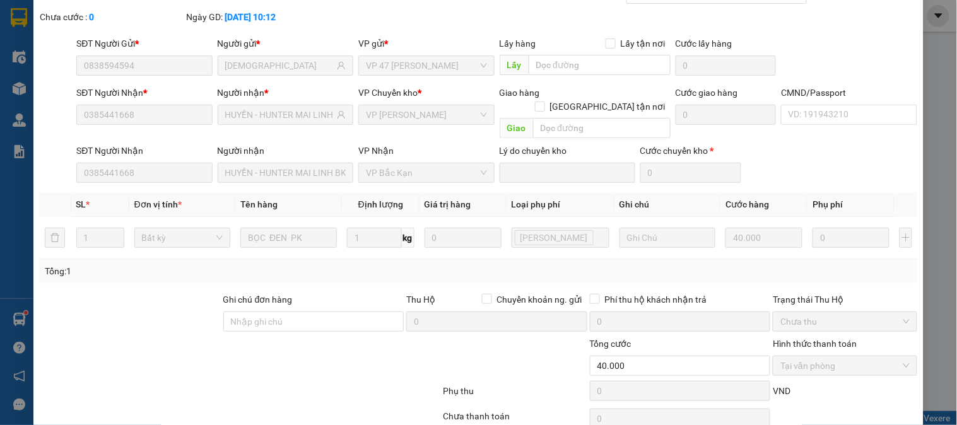
scroll to position [0, 0]
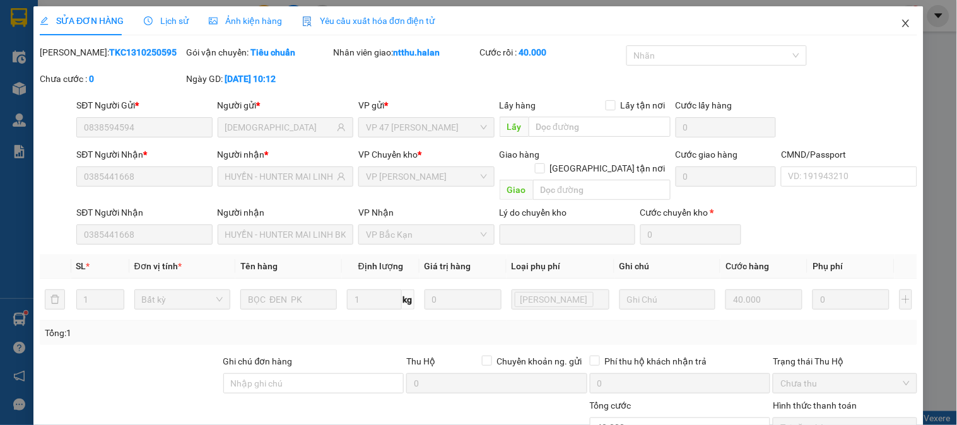
click at [903, 21] on icon "close" at bounding box center [906, 24] width 7 height 8
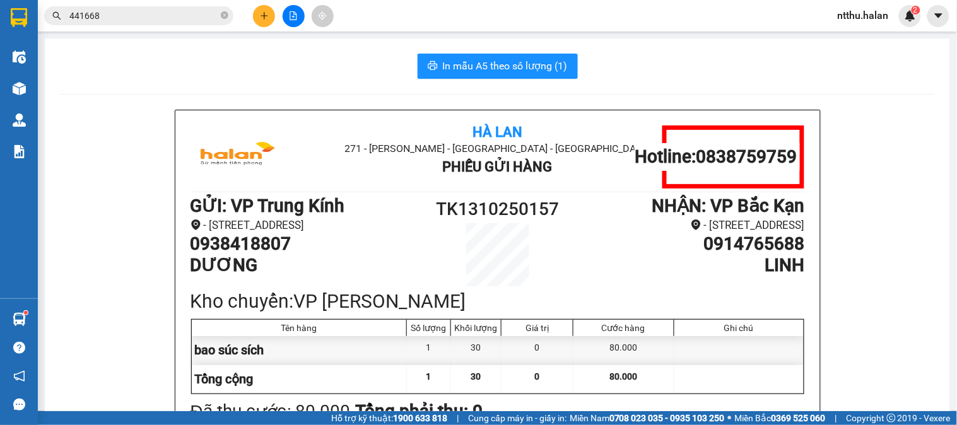
click at [181, 16] on input "441668" at bounding box center [143, 16] width 149 height 14
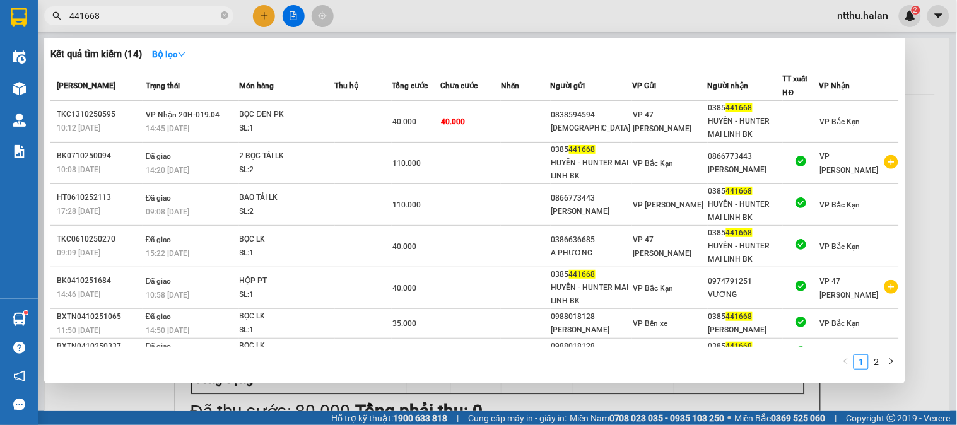
click at [181, 16] on input "441668" at bounding box center [143, 16] width 149 height 14
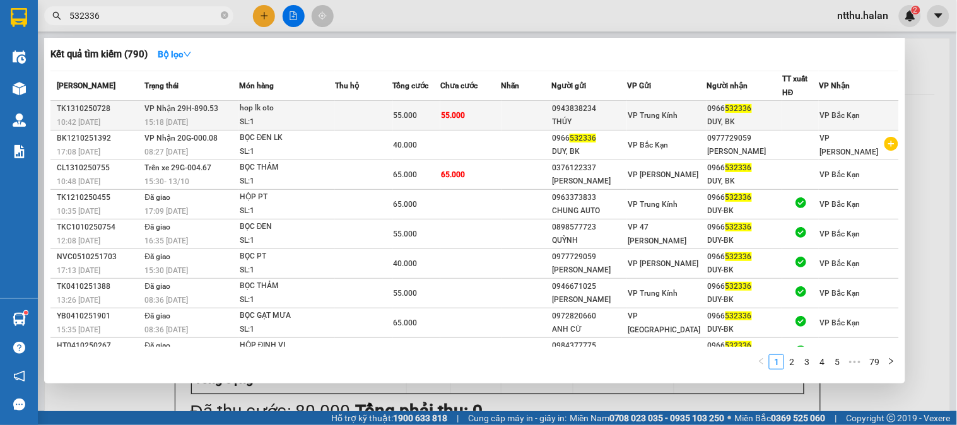
type input "532336"
click at [201, 113] on span "VP Nhận 29H-890.53" at bounding box center [182, 108] width 74 height 9
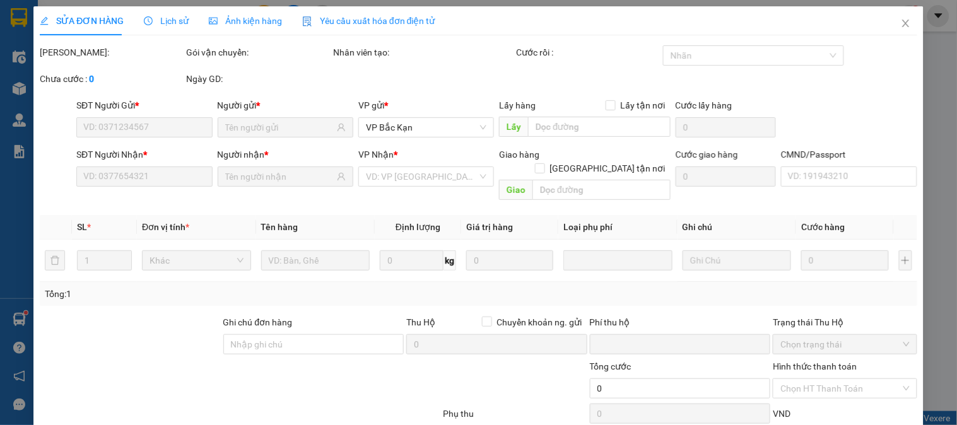
type input "0943838234"
type input "THÚY"
type input "0966532336"
type input "DUY, BK"
type input "0"
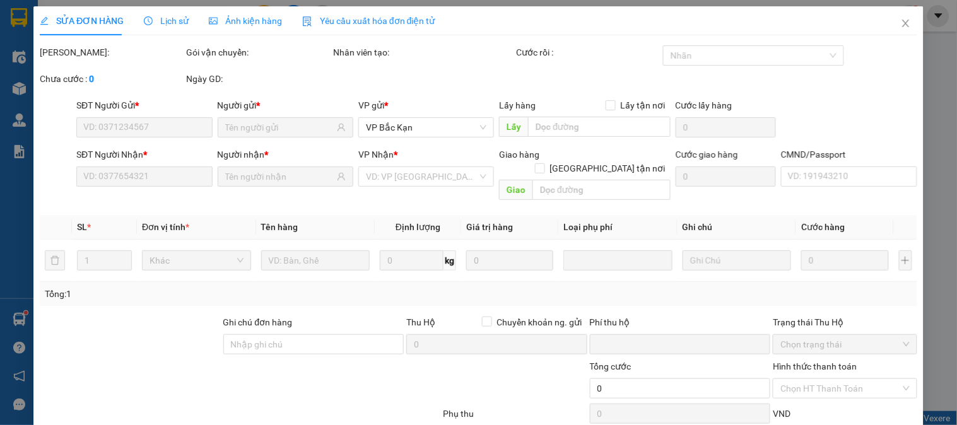
type input "55.000"
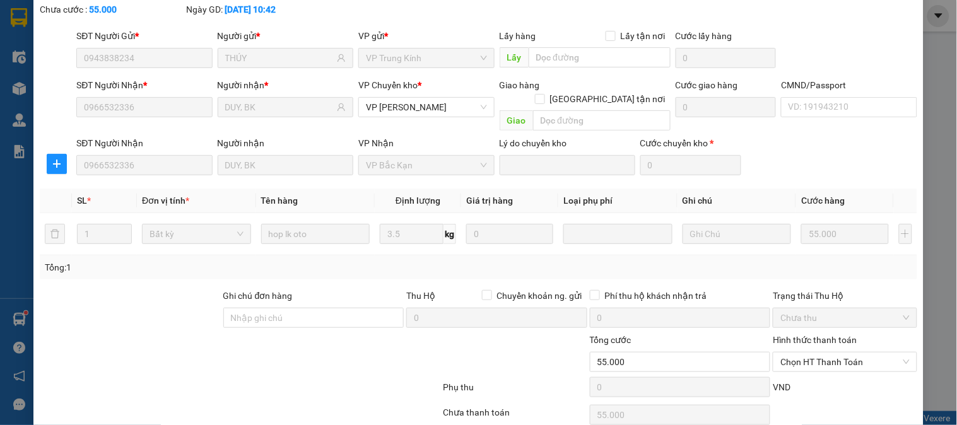
scroll to position [112, 0]
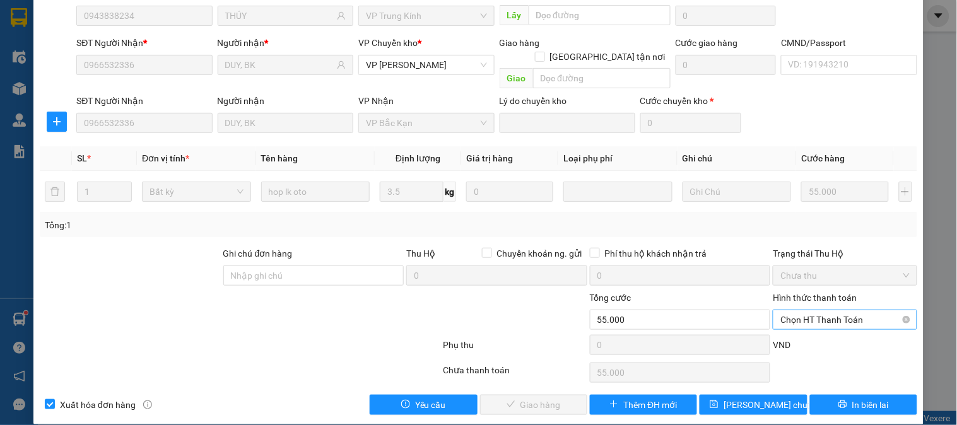
click at [814, 311] on span "Chọn HT Thanh Toán" at bounding box center [845, 320] width 129 height 19
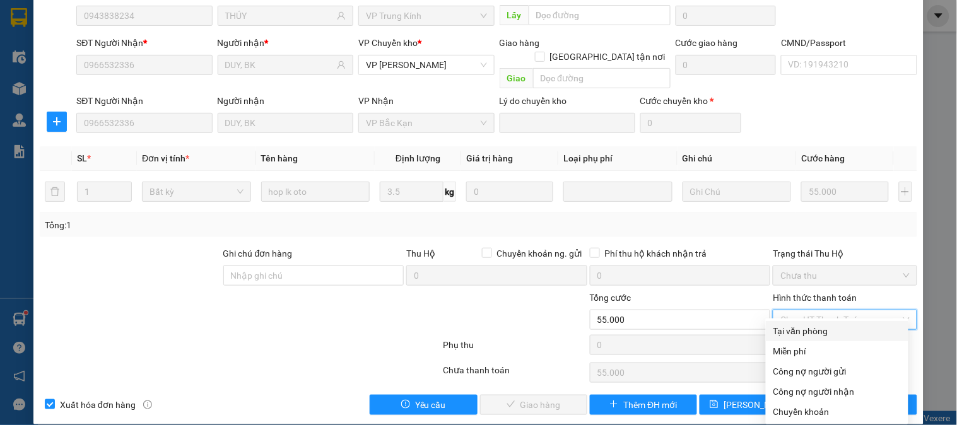
click at [803, 335] on div "Tại văn phòng" at bounding box center [837, 331] width 127 height 14
type input "0"
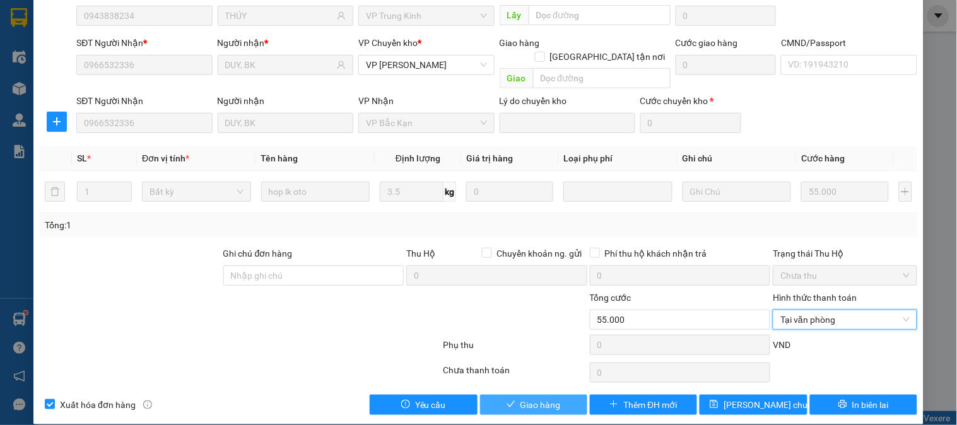
click at [541, 398] on span "Giao hàng" at bounding box center [541, 405] width 40 height 14
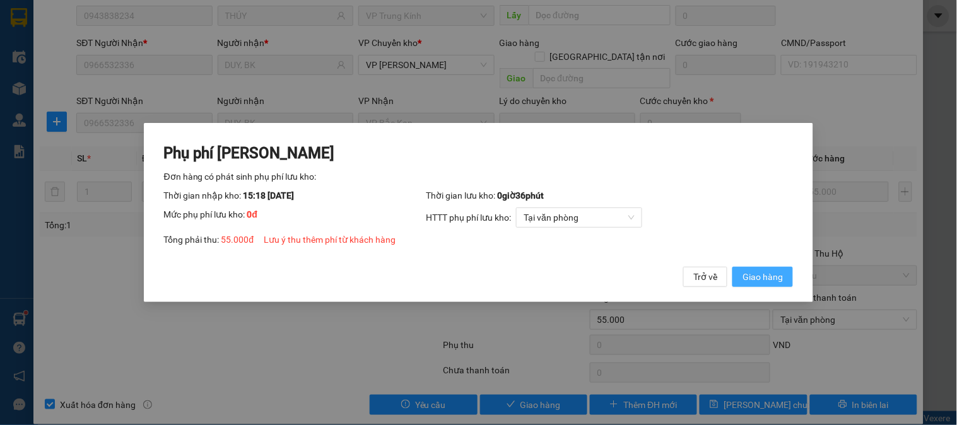
click at [774, 270] on span "Giao hàng" at bounding box center [763, 277] width 40 height 14
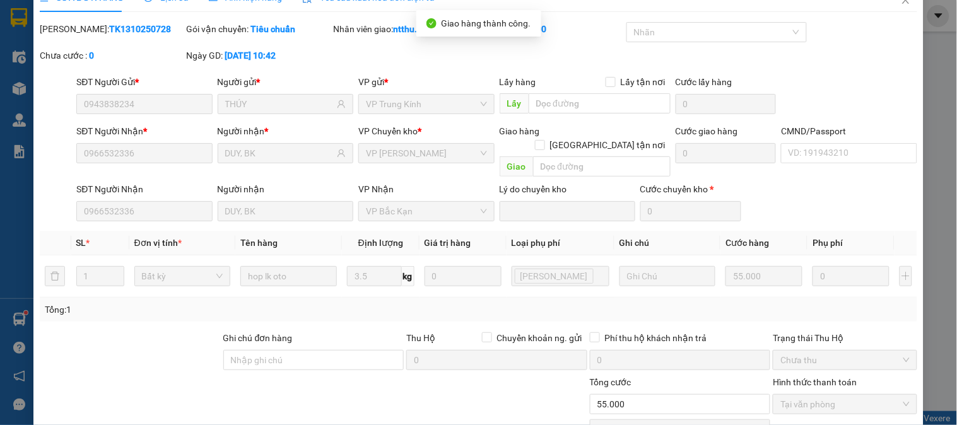
scroll to position [0, 0]
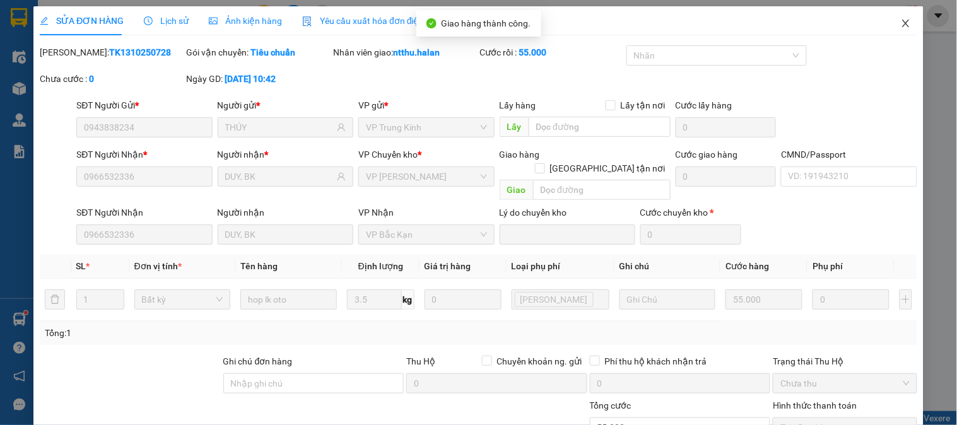
click at [901, 21] on icon "close" at bounding box center [906, 23] width 10 height 10
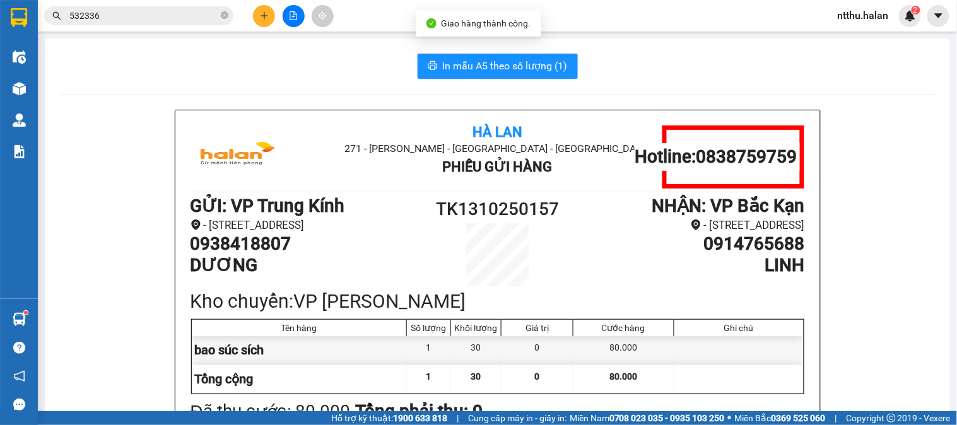
click at [314, 59] on div "In mẫu A5 theo số lượng (1)" at bounding box center [497, 66] width 875 height 25
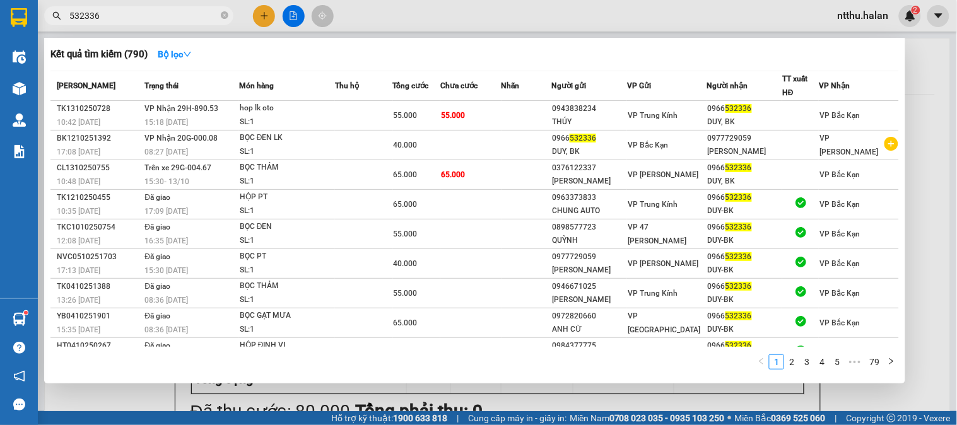
click at [146, 15] on input "532336" at bounding box center [143, 16] width 149 height 14
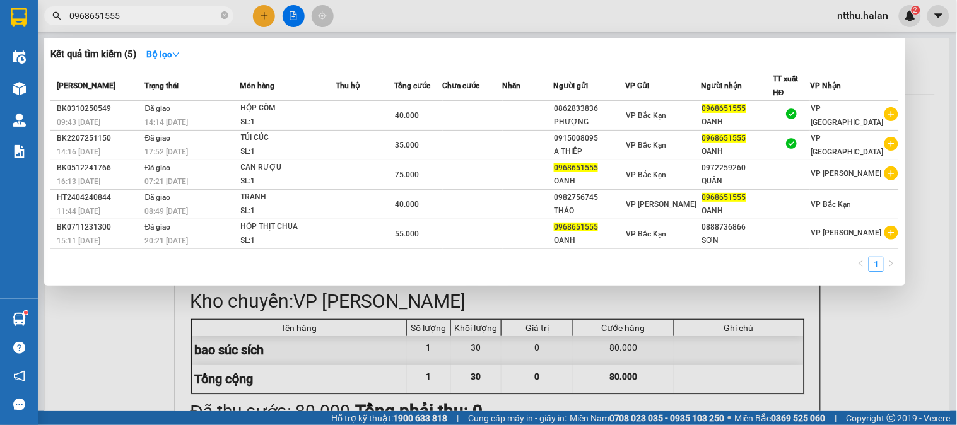
type input "0968651555"
